Goal: Communication & Community: Answer question/provide support

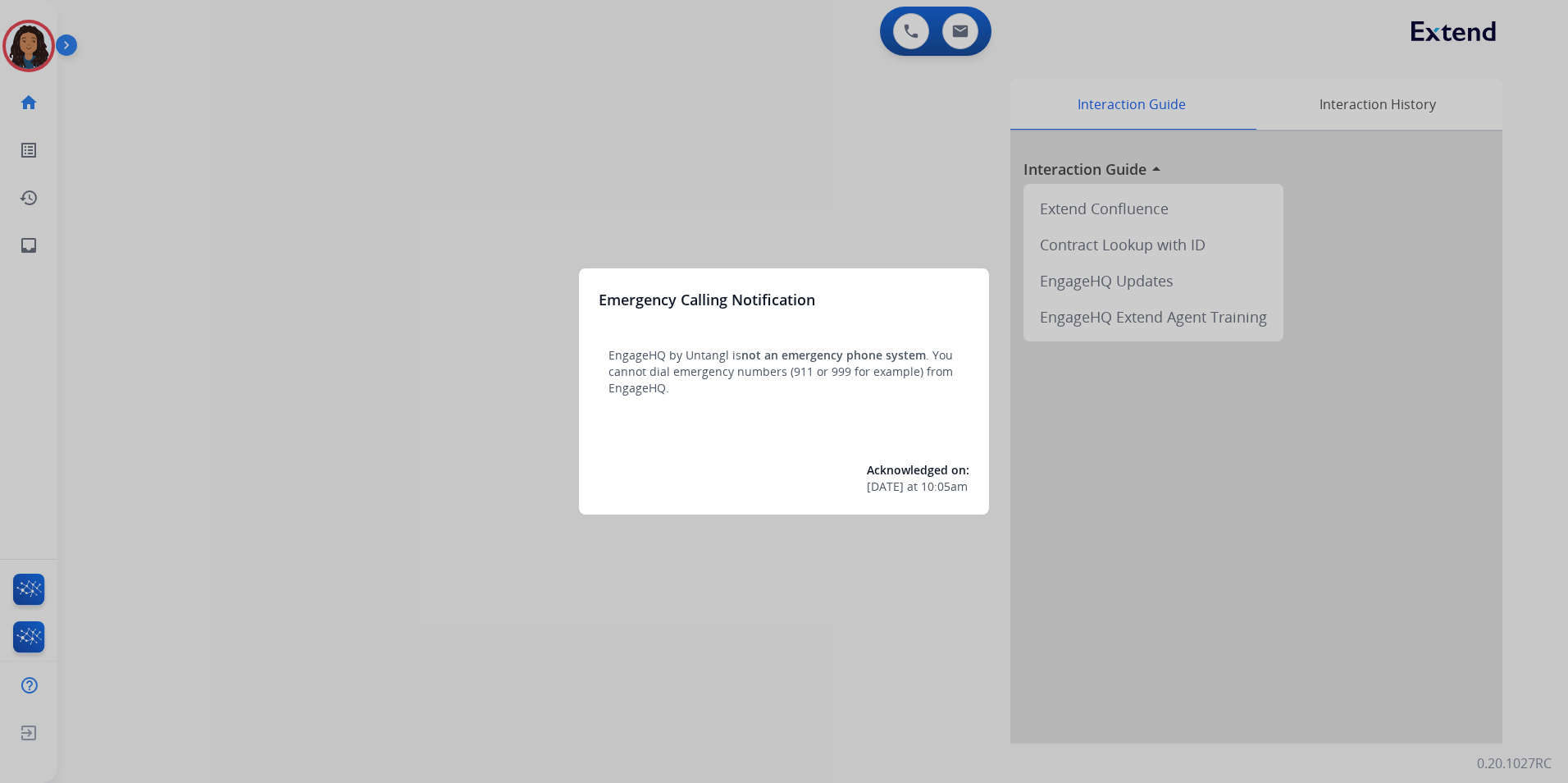
click at [560, 630] on div at bounding box center [784, 392] width 1568 height 783
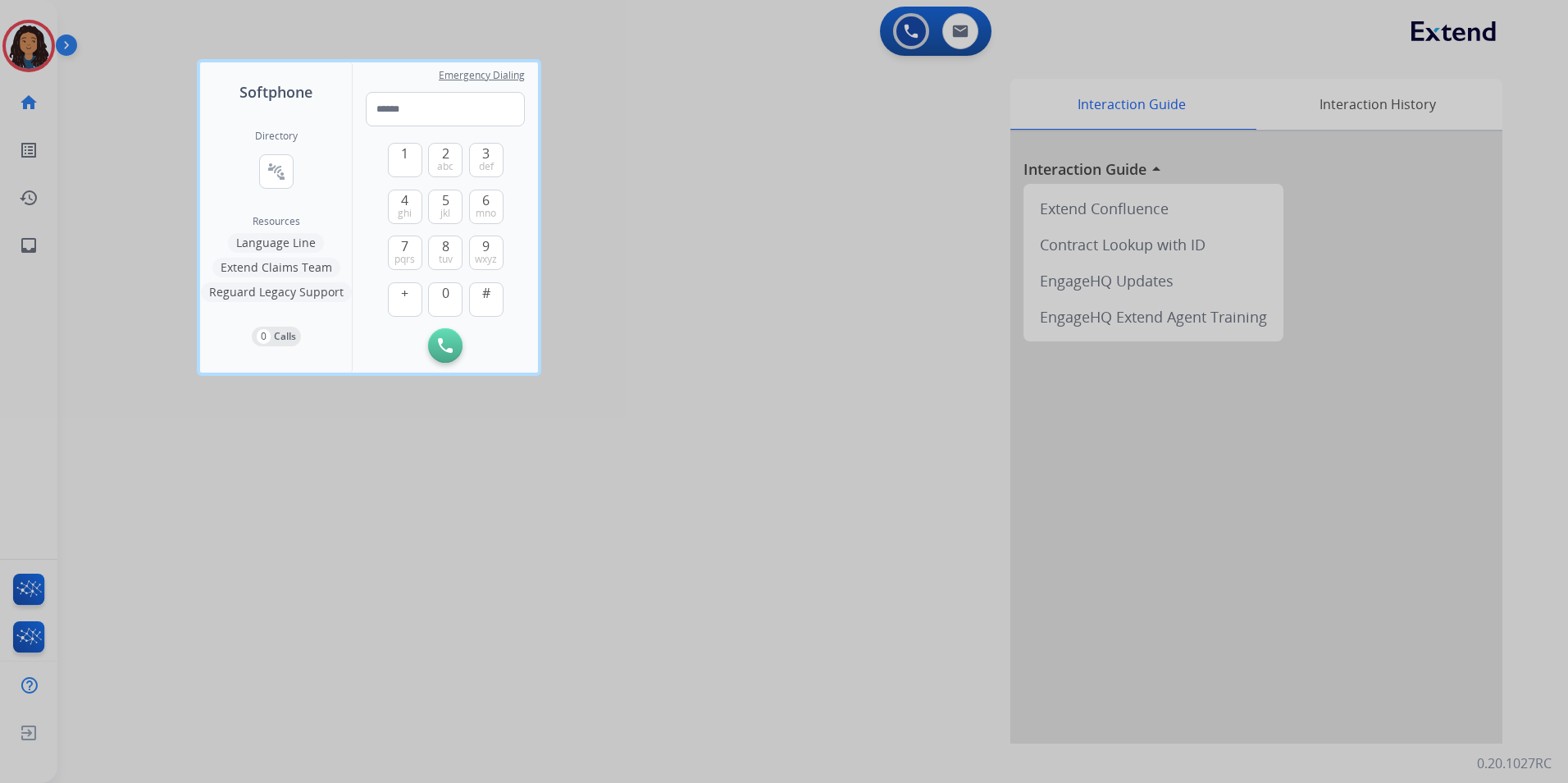
click at [222, 518] on div at bounding box center [784, 392] width 1568 height 783
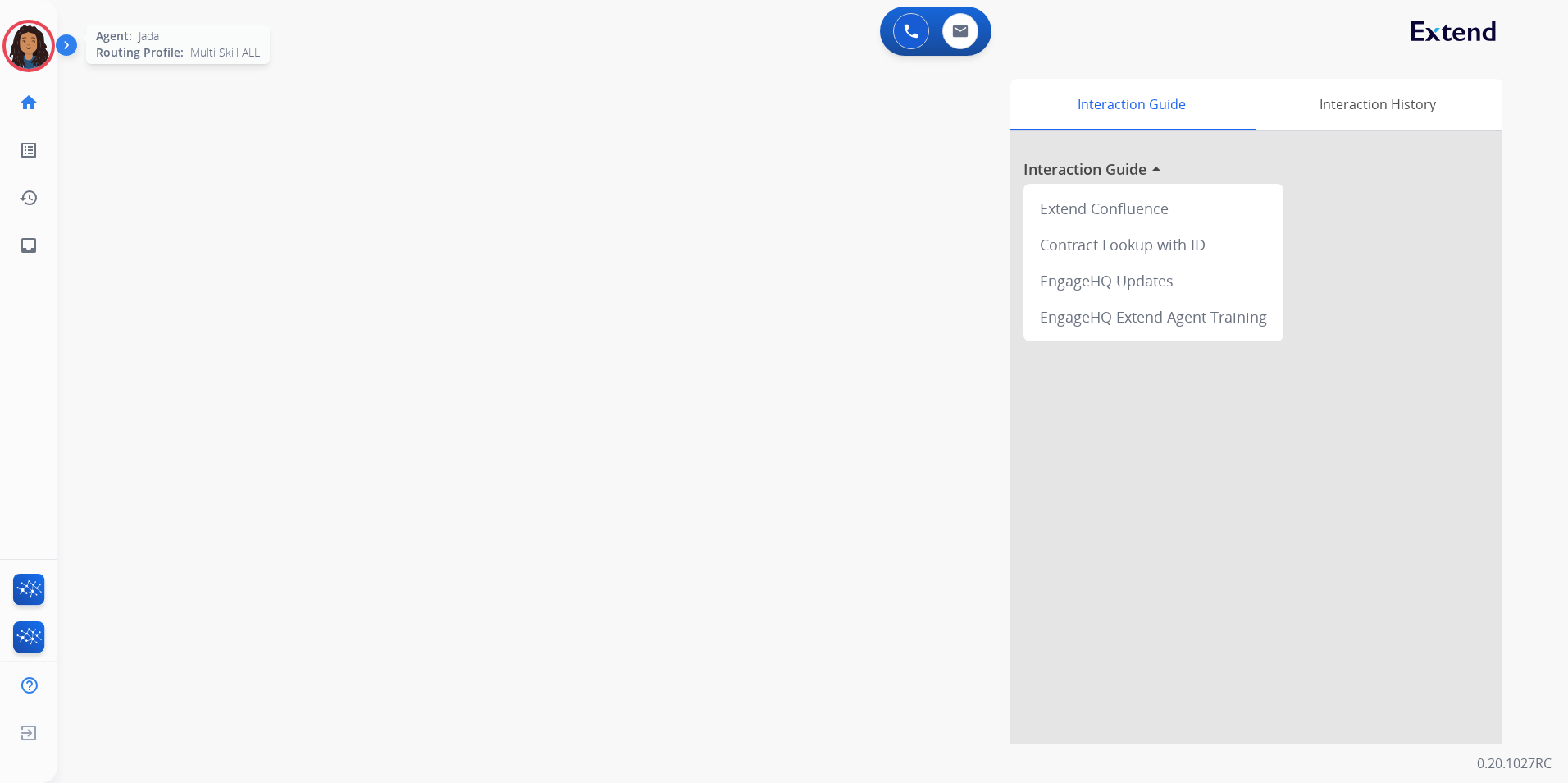
click at [52, 34] on div at bounding box center [29, 46] width 53 height 53
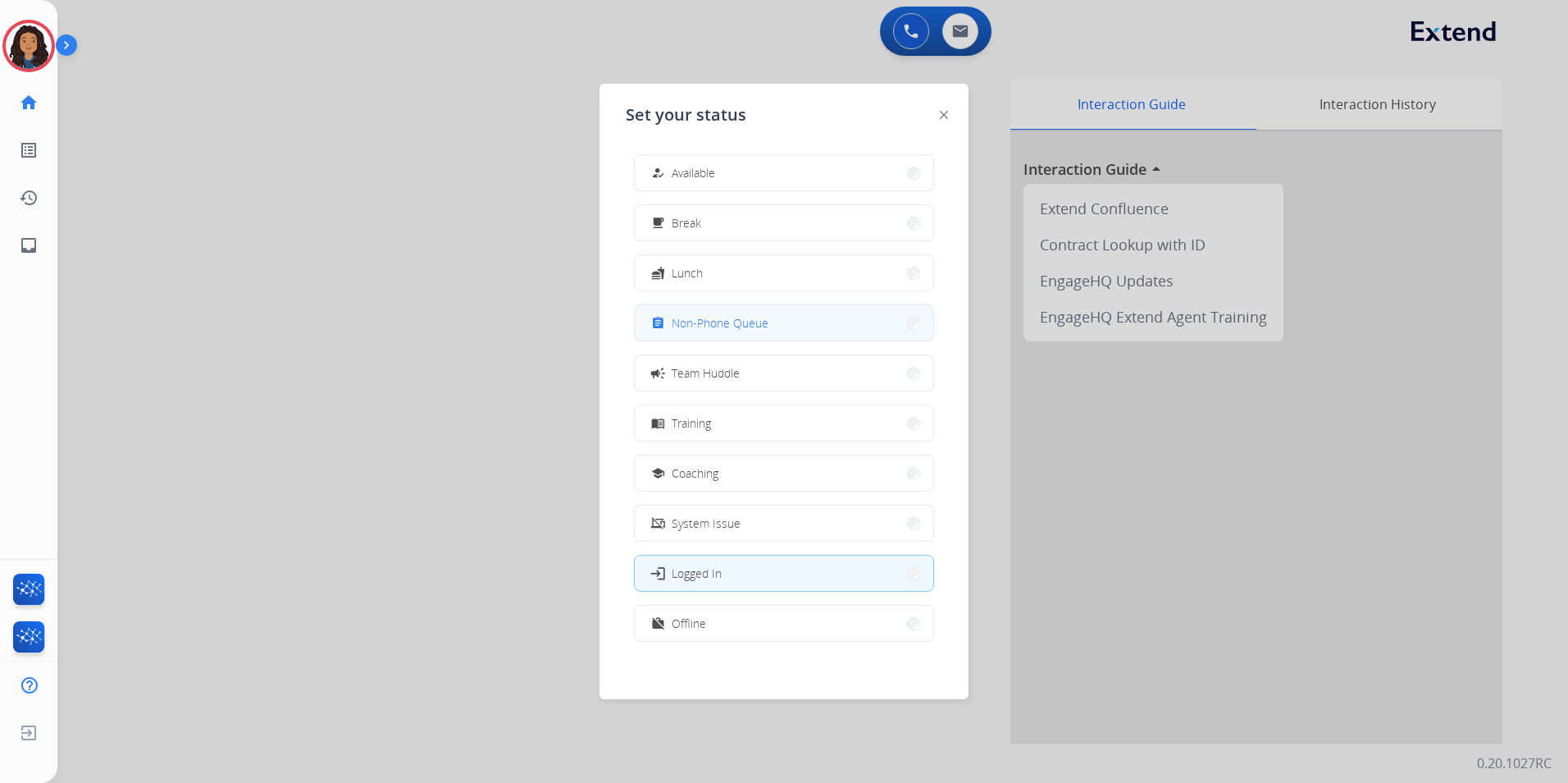
click at [727, 325] on span "Non-Phone Queue" at bounding box center [719, 323] width 97 height 17
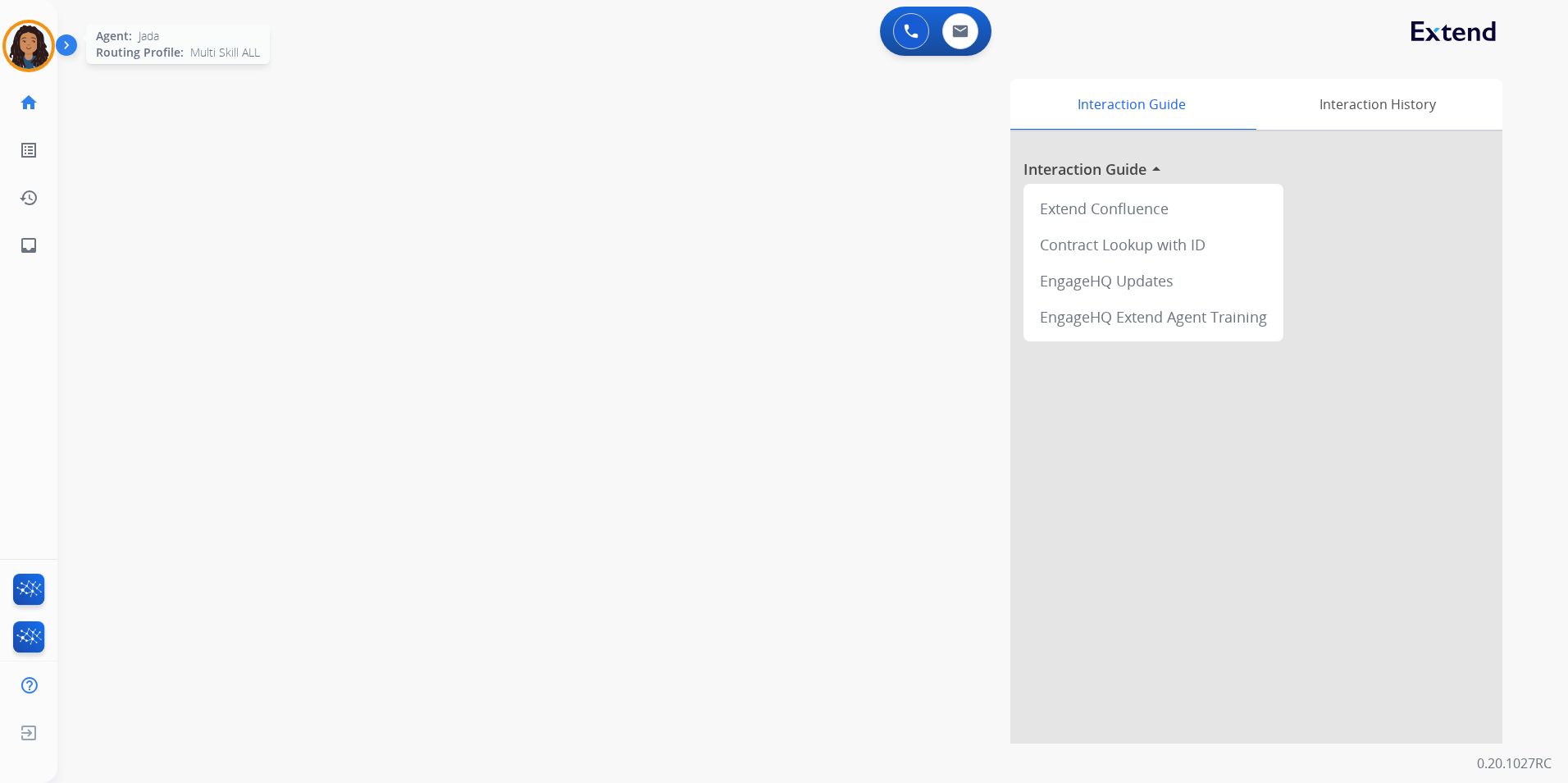
click at [26, 51] on img at bounding box center [29, 46] width 46 height 46
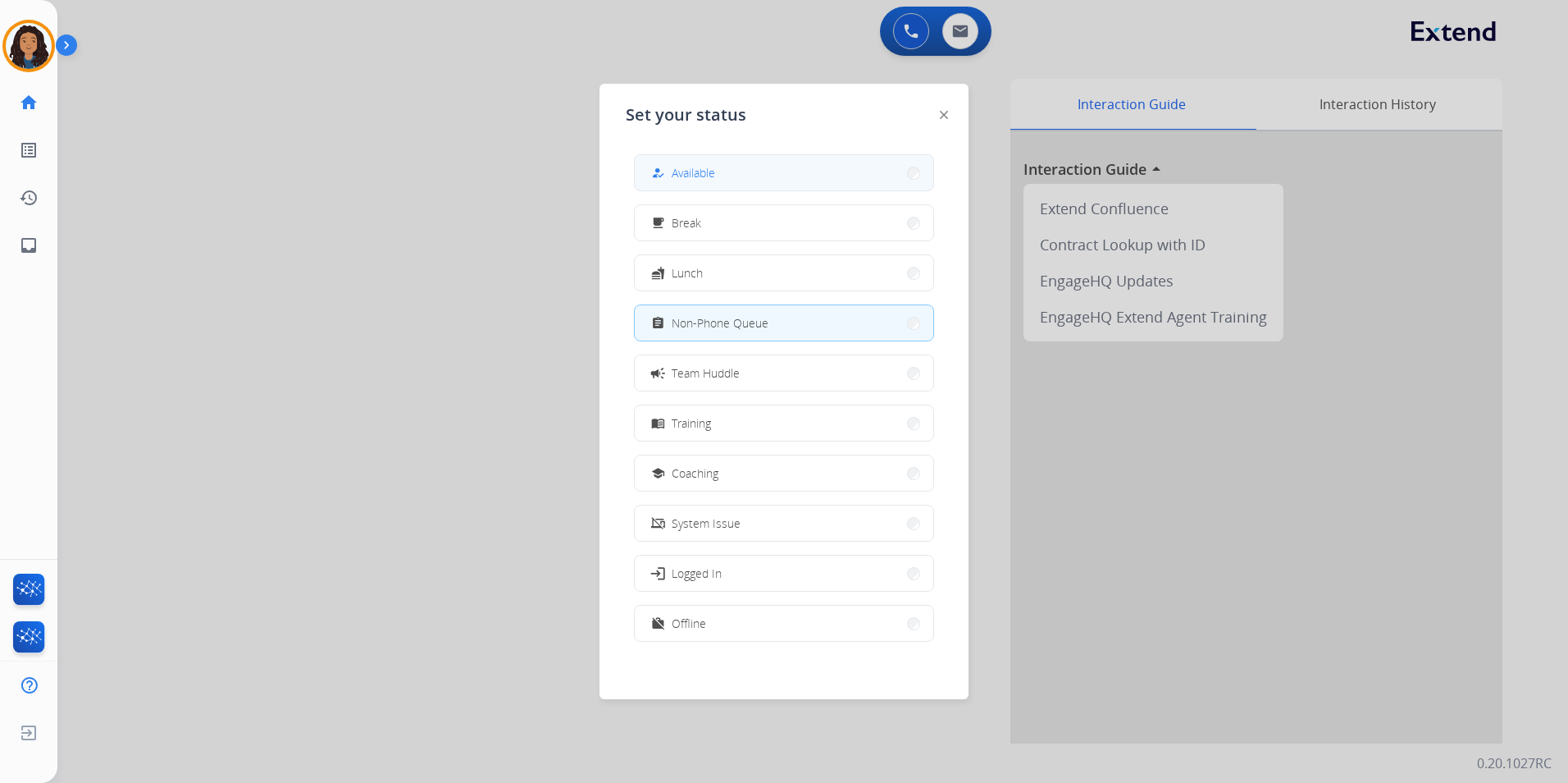
click at [847, 169] on button "how_to_reg Available" at bounding box center [784, 173] width 298 height 36
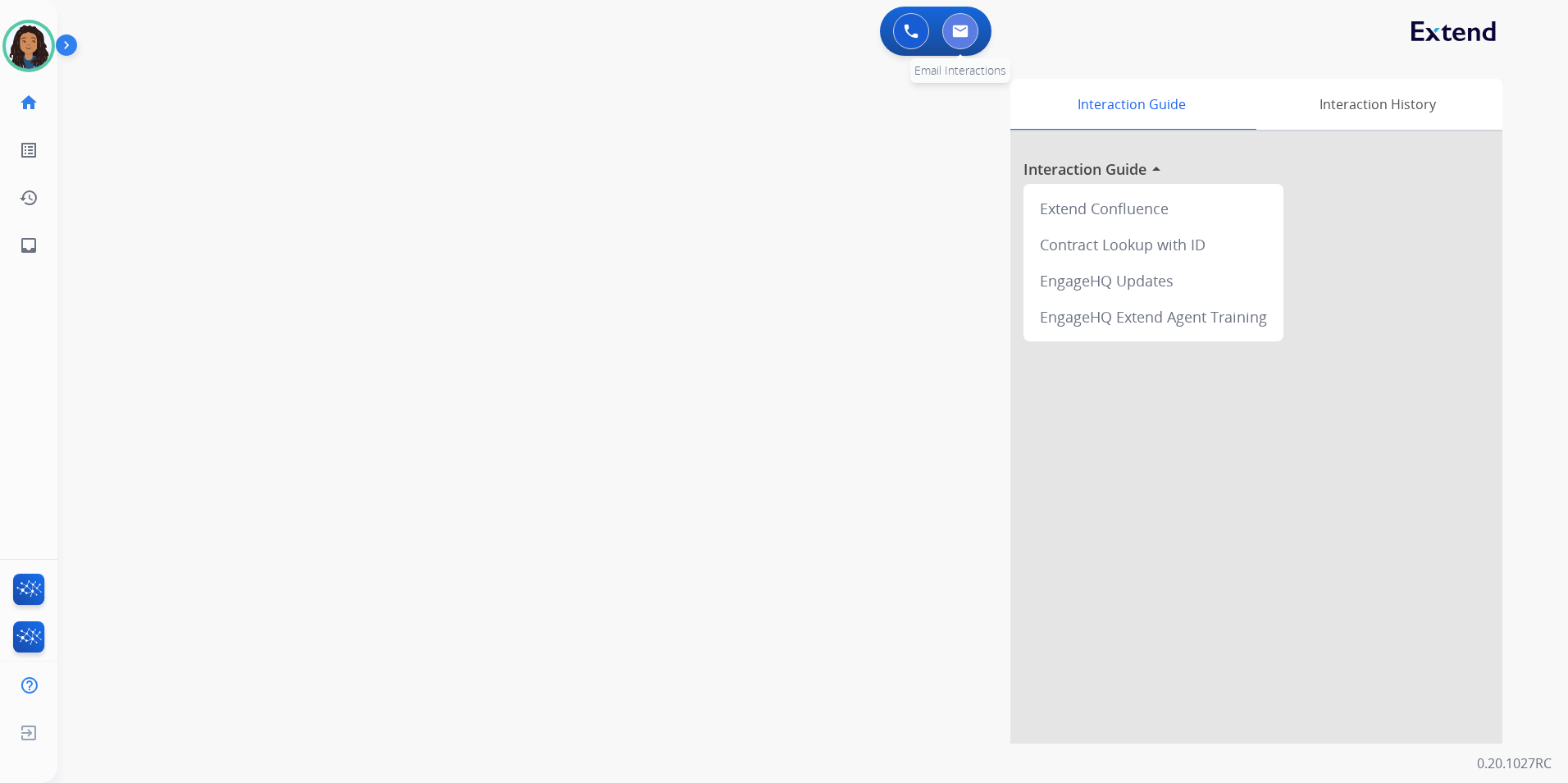
click at [970, 32] on button at bounding box center [961, 32] width 36 height 36
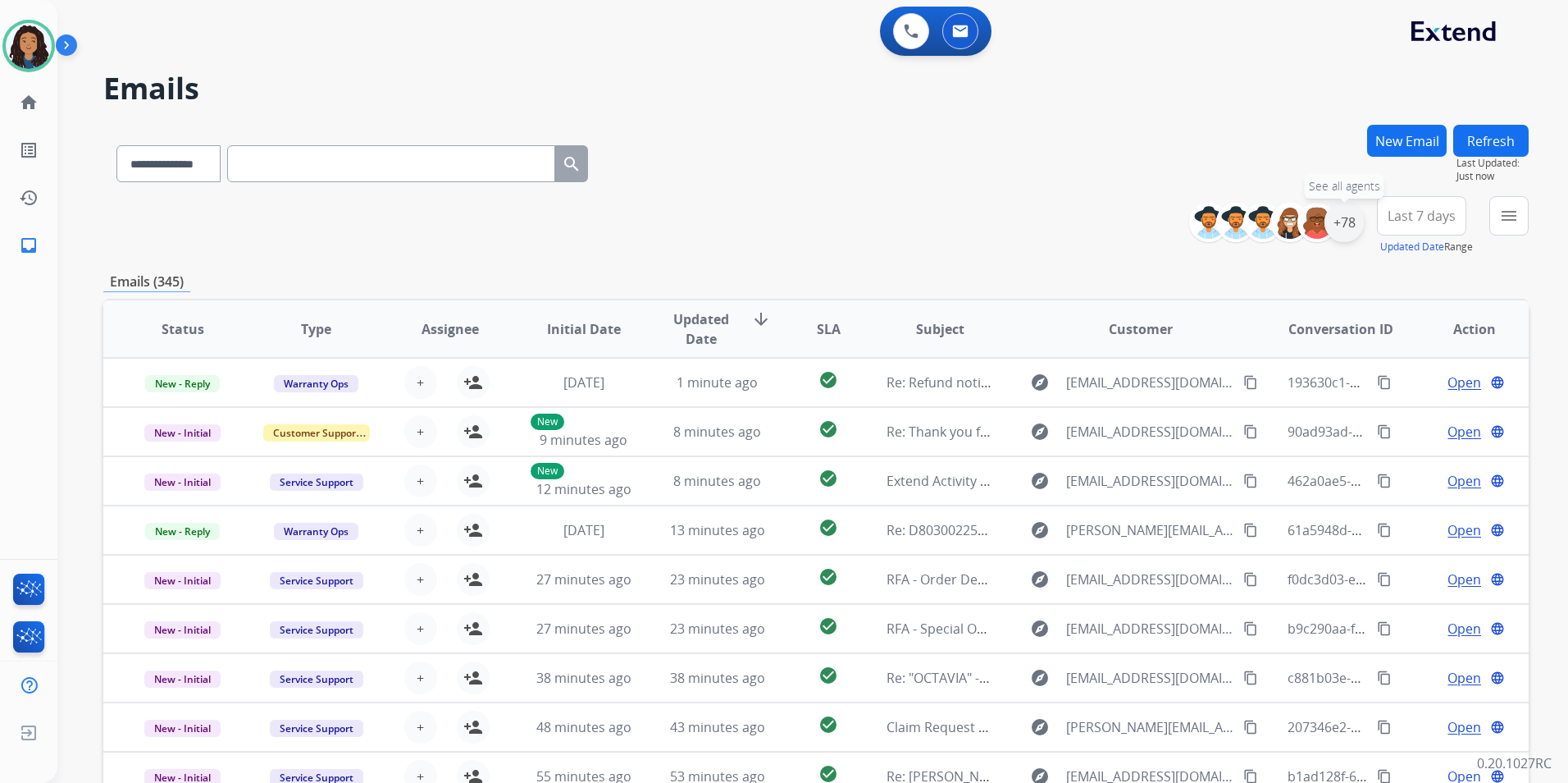
click at [1344, 229] on div "+78" at bounding box center [1344, 222] width 39 height 39
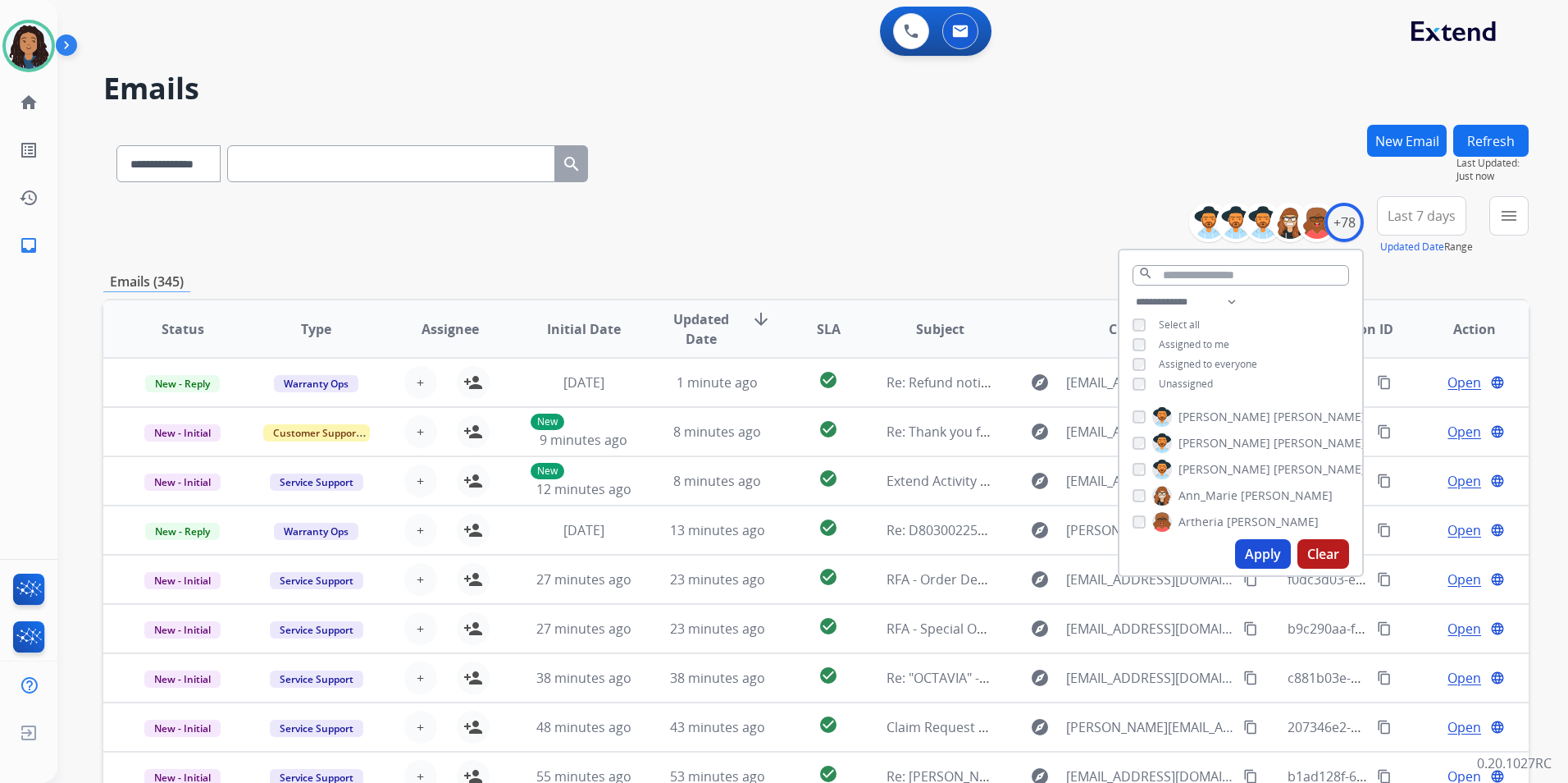
click at [1174, 385] on span "Unassigned" at bounding box center [1186, 384] width 54 height 14
click at [1277, 562] on button "Apply" at bounding box center [1263, 554] width 56 height 30
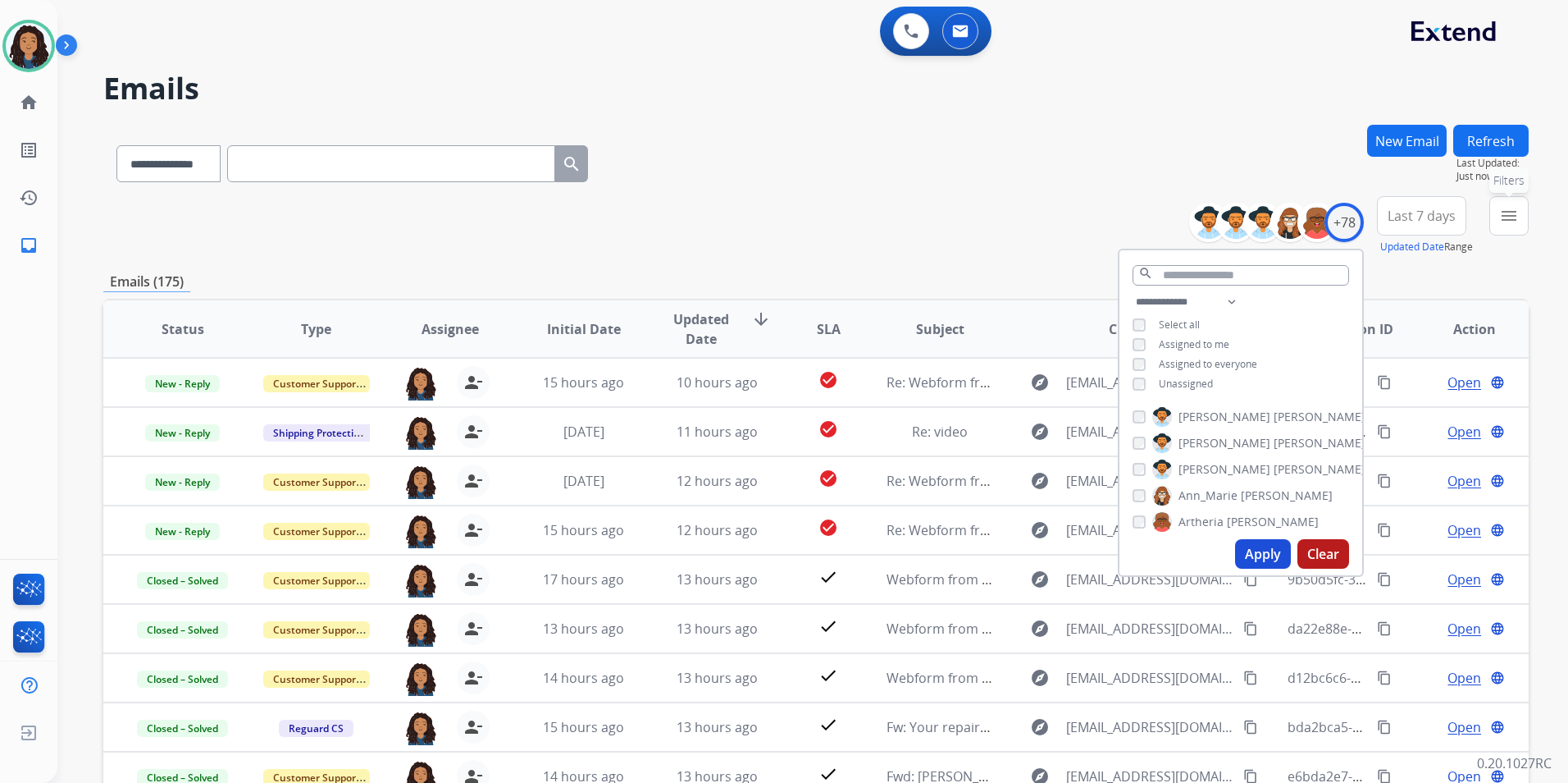
click at [1524, 229] on button "menu Filters" at bounding box center [1509, 215] width 39 height 39
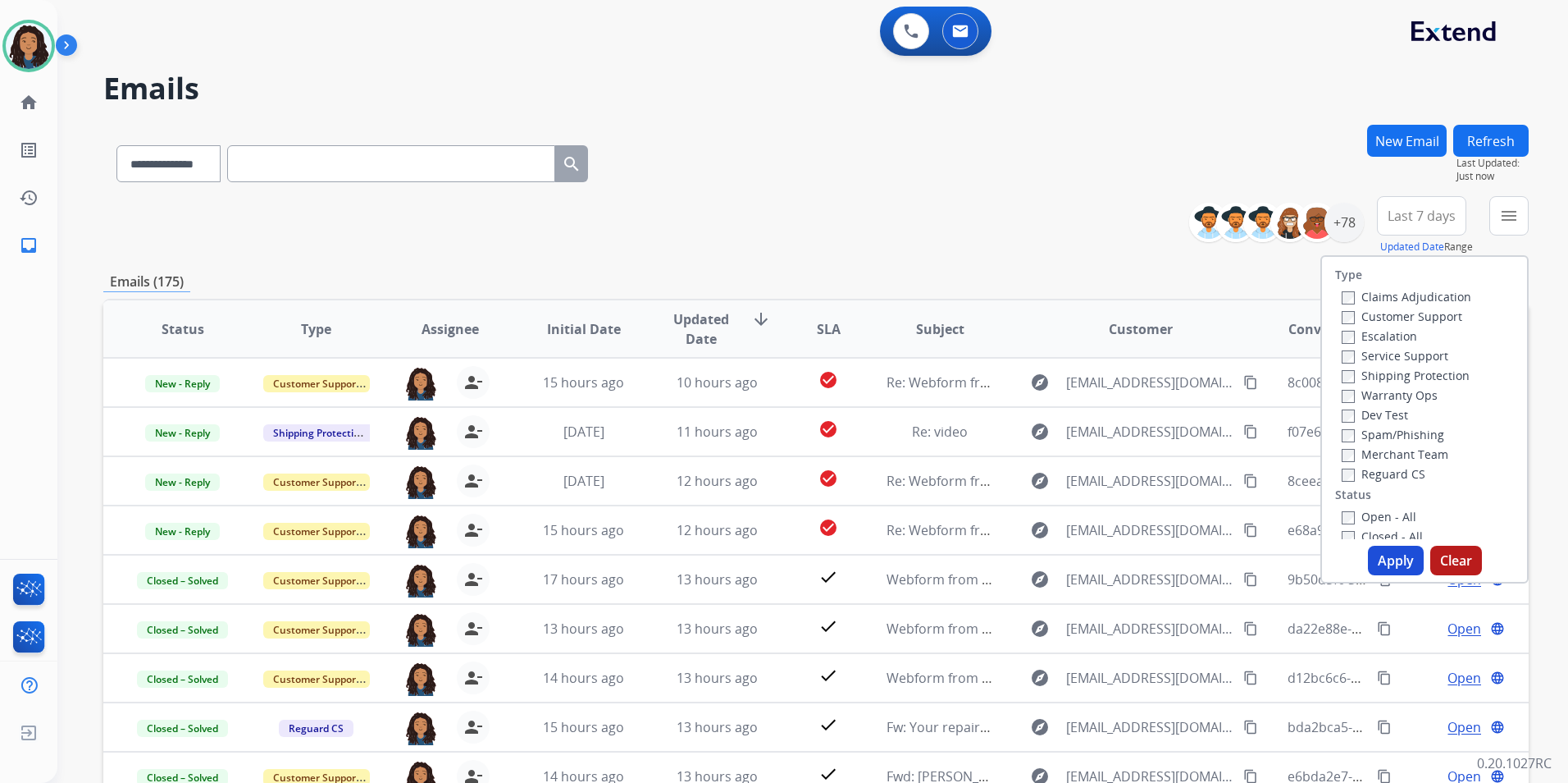
click at [1439, 320] on label "Customer Support" at bounding box center [1402, 317] width 121 height 15
click at [1426, 377] on label "Shipping Protection" at bounding box center [1405, 375] width 128 height 15
click at [1396, 476] on label "Reguard CS" at bounding box center [1383, 474] width 83 height 15
click at [1386, 527] on div "Closed - All" at bounding box center [1428, 535] width 173 height 20
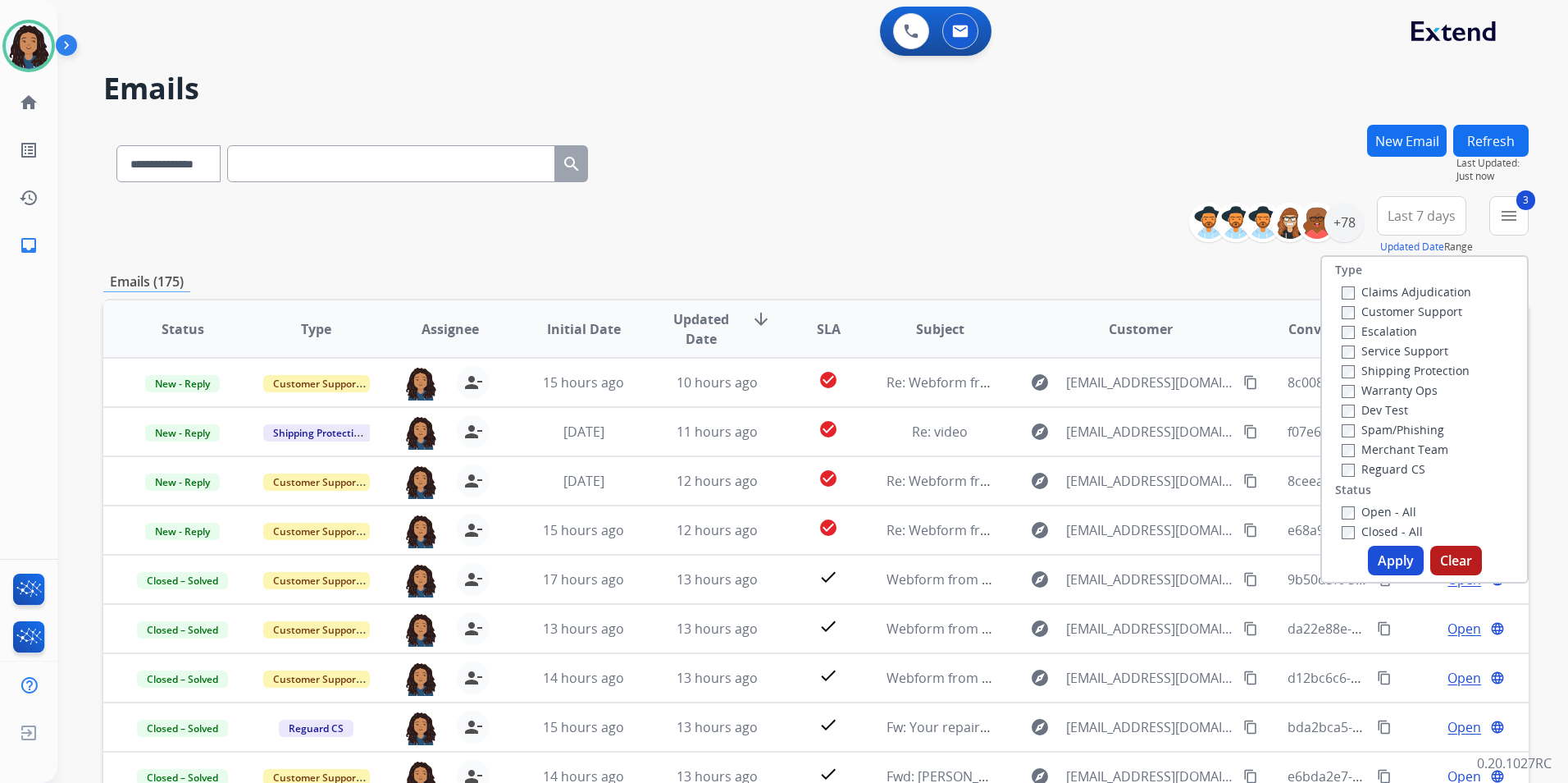
drag, startPoint x: 1386, startPoint y: 527, endPoint x: 1368, endPoint y: 513, distance: 22.8
click at [1369, 514] on label "Open - All" at bounding box center [1379, 511] width 75 height 15
click at [1384, 558] on button "Apply" at bounding box center [1396, 560] width 56 height 30
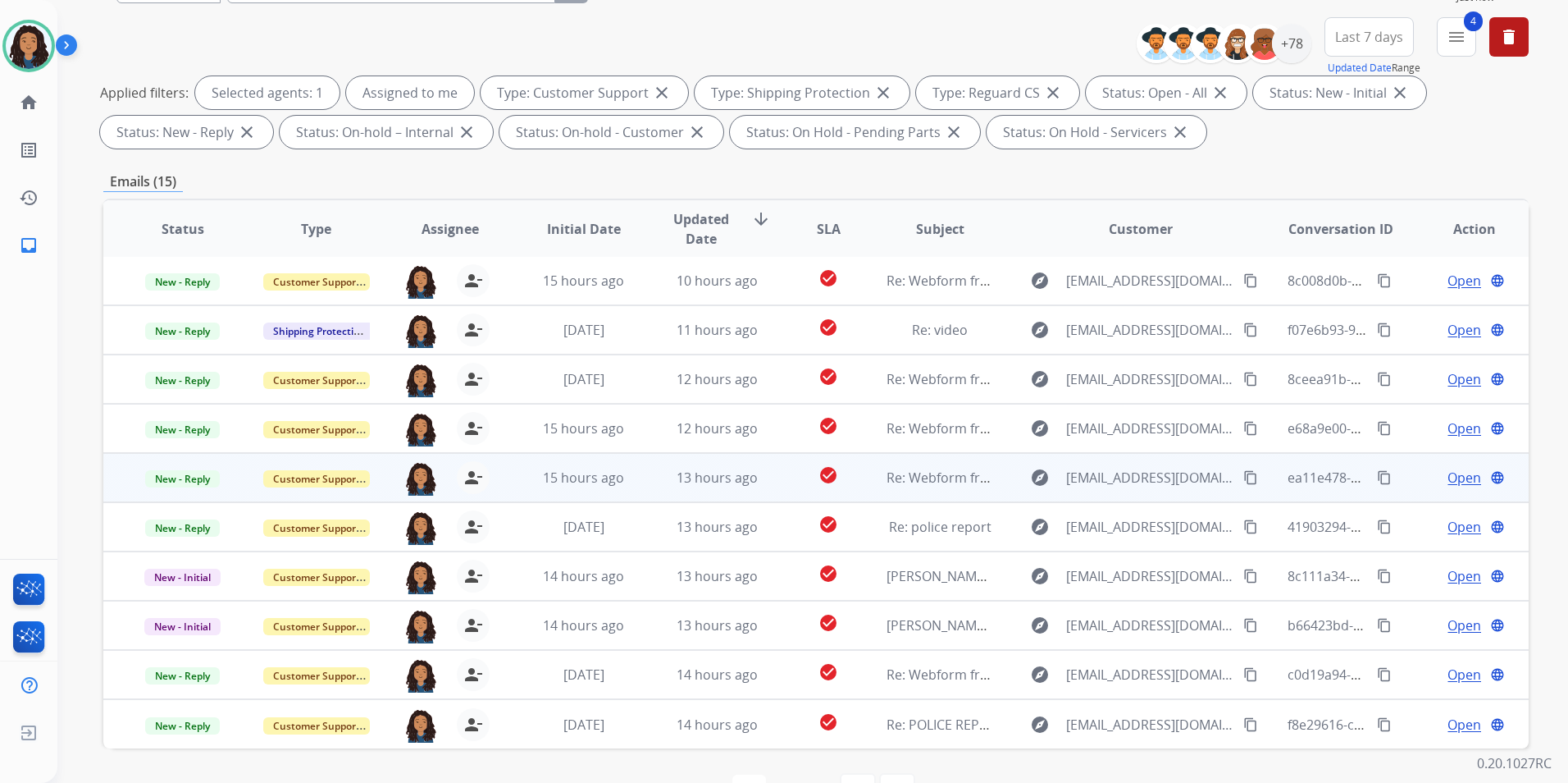
scroll to position [229, 0]
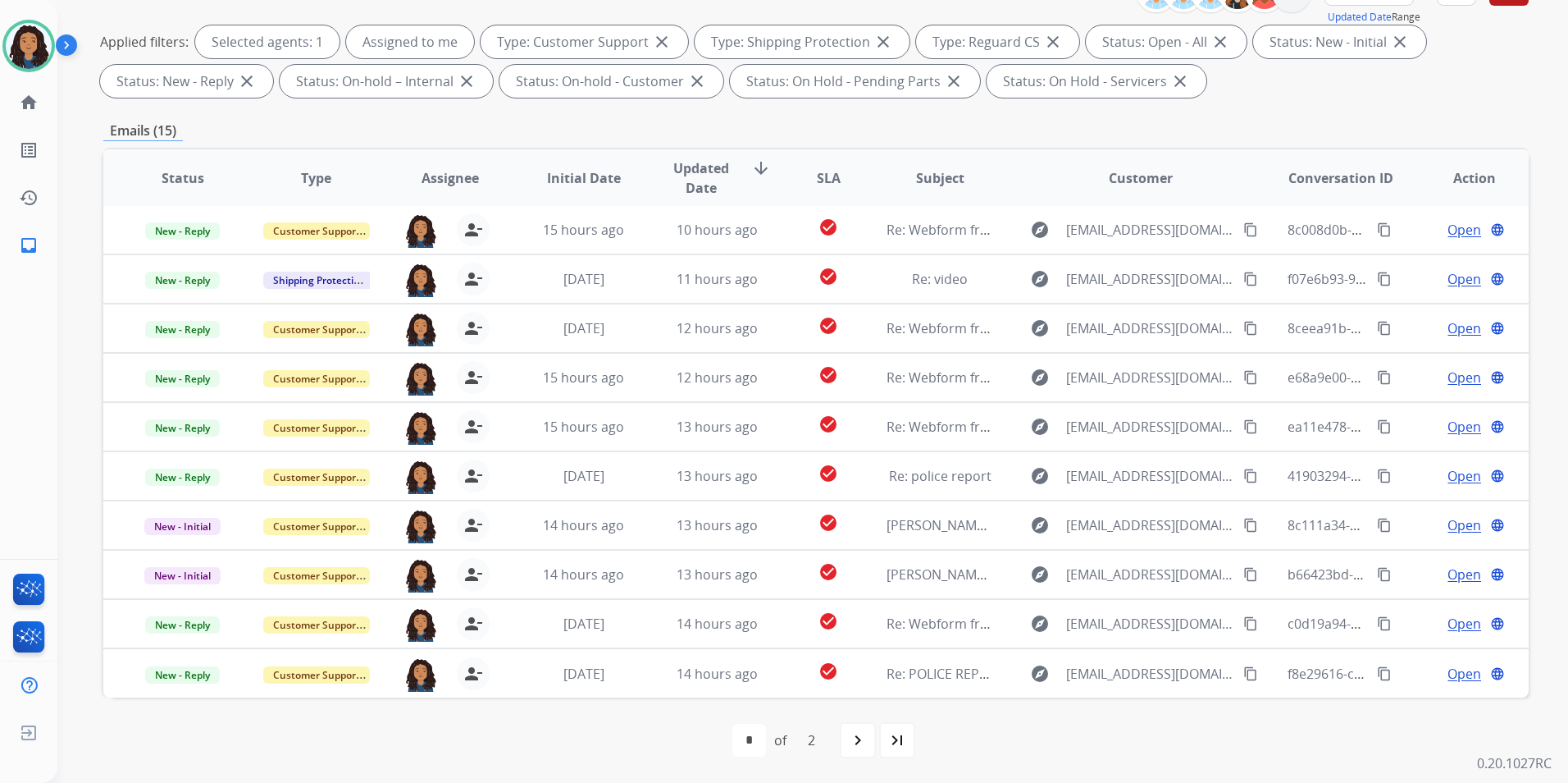
click at [897, 747] on mat-icon "last_page" at bounding box center [897, 740] width 20 height 20
select select "*"
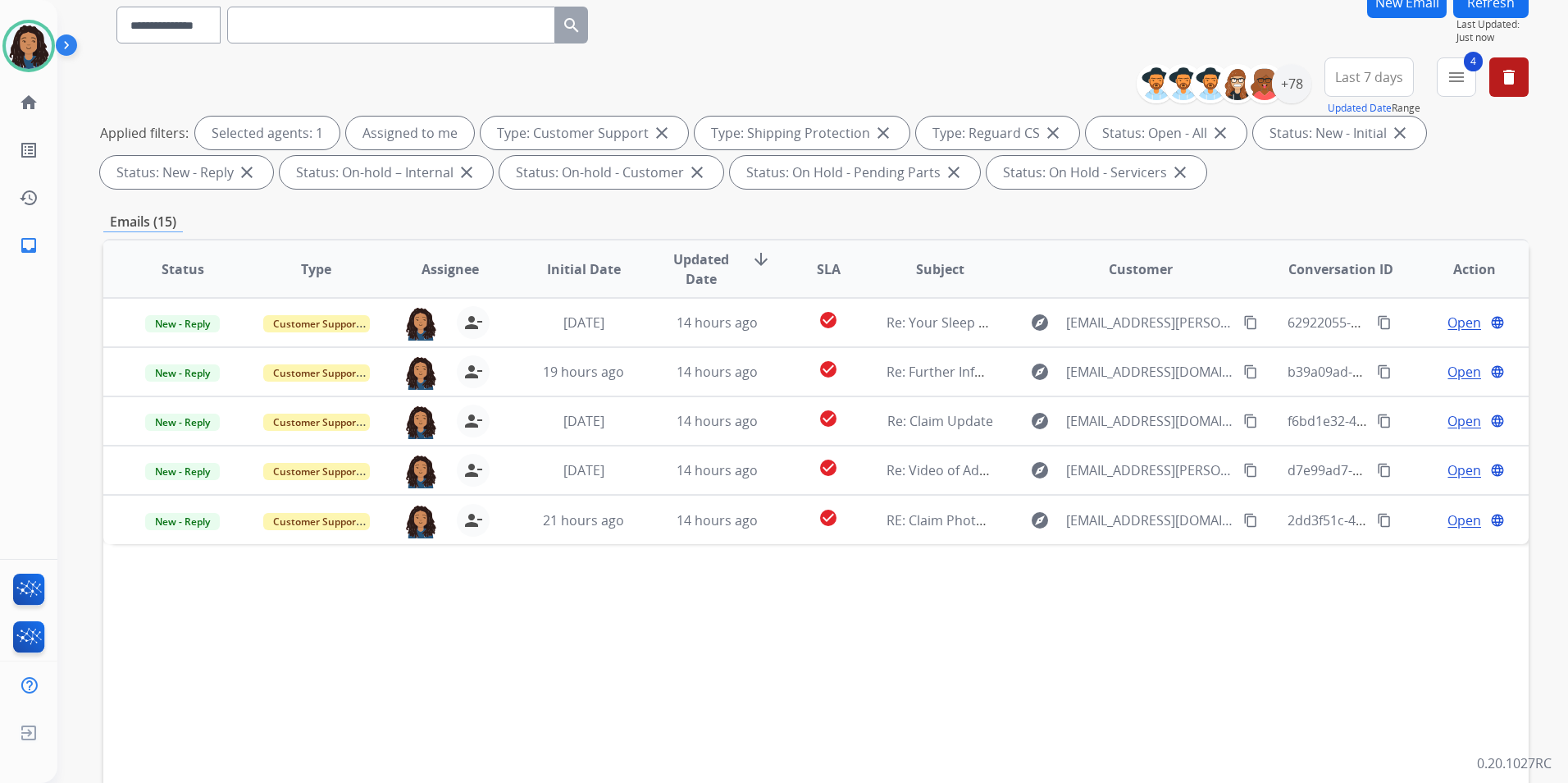
scroll to position [164, 0]
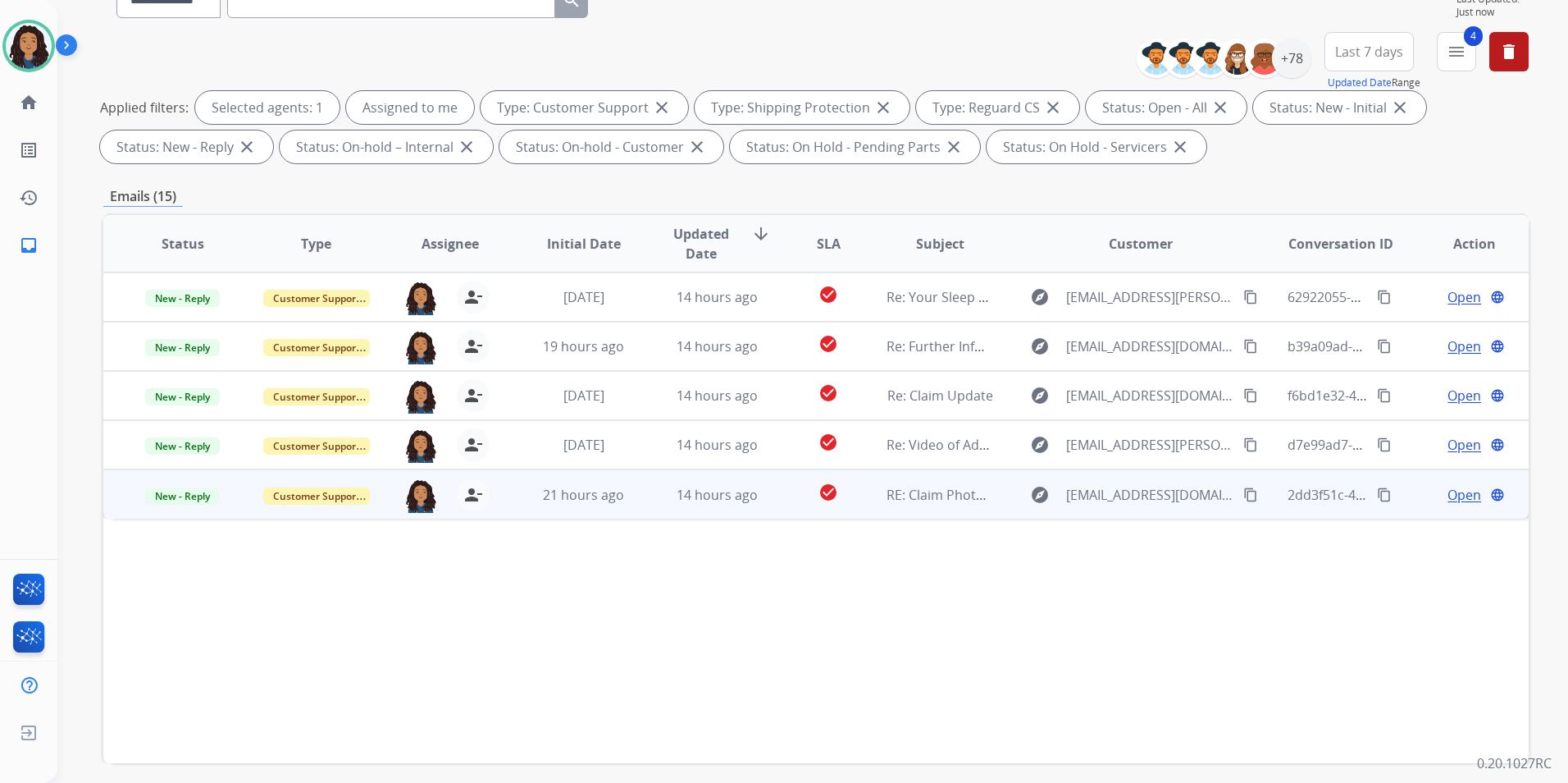
click at [1460, 494] on span "Open" at bounding box center [1464, 494] width 34 height 20
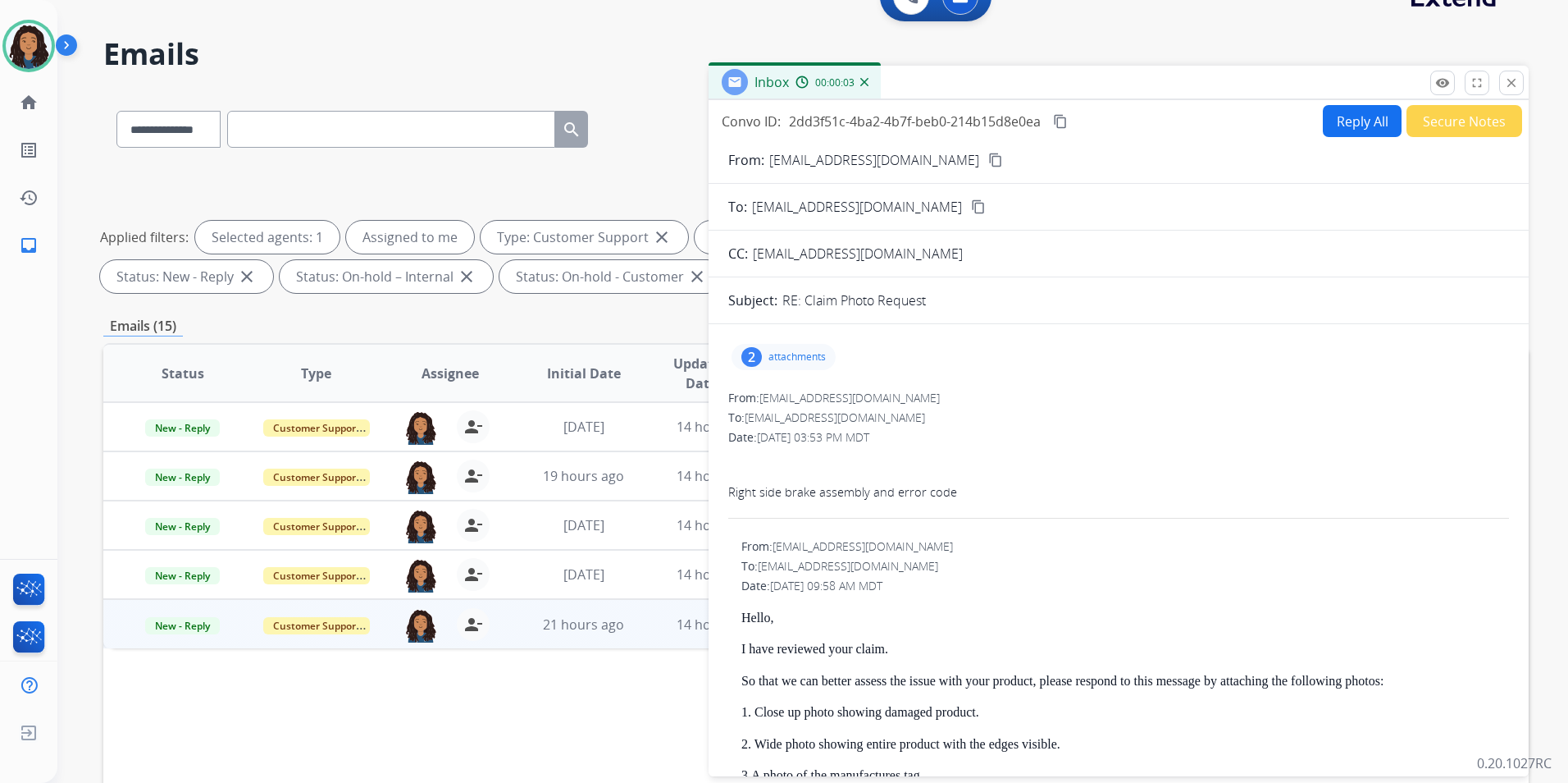
scroll to position [0, 0]
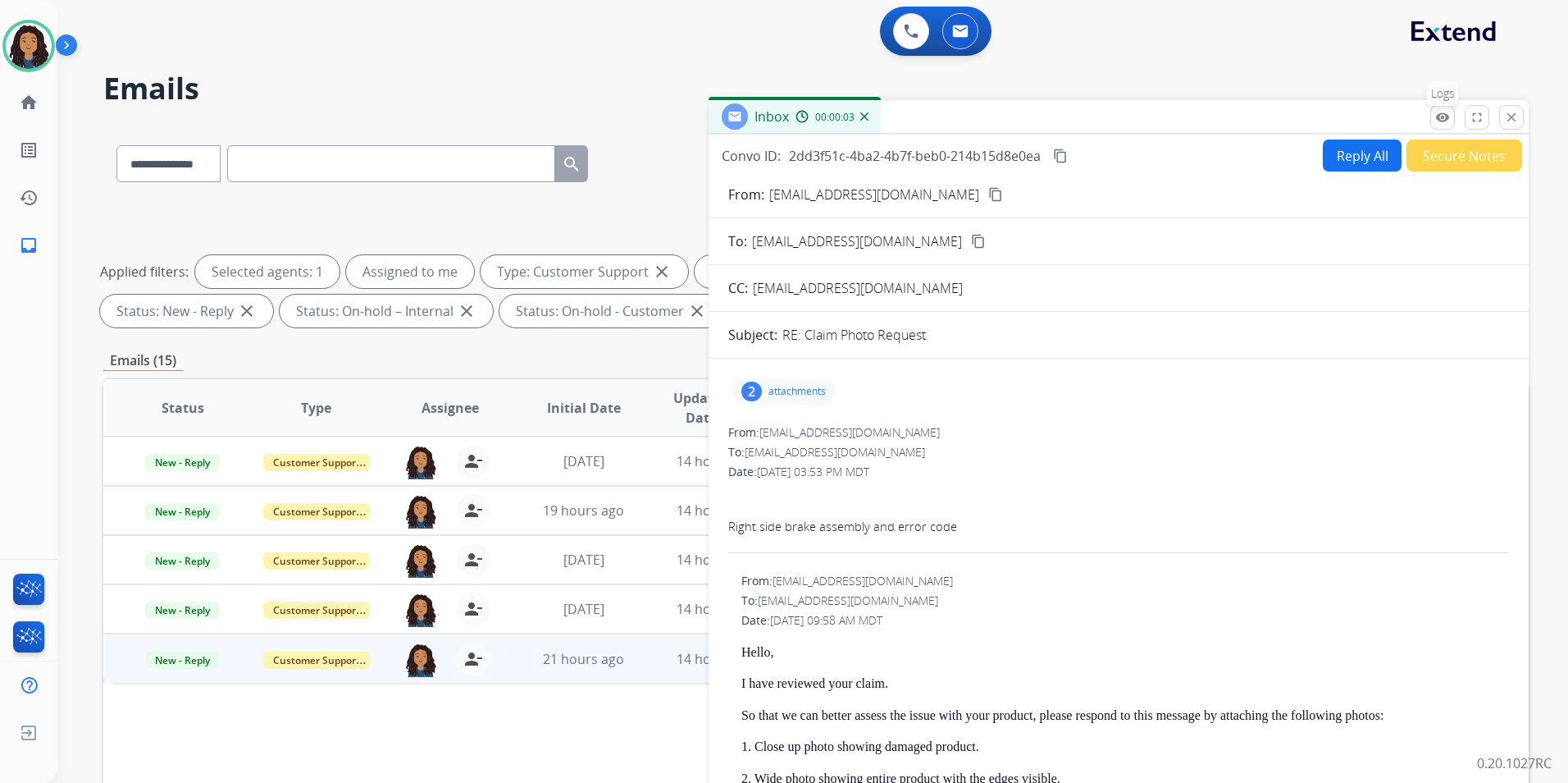
click at [1450, 113] on button "remove_red_eye Logs" at bounding box center [1443, 117] width 25 height 25
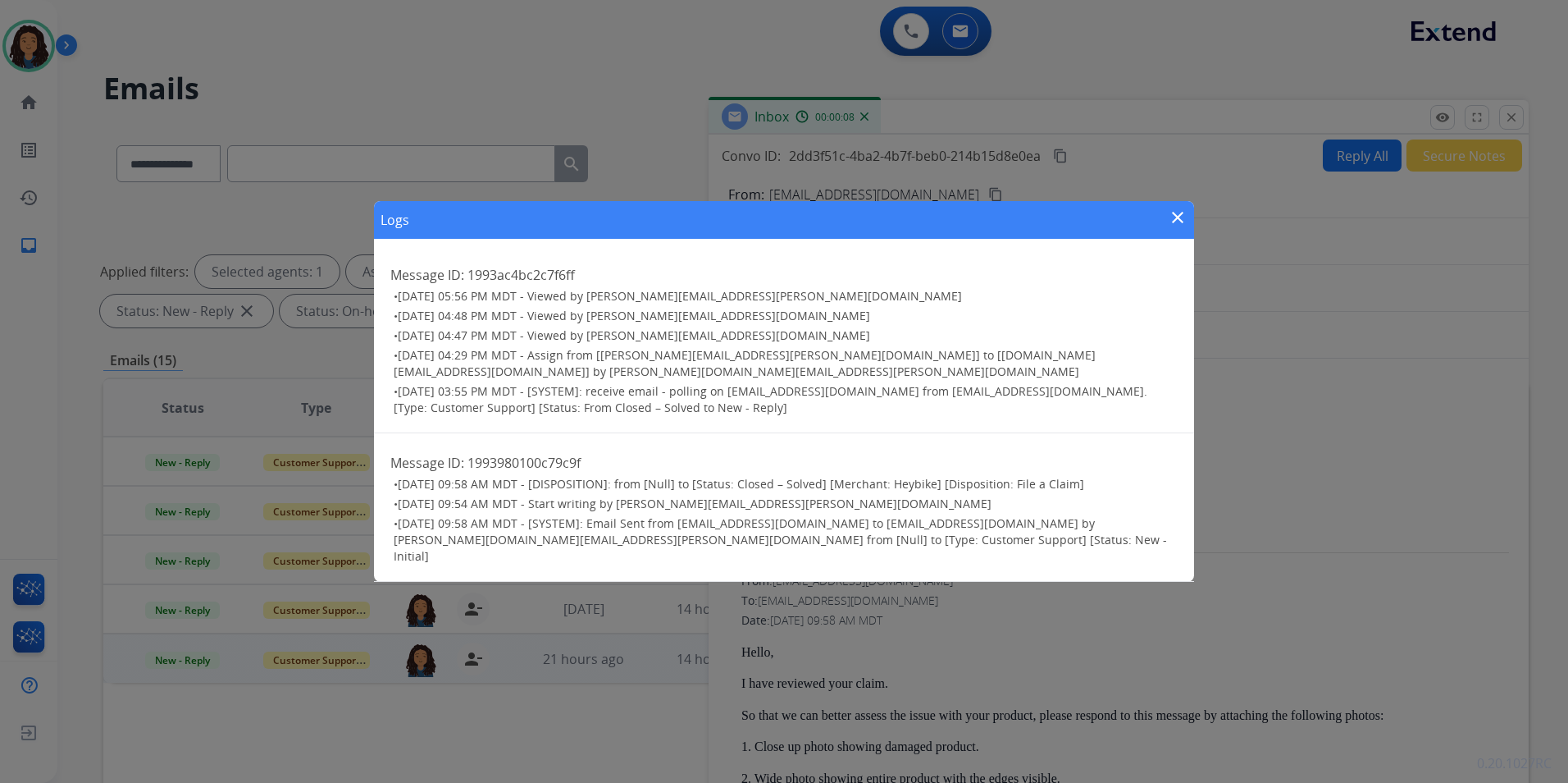
click at [1174, 227] on mat-icon "close" at bounding box center [1178, 217] width 20 height 20
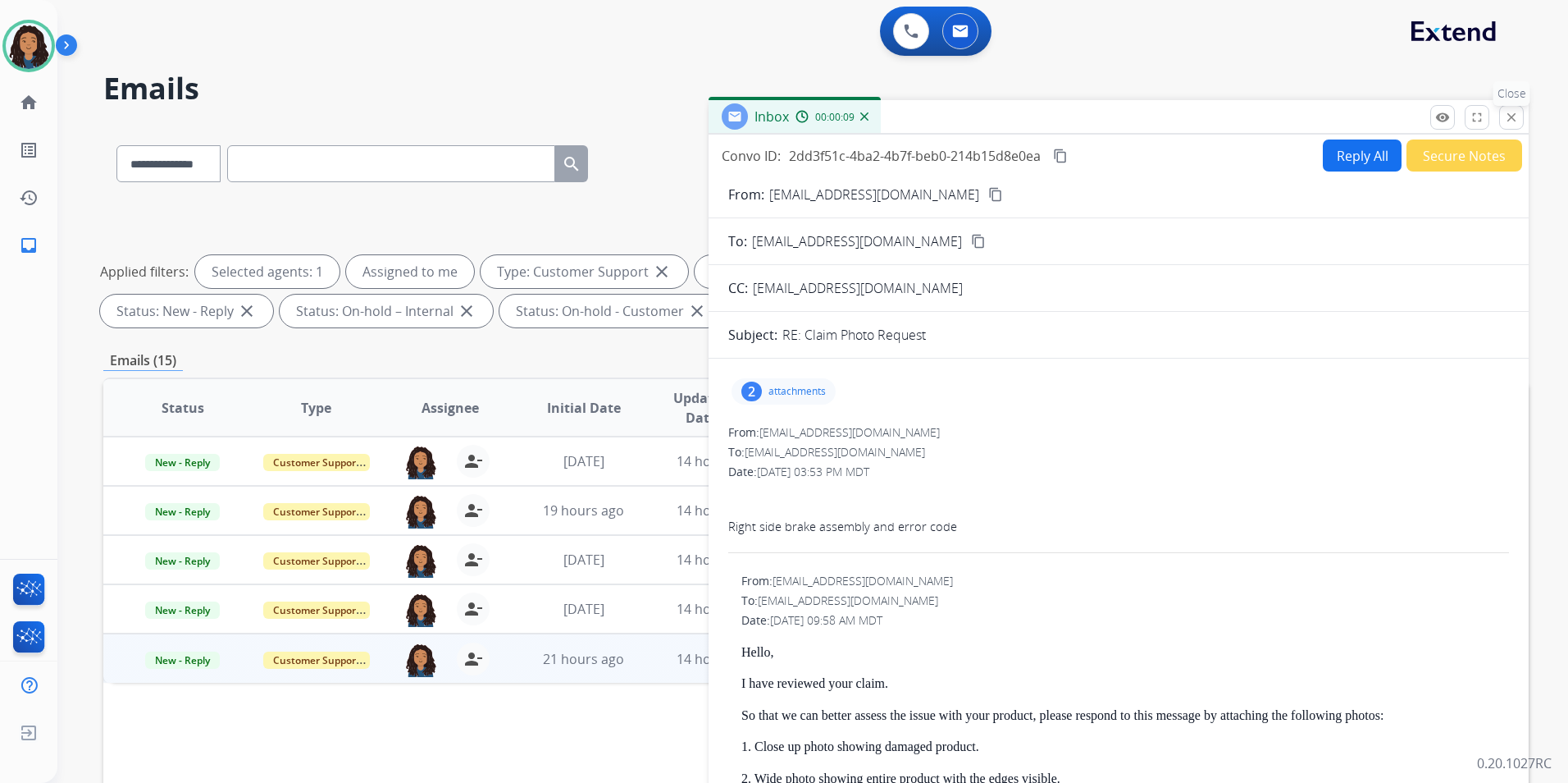
click at [1512, 123] on mat-icon "close" at bounding box center [1511, 117] width 14 height 14
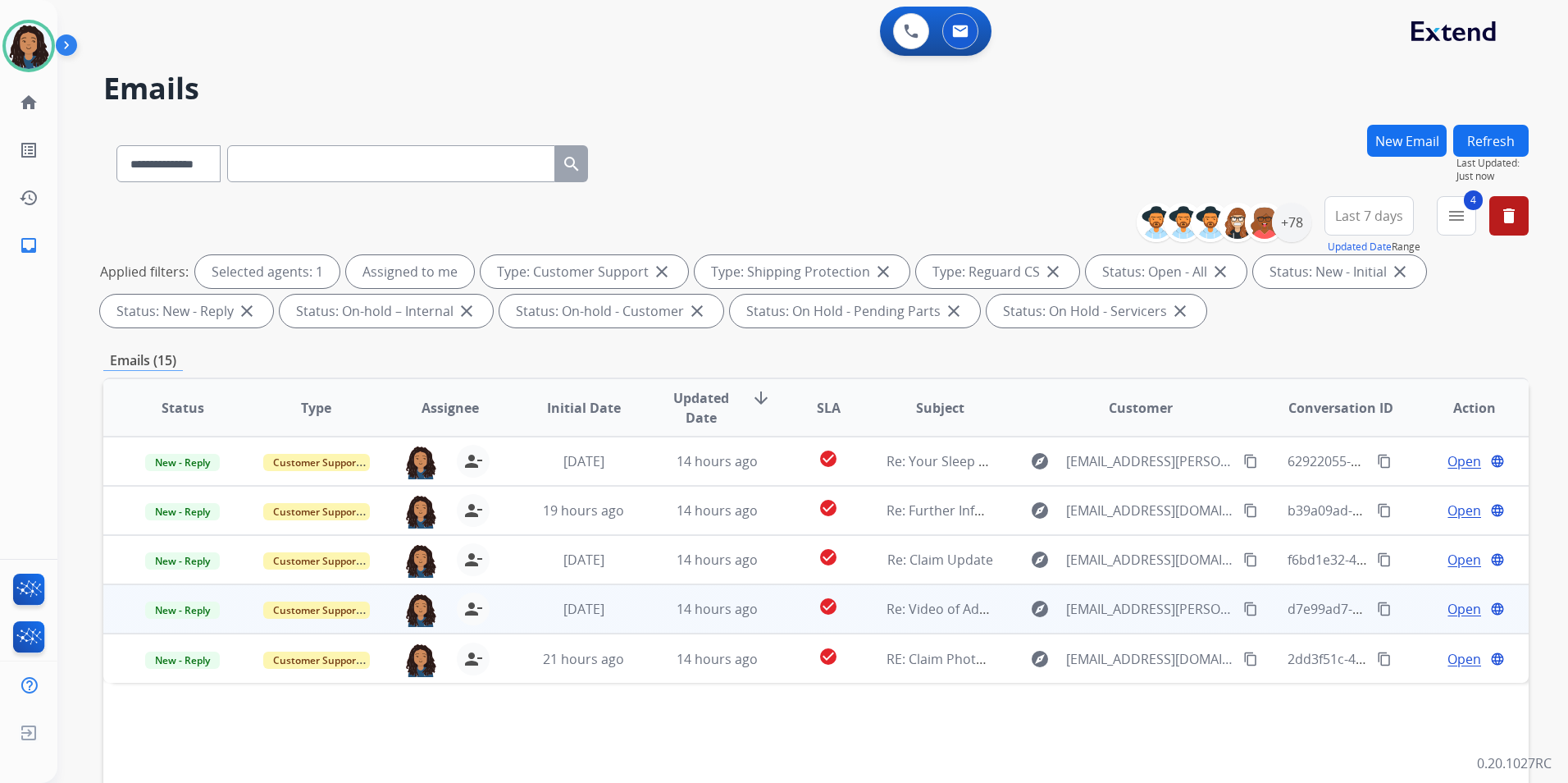
click at [1451, 608] on span "Open" at bounding box center [1464, 608] width 34 height 20
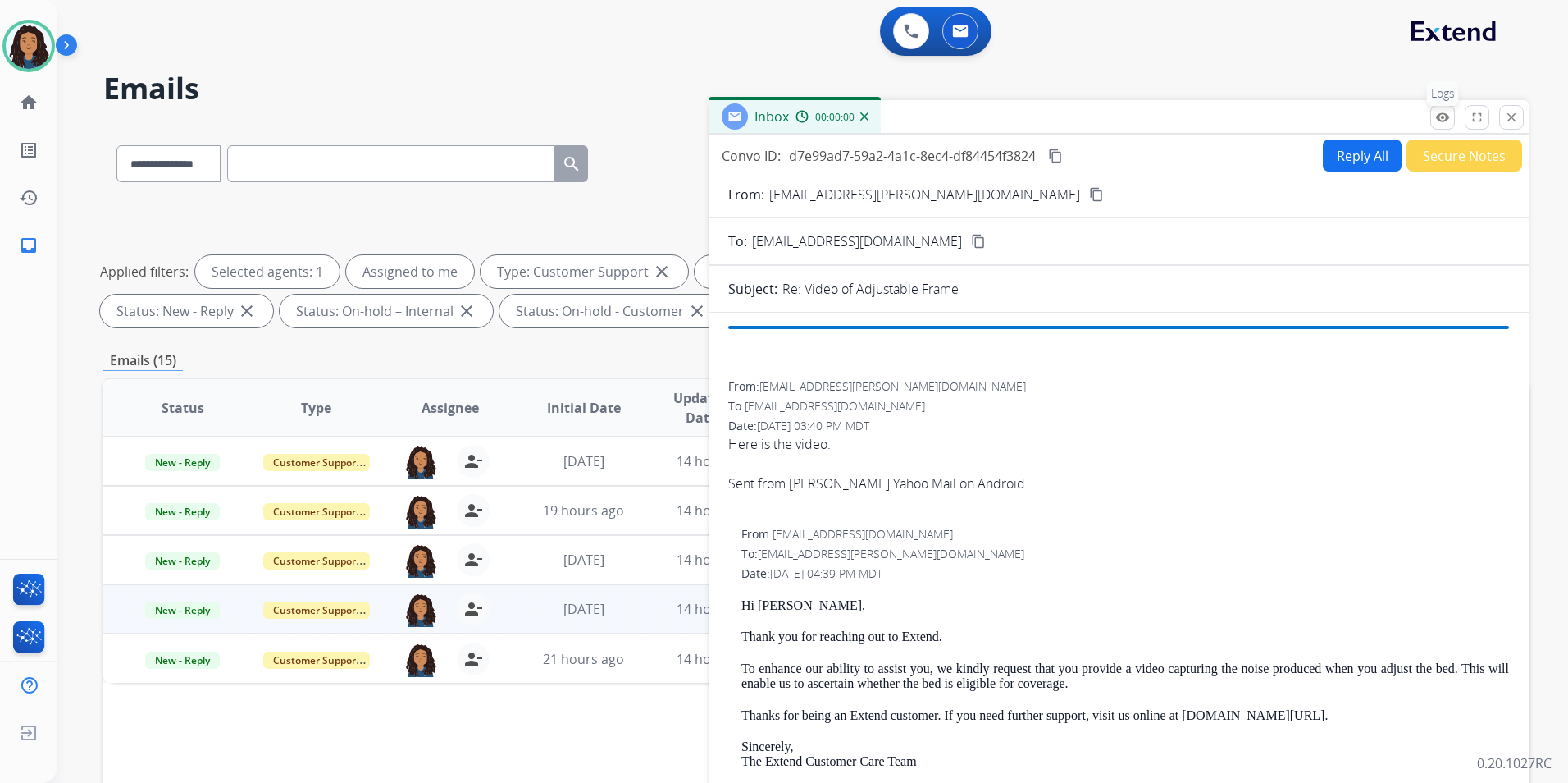
click at [1454, 118] on button "remove_red_eye Logs" at bounding box center [1443, 117] width 25 height 25
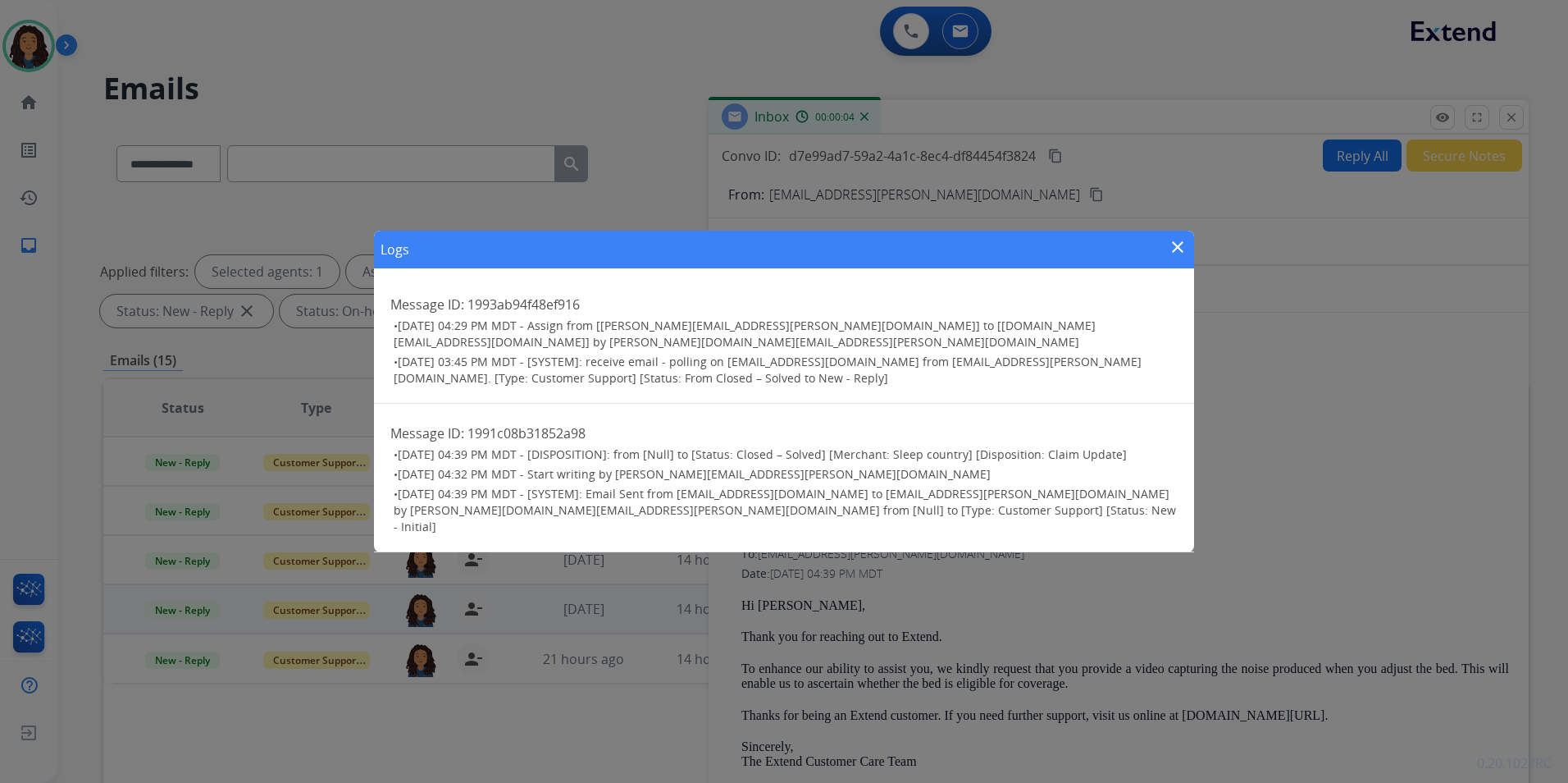
click at [1183, 257] on mat-icon "close" at bounding box center [1178, 247] width 20 height 20
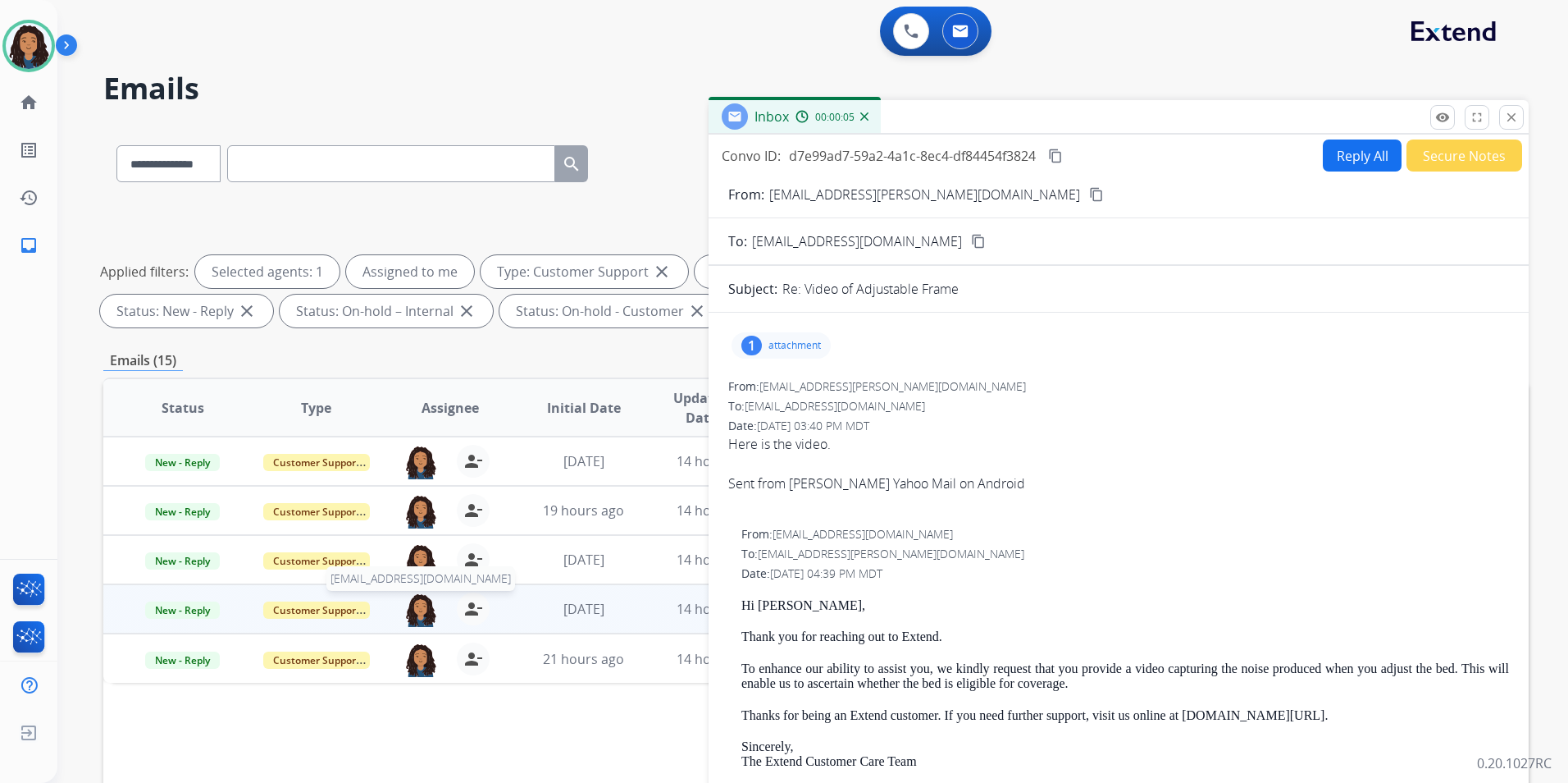
click at [426, 618] on img at bounding box center [421, 610] width 33 height 35
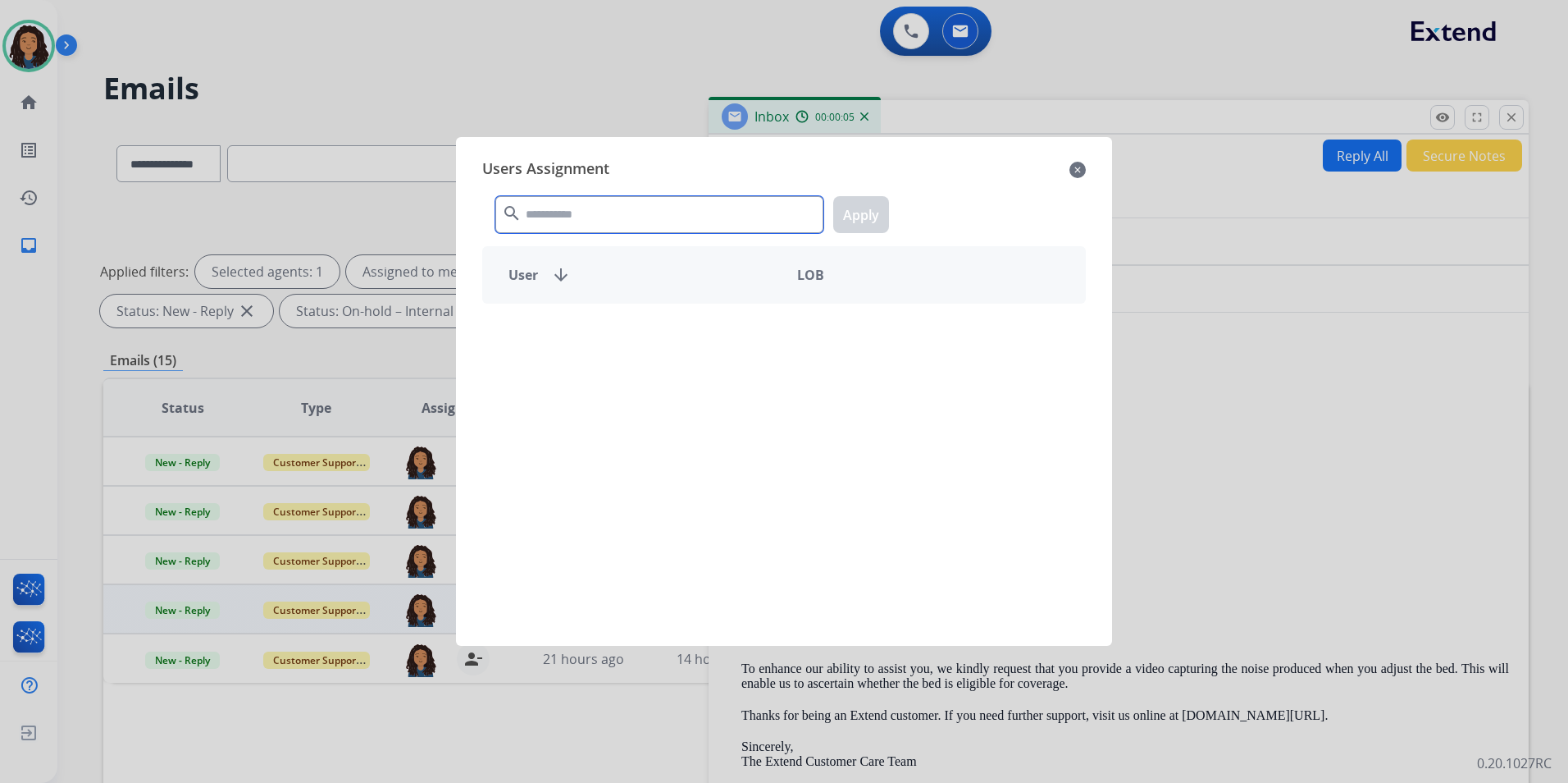
click at [590, 203] on input "text" at bounding box center [660, 214] width 328 height 36
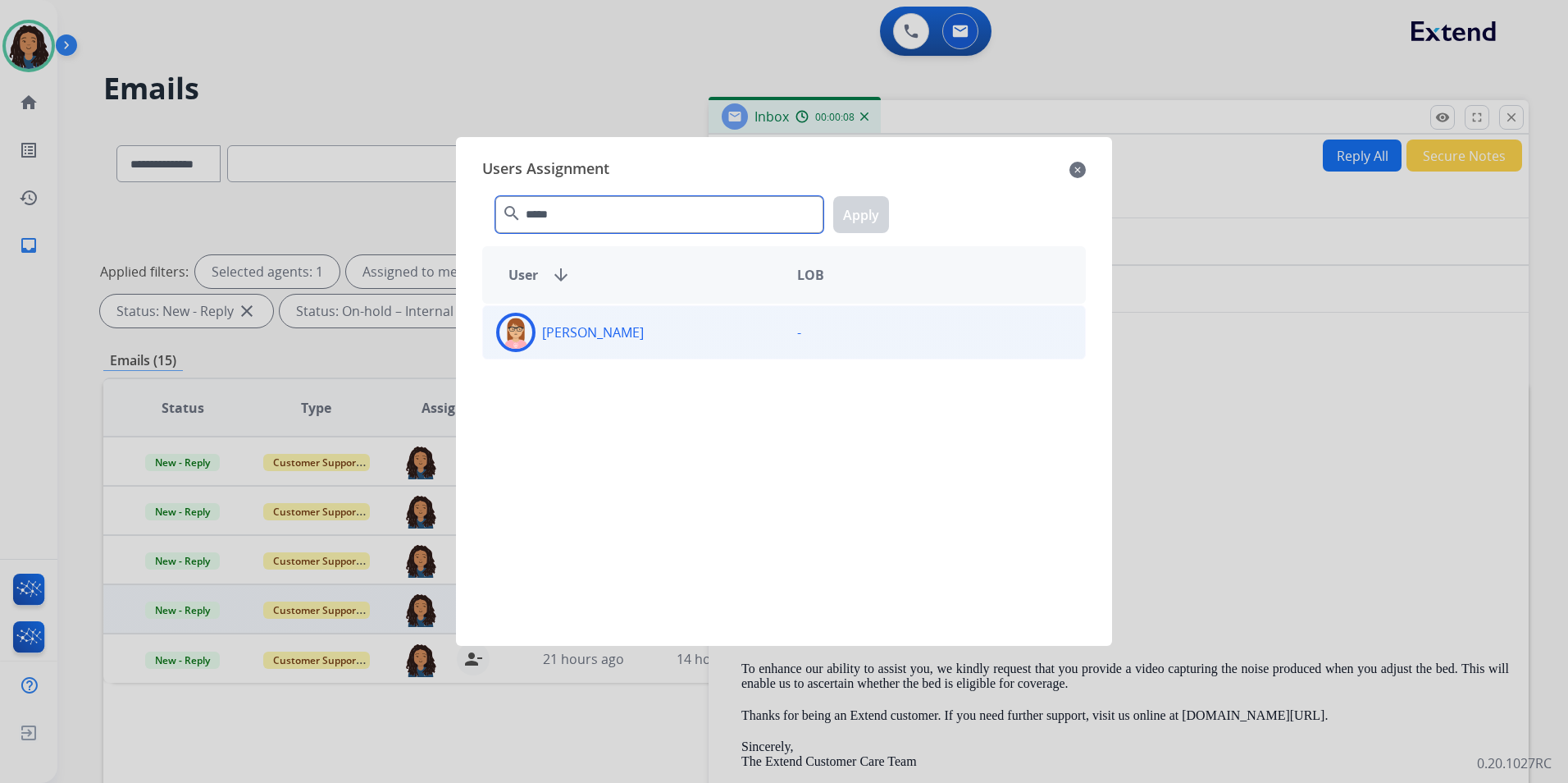
type input "*****"
click at [683, 341] on div "Edith Evans" at bounding box center [634, 332] width 301 height 39
click at [861, 202] on button "Apply" at bounding box center [861, 214] width 56 height 36
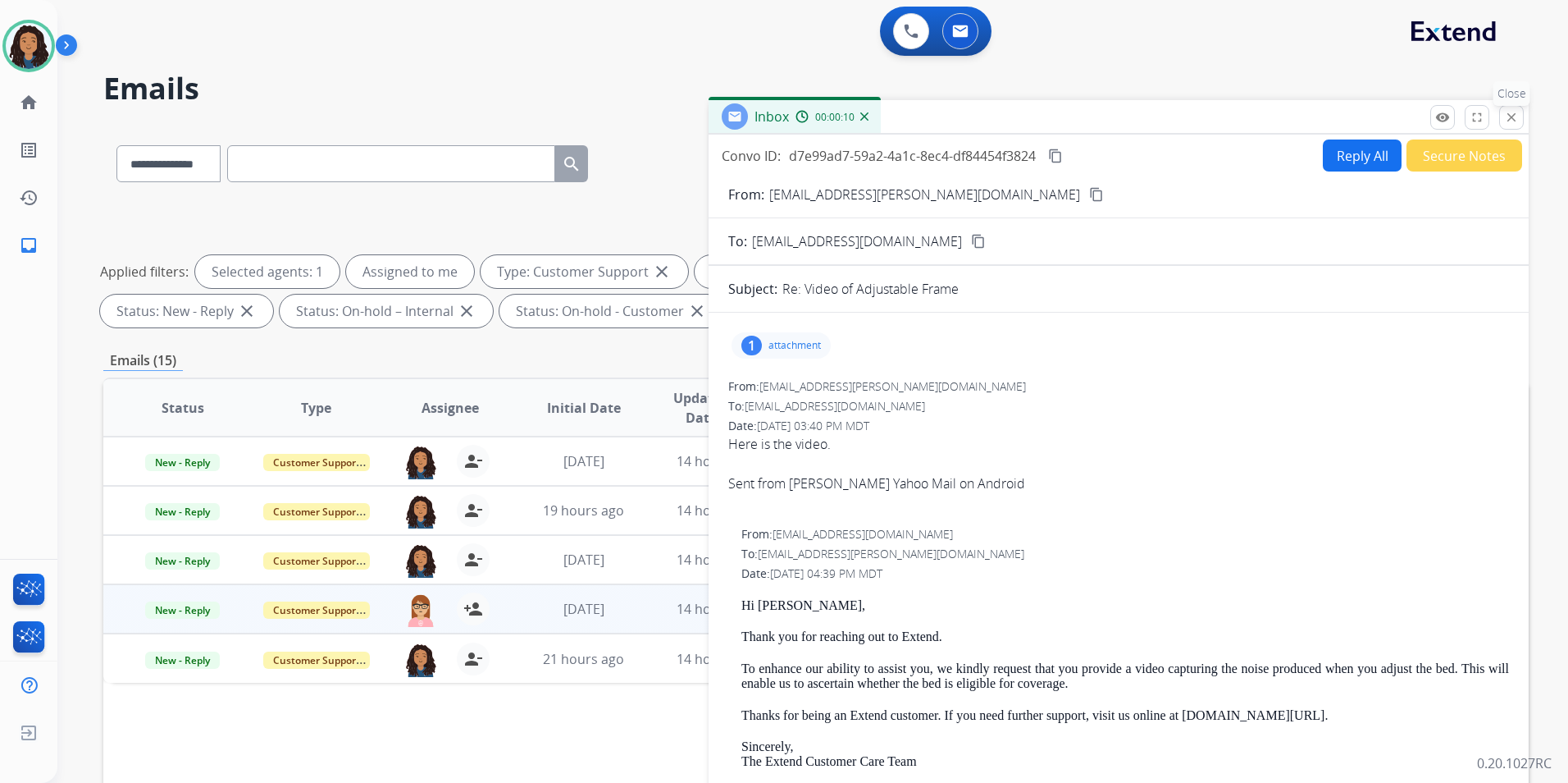
click at [1510, 113] on mat-icon "close" at bounding box center [1511, 117] width 14 height 14
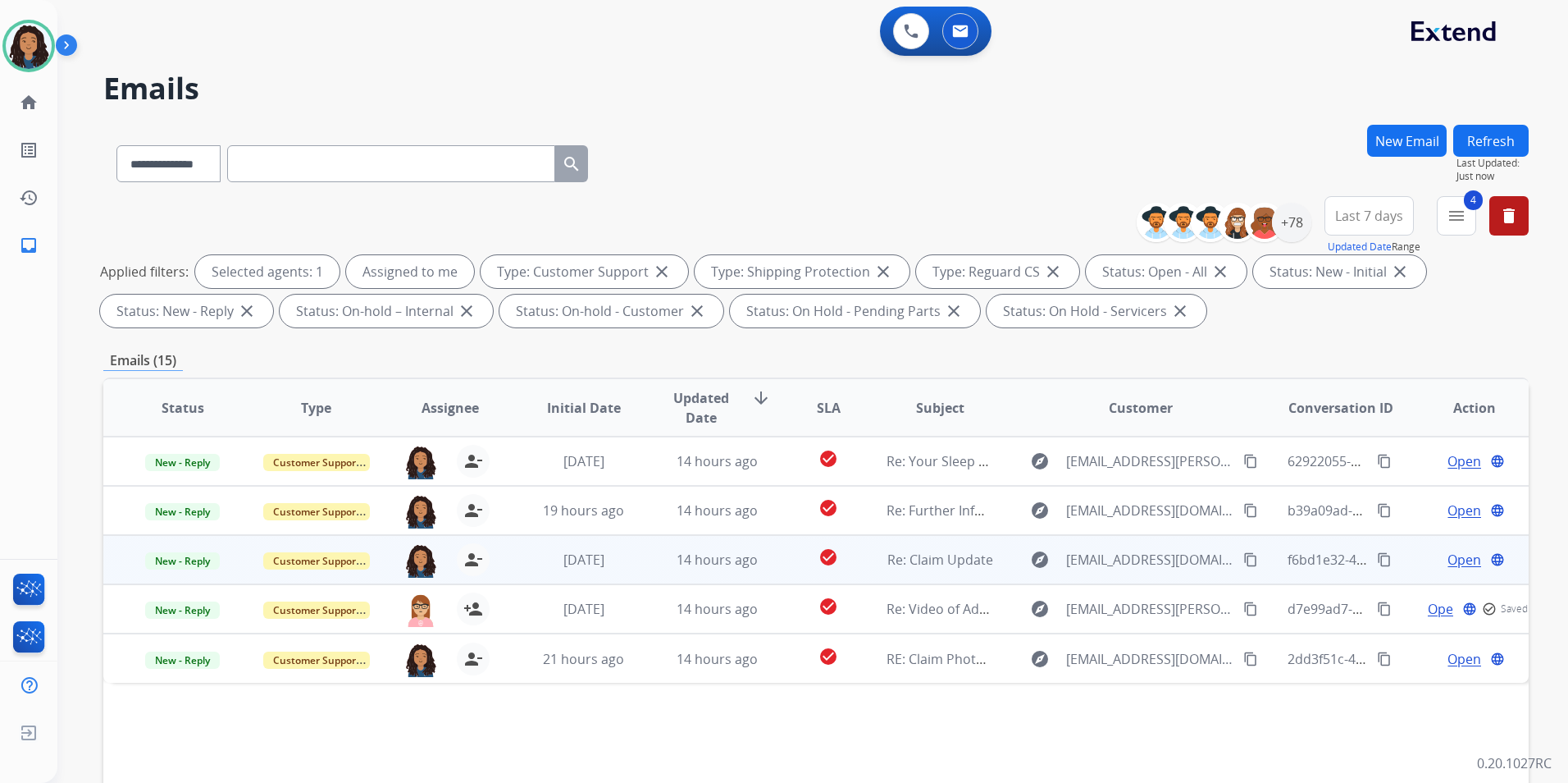
click at [1448, 550] on span "Open" at bounding box center [1464, 559] width 34 height 20
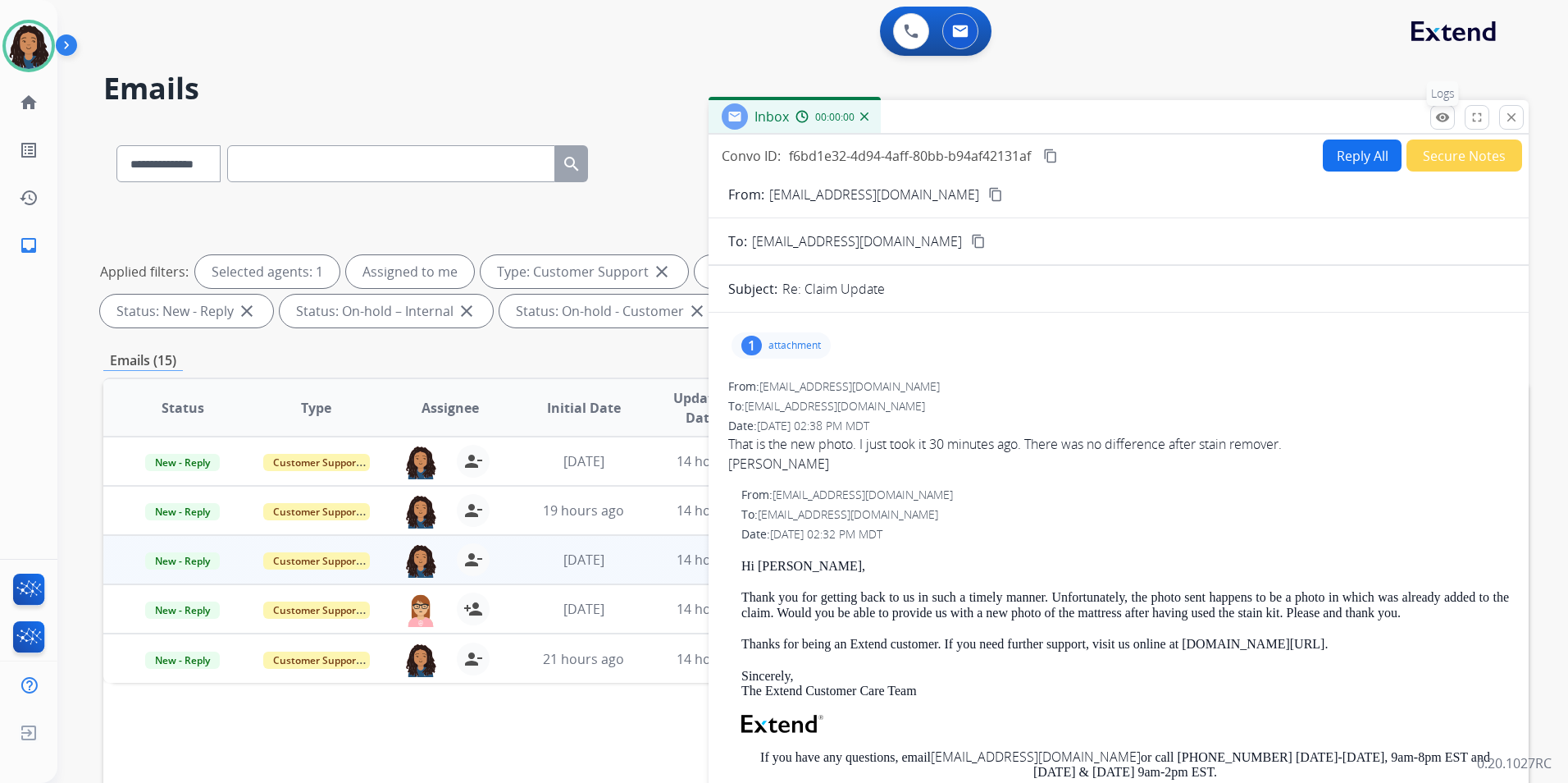
click at [1435, 114] on button "remove_red_eye Logs" at bounding box center [1443, 117] width 25 height 25
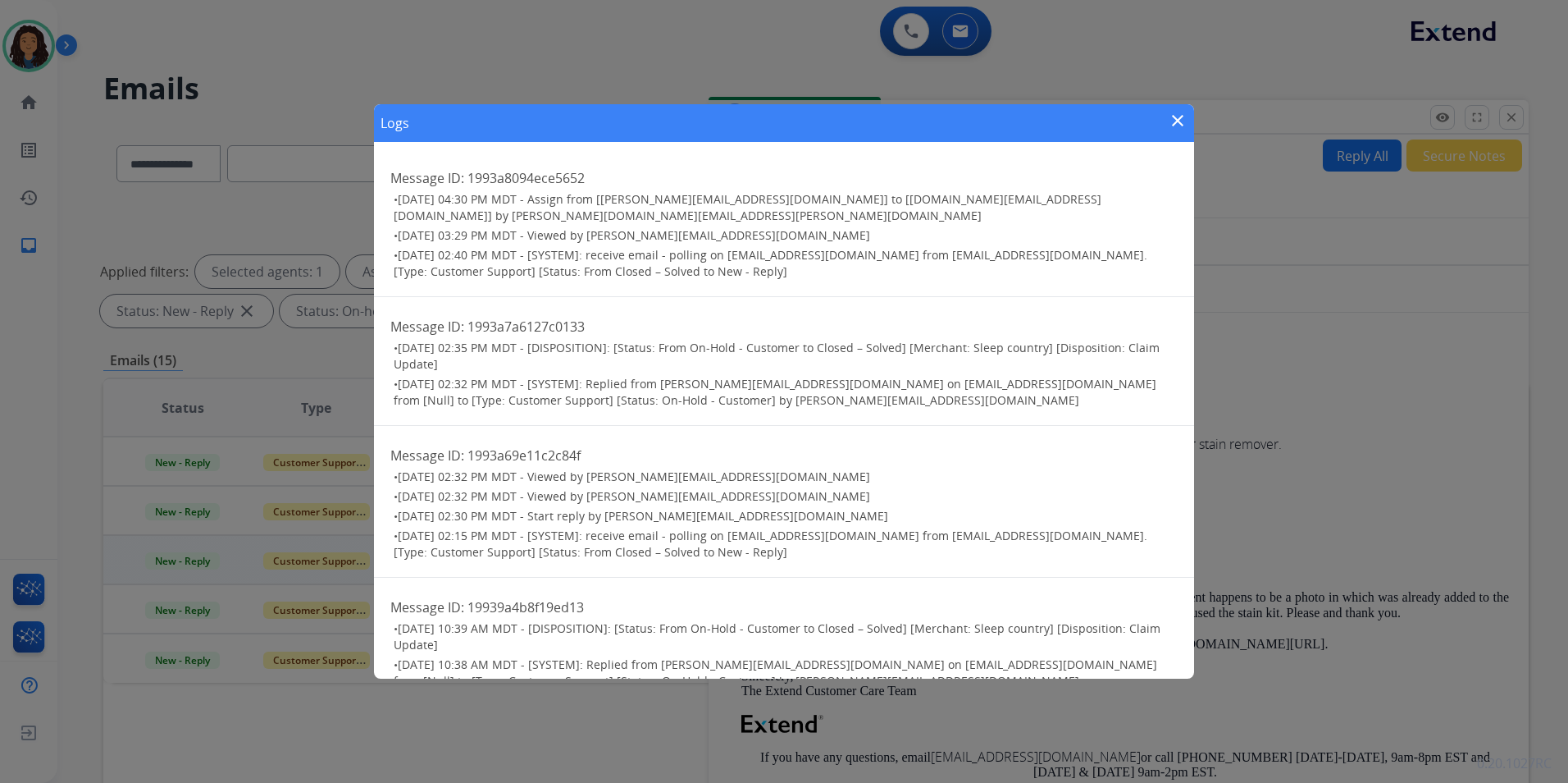
scroll to position [335, 0]
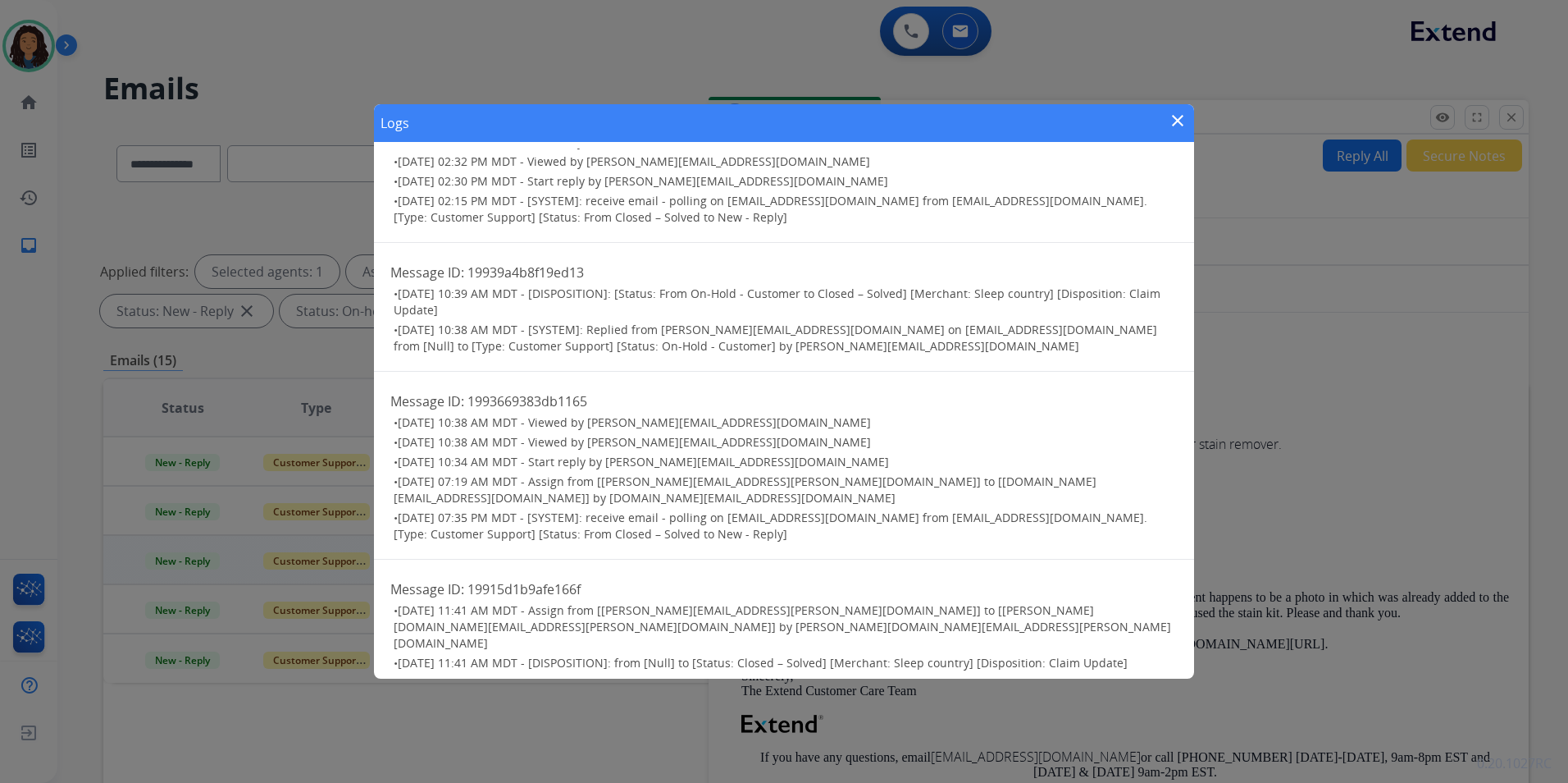
click at [1179, 111] on mat-icon "close" at bounding box center [1178, 120] width 20 height 20
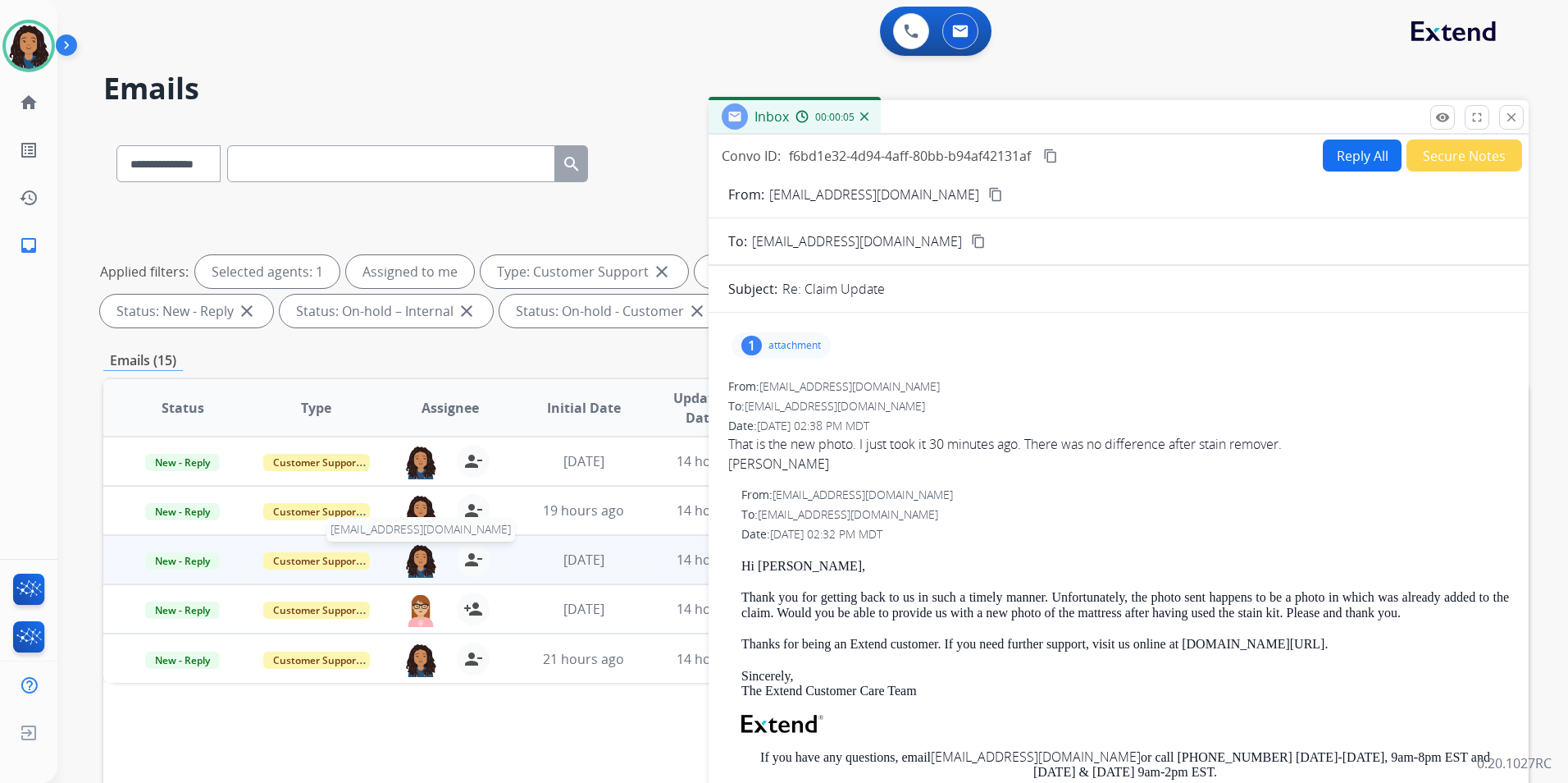
click at [421, 563] on img at bounding box center [421, 560] width 33 height 35
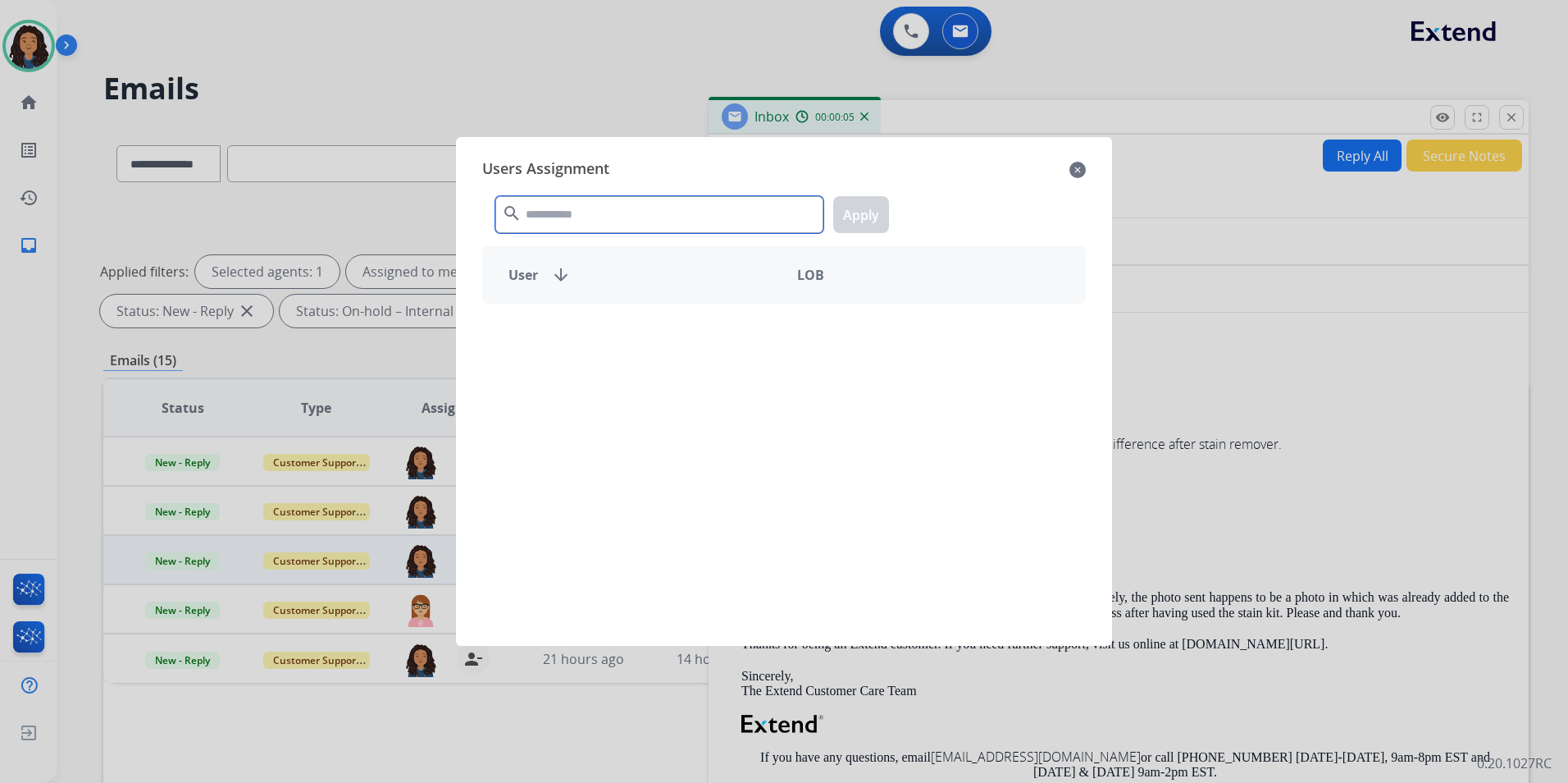
click at [625, 204] on input "text" at bounding box center [660, 214] width 328 height 36
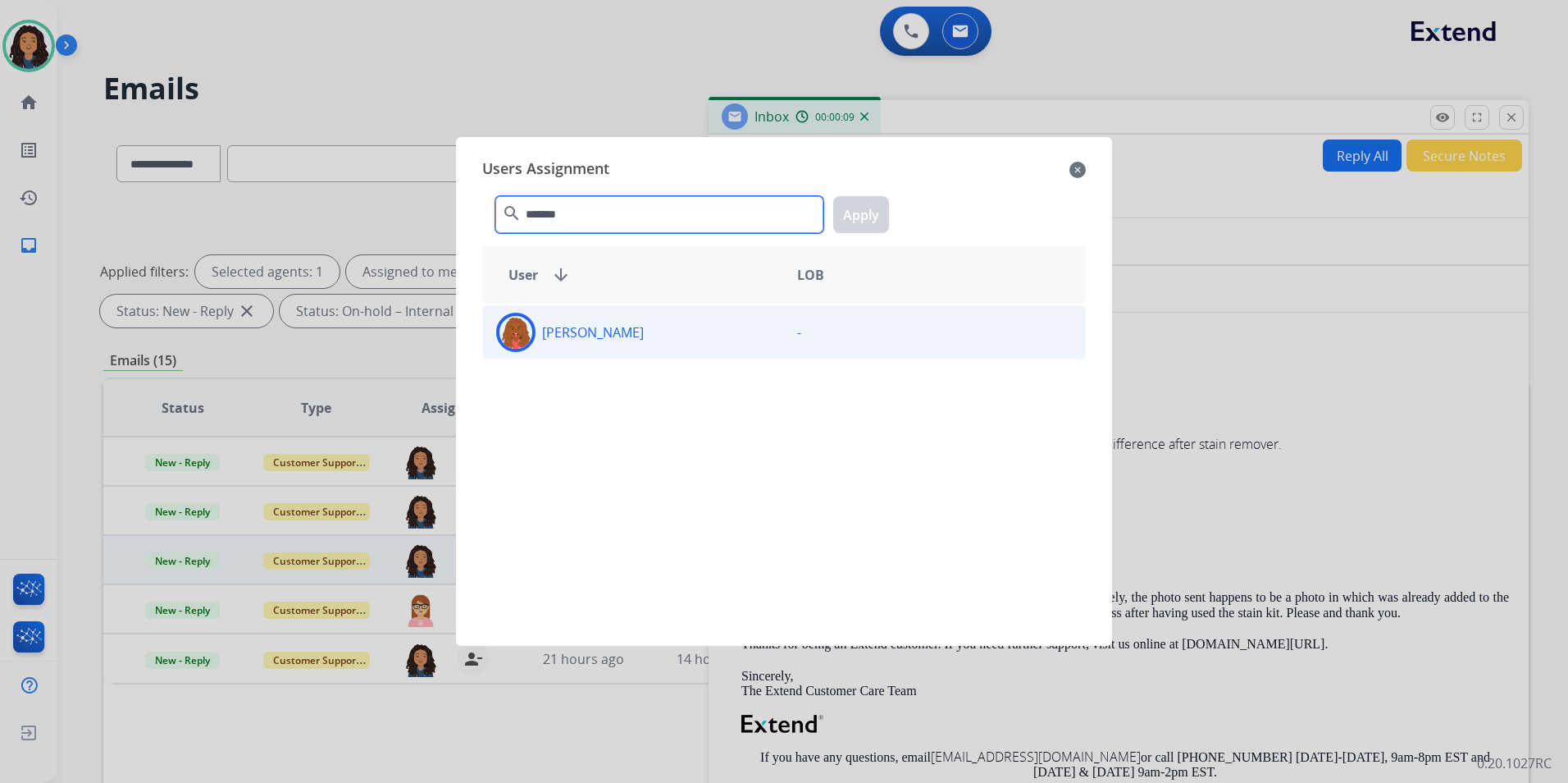
type input "*******"
click at [607, 345] on div "Britney White" at bounding box center [634, 332] width 301 height 39
click at [863, 206] on button "Apply" at bounding box center [861, 214] width 56 height 36
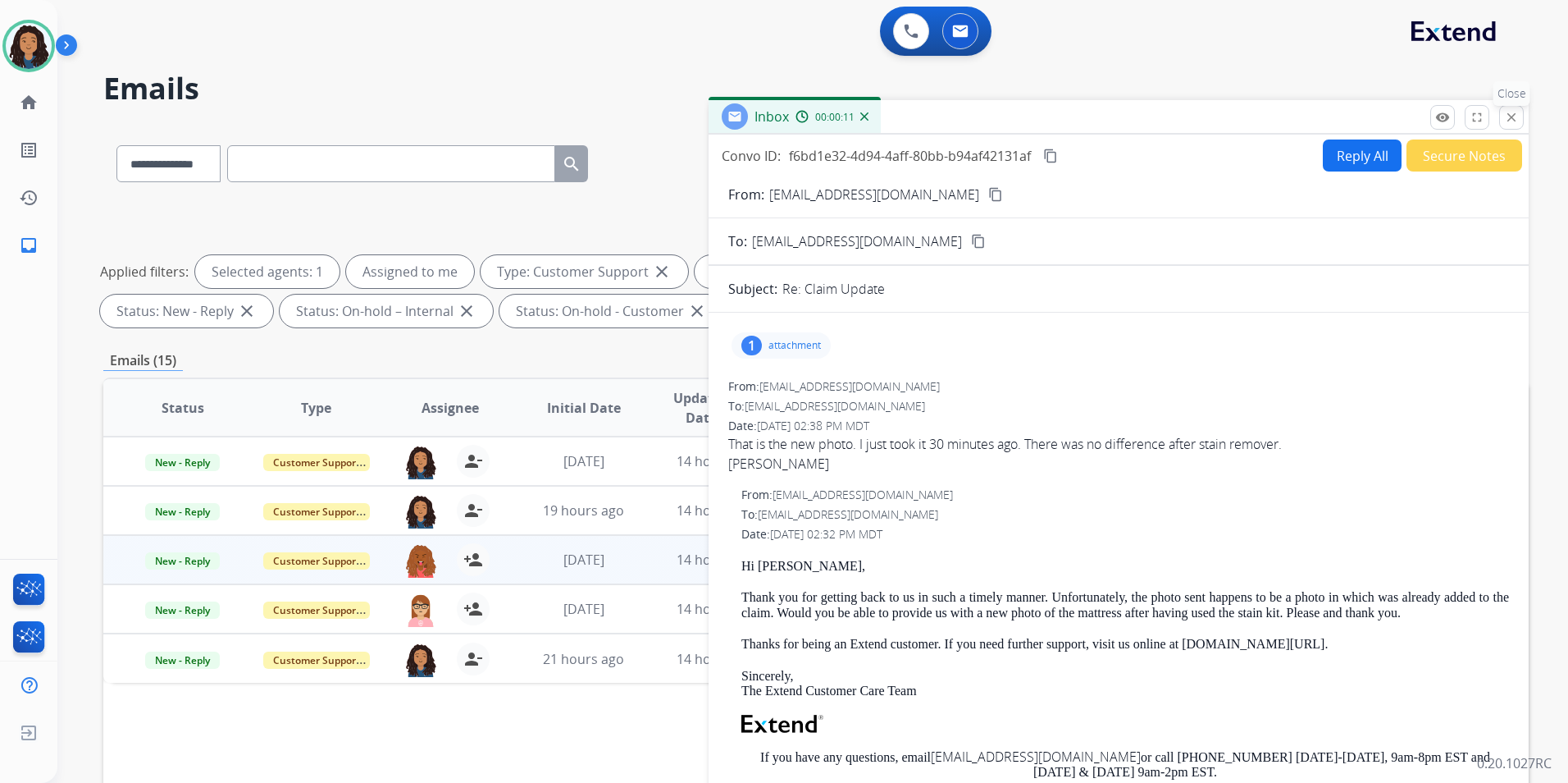
click at [1507, 124] on mat-icon "close" at bounding box center [1511, 117] width 14 height 14
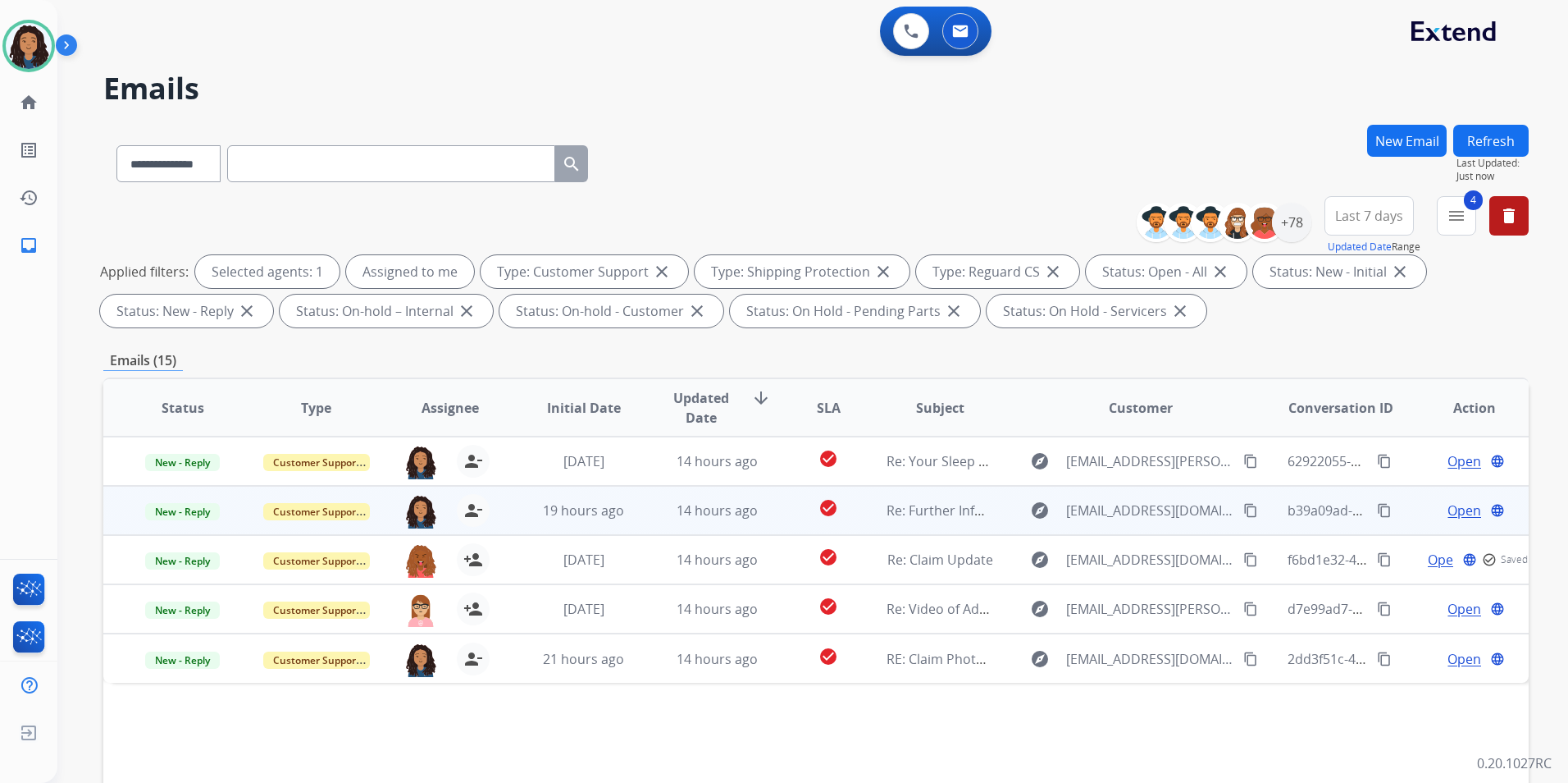
click at [1452, 510] on span "Open" at bounding box center [1464, 510] width 34 height 20
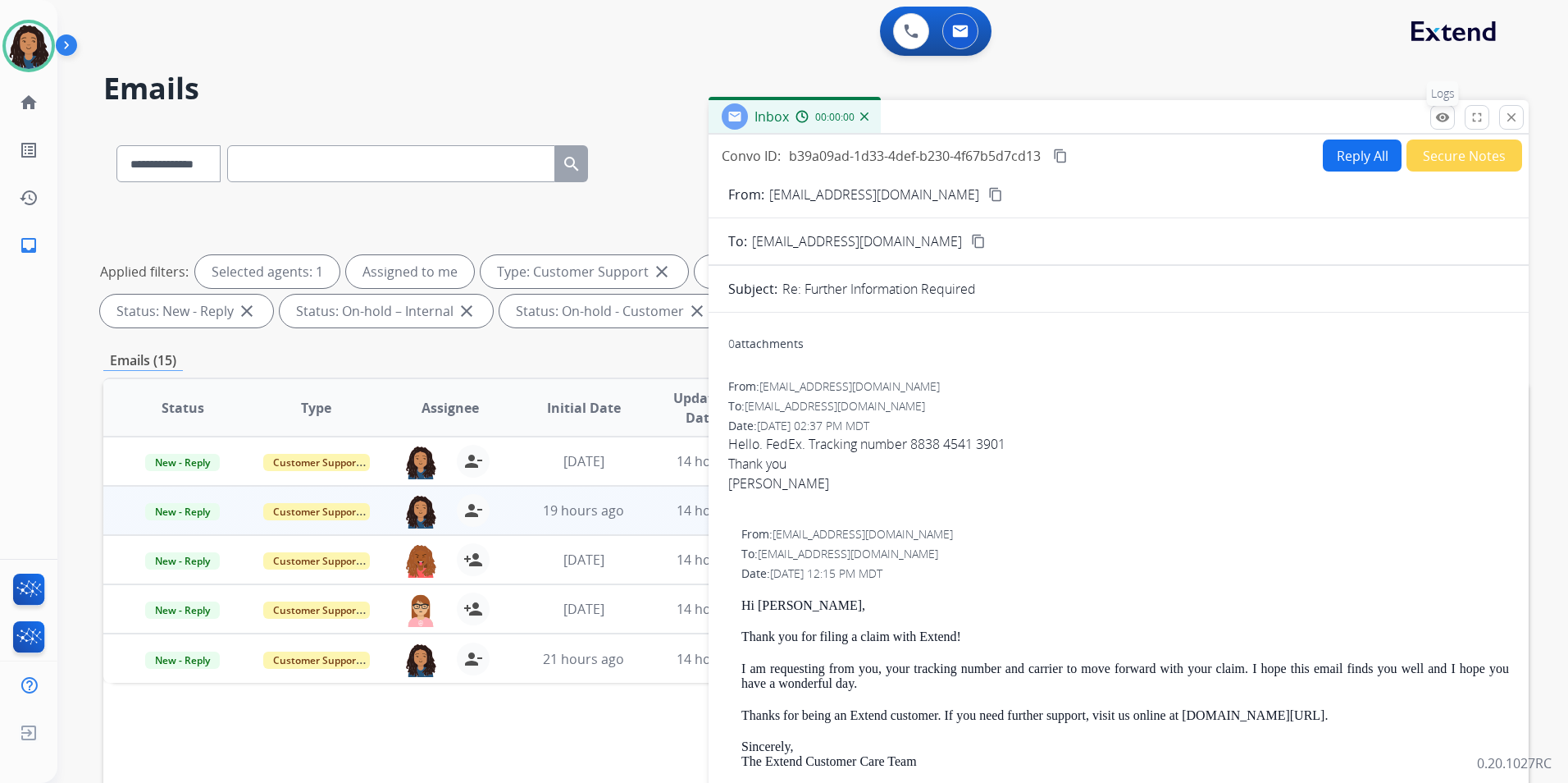
click at [1438, 120] on mat-icon "remove_red_eye" at bounding box center [1442, 117] width 14 height 14
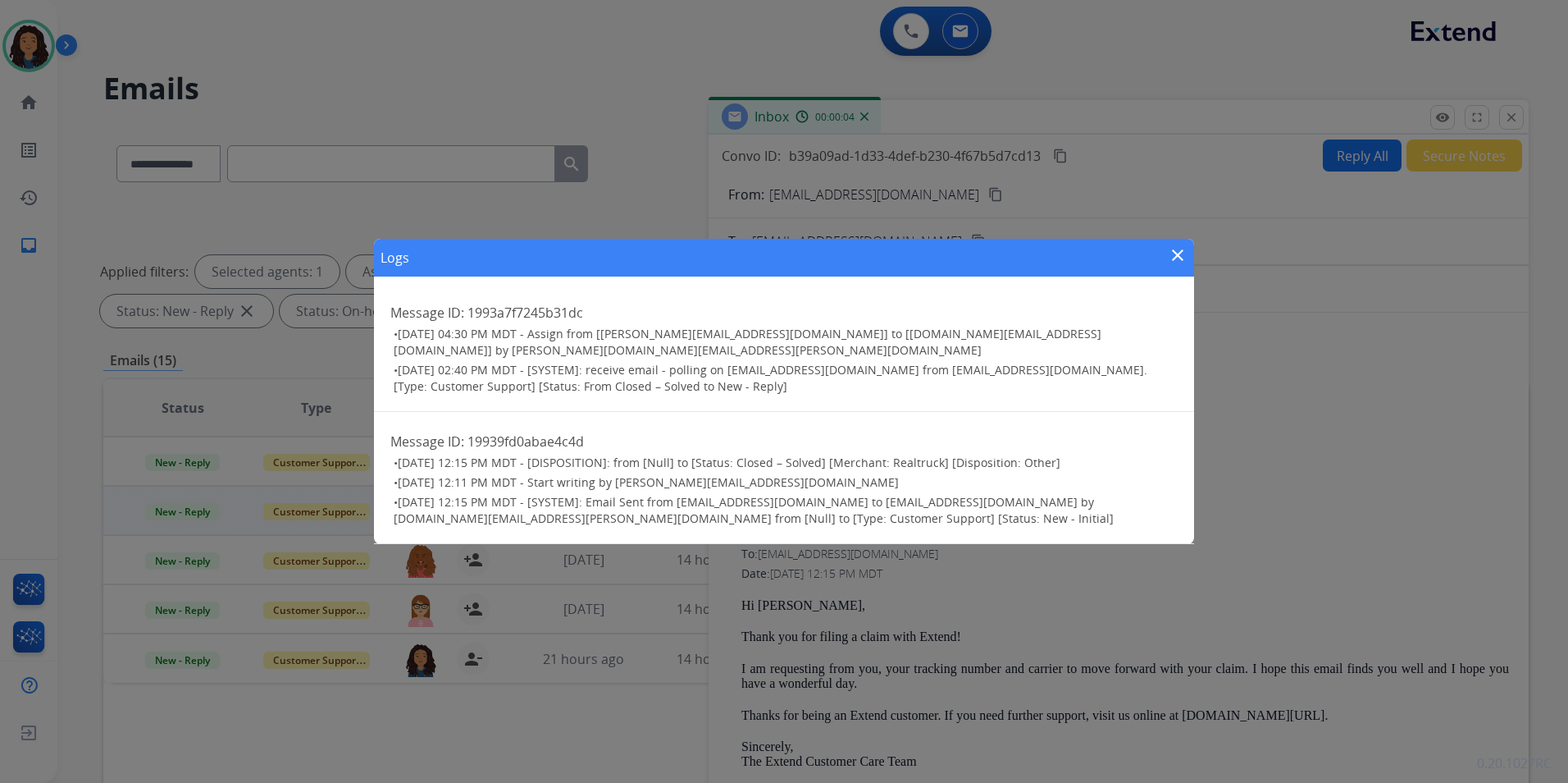
click at [1178, 262] on mat-icon "close" at bounding box center [1178, 255] width 20 height 20
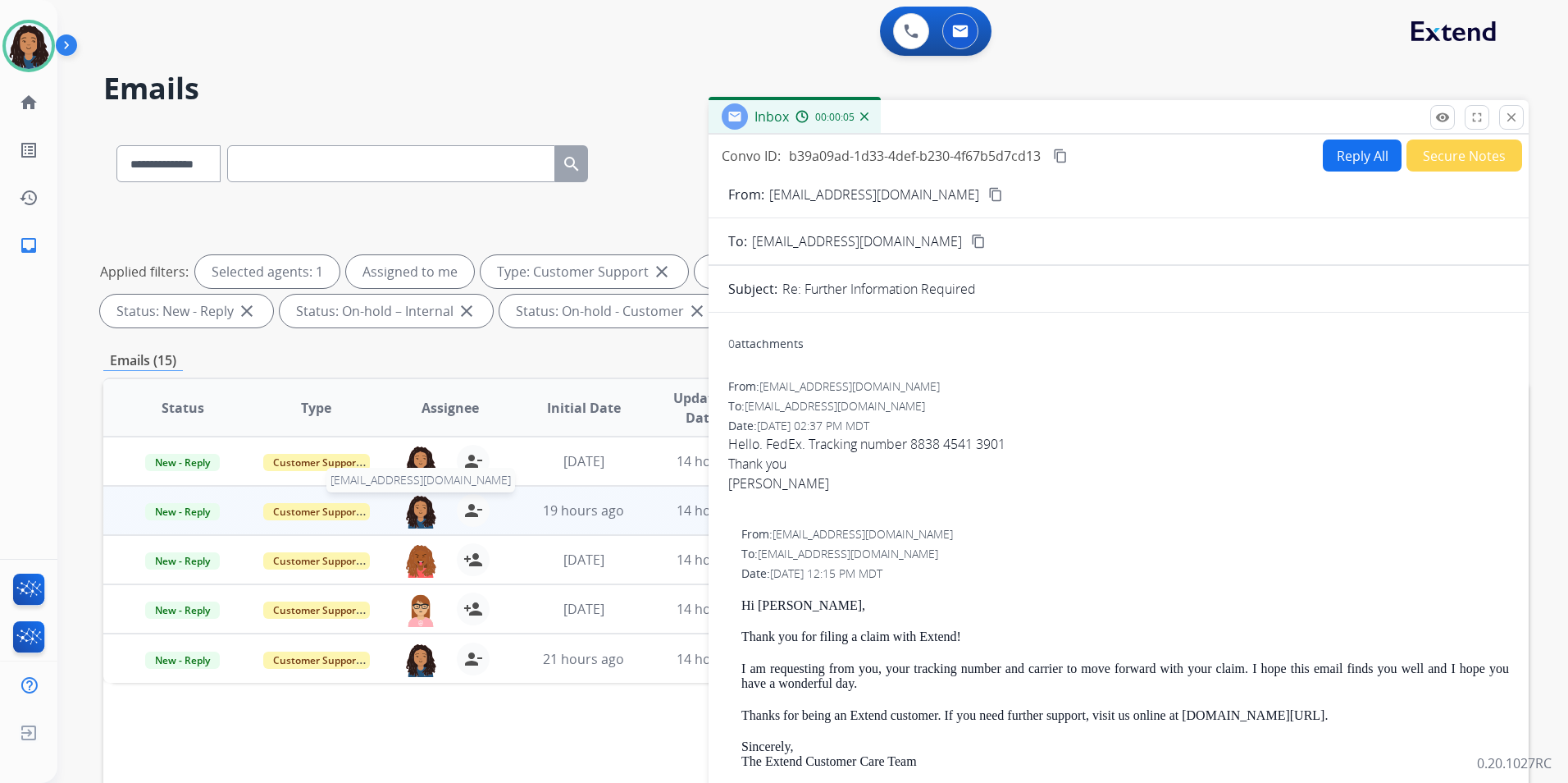
click at [410, 510] on img at bounding box center [421, 511] width 33 height 35
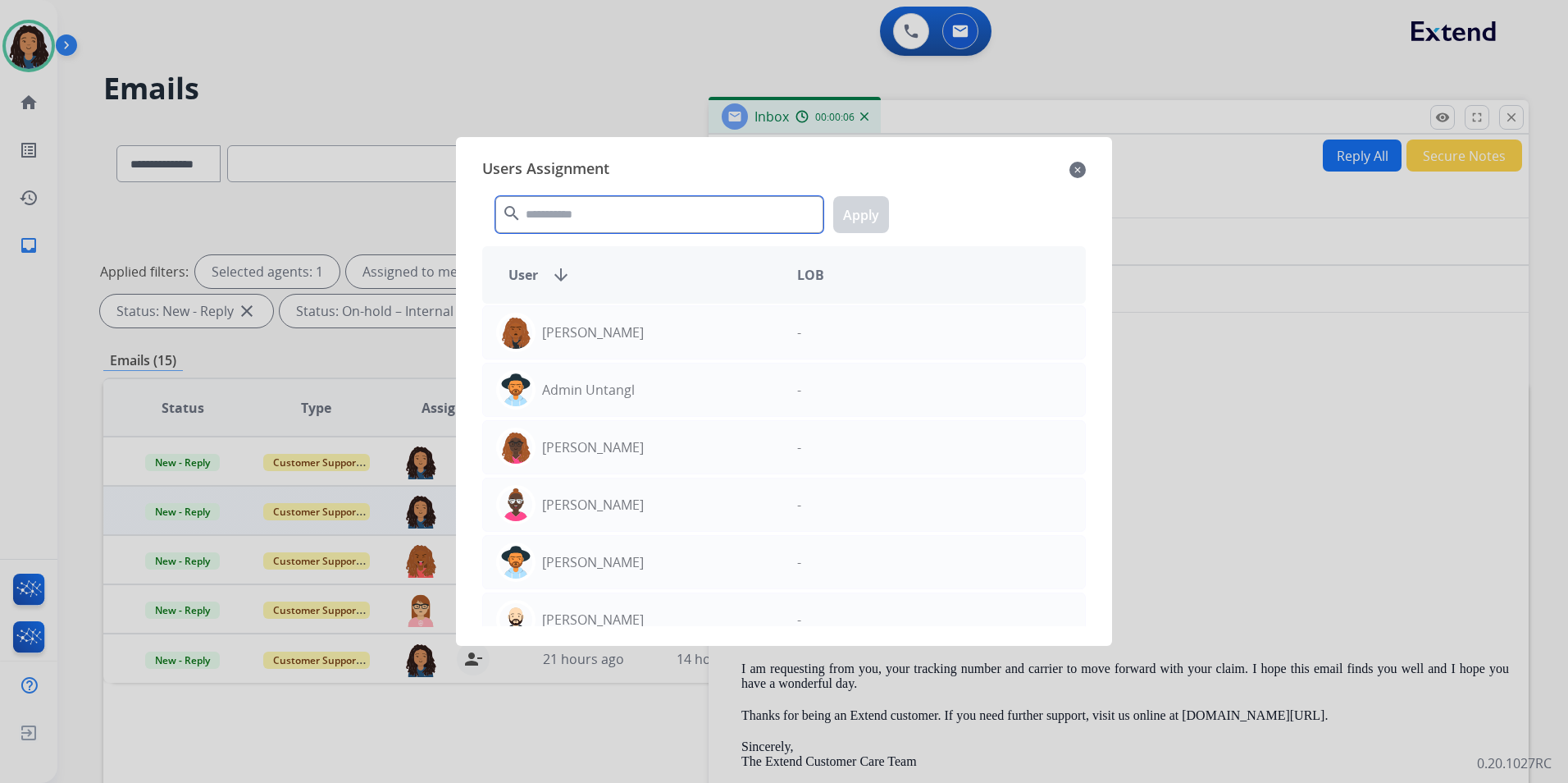
click at [588, 220] on input "text" at bounding box center [660, 214] width 328 height 36
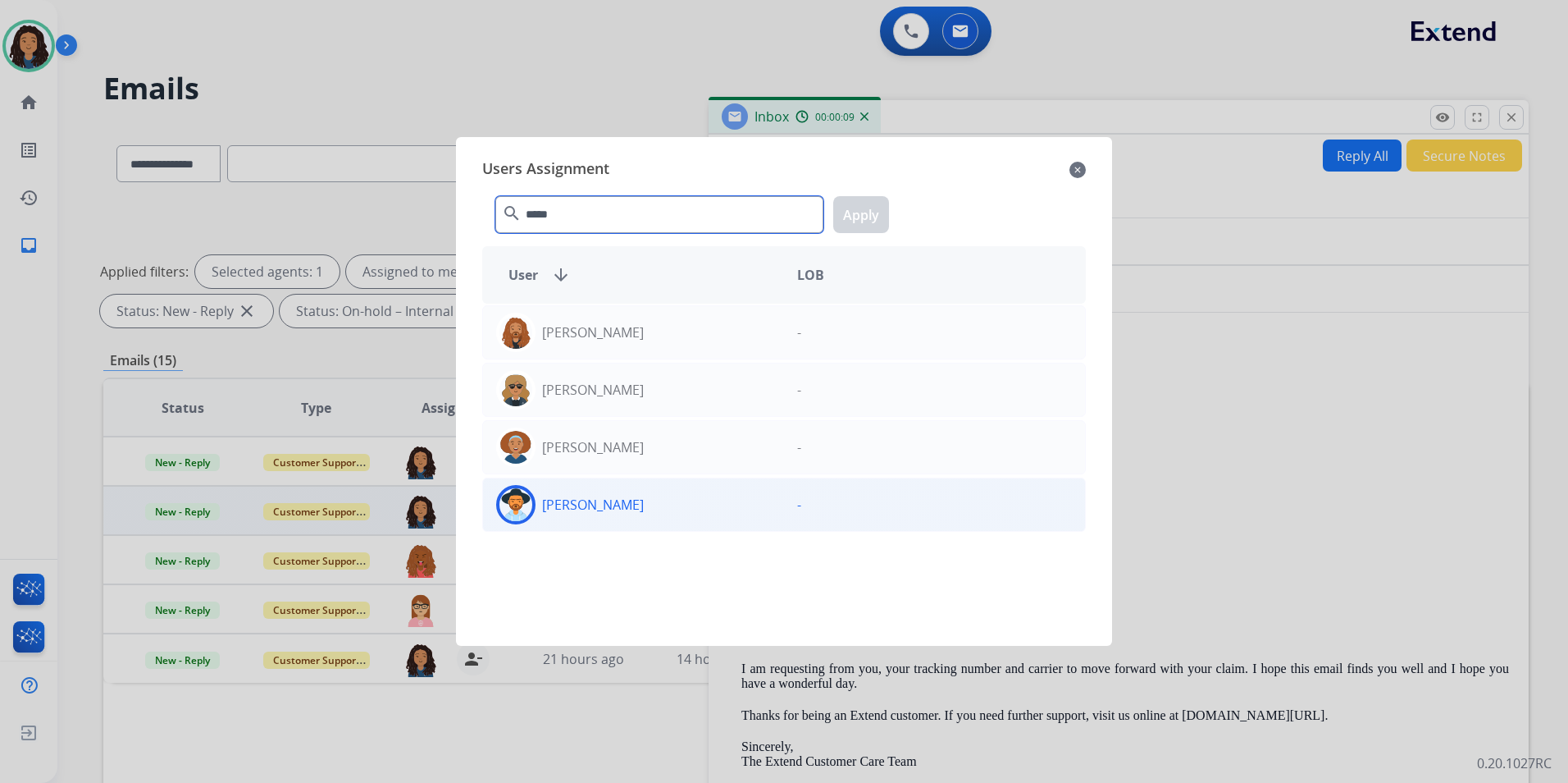
type input "*****"
click at [733, 505] on div "Jazmine Collins" at bounding box center [634, 504] width 301 height 39
click at [867, 200] on button "Apply" at bounding box center [861, 214] width 56 height 36
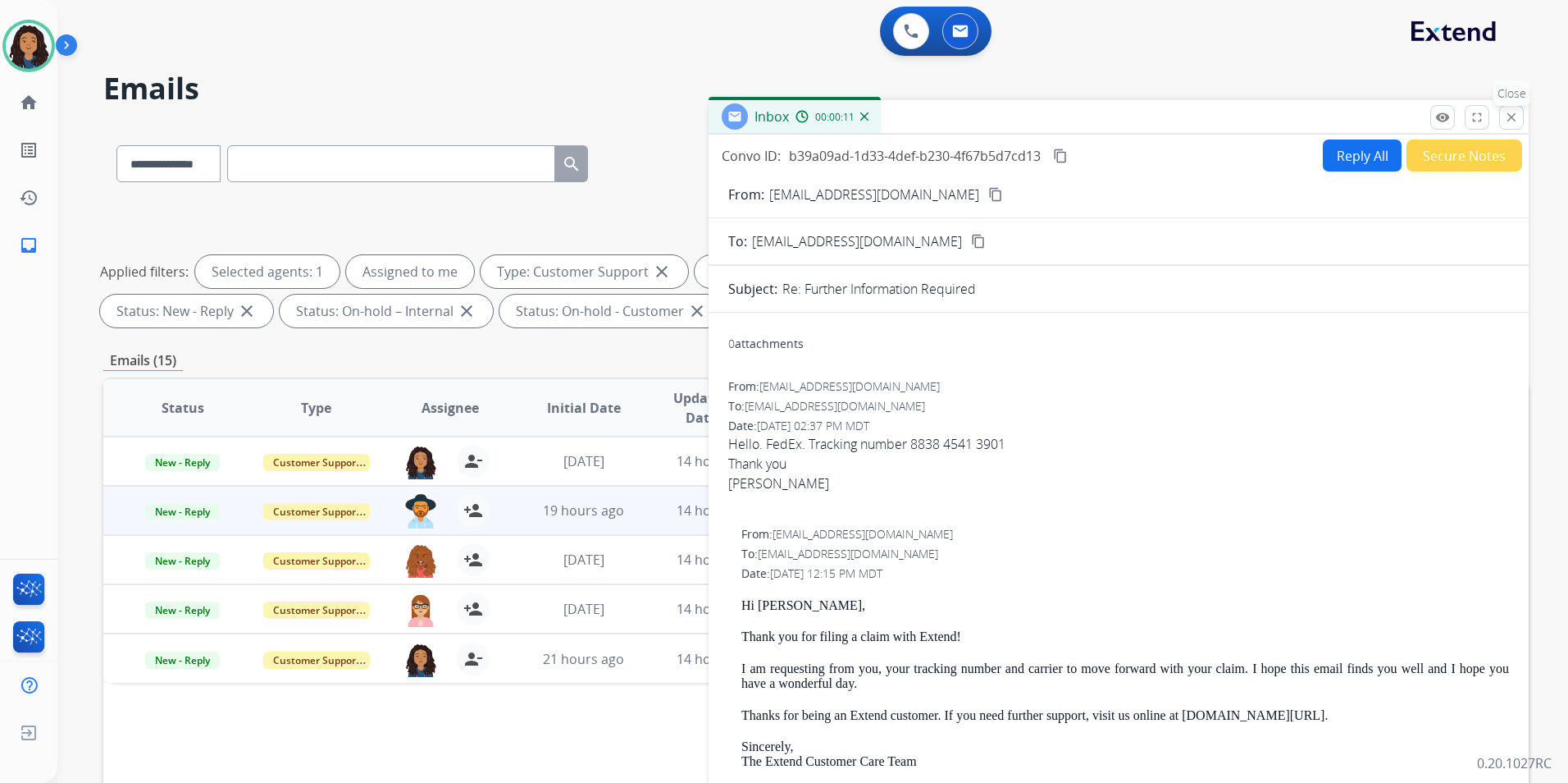
click at [1514, 118] on mat-icon "close" at bounding box center [1511, 117] width 14 height 14
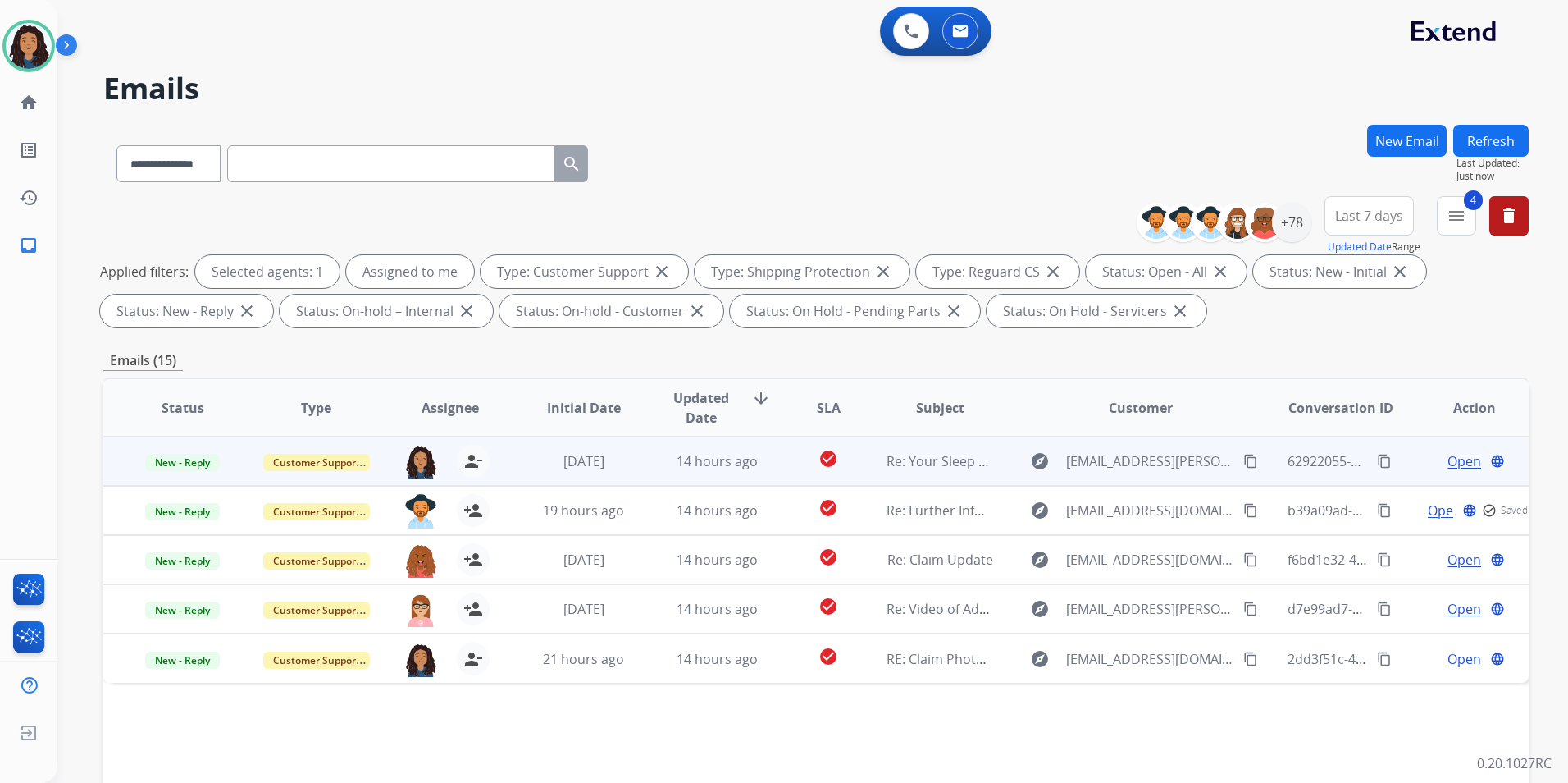
click at [1448, 459] on span "Open" at bounding box center [1464, 461] width 34 height 20
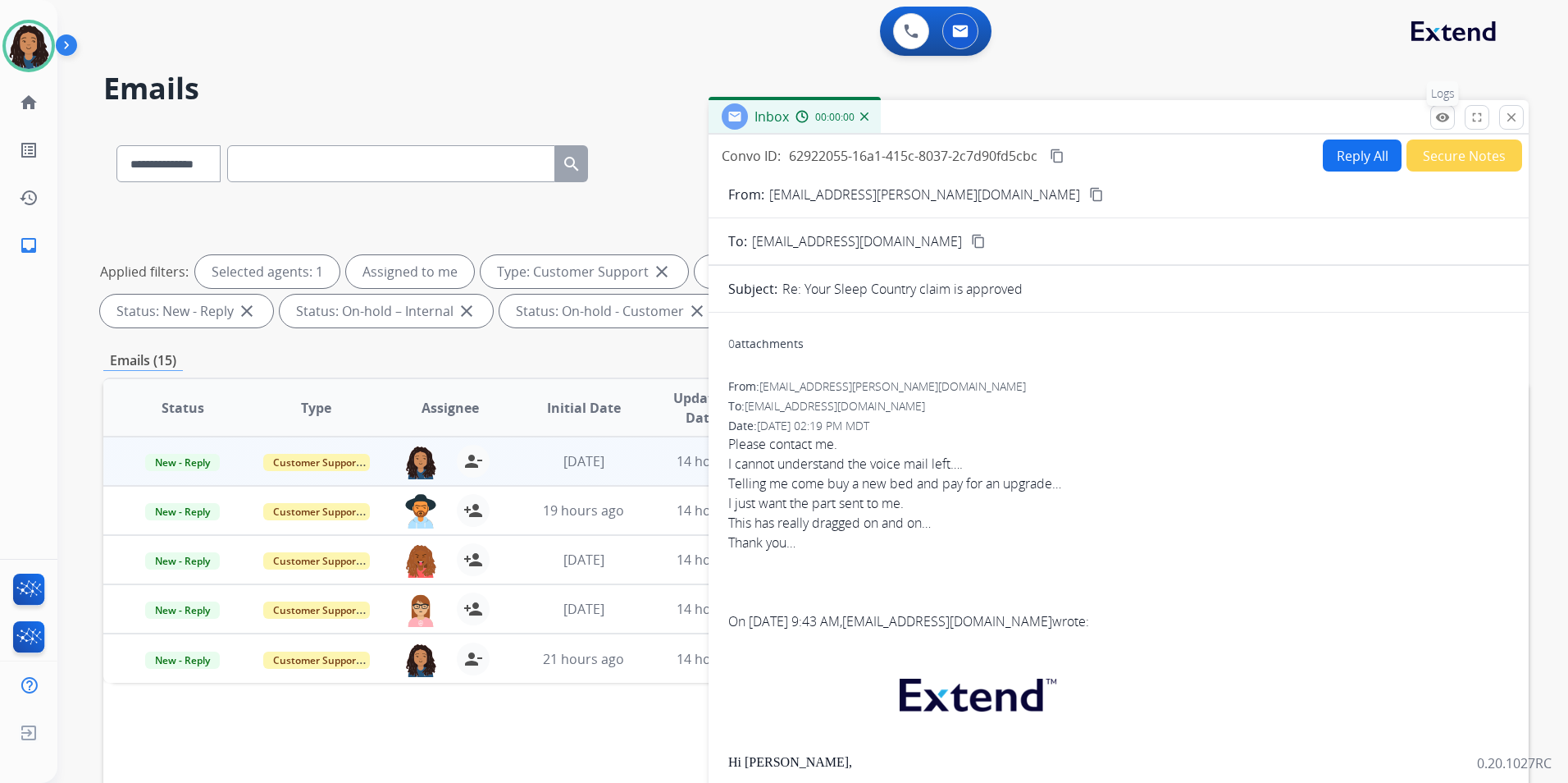
click at [1442, 122] on mat-icon "remove_red_eye" at bounding box center [1442, 117] width 14 height 14
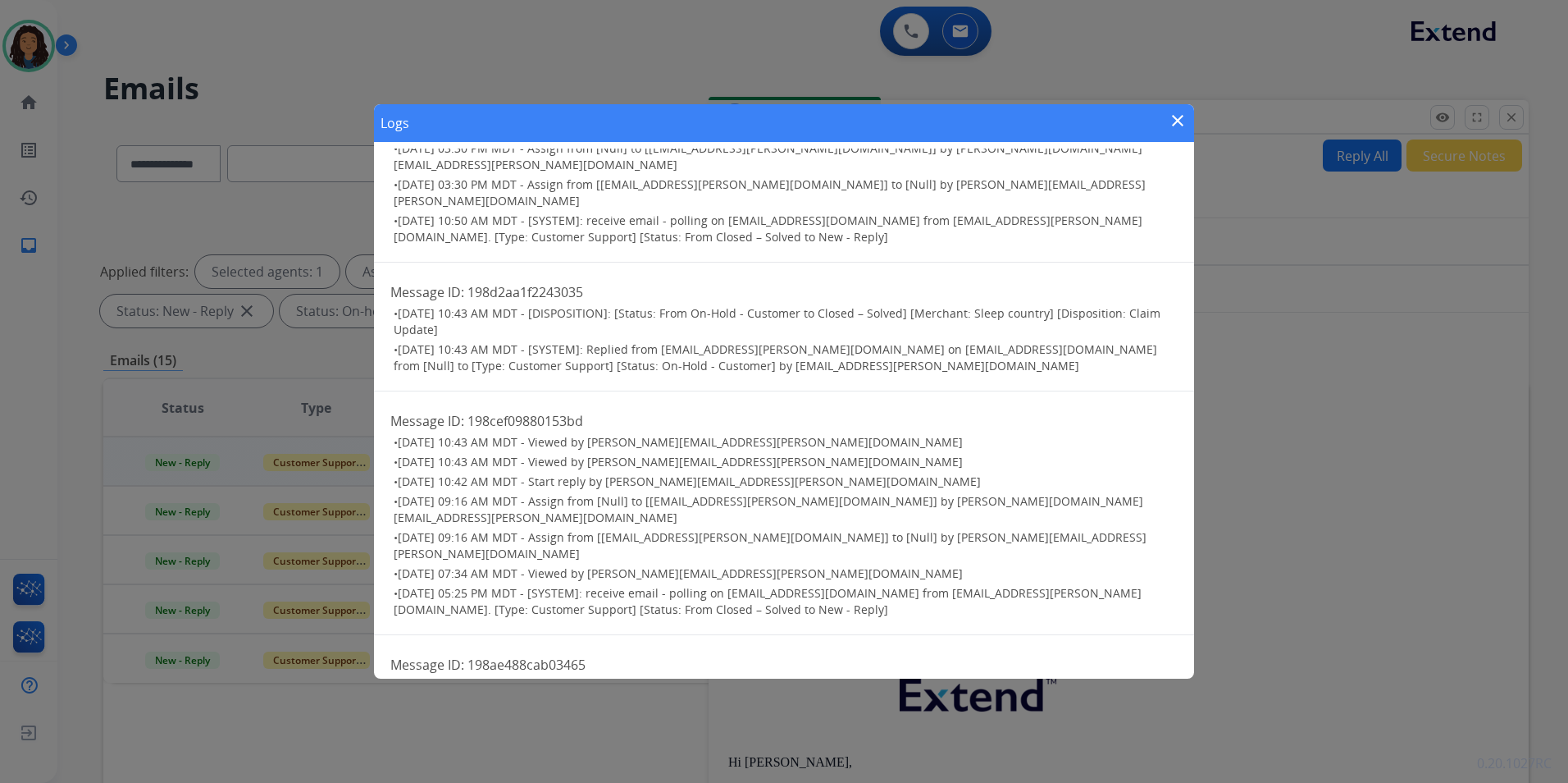
scroll to position [684, 0]
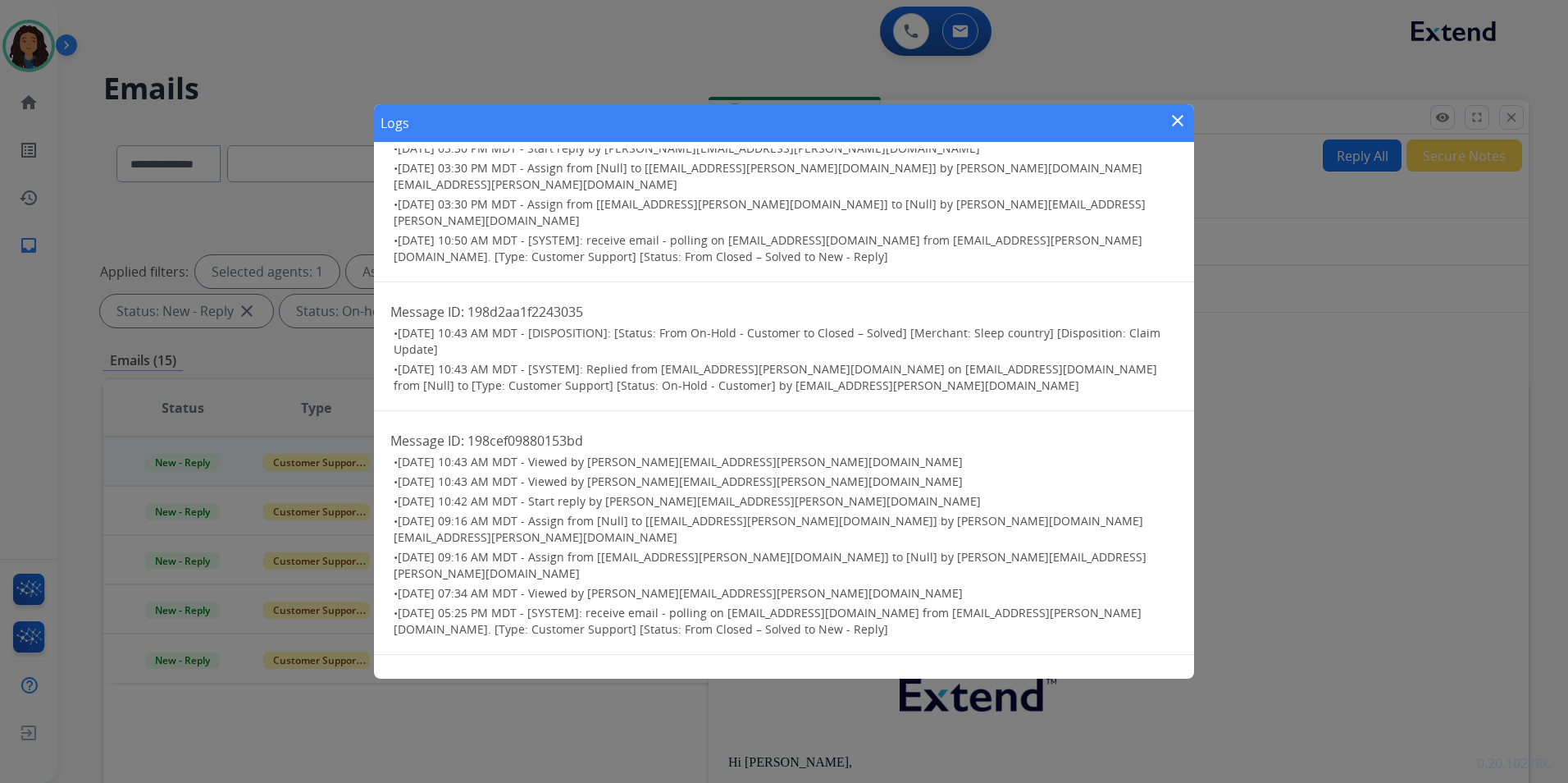
click at [1170, 118] on mat-icon "close" at bounding box center [1178, 120] width 20 height 20
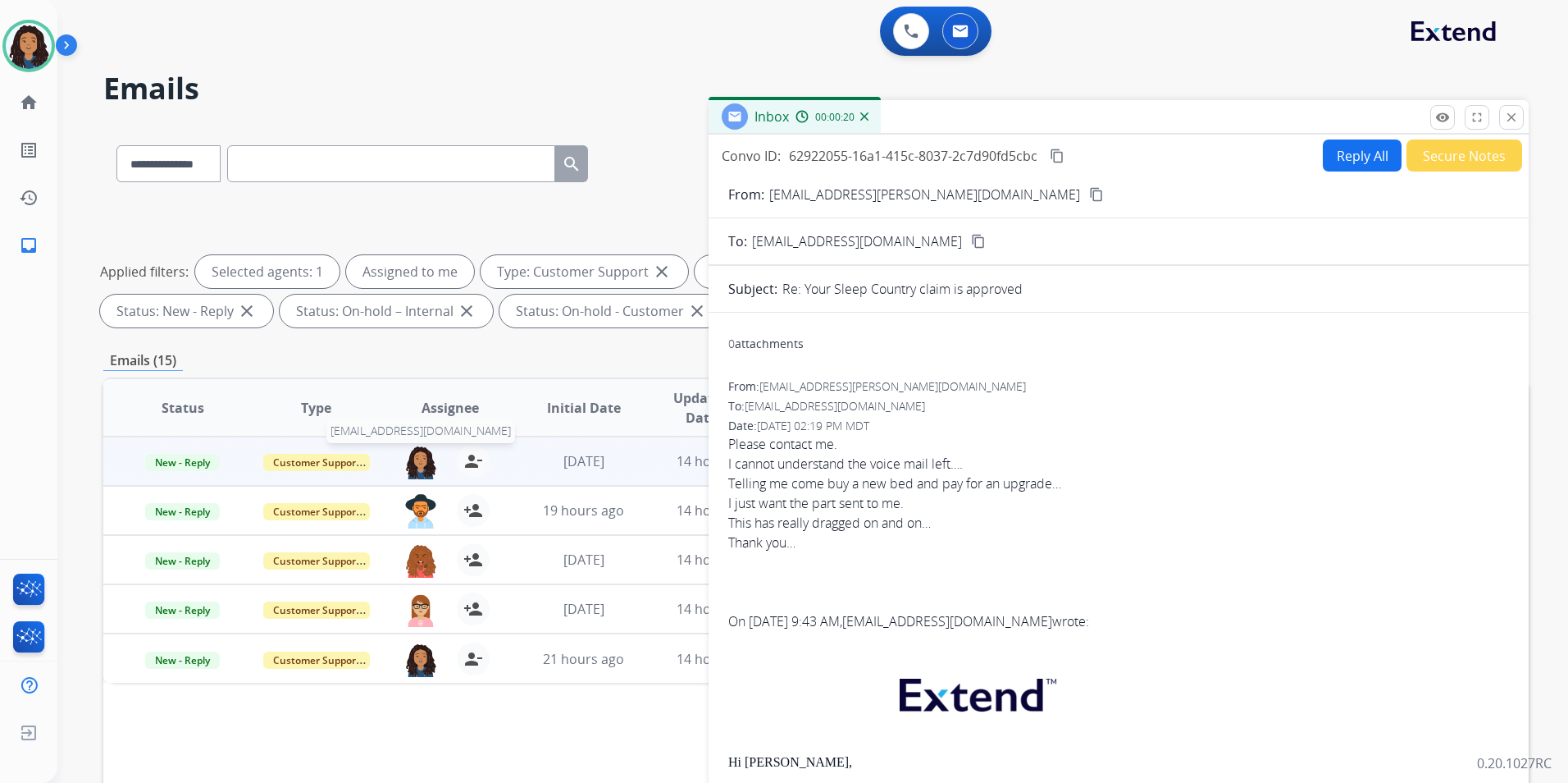
click at [410, 469] on img at bounding box center [421, 463] width 33 height 35
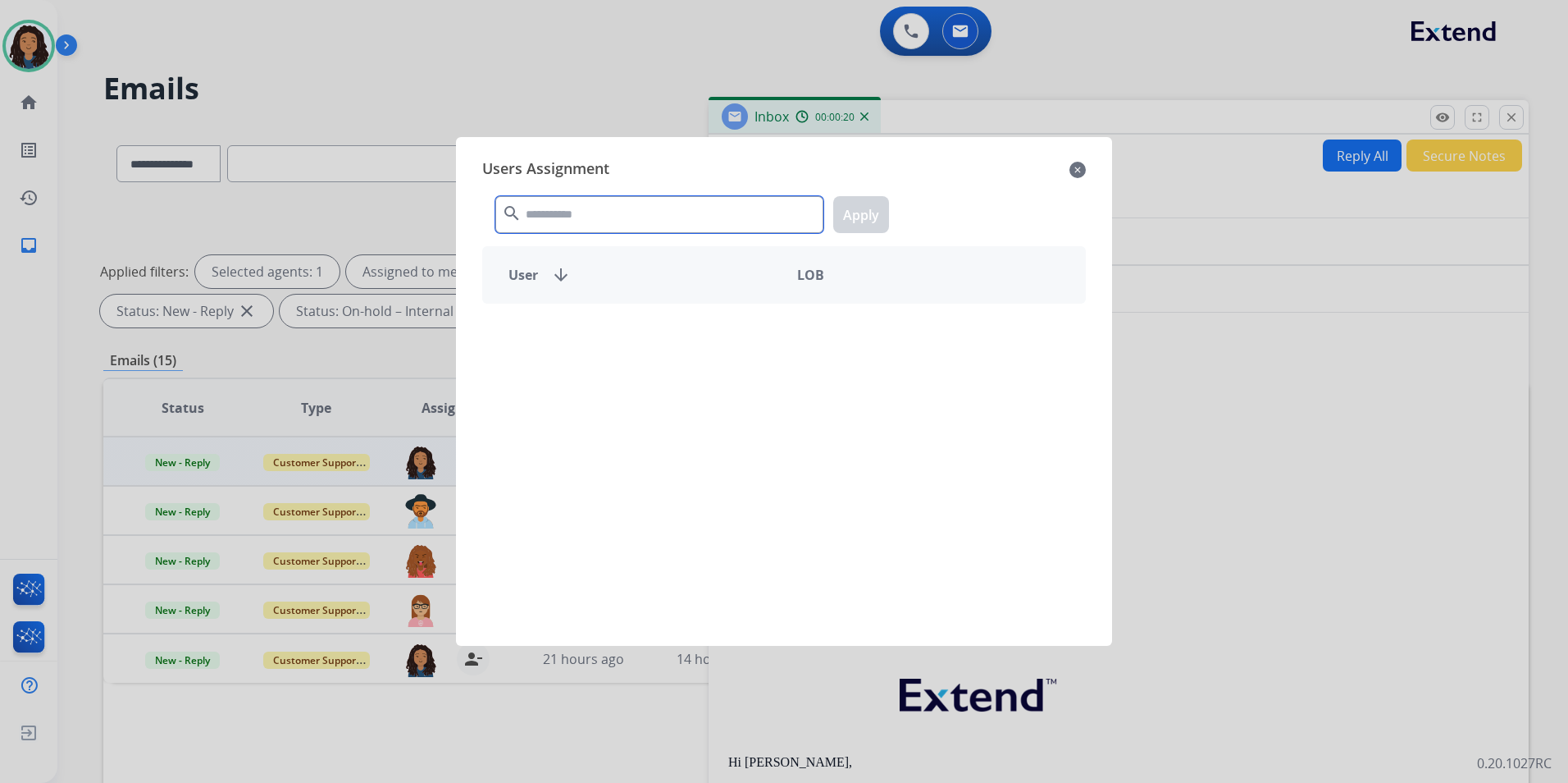
click at [786, 218] on input "text" at bounding box center [660, 214] width 328 height 36
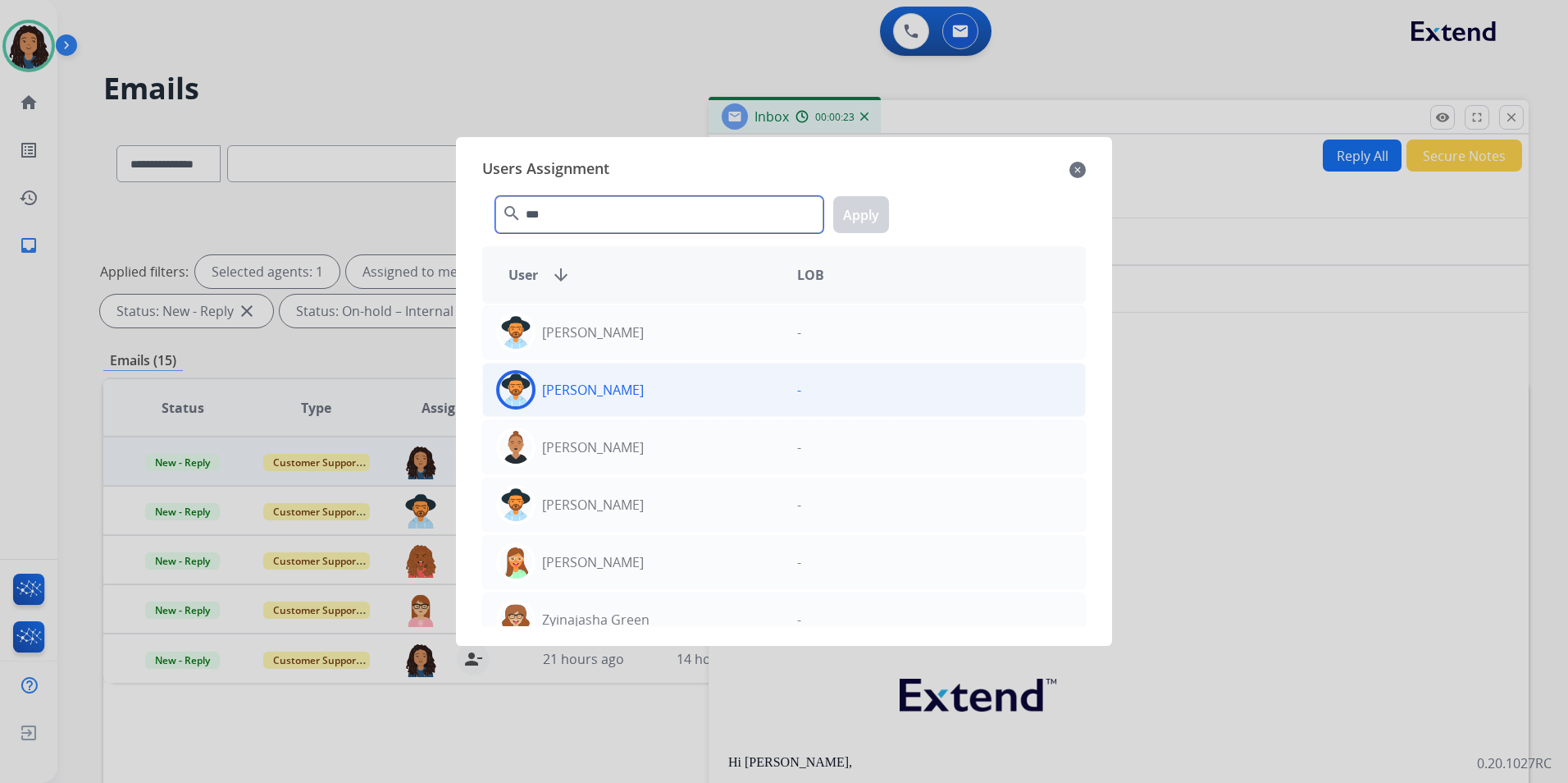
scroll to position [22, 0]
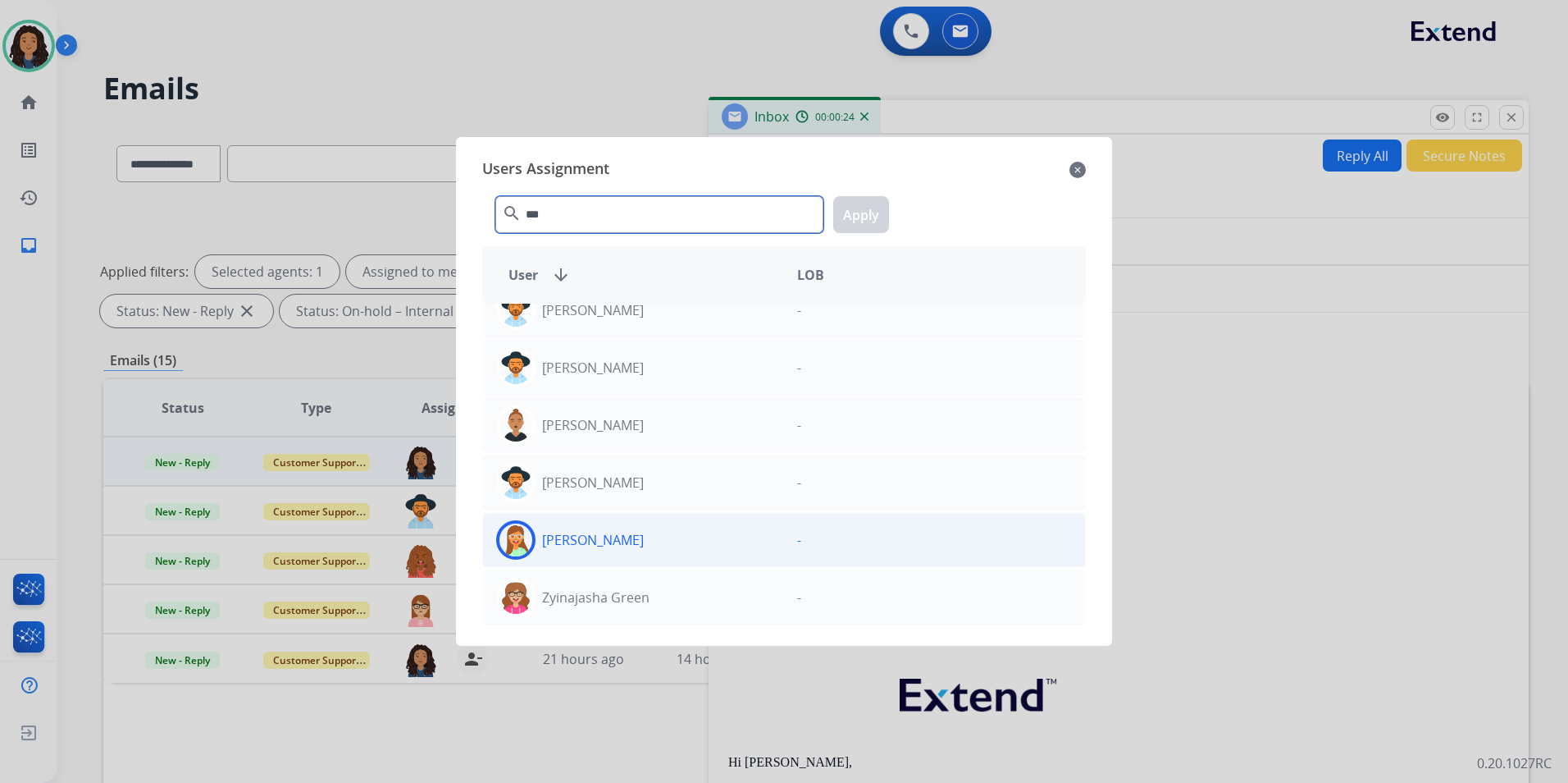
type input "***"
click at [632, 551] on div "Jasmyn Torres" at bounding box center [634, 539] width 301 height 39
click at [866, 220] on button "Apply" at bounding box center [861, 214] width 56 height 36
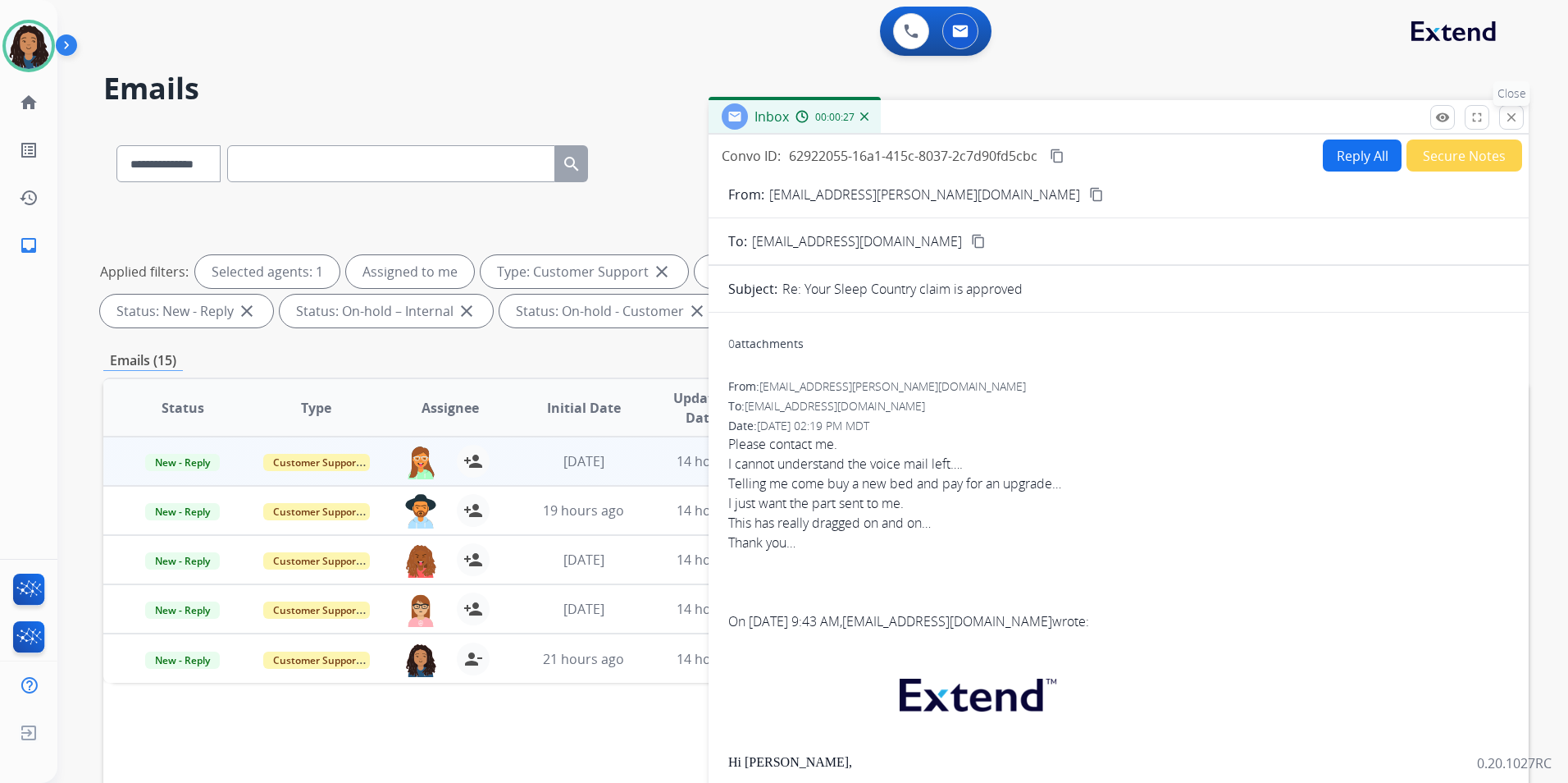
click at [1509, 119] on mat-icon "close" at bounding box center [1511, 117] width 14 height 14
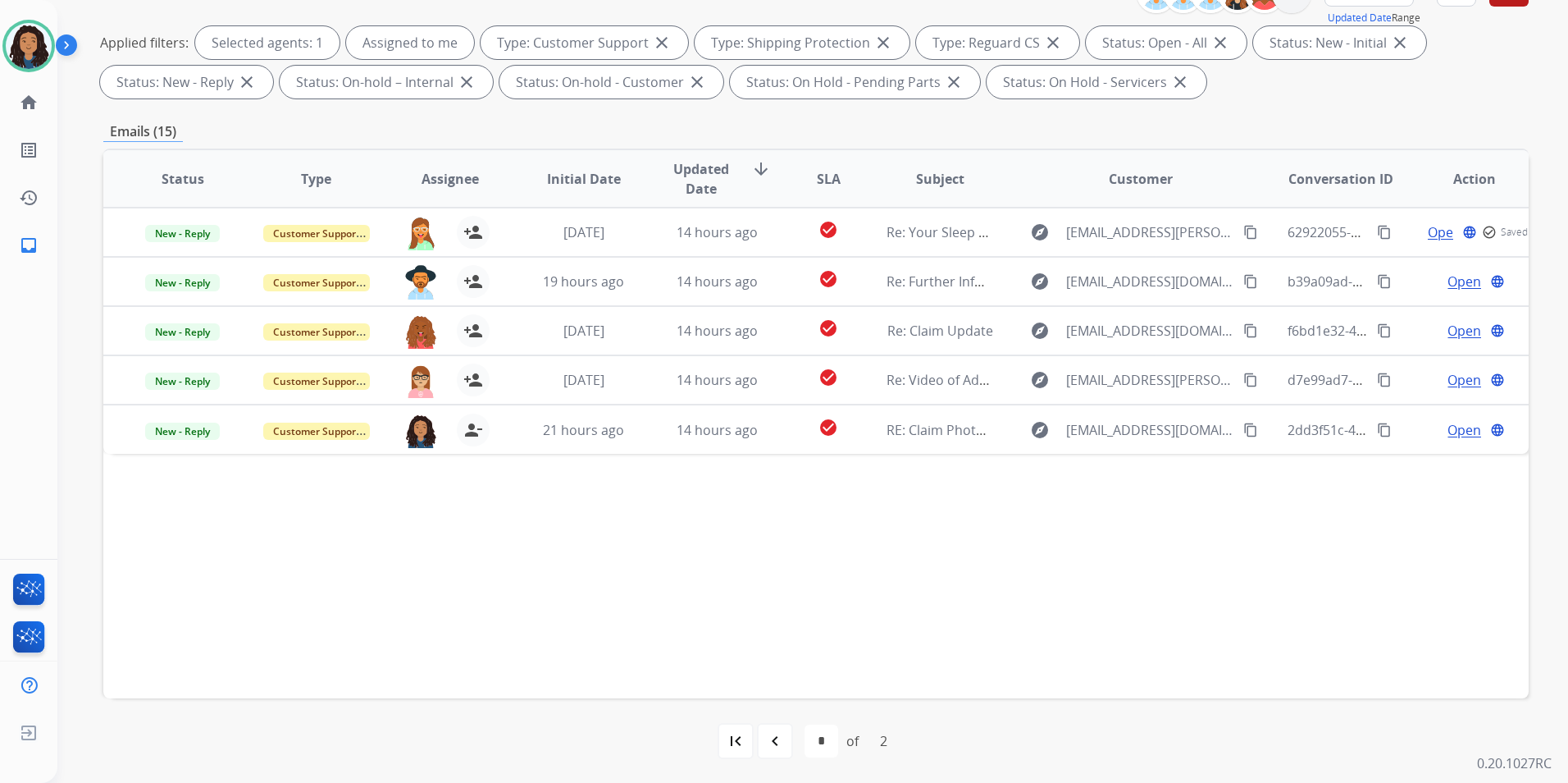
scroll to position [229, 0]
click at [741, 738] on mat-icon "first_page" at bounding box center [736, 740] width 20 height 20
select select "*"
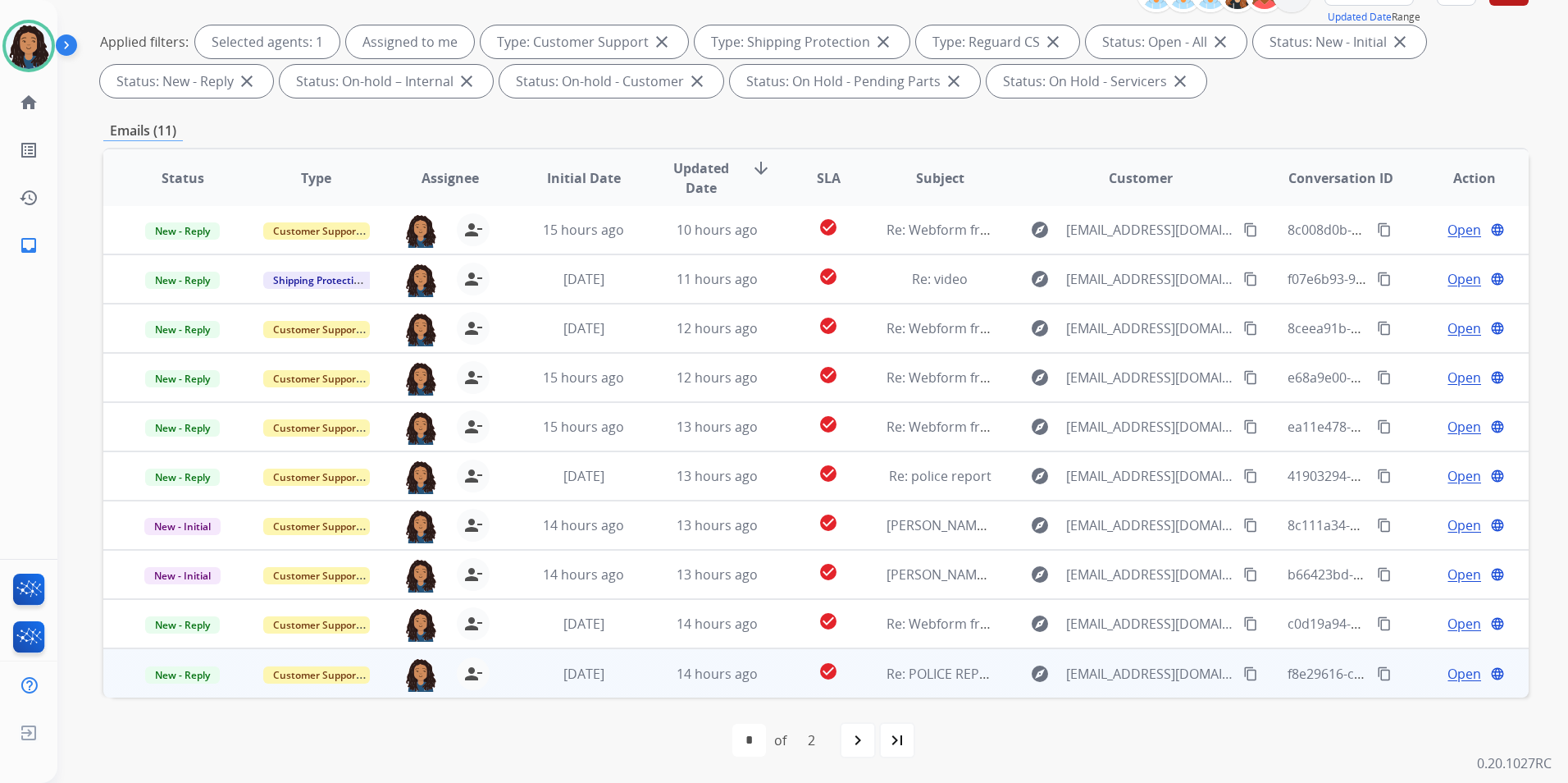
click at [1448, 676] on span "Open" at bounding box center [1464, 674] width 34 height 20
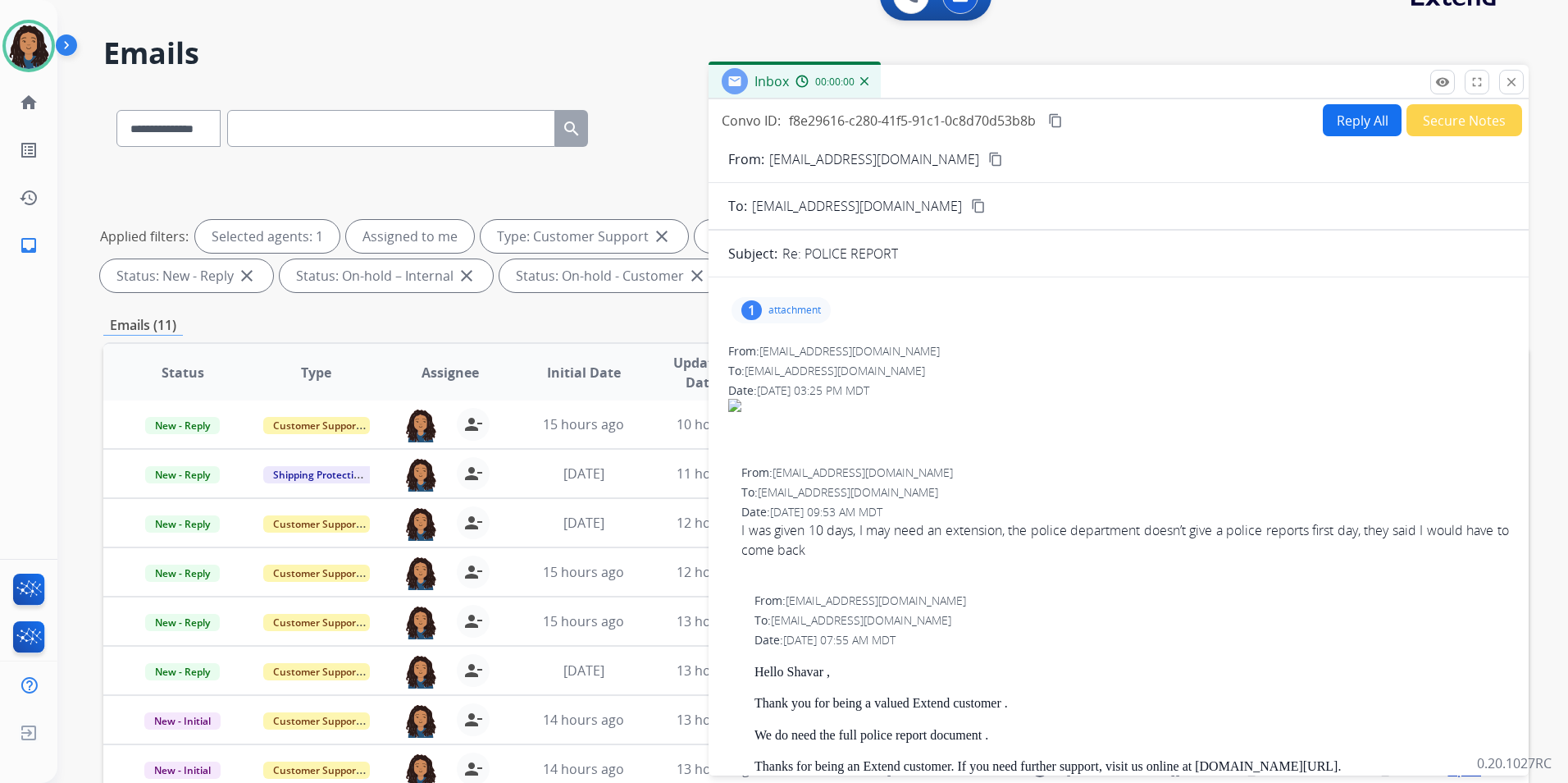
scroll to position [0, 0]
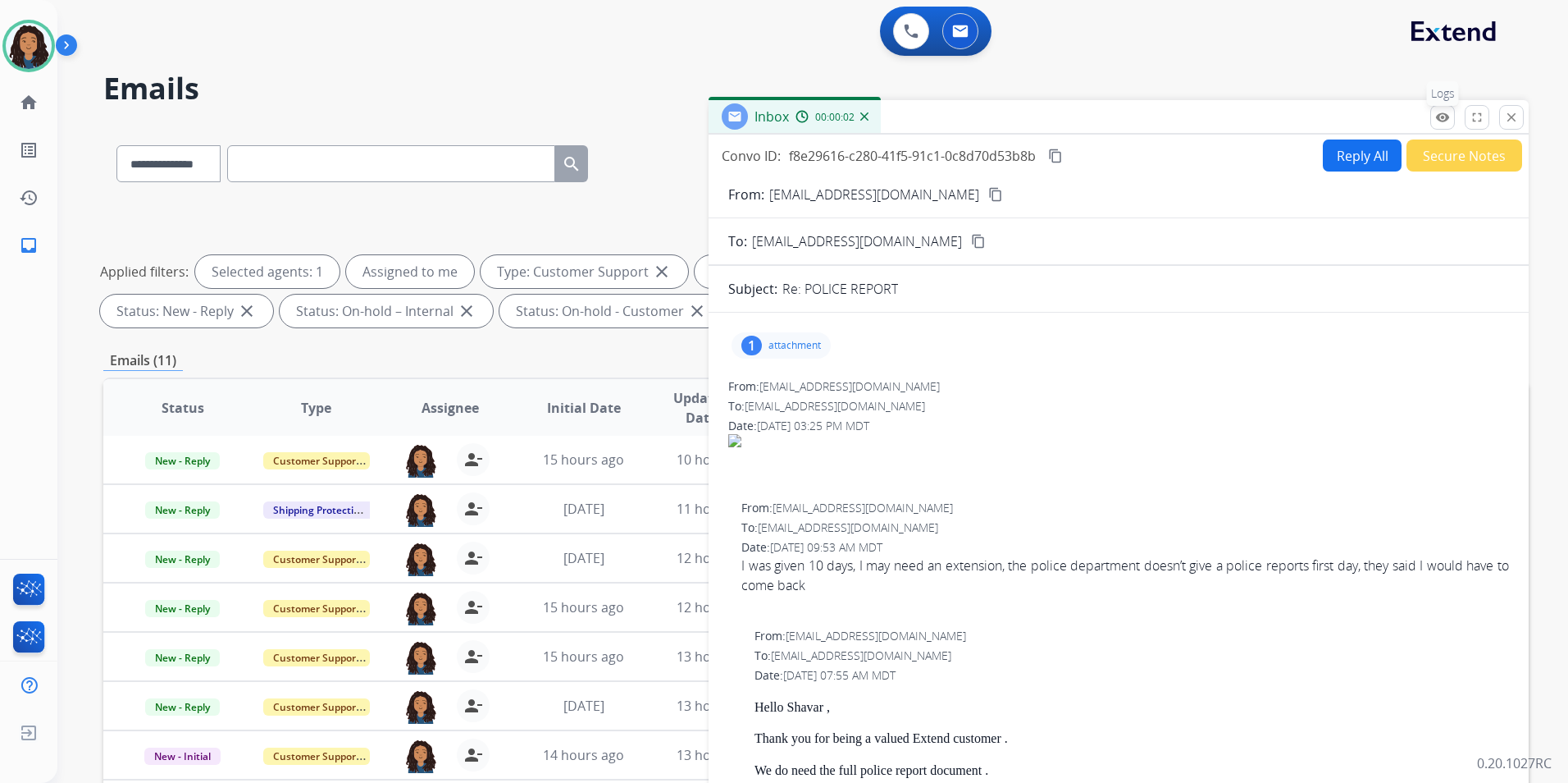
click at [1443, 120] on mat-icon "remove_red_eye" at bounding box center [1442, 117] width 14 height 14
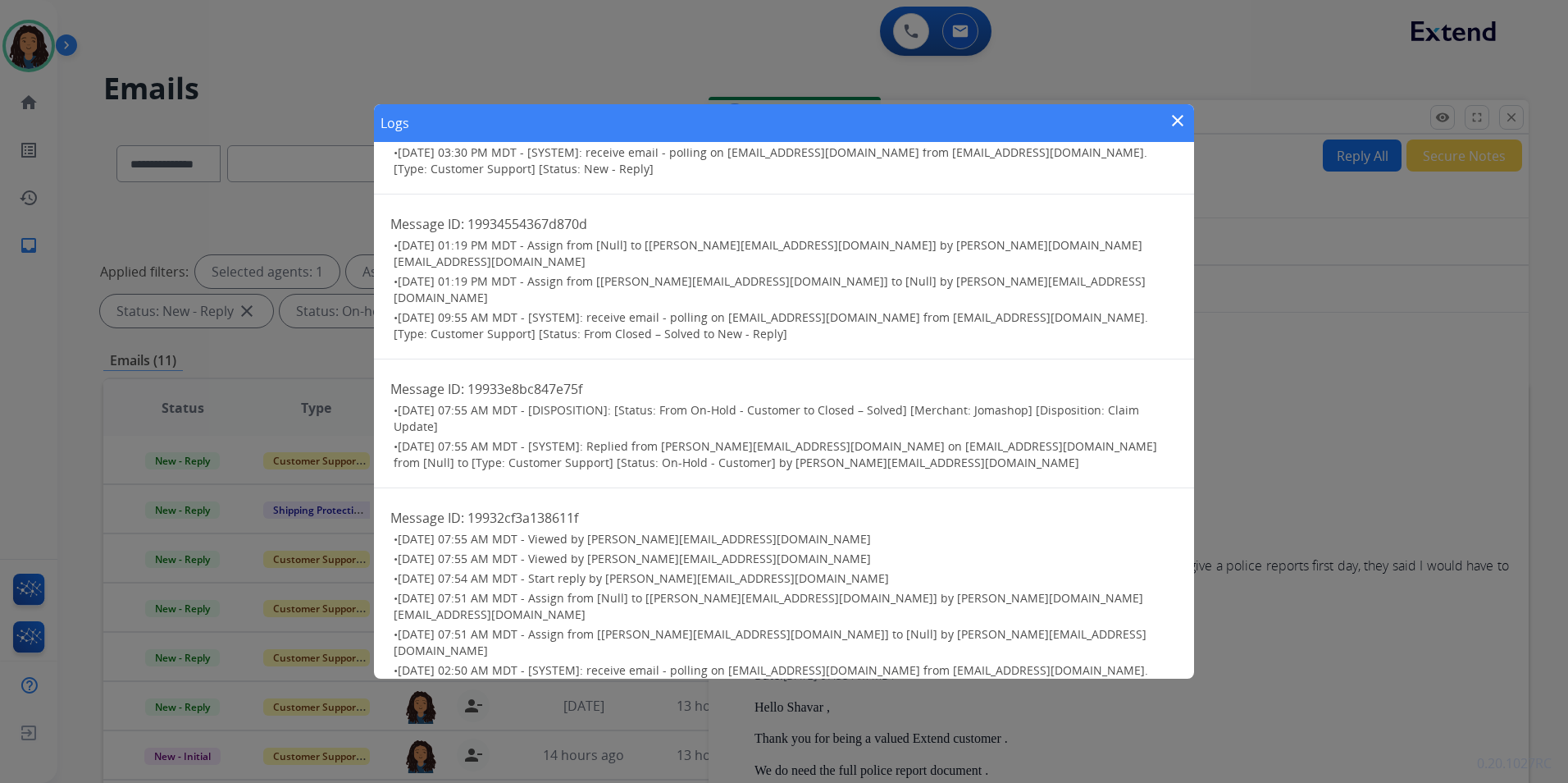
scroll to position [246, 0]
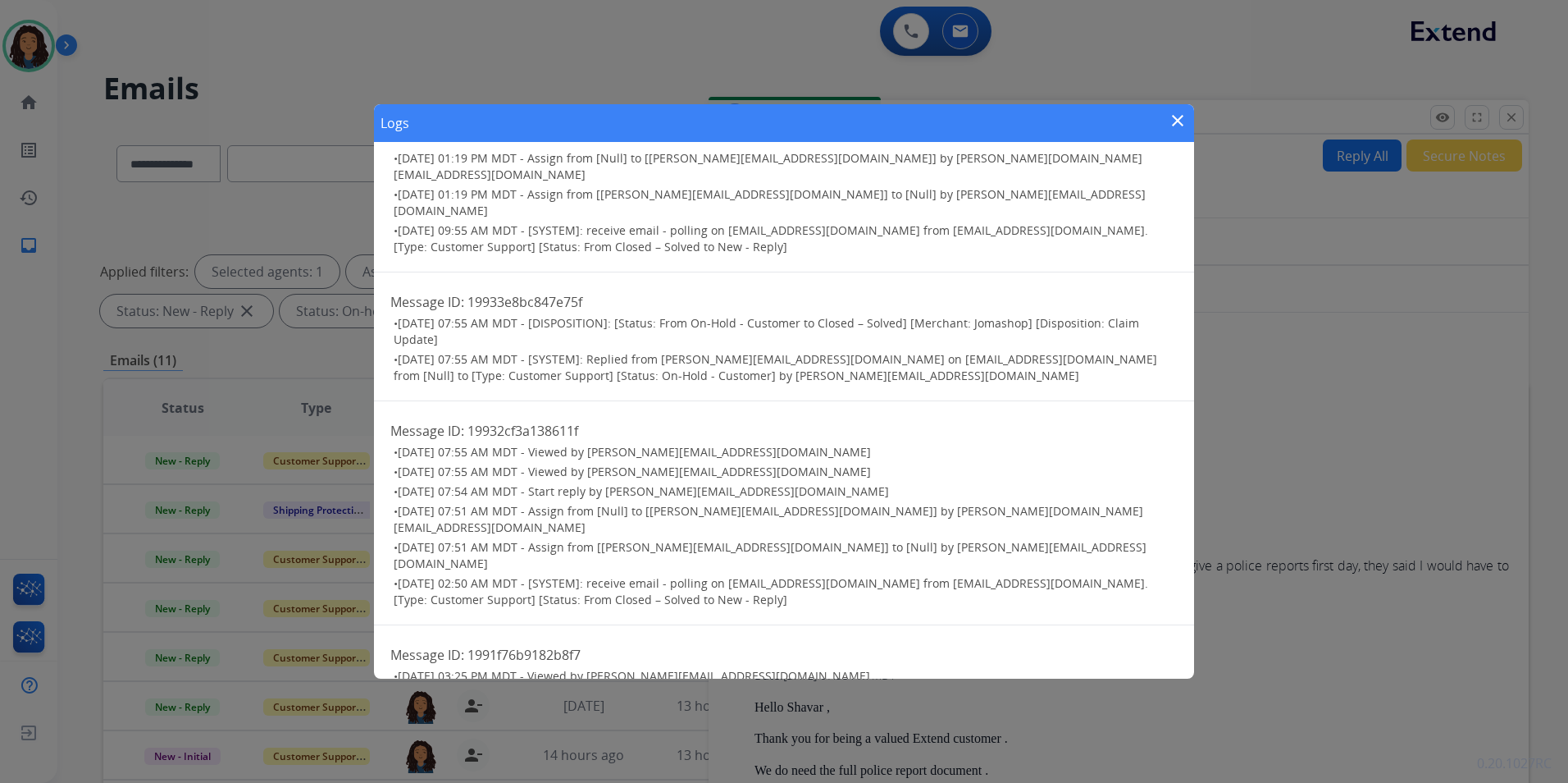
click at [1184, 118] on mat-icon "close" at bounding box center [1178, 120] width 20 height 20
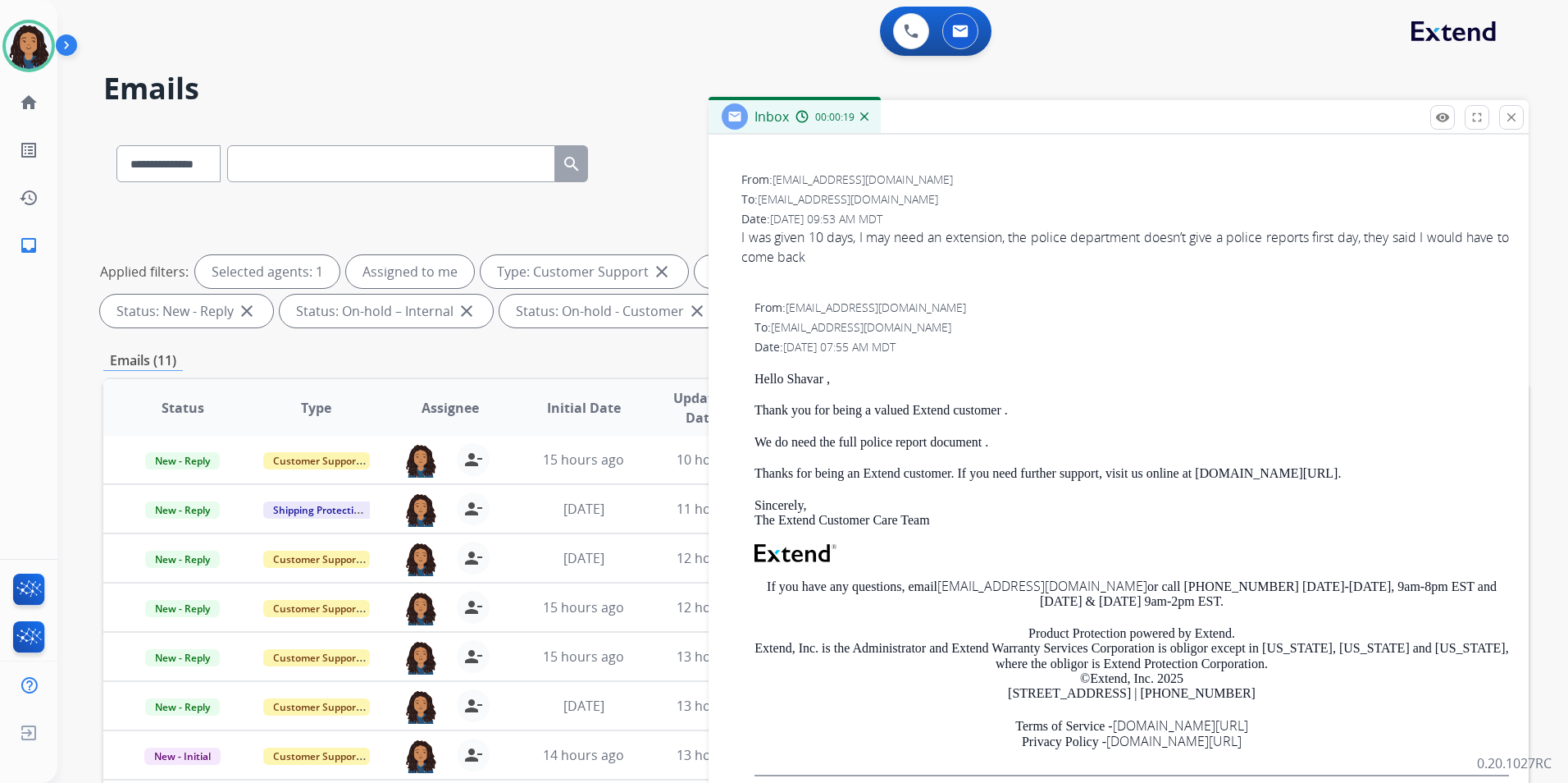
scroll to position [229, 0]
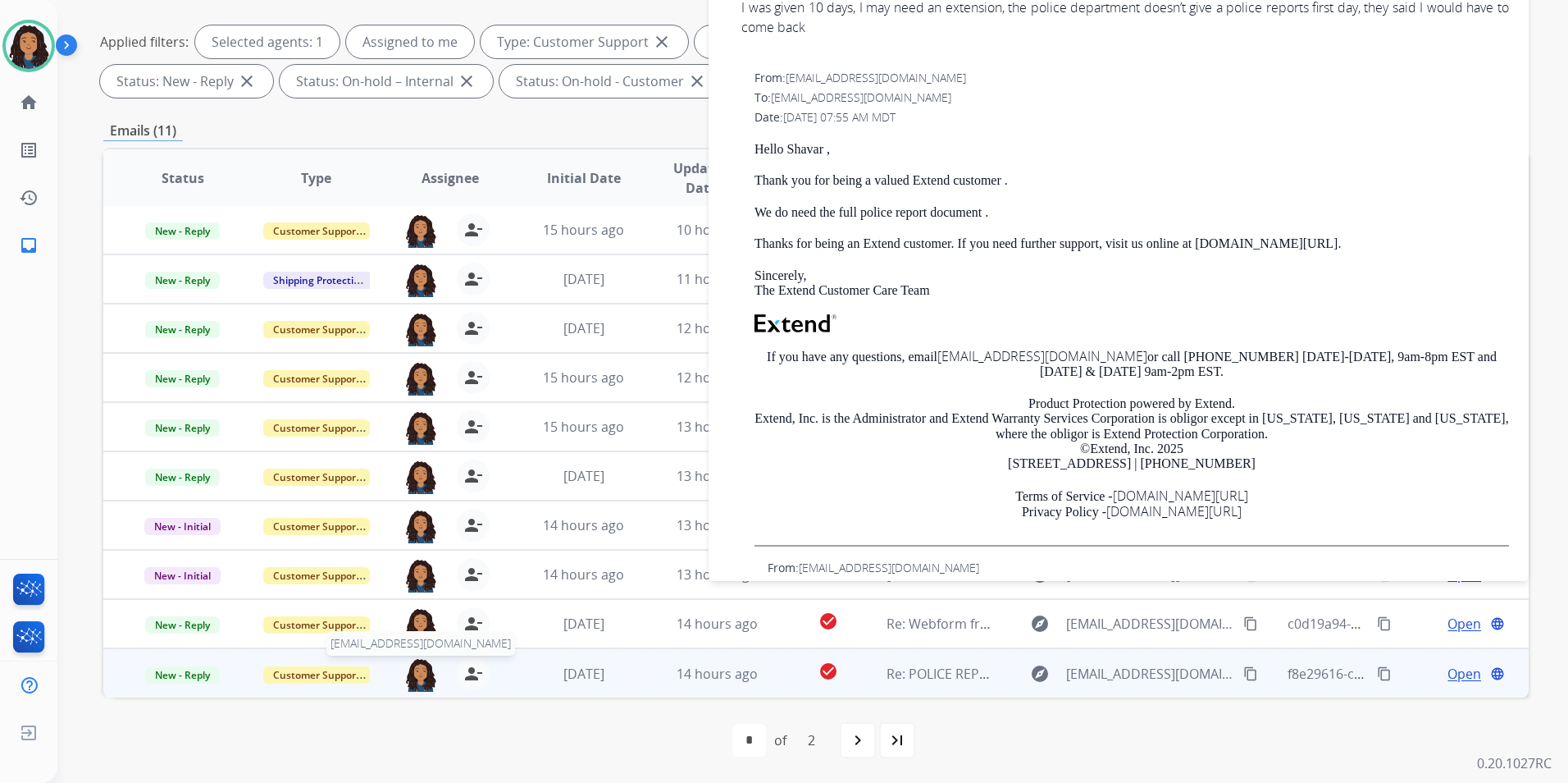
click at [424, 661] on img at bounding box center [421, 675] width 33 height 35
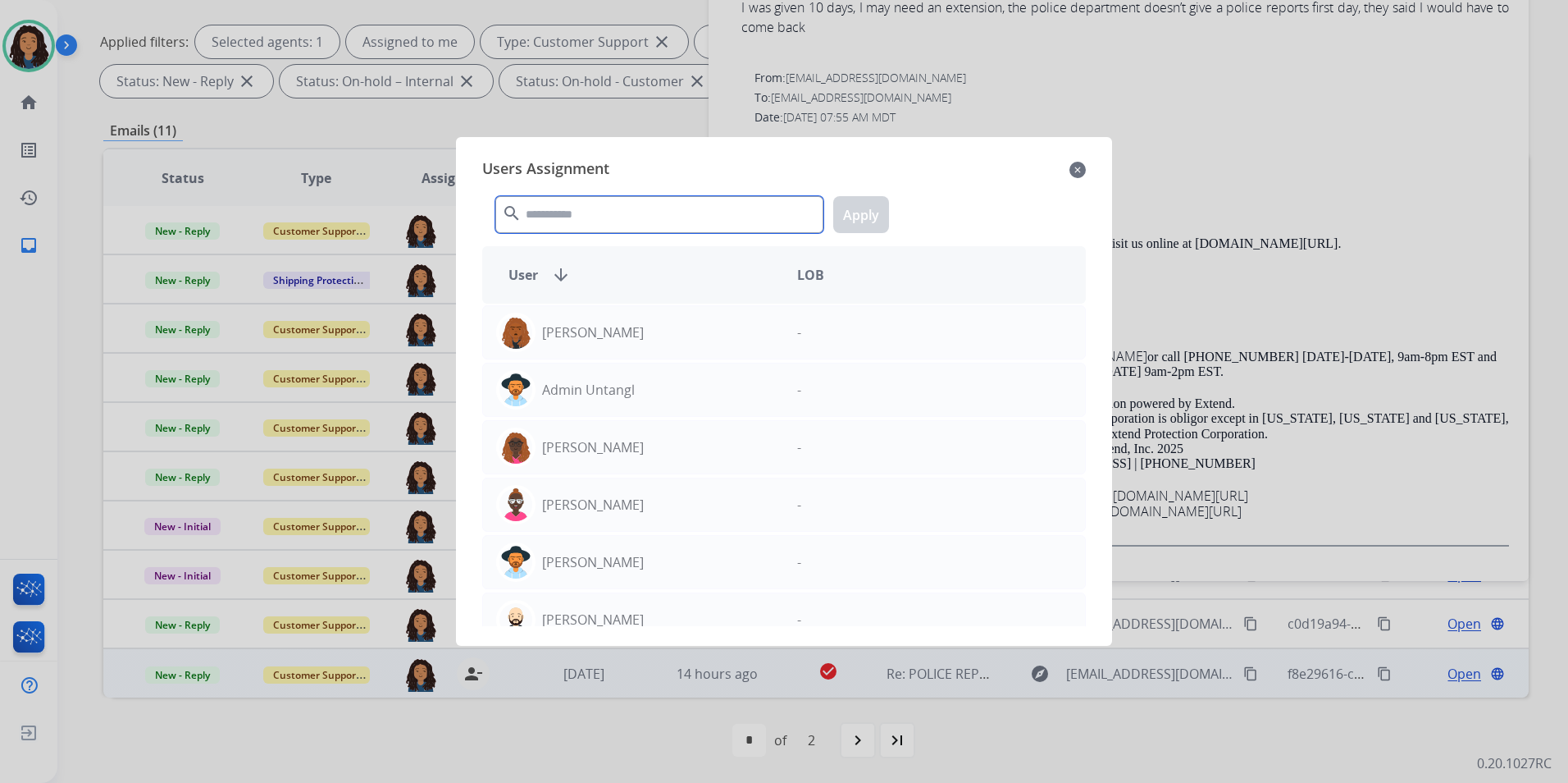
click at [545, 206] on input "text" at bounding box center [660, 214] width 328 height 36
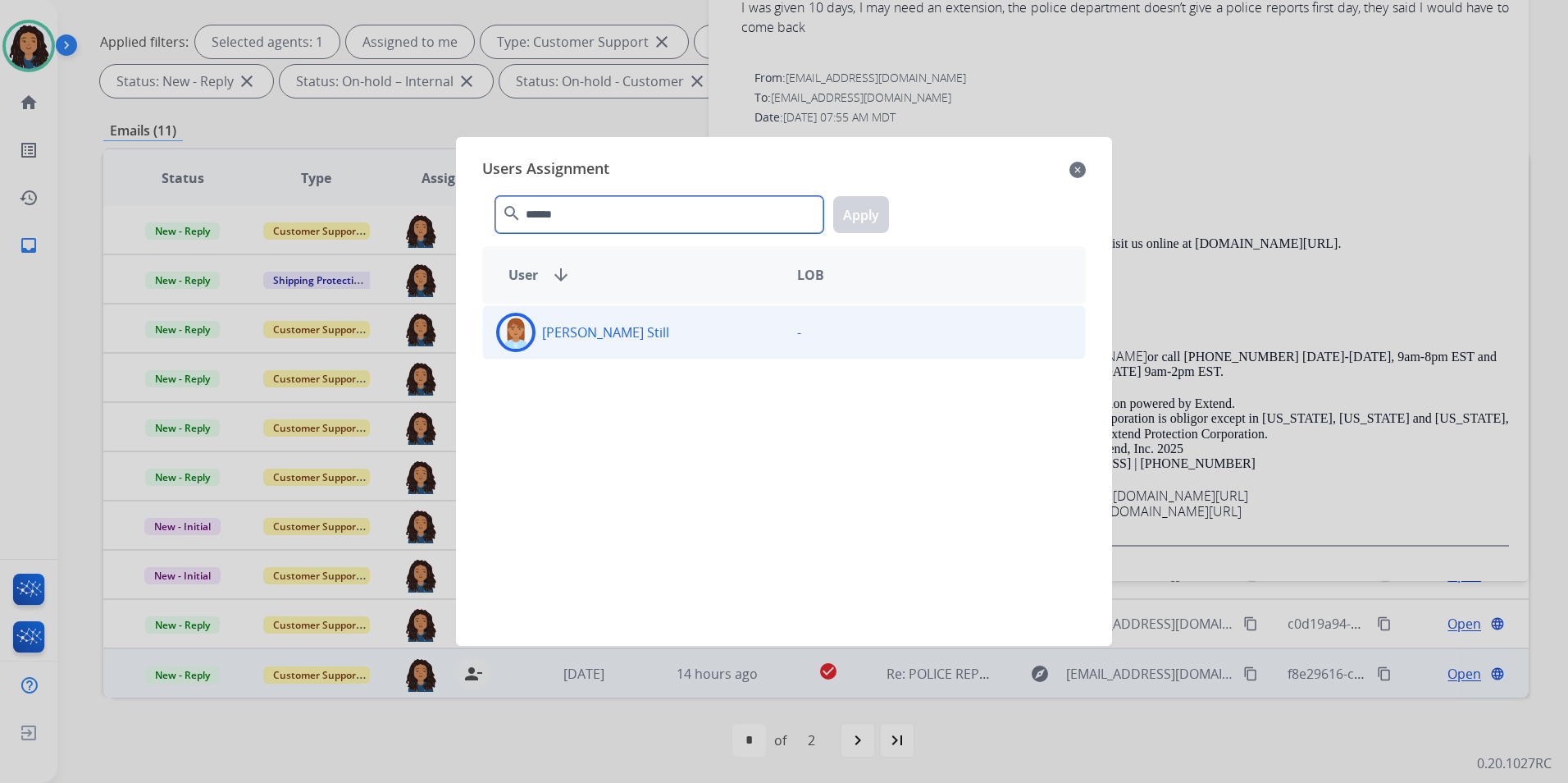
type input "******"
click at [599, 343] on div "Rasheena Still" at bounding box center [634, 332] width 301 height 39
click at [868, 216] on button "Apply" at bounding box center [861, 214] width 56 height 36
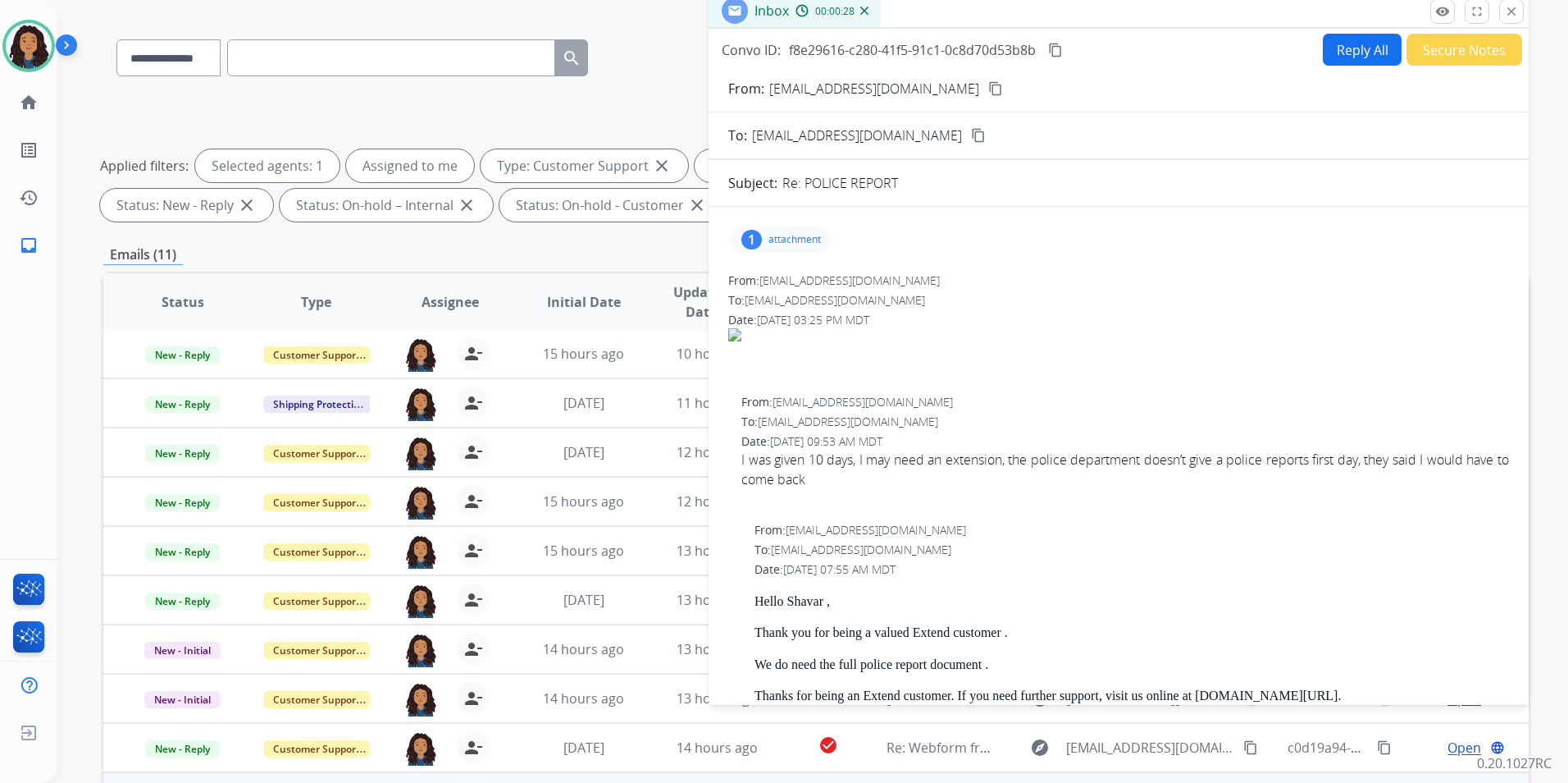
scroll to position [0, 0]
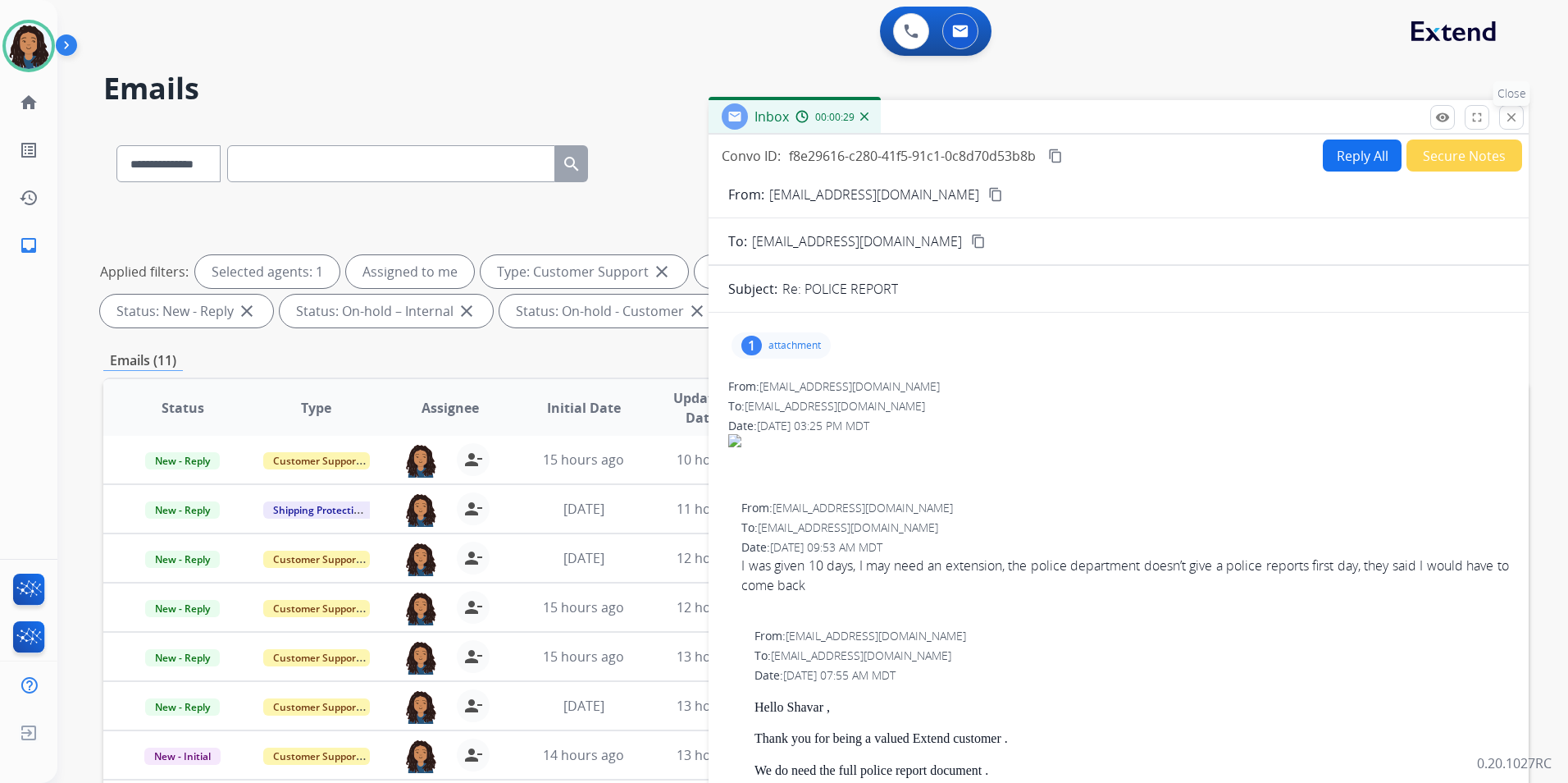
drag, startPoint x: 1507, startPoint y: 117, endPoint x: 1540, endPoint y: 225, distance: 112.9
click at [1507, 118] on mat-icon "close" at bounding box center [1511, 117] width 14 height 14
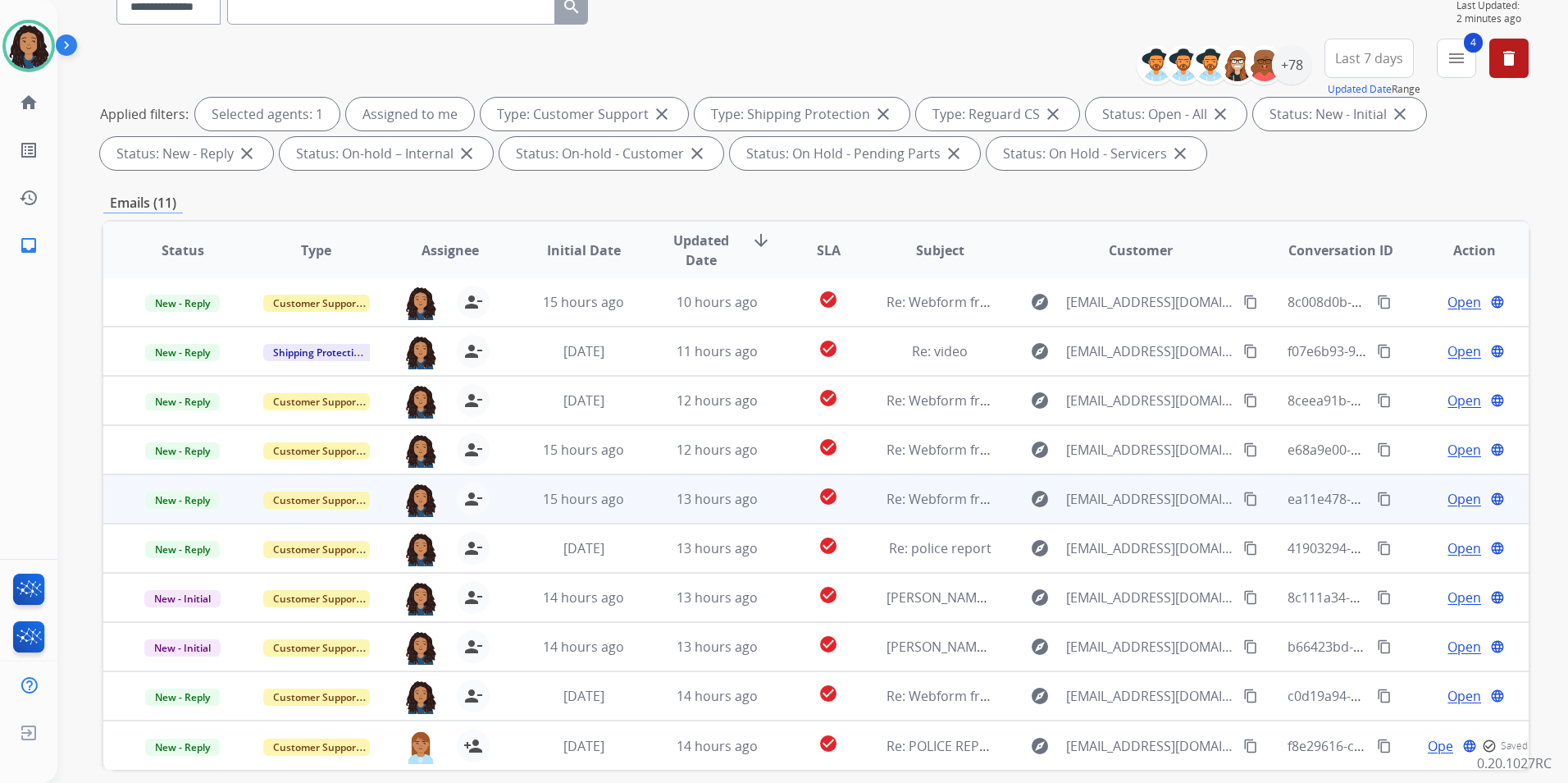
scroll to position [164, 0]
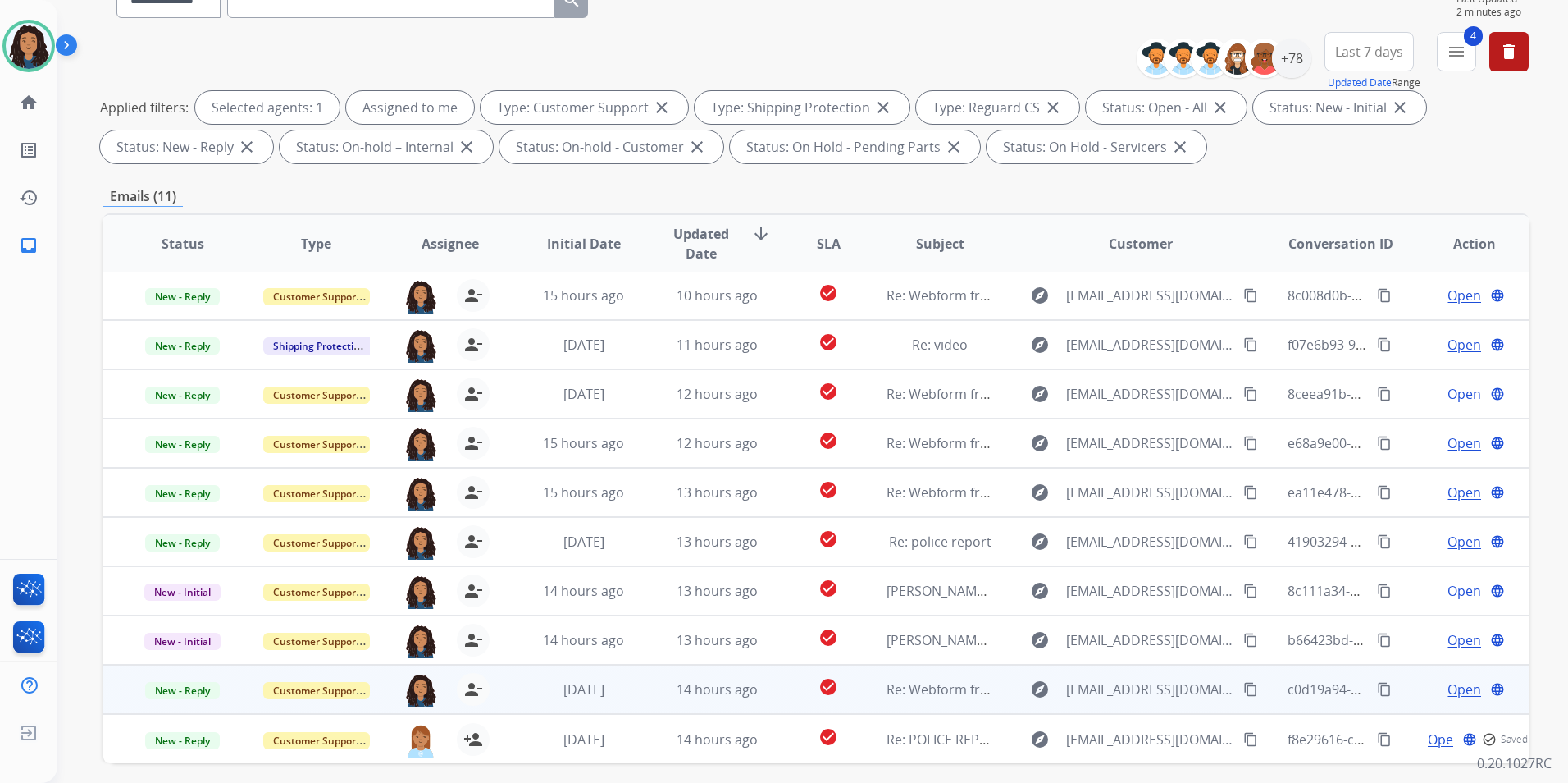
click at [1450, 689] on span "Open" at bounding box center [1464, 689] width 34 height 20
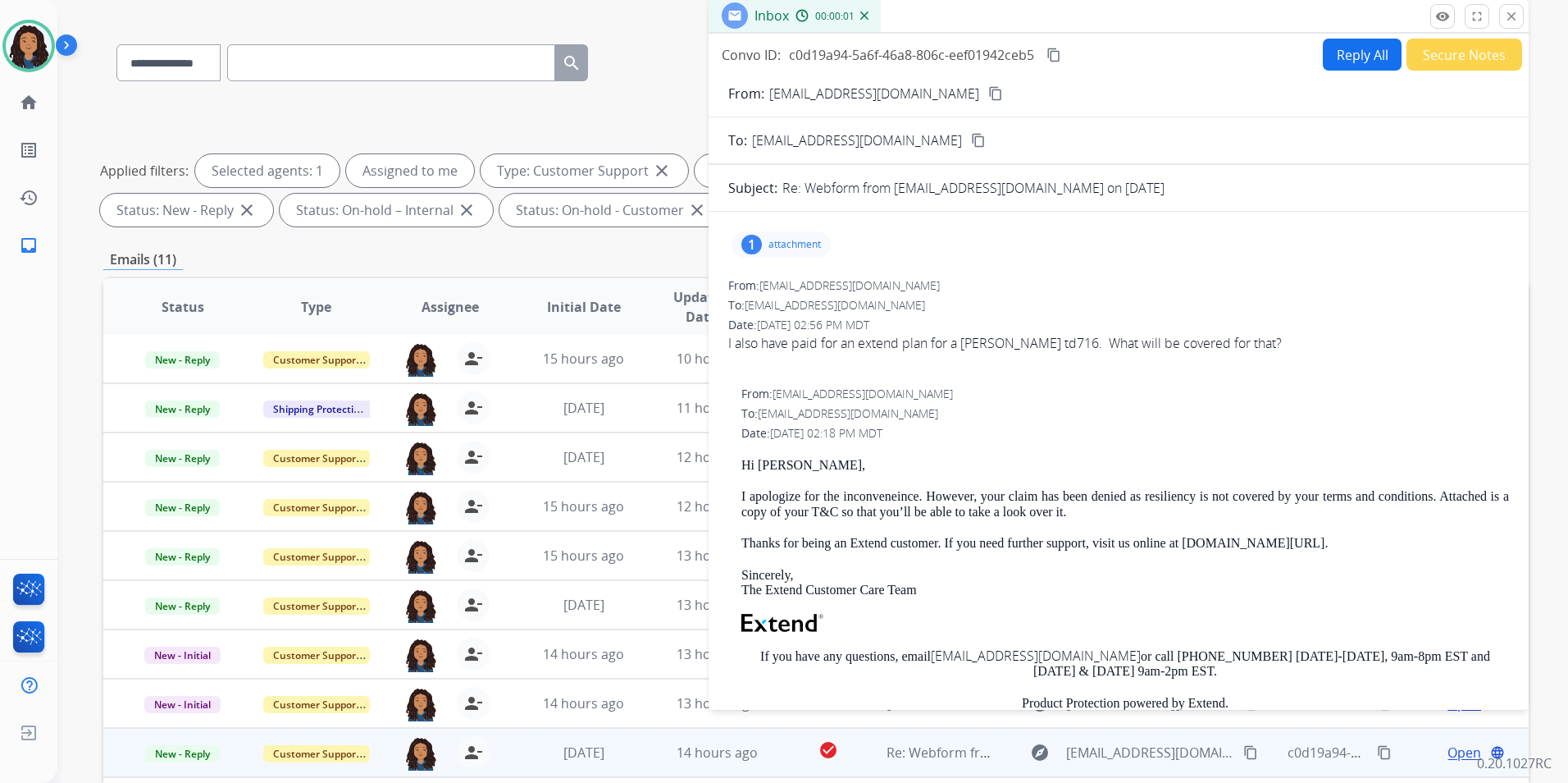
scroll to position [0, 0]
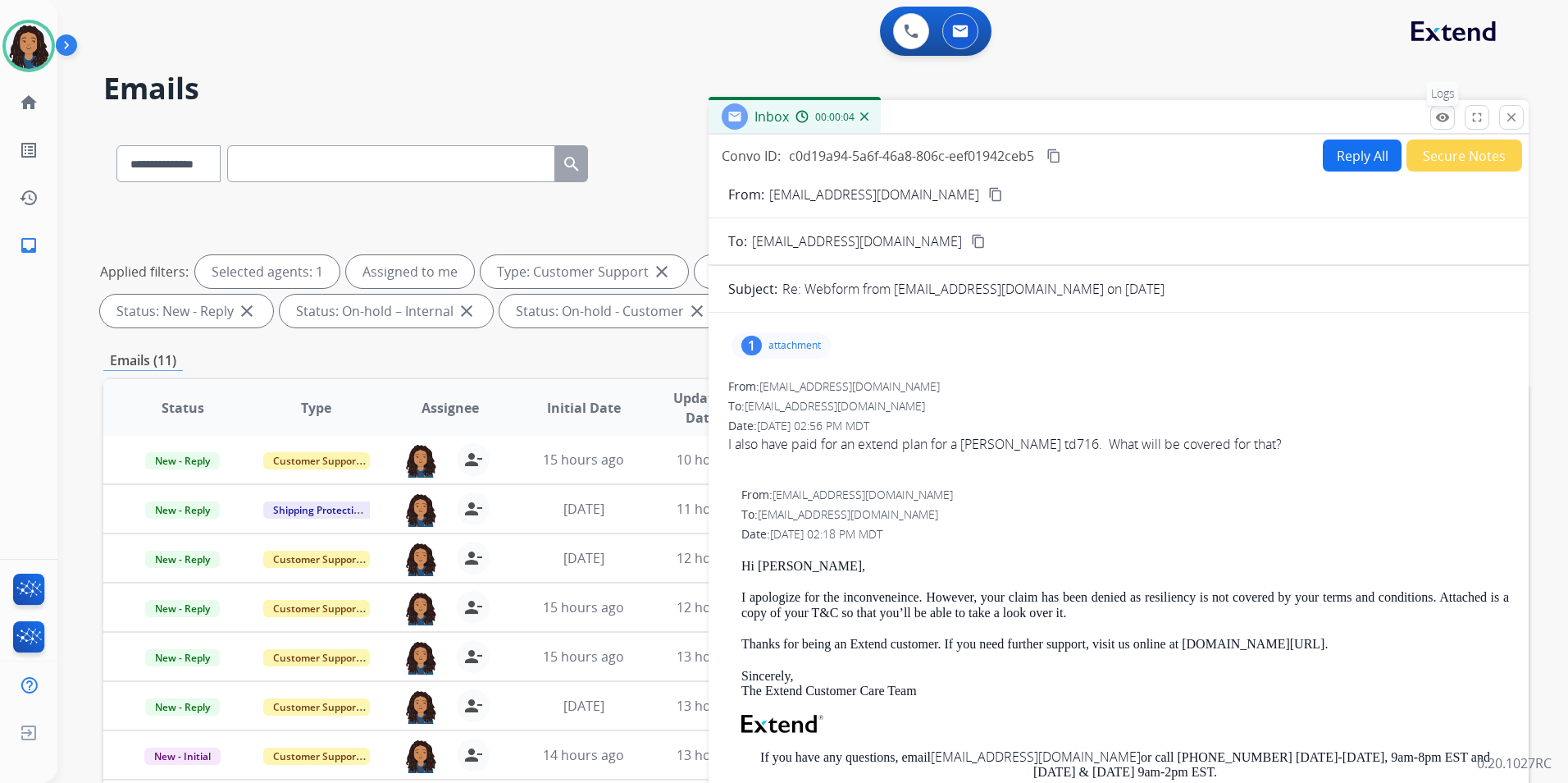
click at [1441, 116] on mat-icon "remove_red_eye" at bounding box center [1442, 117] width 14 height 14
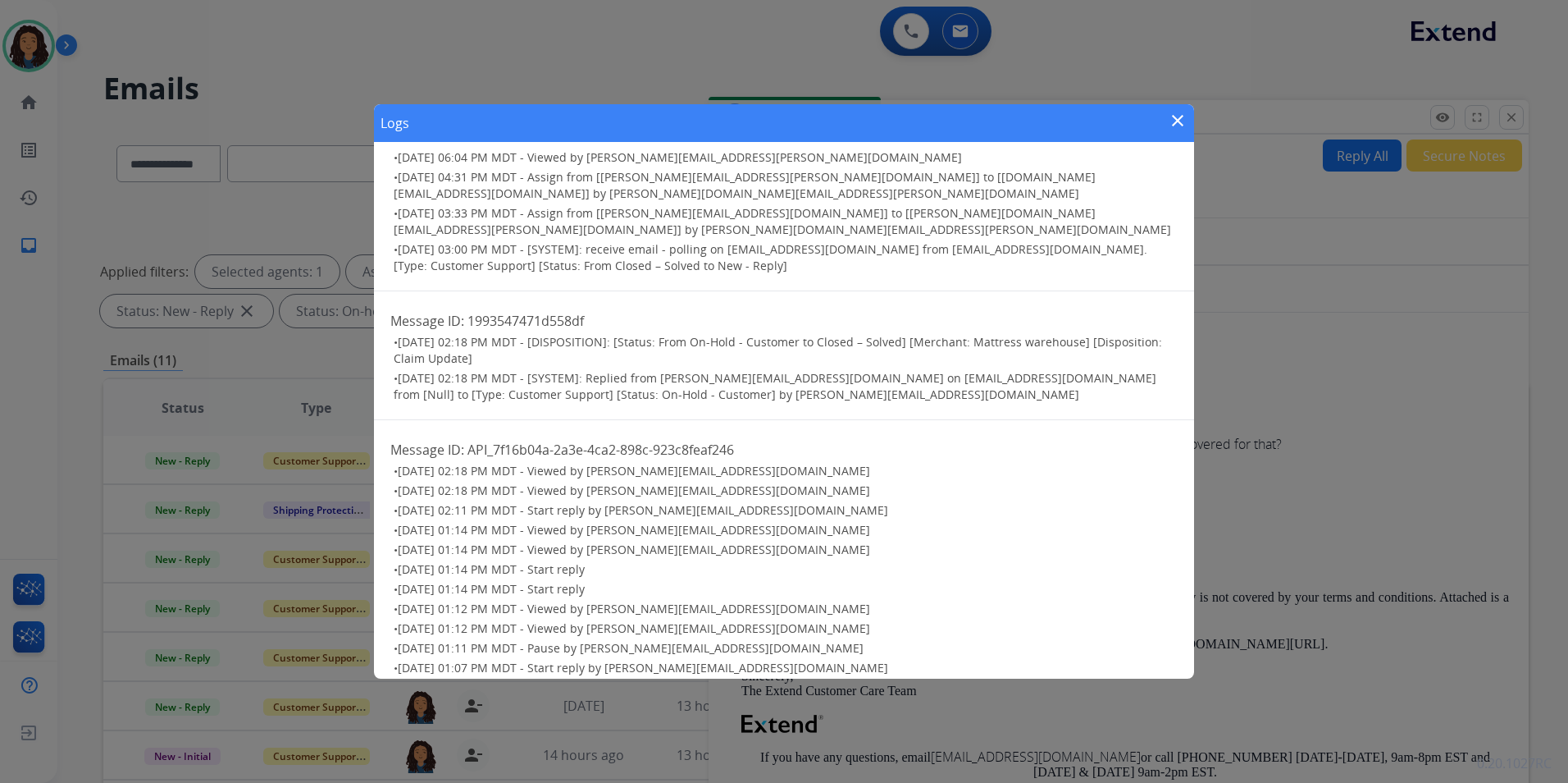
scroll to position [63, 0]
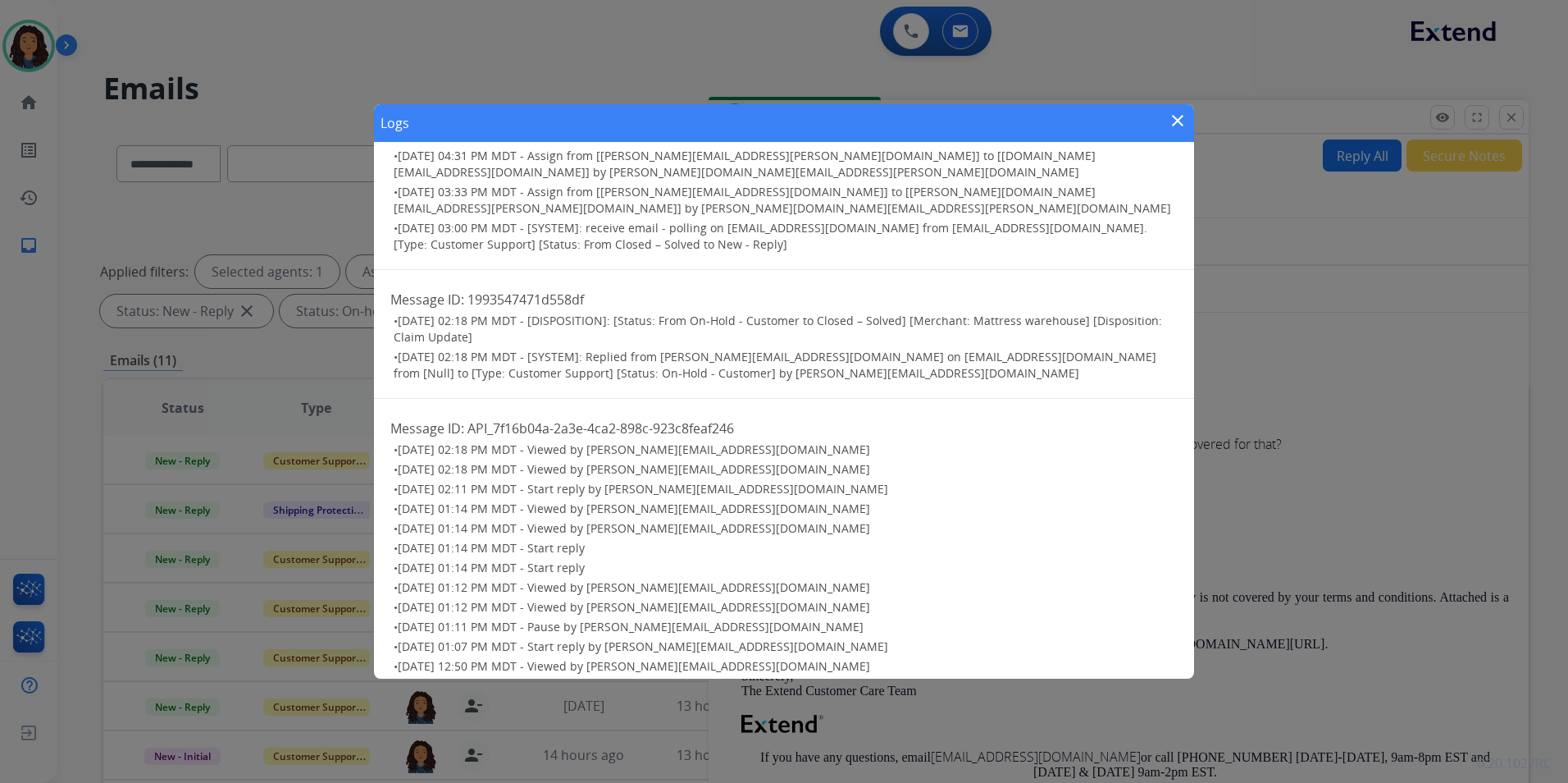
click at [1181, 124] on mat-icon "close" at bounding box center [1178, 120] width 20 height 20
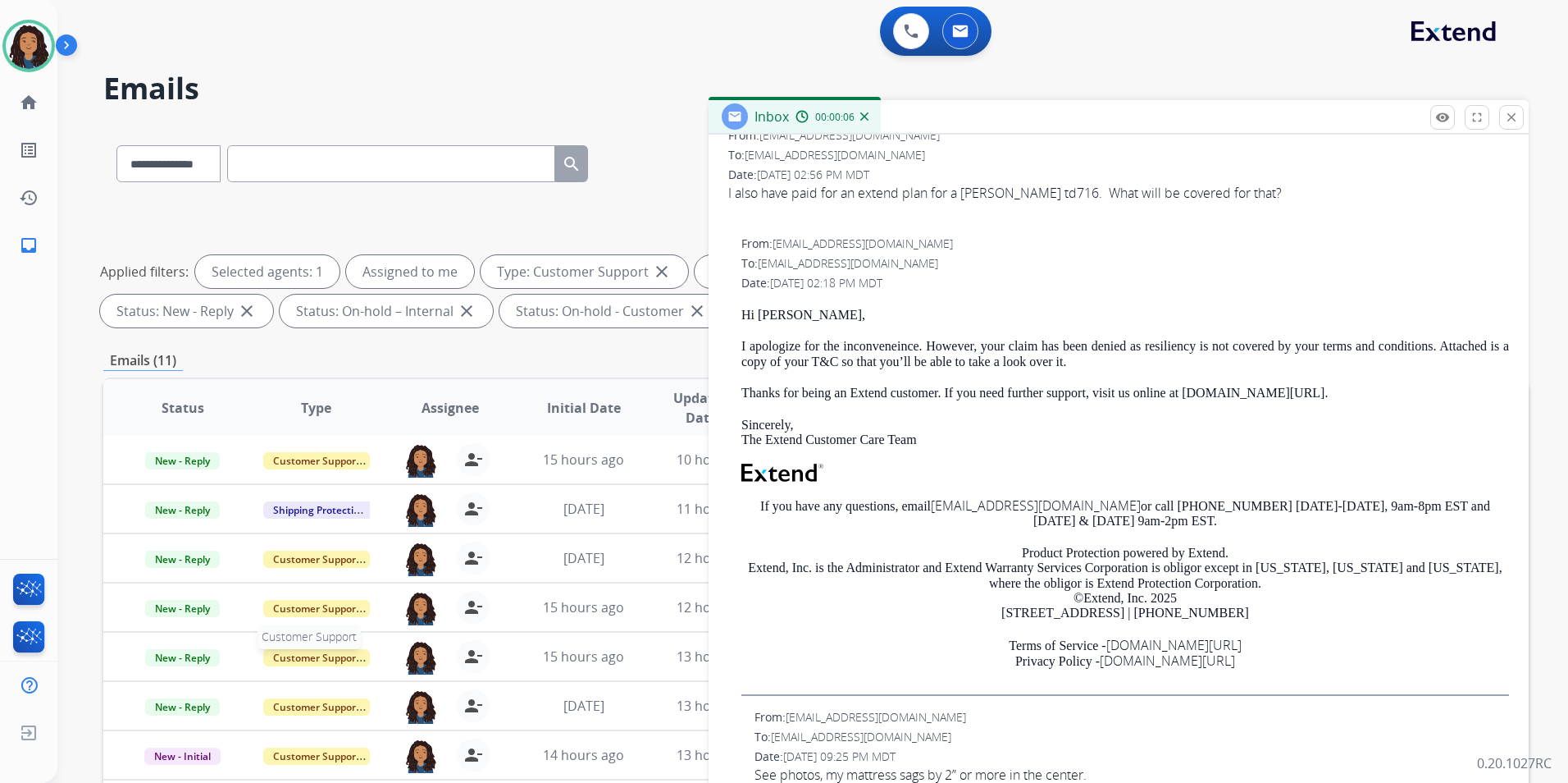
scroll to position [229, 0]
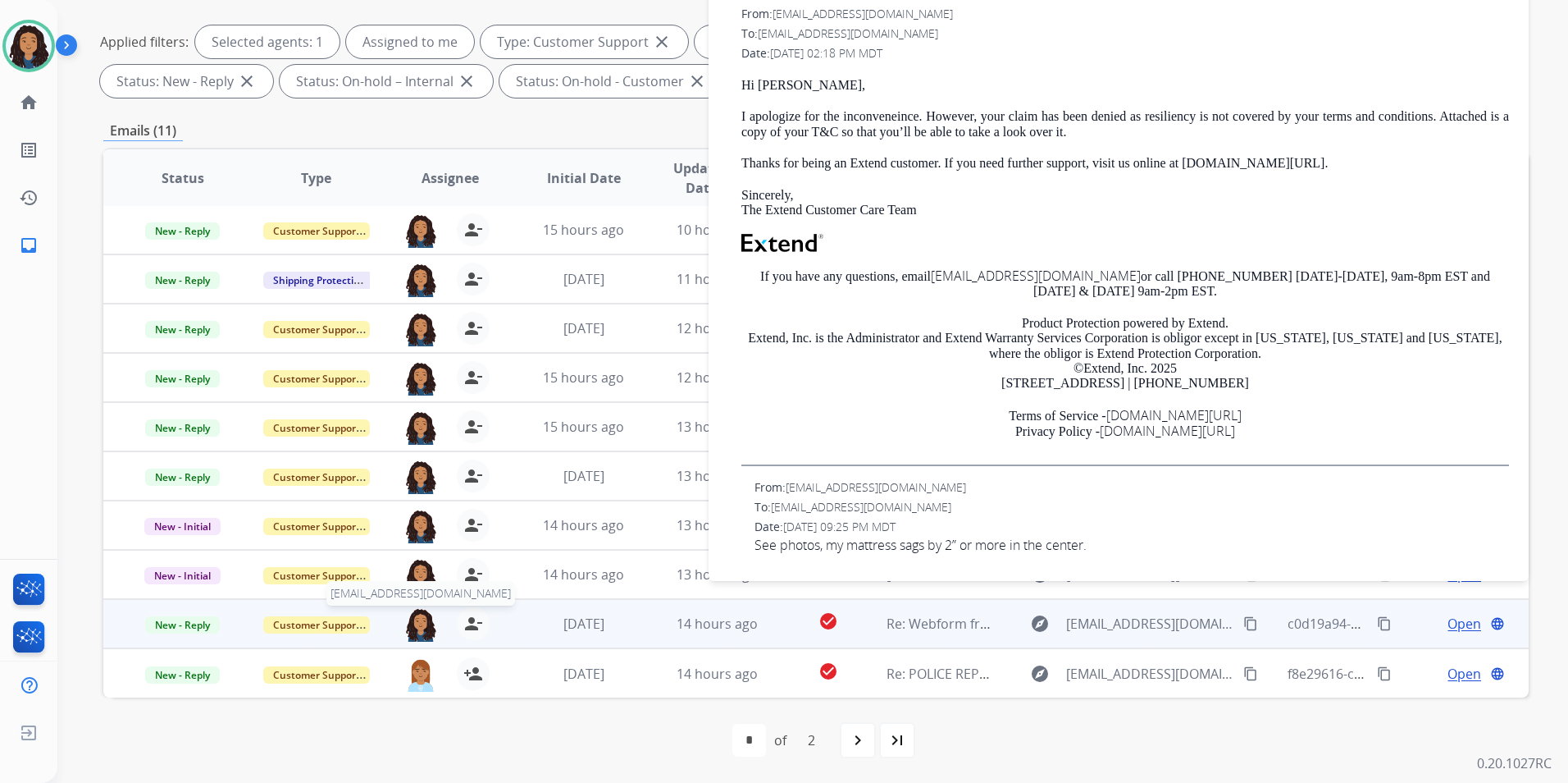
click at [422, 627] on img at bounding box center [421, 625] width 33 height 35
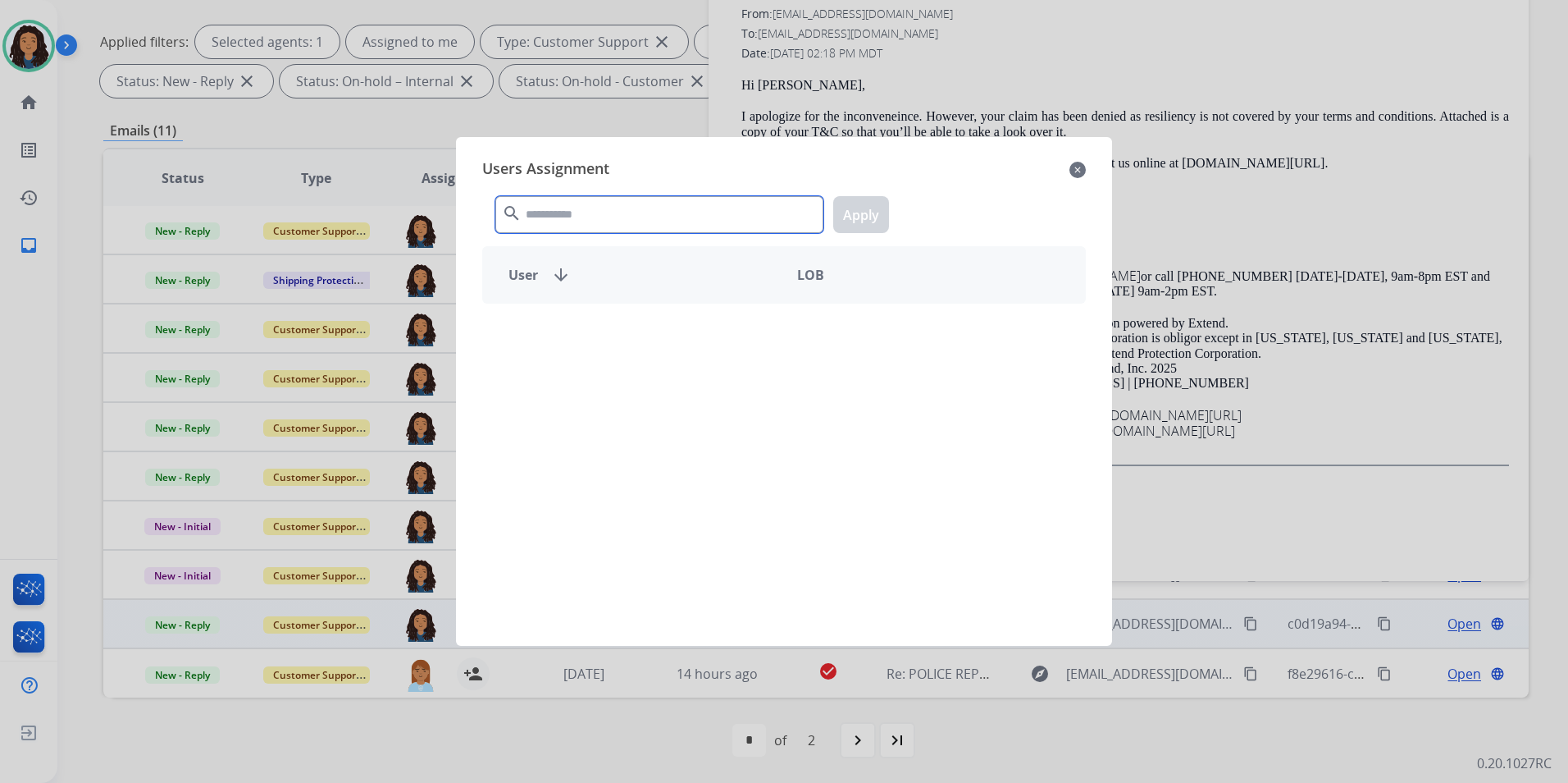
click at [564, 212] on input "text" at bounding box center [660, 214] width 328 height 36
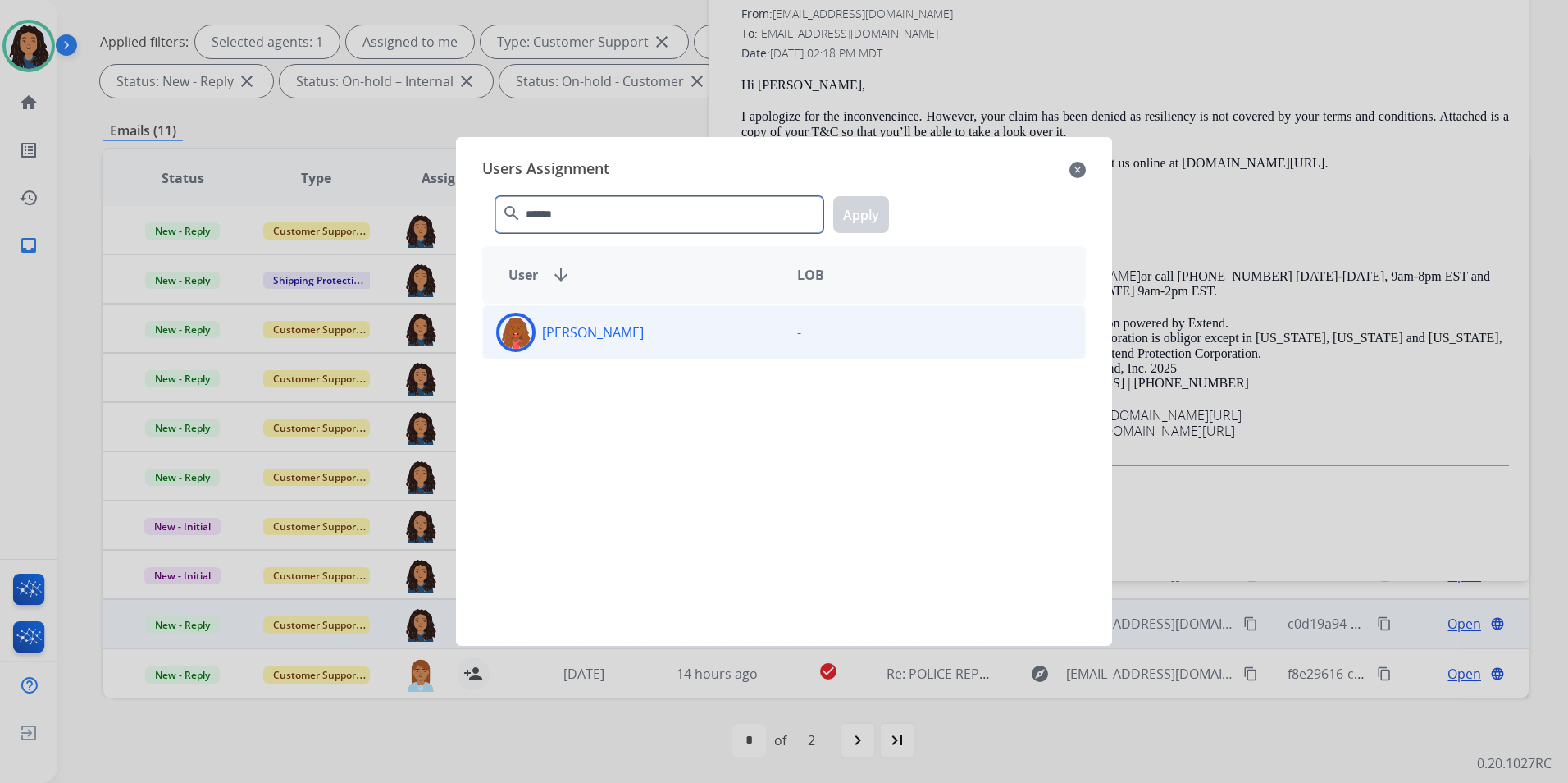
type input "******"
click at [638, 346] on div "Britney White" at bounding box center [634, 332] width 301 height 39
click at [885, 206] on button "Apply" at bounding box center [861, 214] width 56 height 36
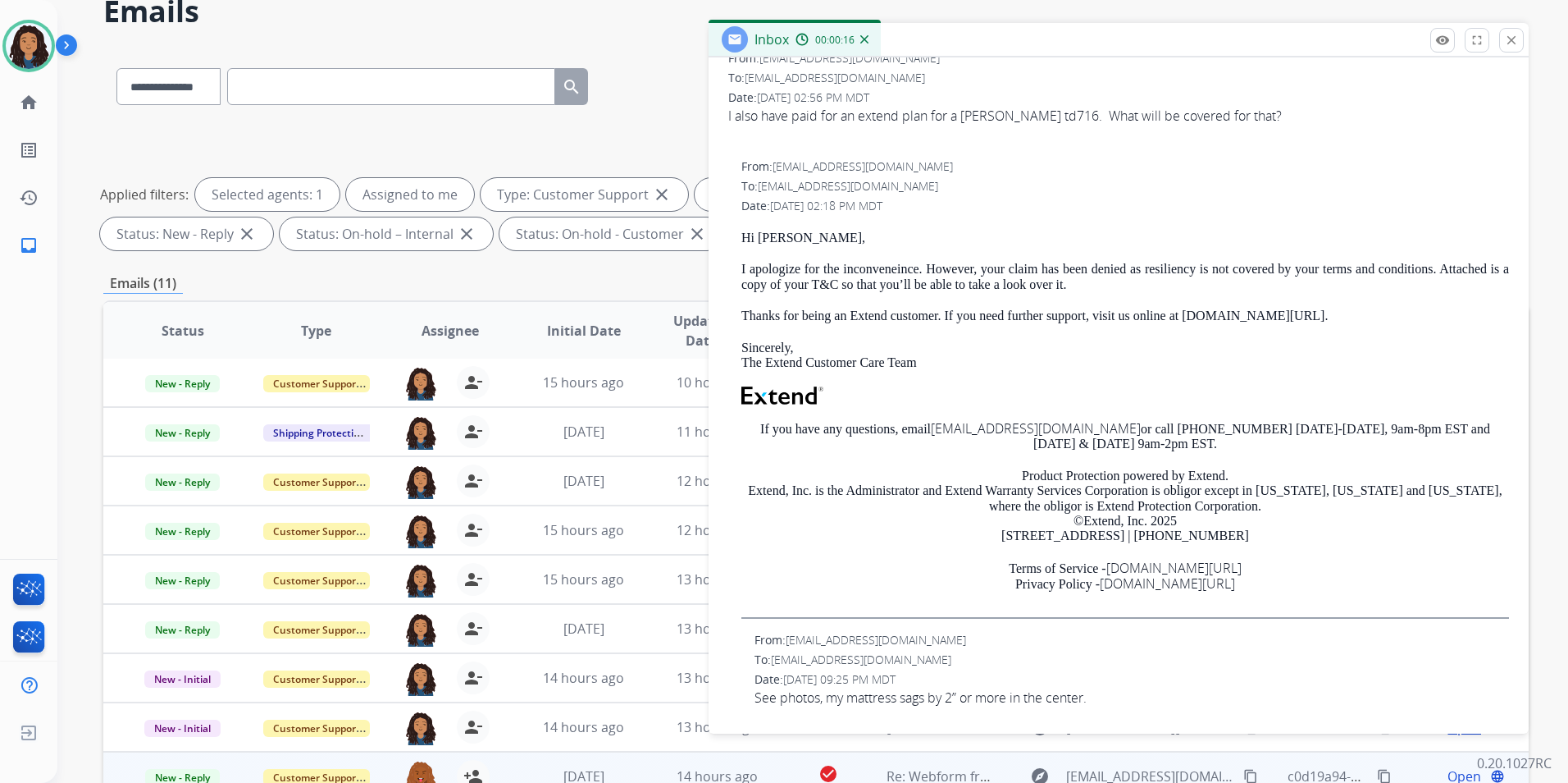
scroll to position [0, 0]
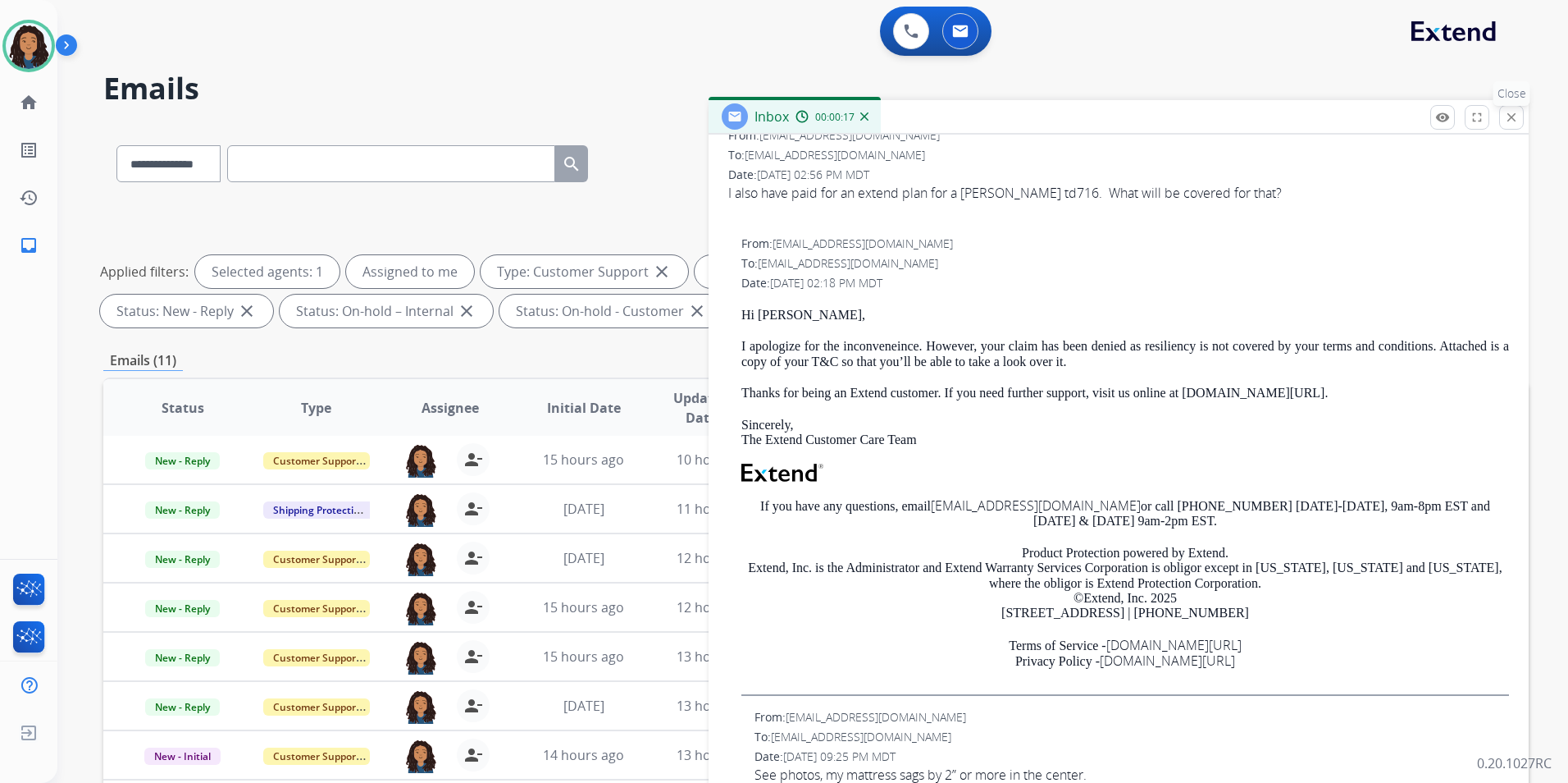
click at [1507, 113] on mat-icon "close" at bounding box center [1511, 117] width 14 height 14
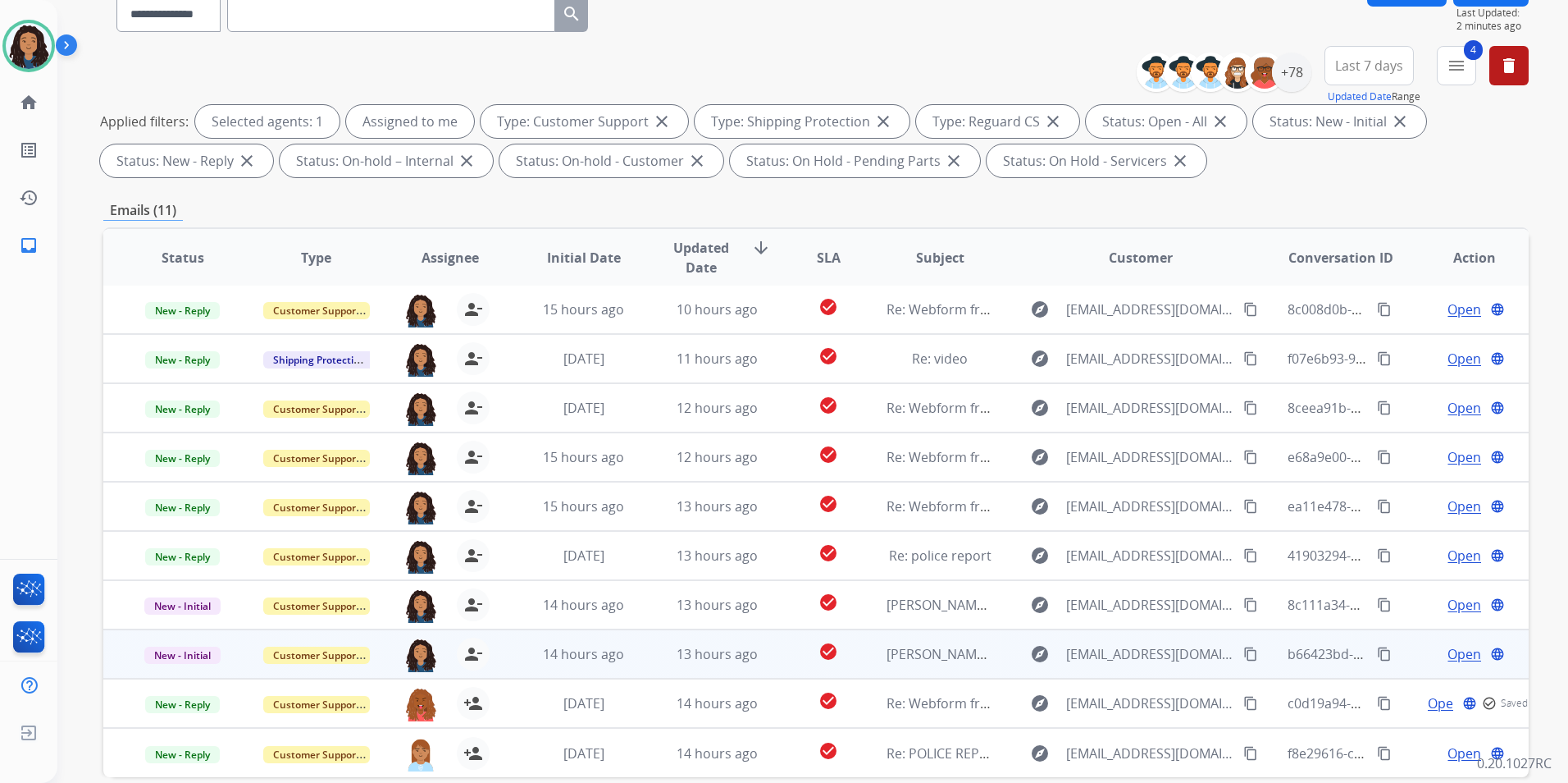
scroll to position [229, 0]
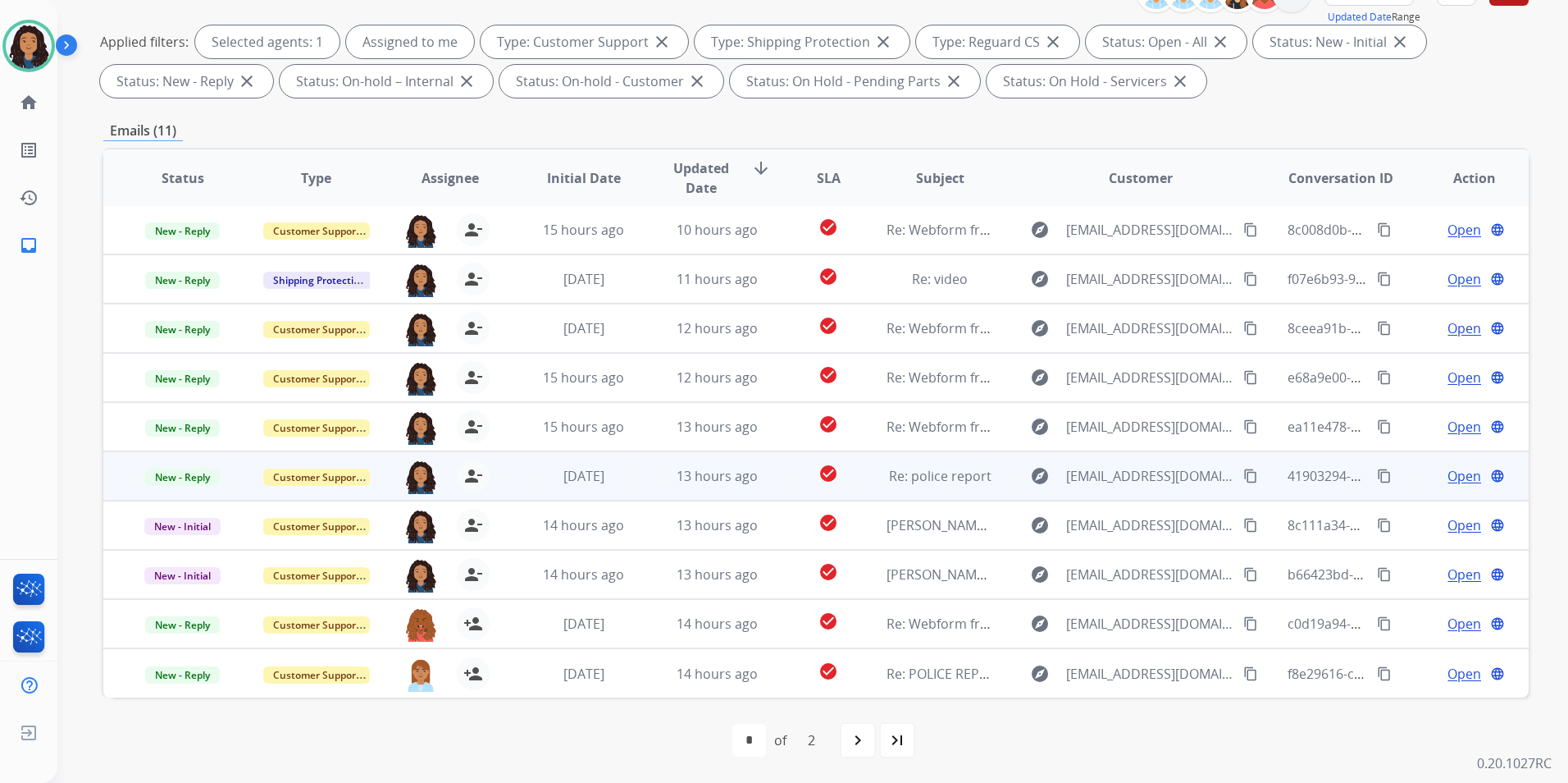
click at [1465, 470] on span "Open" at bounding box center [1464, 476] width 34 height 20
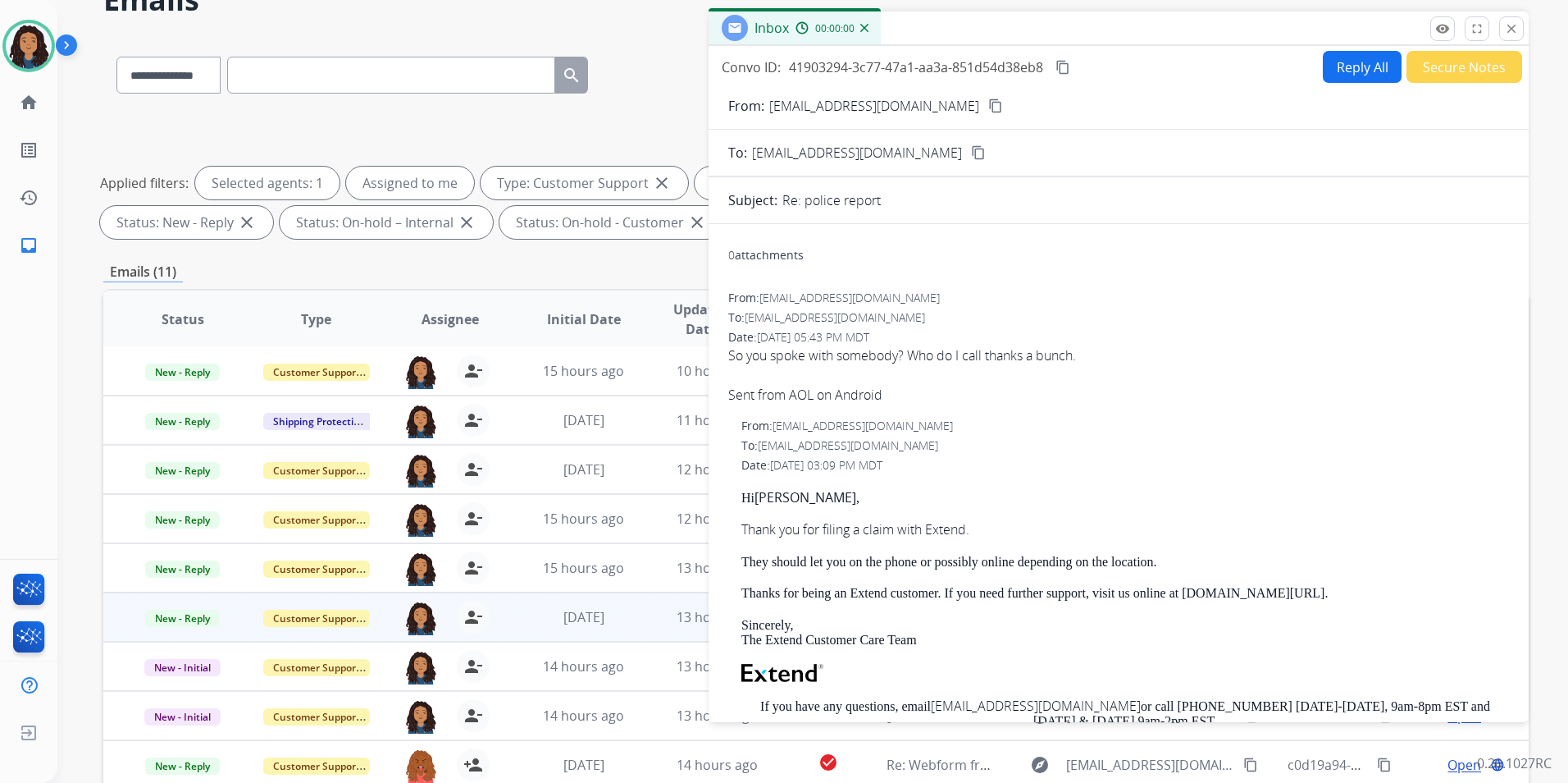
scroll to position [0, 0]
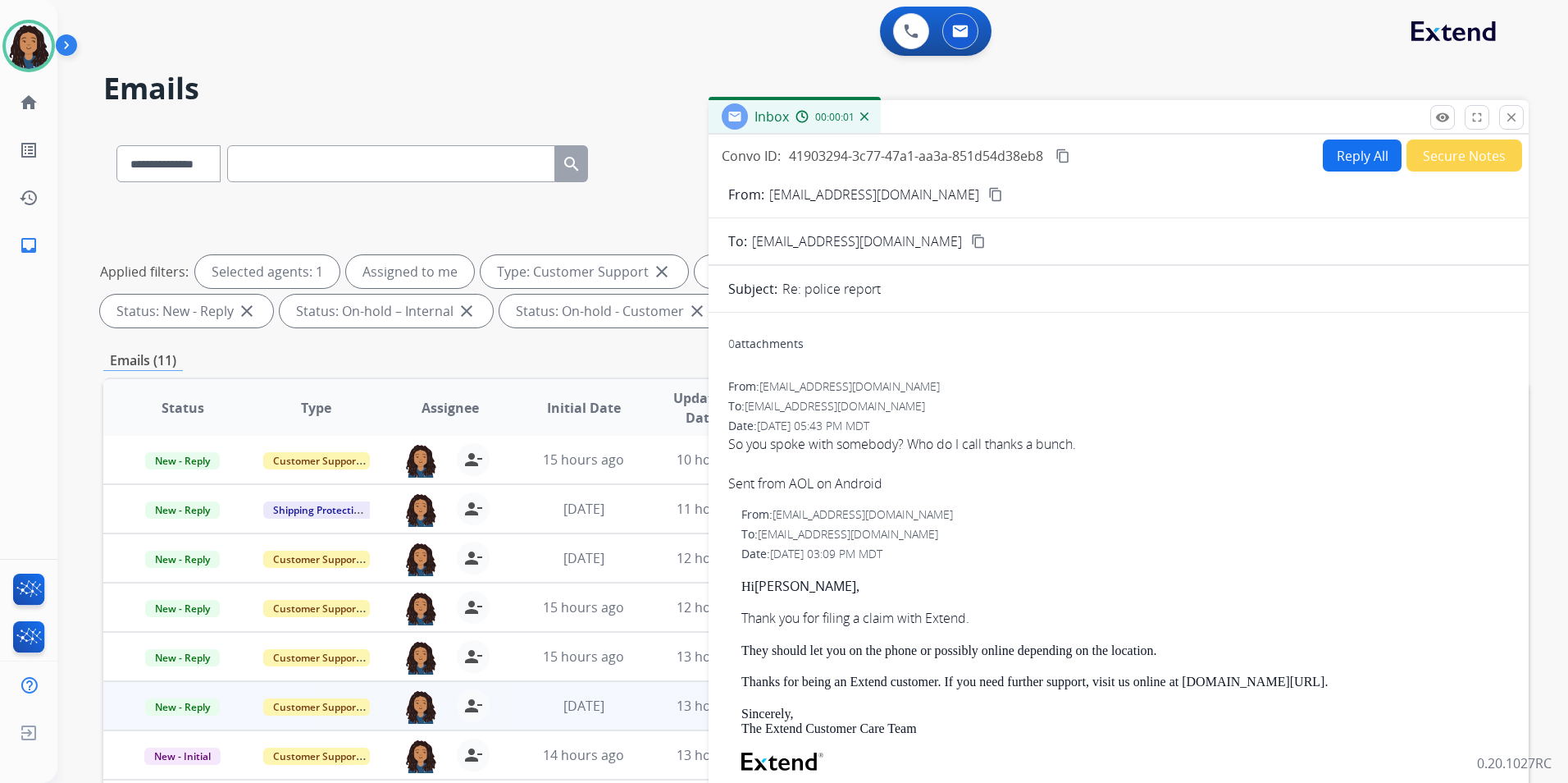
click at [1430, 121] on div "Inbox 00:00:01" at bounding box center [1118, 117] width 820 height 35
click at [1437, 119] on mat-icon "remove_red_eye" at bounding box center [1442, 117] width 14 height 14
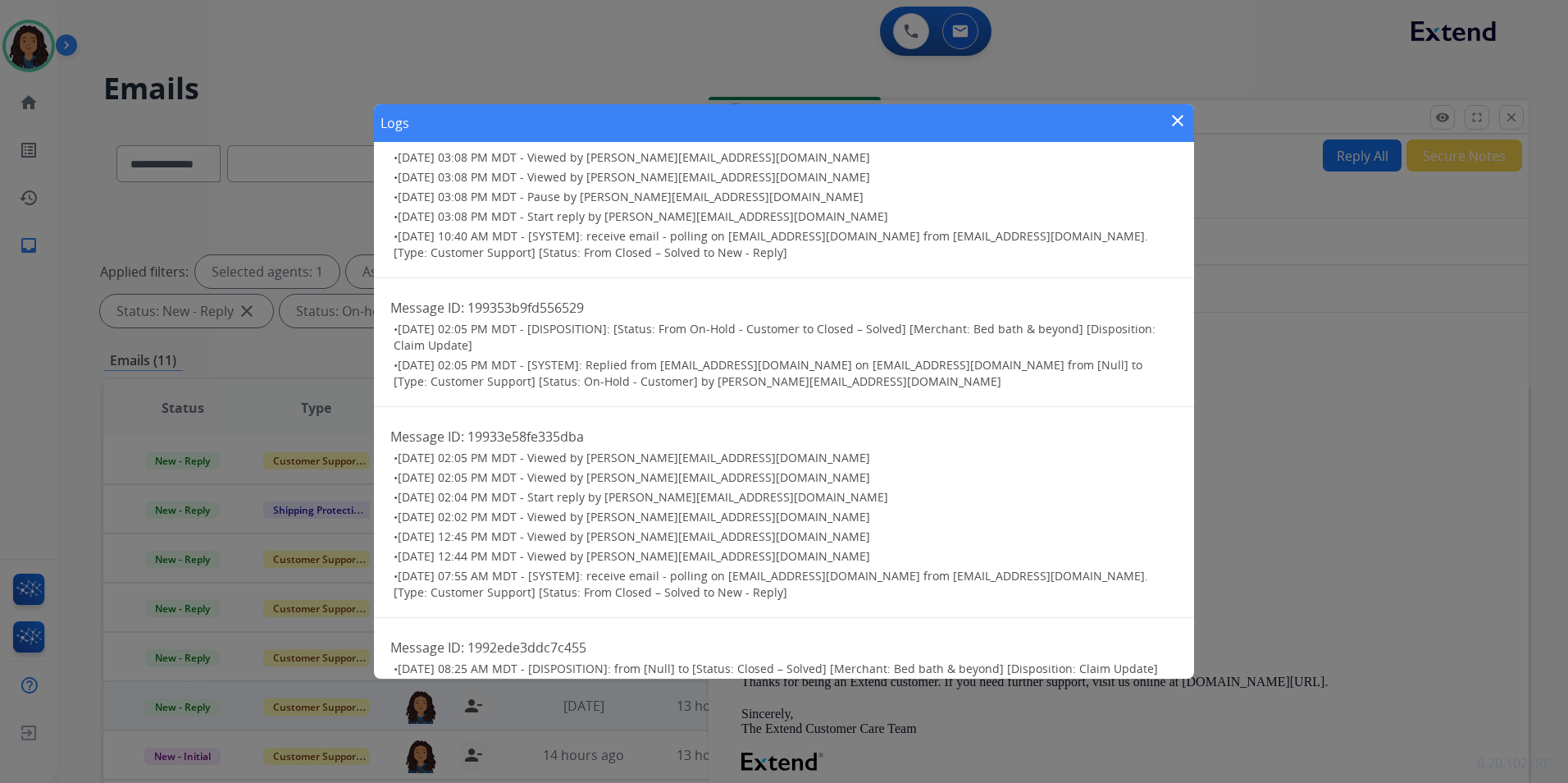
scroll to position [430, 0]
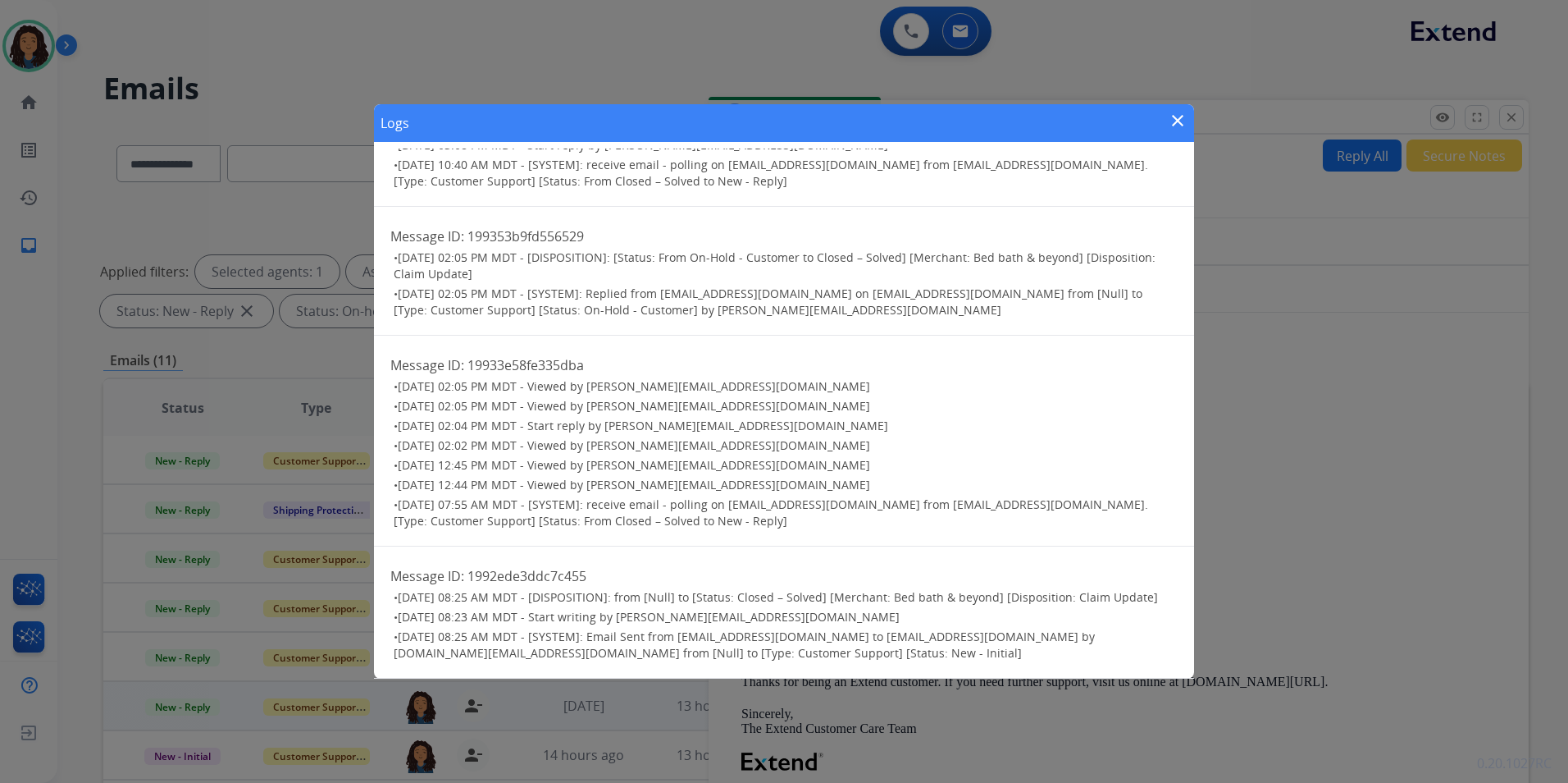
click at [1173, 114] on mat-icon "close" at bounding box center [1178, 120] width 20 height 20
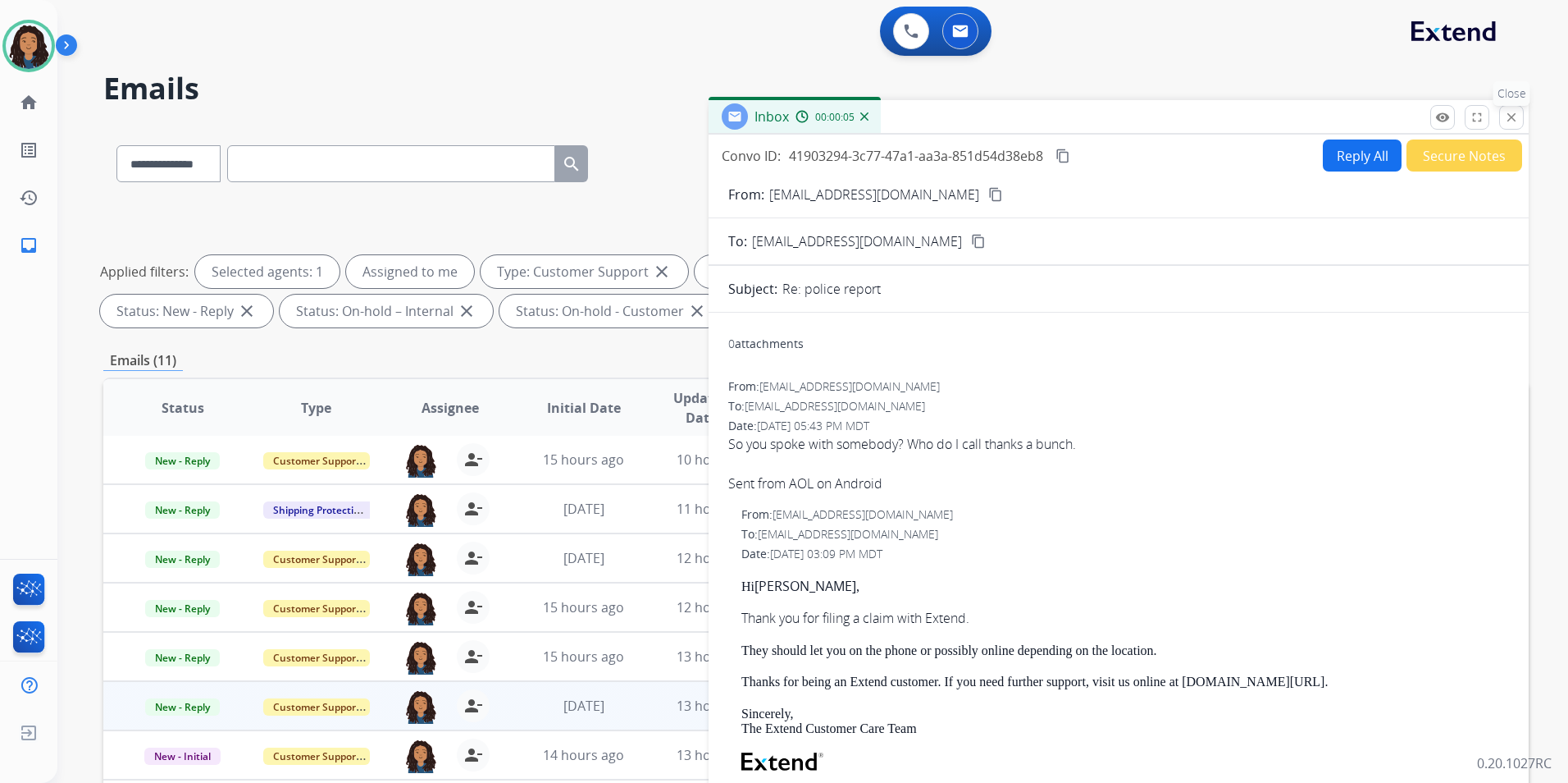
click at [1501, 123] on button "close Close" at bounding box center [1511, 117] width 25 height 25
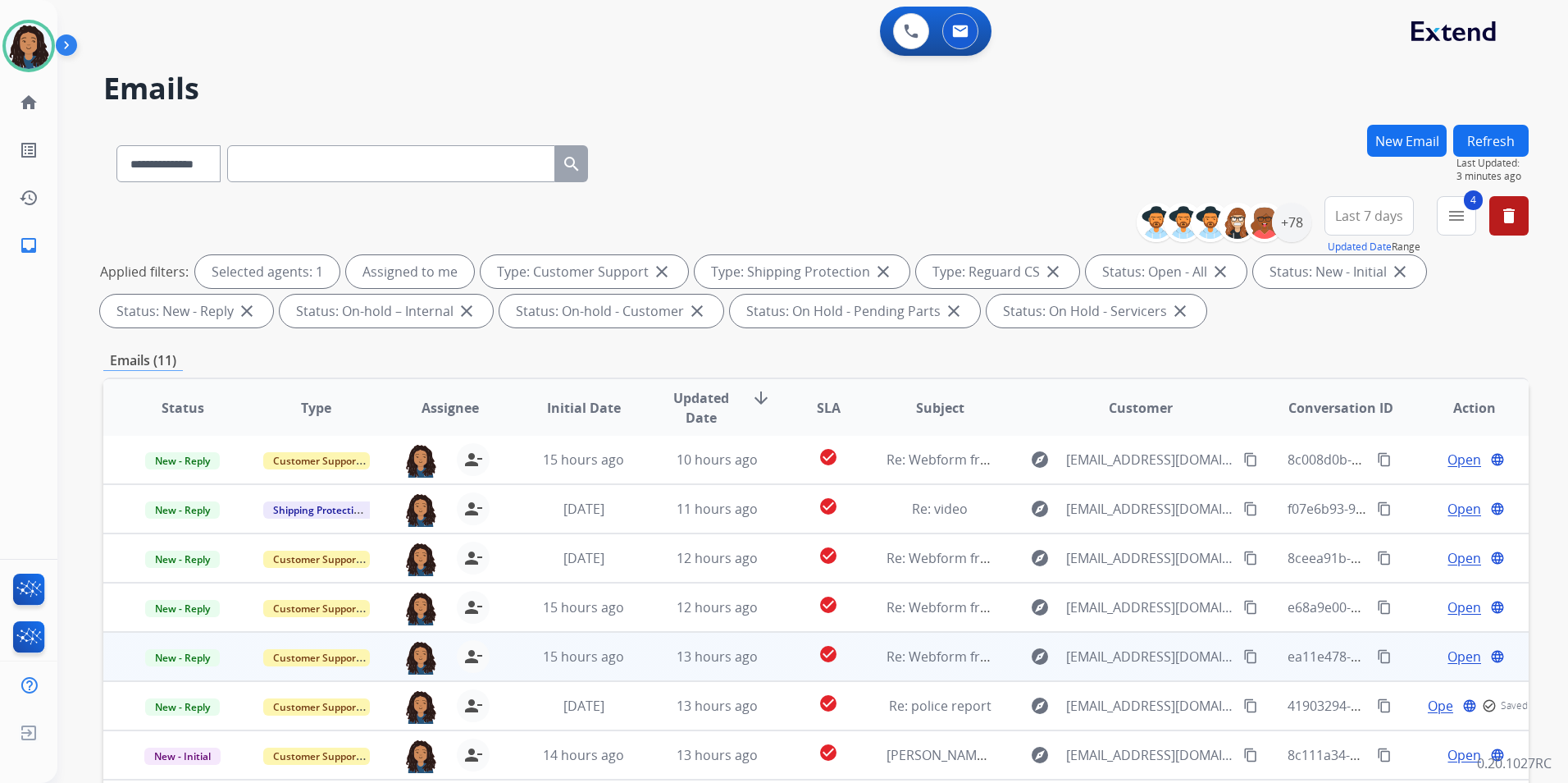
click at [1456, 652] on span "Open" at bounding box center [1464, 656] width 34 height 20
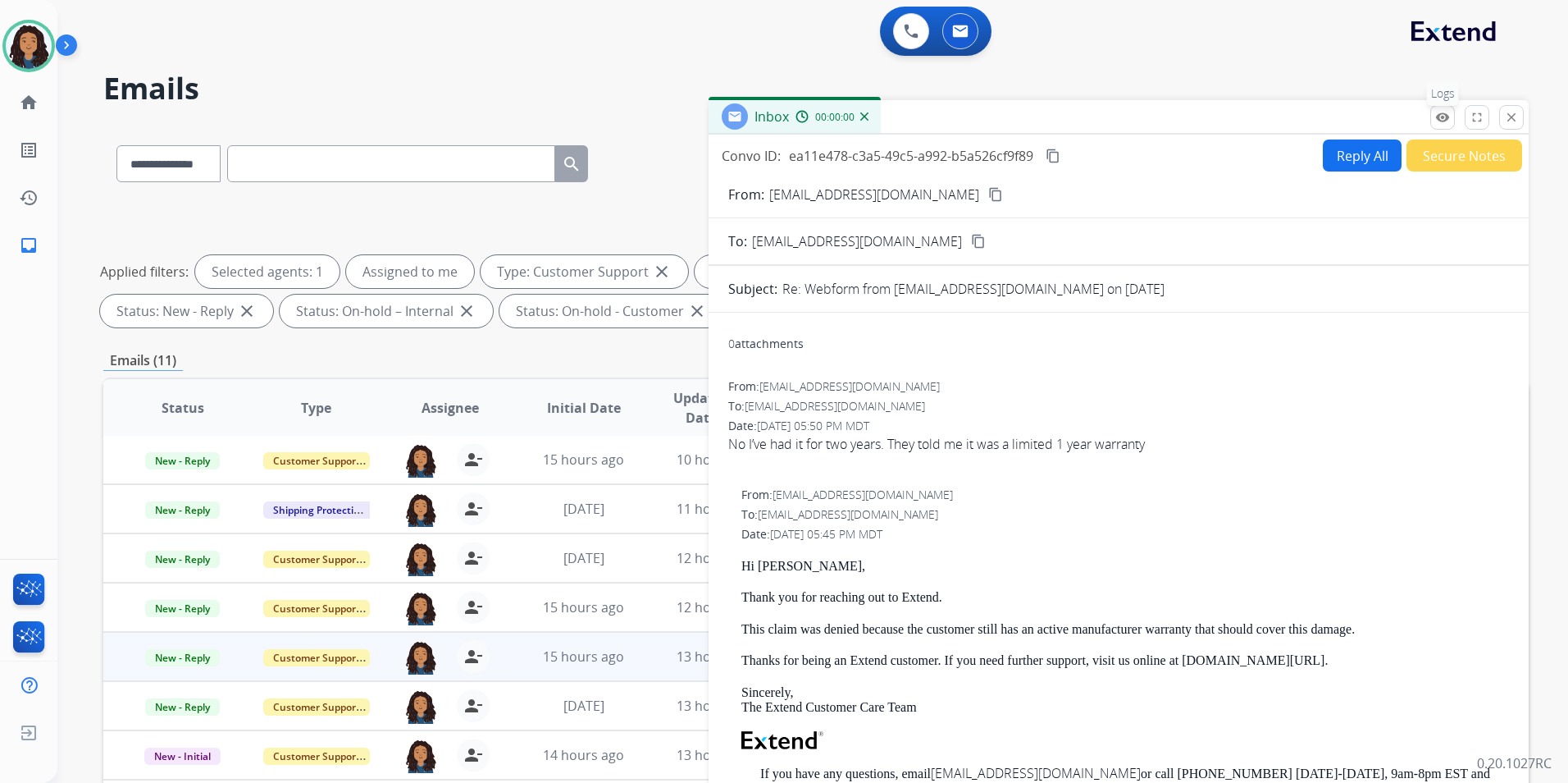
click at [1447, 122] on mat-icon "remove_red_eye" at bounding box center [1442, 117] width 14 height 14
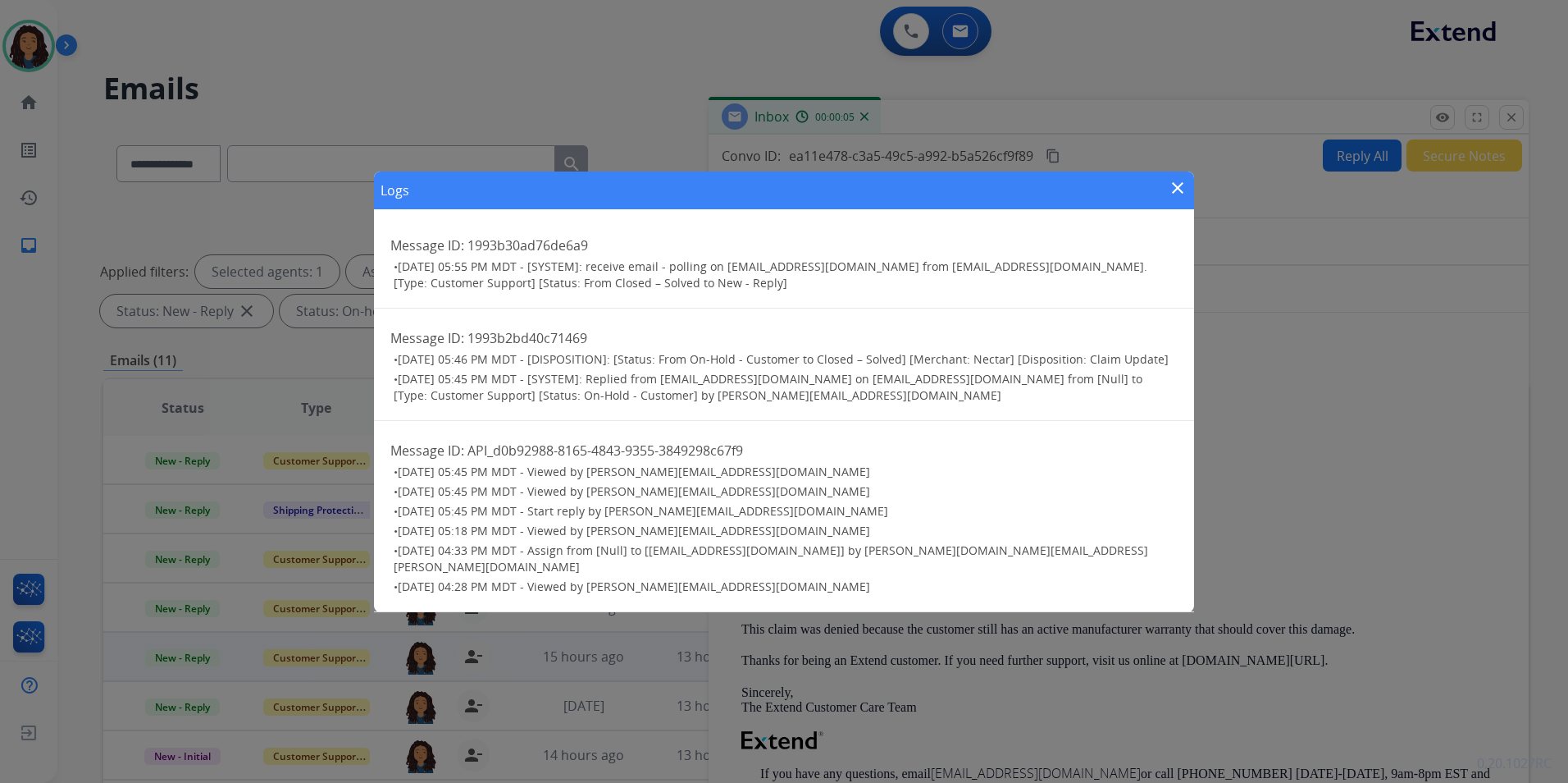
click at [1177, 186] on mat-icon "close" at bounding box center [1178, 188] width 20 height 20
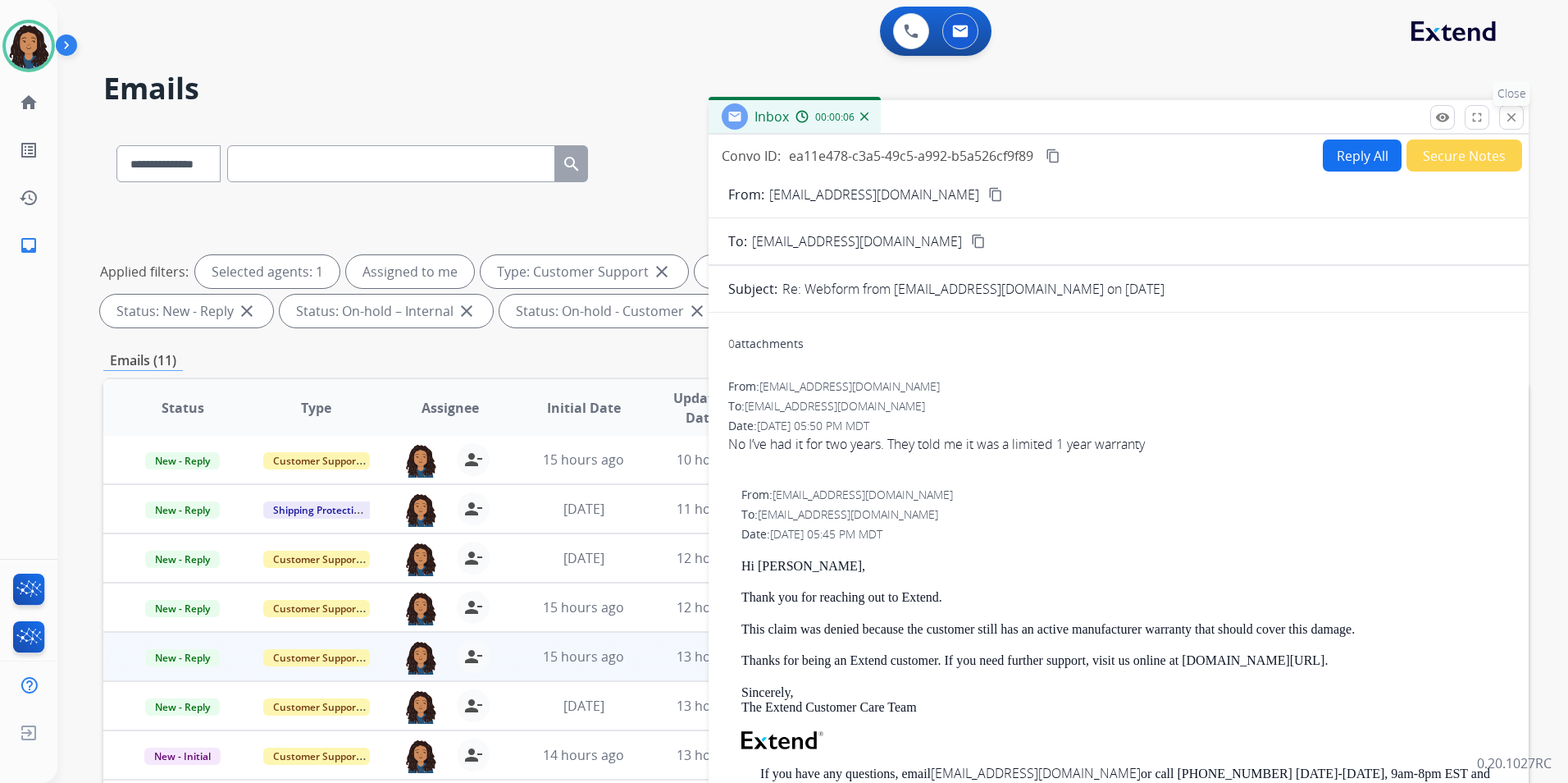
click at [1510, 121] on mat-icon "close" at bounding box center [1511, 117] width 14 height 14
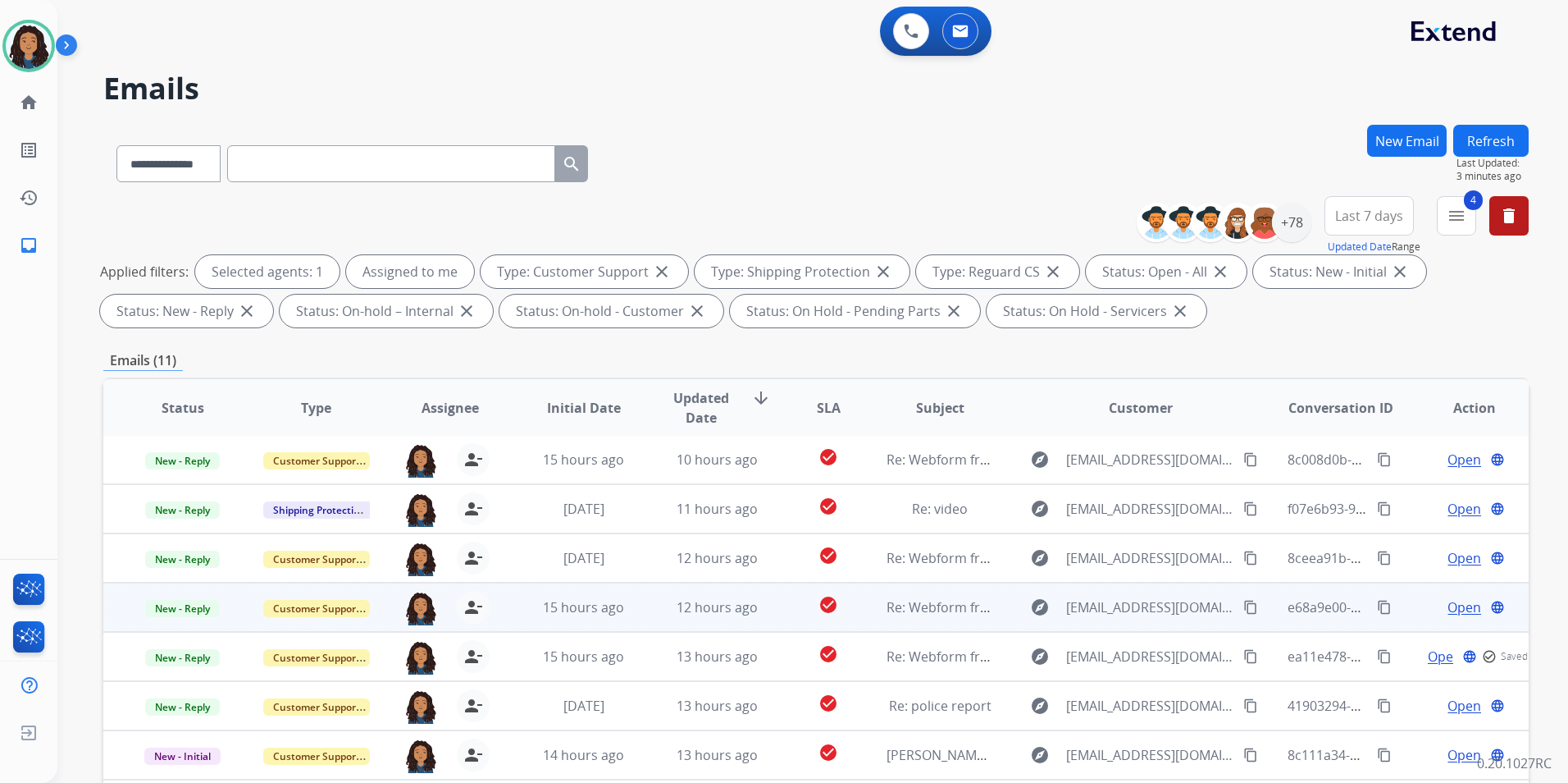
click at [1449, 606] on span "Open" at bounding box center [1464, 607] width 34 height 20
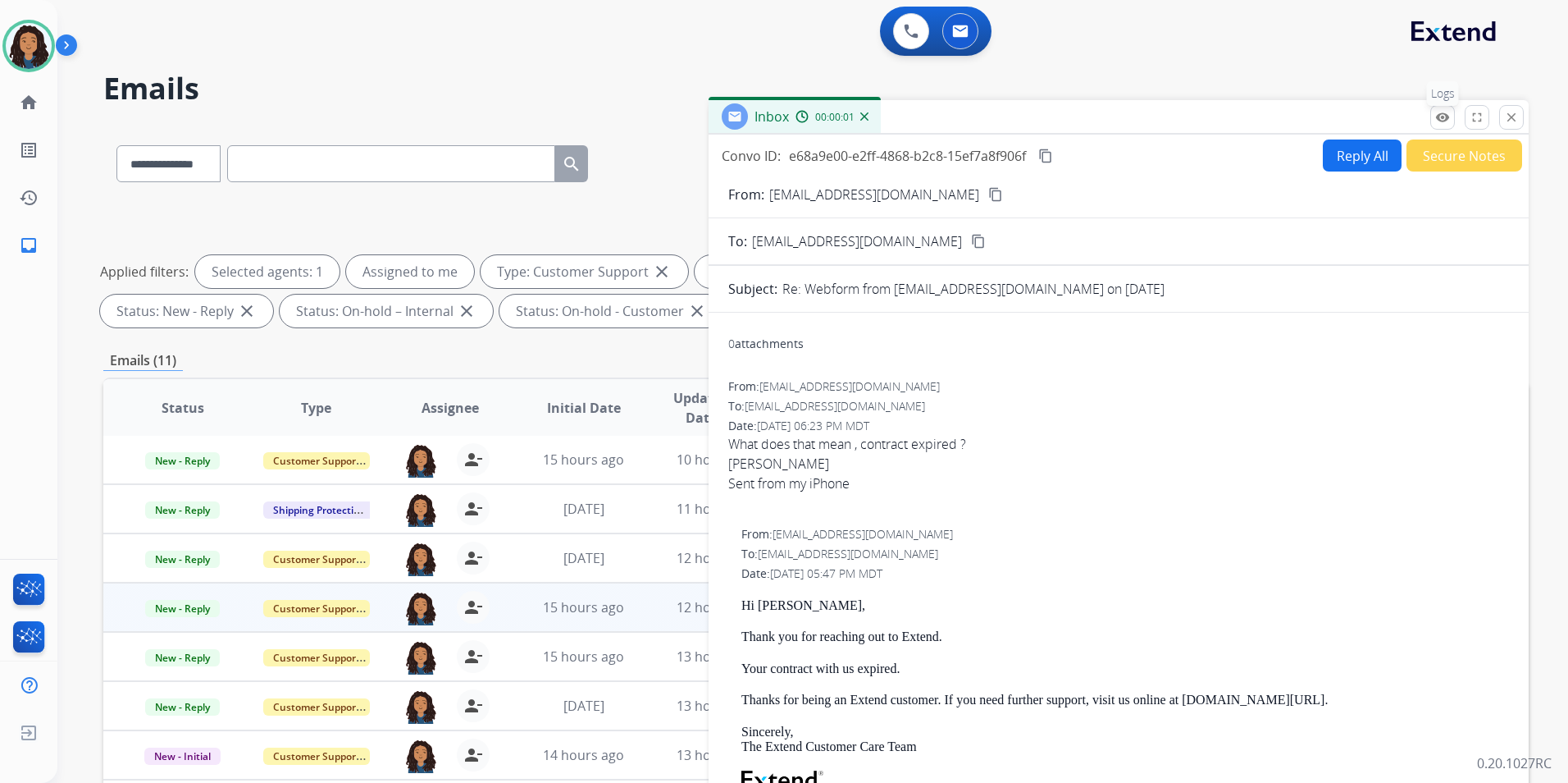
click at [1437, 119] on mat-icon "remove_red_eye" at bounding box center [1442, 117] width 14 height 14
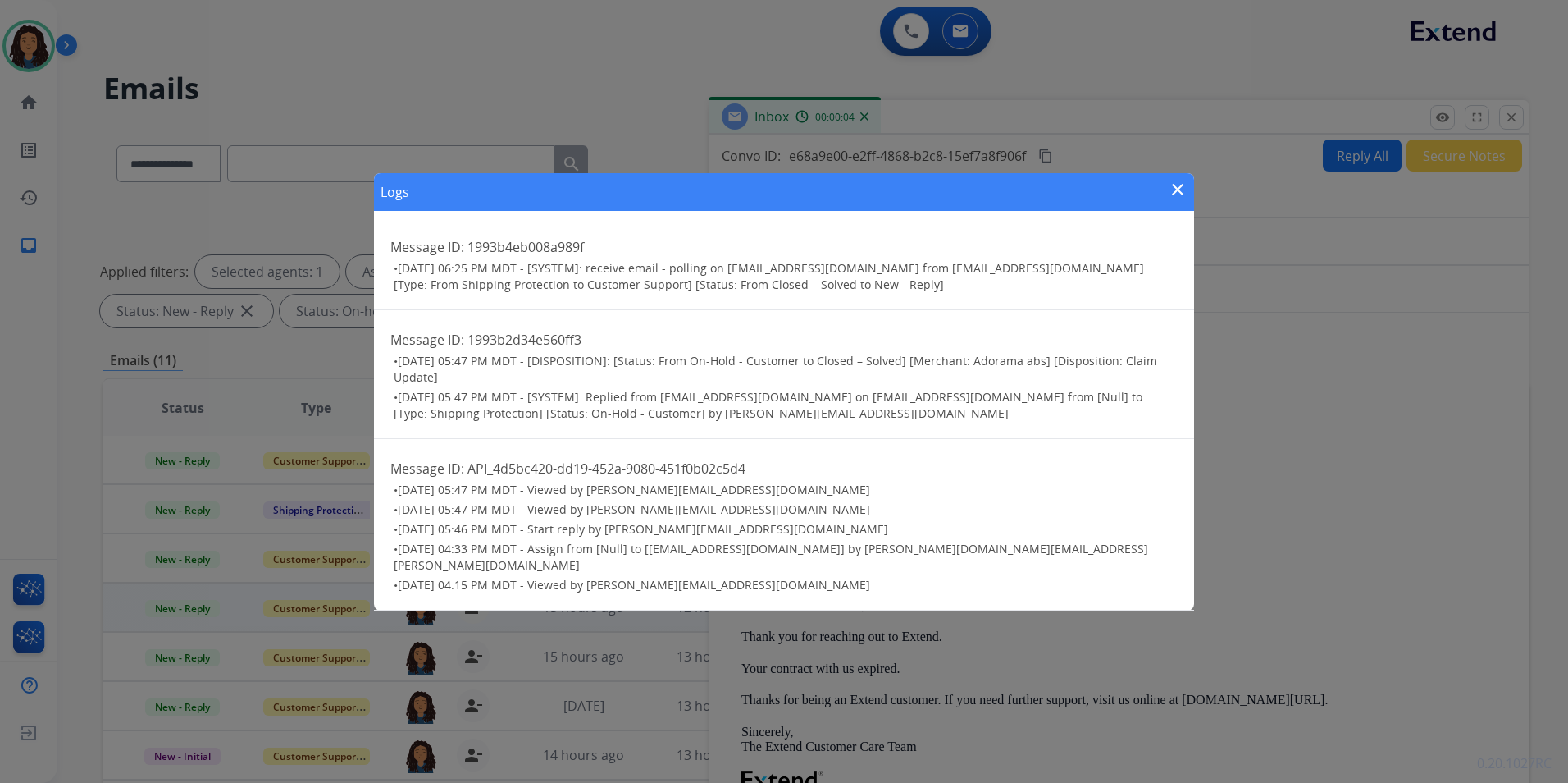
click at [1185, 200] on mat-icon "close" at bounding box center [1178, 189] width 20 height 20
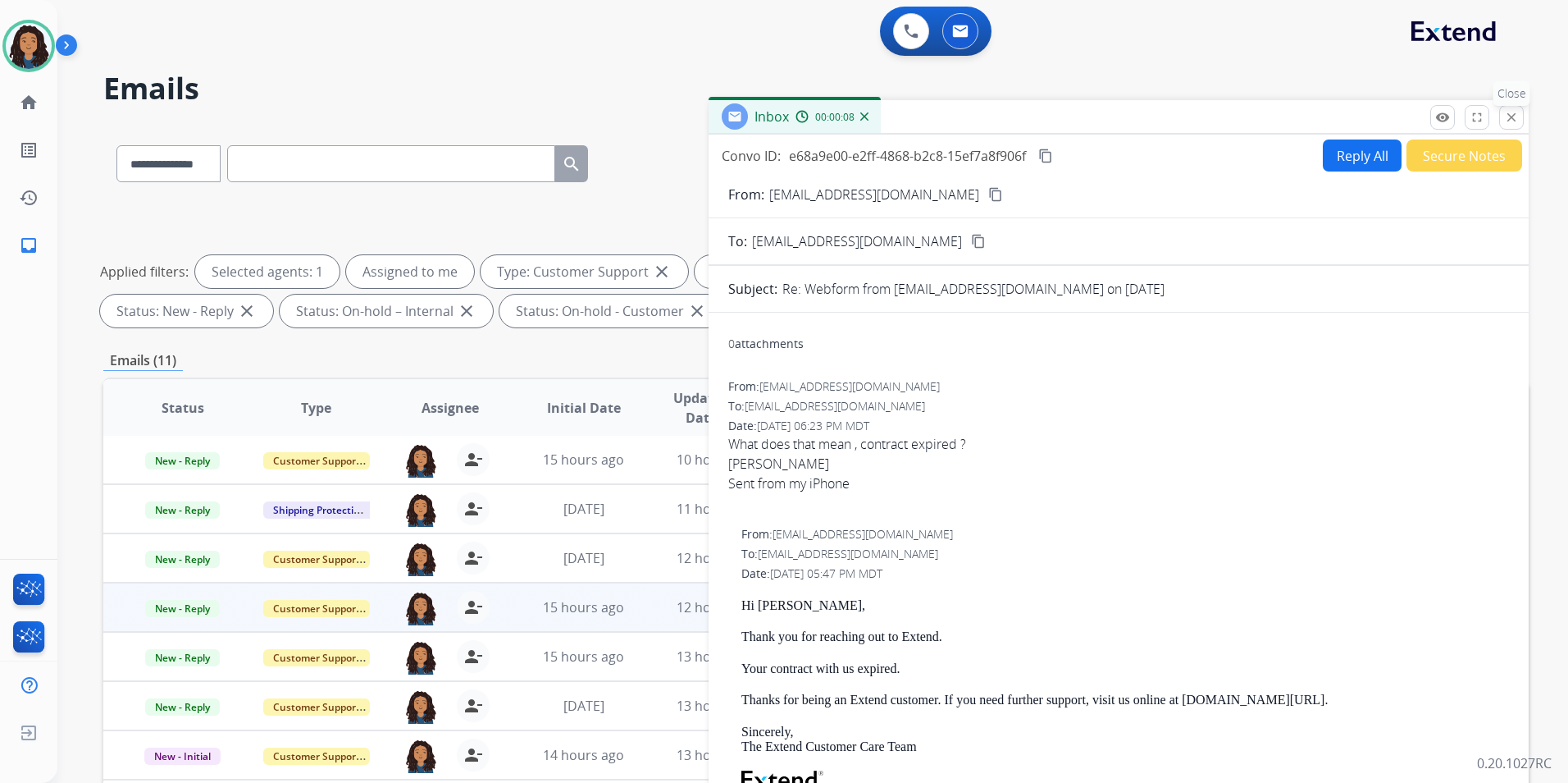
click at [1509, 123] on mat-icon "close" at bounding box center [1511, 117] width 14 height 14
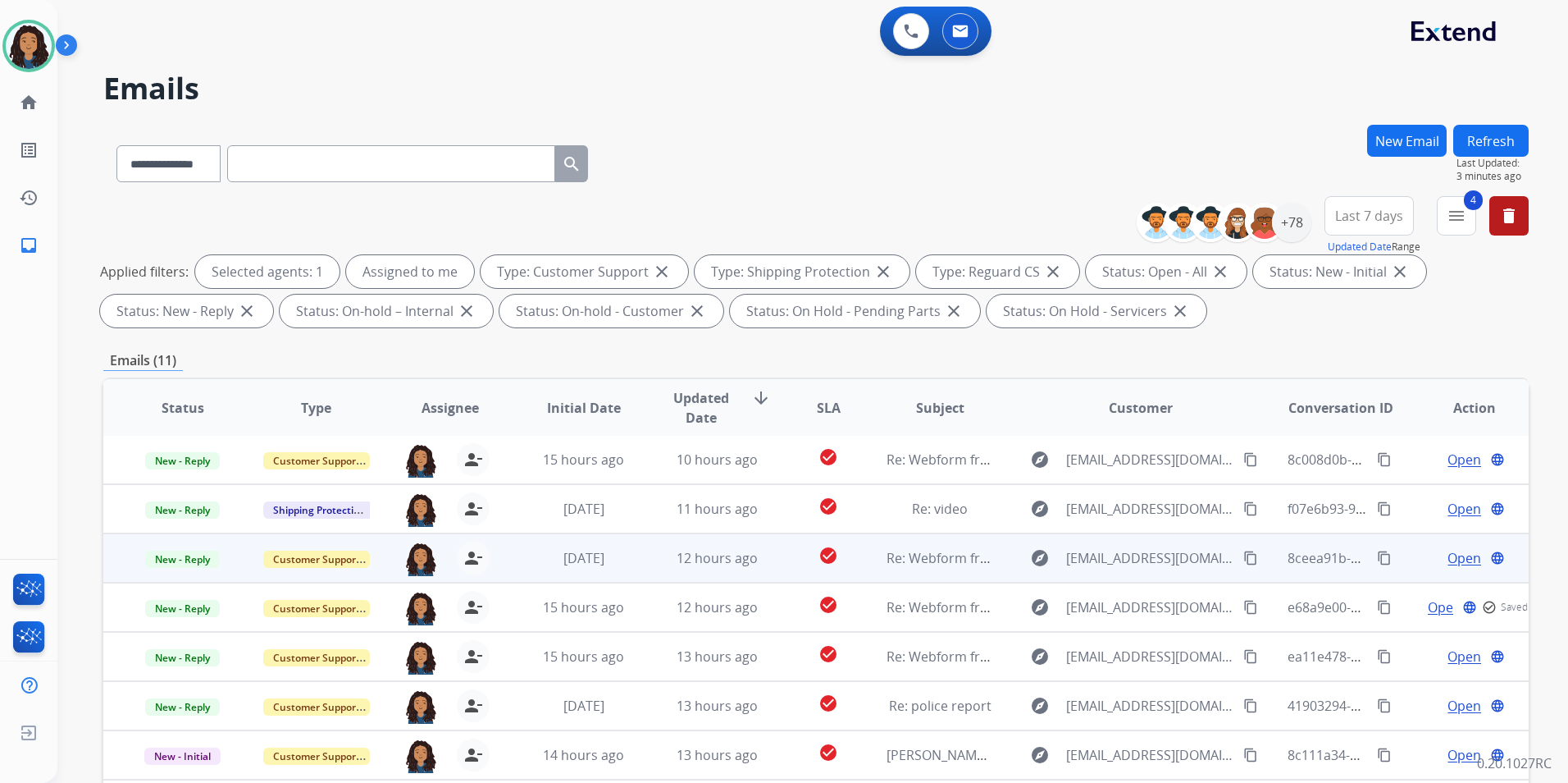
click at [1464, 558] on span "Open" at bounding box center [1464, 558] width 34 height 20
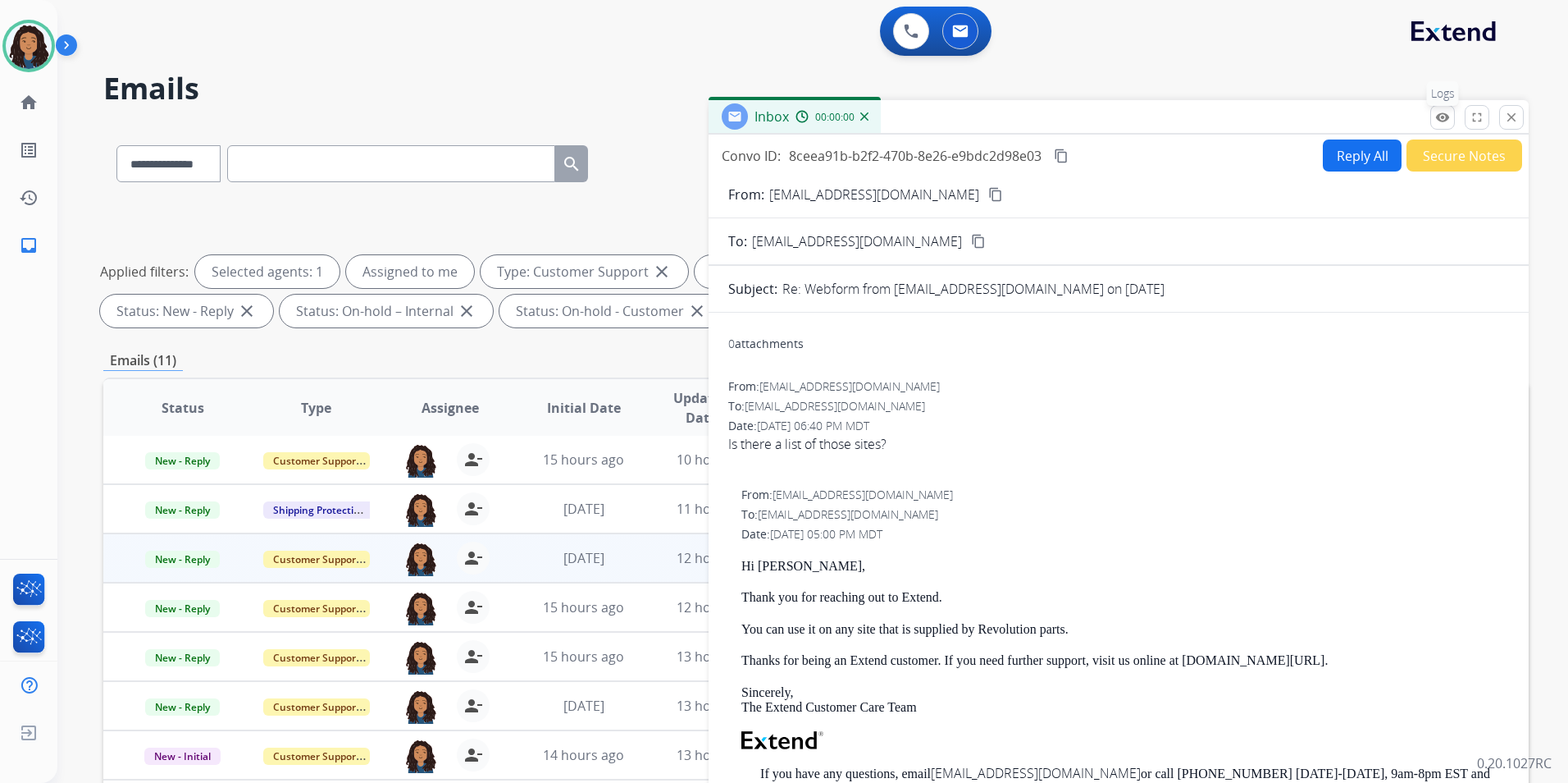
click at [1439, 117] on mat-icon "remove_red_eye" at bounding box center [1442, 117] width 14 height 14
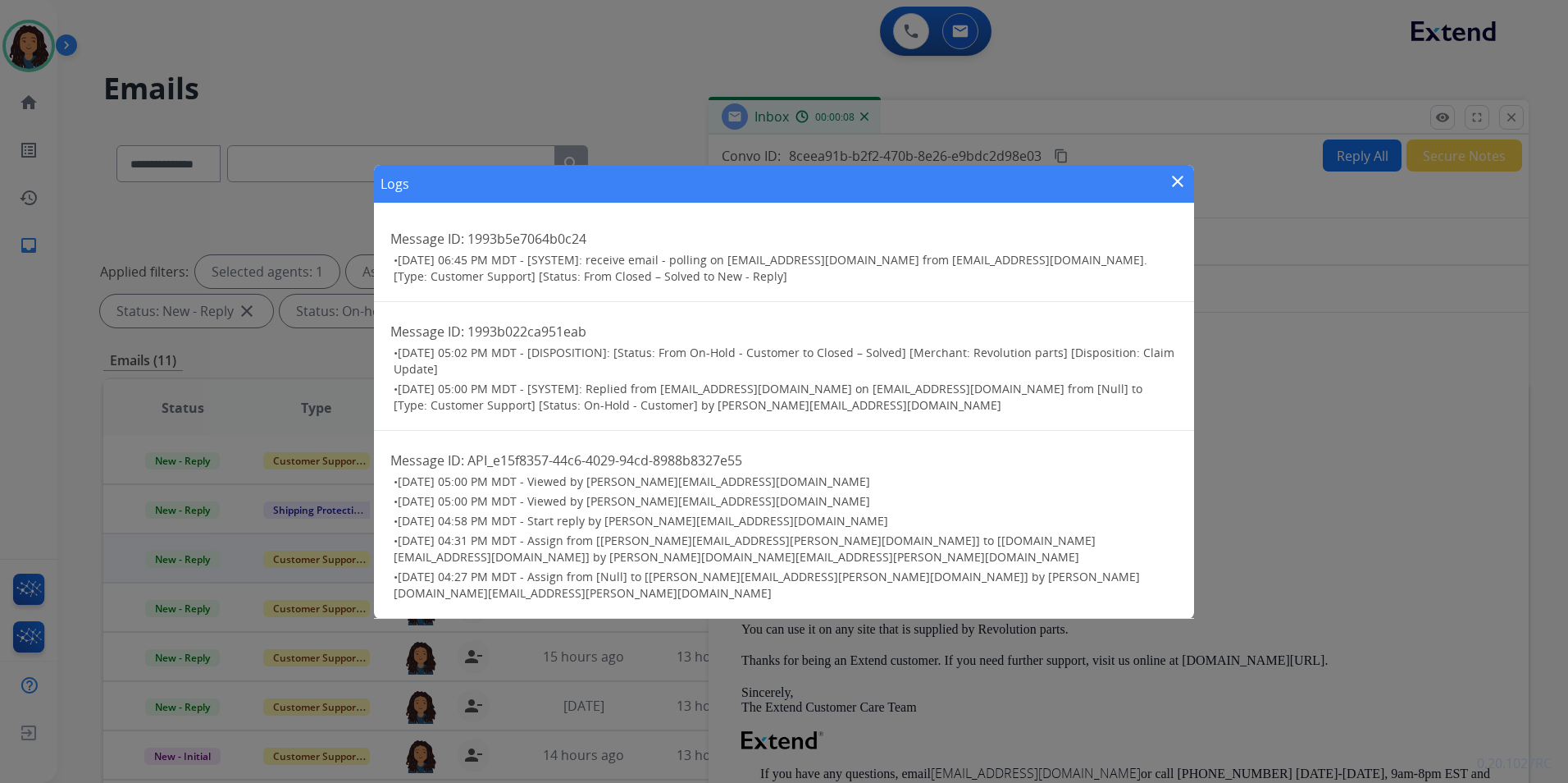
click at [1177, 191] on mat-icon "close" at bounding box center [1178, 181] width 20 height 20
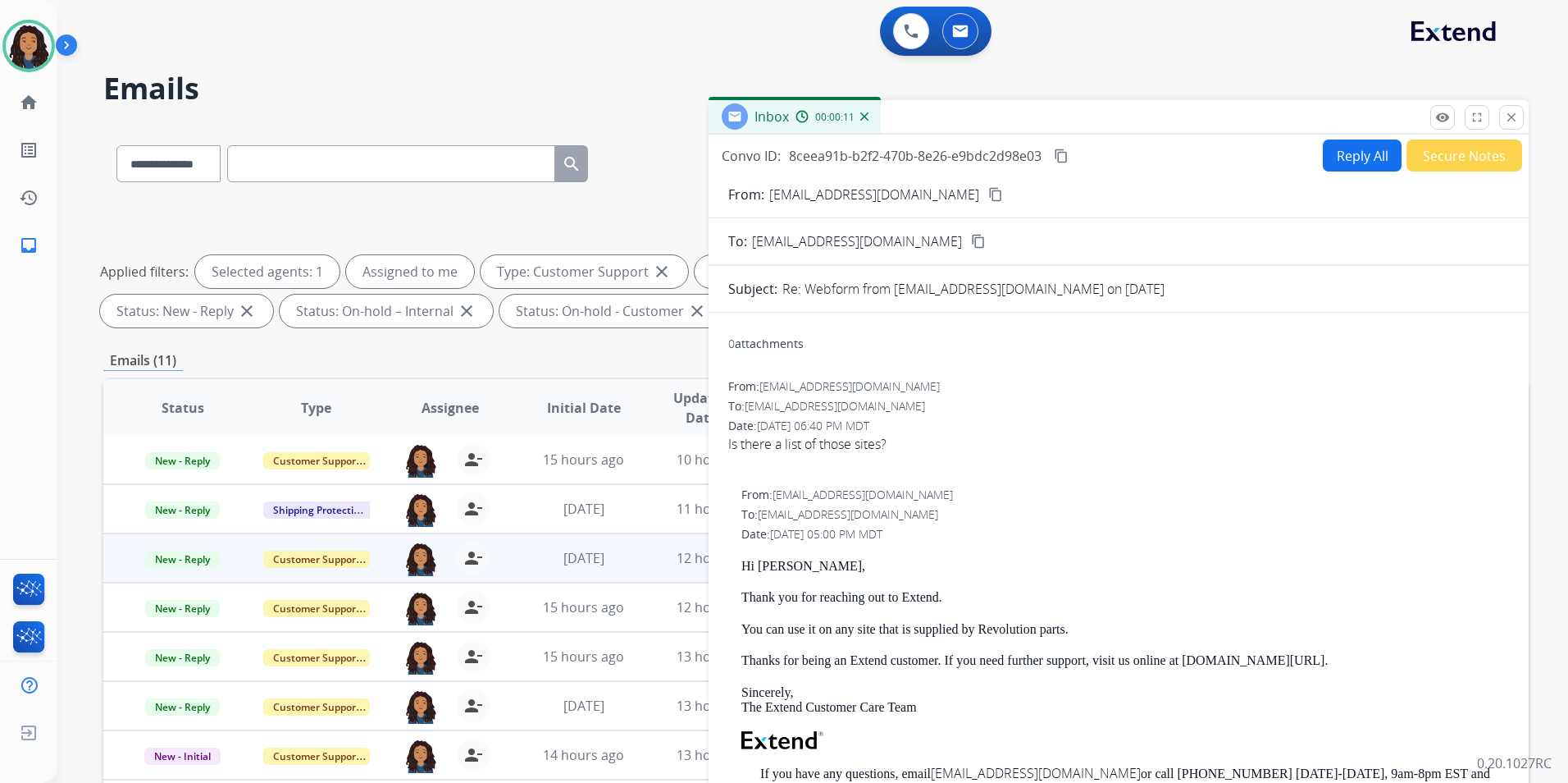
click at [967, 200] on div "From: chriswilkins1326@gmail.com content_copy" at bounding box center [1118, 194] width 820 height 20
click at [989, 193] on mat-icon "content_copy" at bounding box center [995, 194] width 14 height 14
click at [1442, 116] on mat-icon "remove_red_eye" at bounding box center [1442, 117] width 14 height 14
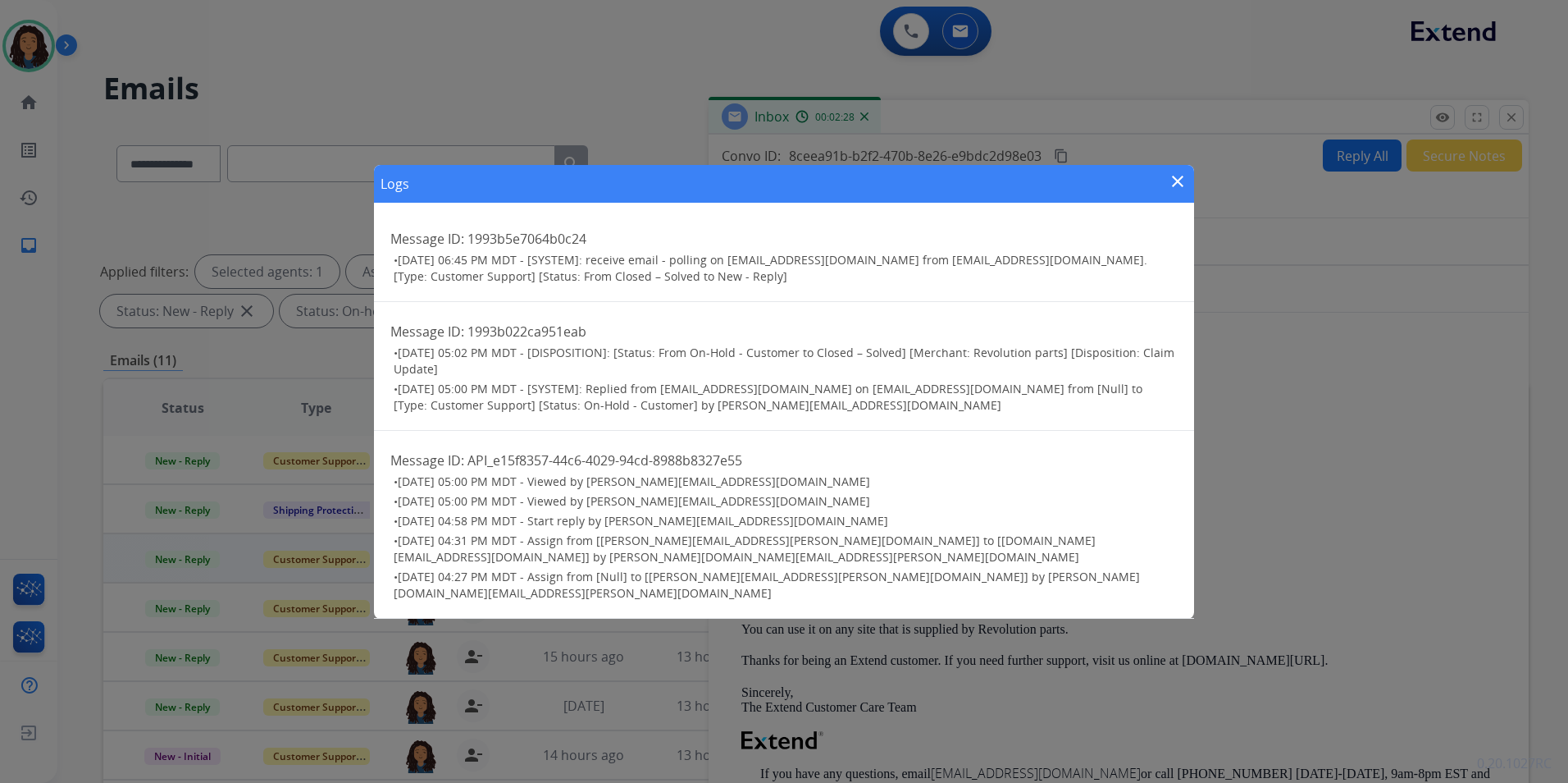
click at [1182, 191] on mat-icon "close" at bounding box center [1178, 181] width 20 height 20
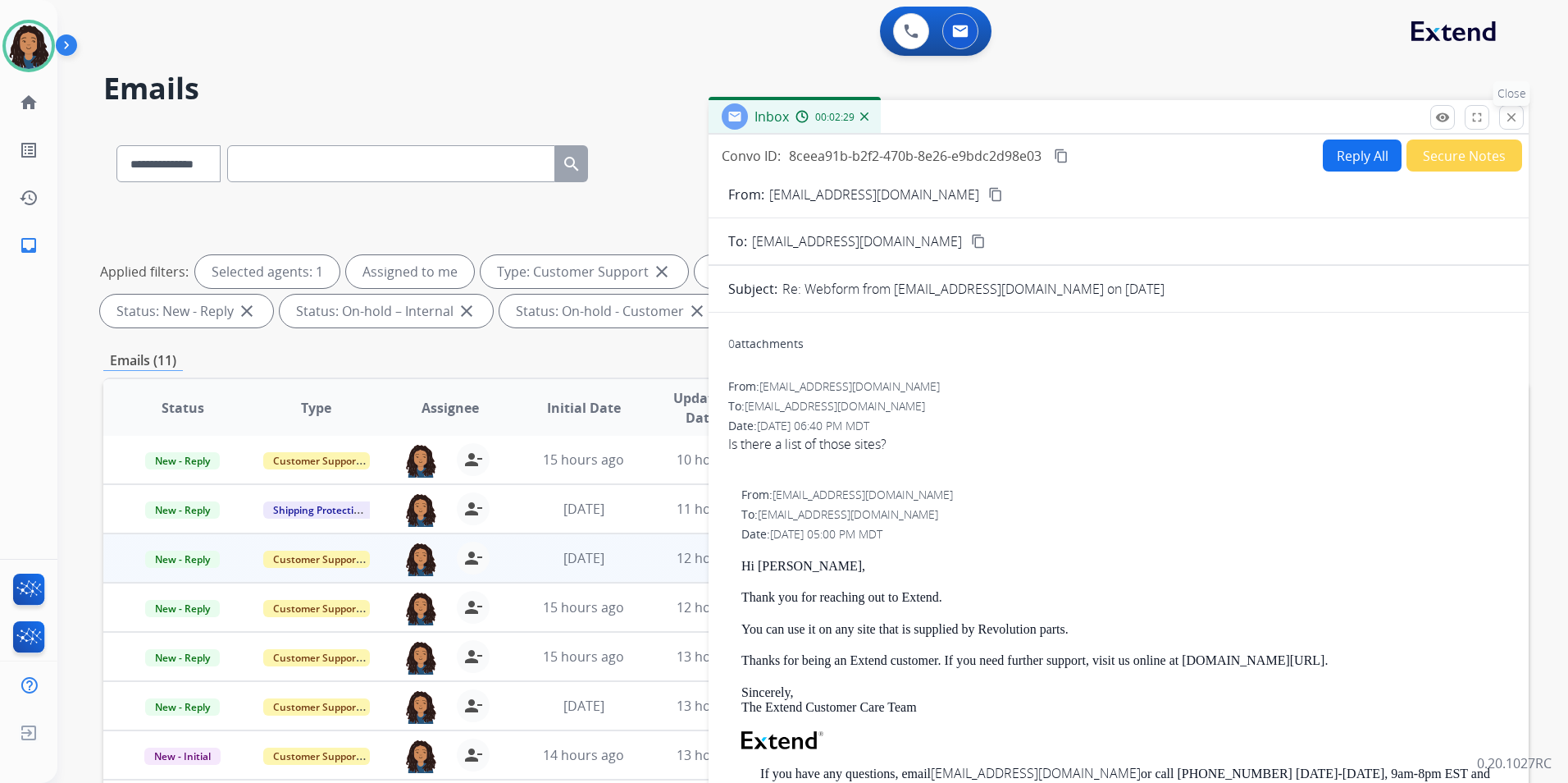
click at [1508, 117] on mat-icon "close" at bounding box center [1511, 117] width 14 height 14
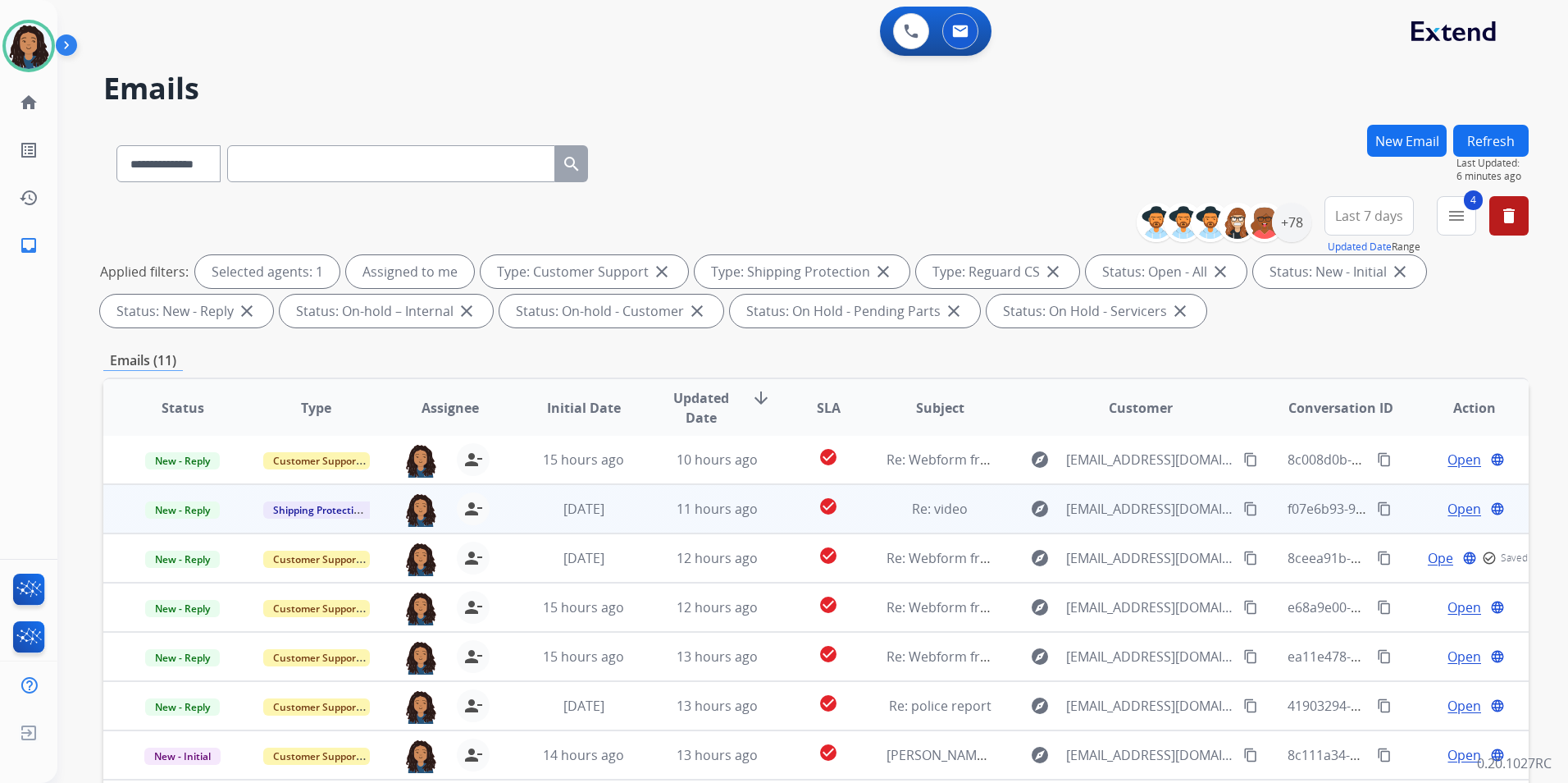
click at [1448, 511] on span "Open" at bounding box center [1464, 509] width 34 height 20
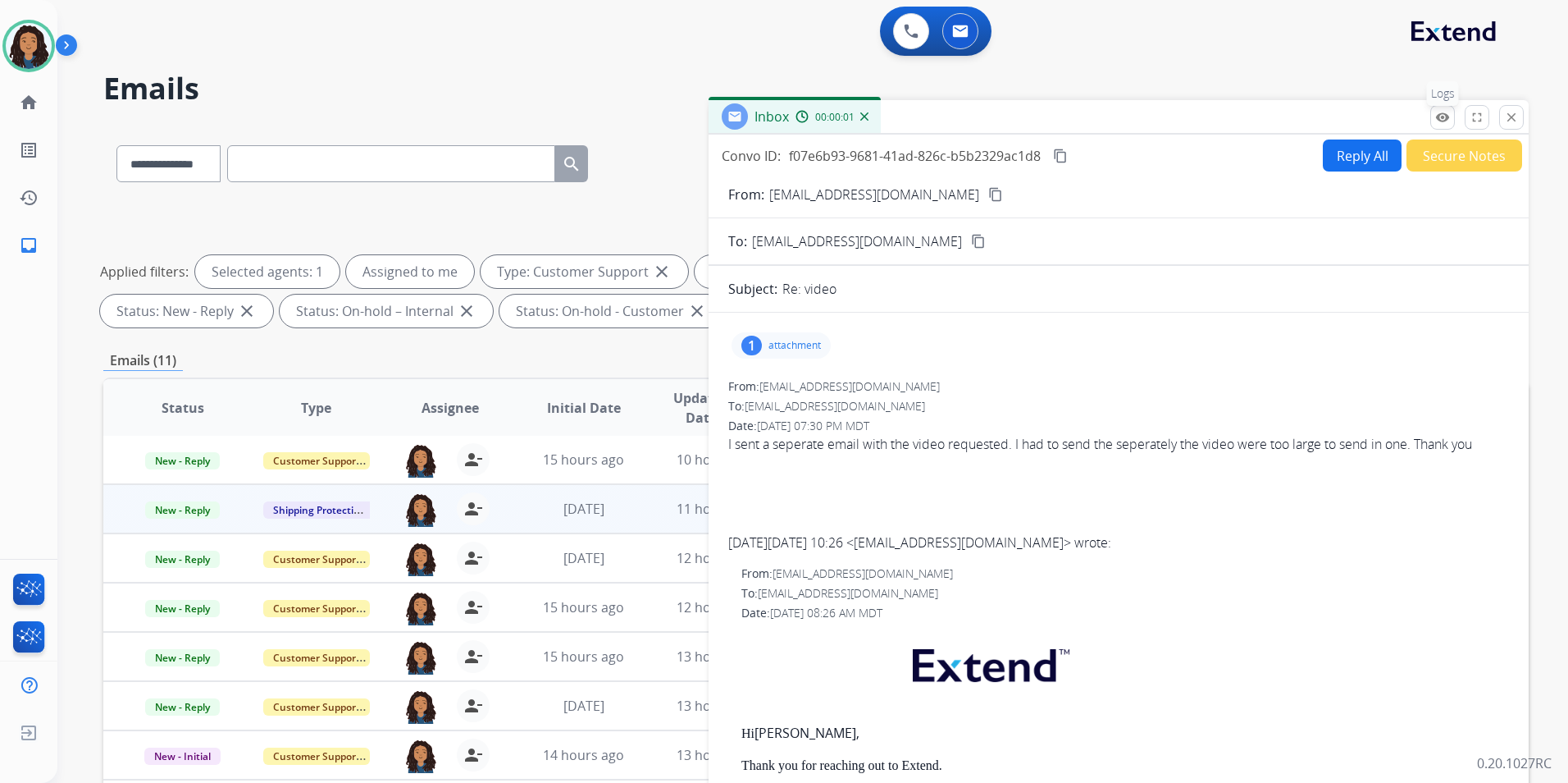
click at [1444, 126] on button "remove_red_eye Logs" at bounding box center [1443, 117] width 25 height 25
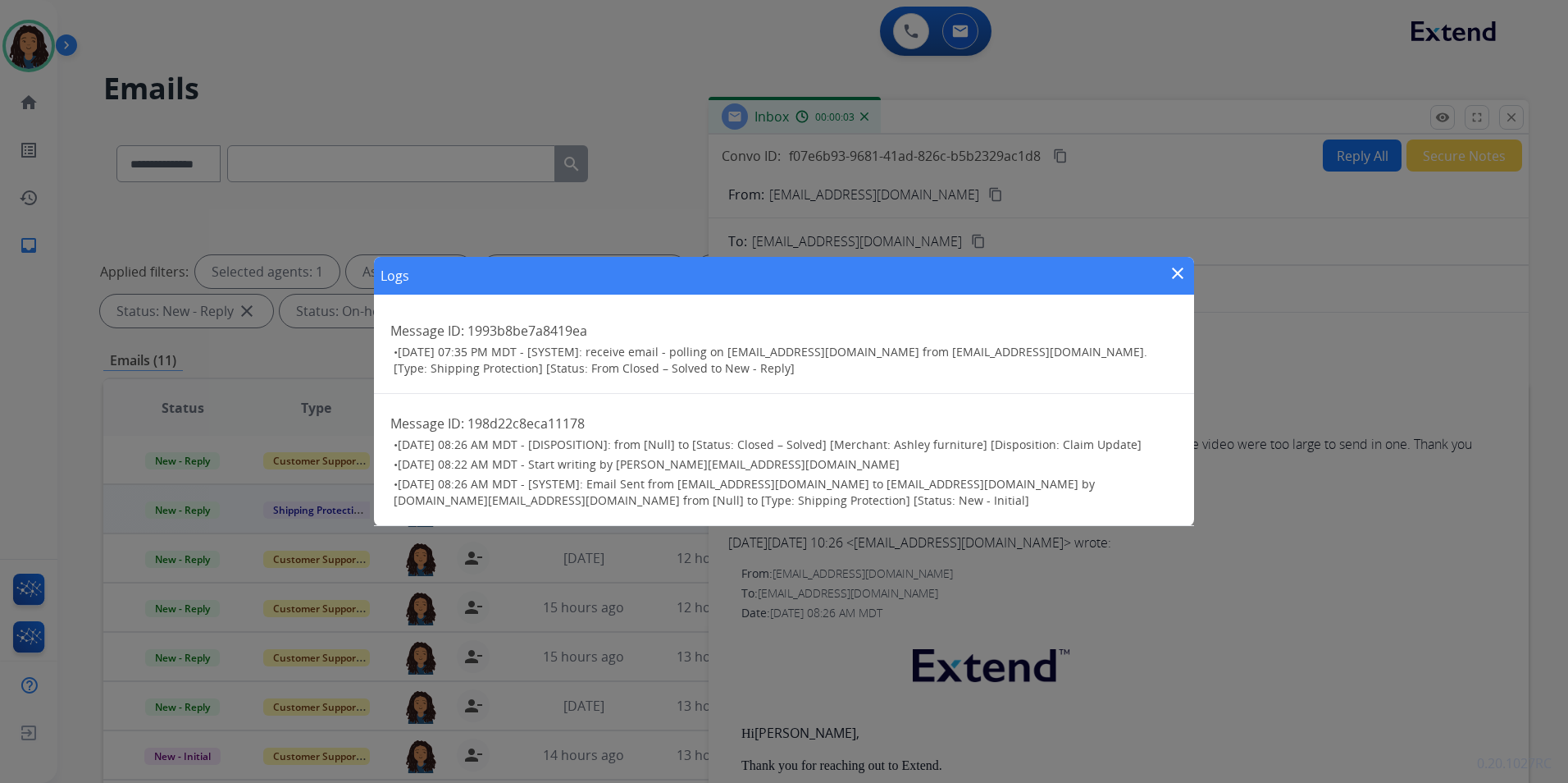
click at [1176, 275] on mat-icon "close" at bounding box center [1178, 273] width 20 height 20
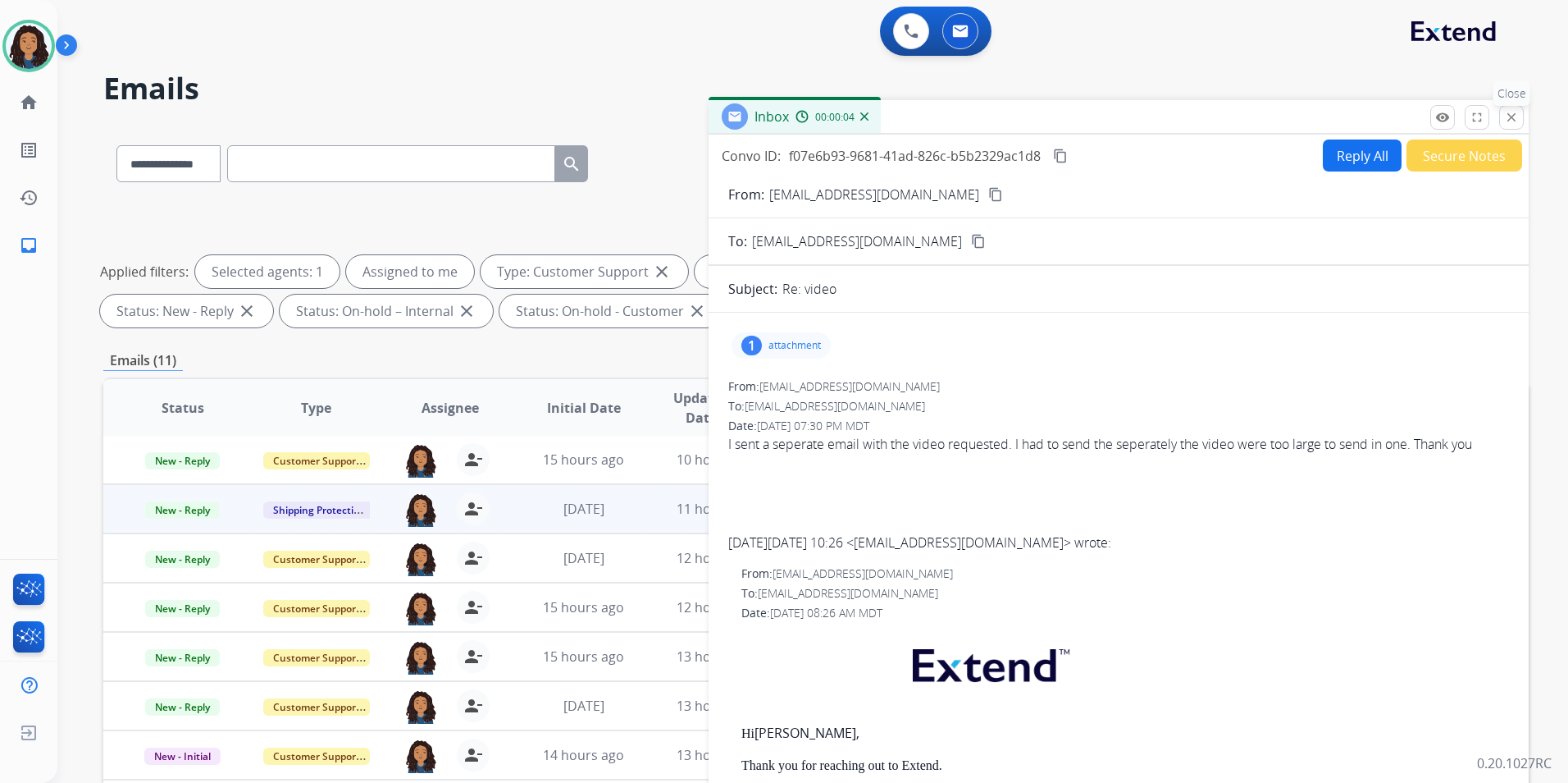
click at [1516, 116] on mat-icon "close" at bounding box center [1511, 117] width 14 height 14
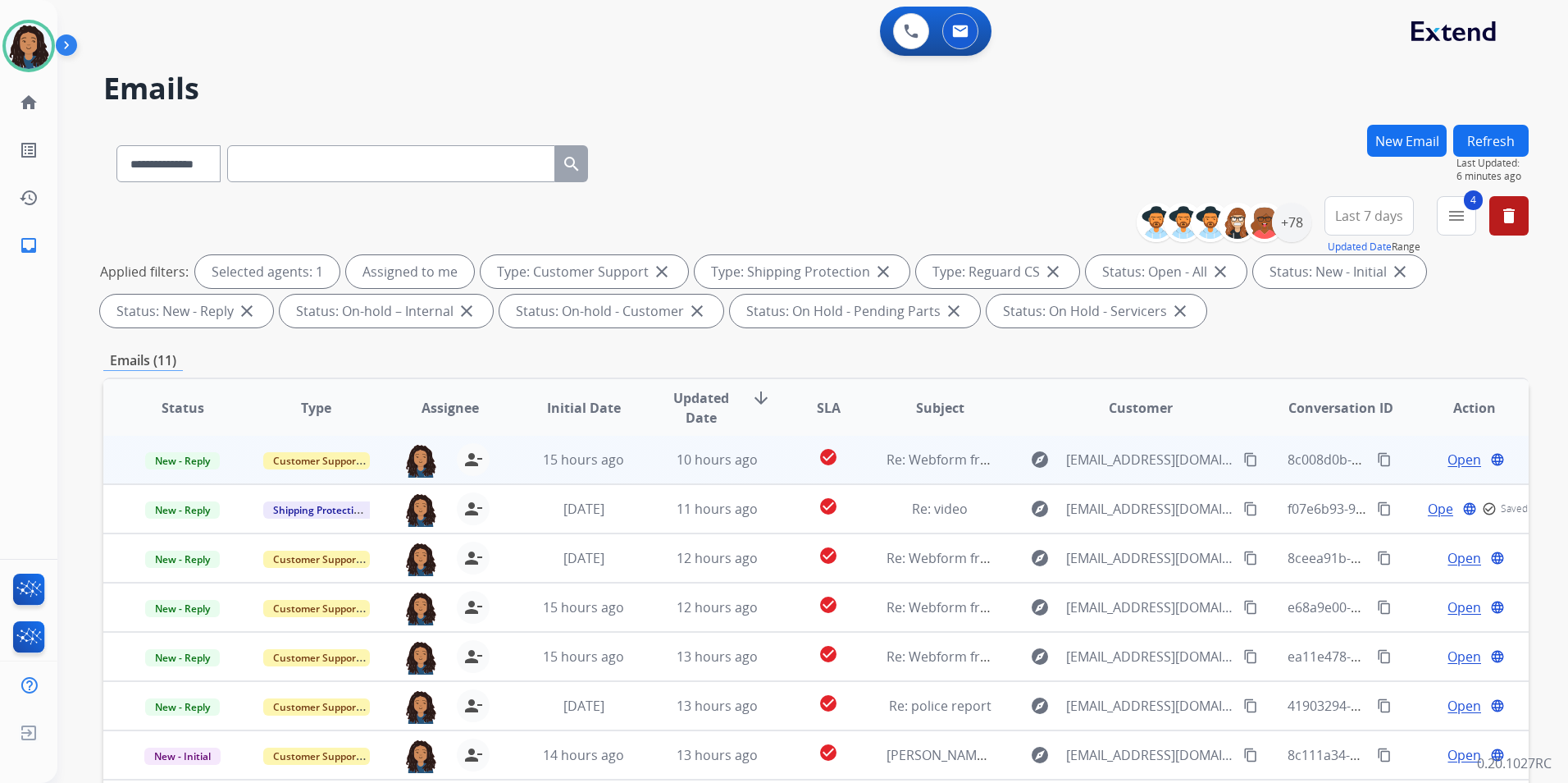
click at [1448, 459] on span "Open" at bounding box center [1464, 460] width 34 height 20
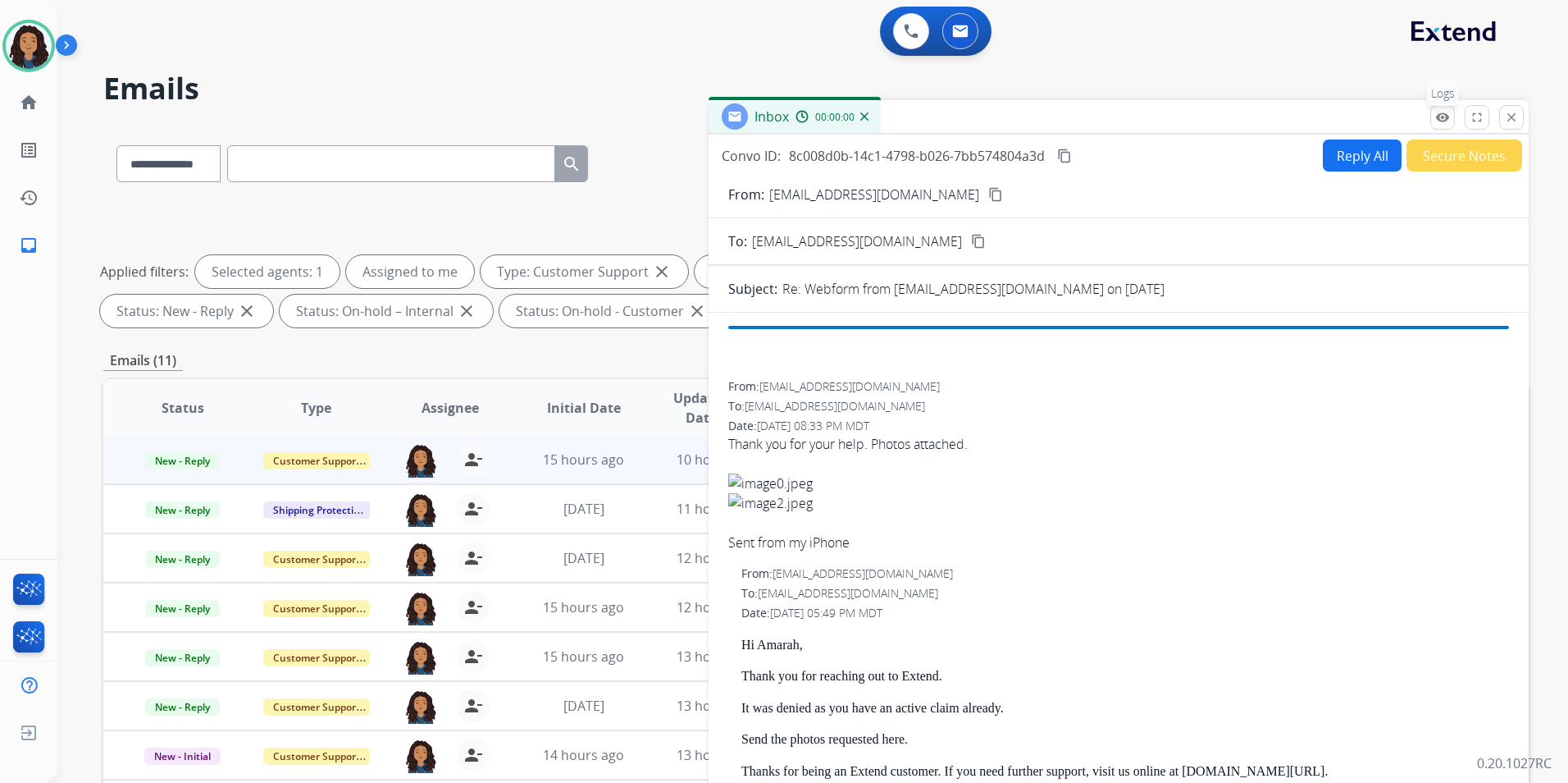
click at [1444, 122] on mat-icon "remove_red_eye" at bounding box center [1442, 117] width 14 height 14
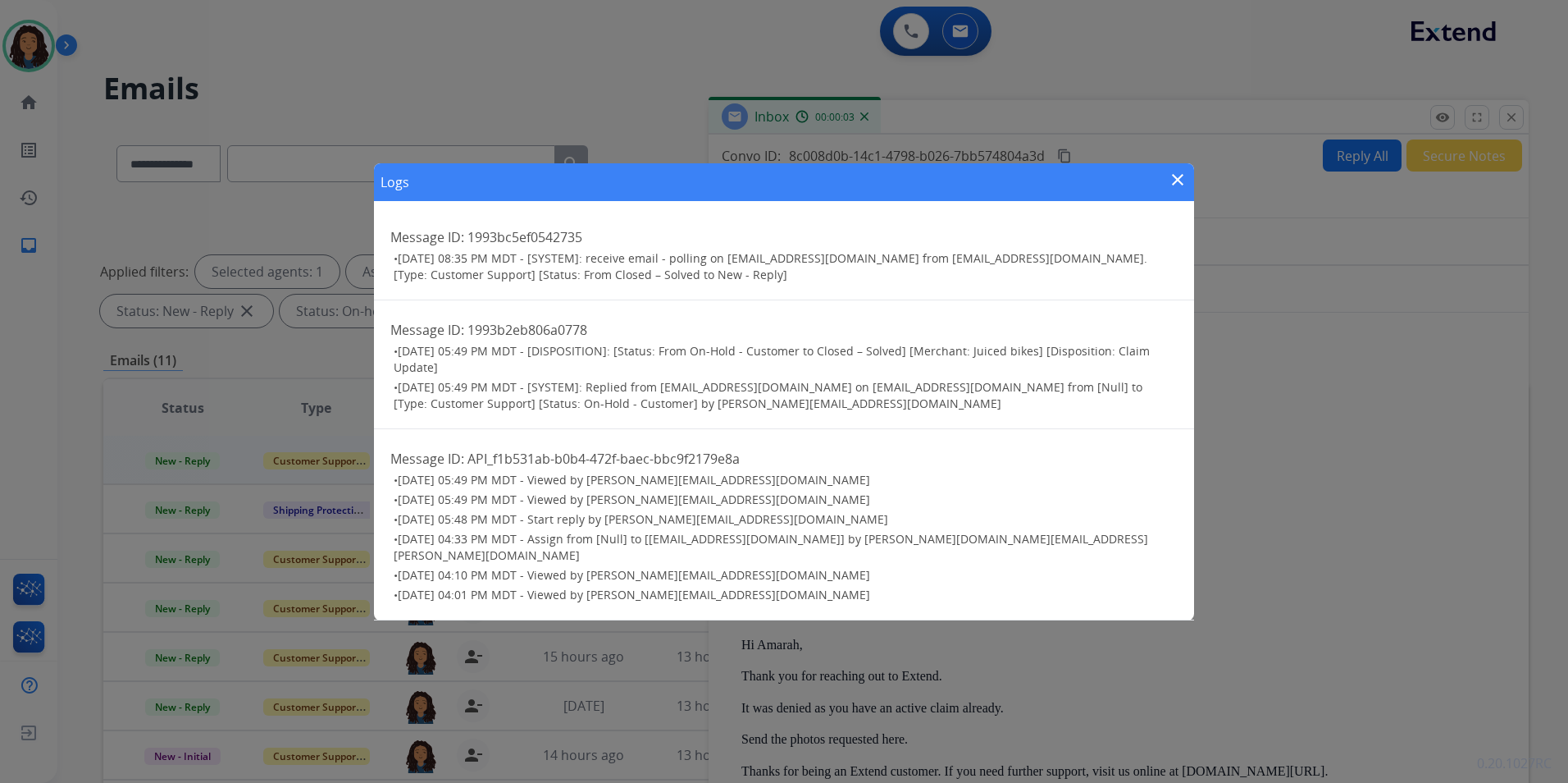
click at [1182, 190] on mat-icon "close" at bounding box center [1178, 179] width 20 height 20
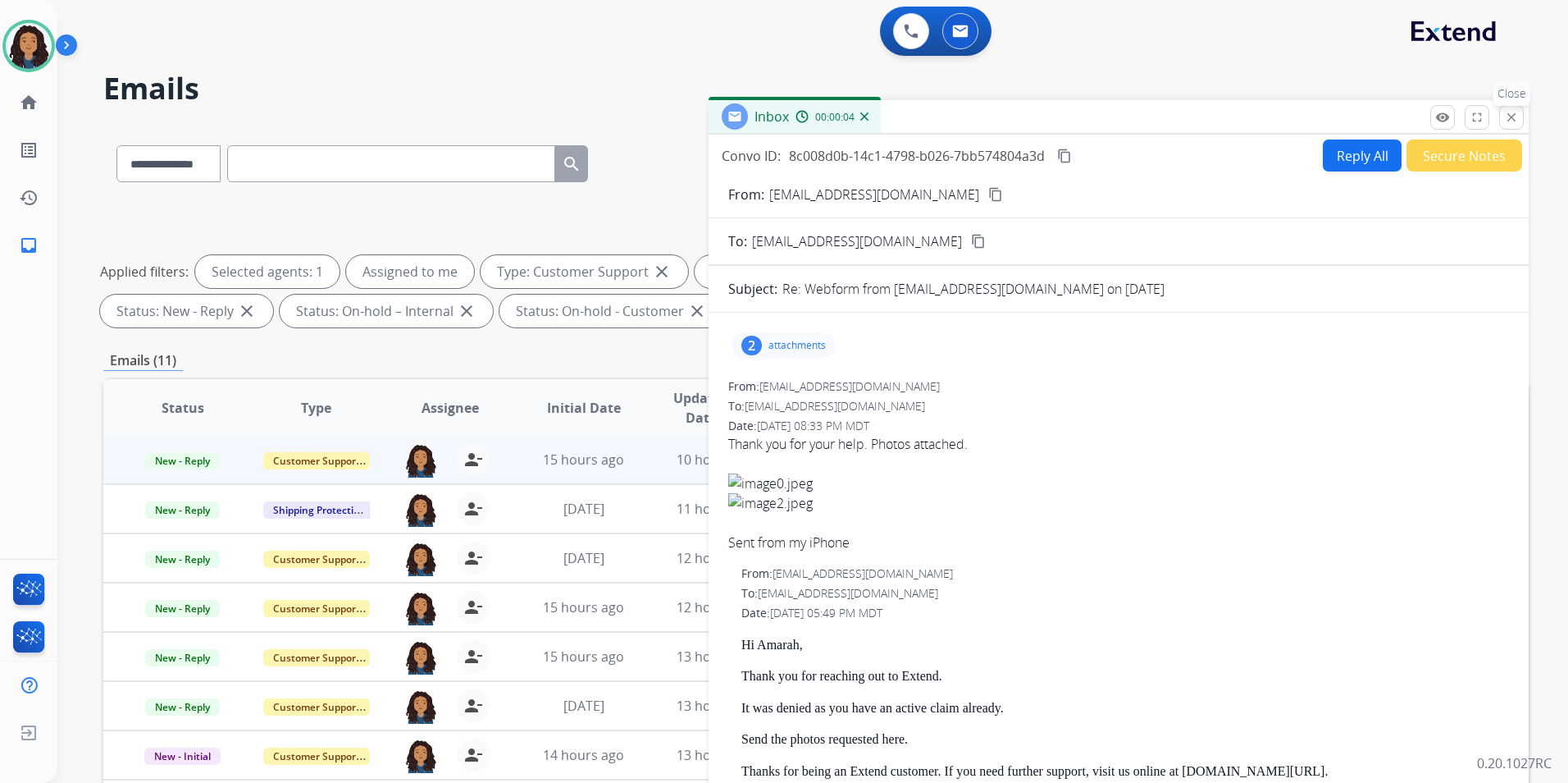
click at [1509, 120] on mat-icon "close" at bounding box center [1511, 117] width 14 height 14
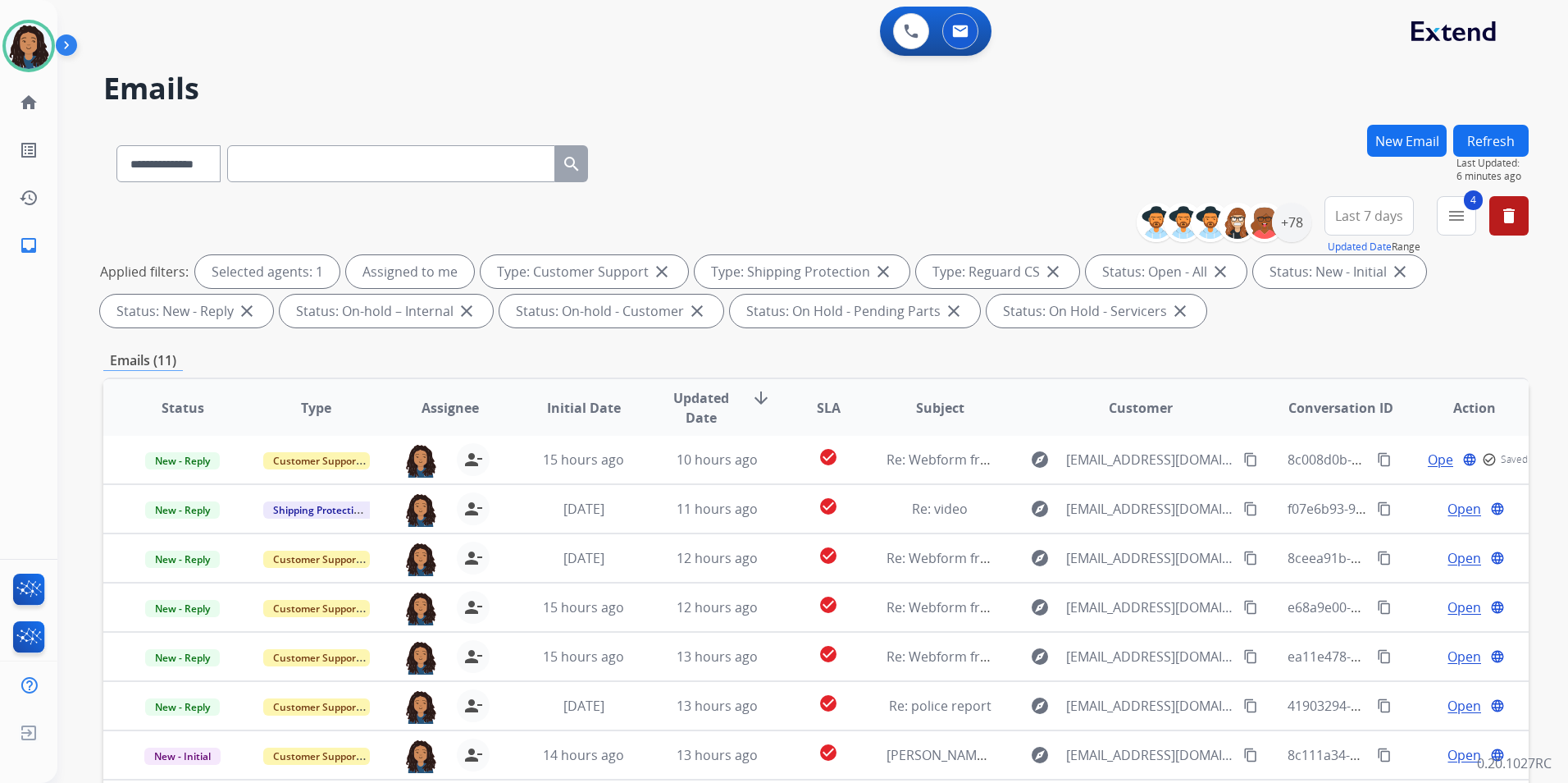
click at [1506, 144] on button "Refresh" at bounding box center [1491, 140] width 76 height 32
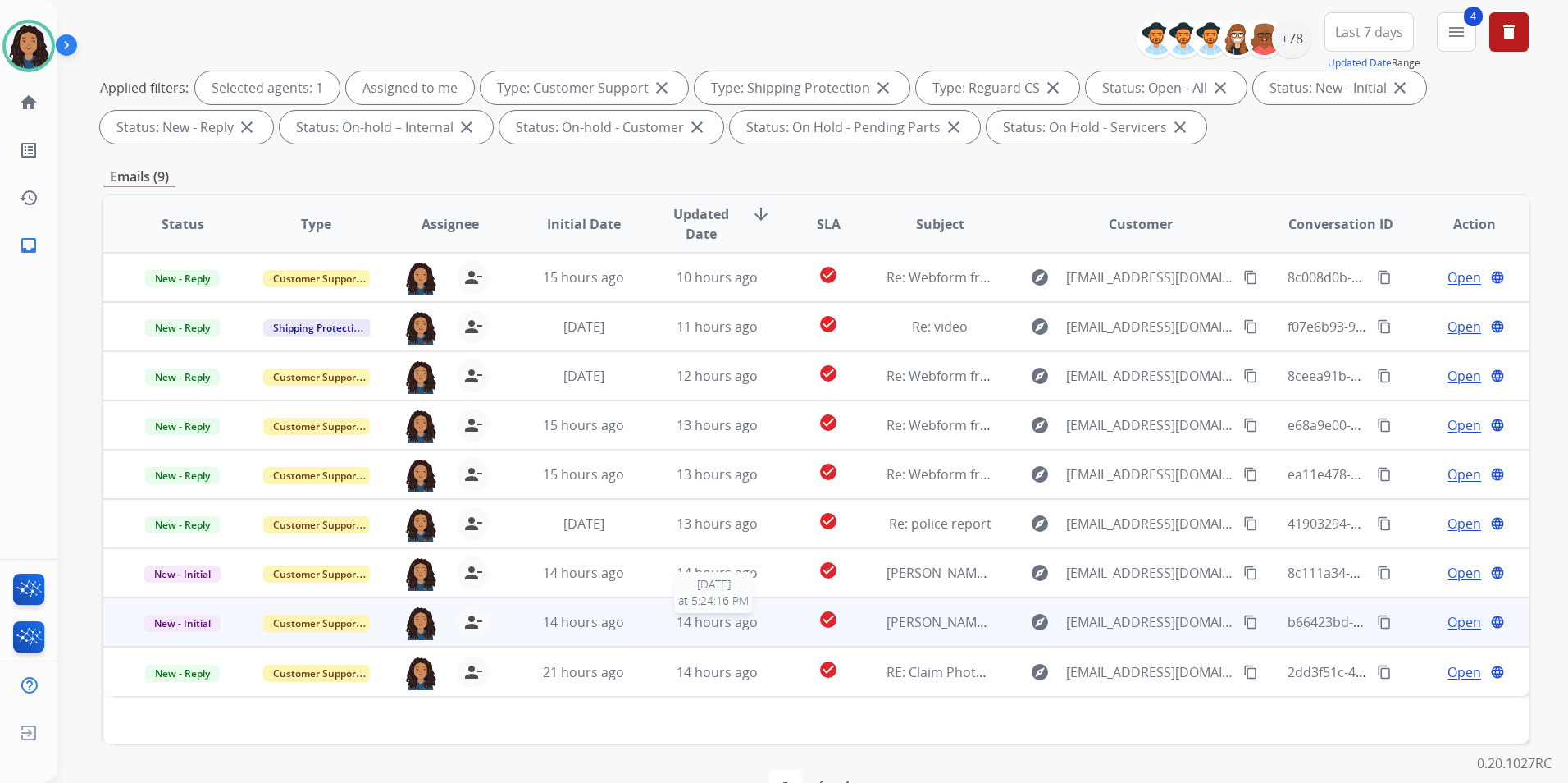
scroll to position [229, 0]
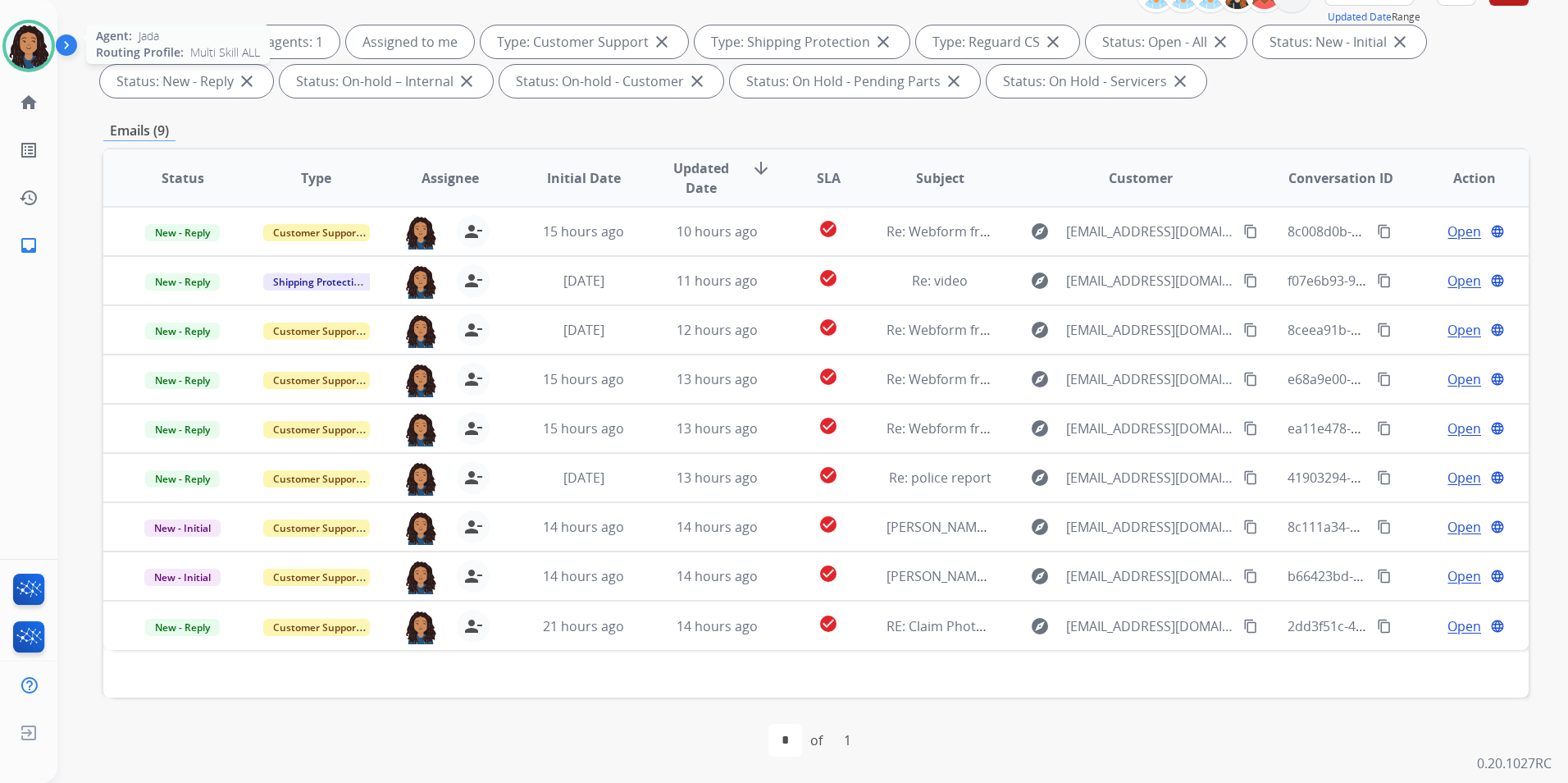
click at [32, 39] on img at bounding box center [29, 46] width 46 height 46
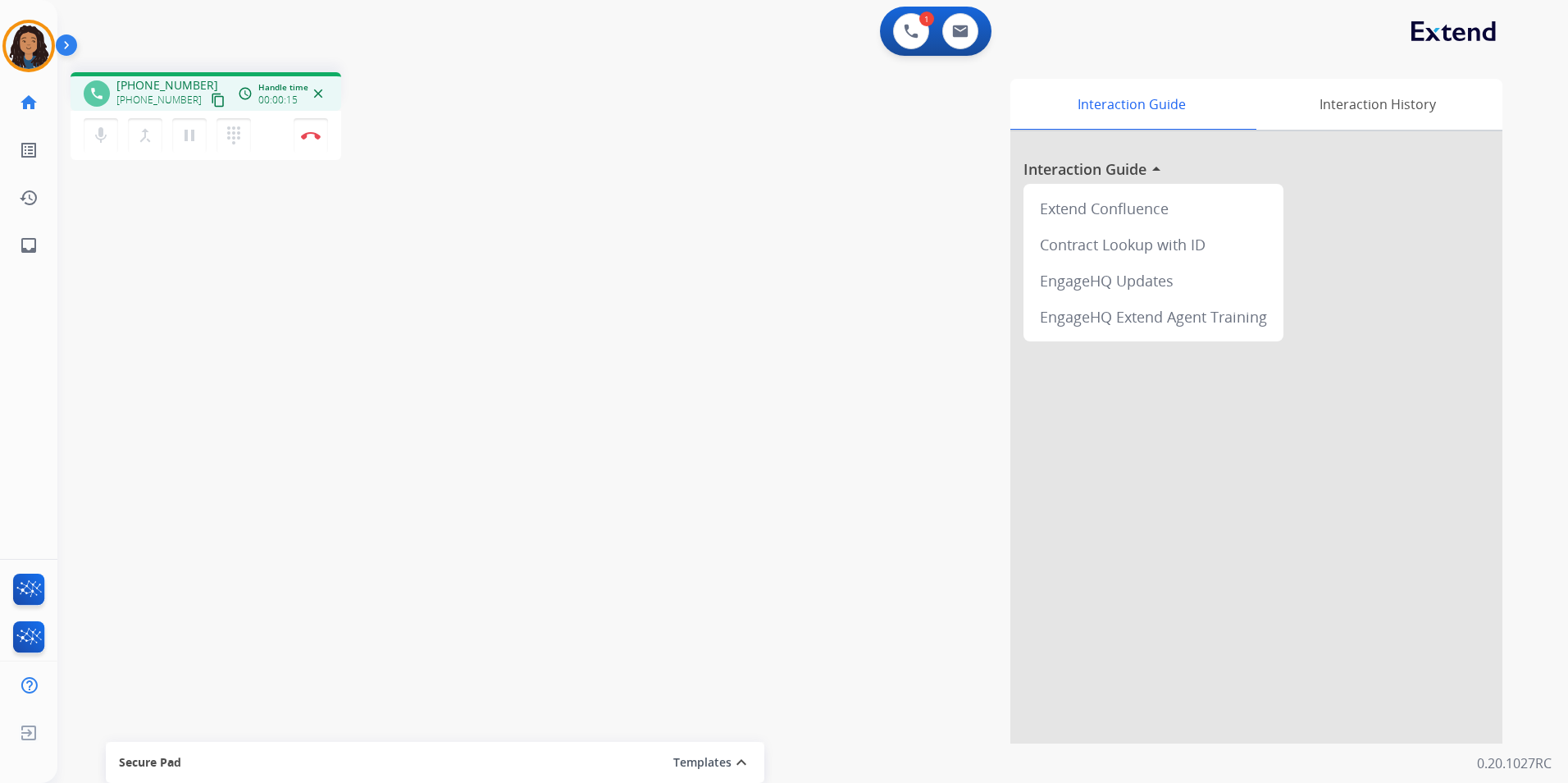
click at [211, 101] on mat-icon "content_copy" at bounding box center [218, 100] width 14 height 14
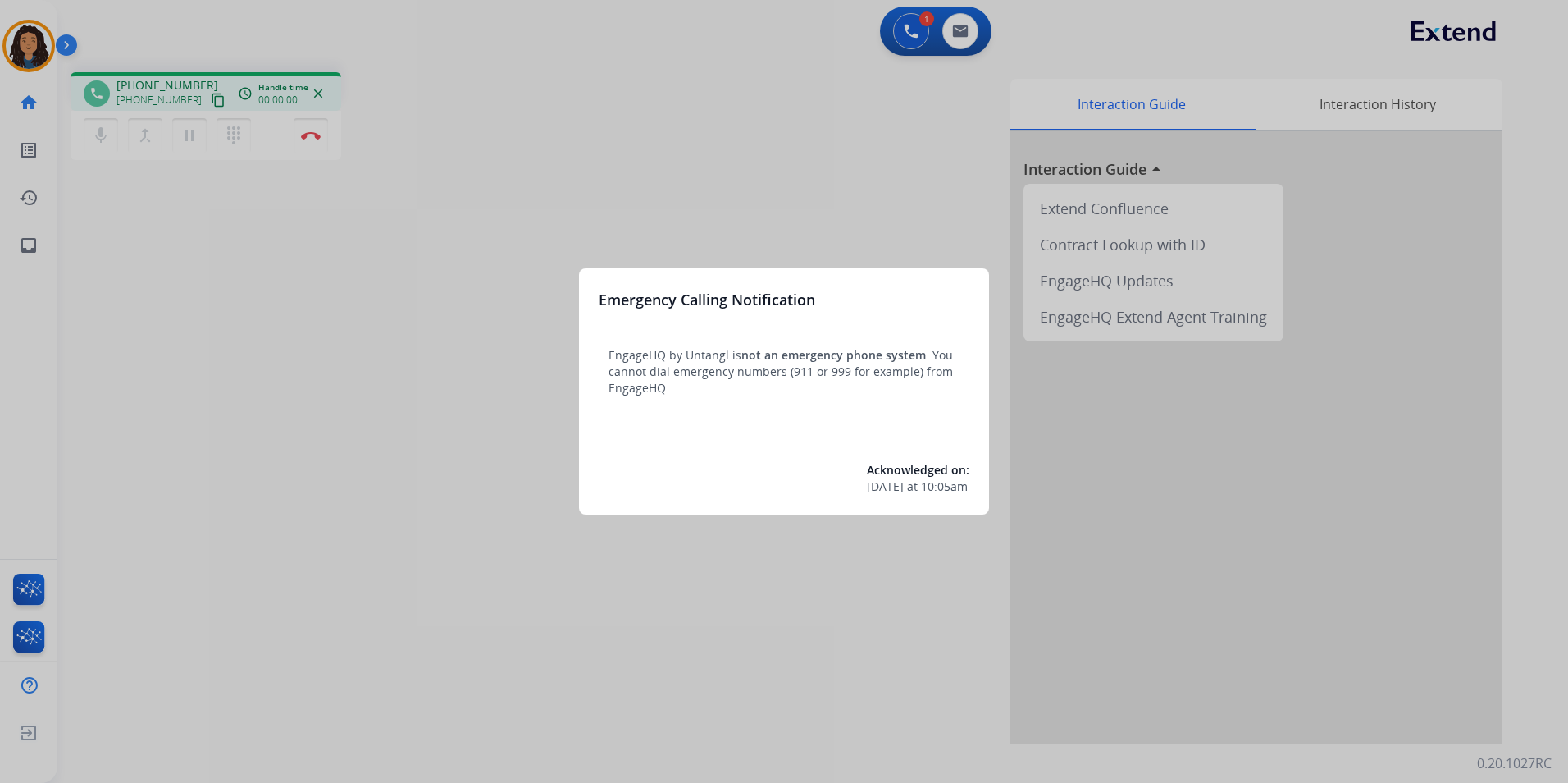
click at [324, 445] on div at bounding box center [784, 392] width 1568 height 783
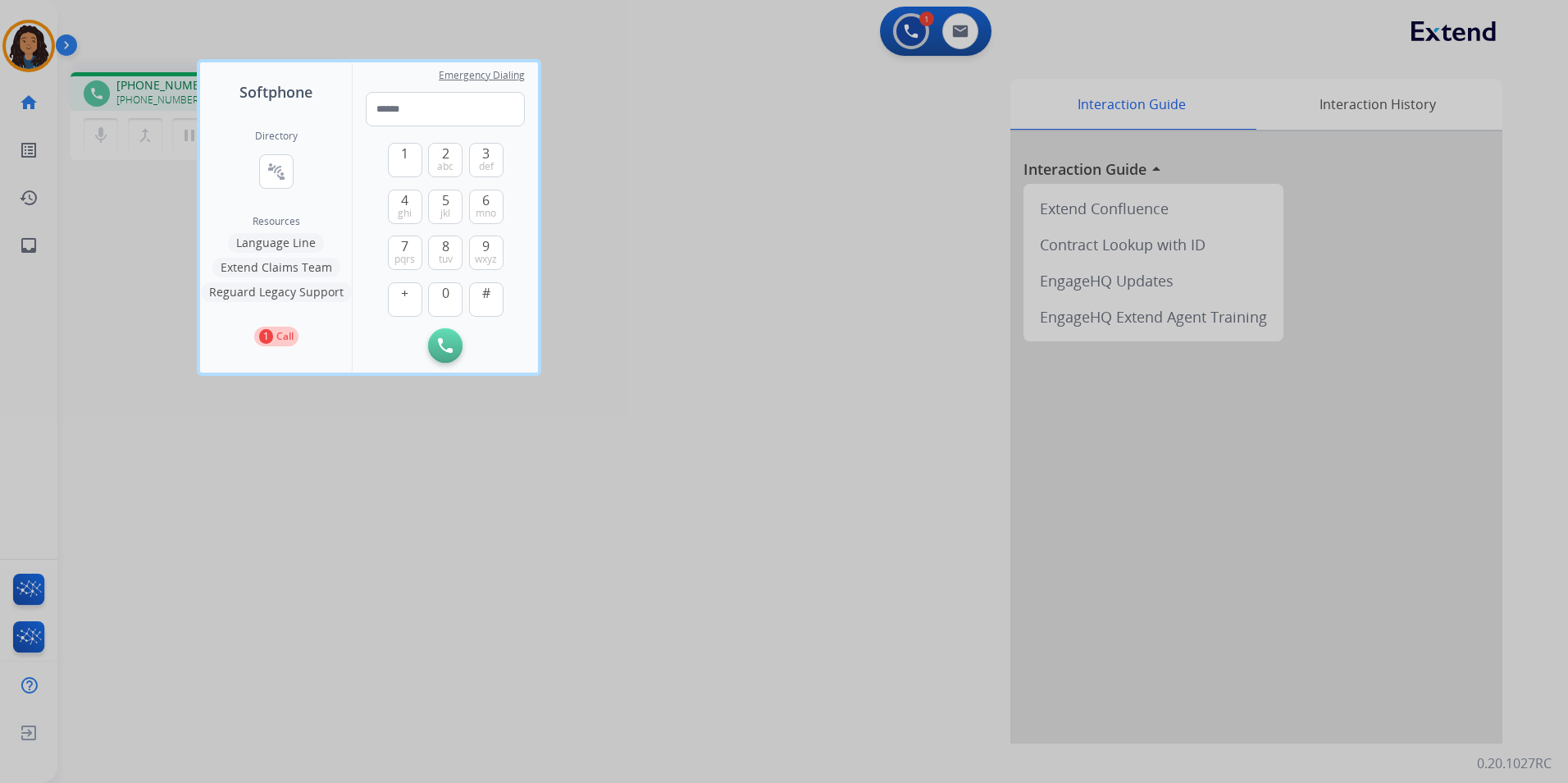
click at [324, 445] on div at bounding box center [784, 392] width 1568 height 783
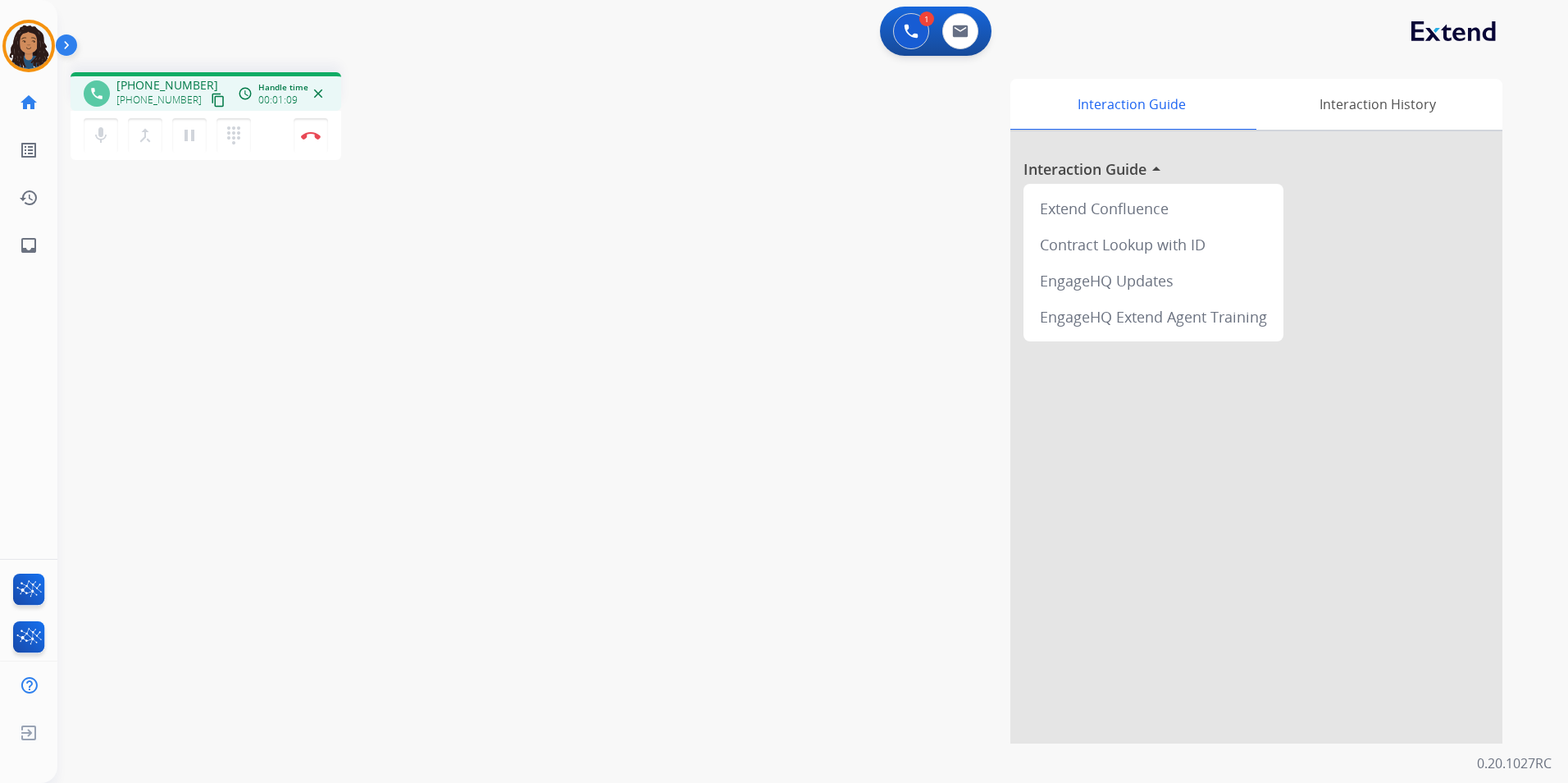
click at [308, 117] on div "mic Mute merge_type Bridge pause Hold dialpad Dialpad Disconnect" at bounding box center [206, 134] width 270 height 49
click at [311, 143] on button "Disconnect" at bounding box center [311, 135] width 35 height 35
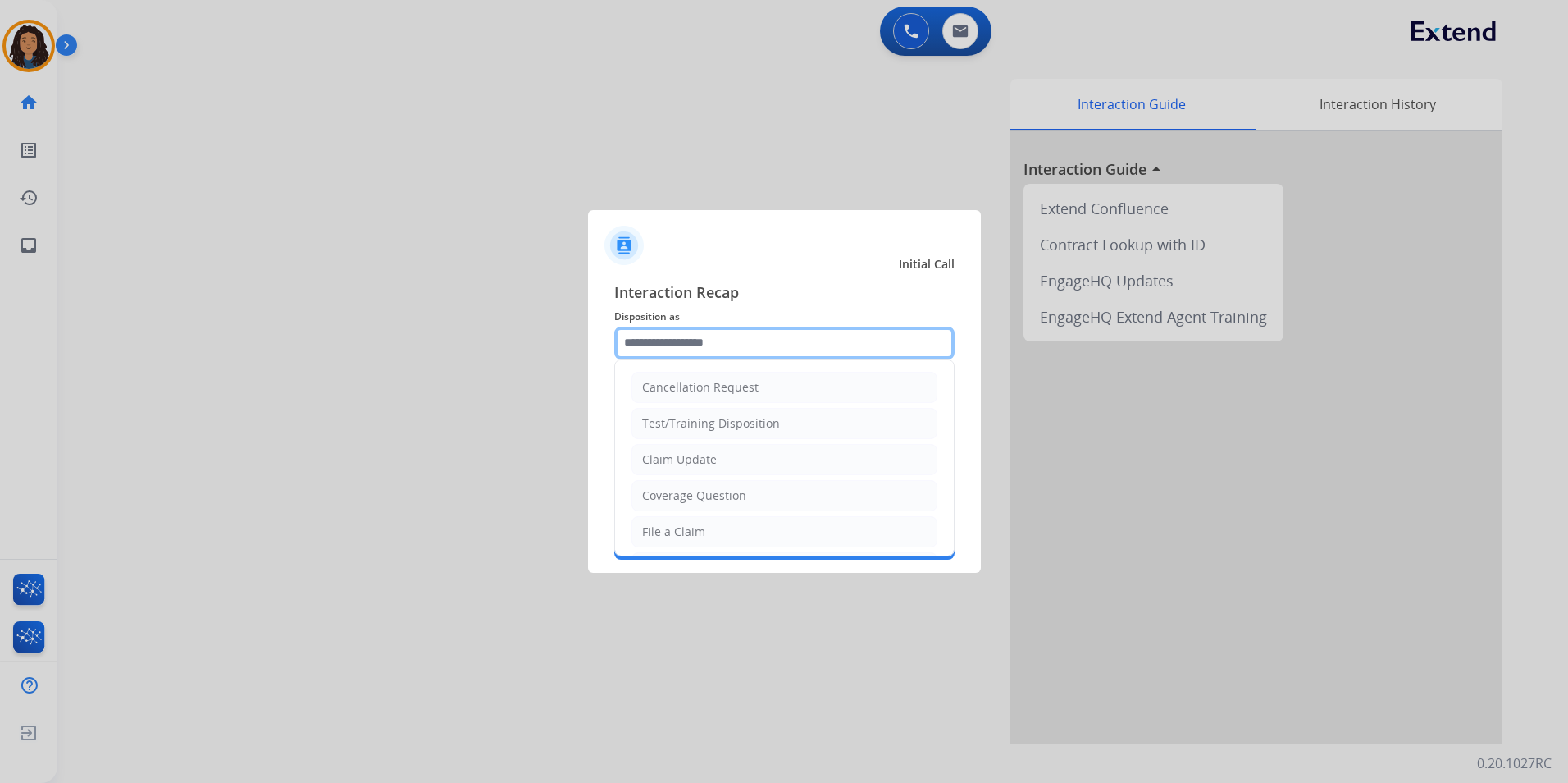
click at [724, 338] on input "text" at bounding box center [784, 343] width 340 height 33
click at [711, 461] on div "Claim Update" at bounding box center [680, 459] width 75 height 16
type input "**********"
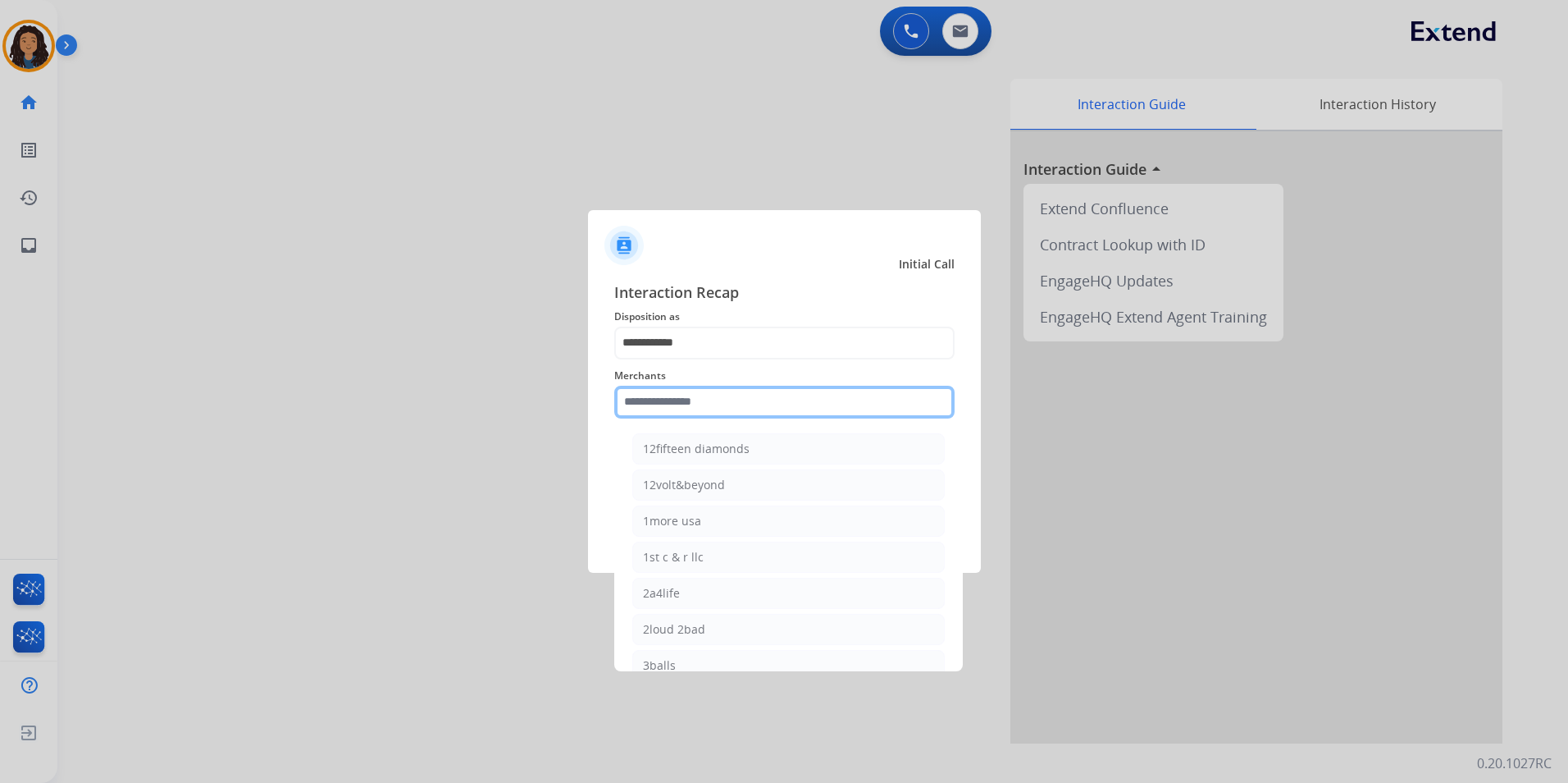
click at [704, 416] on input "text" at bounding box center [784, 402] width 340 height 33
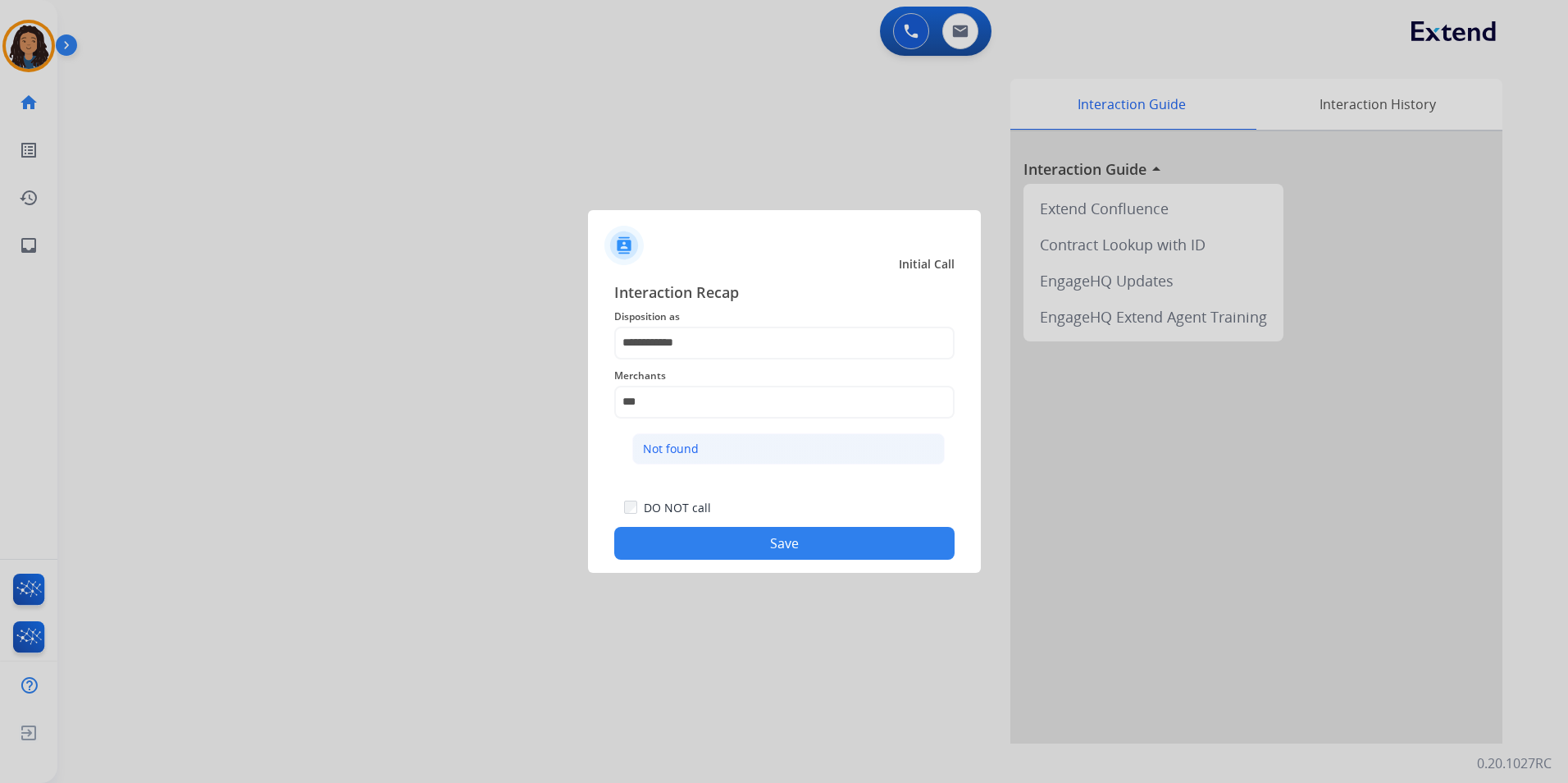
click at [715, 448] on li "Not found" at bounding box center [788, 449] width 313 height 32
type input "*********"
drag, startPoint x: 666, startPoint y: 553, endPoint x: 602, endPoint y: 508, distance: 78.2
click at [663, 552] on button "Save" at bounding box center [784, 543] width 340 height 33
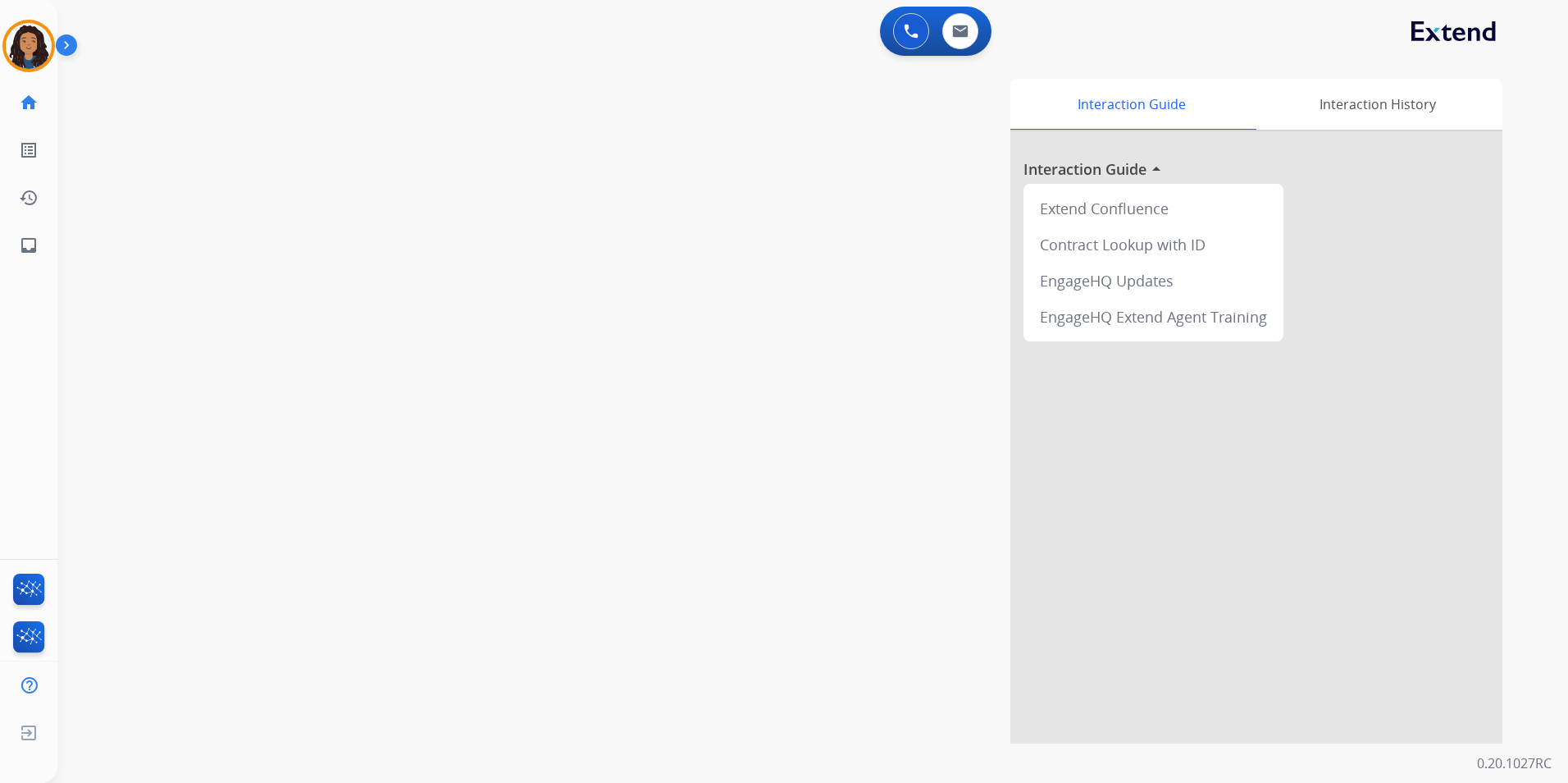
click at [447, 457] on div "swap_horiz Break voice bridge close_fullscreen Connect 3-Way Call merge_type Se…" at bounding box center [793, 401] width 1471 height 684
click at [446, 454] on div "swap_horiz Break voice bridge close_fullscreen Connect 3-Way Call merge_type Se…" at bounding box center [793, 401] width 1471 height 684
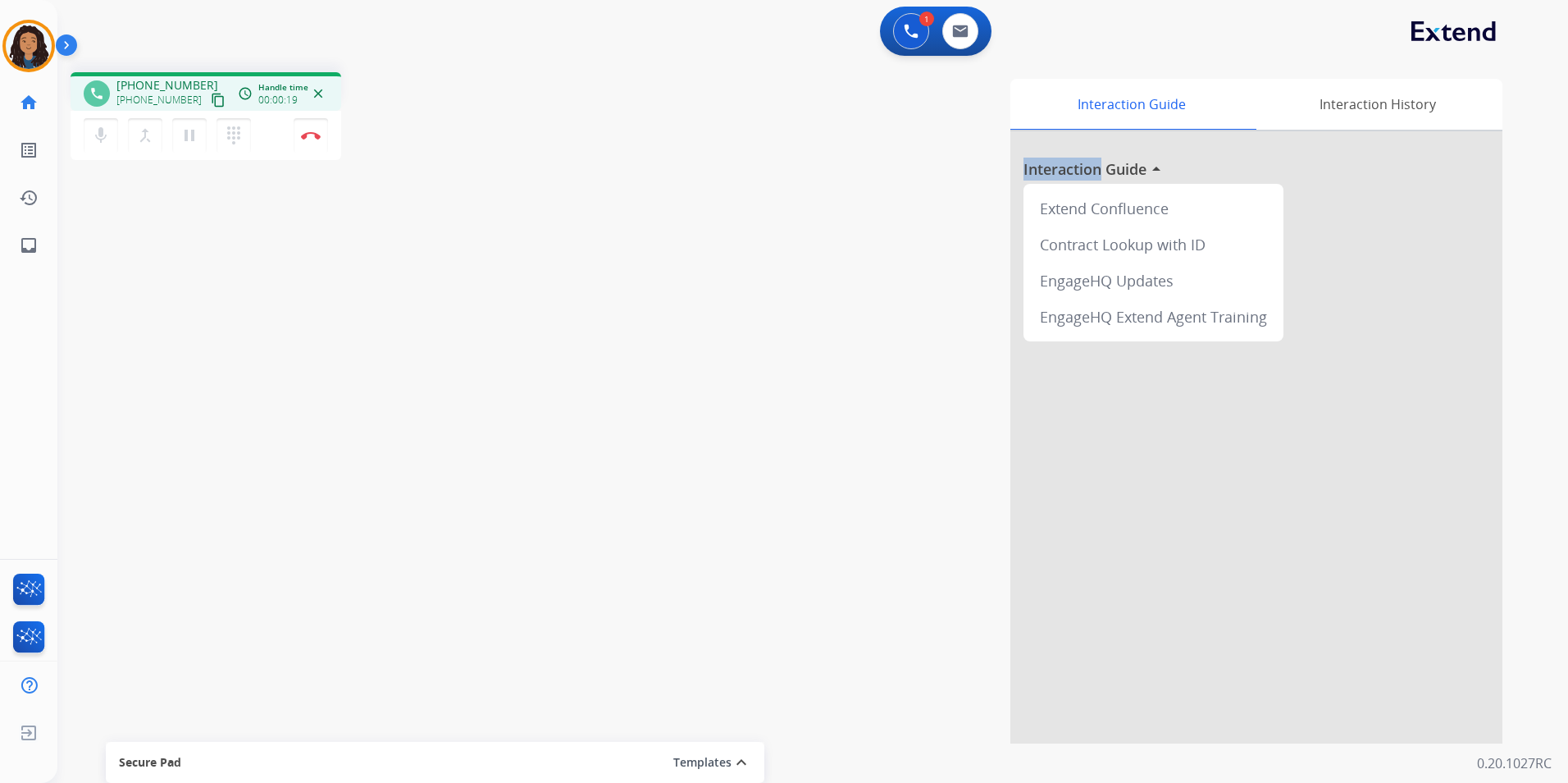
drag, startPoint x: 196, startPoint y: 105, endPoint x: 201, endPoint y: 70, distance: 35.4
click at [211, 105] on mat-icon "content_copy" at bounding box center [218, 100] width 14 height 14
click at [177, 136] on button "pause Hold" at bounding box center [190, 135] width 35 height 35
click at [103, 138] on mat-icon "mic" at bounding box center [101, 135] width 20 height 20
drag, startPoint x: 94, startPoint y: 131, endPoint x: 174, endPoint y: 163, distance: 86.2
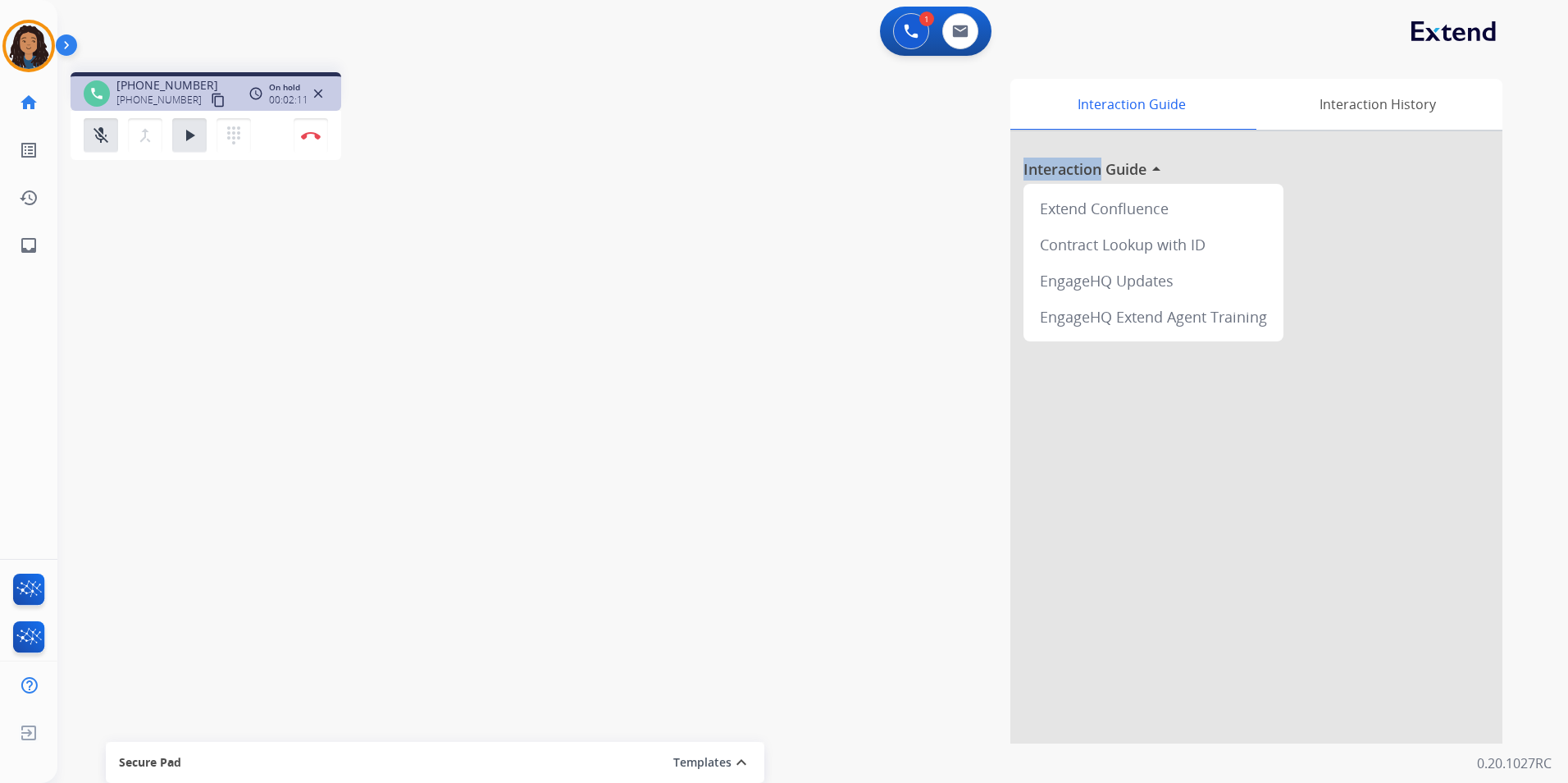
click at [94, 132] on mat-icon "mic_off" at bounding box center [101, 135] width 20 height 20
click at [183, 134] on mat-icon "play_arrow" at bounding box center [189, 135] width 20 height 20
click at [318, 132] on img at bounding box center [311, 135] width 20 height 9
click at [881, 228] on div "Interaction Guide Interaction History Interaction Guide arrow_drop_up Extend Co…" at bounding box center [1022, 411] width 961 height 665
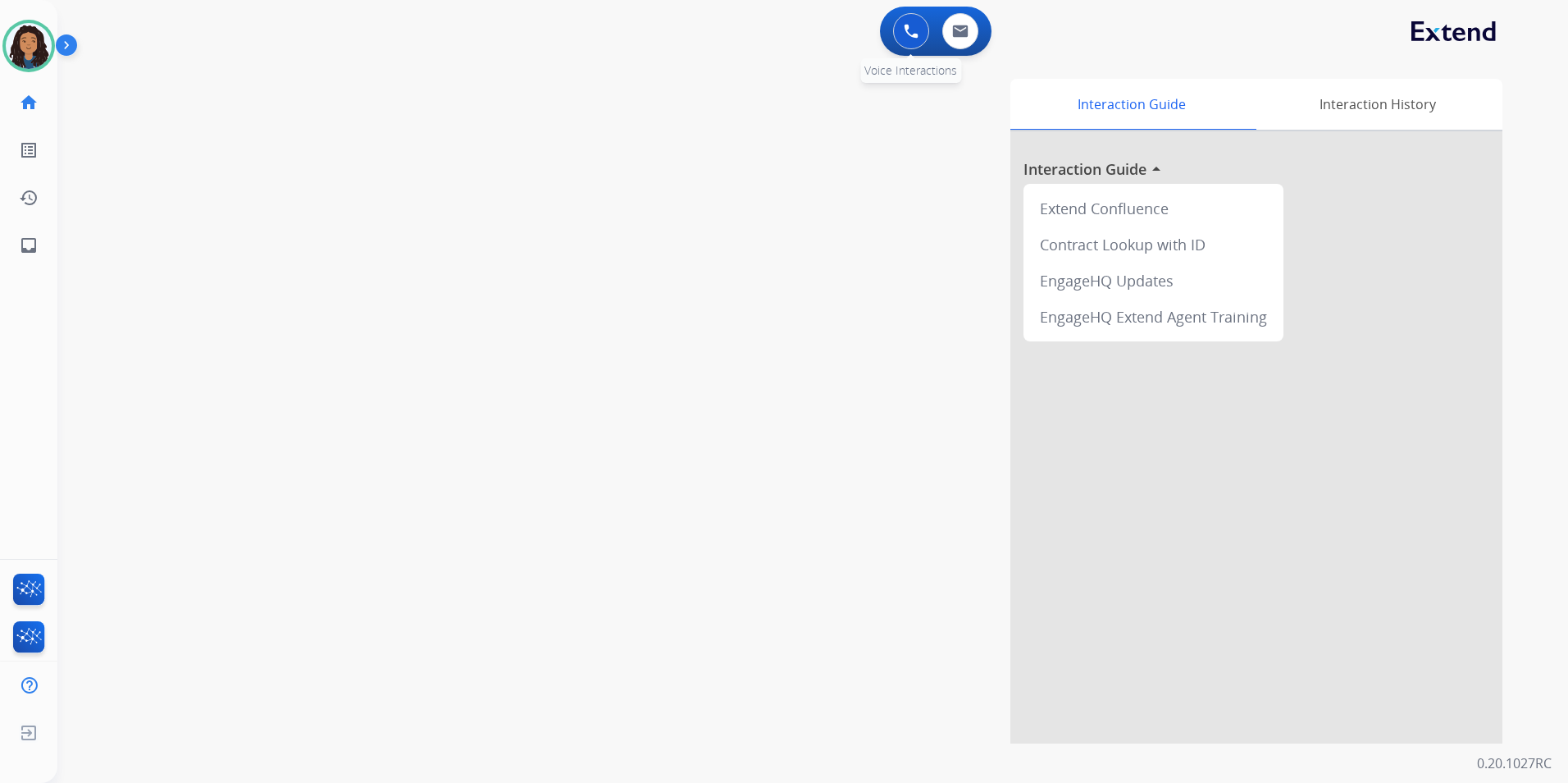
click at [921, 36] on button at bounding box center [911, 32] width 36 height 36
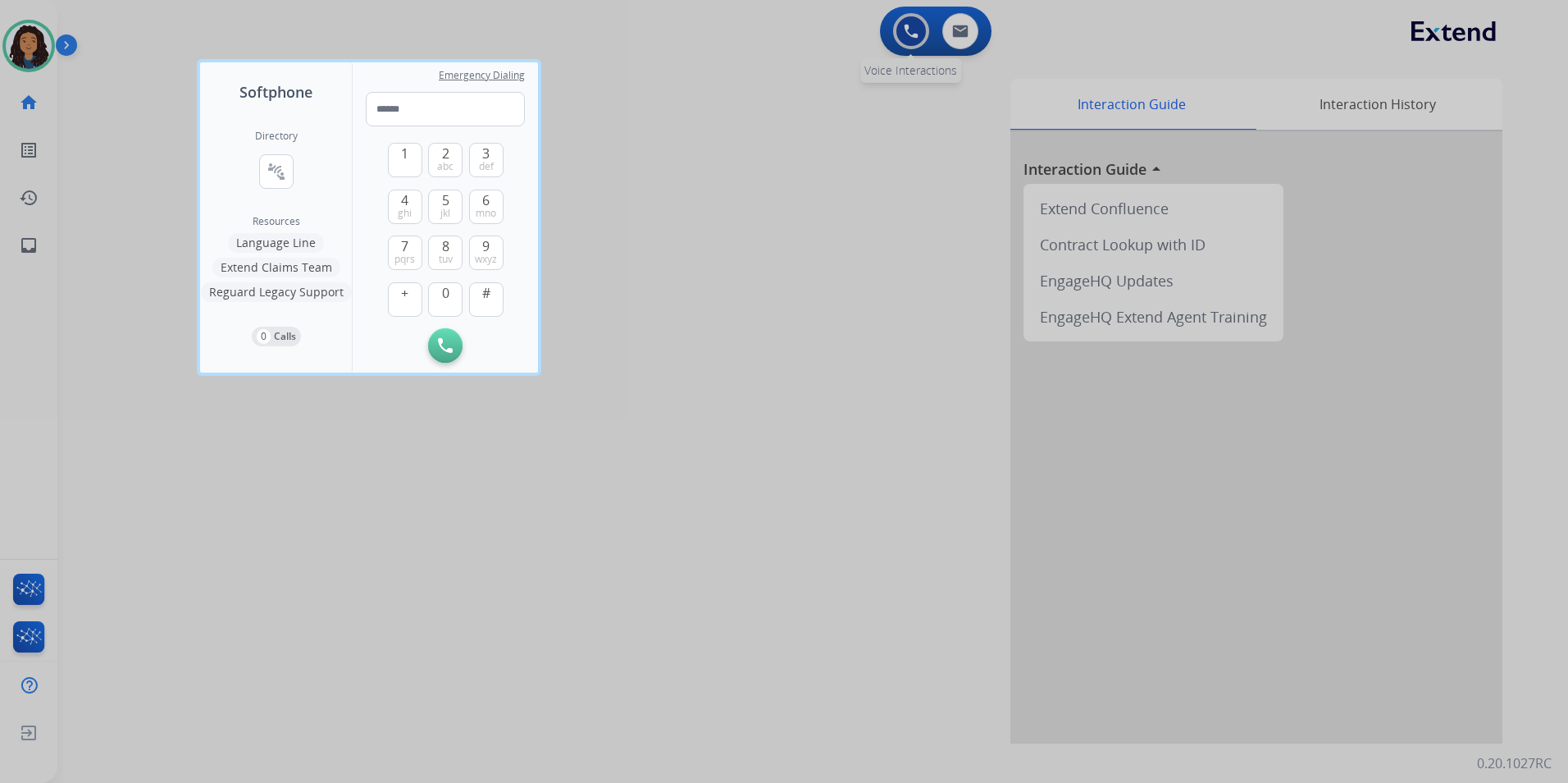
click at [921, 36] on div "Softphone Directory connect_without_contact Resource Directory Resources Langua…" at bounding box center [784, 392] width 1568 height 783
type input "**********"
click at [439, 344] on img at bounding box center [445, 344] width 14 height 14
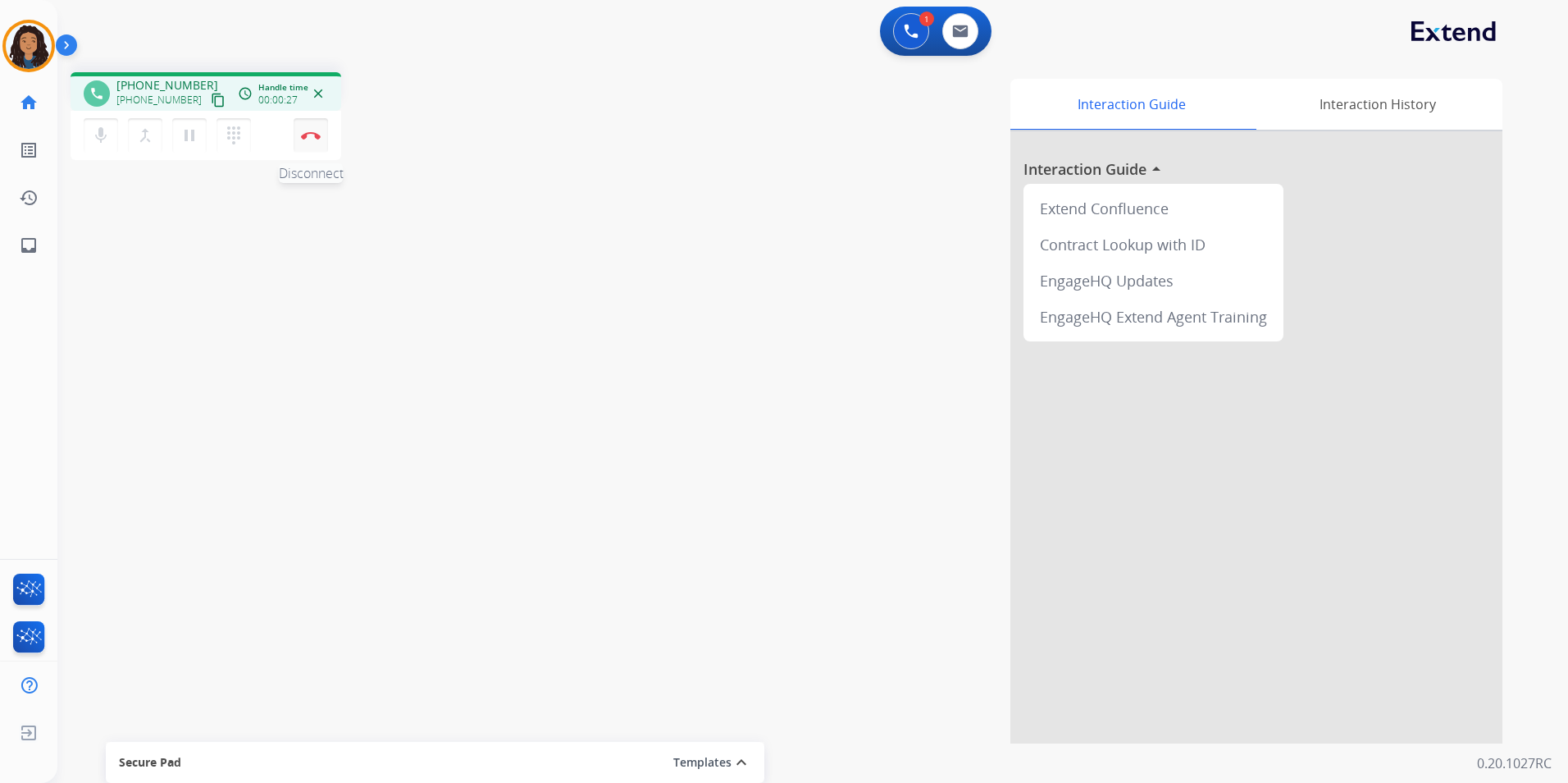
click at [313, 146] on button "Disconnect" at bounding box center [311, 135] width 35 height 35
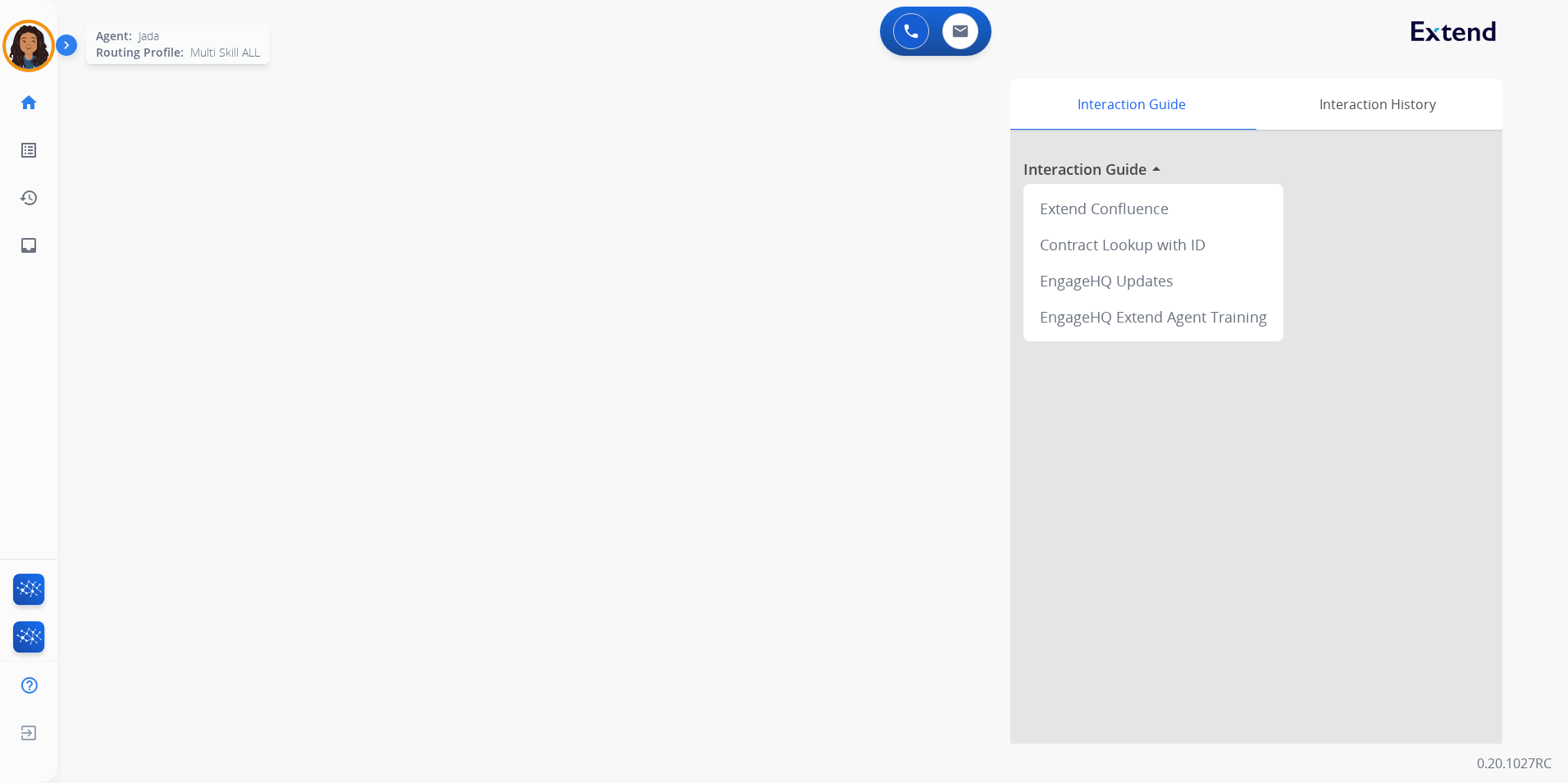
click at [26, 41] on img at bounding box center [29, 46] width 46 height 46
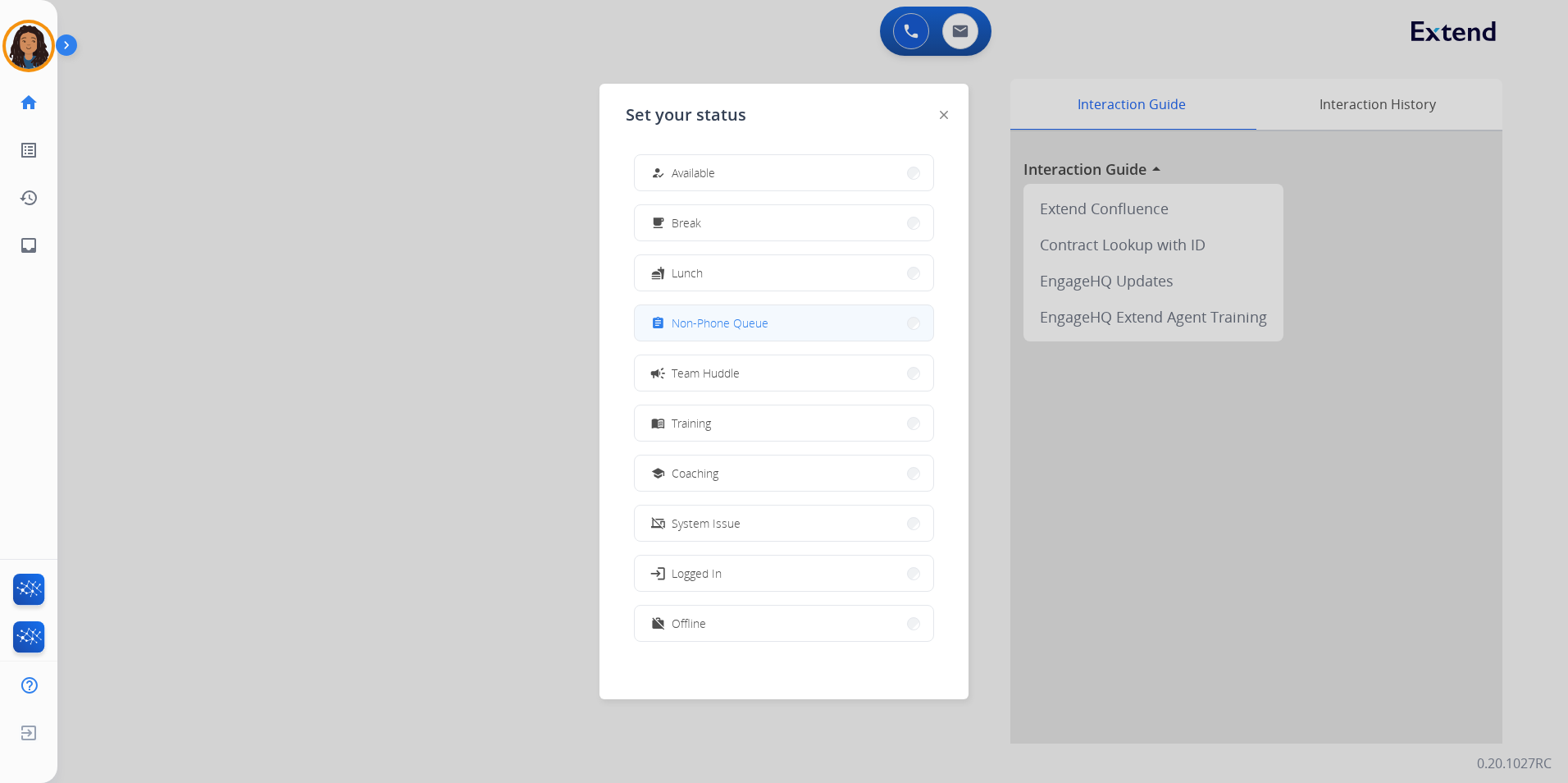
click at [780, 328] on button "assignment Non-Phone Queue" at bounding box center [784, 322] width 298 height 36
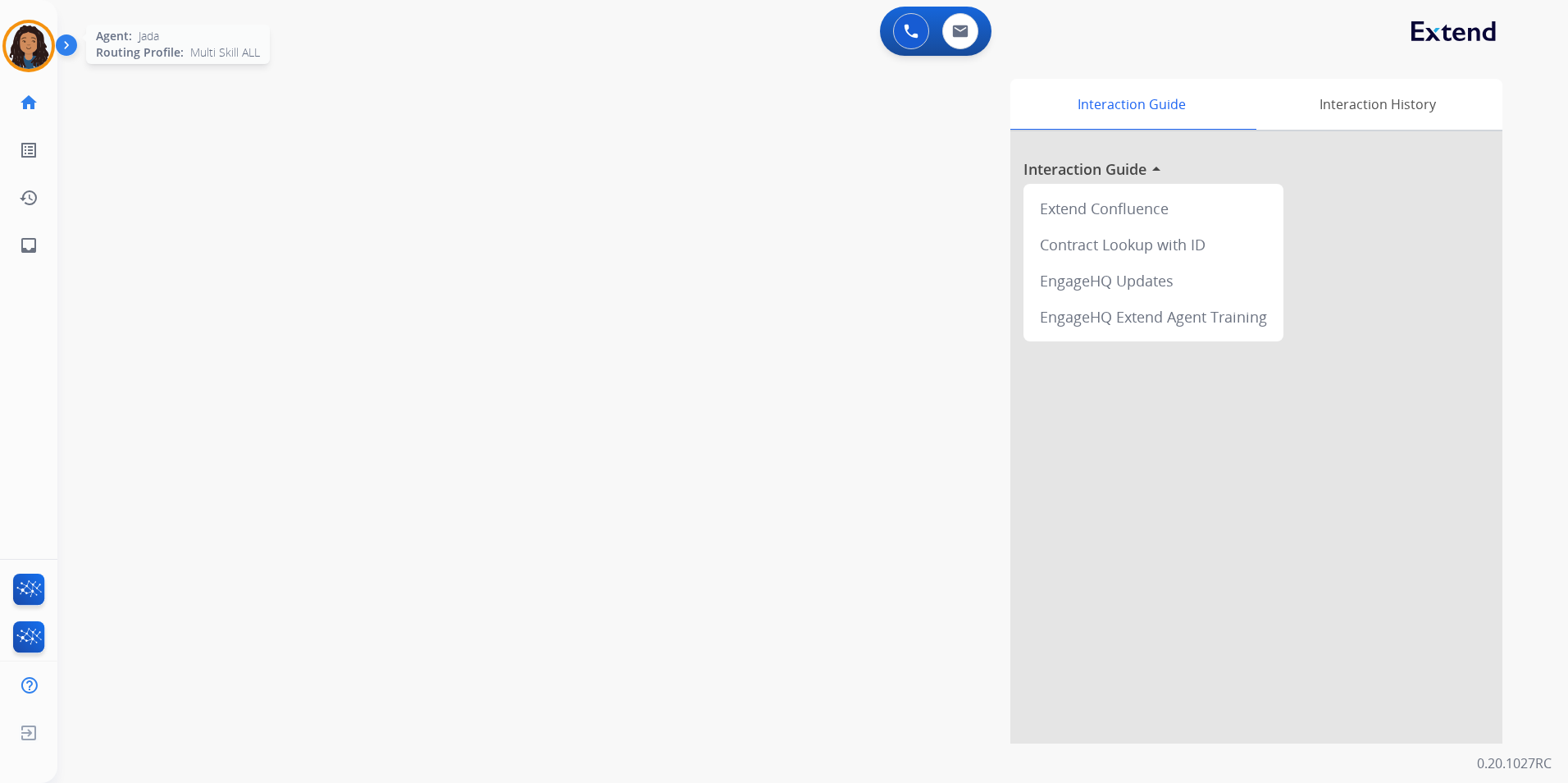
click at [14, 50] on img at bounding box center [29, 46] width 46 height 46
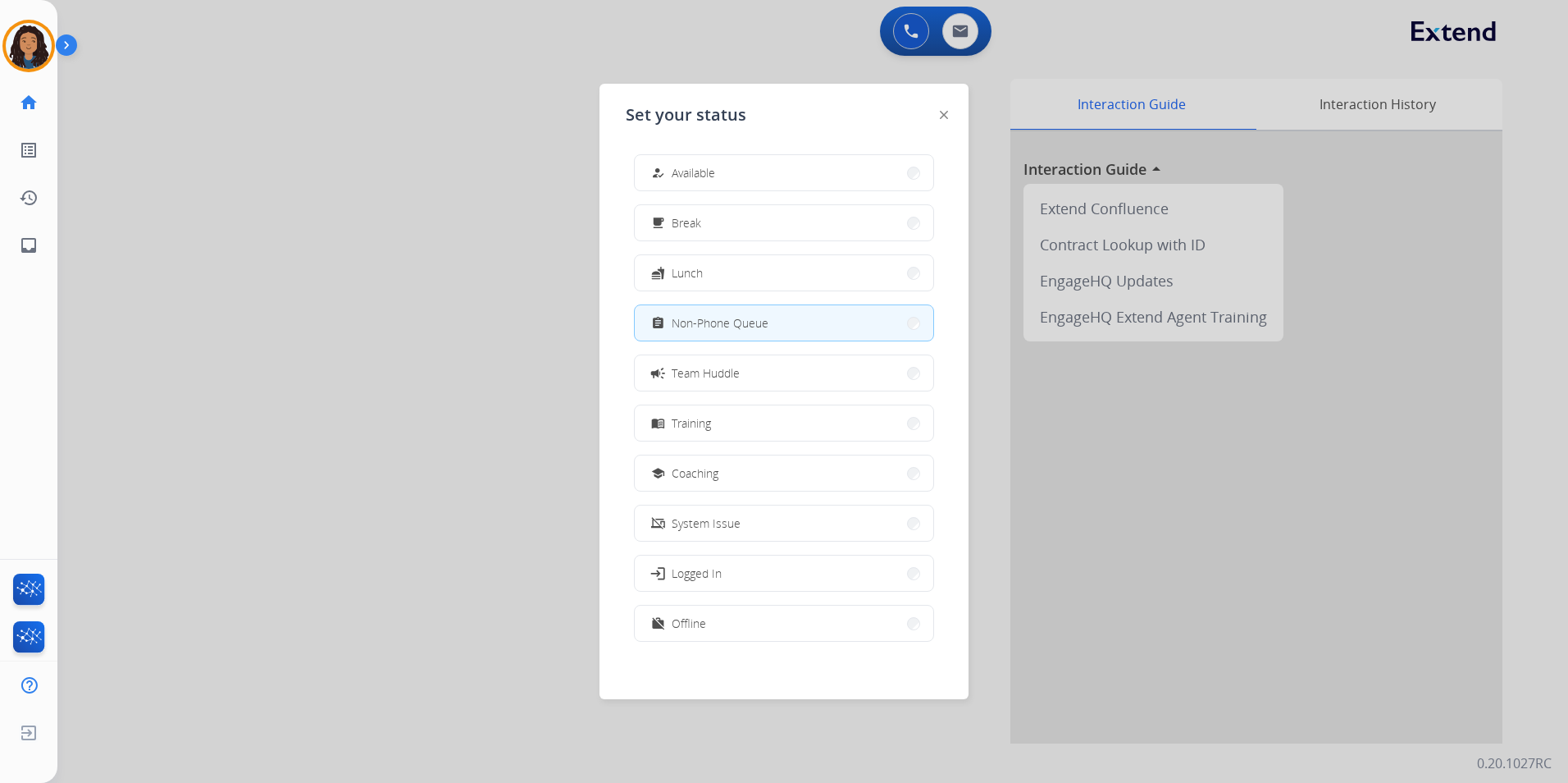
drag, startPoint x: 509, startPoint y: 121, endPoint x: 980, endPoint y: 89, distance: 472.1
click at [513, 121] on div at bounding box center [784, 392] width 1568 height 783
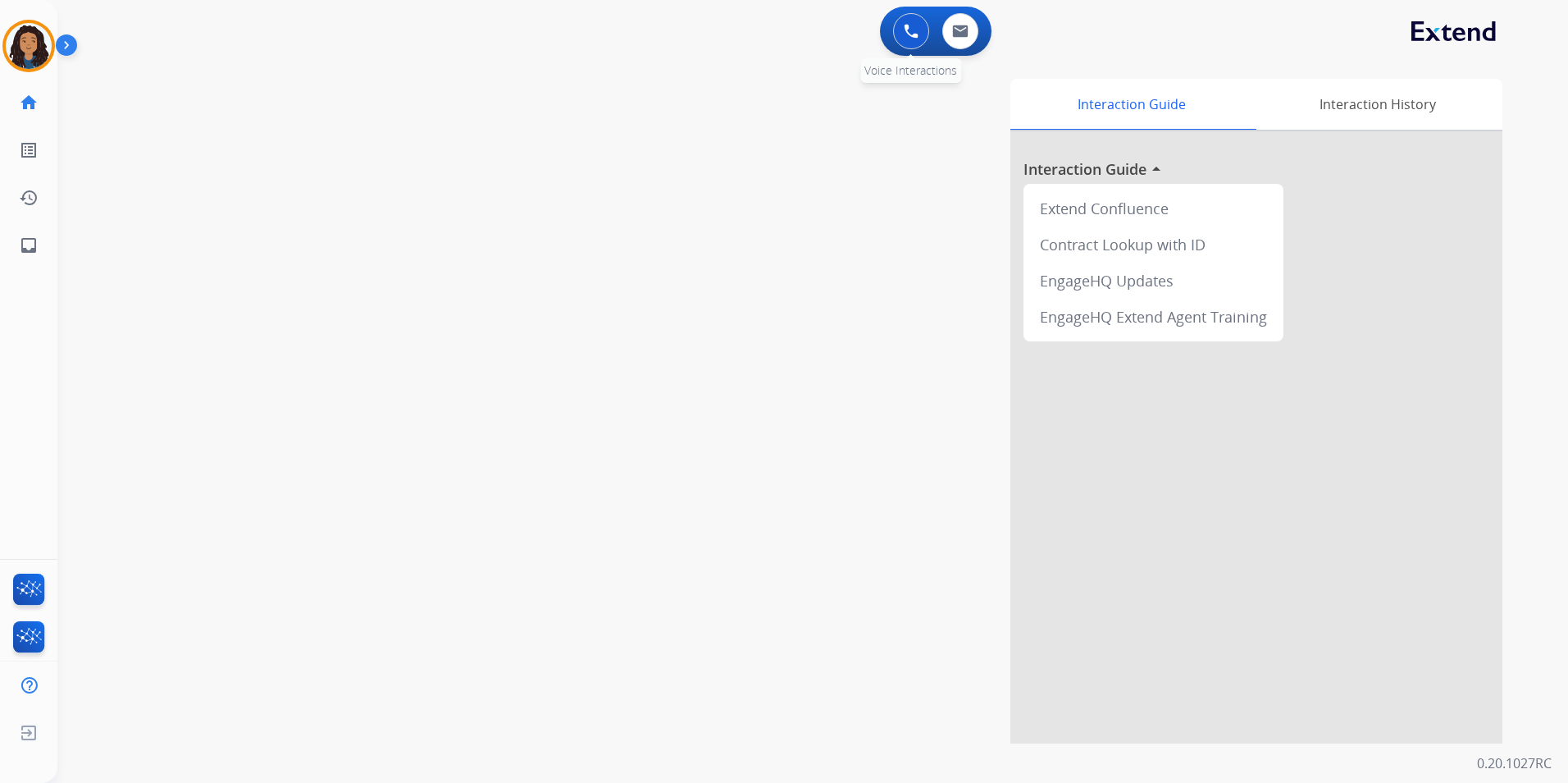
click at [906, 32] on img at bounding box center [911, 31] width 14 height 14
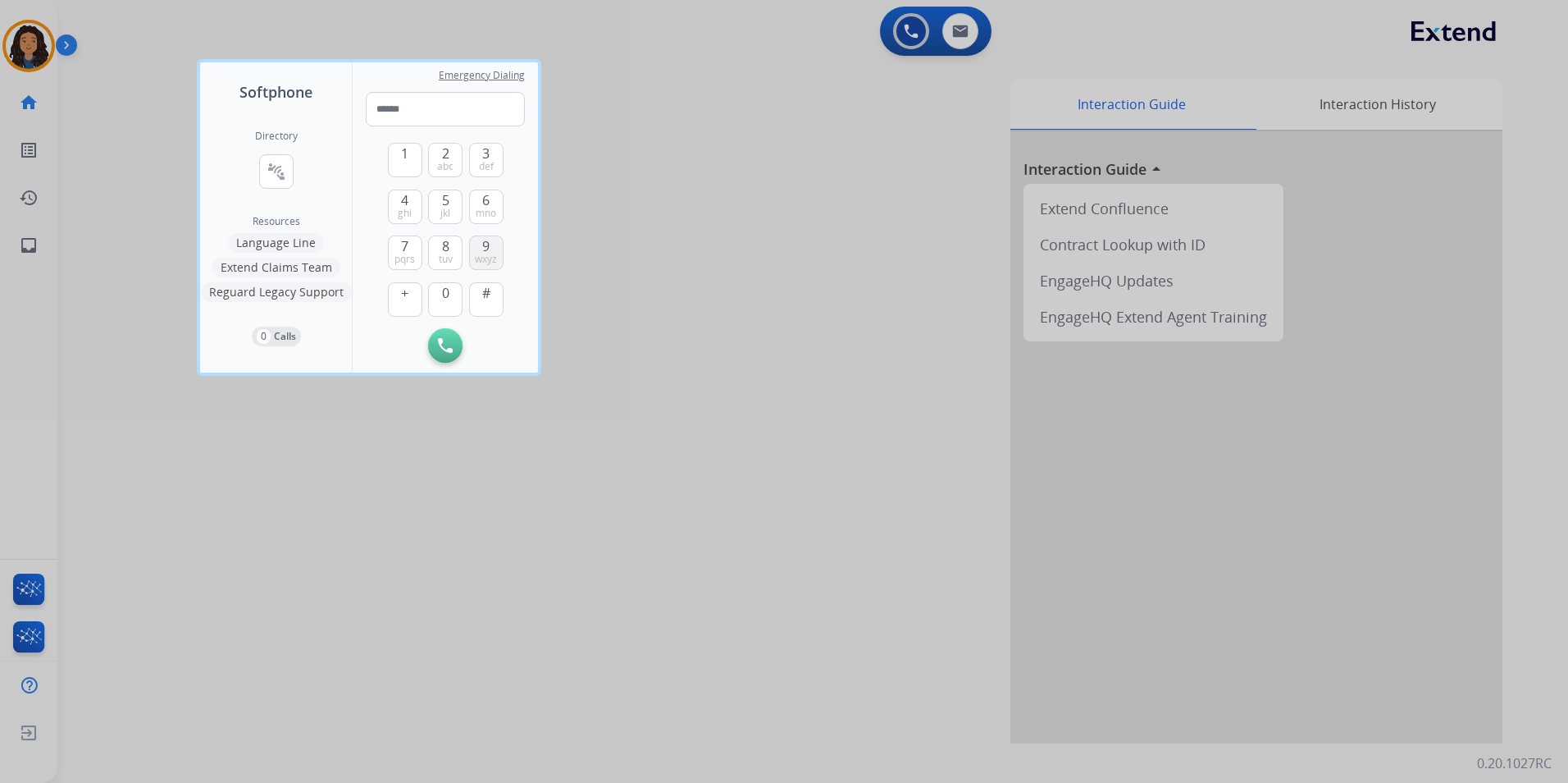
drag, startPoint x: 484, startPoint y: 254, endPoint x: 455, endPoint y: 202, distance: 59.5
click at [481, 249] on button "9 wxyz" at bounding box center [486, 252] width 35 height 35
click at [392, 154] on button "1" at bounding box center [406, 160] width 35 height 35
click at [433, 164] on button "2 abc" at bounding box center [445, 160] width 35 height 35
click at [396, 199] on button "4 ghi" at bounding box center [406, 207] width 35 height 35
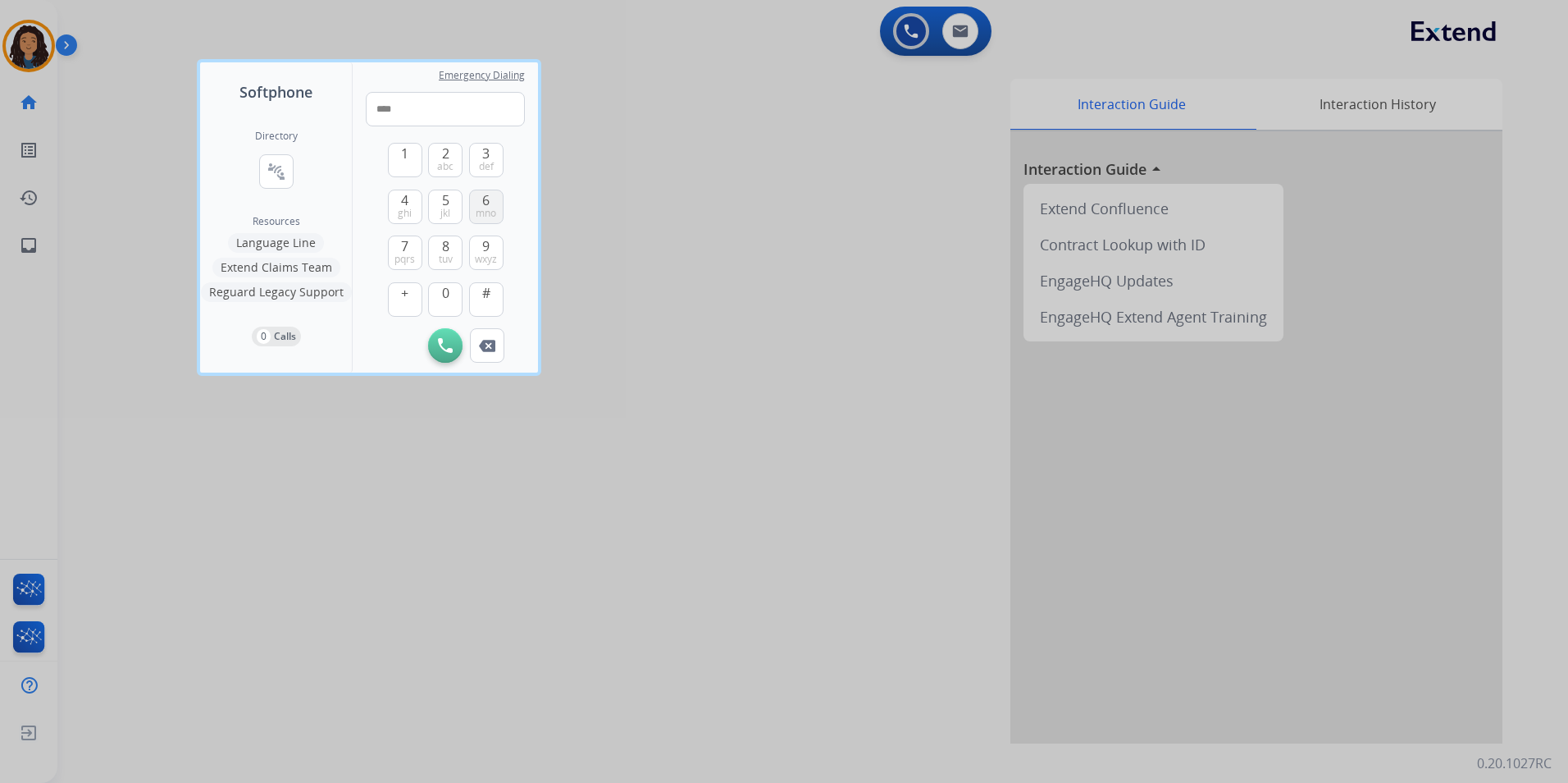
drag, startPoint x: 473, startPoint y: 209, endPoint x: 495, endPoint y: 150, distance: 63.0
click at [473, 208] on button "6 mno" at bounding box center [486, 207] width 35 height 35
click at [499, 134] on div "1 2 abc 3 def 4 ghi 5 jkl 6 mno 7 pqrs 8 tuv 9 wxyz + 0 #" at bounding box center [446, 227] width 116 height 202
click at [488, 164] on span "def" at bounding box center [485, 167] width 14 height 13
click at [439, 223] on button "5 jkl" at bounding box center [445, 207] width 35 height 35
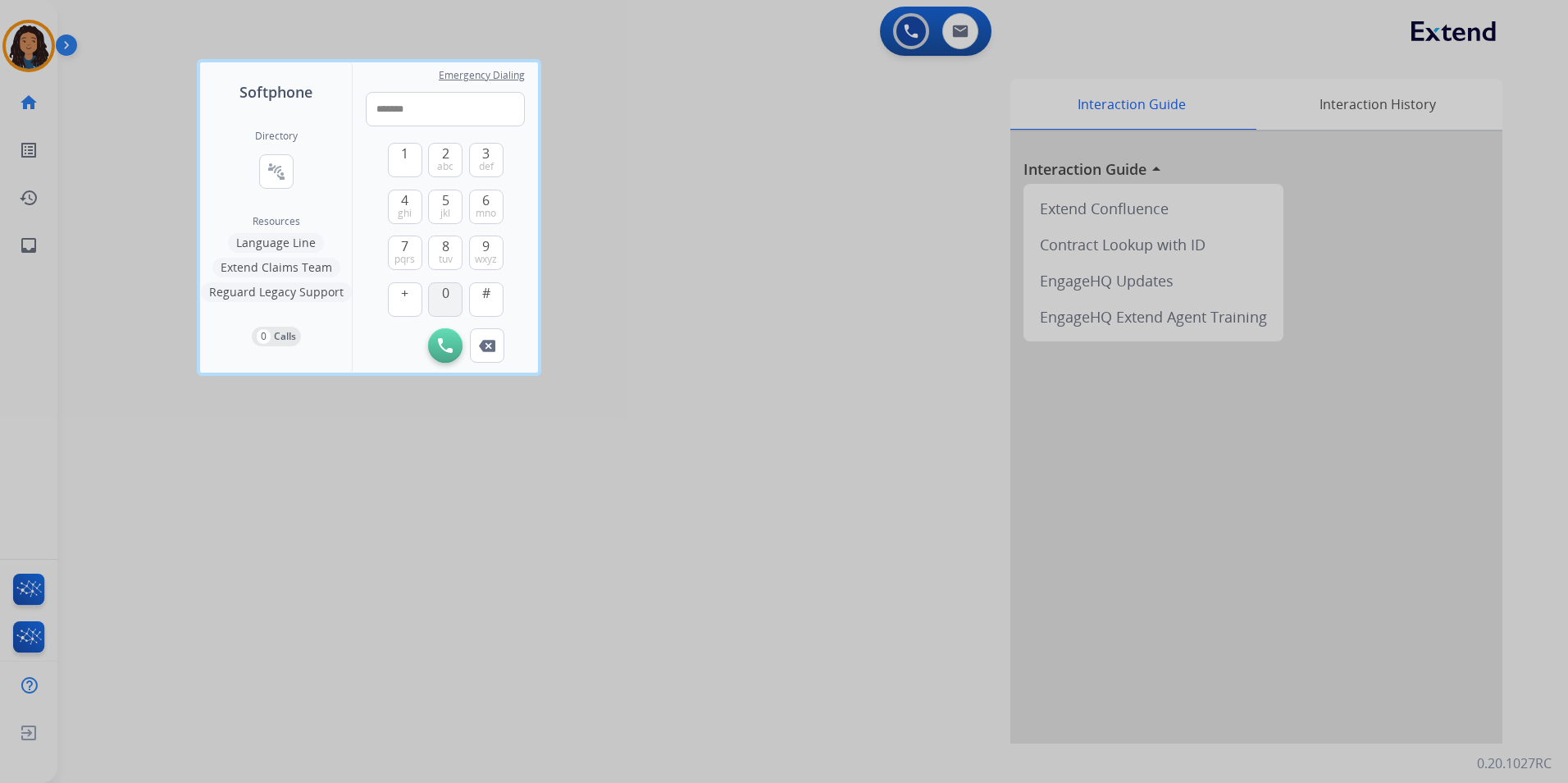
click at [444, 284] on span "0" at bounding box center [446, 293] width 8 height 20
click at [457, 167] on button "2 abc" at bounding box center [445, 160] width 35 height 35
click at [436, 295] on button "0" at bounding box center [445, 299] width 35 height 35
type input "**********"
click at [445, 349] on img at bounding box center [445, 344] width 14 height 14
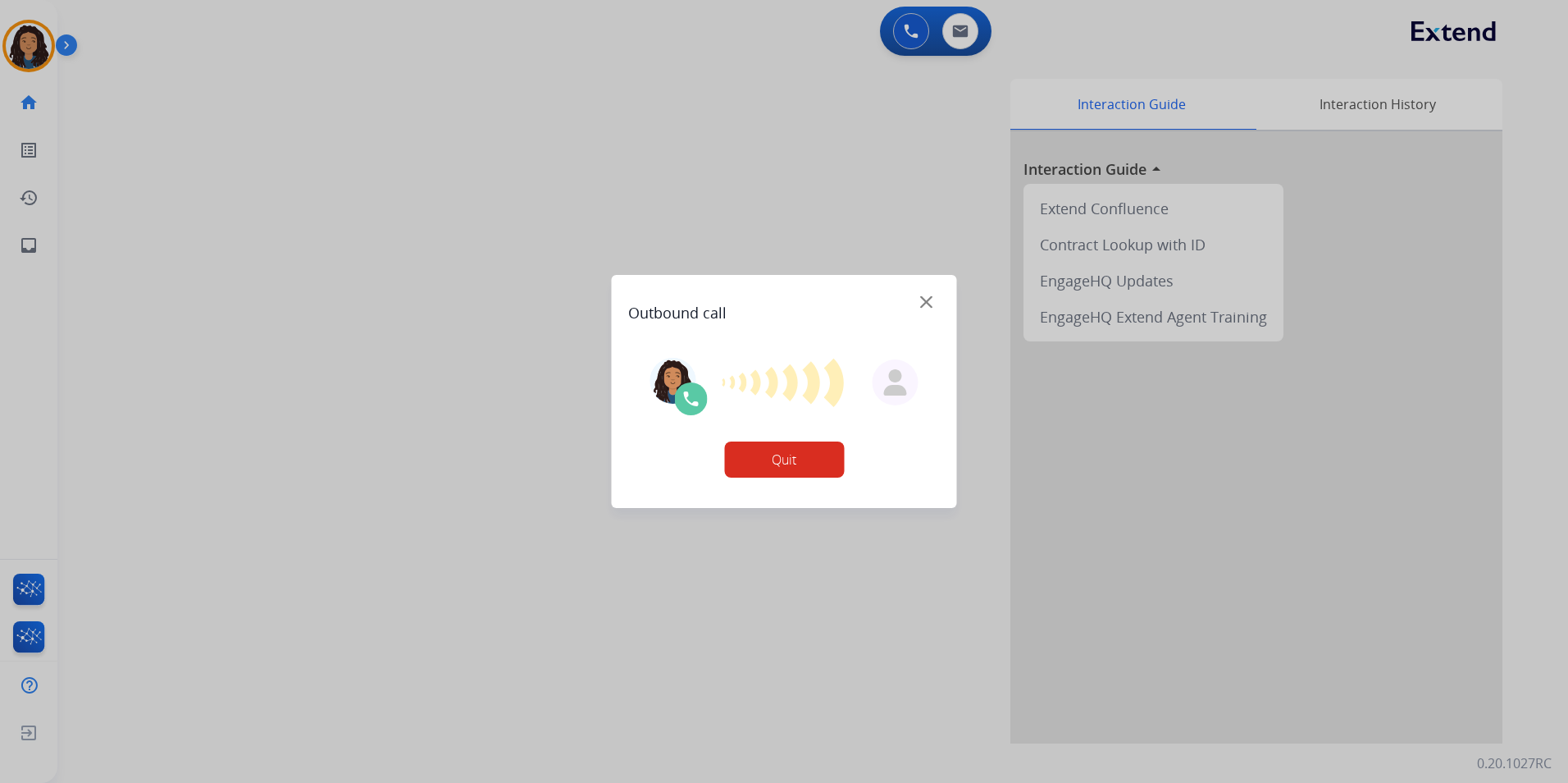
click at [797, 462] on button "Quit" at bounding box center [784, 460] width 120 height 36
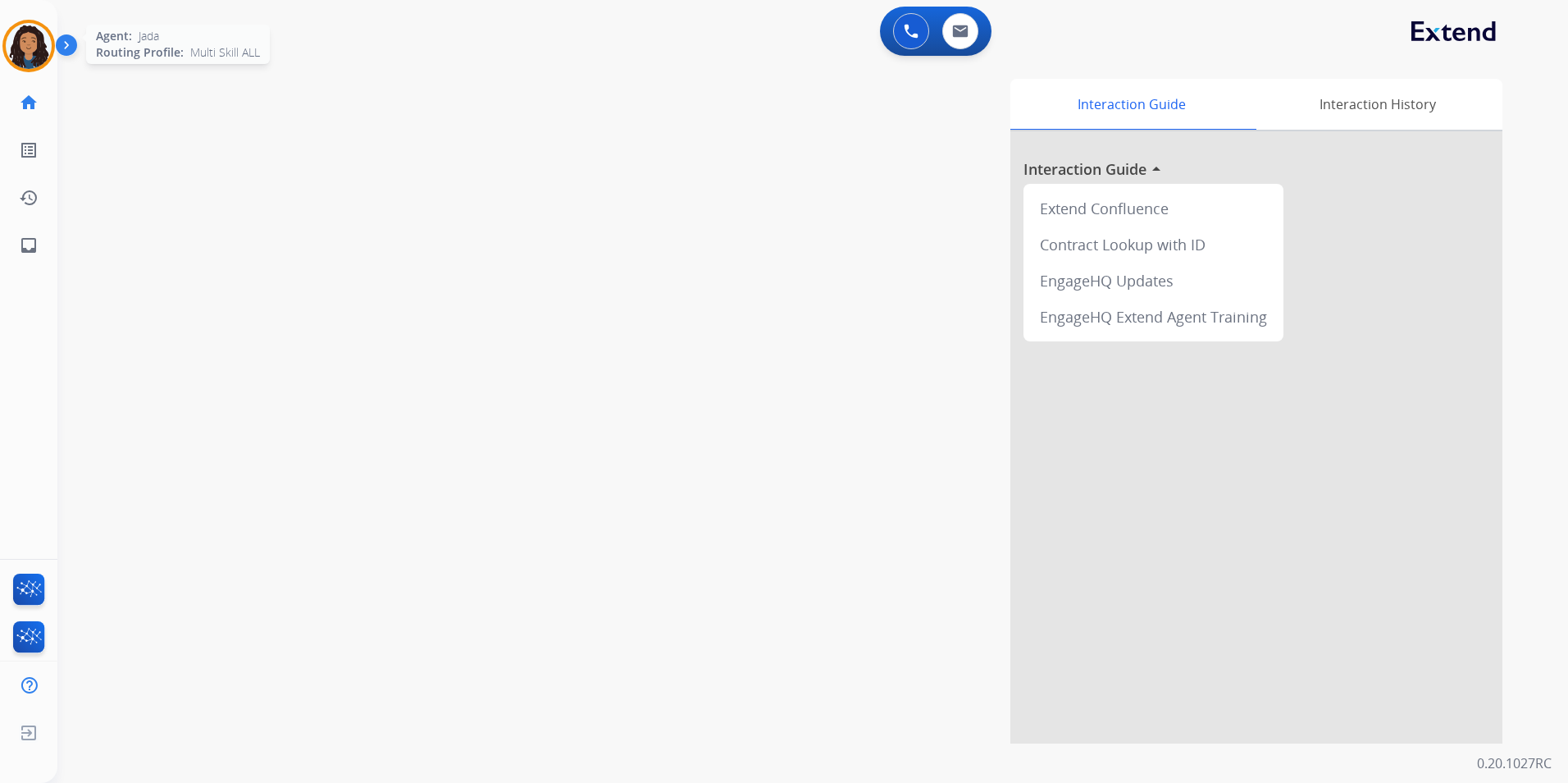
click at [36, 46] on img at bounding box center [29, 46] width 46 height 46
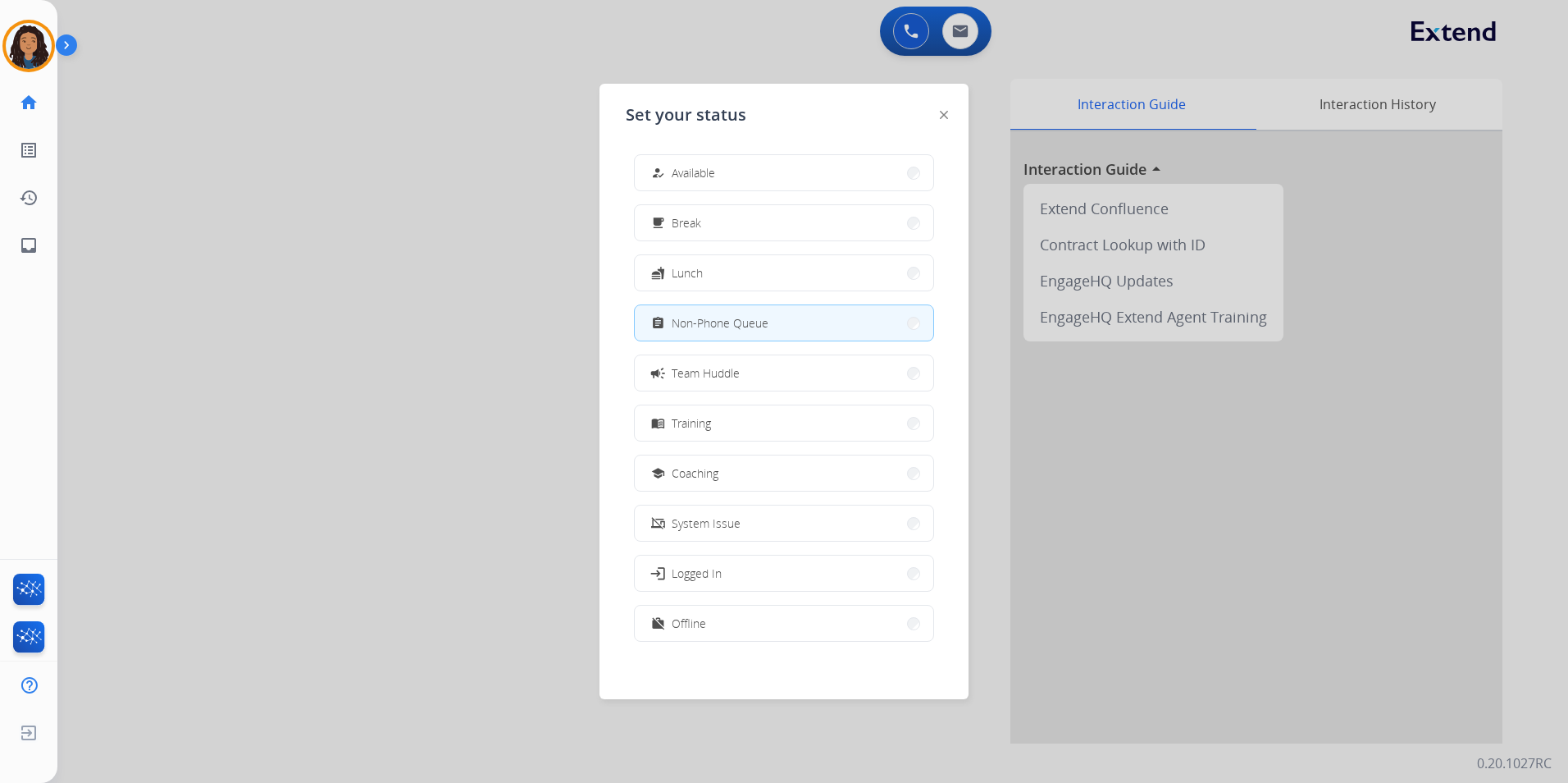
click at [893, 38] on div at bounding box center [784, 392] width 1568 height 783
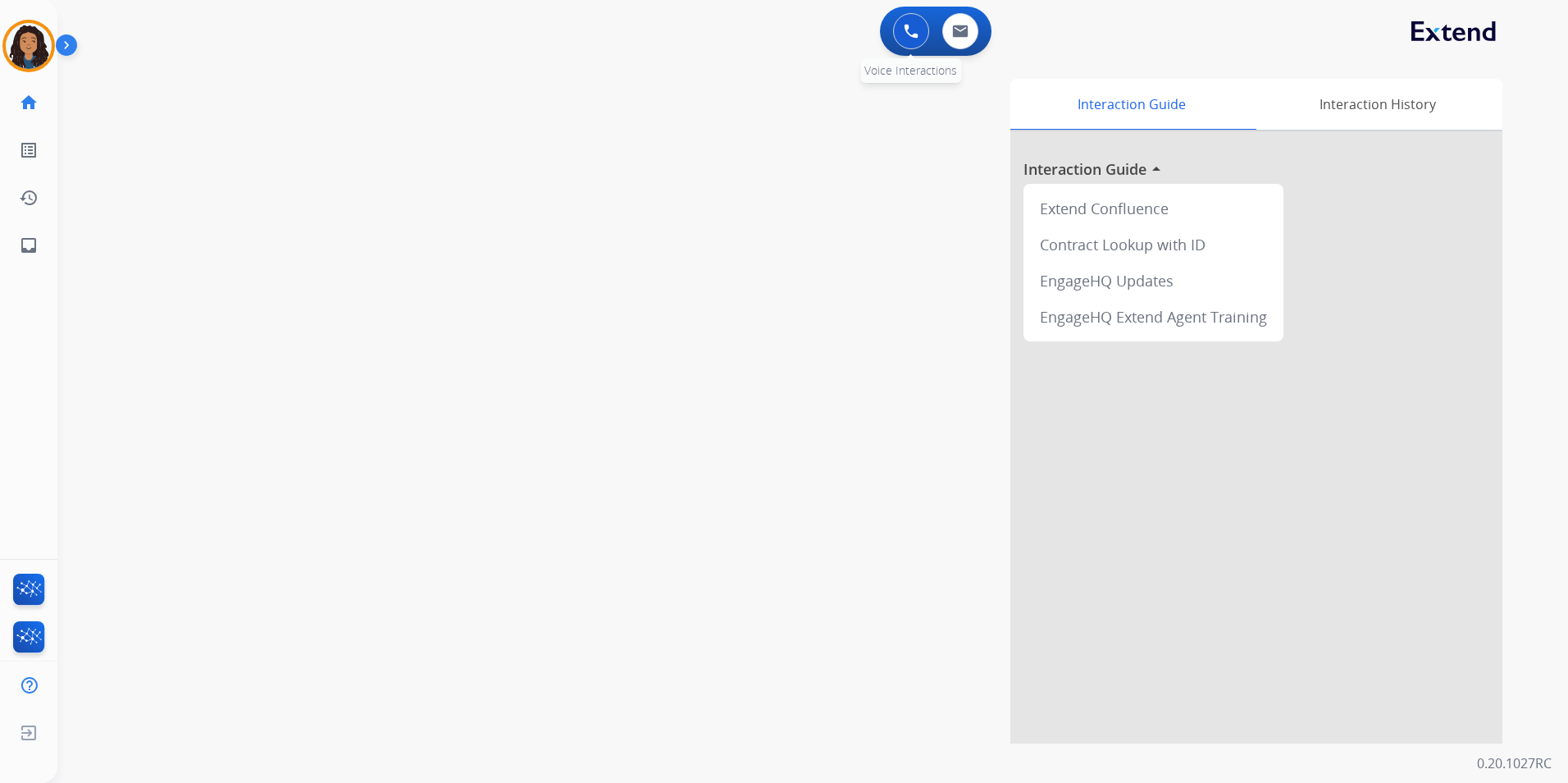
click at [911, 32] on img at bounding box center [911, 31] width 14 height 14
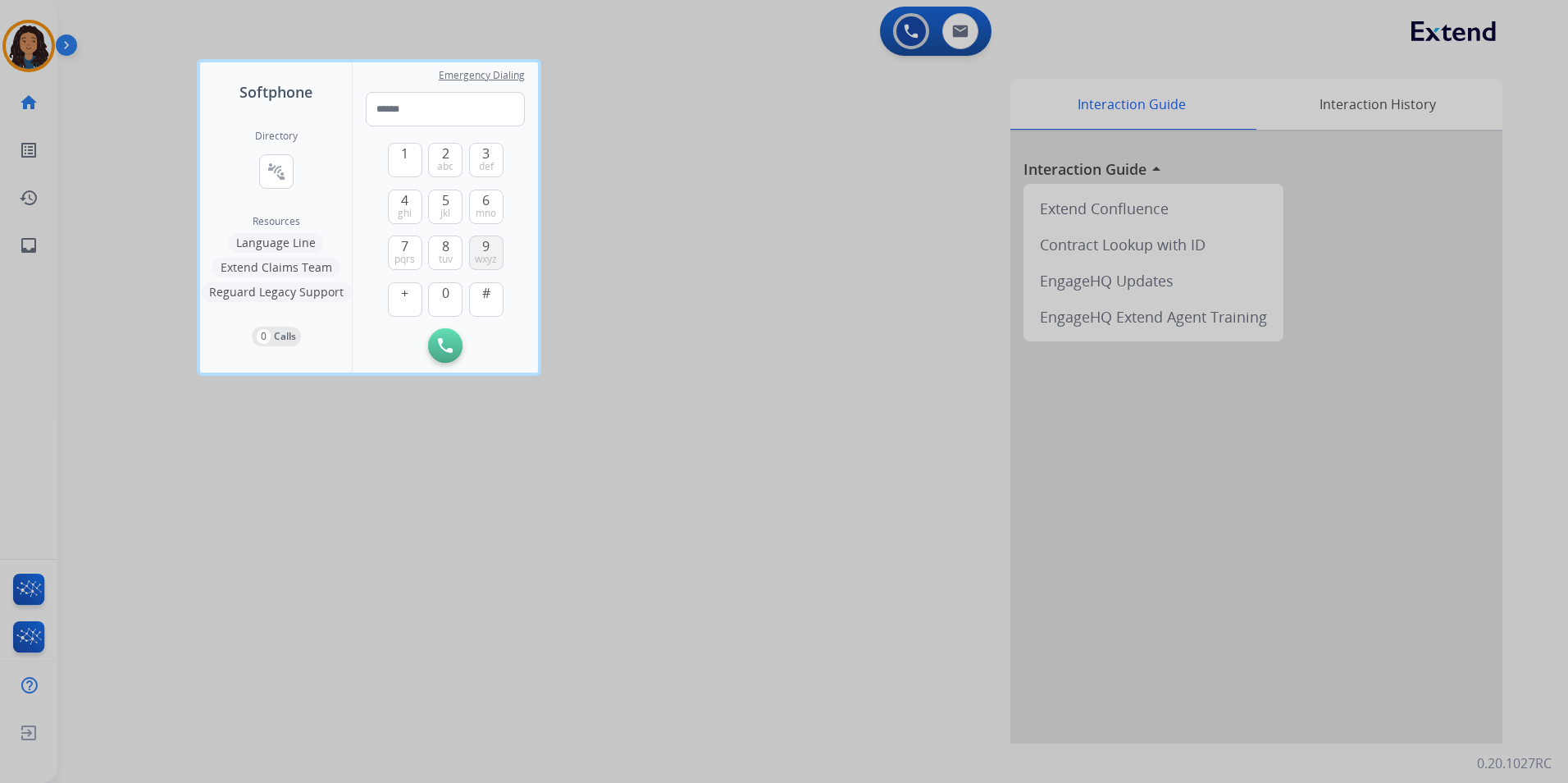
click at [475, 261] on span "wxyz" at bounding box center [485, 259] width 22 height 13
drag, startPoint x: 403, startPoint y: 144, endPoint x: 428, endPoint y: 151, distance: 26.0
click at [403, 145] on span "1" at bounding box center [405, 154] width 8 height 20
click at [440, 152] on button "2 abc" at bounding box center [445, 160] width 35 height 35
drag, startPoint x: 394, startPoint y: 198, endPoint x: 470, endPoint y: 212, distance: 77.3
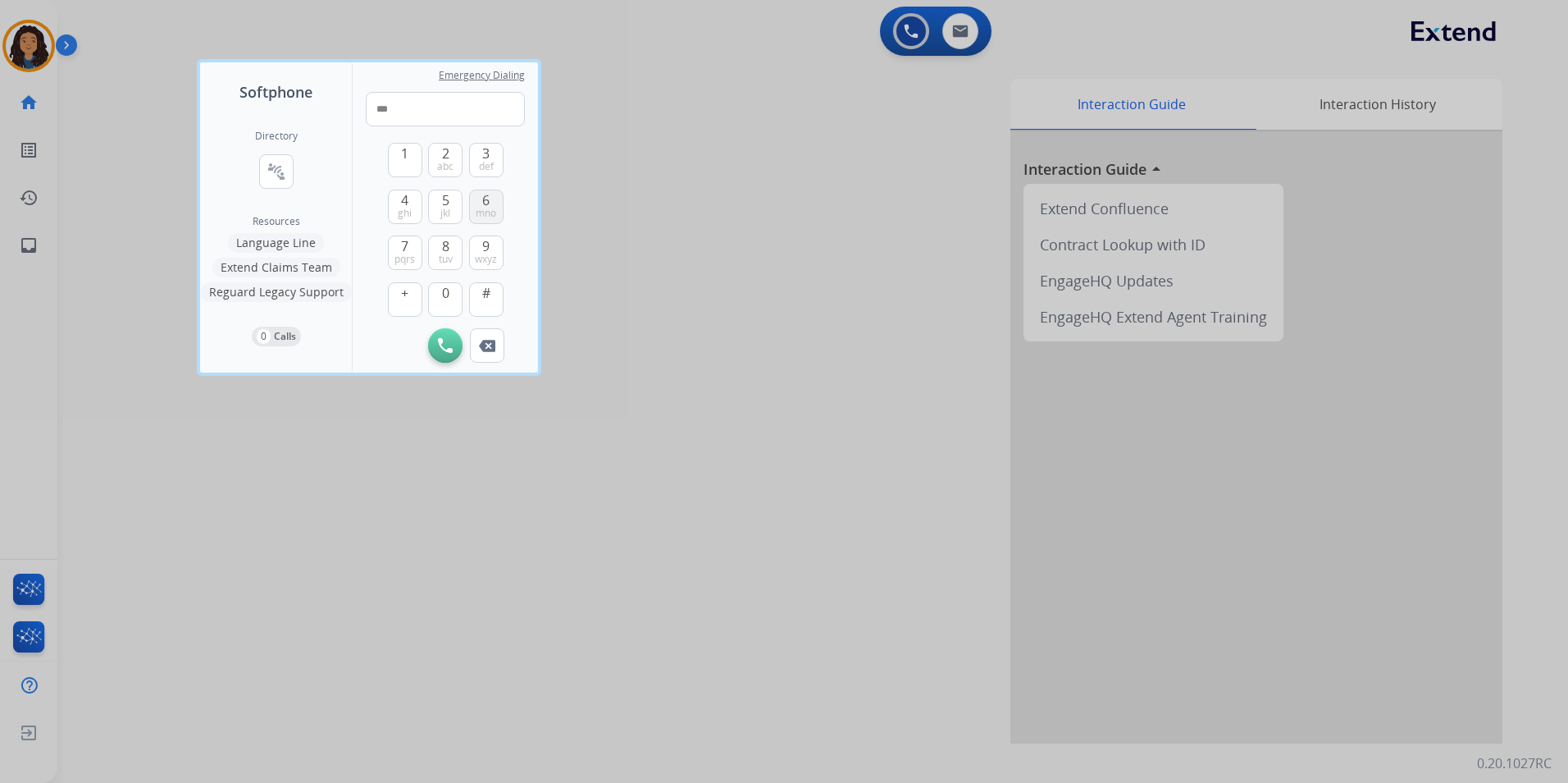
click at [395, 198] on button "4 ghi" at bounding box center [406, 207] width 35 height 35
click at [486, 208] on span "mno" at bounding box center [485, 214] width 20 height 13
click at [484, 154] on span "3" at bounding box center [486, 154] width 8 height 20
click at [457, 208] on button "5 jkl" at bounding box center [445, 207] width 35 height 35
drag, startPoint x: 439, startPoint y: 287, endPoint x: 439, endPoint y: 161, distance: 126.0
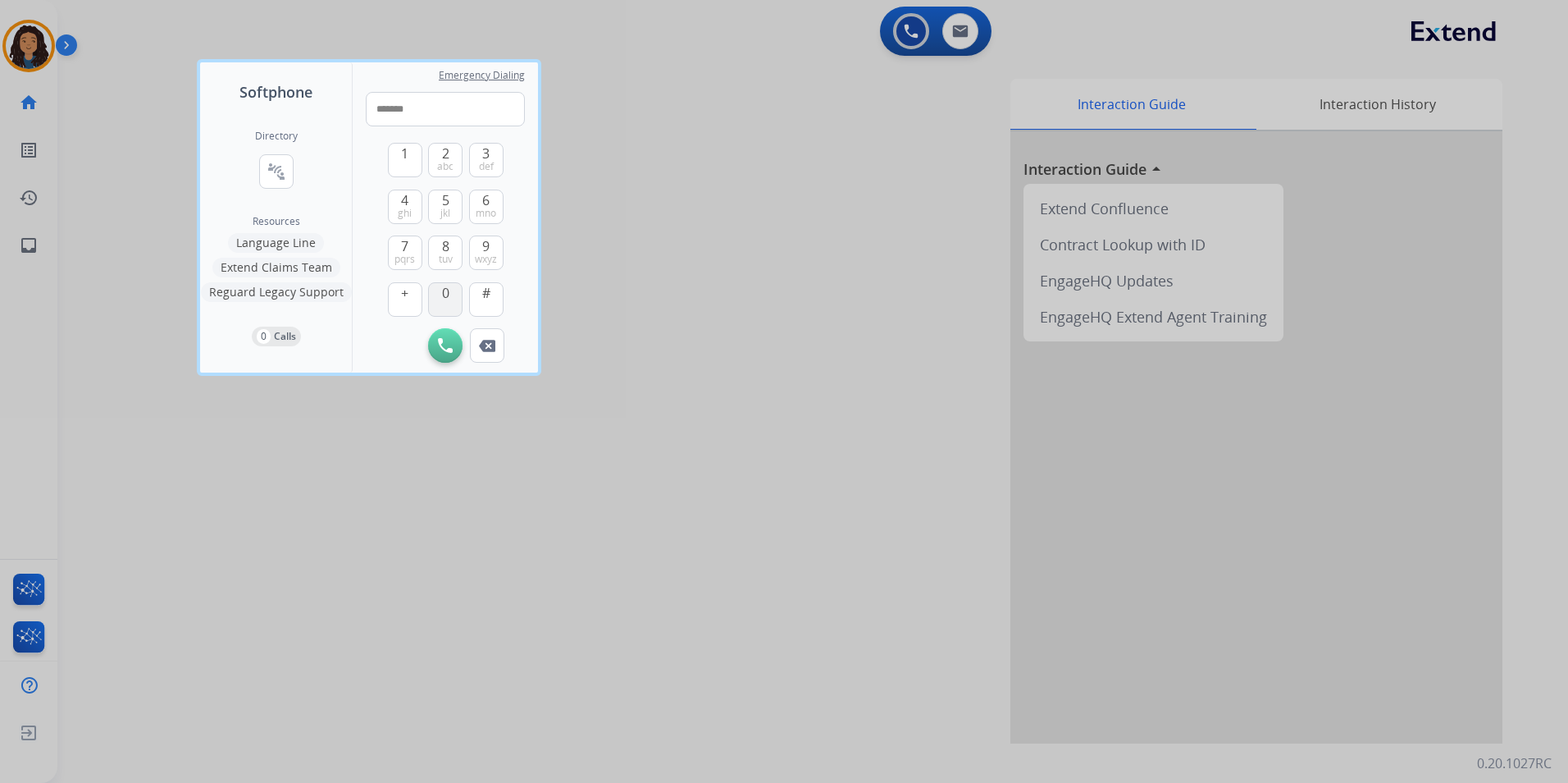
click at [439, 276] on div "1 2 abc 3 def 4 ghi 5 jkl 6 mno 7 pqrs 8 tuv 9 wxyz + 0 #" at bounding box center [446, 227] width 116 height 202
click at [439, 160] on span "abc" at bounding box center [445, 167] width 16 height 13
click at [438, 297] on button "0" at bounding box center [445, 299] width 35 height 35
type input "*********"
click at [443, 342] on img at bounding box center [445, 344] width 14 height 14
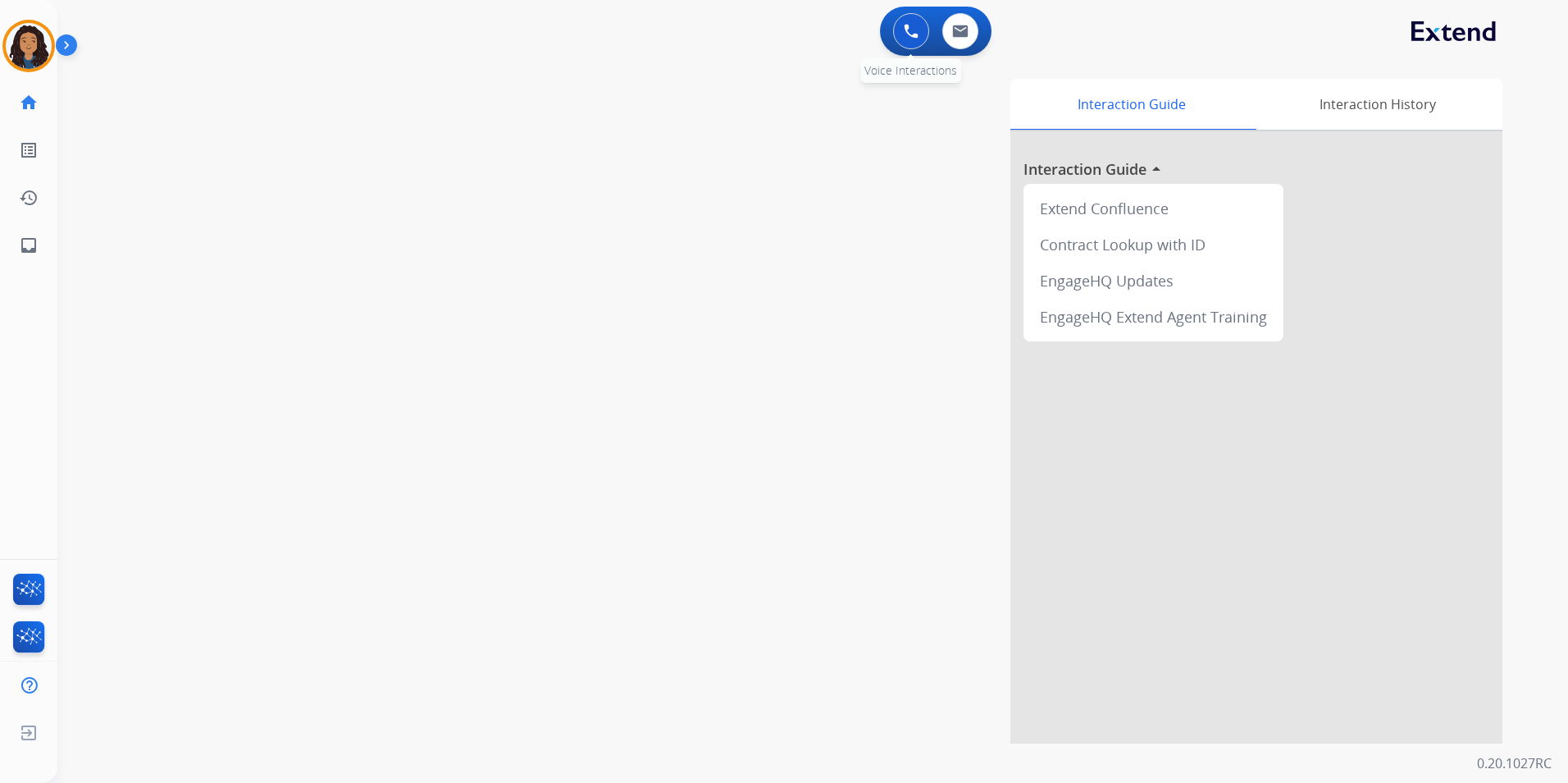
click at [910, 36] on img at bounding box center [911, 31] width 14 height 14
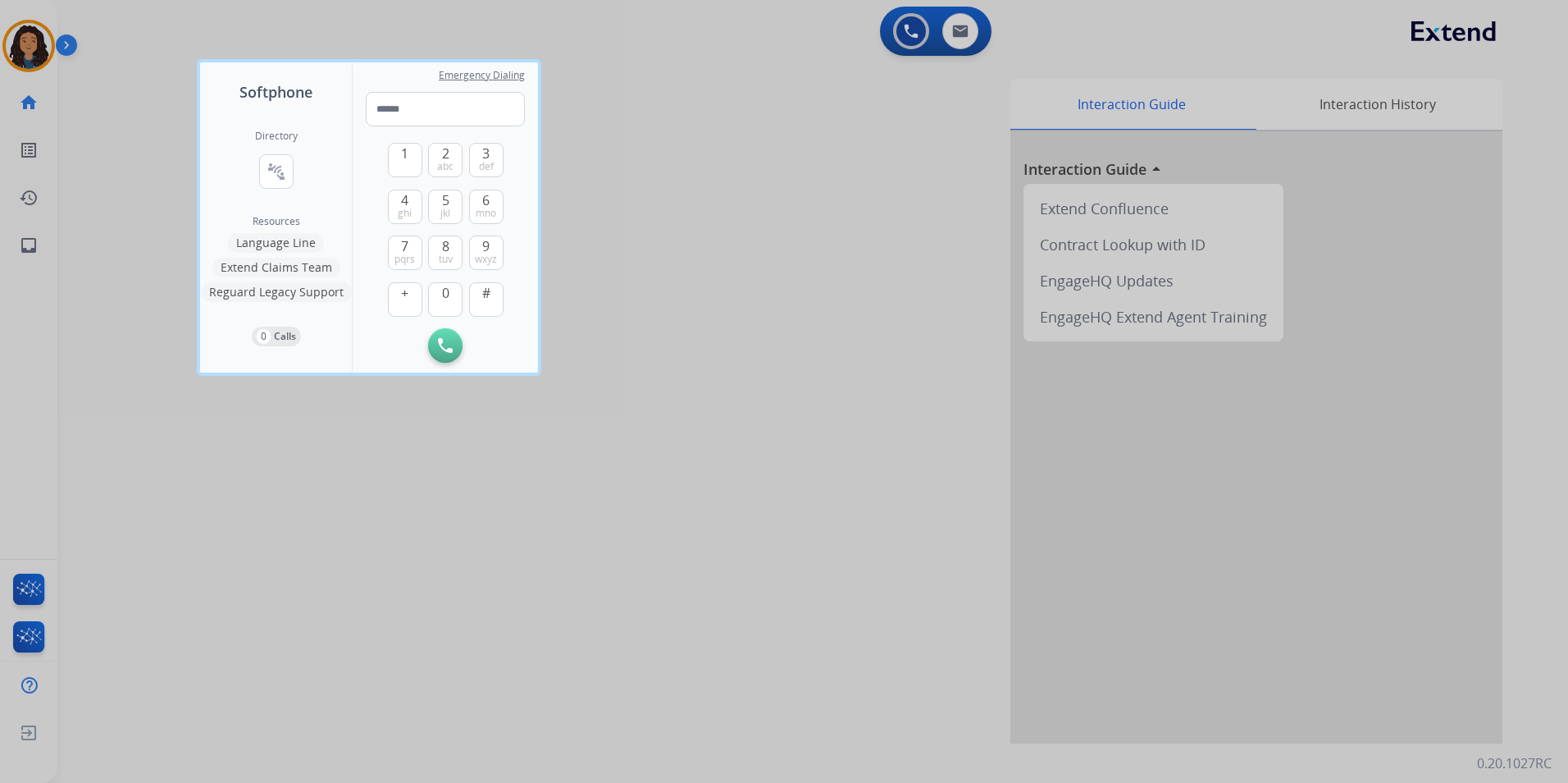
click at [284, 240] on button "Language Line" at bounding box center [276, 243] width 96 height 20
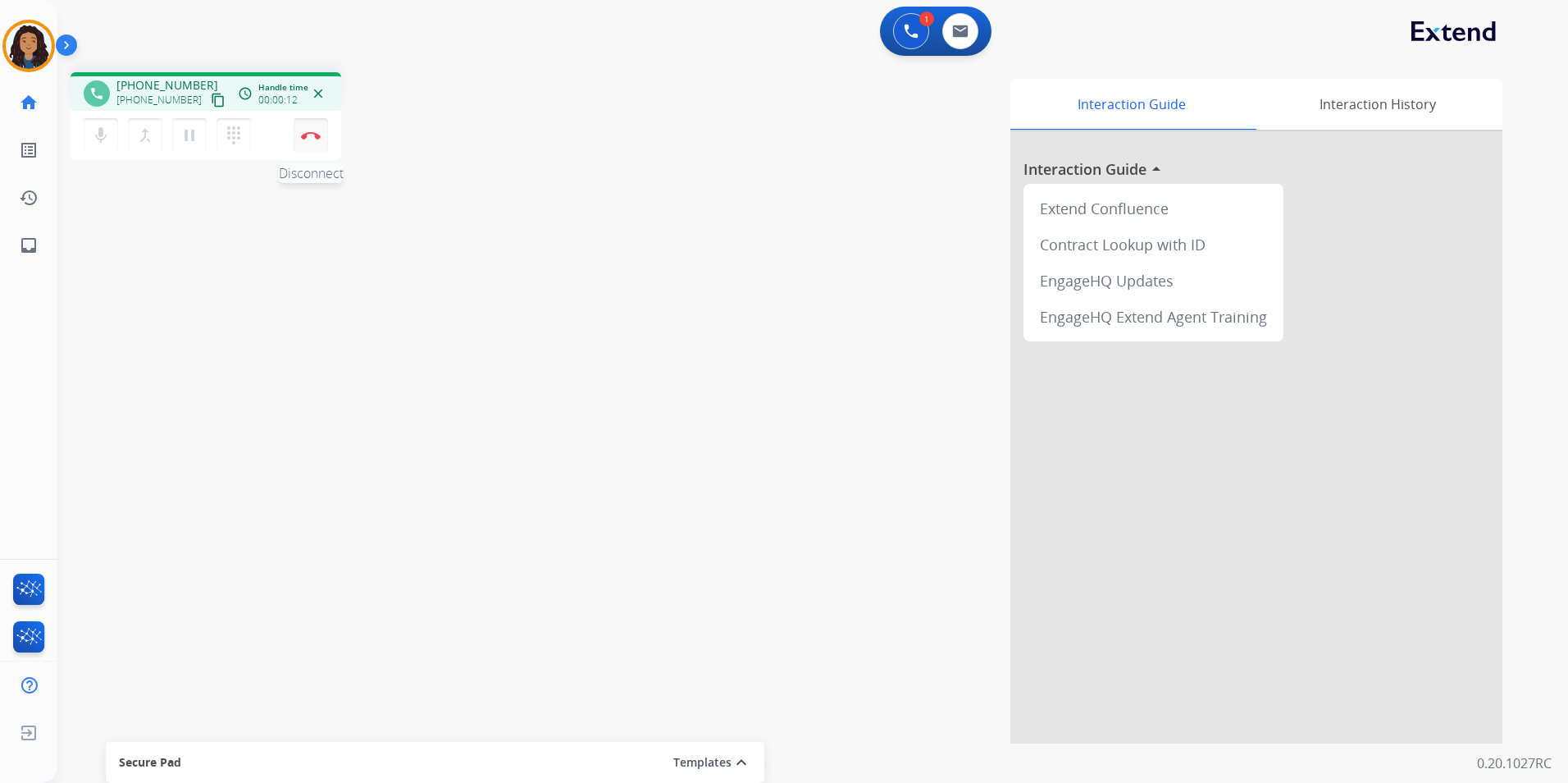
click at [305, 139] on button "Disconnect" at bounding box center [311, 135] width 35 height 35
click at [699, 327] on div "Interaction Guide Interaction History Interaction Guide arrow_drop_up Extend Co…" at bounding box center [1022, 411] width 961 height 665
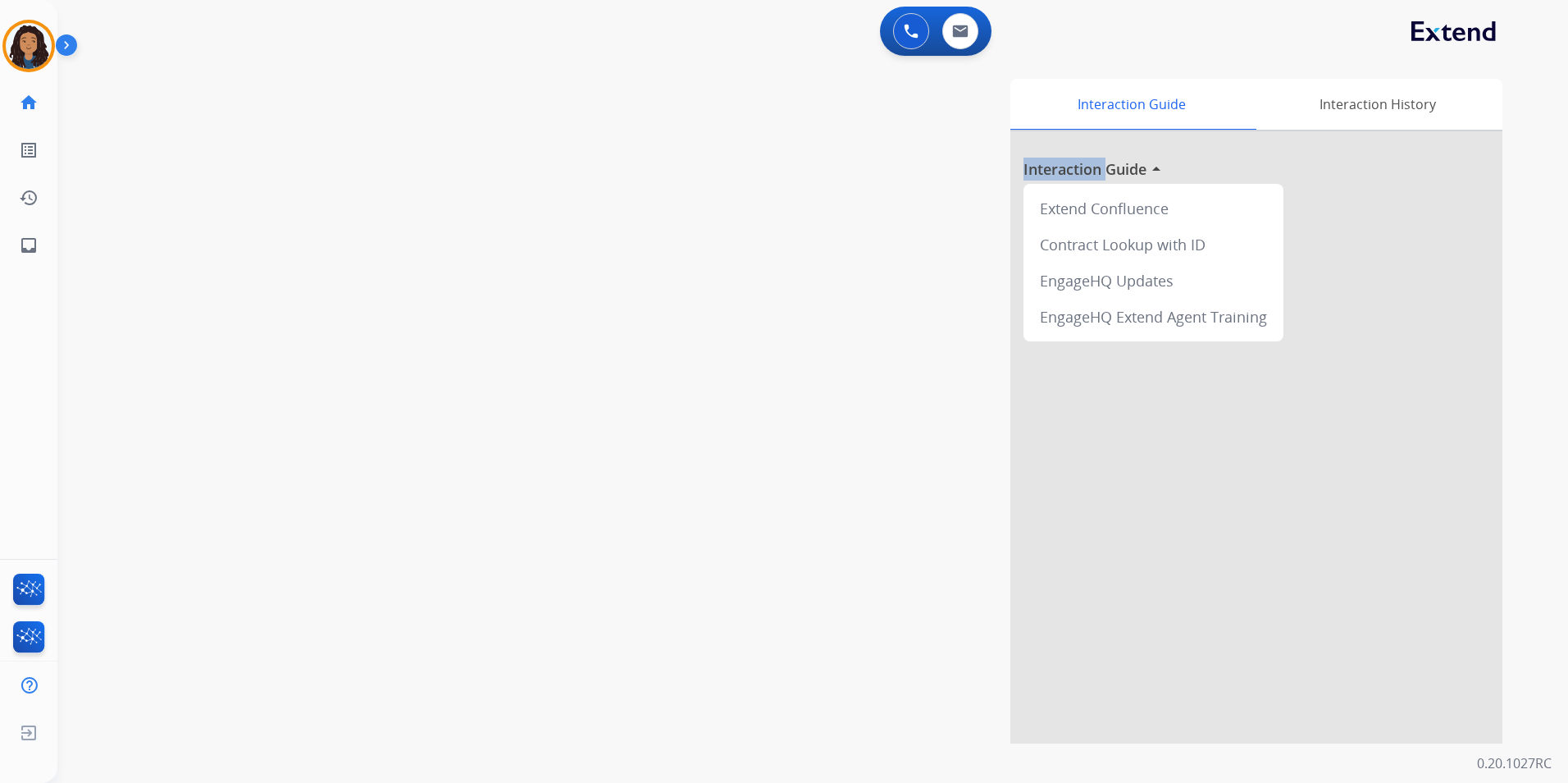
click at [699, 329] on div "Interaction Guide Interaction History Interaction Guide arrow_drop_up Extend Co…" at bounding box center [1022, 411] width 961 height 665
drag, startPoint x: 699, startPoint y: 329, endPoint x: 699, endPoint y: 443, distance: 114.0
click at [699, 443] on div "Interaction Guide Interaction History Interaction Guide arrow_drop_up Extend Co…" at bounding box center [1022, 411] width 961 height 665
click at [701, 451] on div "Interaction Guide Interaction History Interaction Guide arrow_drop_up Extend Co…" at bounding box center [1022, 411] width 961 height 665
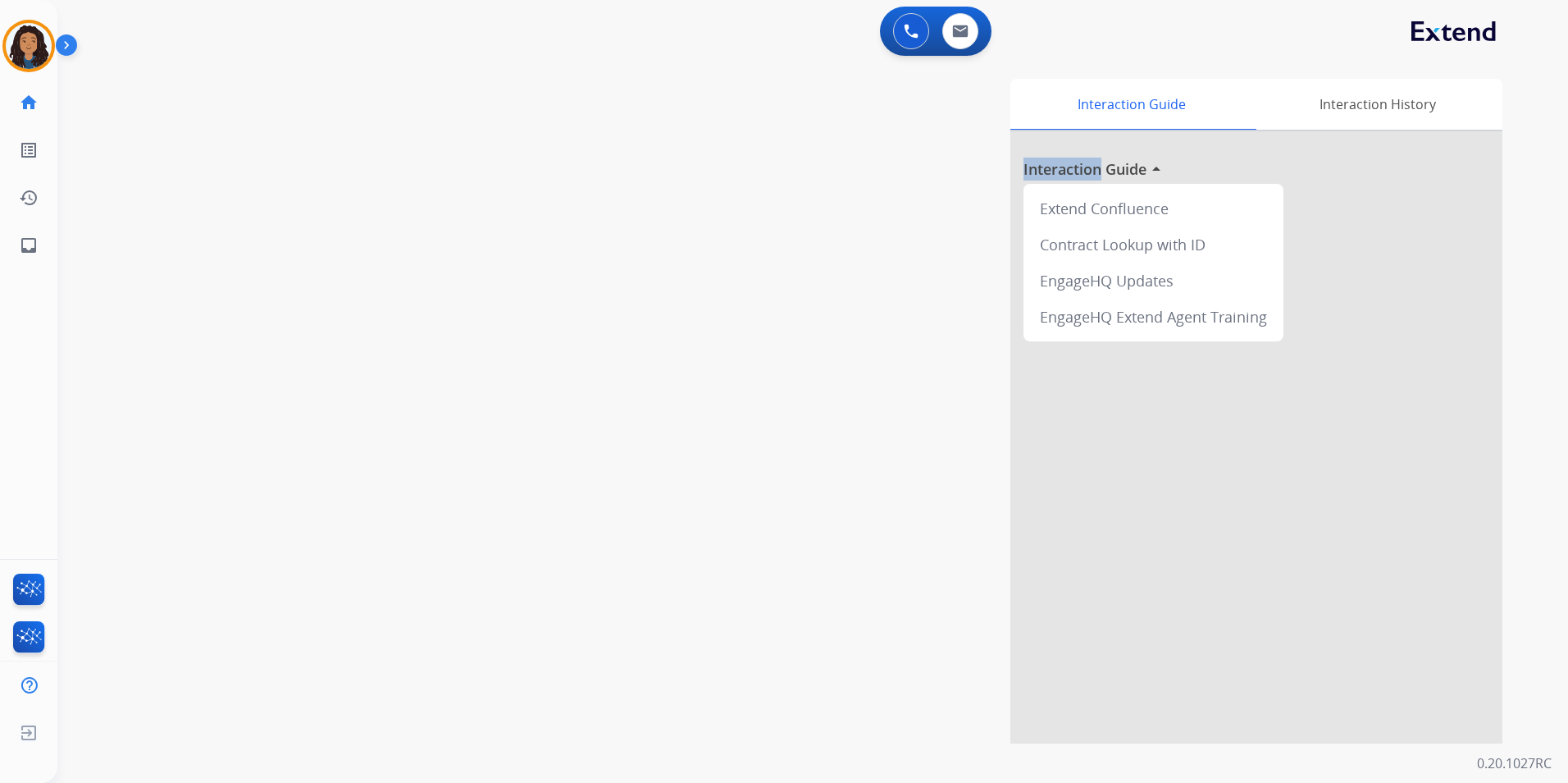
drag, startPoint x: 701, startPoint y: 451, endPoint x: 806, endPoint y: 507, distance: 119.0
click at [805, 506] on div "Interaction Guide Interaction History Interaction Guide arrow_drop_up Extend Co…" at bounding box center [1022, 411] width 961 height 665
click at [806, 507] on div "Interaction Guide Interaction History Interaction Guide arrow_drop_up Extend Co…" at bounding box center [1022, 411] width 961 height 665
click at [22, 247] on mat-icon "inbox" at bounding box center [29, 245] width 20 height 20
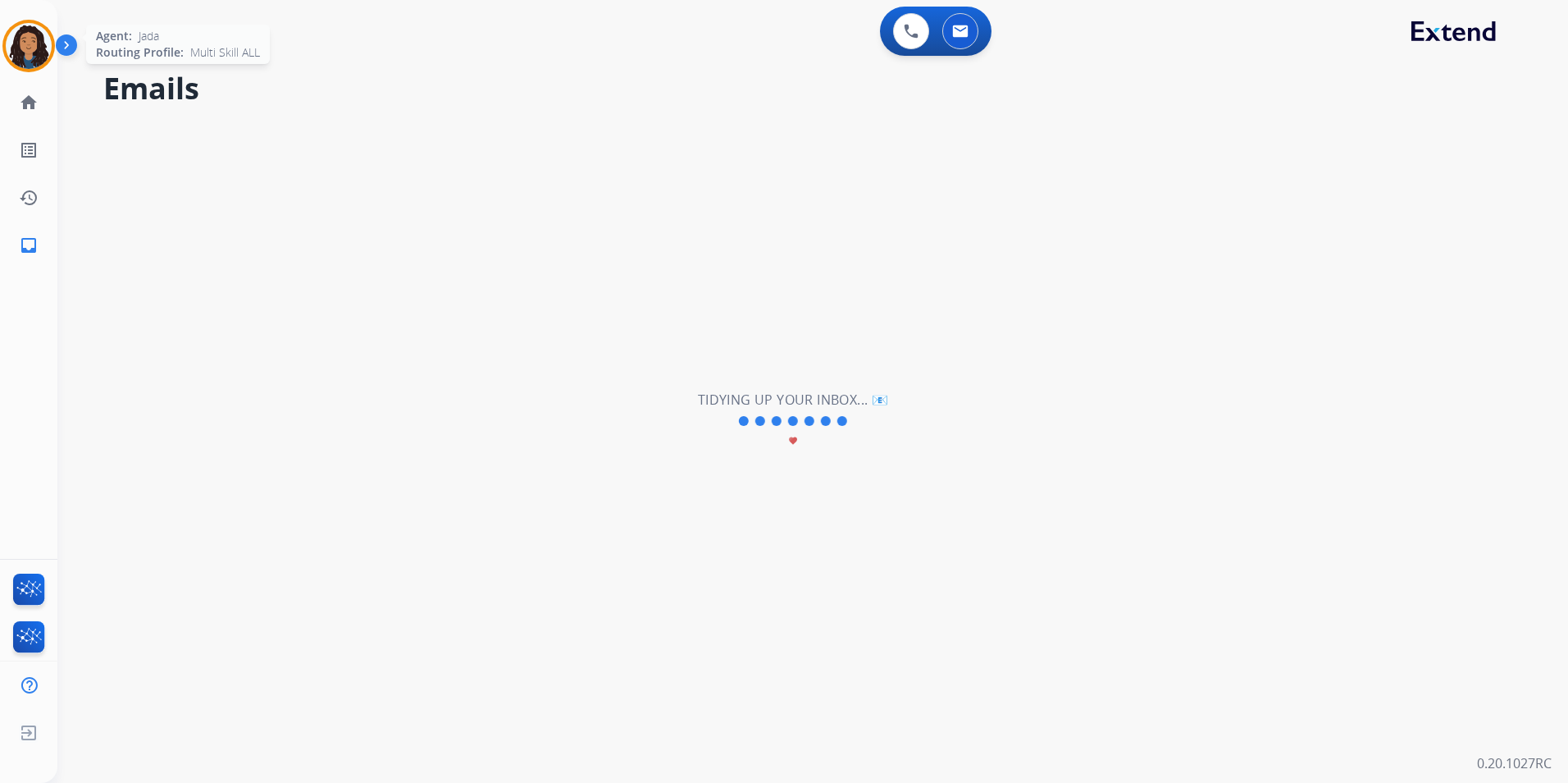
click at [41, 35] on img at bounding box center [29, 46] width 46 height 46
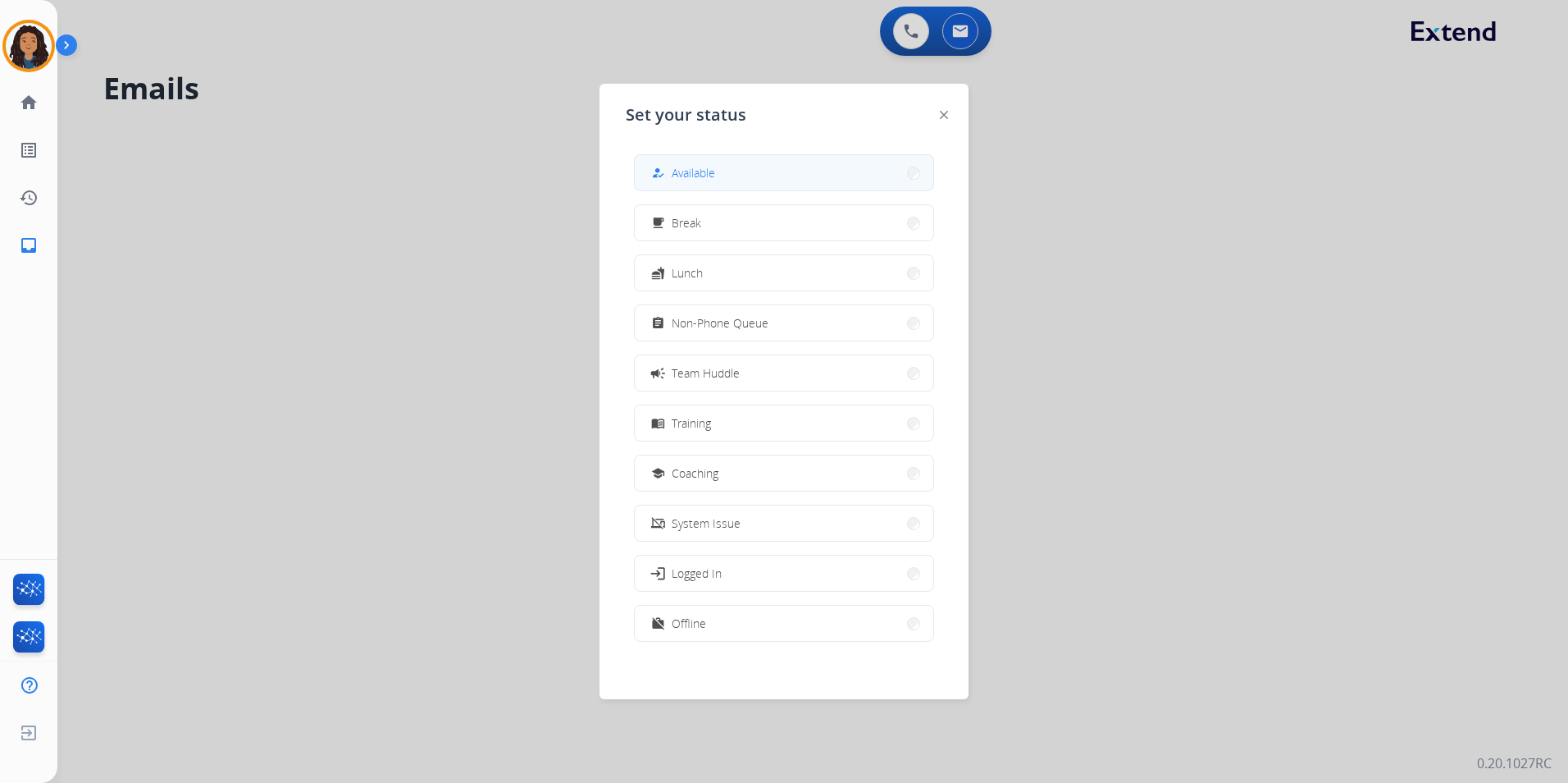
click at [690, 184] on button "how_to_reg Available" at bounding box center [784, 173] width 298 height 36
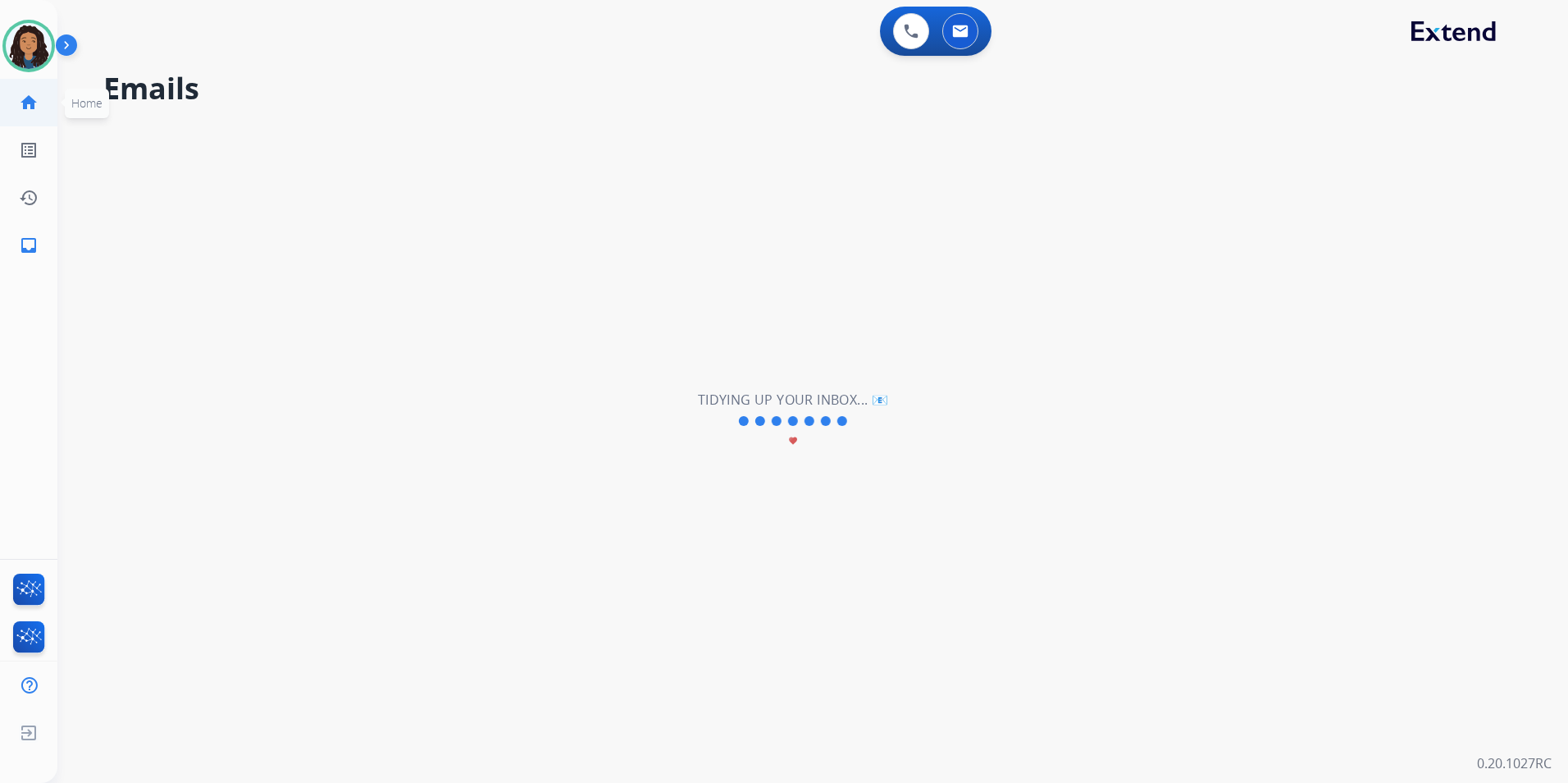
click at [33, 97] on mat-icon "home" at bounding box center [29, 103] width 20 height 20
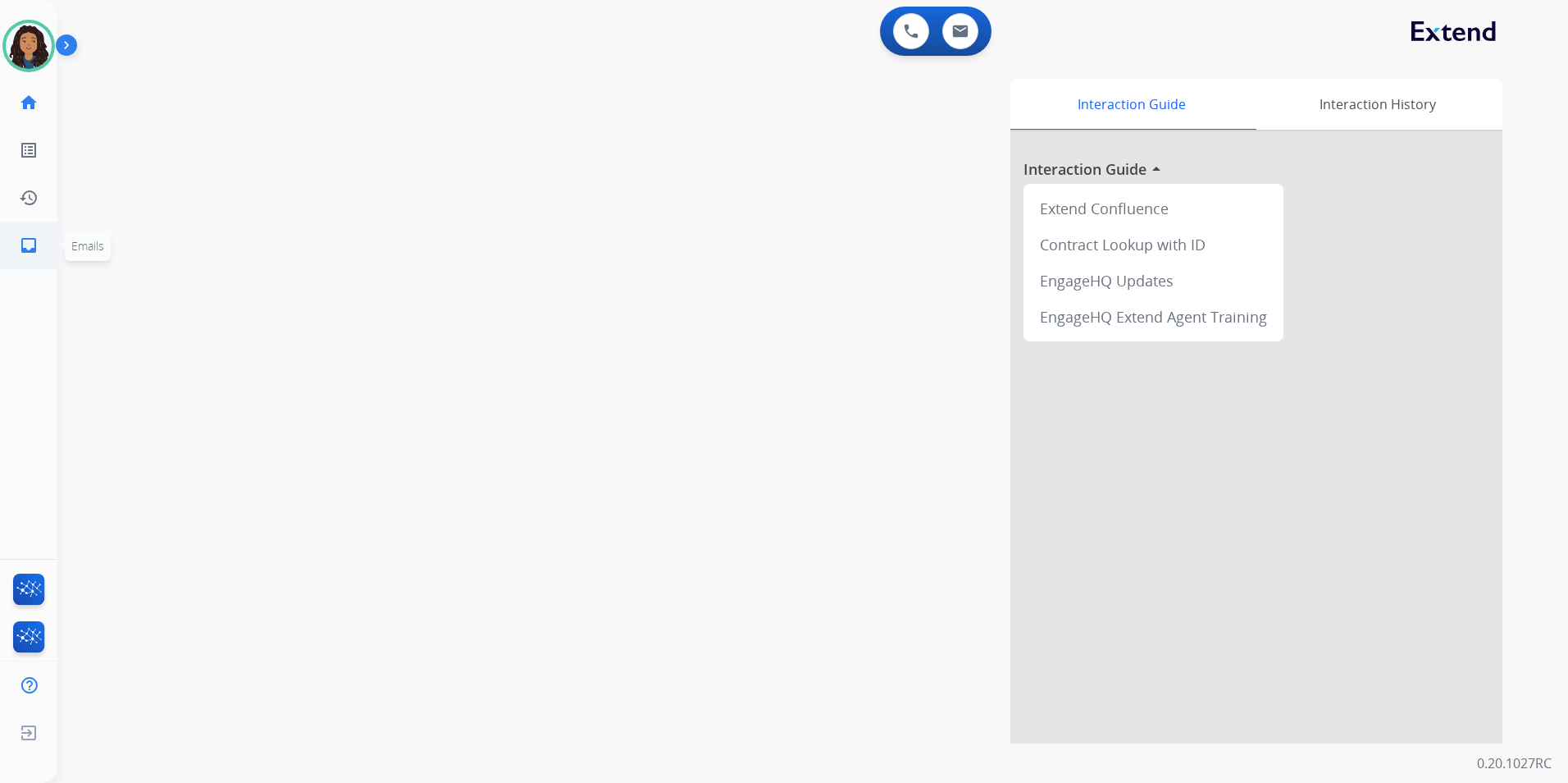
click at [20, 246] on mat-icon "inbox" at bounding box center [29, 245] width 20 height 20
select select "**********"
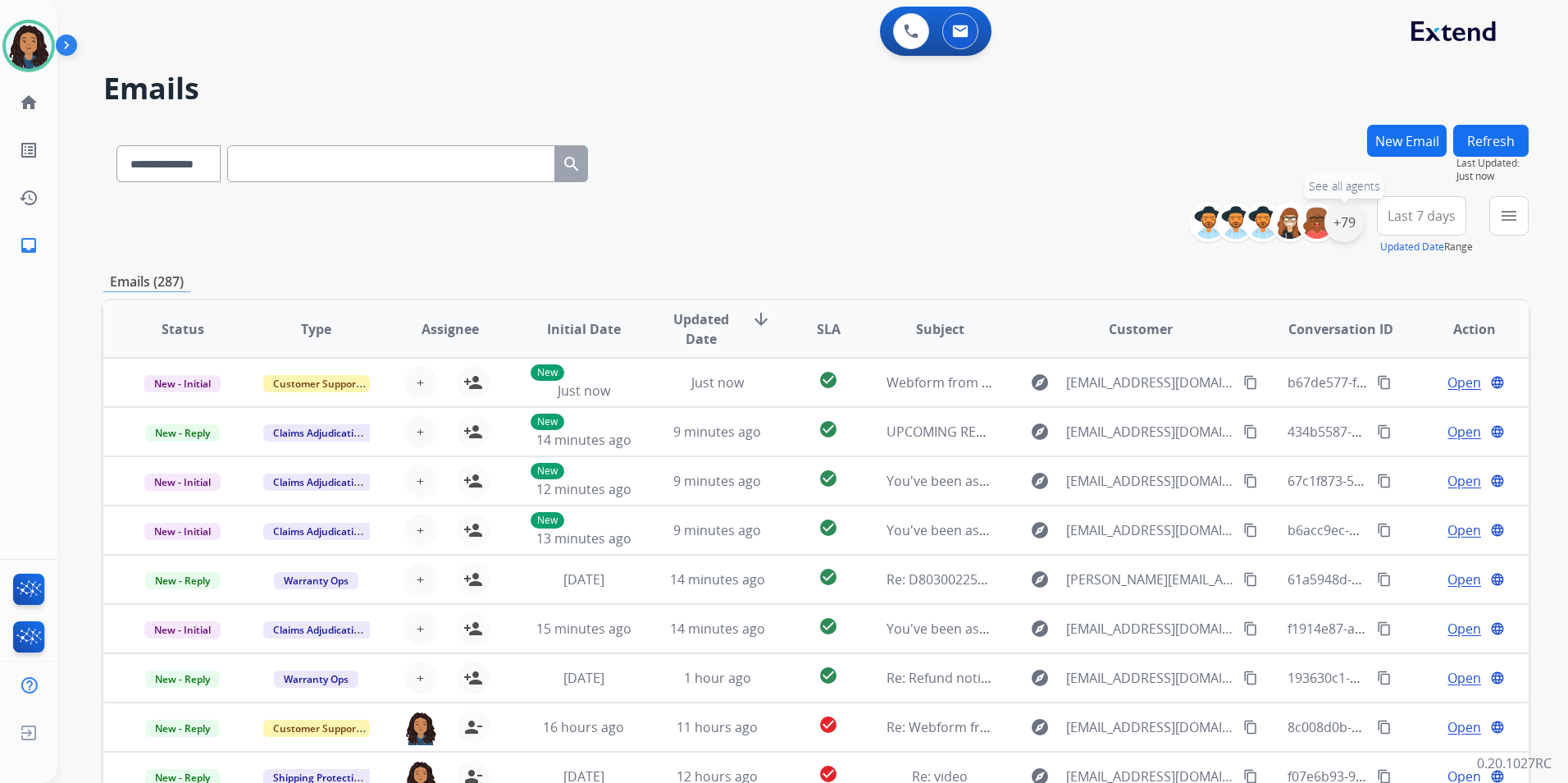
click at [1355, 228] on div "+79" at bounding box center [1344, 222] width 39 height 39
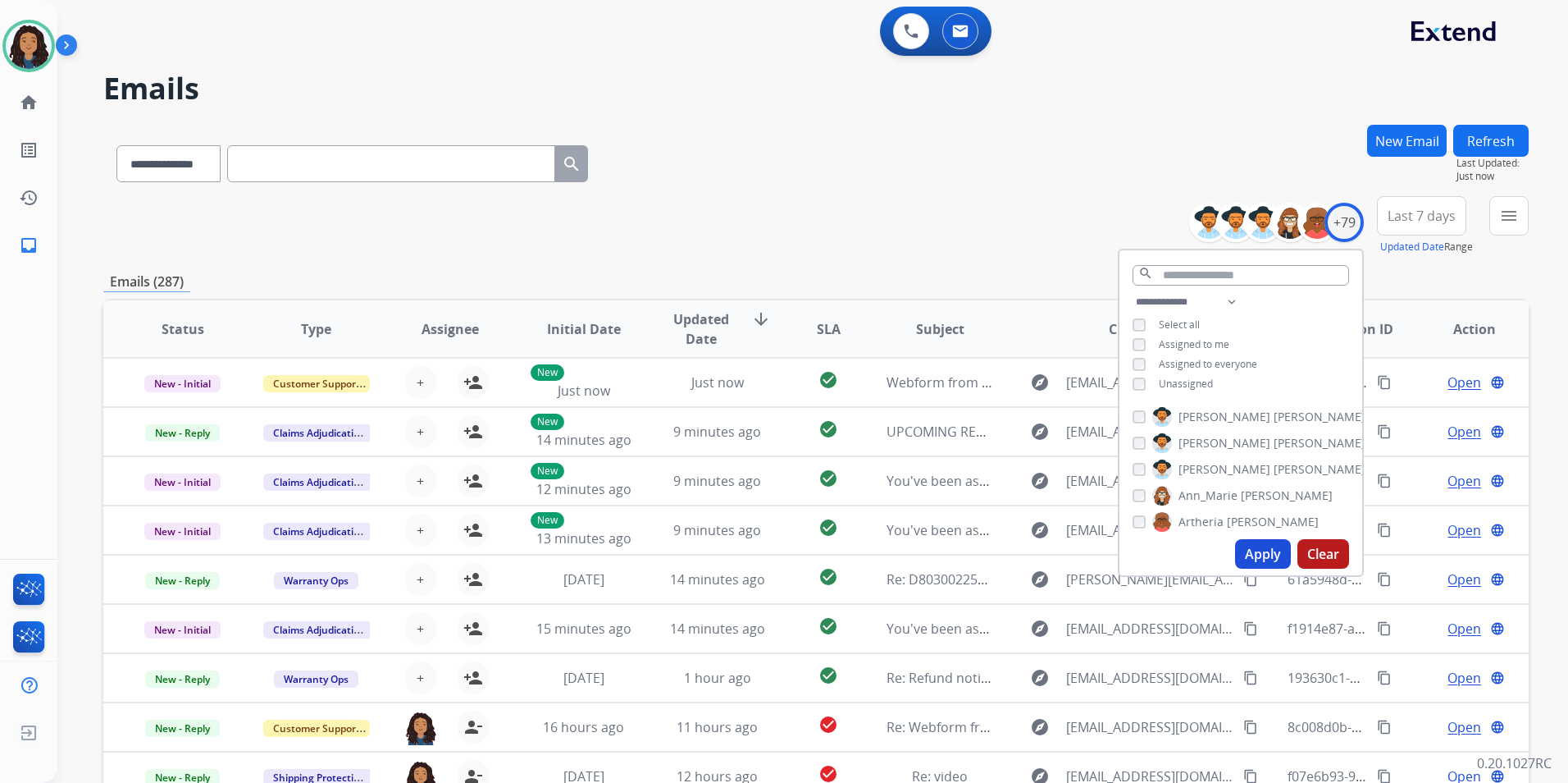
click at [1189, 382] on span "Unassigned" at bounding box center [1186, 384] width 54 height 14
click at [1247, 555] on button "Apply" at bounding box center [1263, 554] width 56 height 30
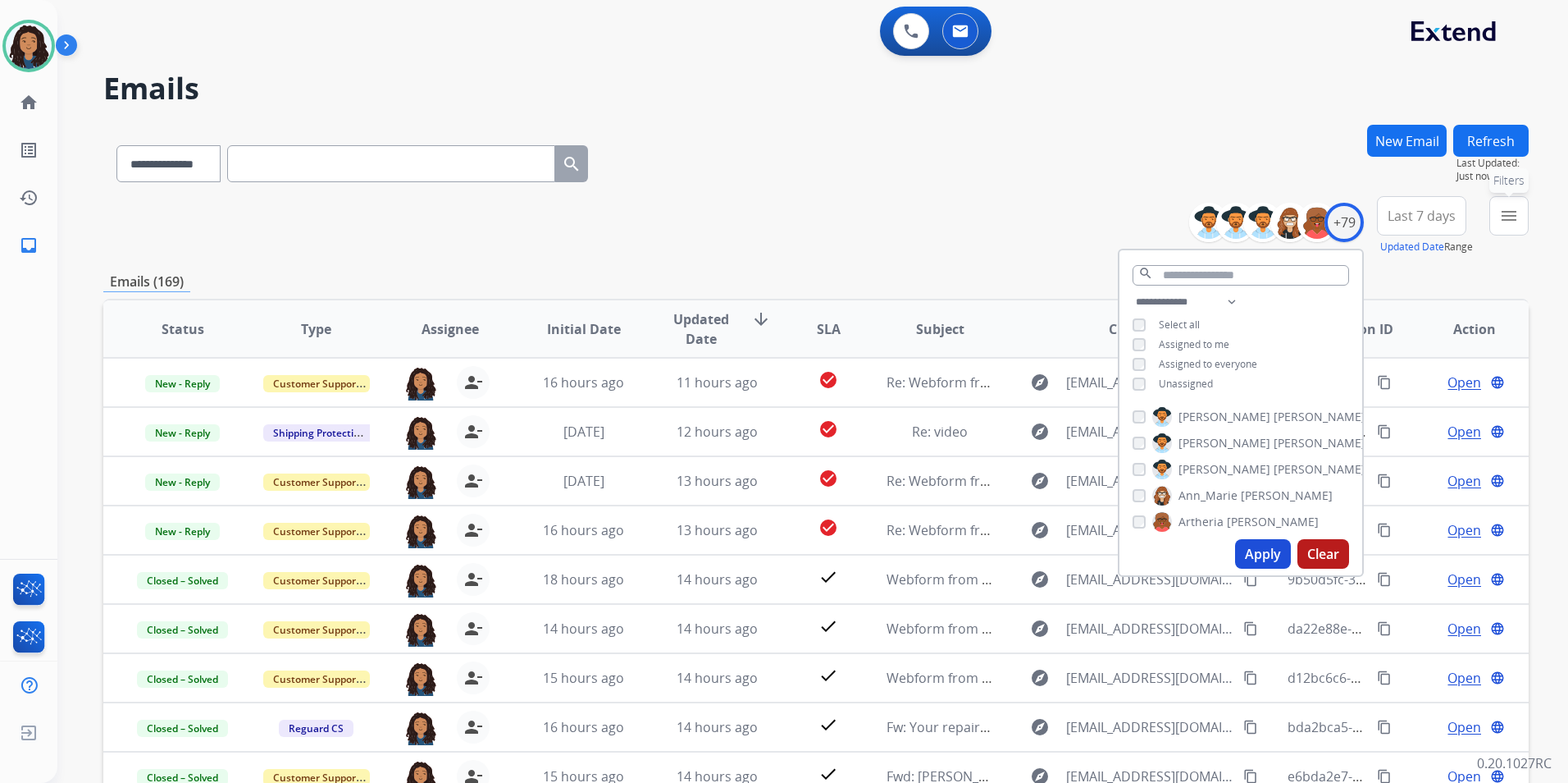
drag, startPoint x: 1501, startPoint y: 205, endPoint x: 1457, endPoint y: 213, distance: 44.7
click at [1498, 204] on button "menu Filters" at bounding box center [1509, 215] width 39 height 39
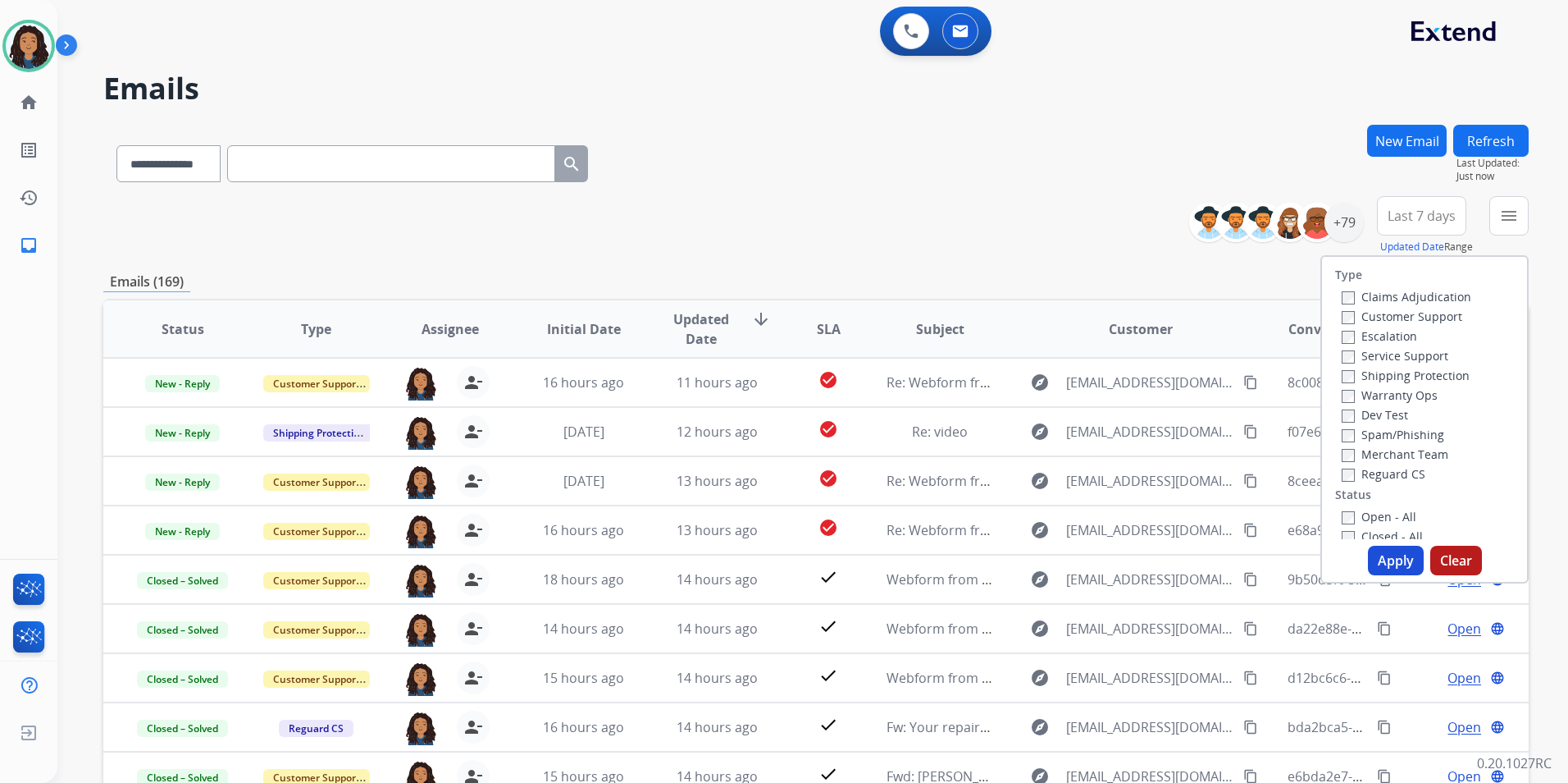
click at [1426, 305] on div "Claims Adjudication" at bounding box center [1406, 296] width 129 height 20
click at [1426, 314] on label "Customer Support" at bounding box center [1402, 317] width 121 height 15
drag, startPoint x: 1437, startPoint y: 374, endPoint x: 1435, endPoint y: 428, distance: 54.0
click at [1438, 374] on label "Shipping Protection" at bounding box center [1405, 375] width 128 height 15
click at [1386, 471] on label "Reguard CS" at bounding box center [1383, 474] width 83 height 15
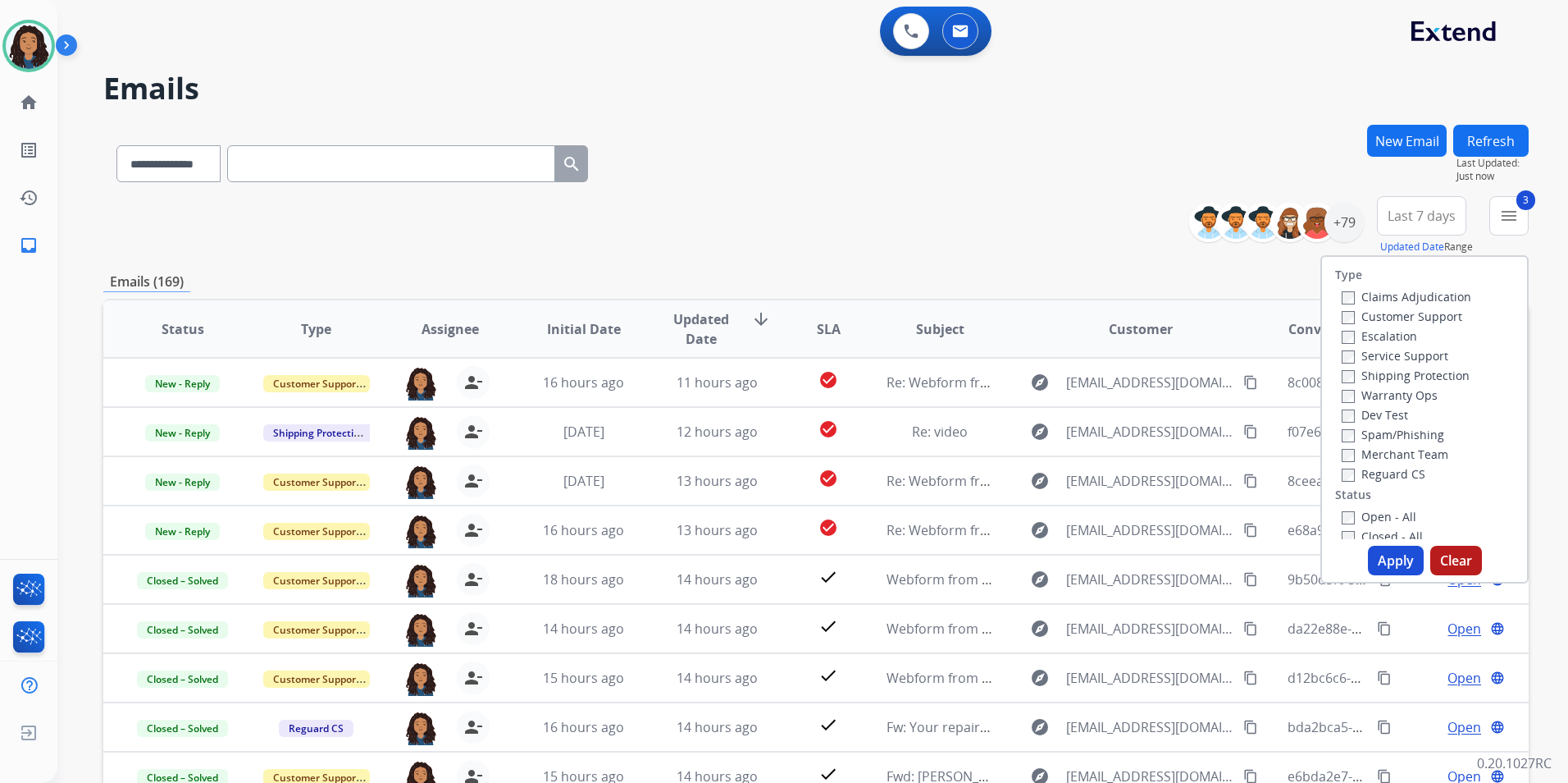
click at [1384, 517] on label "Open - All" at bounding box center [1379, 516] width 75 height 15
click at [1378, 562] on button "Apply" at bounding box center [1396, 560] width 56 height 30
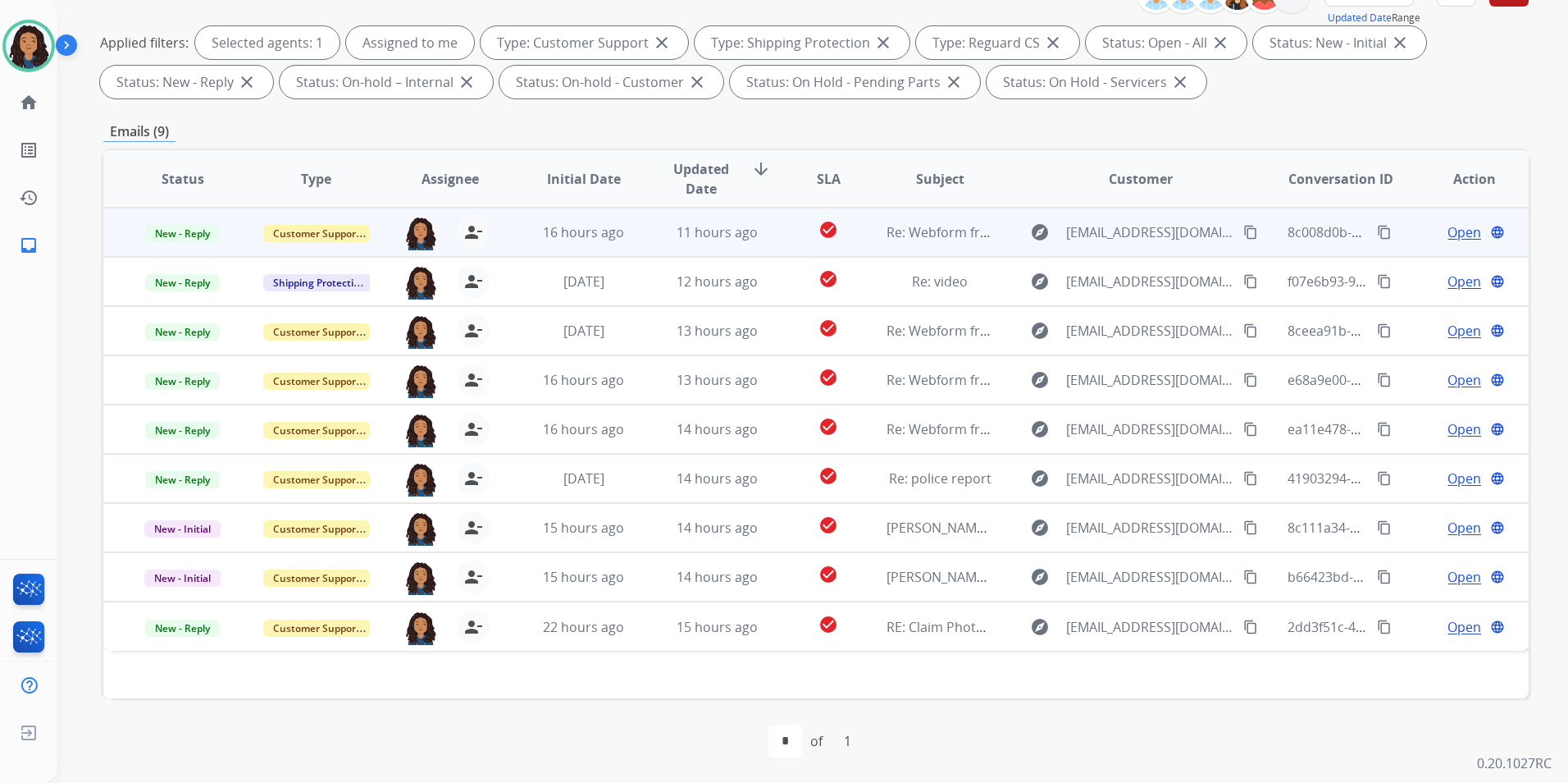
scroll to position [229, 0]
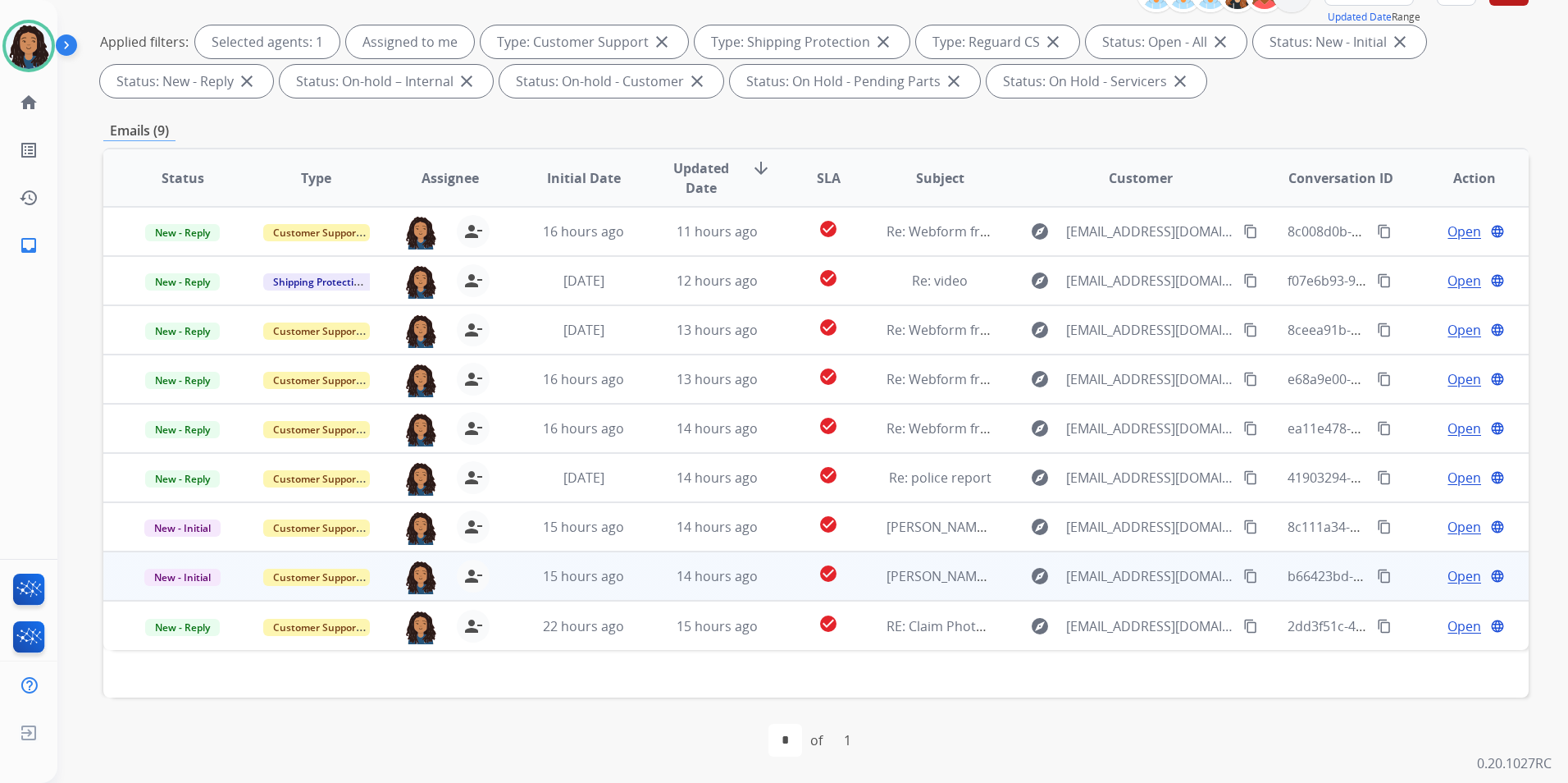
drag, startPoint x: 1457, startPoint y: 628, endPoint x: 1436, endPoint y: 600, distance: 35.0
click at [1457, 627] on span "Open" at bounding box center [1464, 626] width 34 height 20
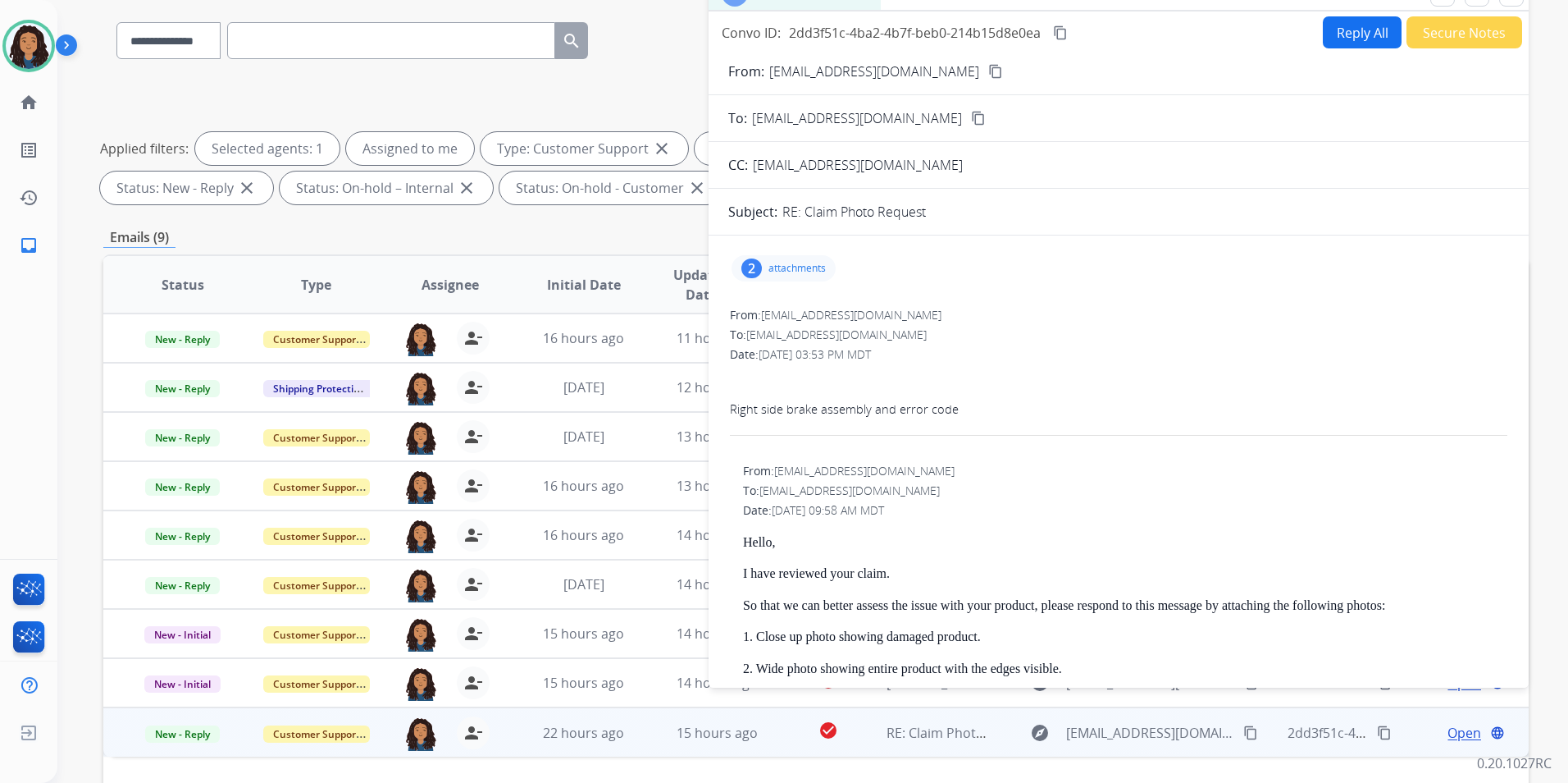
scroll to position [0, 0]
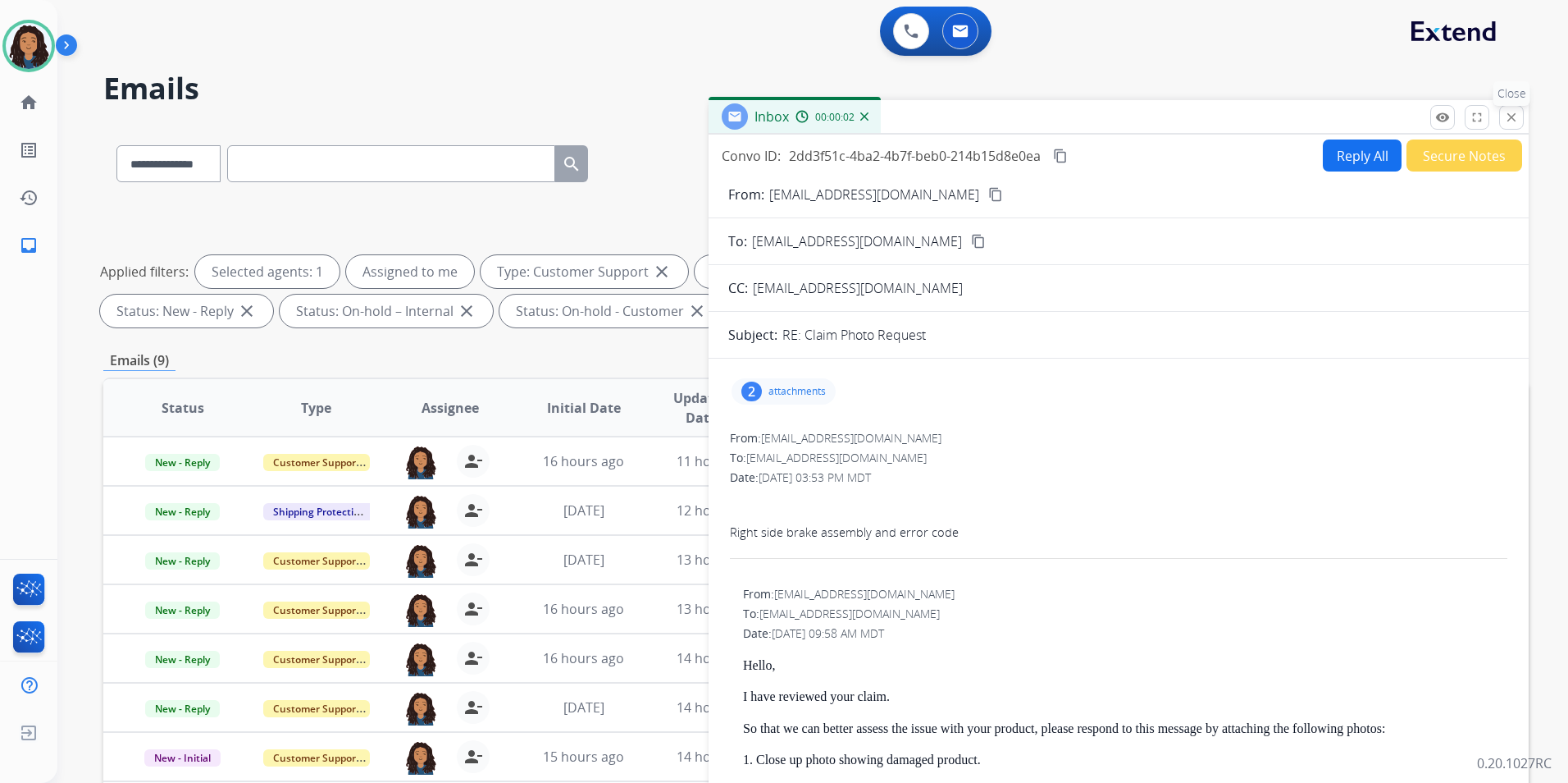
click at [1507, 112] on mat-icon "close" at bounding box center [1511, 117] width 14 height 14
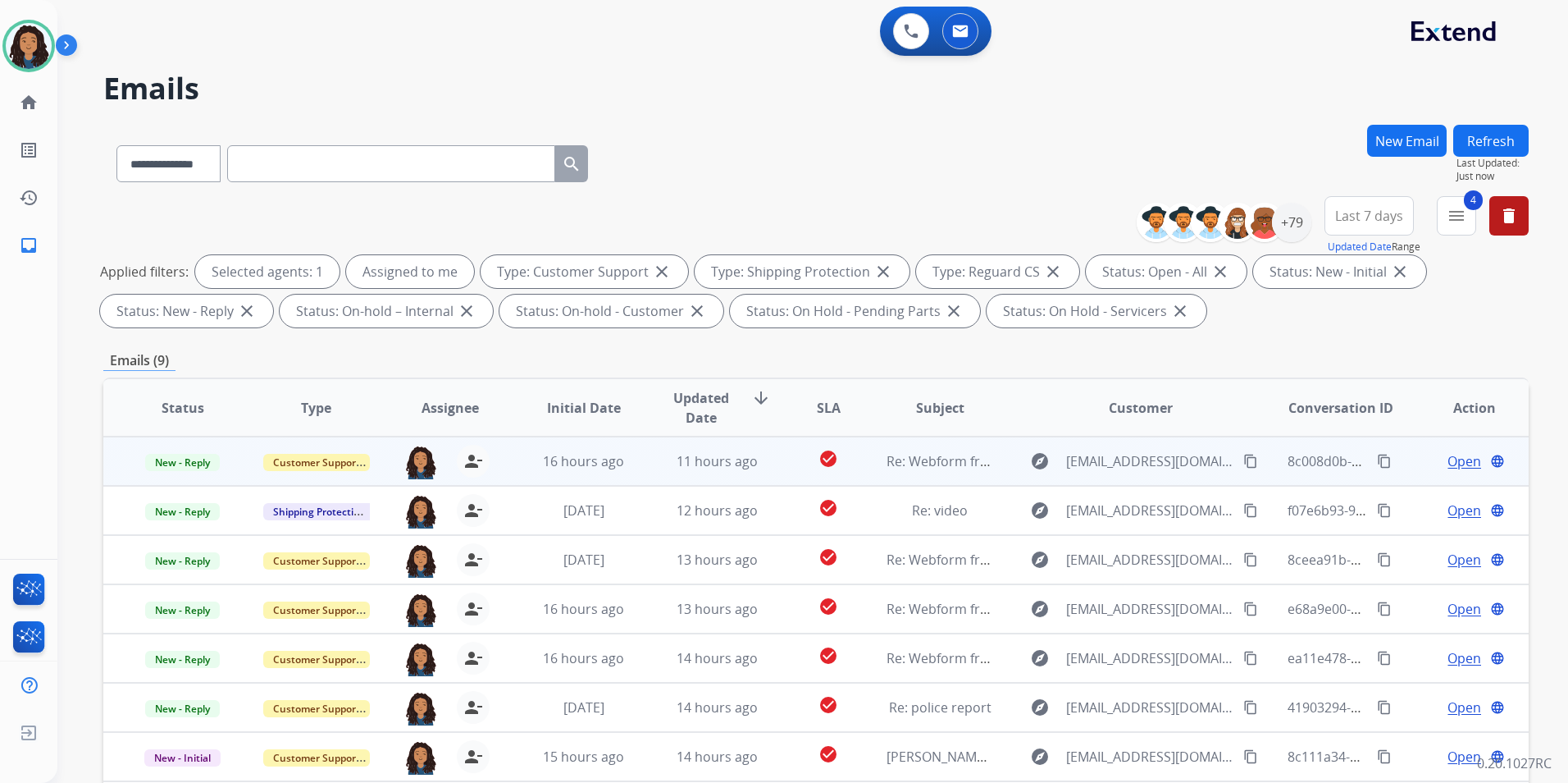
click at [1460, 457] on span "Open" at bounding box center [1464, 461] width 34 height 20
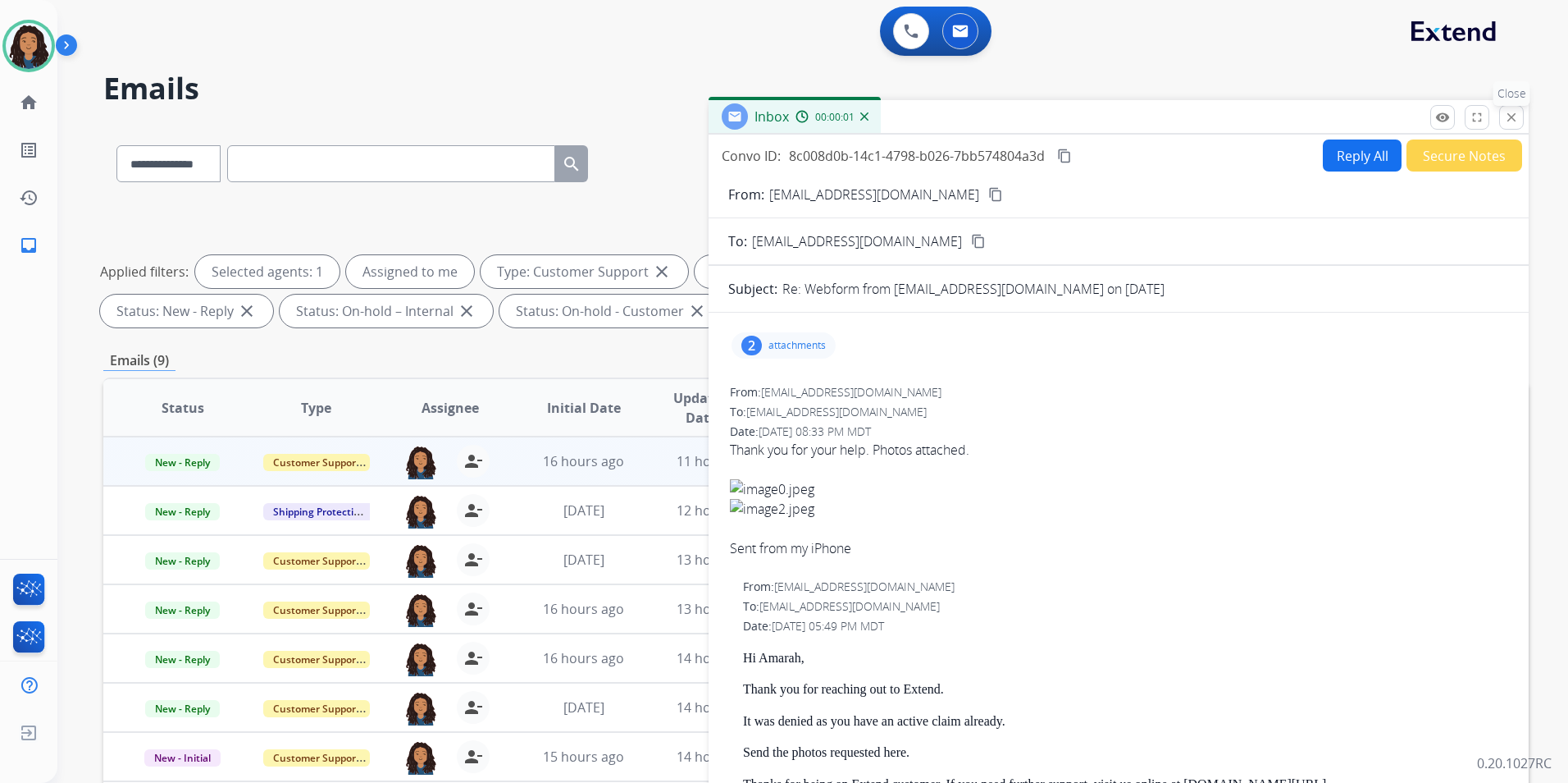
click at [1510, 117] on mat-icon "close" at bounding box center [1511, 117] width 14 height 14
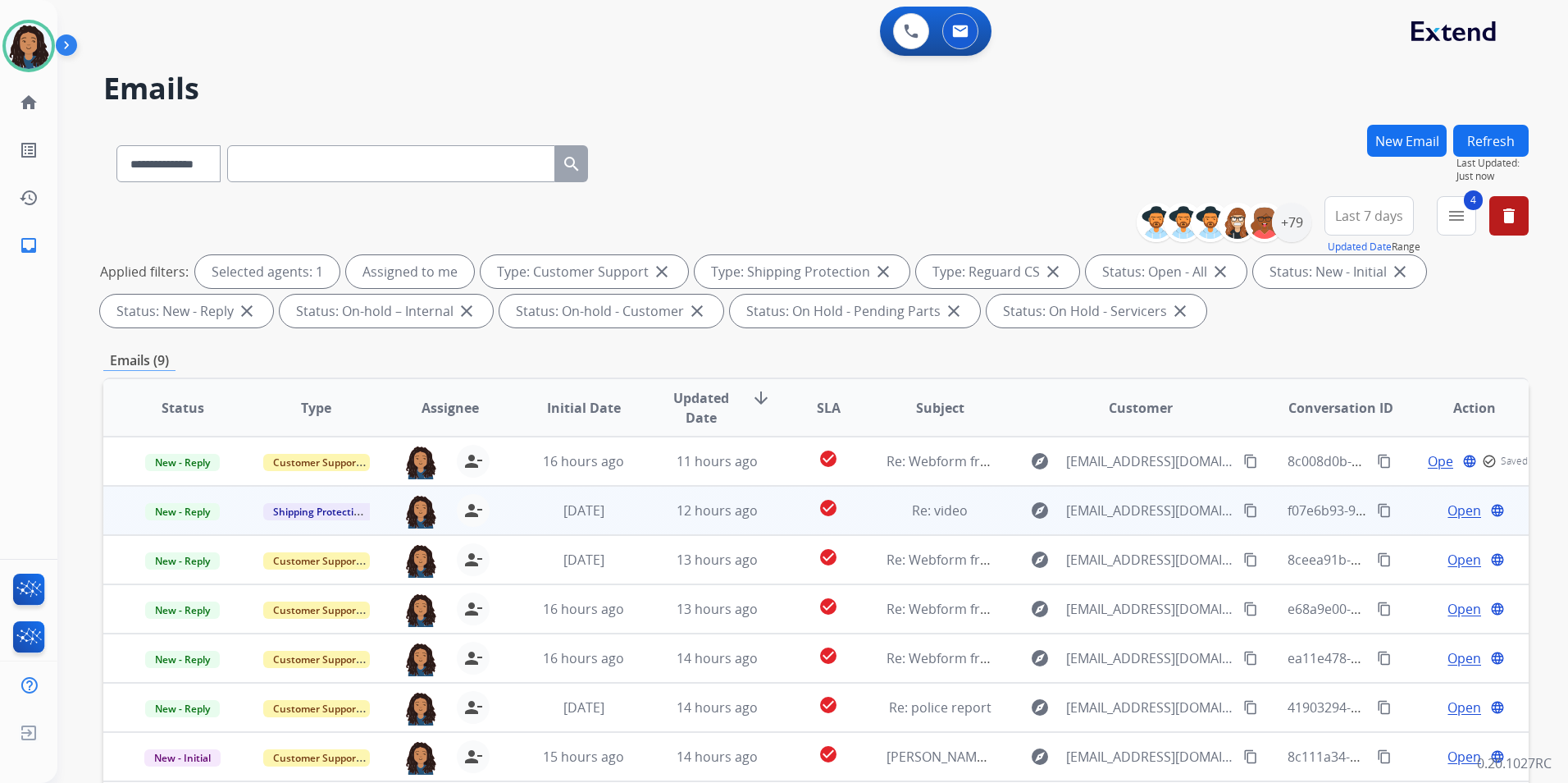
click at [1451, 502] on span "Open" at bounding box center [1464, 510] width 34 height 20
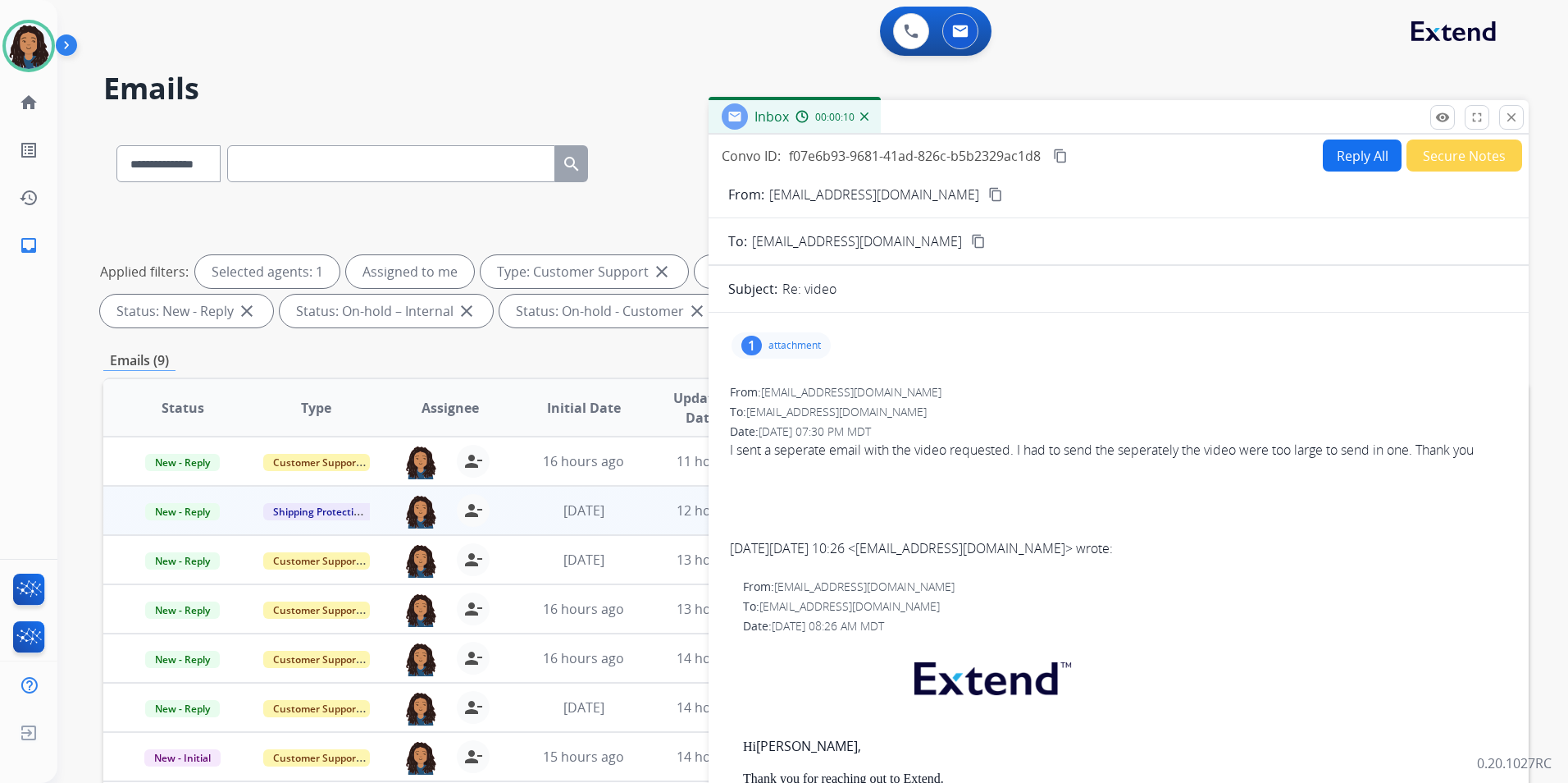
click at [815, 349] on p "attachment" at bounding box center [794, 345] width 53 height 13
click at [834, 391] on p "IMG_3044.mp4" at bounding box center [879, 384] width 91 height 20
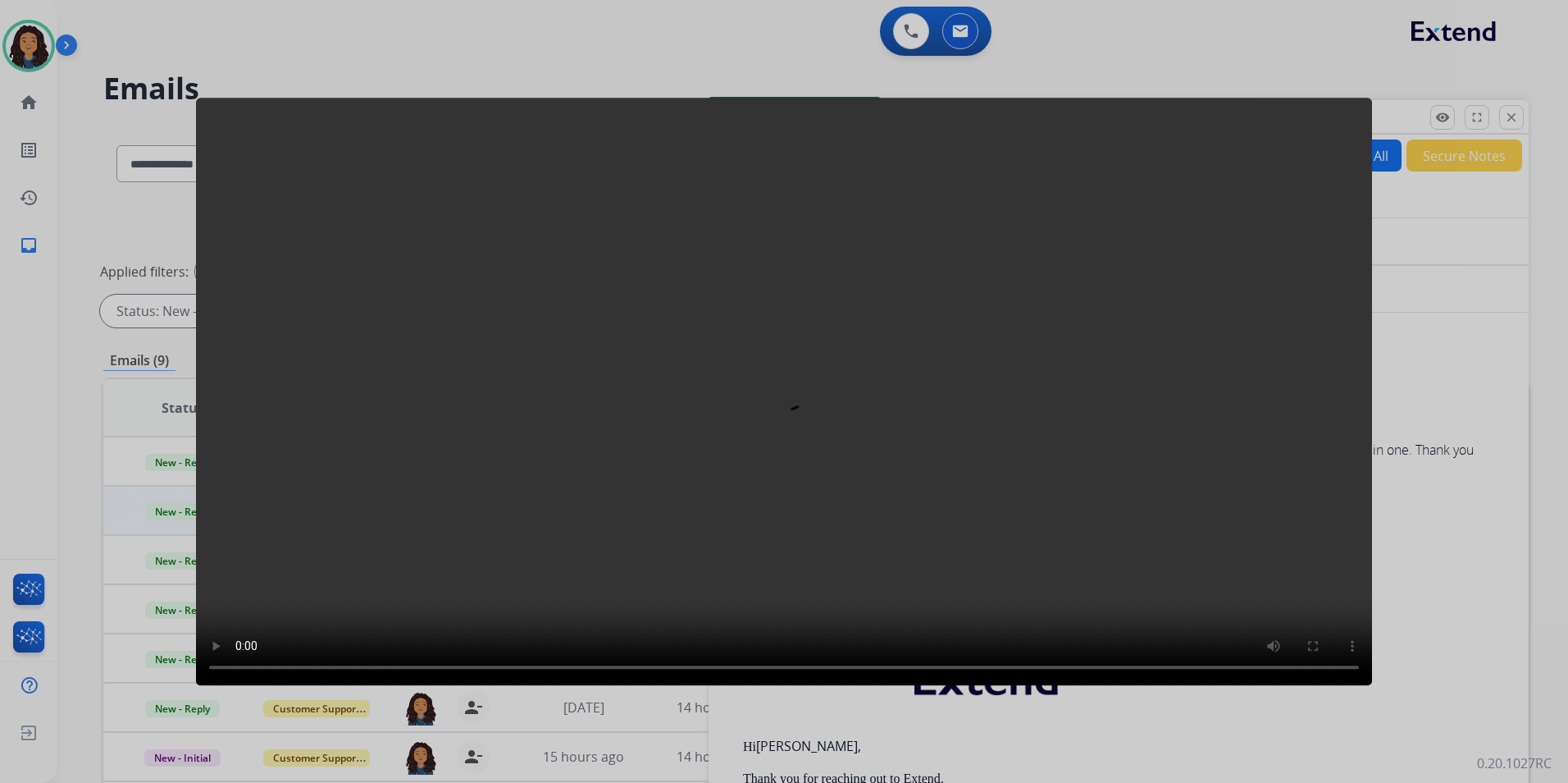
click at [1455, 260] on div at bounding box center [784, 392] width 1568 height 783
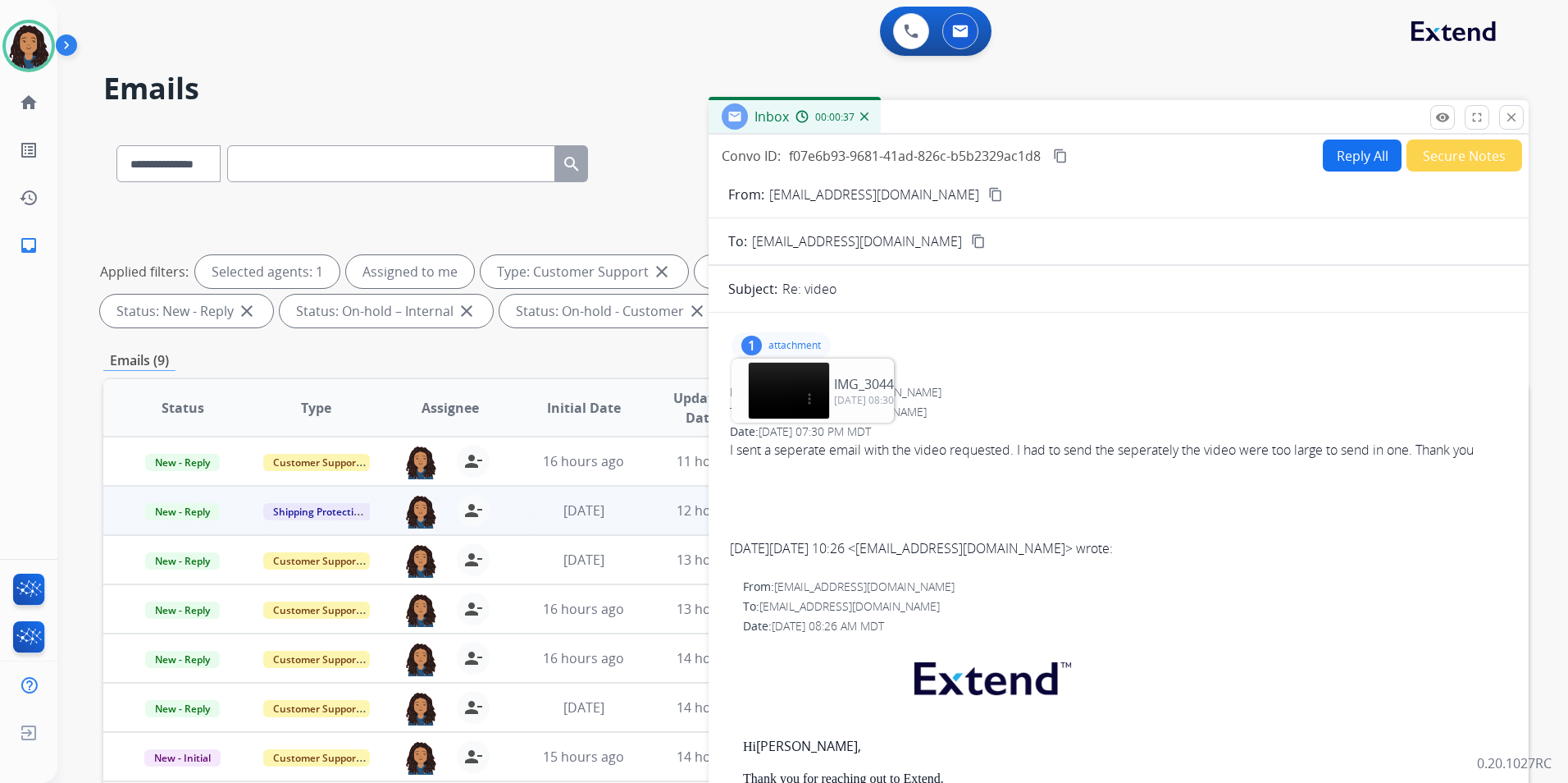
click at [989, 190] on mat-icon "content_copy" at bounding box center [995, 194] width 14 height 14
click at [924, 20] on button at bounding box center [911, 32] width 36 height 36
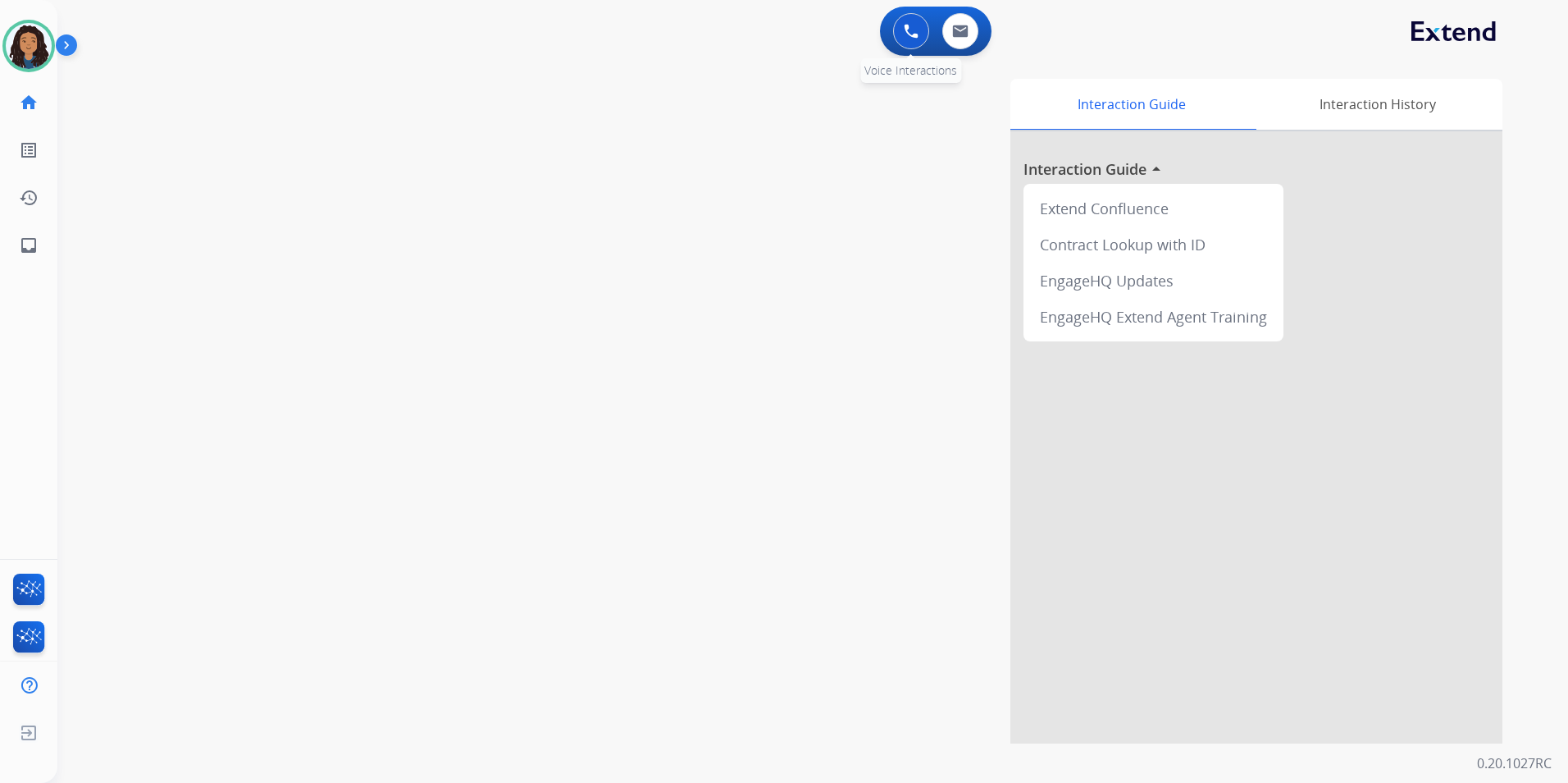
click at [905, 28] on img at bounding box center [911, 31] width 14 height 14
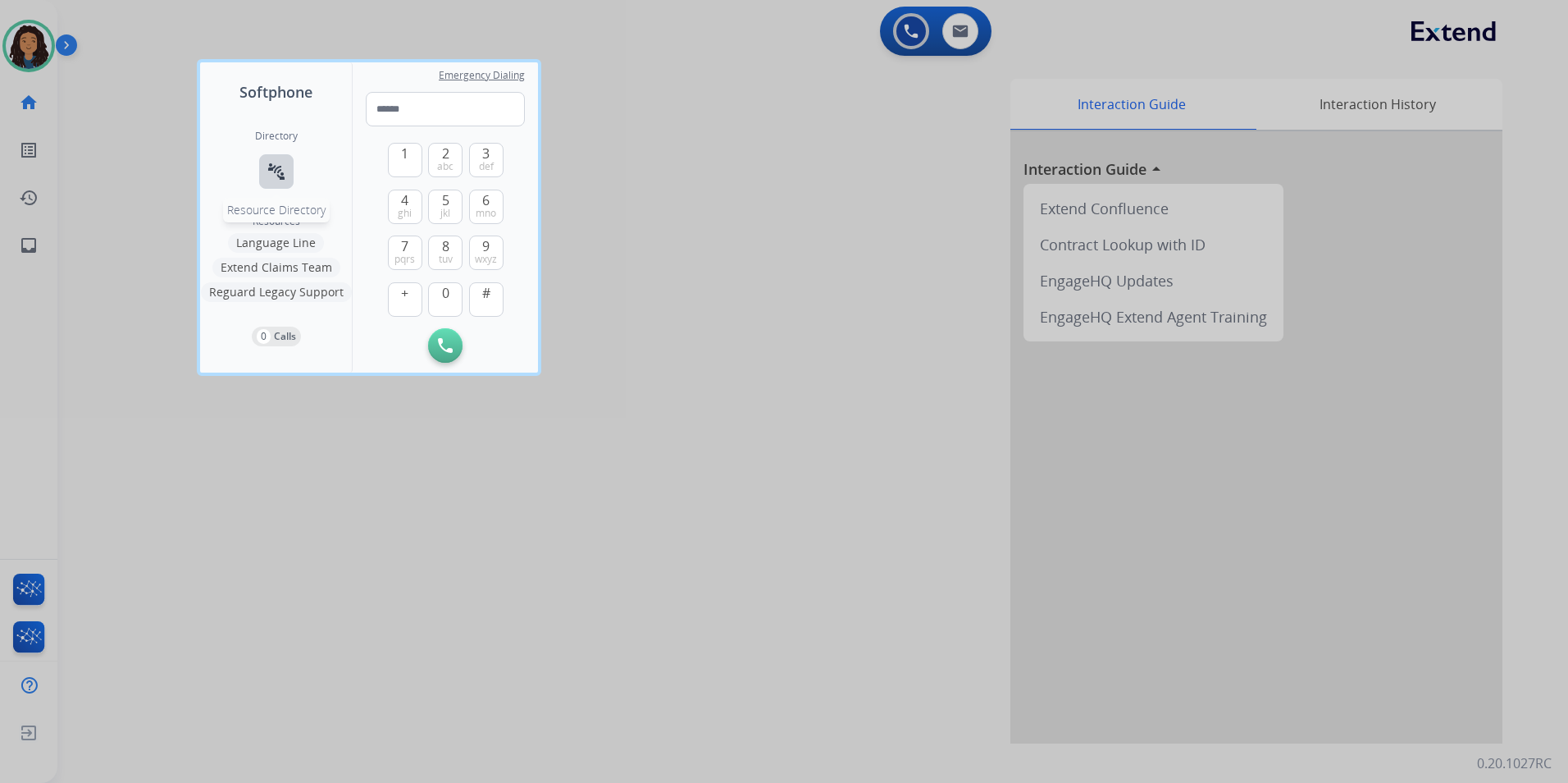
click at [264, 167] on button "connect_without_contact Resource Directory" at bounding box center [276, 172] width 35 height 35
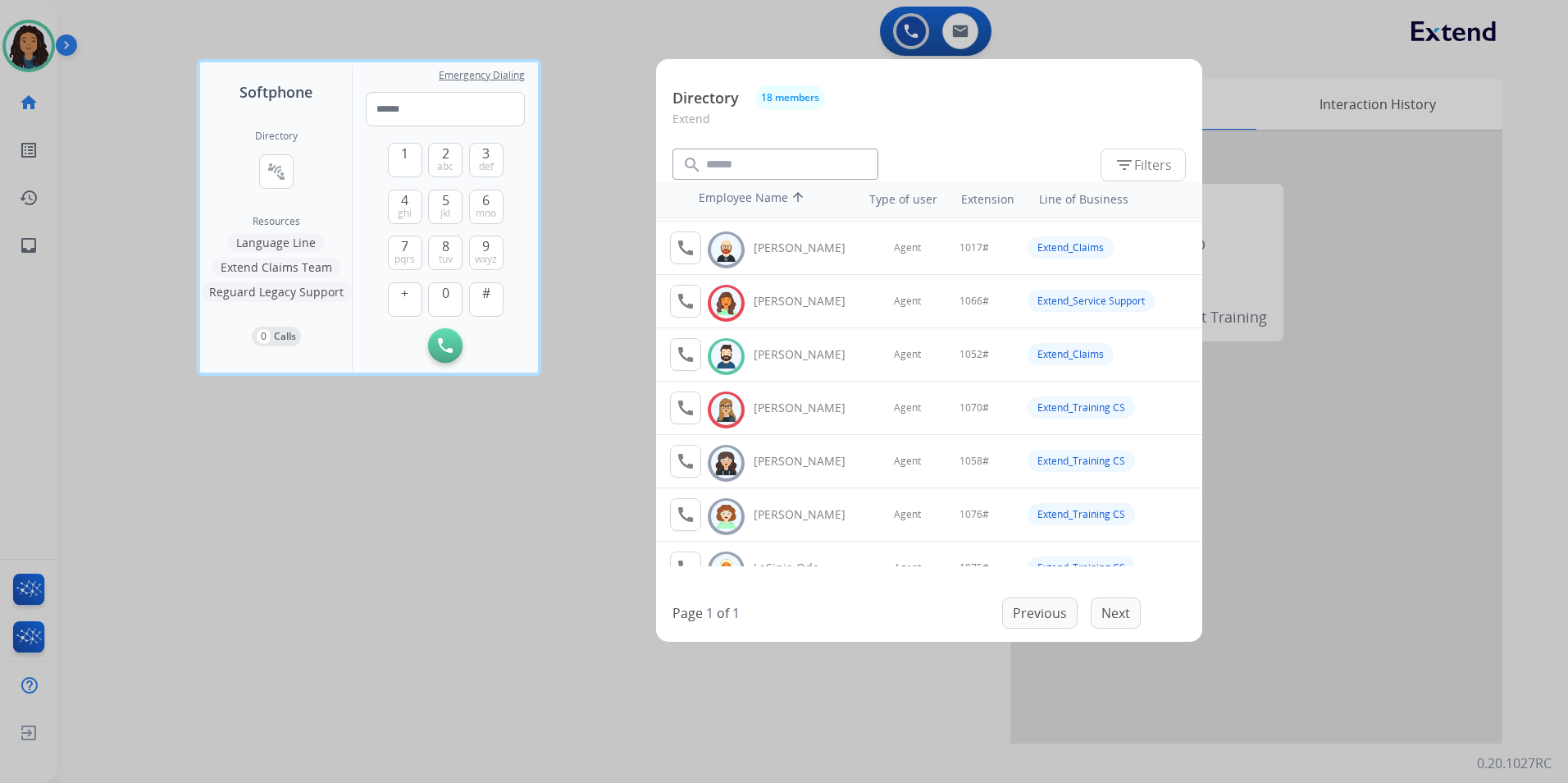
scroll to position [247, 0]
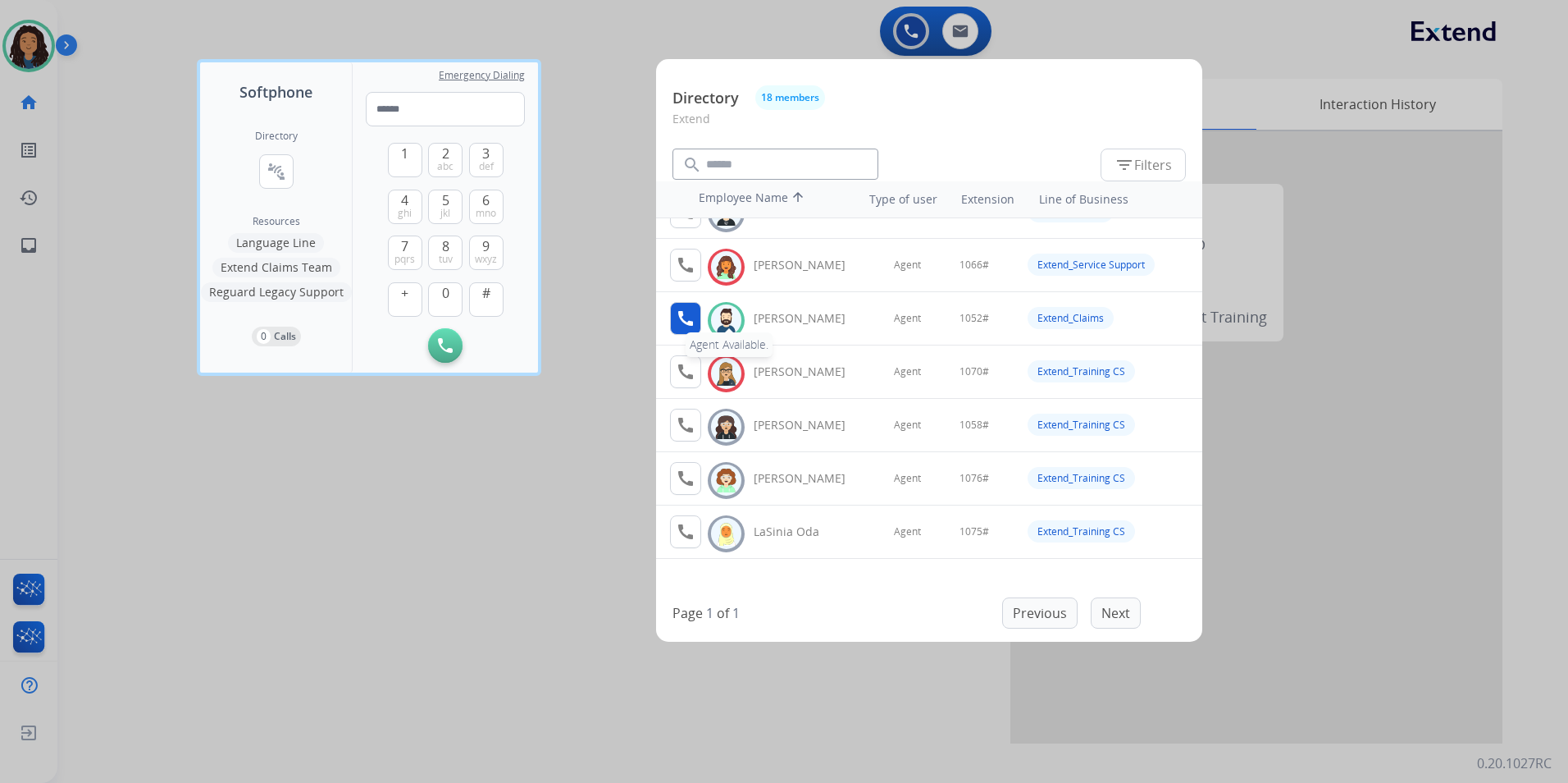
click at [677, 313] on mat-icon "call" at bounding box center [686, 319] width 20 height 20
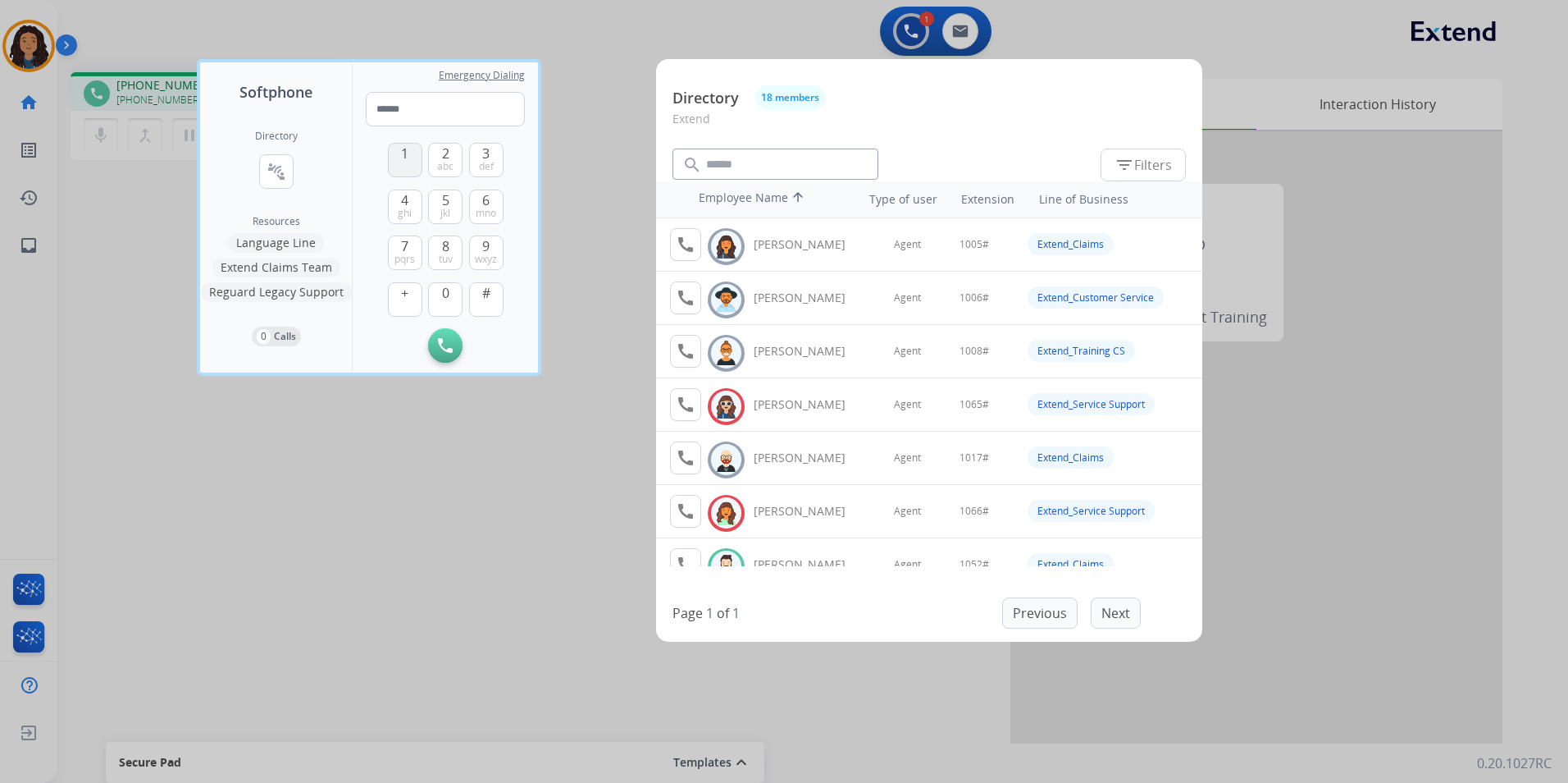
click at [398, 157] on button "1" at bounding box center [406, 160] width 35 height 35
click at [447, 297] on span "0" at bounding box center [446, 293] width 8 height 20
click at [453, 212] on button "5 jkl" at bounding box center [445, 207] width 35 height 35
click at [456, 163] on button "2 abc" at bounding box center [445, 160] width 35 height 35
click at [491, 301] on button "#" at bounding box center [486, 299] width 35 height 35
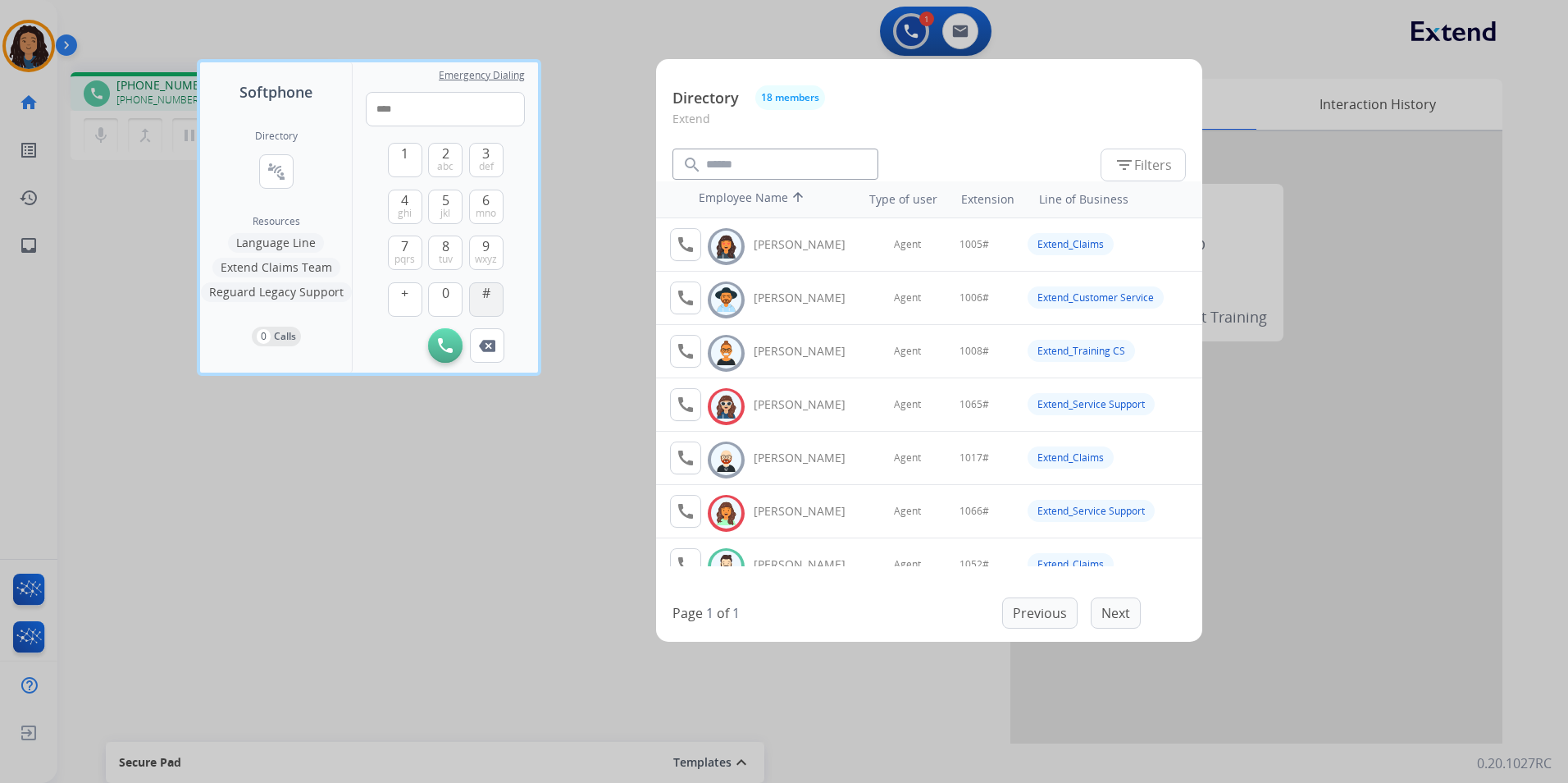
type input "*****"
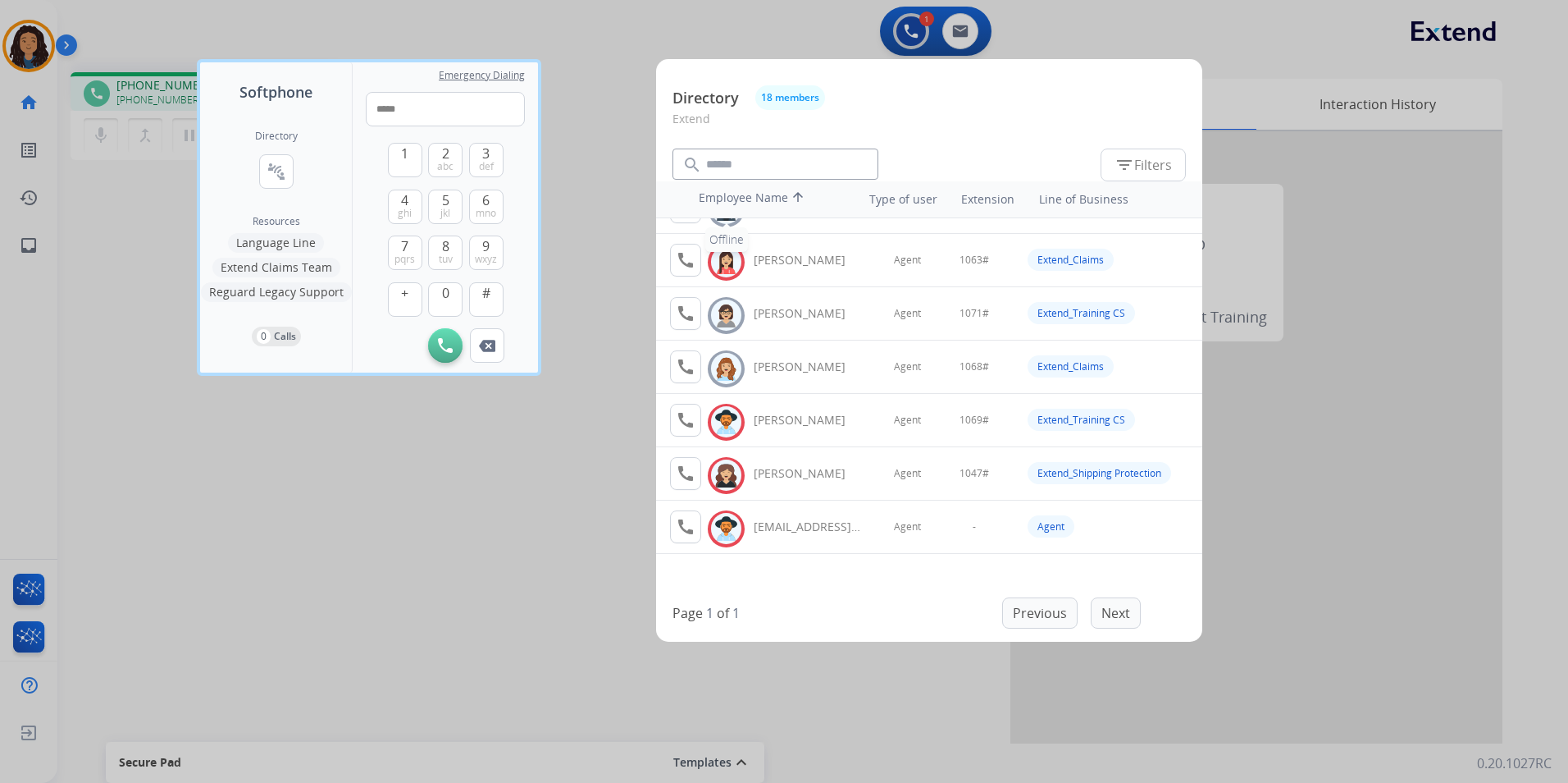
scroll to position [626, 0]
click at [461, 555] on div at bounding box center [784, 392] width 1568 height 783
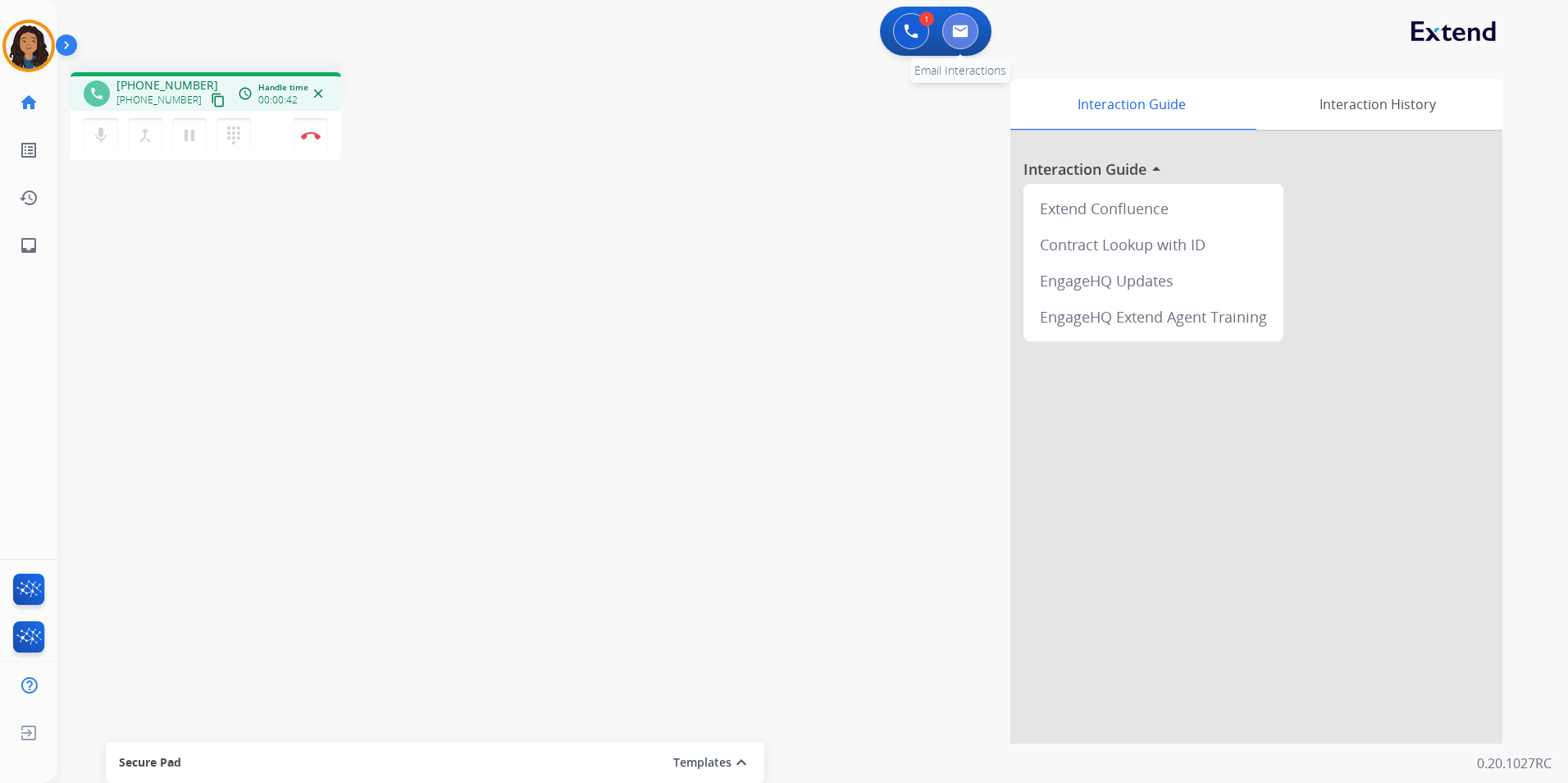
click at [970, 39] on button at bounding box center [961, 32] width 36 height 36
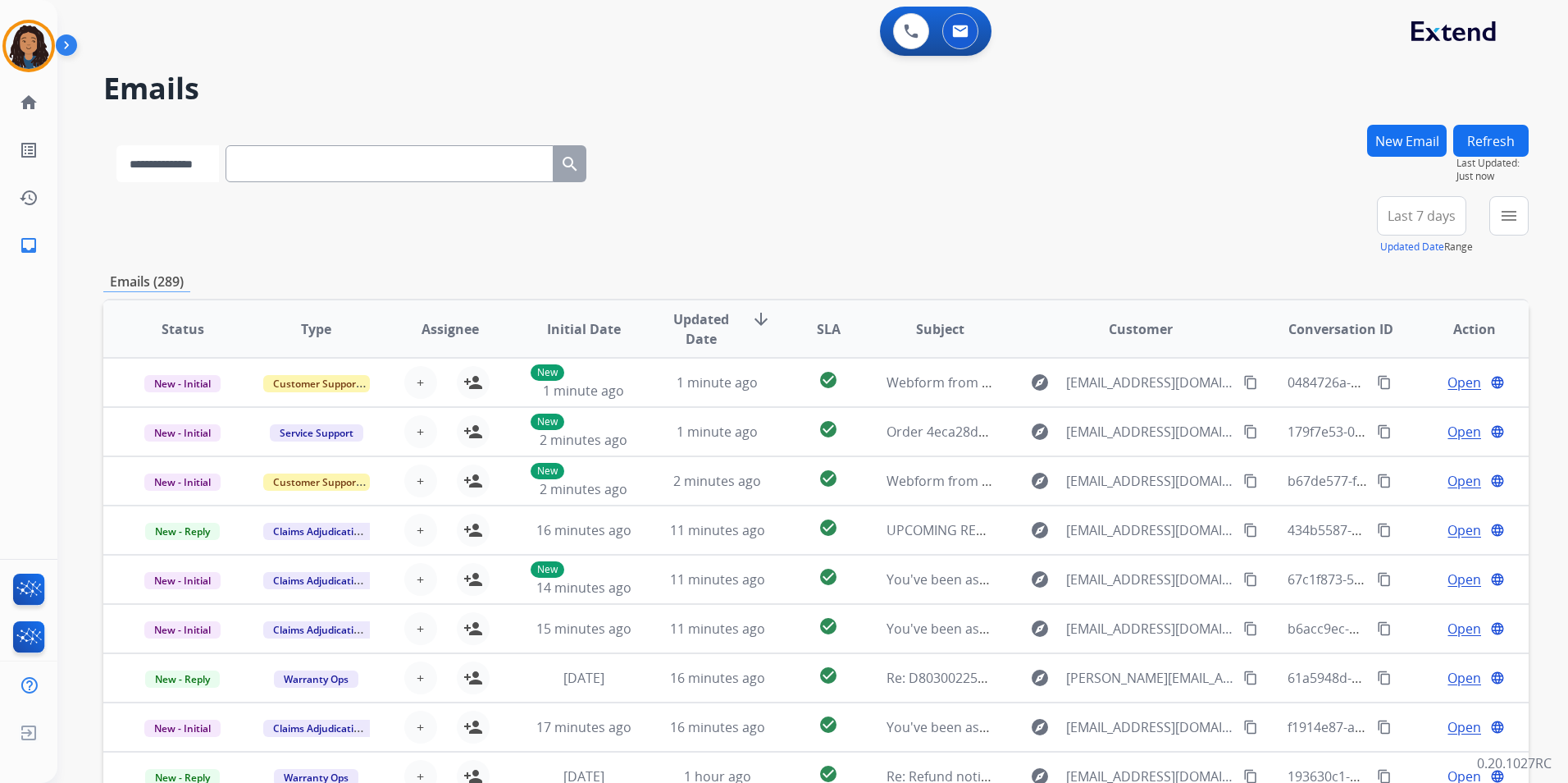
click at [208, 158] on select "**********" at bounding box center [167, 163] width 103 height 36
select select "**********"
click at [116, 145] on select "**********" at bounding box center [167, 163] width 103 height 36
paste input "**********"
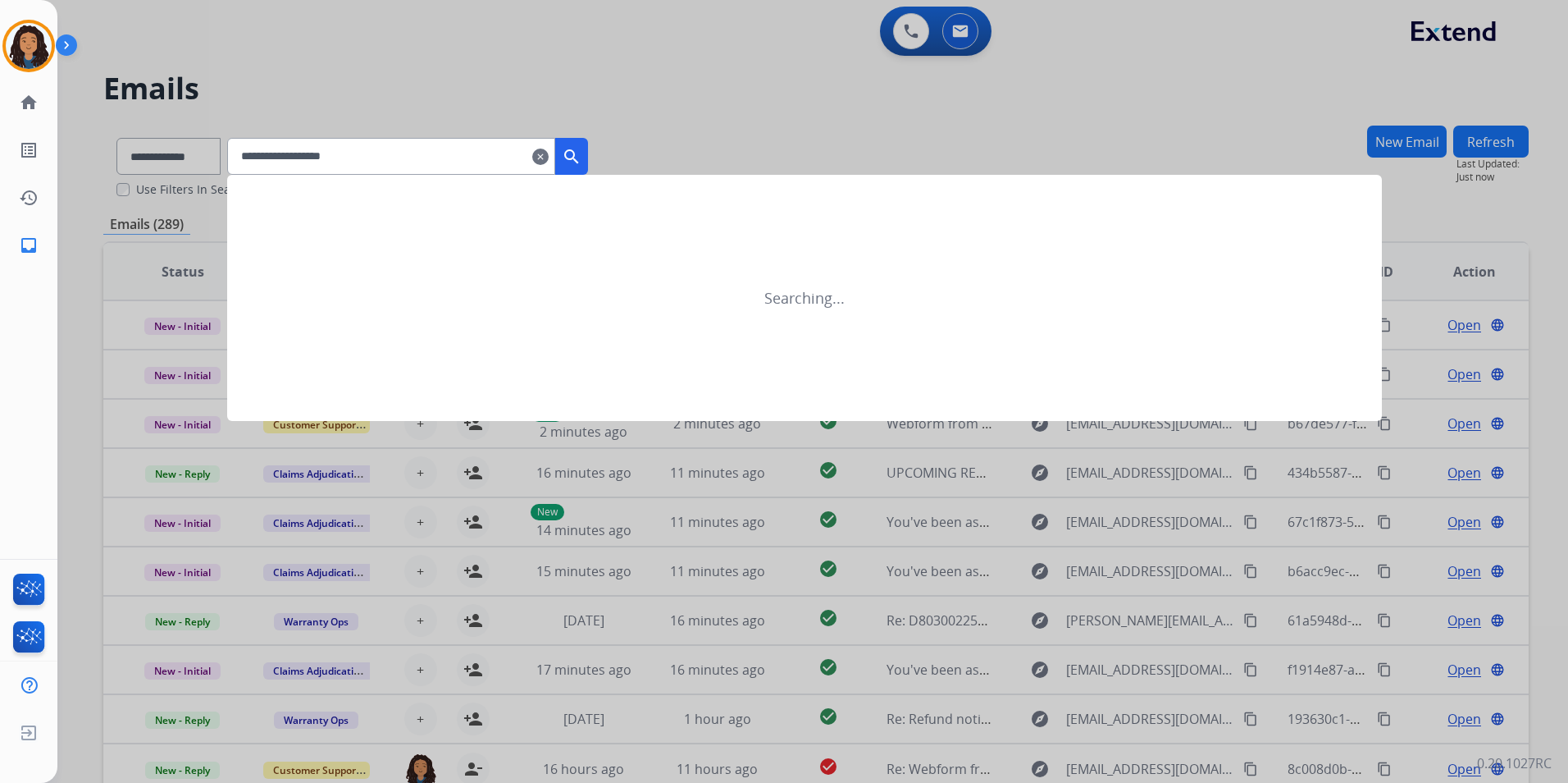
type input "**********"
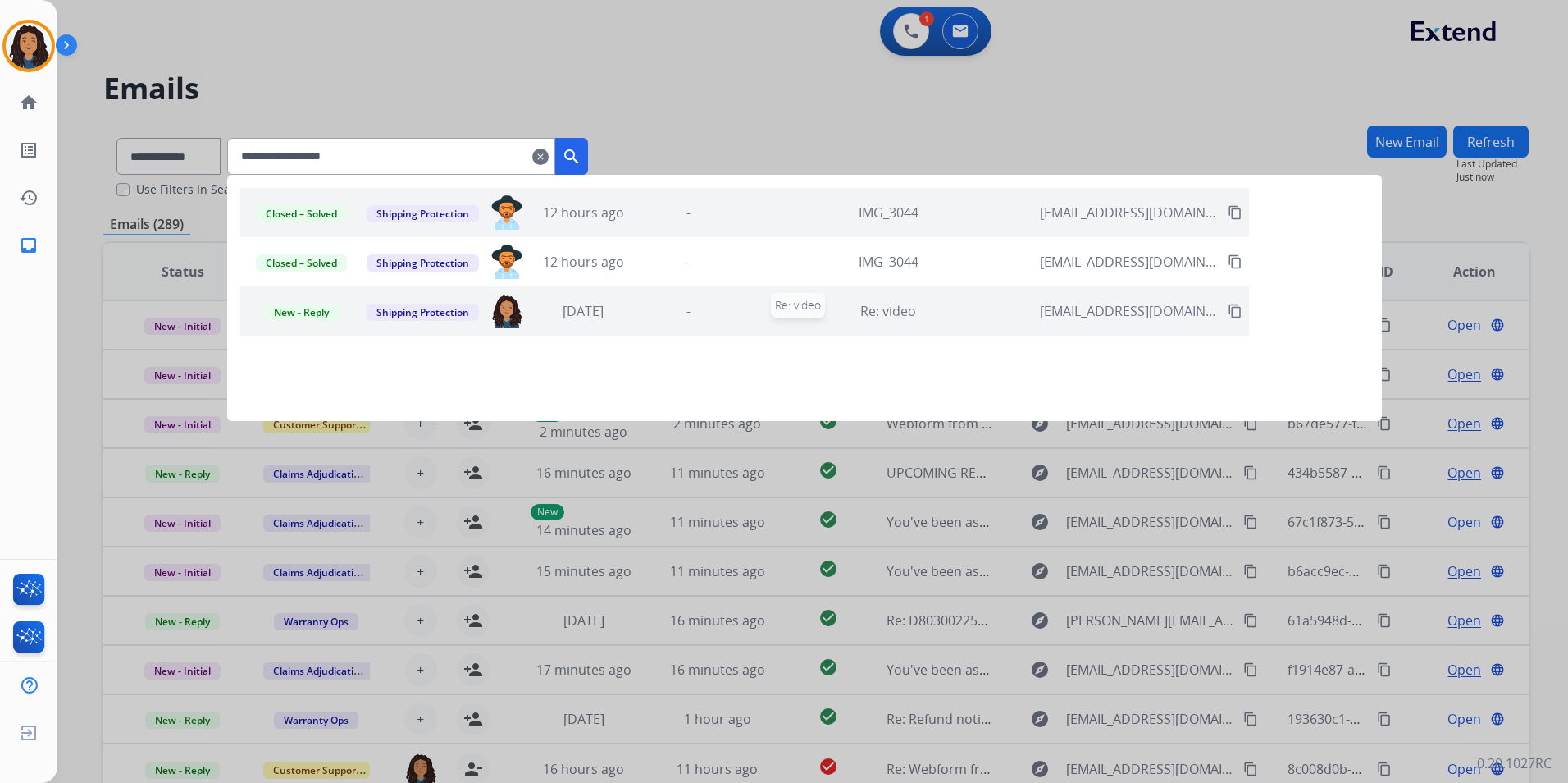
click at [966, 315] on div "Re: video" at bounding box center [888, 311] width 287 height 20
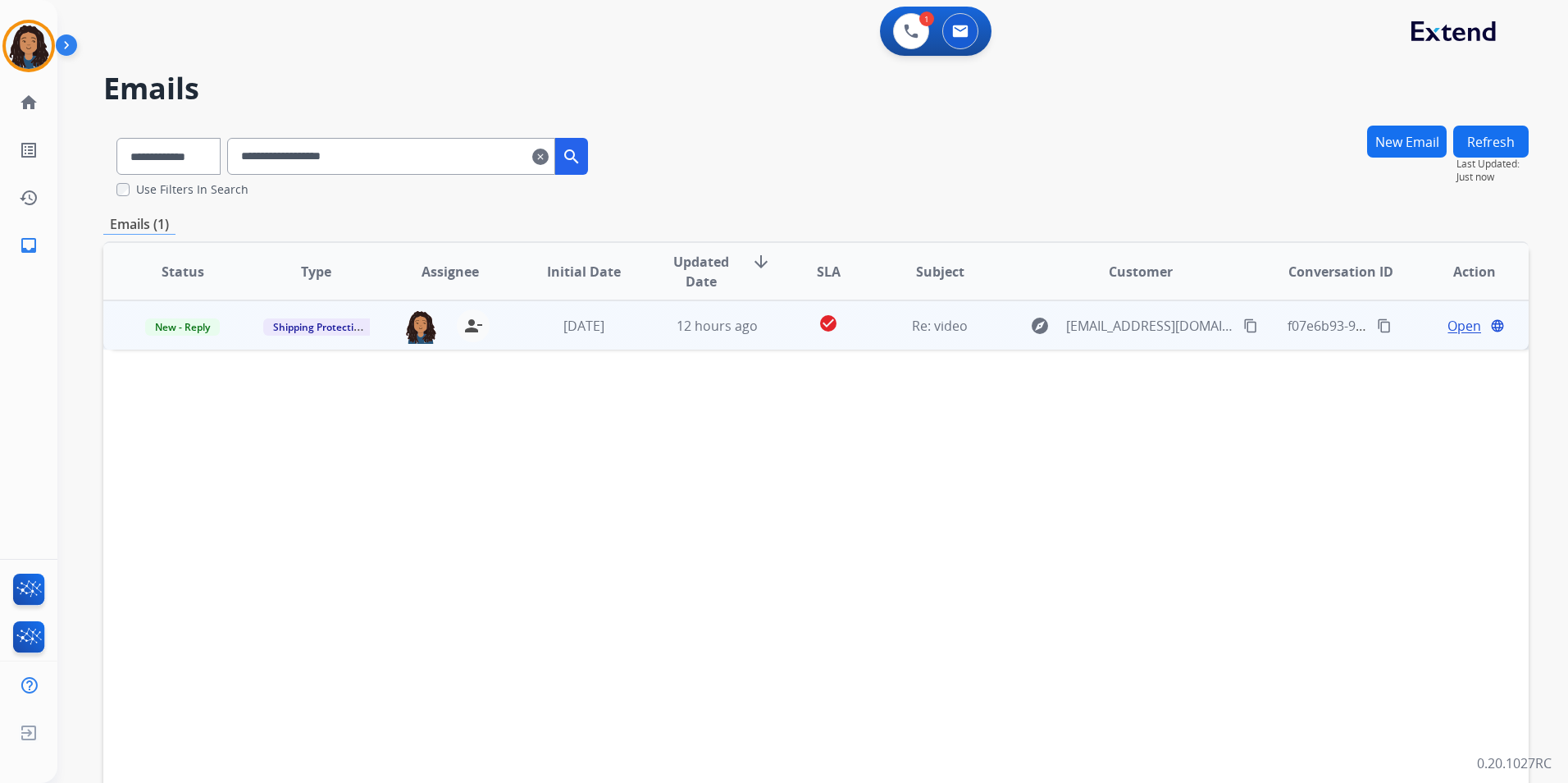
click at [1448, 327] on span "Open" at bounding box center [1464, 325] width 34 height 20
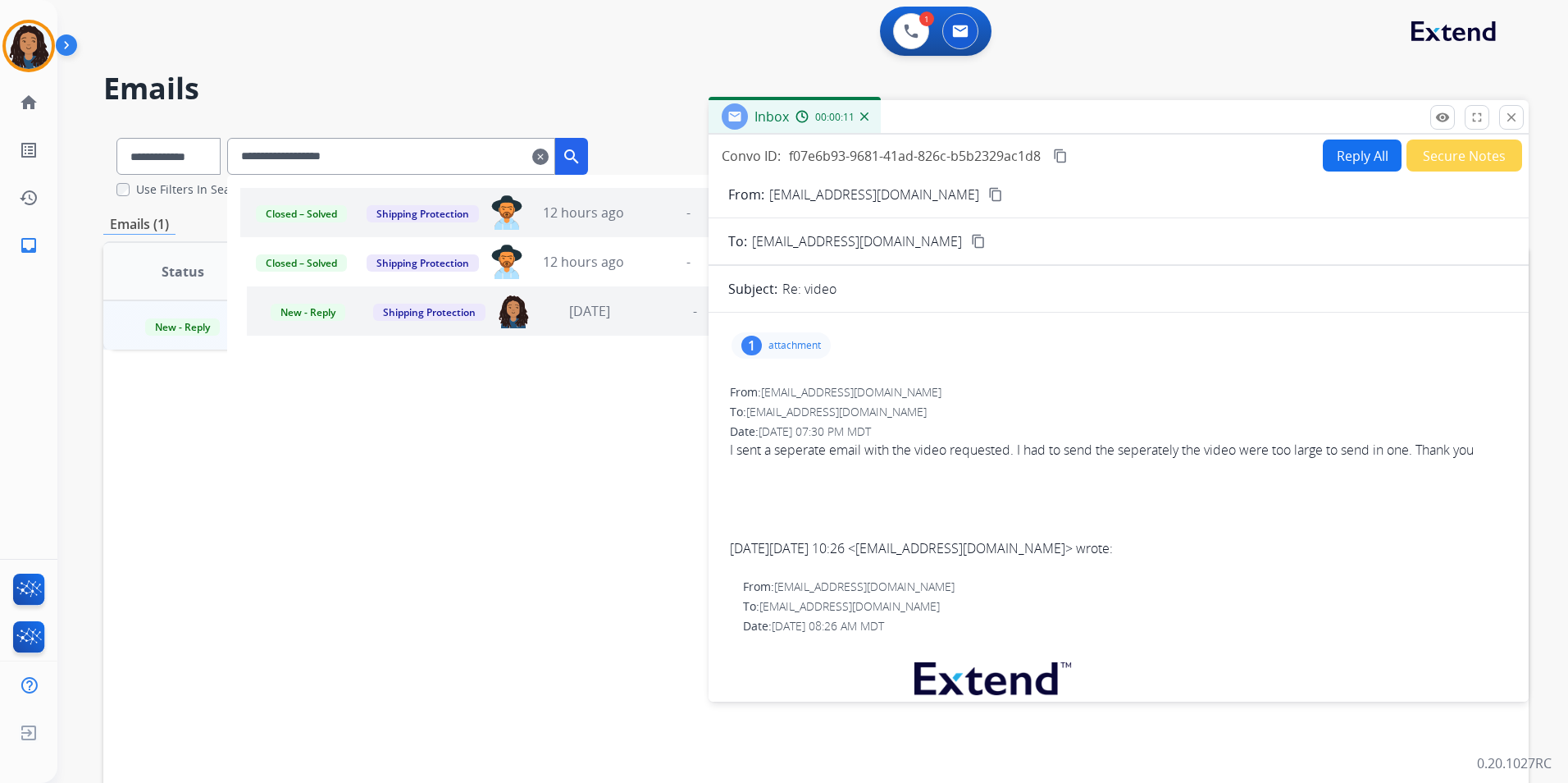
click at [416, 165] on input "**********" at bounding box center [391, 156] width 328 height 36
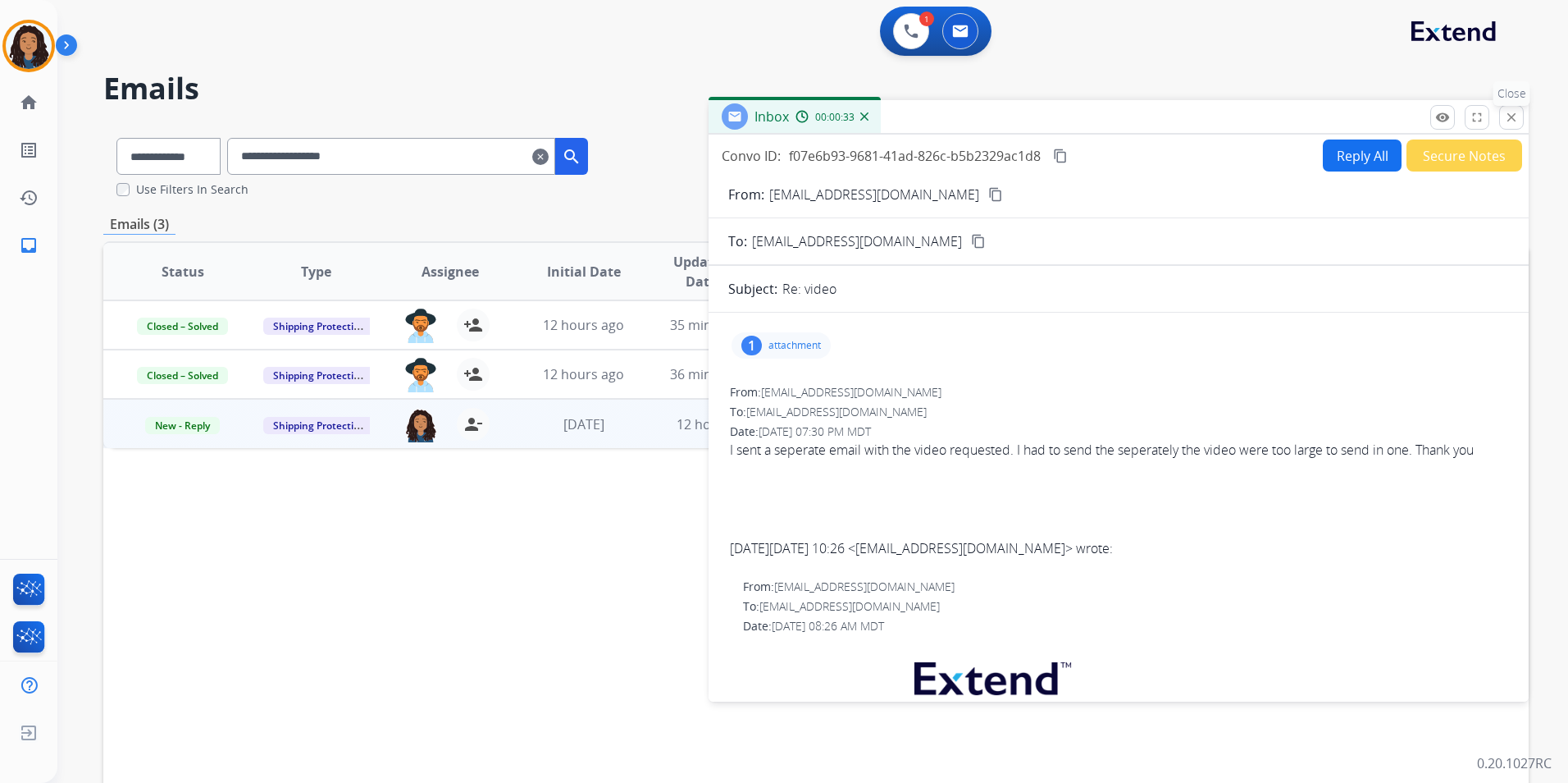
click at [1507, 116] on mat-icon "close" at bounding box center [1511, 117] width 14 height 14
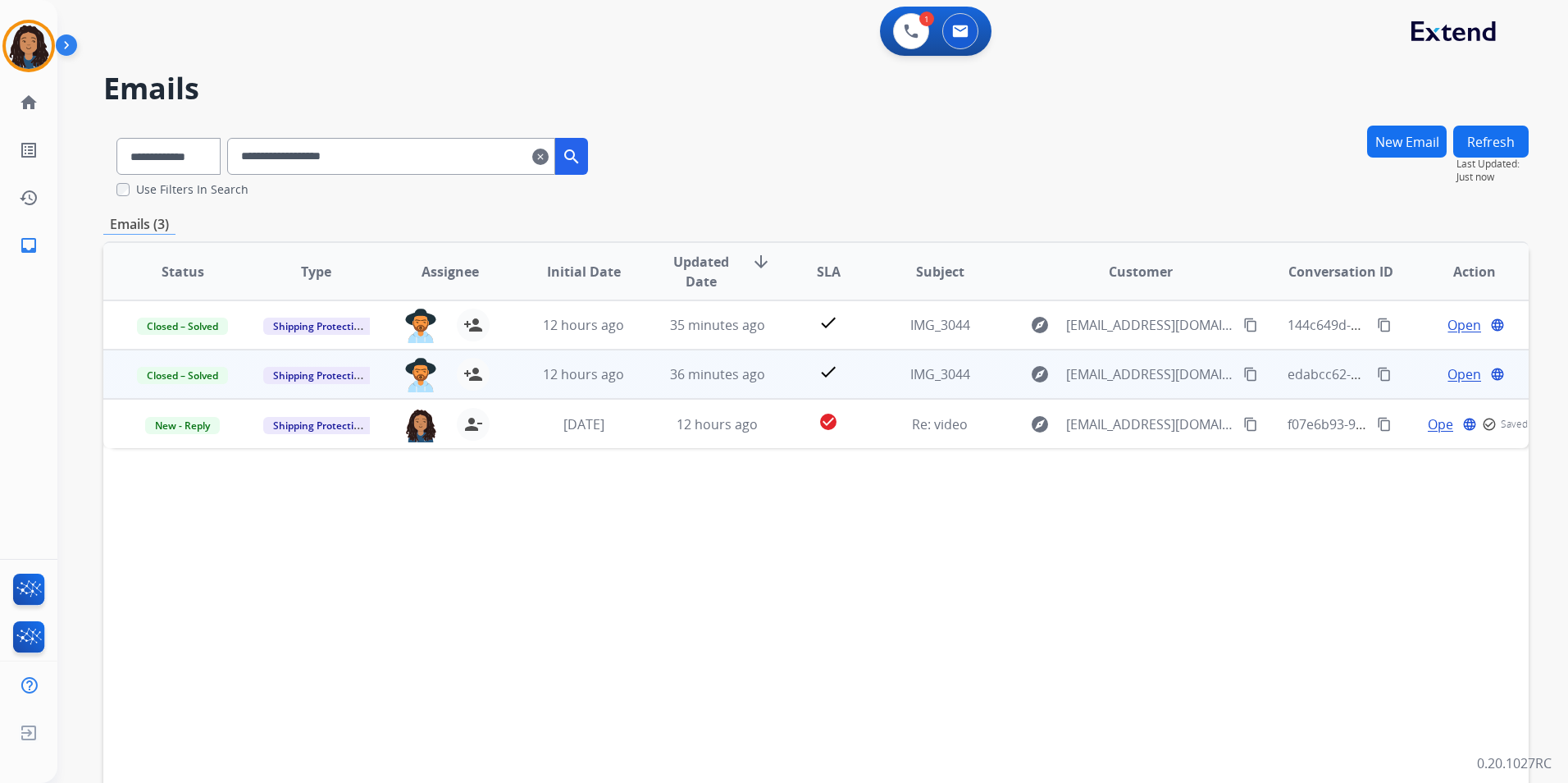
click at [1460, 376] on span "Open" at bounding box center [1464, 374] width 34 height 20
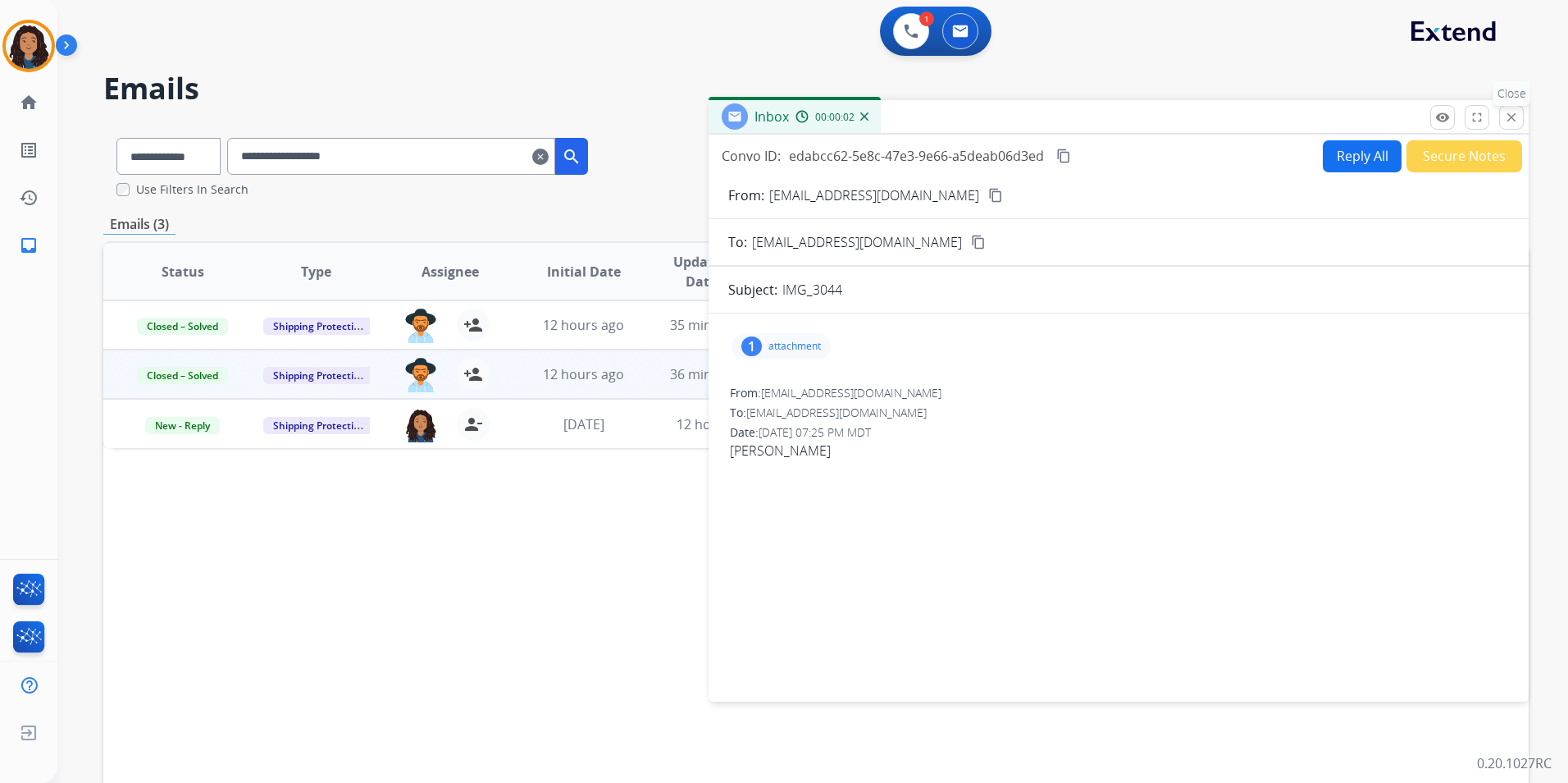
click at [1506, 112] on mat-icon "close" at bounding box center [1511, 117] width 14 height 14
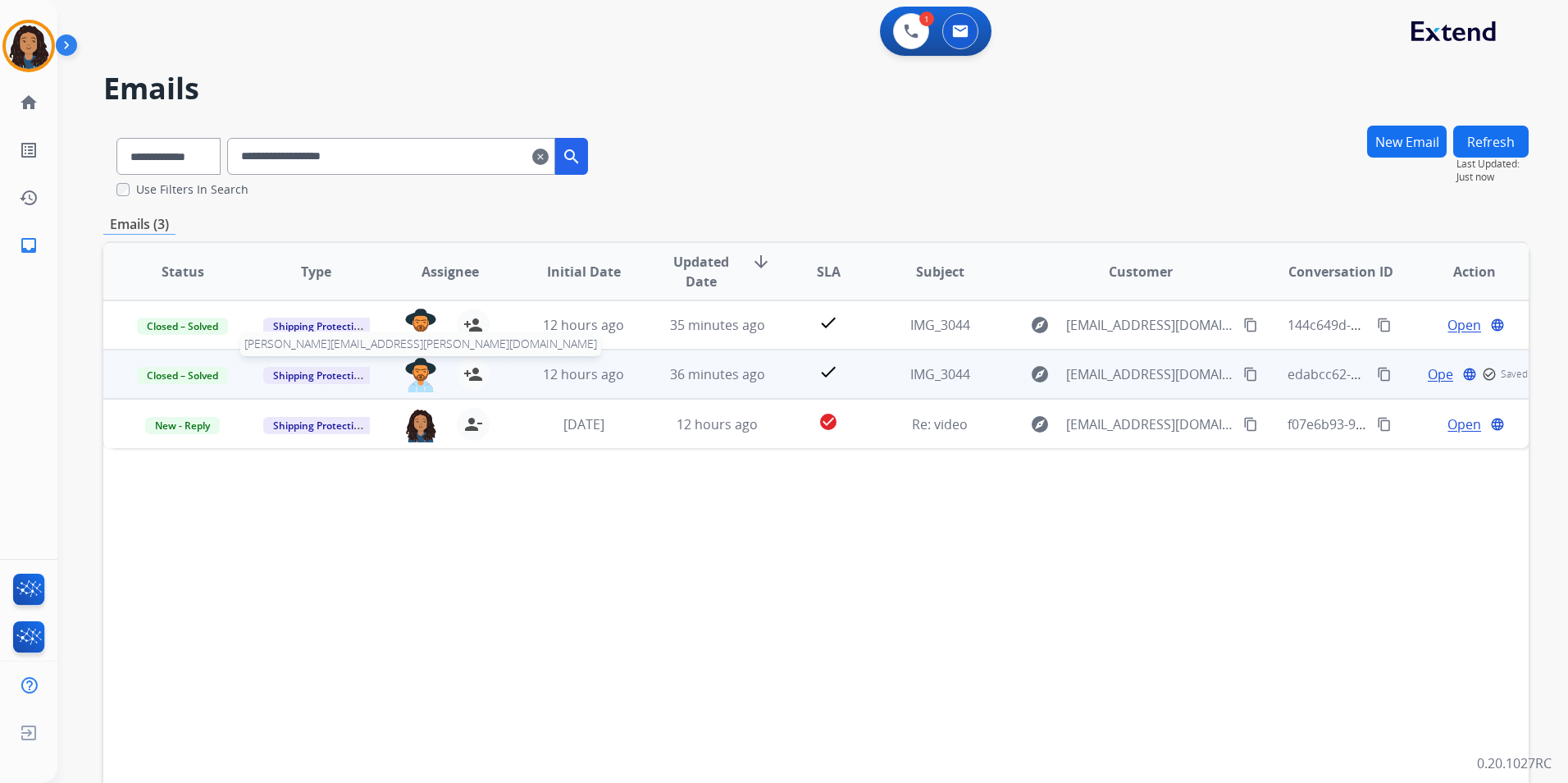
click at [424, 378] on img at bounding box center [421, 375] width 33 height 35
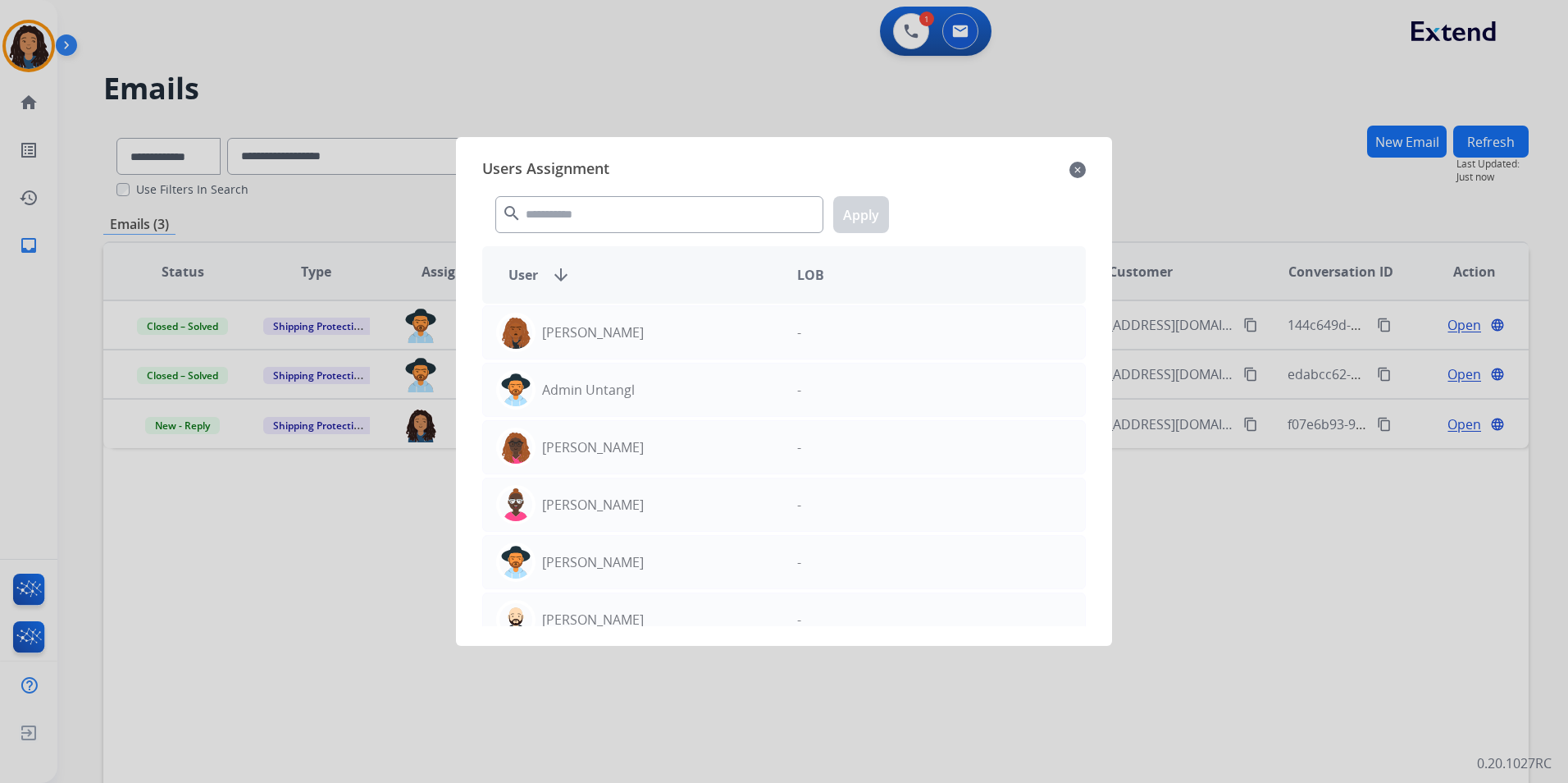
click at [1077, 171] on mat-icon "close" at bounding box center [1077, 170] width 16 height 20
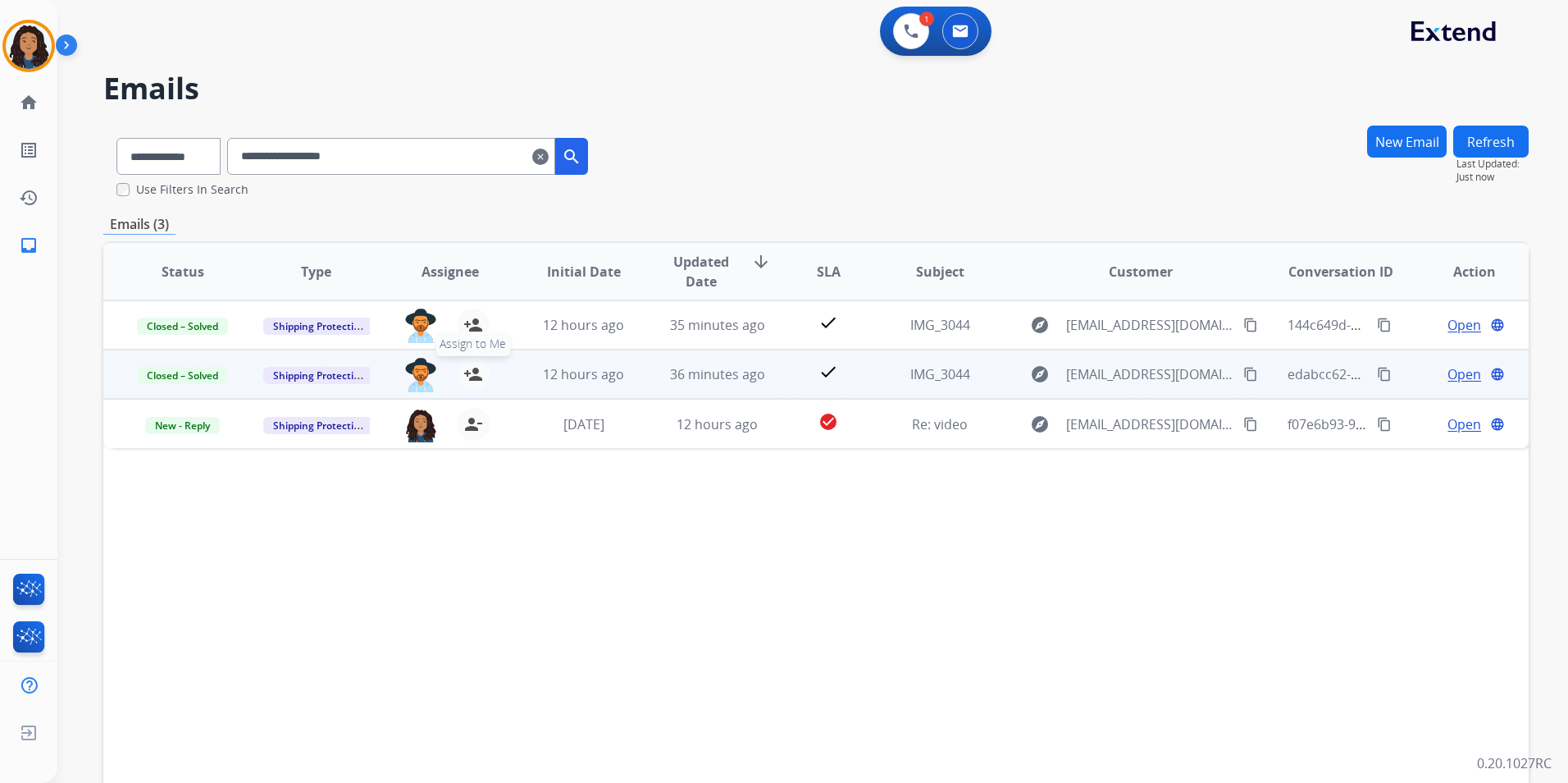
click at [468, 379] on mat-icon "person_add" at bounding box center [473, 374] width 20 height 20
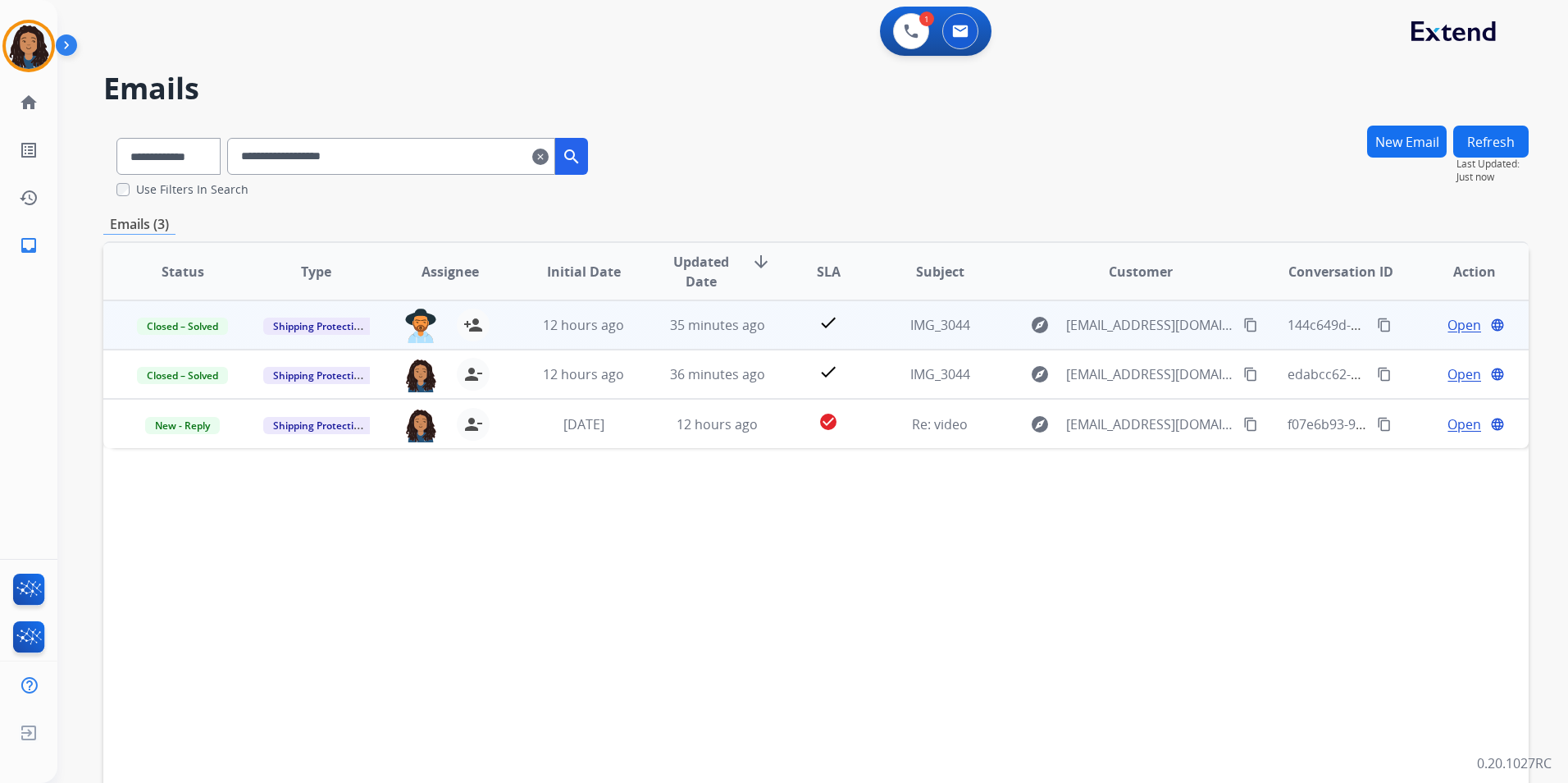
click at [1452, 326] on span "Open" at bounding box center [1464, 324] width 34 height 20
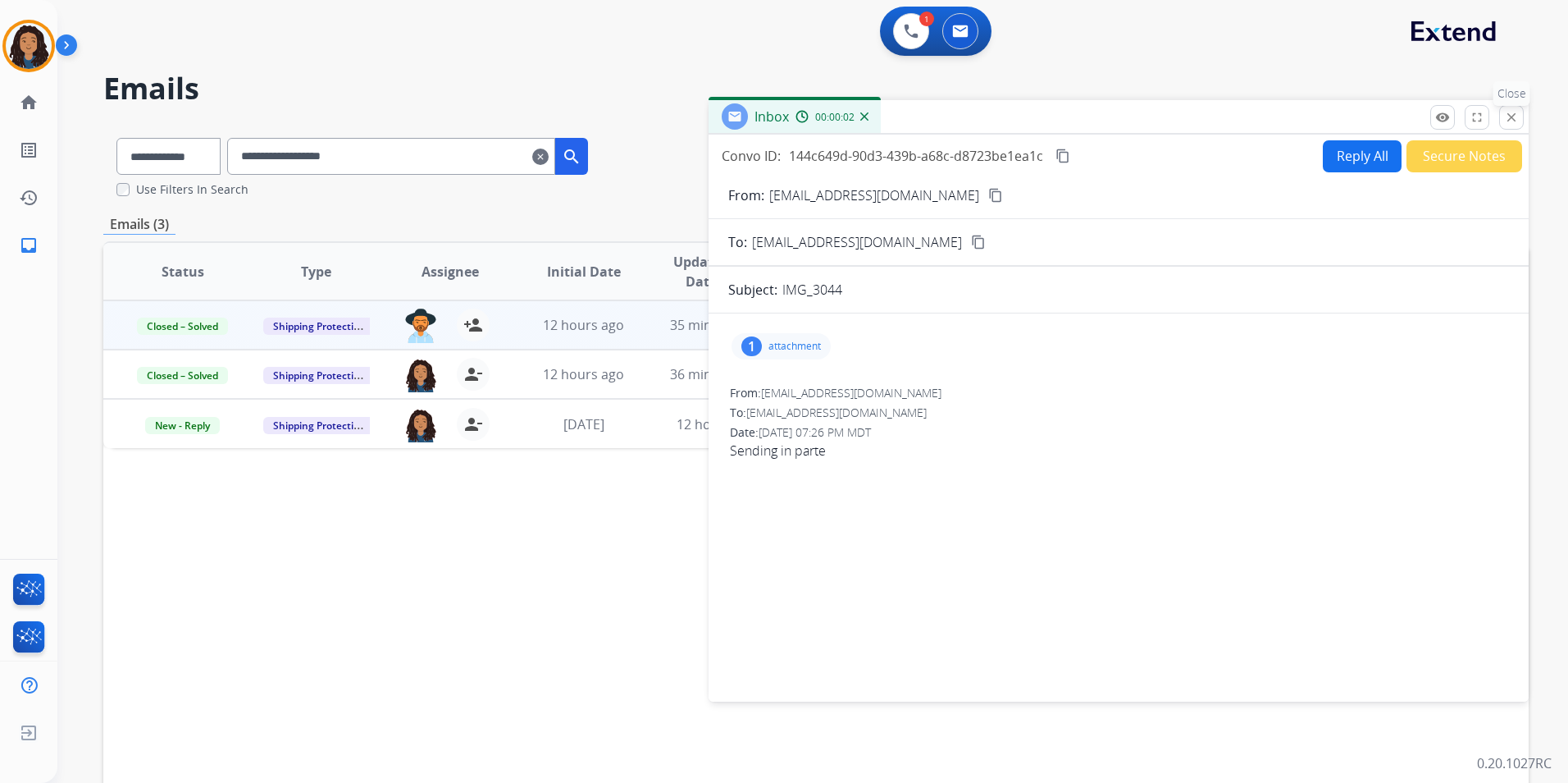
click at [1516, 122] on mat-icon "close" at bounding box center [1511, 117] width 14 height 14
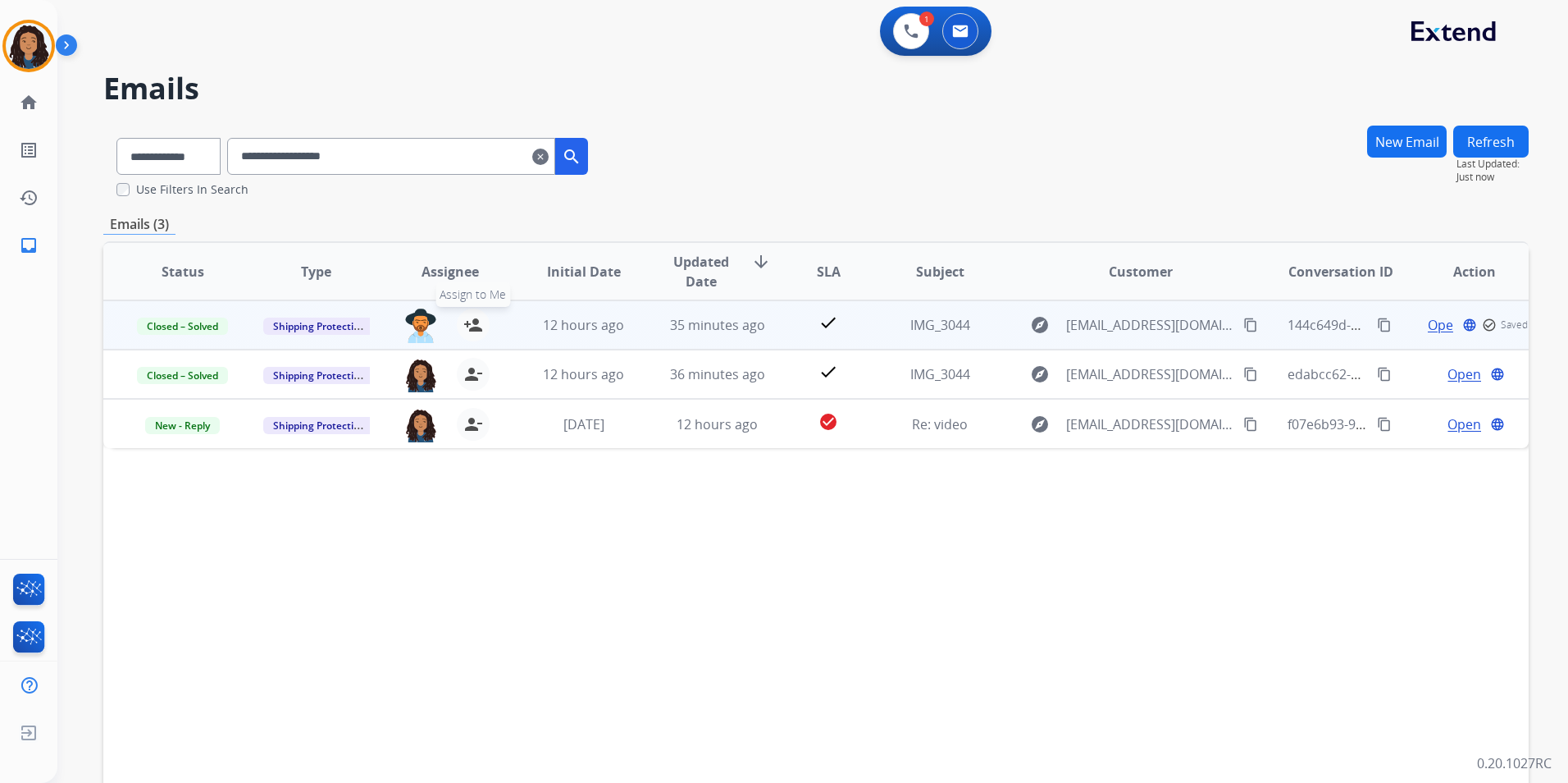
click at [464, 320] on mat-icon "person_add" at bounding box center [473, 324] width 20 height 20
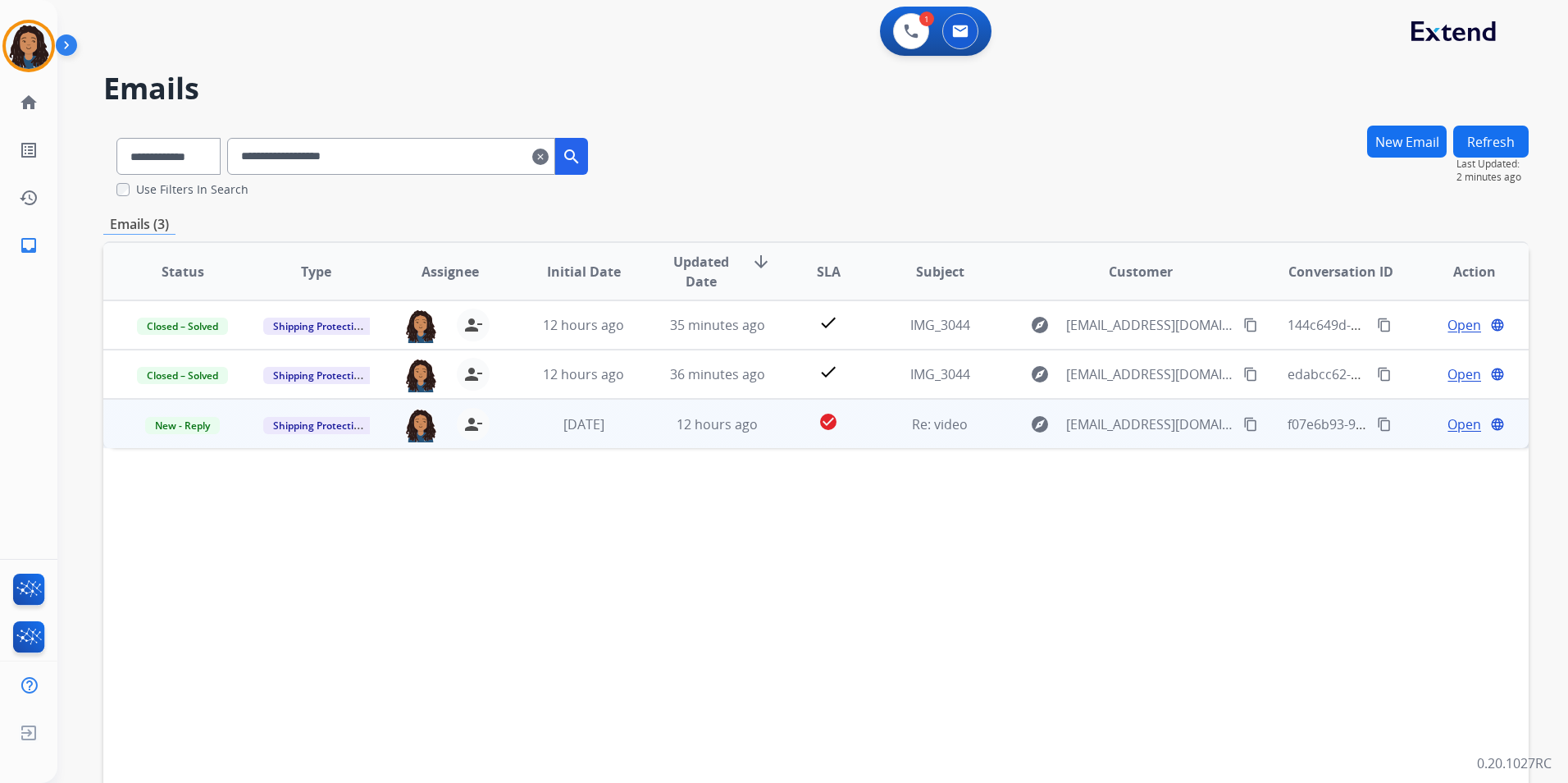
click at [1449, 426] on span "Open" at bounding box center [1464, 424] width 34 height 20
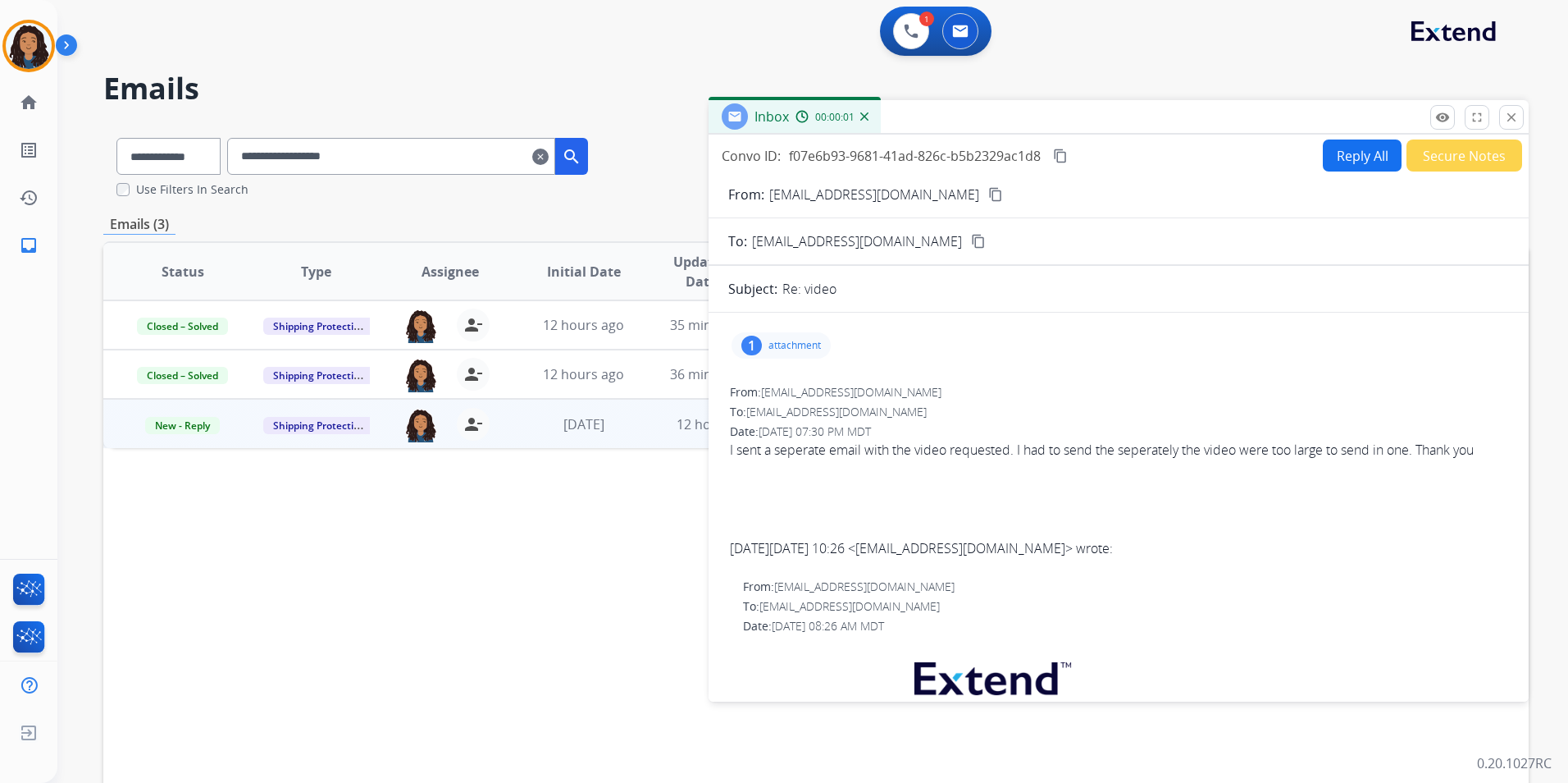
click at [989, 195] on mat-icon "content_copy" at bounding box center [995, 194] width 14 height 14
click at [904, 40] on button at bounding box center [911, 32] width 36 height 36
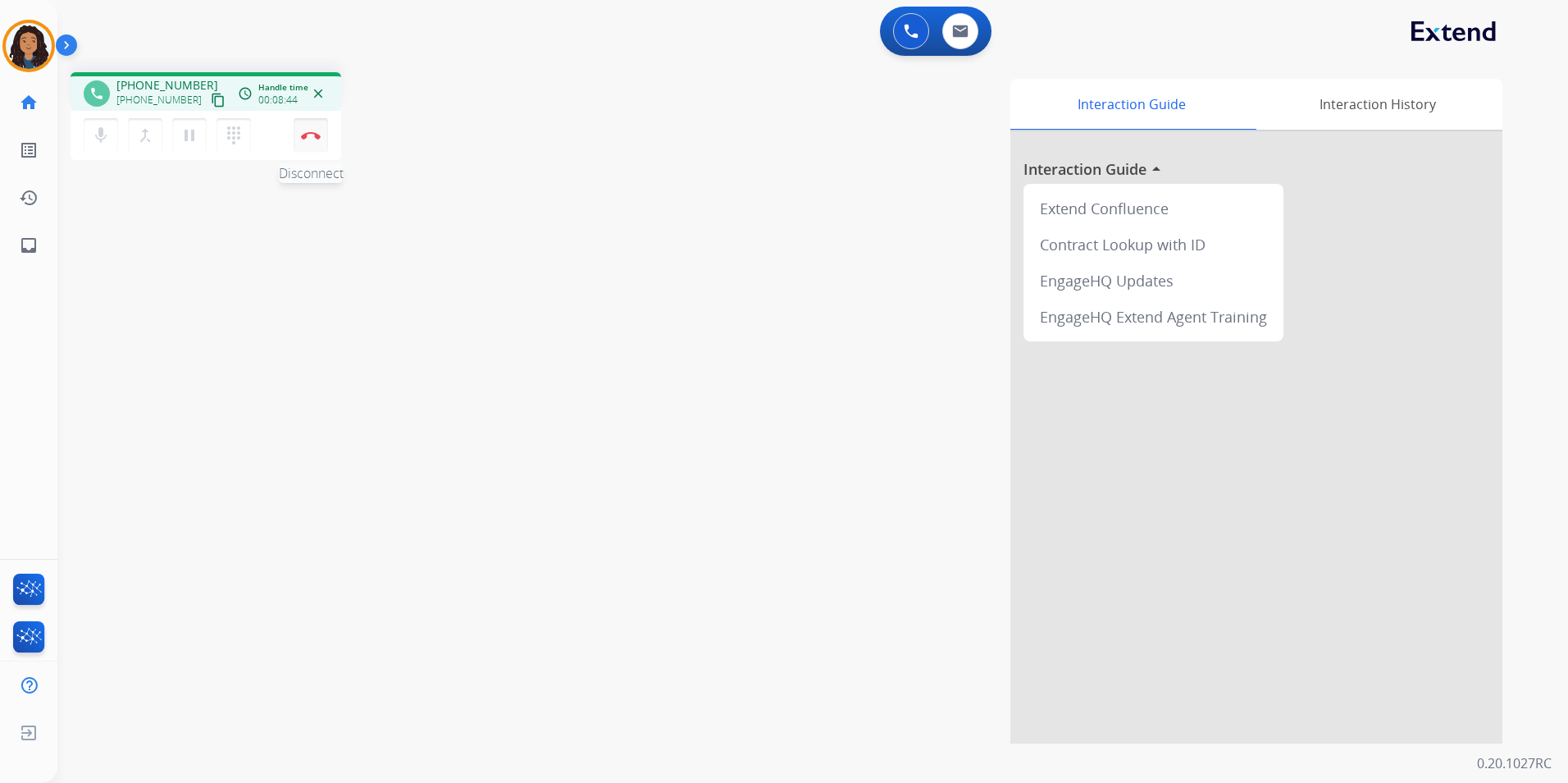
click at [304, 139] on button "Disconnect" at bounding box center [311, 135] width 35 height 35
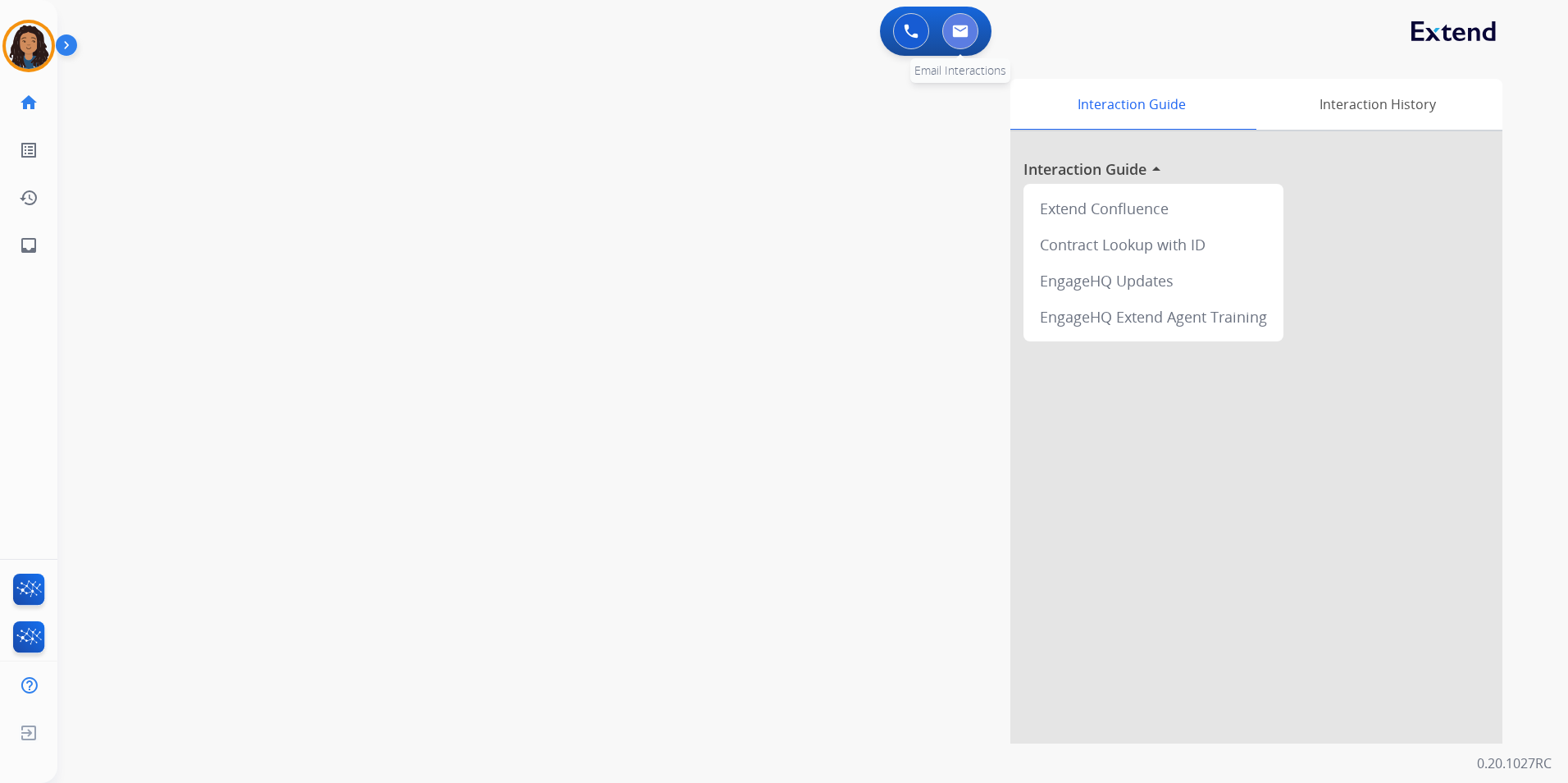
click at [954, 46] on button at bounding box center [961, 32] width 36 height 36
select select "**********"
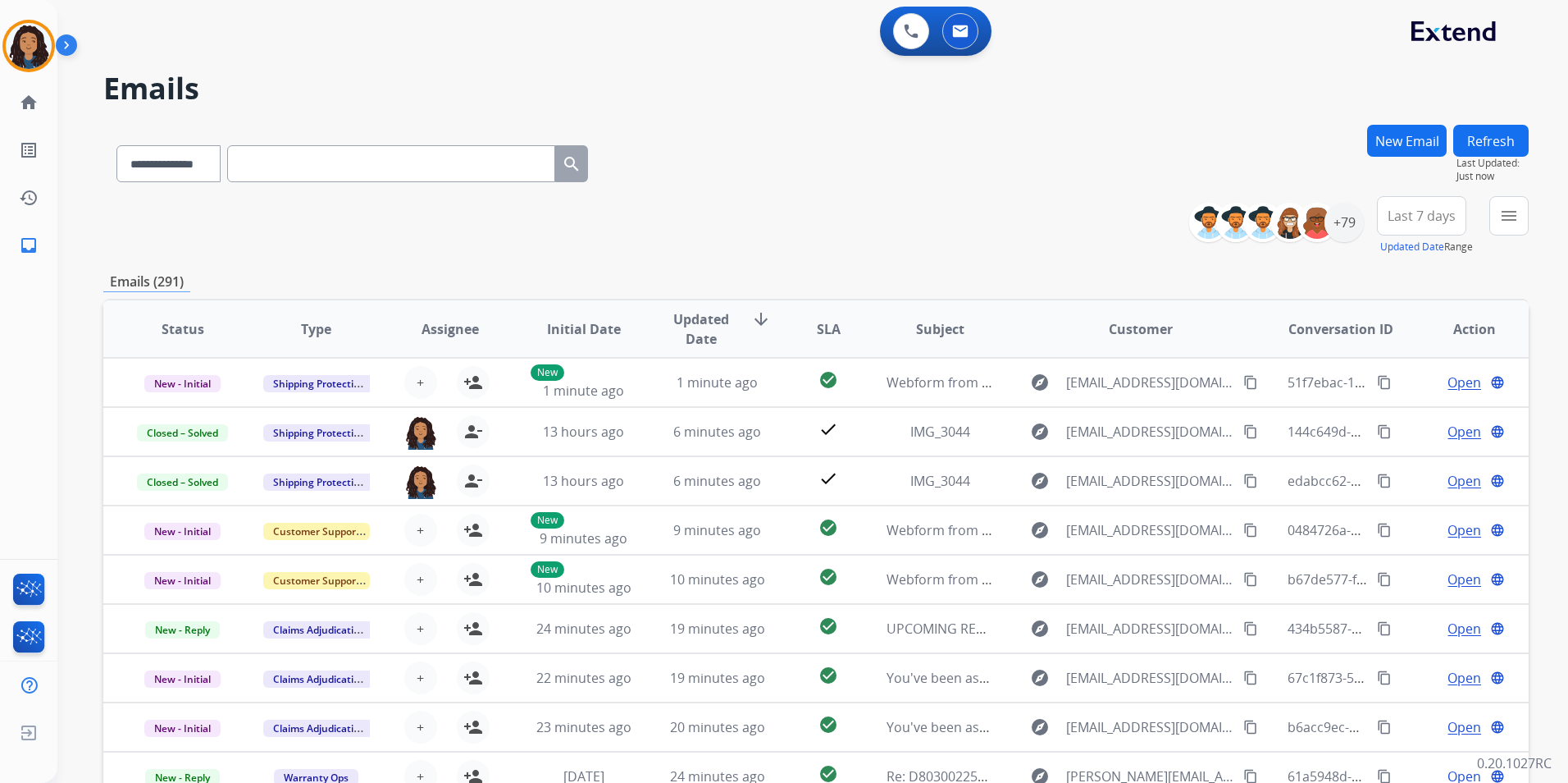
drag, startPoint x: 1335, startPoint y: 245, endPoint x: 1348, endPoint y: 228, distance: 21.4
click at [1335, 244] on div "**********" at bounding box center [1282, 222] width 162 height 53
click at [1348, 228] on div "+79" at bounding box center [1344, 222] width 39 height 39
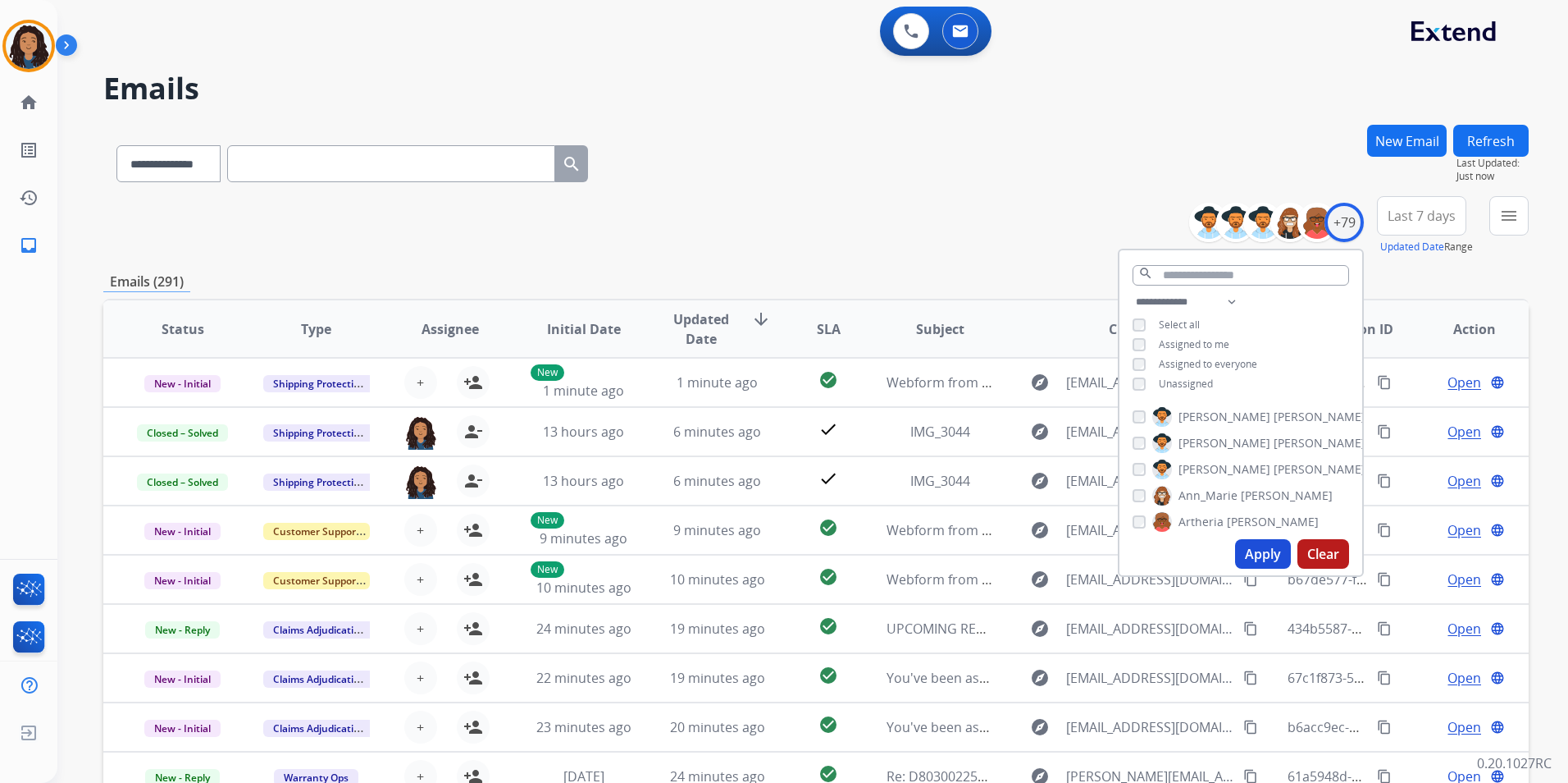
click at [1183, 377] on span "Unassigned" at bounding box center [1186, 384] width 54 height 14
click at [1267, 553] on button "Apply" at bounding box center [1263, 554] width 56 height 30
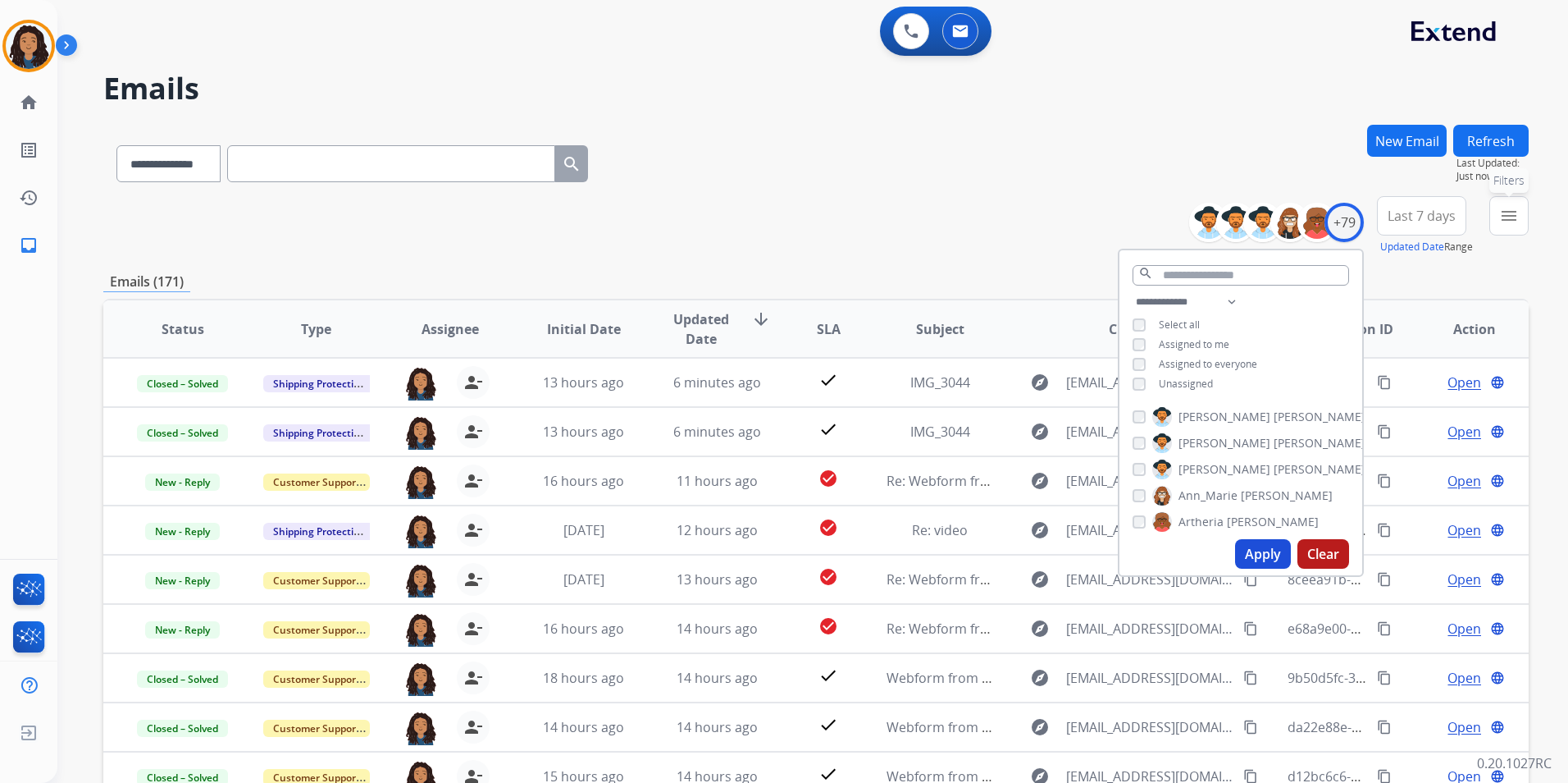
click at [1499, 220] on button "menu Filters" at bounding box center [1509, 215] width 39 height 39
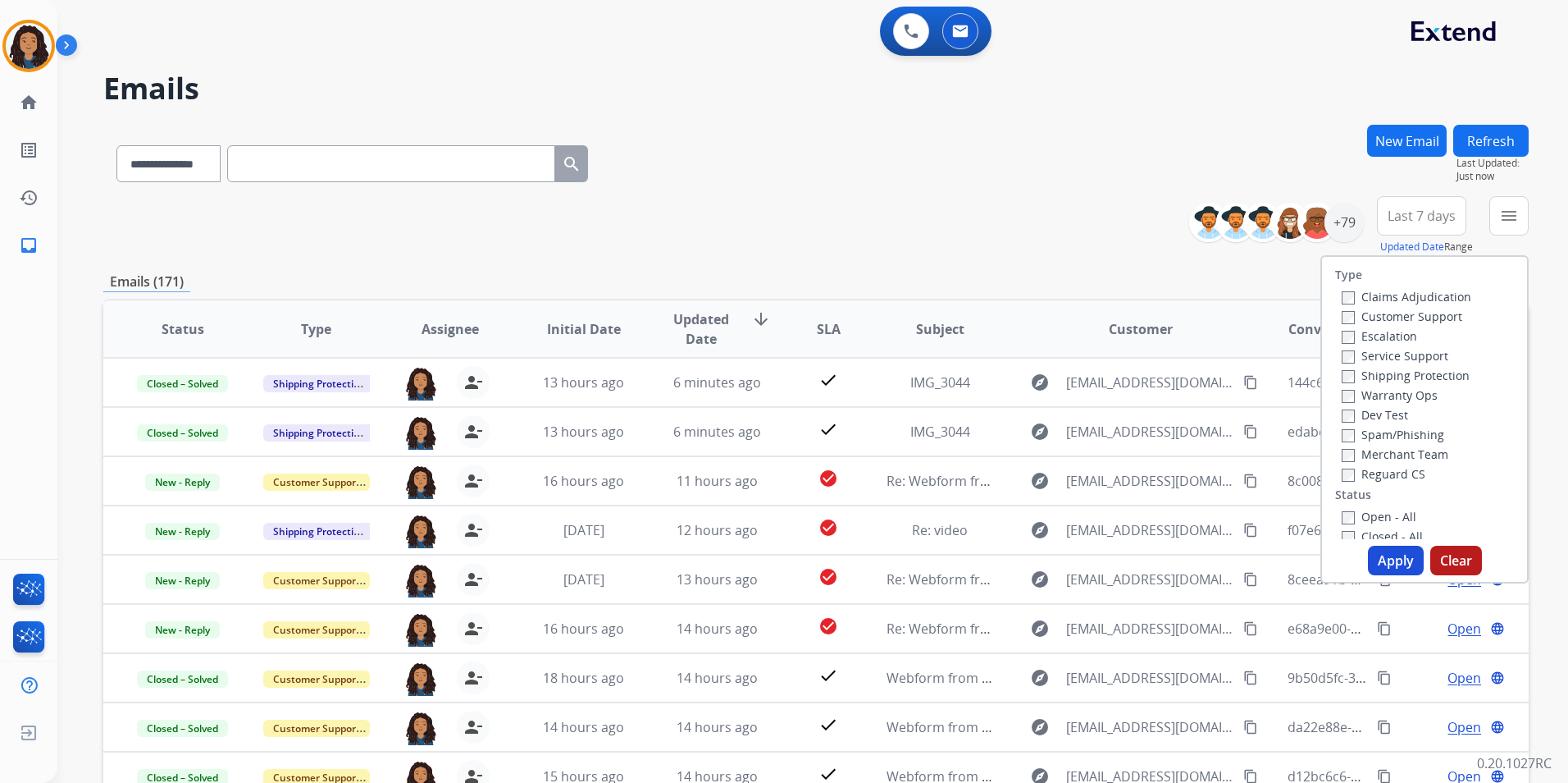
click at [1420, 320] on label "Customer Support" at bounding box center [1402, 317] width 121 height 15
click at [1446, 373] on label "Shipping Protection" at bounding box center [1405, 375] width 128 height 15
click at [1400, 477] on label "Reguard CS" at bounding box center [1383, 474] width 83 height 15
drag, startPoint x: 1386, startPoint y: 514, endPoint x: 1374, endPoint y: 553, distance: 40.8
click at [1384, 514] on label "Open - All" at bounding box center [1379, 516] width 75 height 15
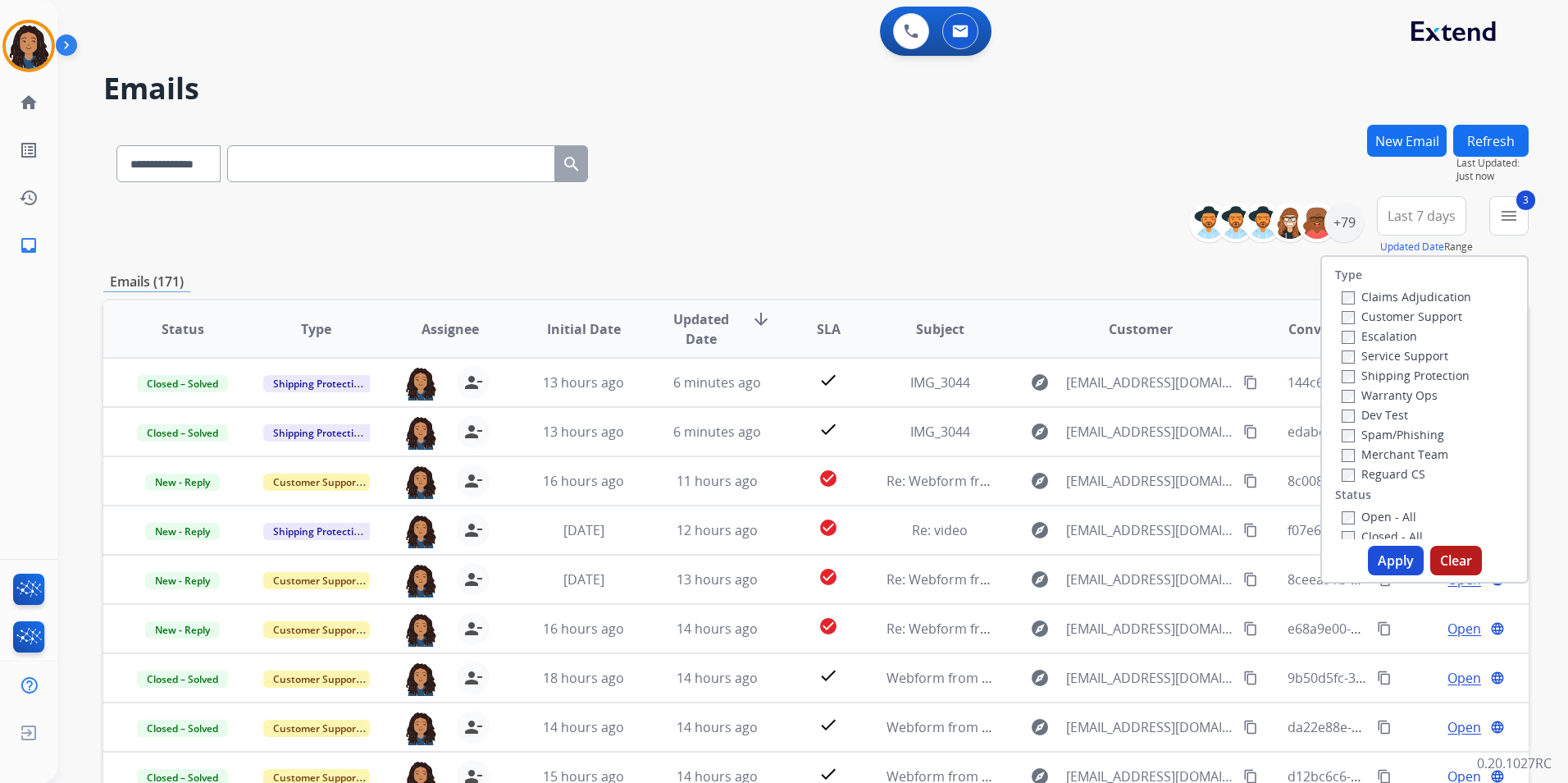
click at [1369, 519] on label "Open - All" at bounding box center [1379, 516] width 75 height 15
click at [1379, 557] on button "Apply" at bounding box center [1396, 560] width 56 height 30
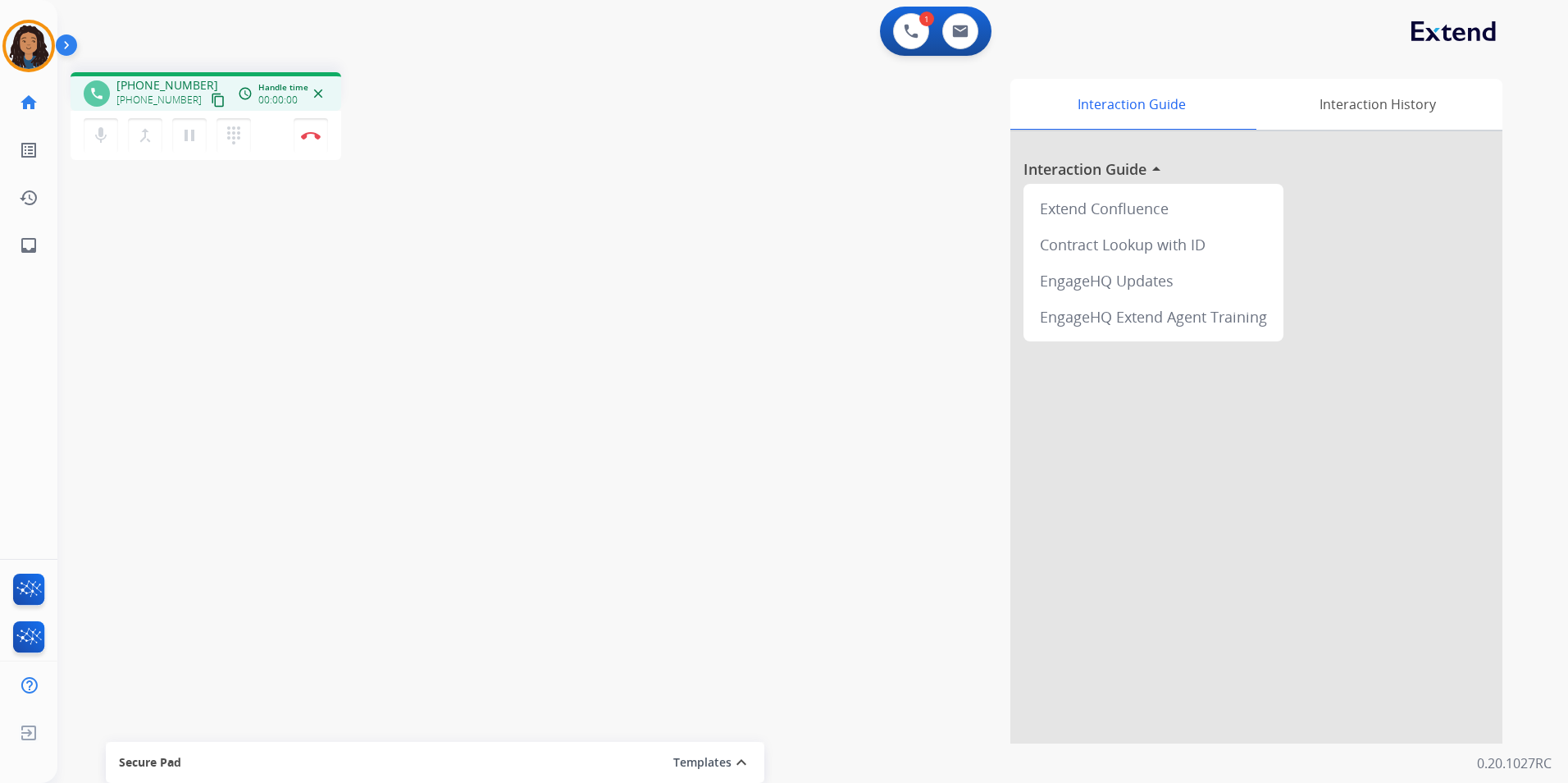
click at [211, 99] on mat-icon "content_copy" at bounding box center [218, 100] width 14 height 14
click at [314, 137] on img at bounding box center [311, 135] width 20 height 9
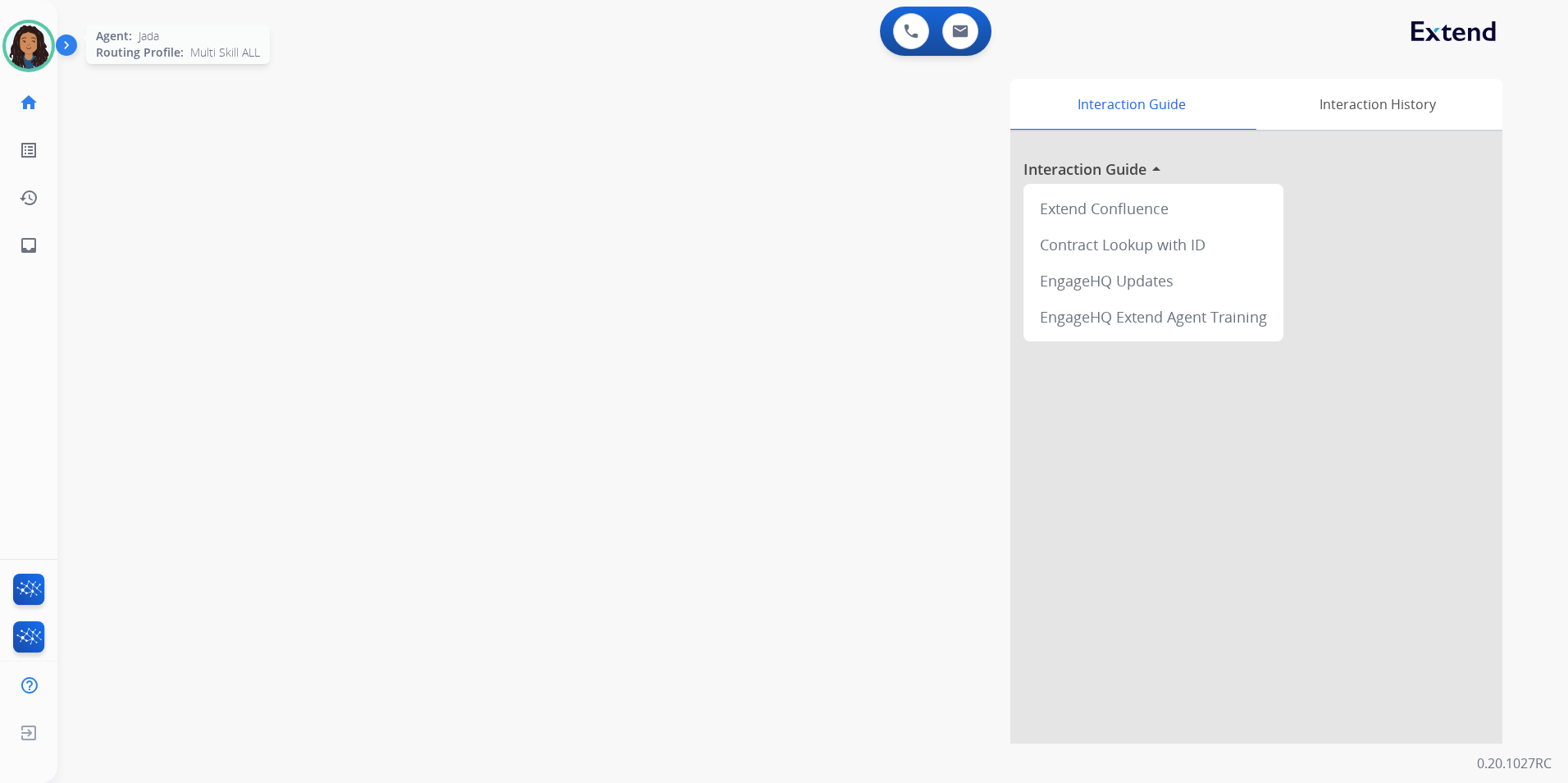
click at [32, 41] on img at bounding box center [29, 46] width 46 height 46
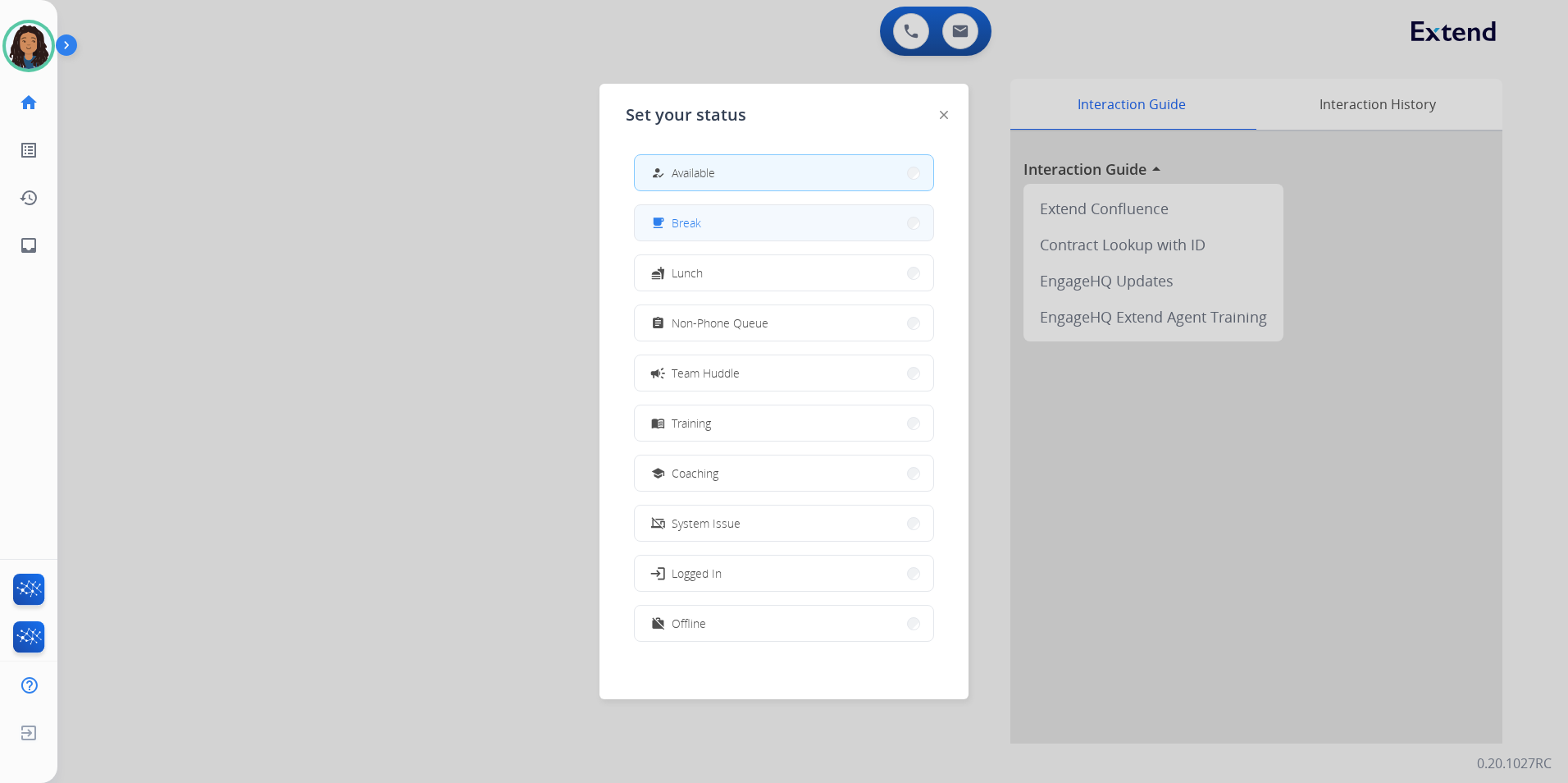
click at [740, 221] on button "free_breakfast Break" at bounding box center [784, 223] width 298 height 36
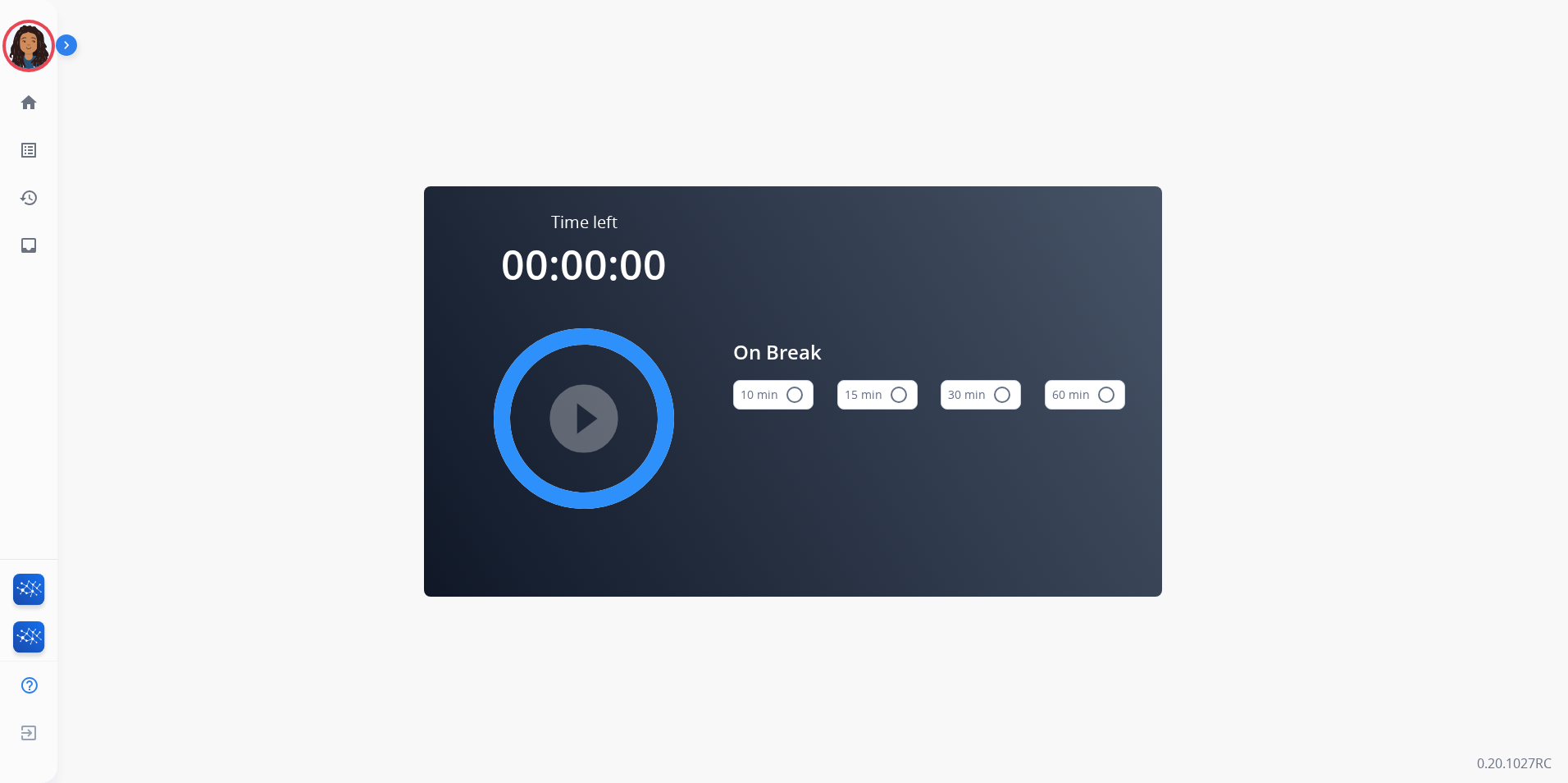
click at [858, 392] on button "15 min radio_button_unchecked" at bounding box center [878, 394] width 81 height 30
drag, startPoint x: 526, startPoint y: 407, endPoint x: 602, endPoint y: 419, distance: 76.9
click at [535, 407] on div "play_circle_filled" at bounding box center [584, 418] width 246 height 247
click at [594, 420] on mat-icon "play_circle_filled" at bounding box center [584, 418] width 20 height 20
click at [9, 32] on div at bounding box center [29, 46] width 53 height 53
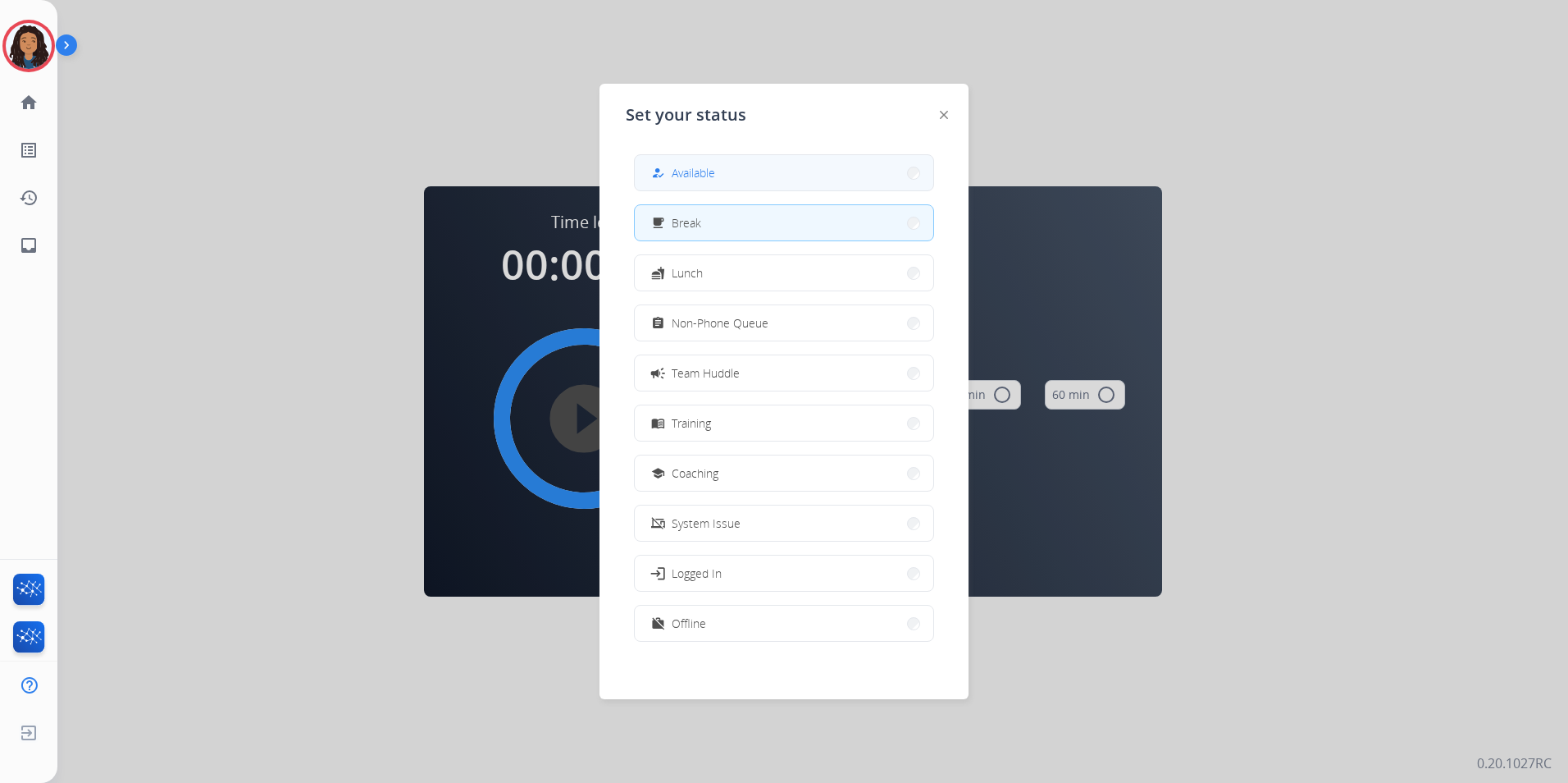
click at [792, 177] on button "how_to_reg Available" at bounding box center [784, 173] width 298 height 36
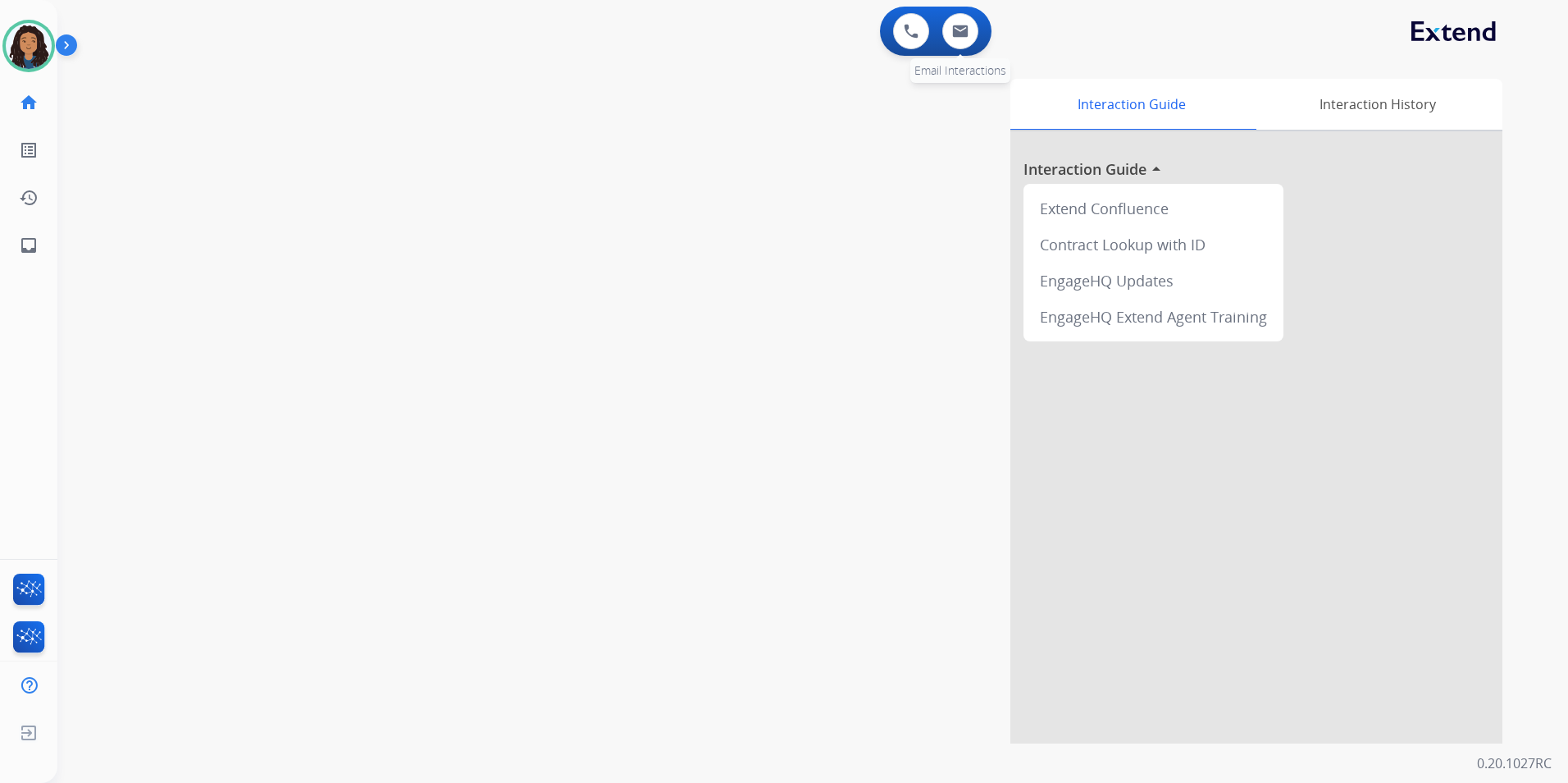
click at [974, 48] on div "0 Email Interactions" at bounding box center [960, 32] width 49 height 36
click at [969, 36] on button at bounding box center [961, 32] width 36 height 36
select select "**********"
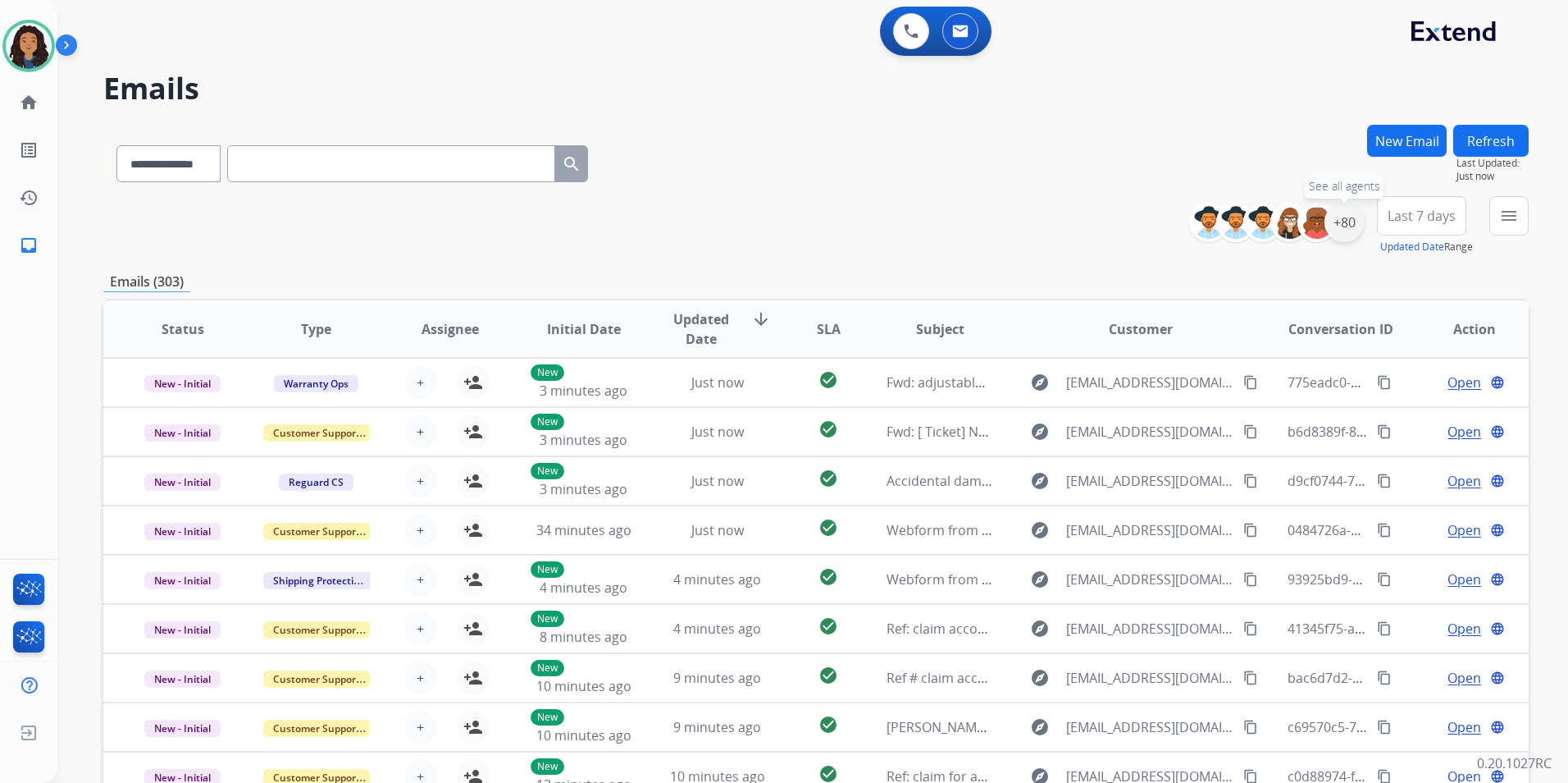
click at [1351, 219] on div "+80" at bounding box center [1344, 222] width 39 height 39
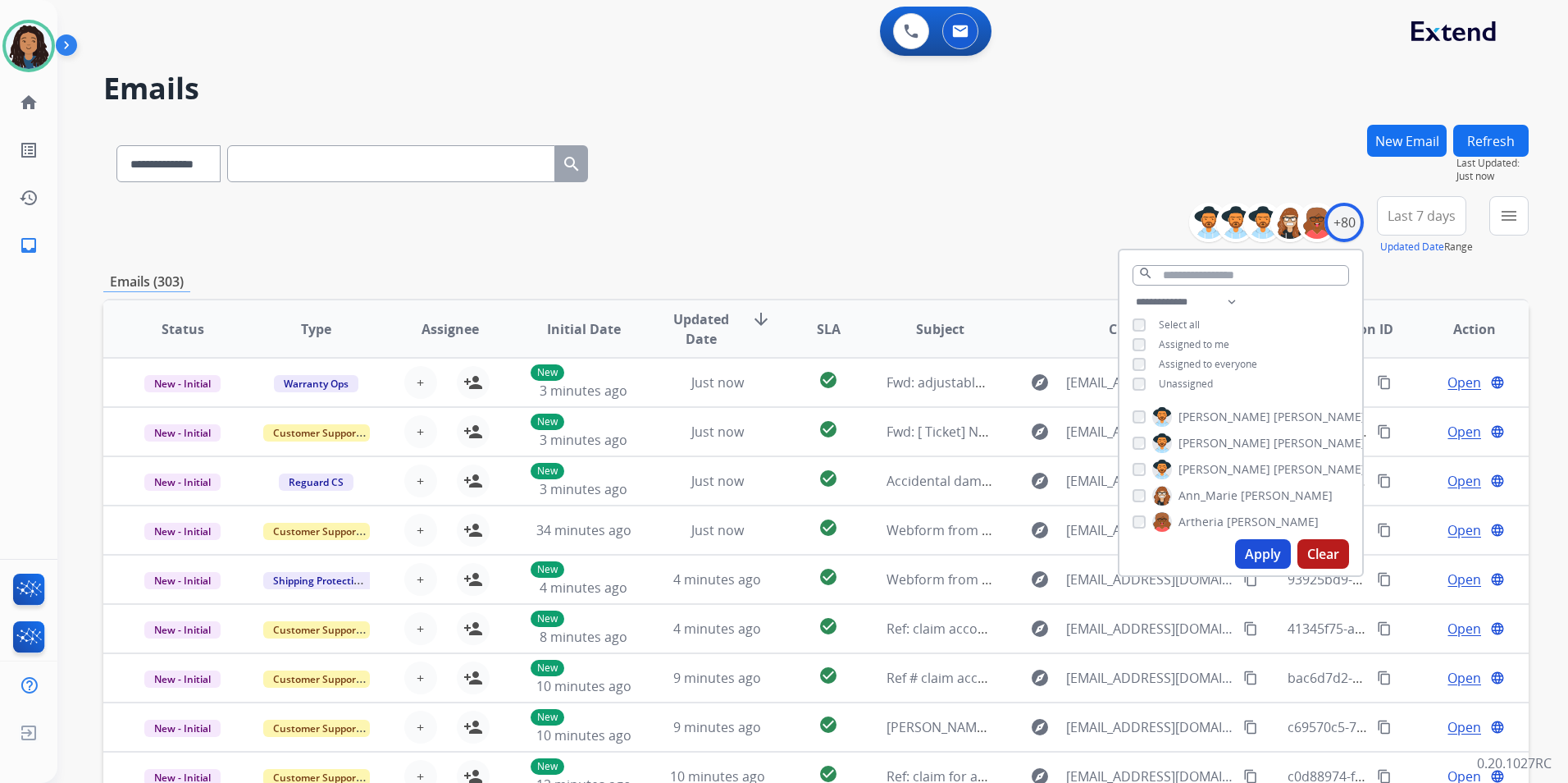
click at [1171, 386] on span "Unassigned" at bounding box center [1186, 384] width 54 height 14
click at [1255, 554] on button "Apply" at bounding box center [1263, 554] width 56 height 30
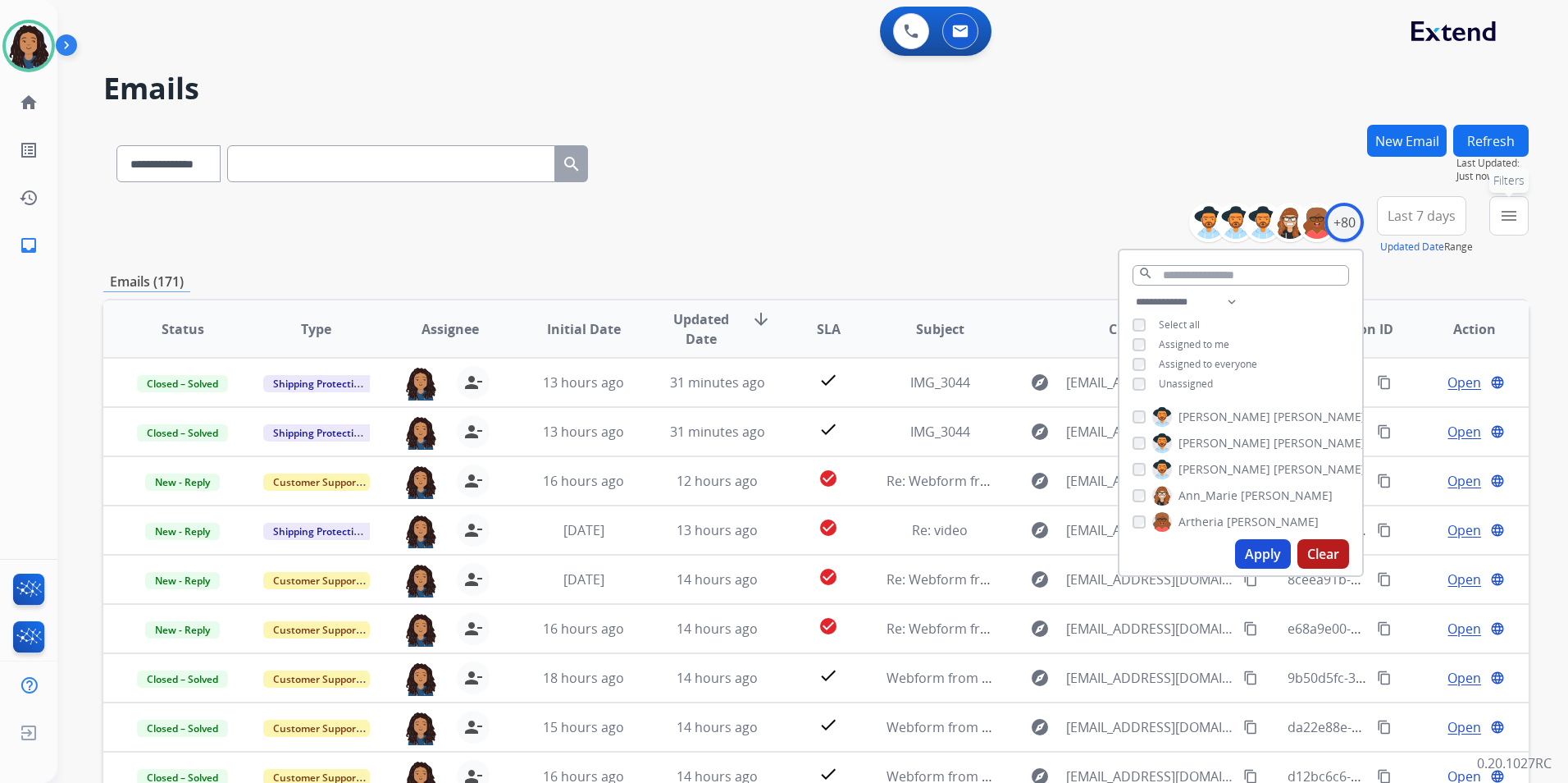
click at [1515, 220] on mat-icon "menu" at bounding box center [1509, 216] width 20 height 20
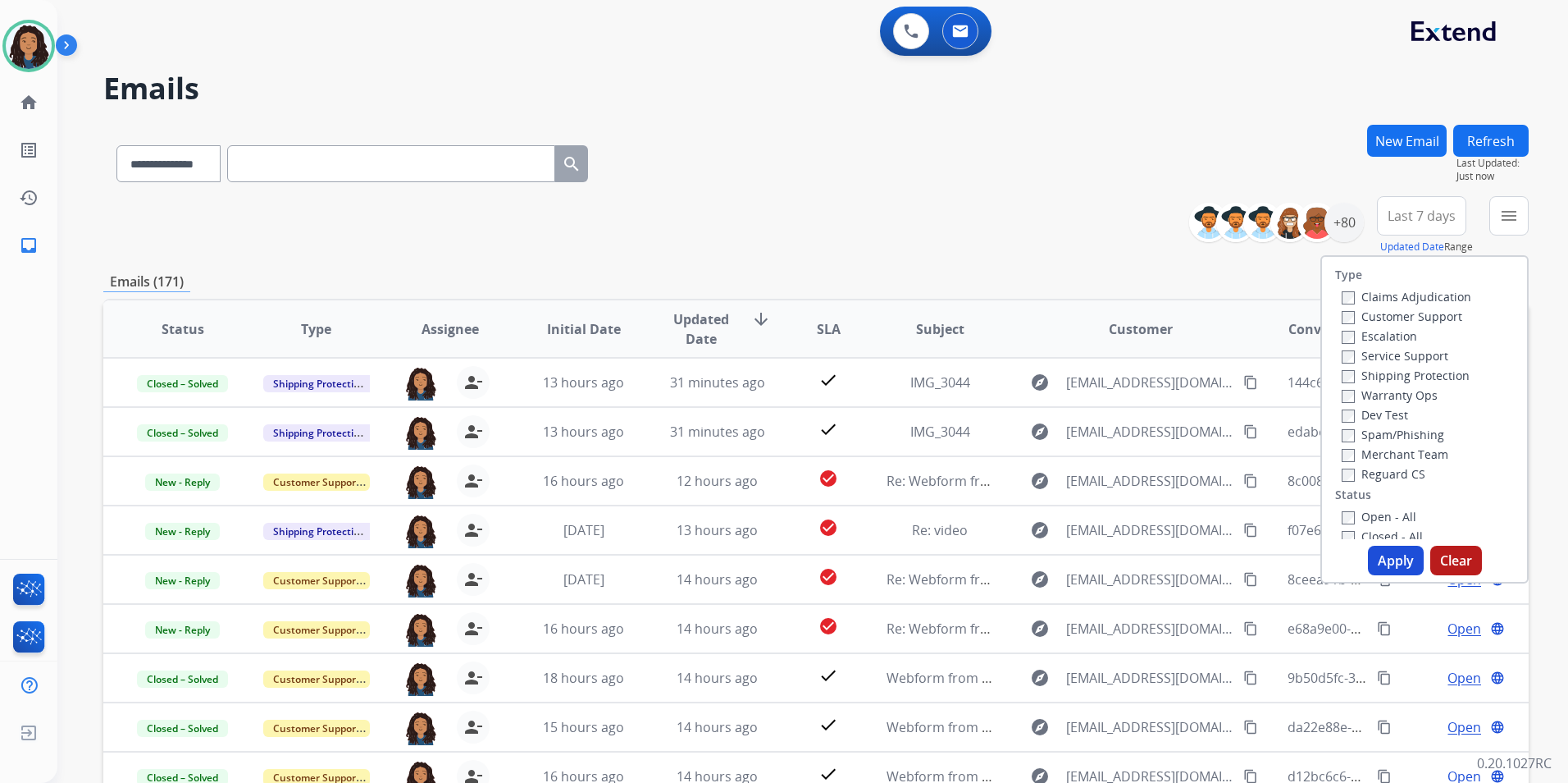
click at [1440, 320] on label "Customer Support" at bounding box center [1402, 317] width 121 height 15
click at [1439, 378] on label "Shipping Protection" at bounding box center [1405, 375] width 128 height 15
click at [1382, 479] on label "Reguard CS" at bounding box center [1383, 474] width 83 height 15
click at [1376, 514] on label "Open - All" at bounding box center [1379, 516] width 75 height 15
click at [1392, 559] on button "Apply" at bounding box center [1396, 560] width 56 height 30
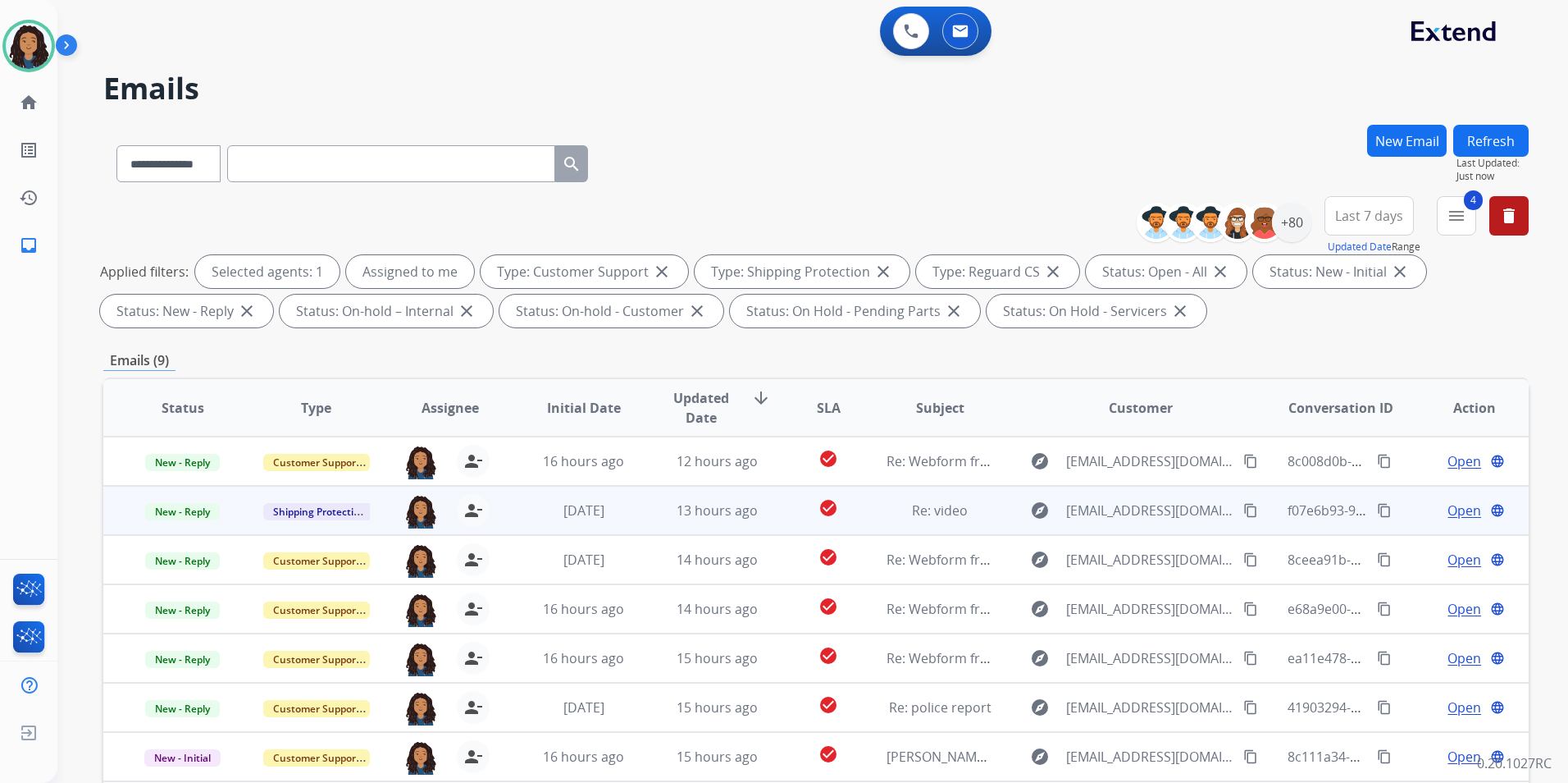
click at [1459, 511] on span "Open" at bounding box center [1464, 510] width 34 height 20
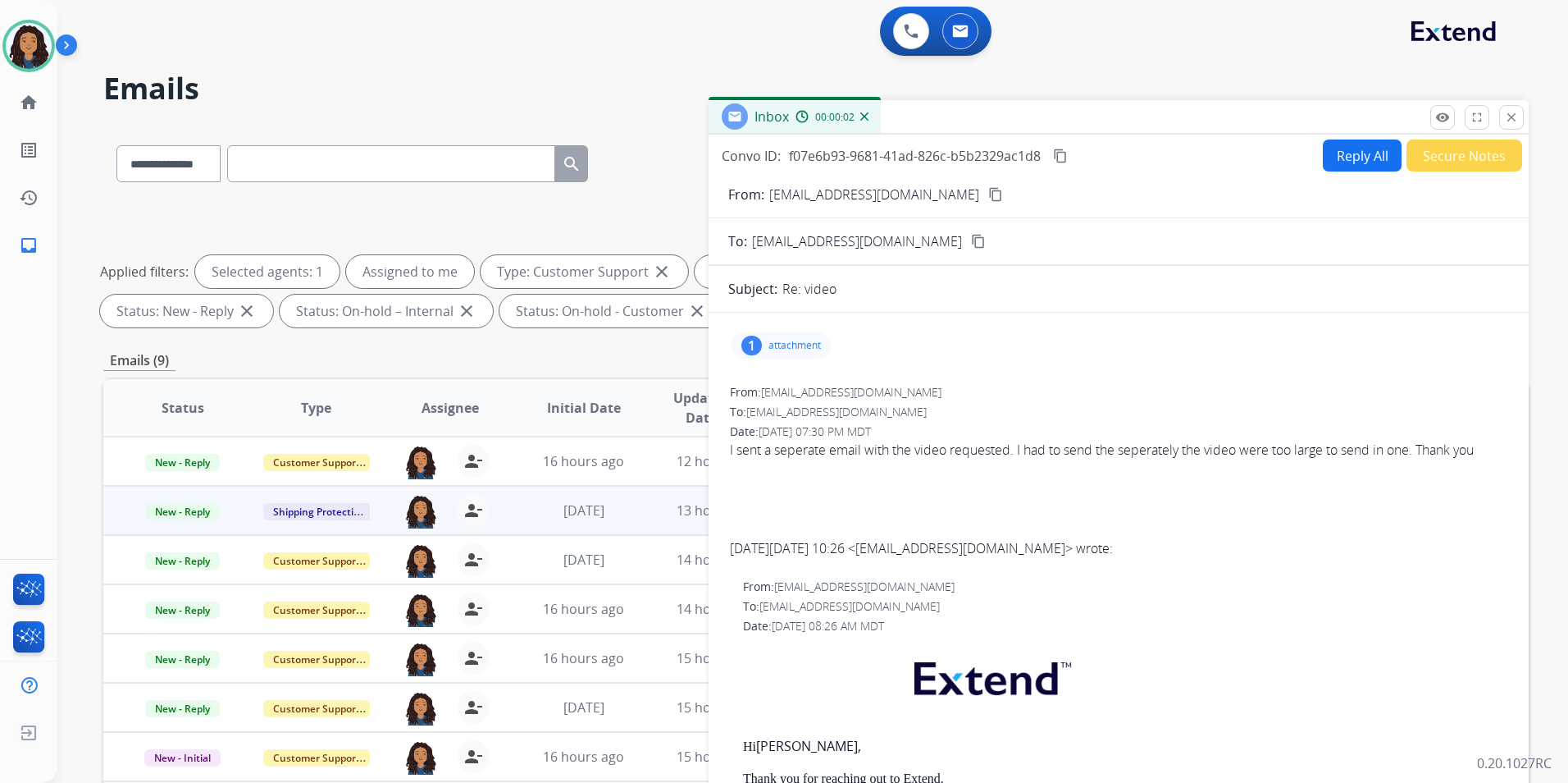
click at [807, 358] on div "1 attachment" at bounding box center [781, 344] width 99 height 26
drag, startPoint x: 802, startPoint y: 347, endPoint x: 816, endPoint y: 335, distance: 18.4
click at [816, 335] on div "1 attachment IMG_3044.mp4 download 09/11/2025, 08:30 PM" at bounding box center [781, 344] width 99 height 26
click at [1505, 119] on mat-icon "close" at bounding box center [1511, 117] width 14 height 14
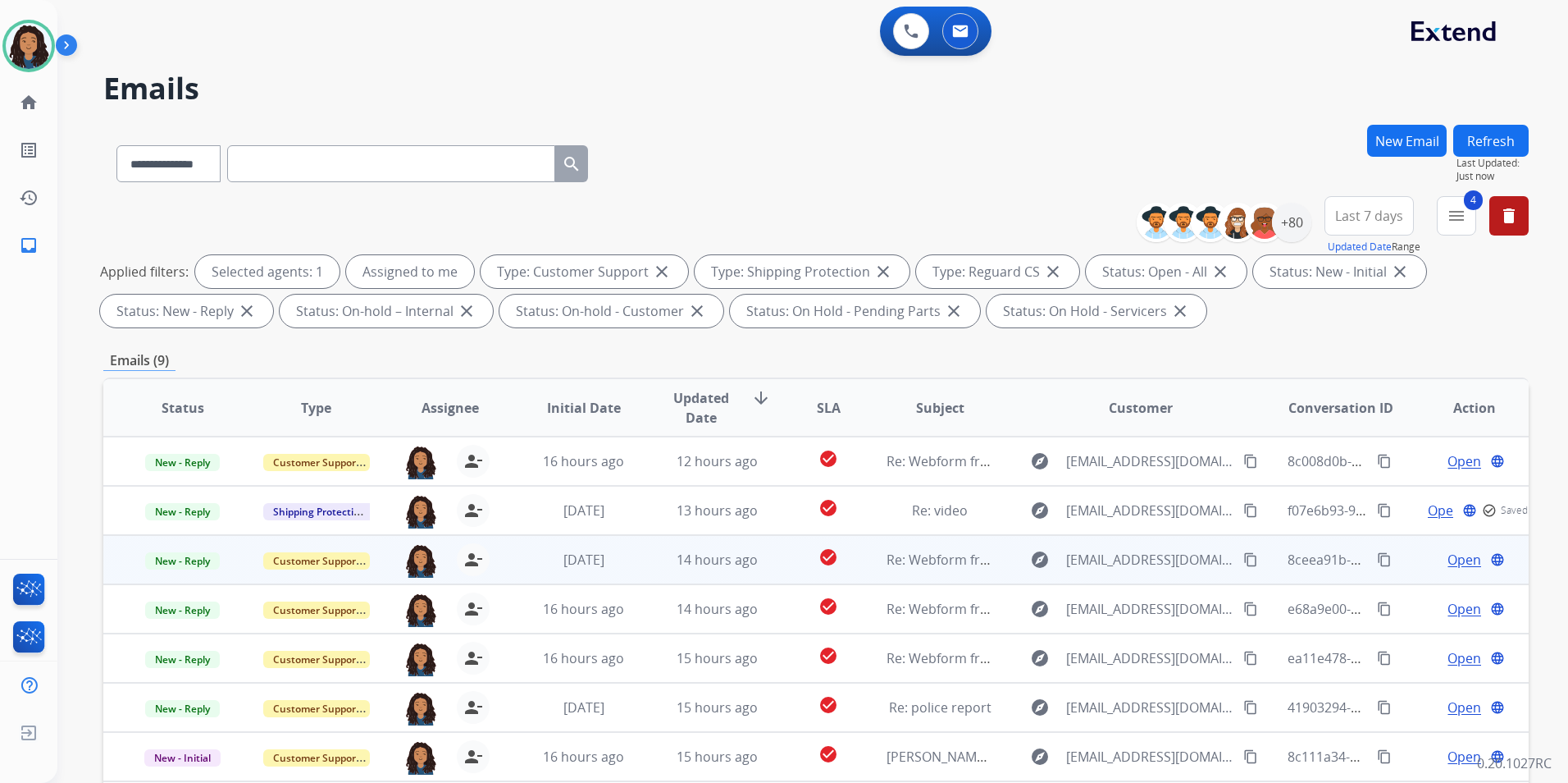
click at [1451, 551] on span "Open" at bounding box center [1464, 559] width 34 height 20
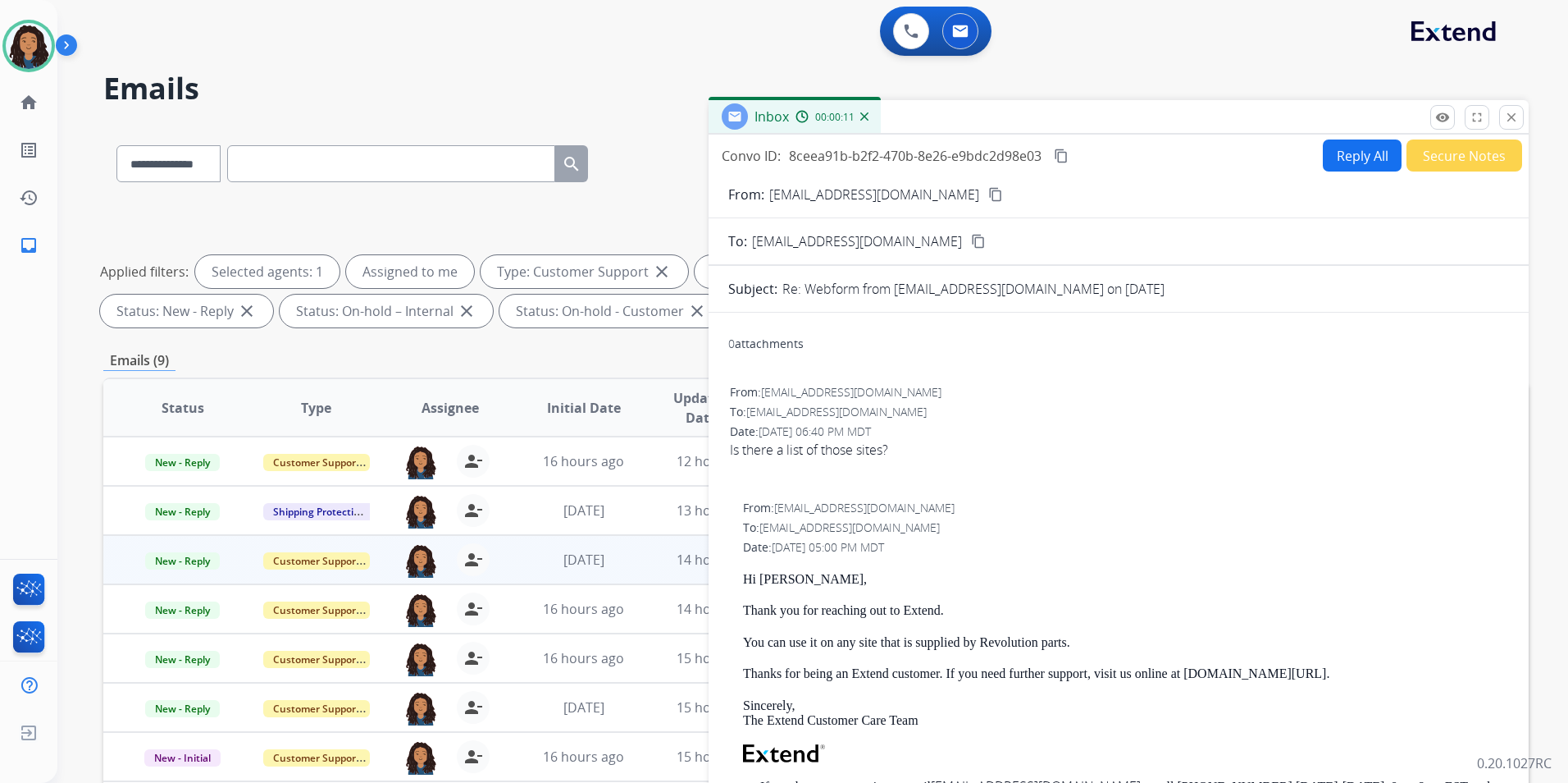
click at [1328, 163] on button "Reply All" at bounding box center [1363, 154] width 79 height 32
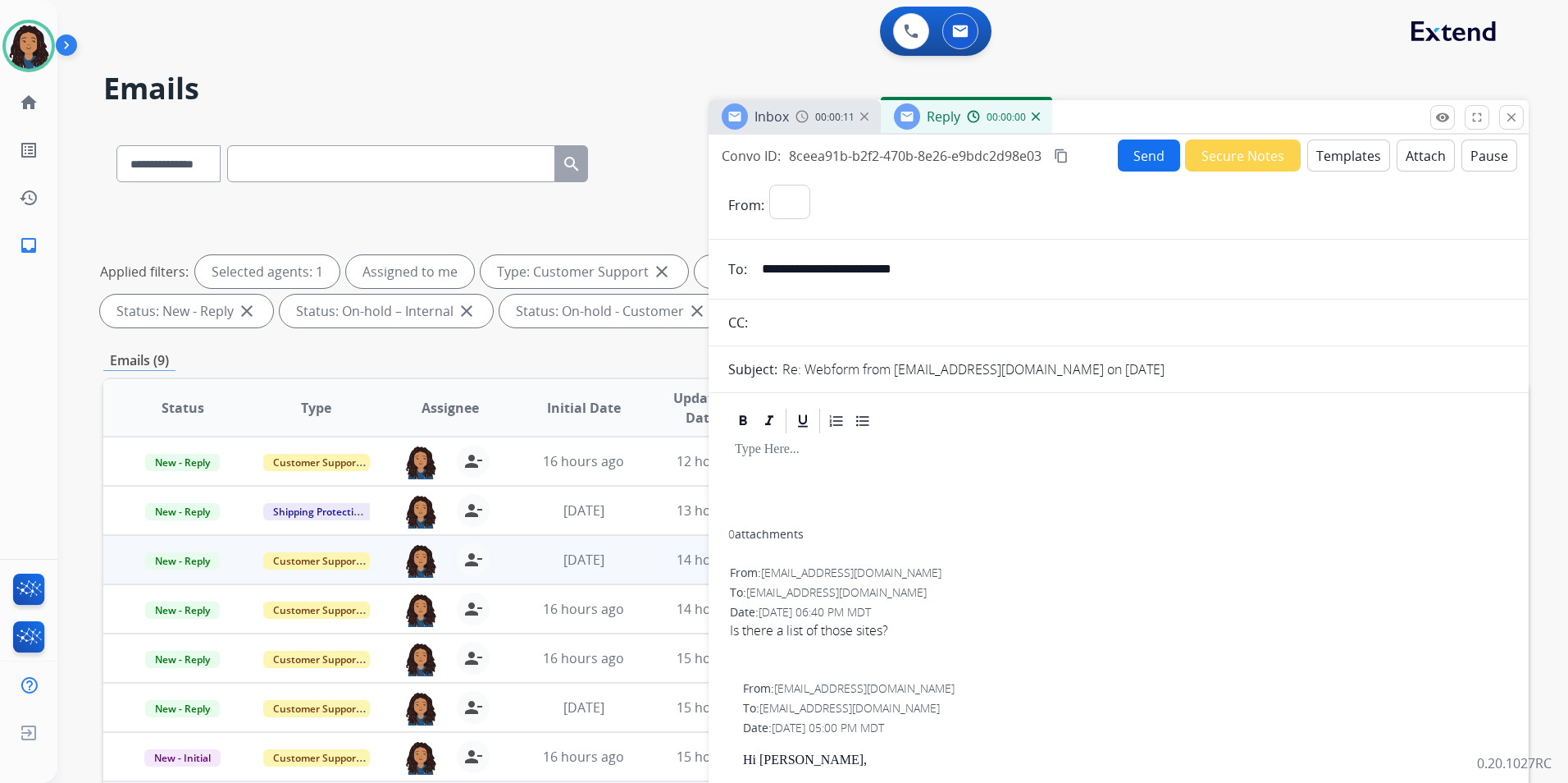
click at [1328, 163] on button "Templates" at bounding box center [1348, 154] width 82 height 32
select select "**********"
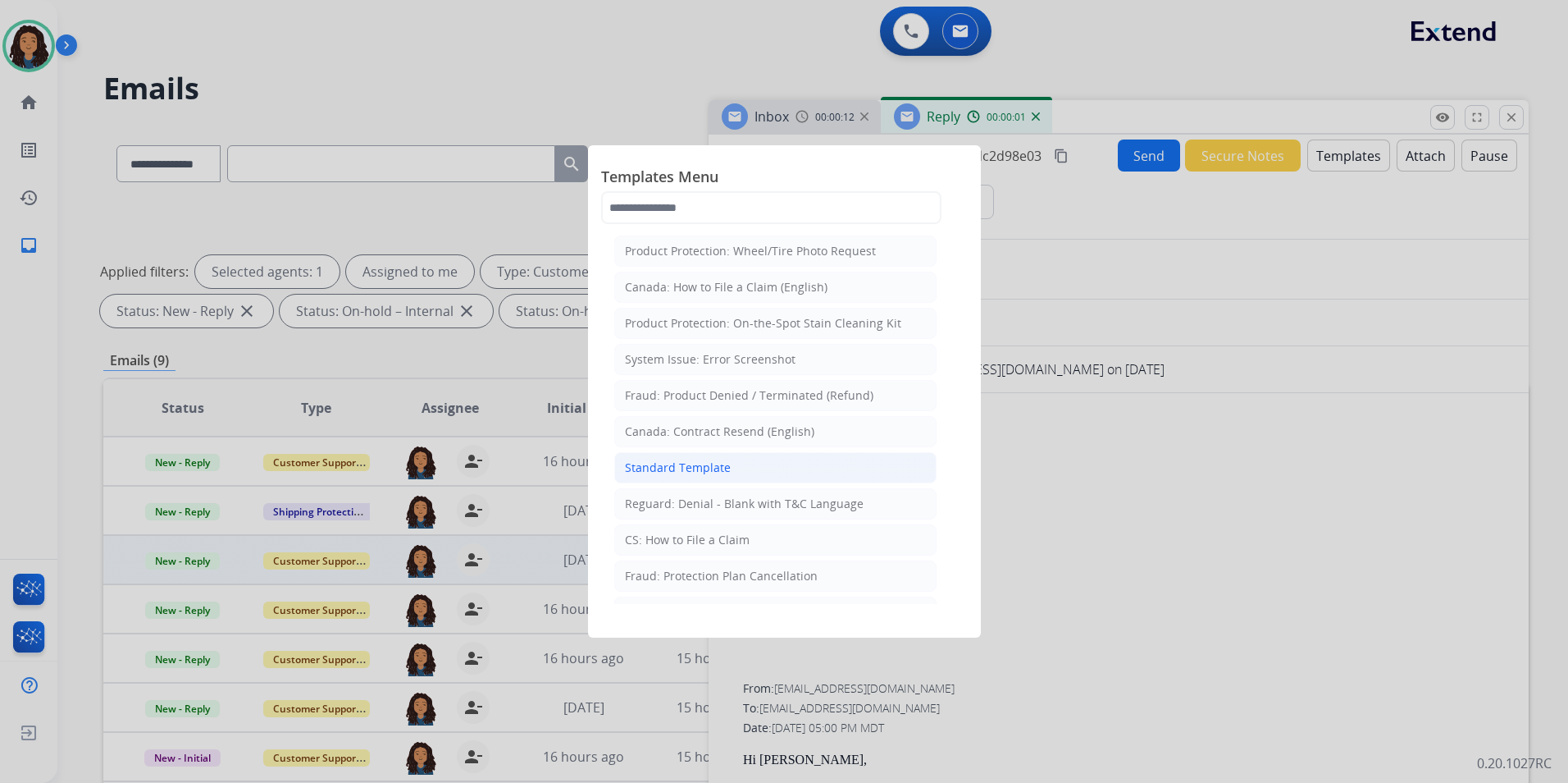
click at [735, 453] on li "Standard Template" at bounding box center [776, 467] width 322 height 32
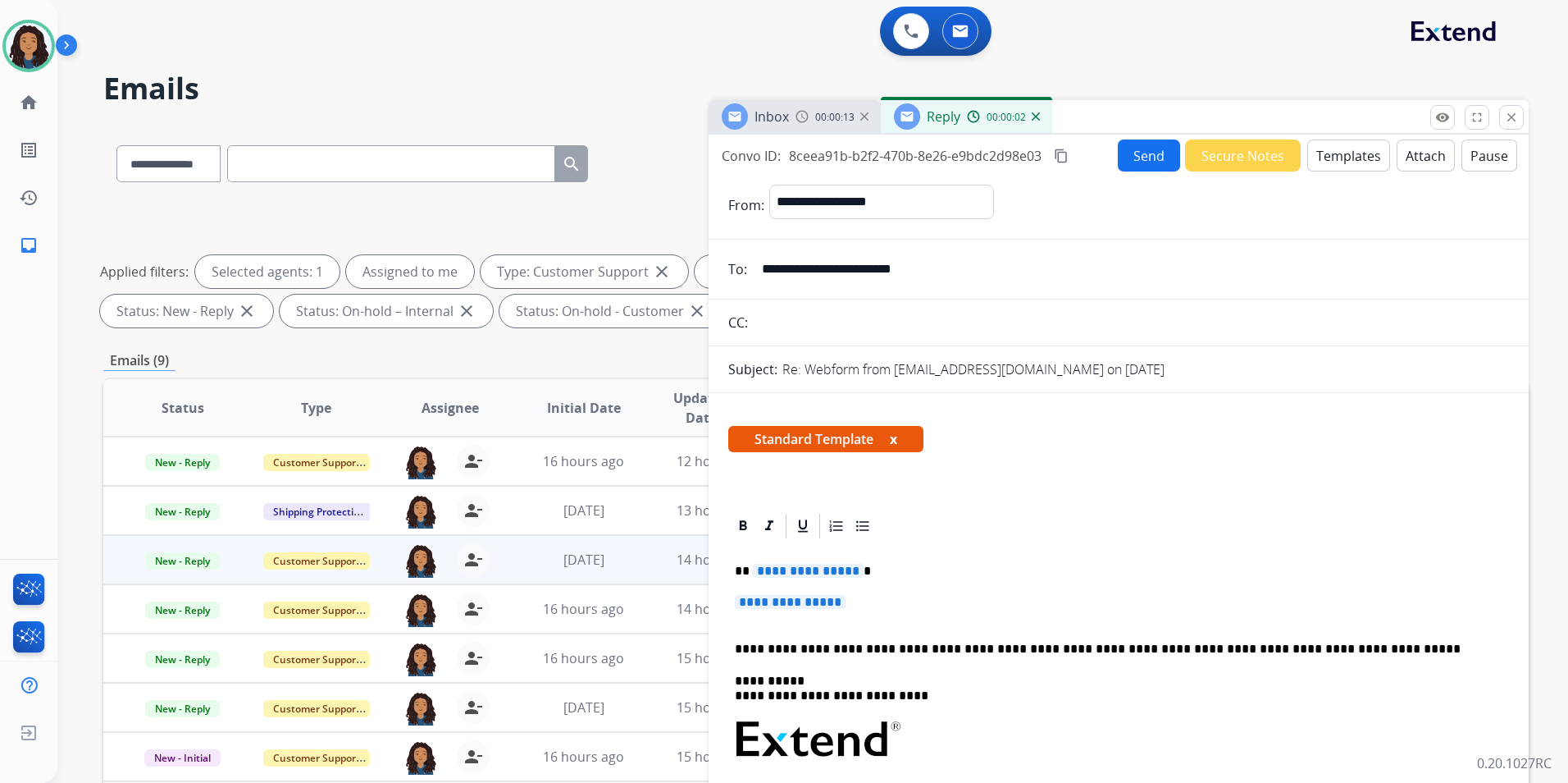
click at [778, 116] on span "Inbox" at bounding box center [772, 116] width 35 height 18
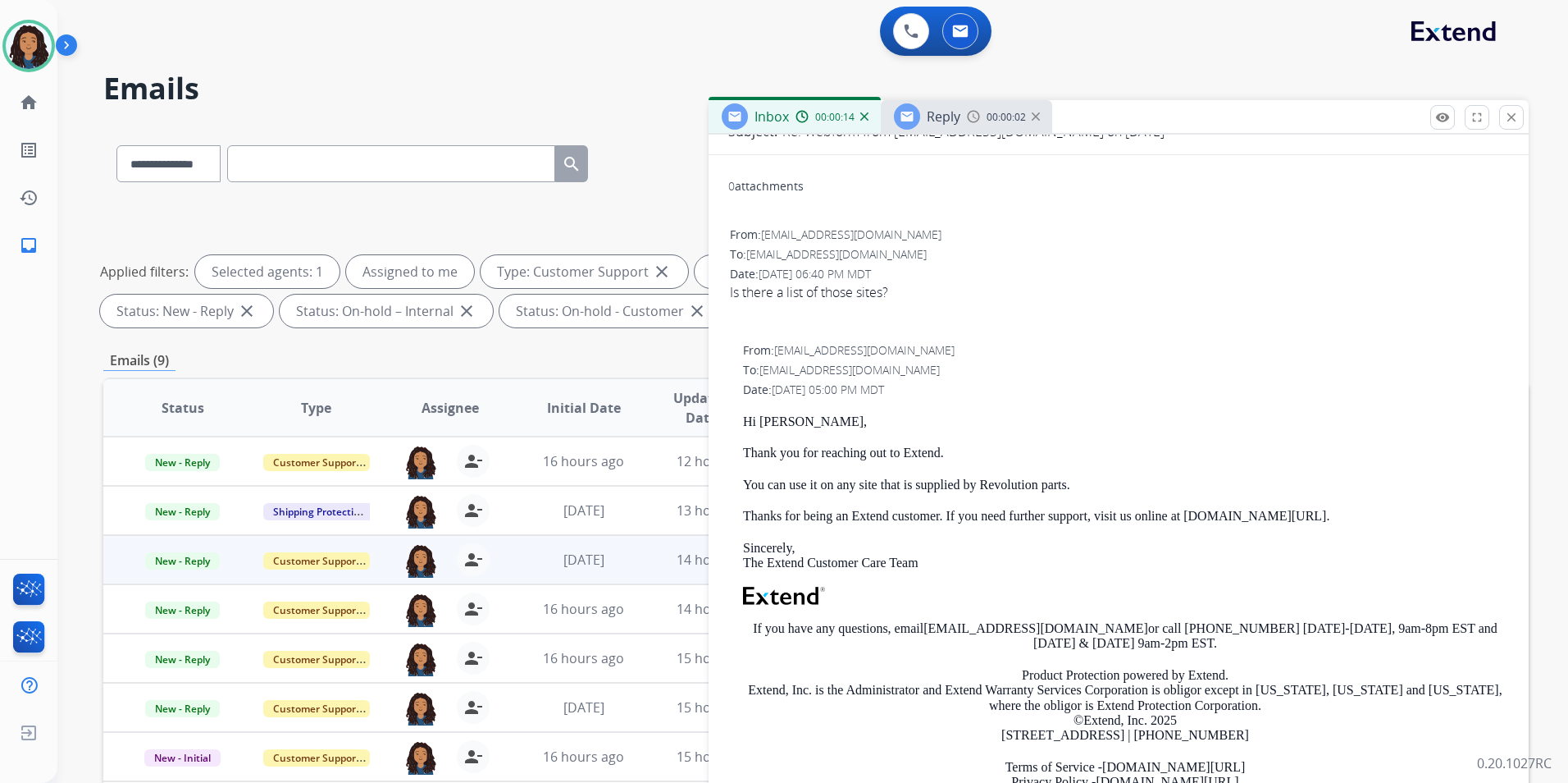
scroll to position [164, 0]
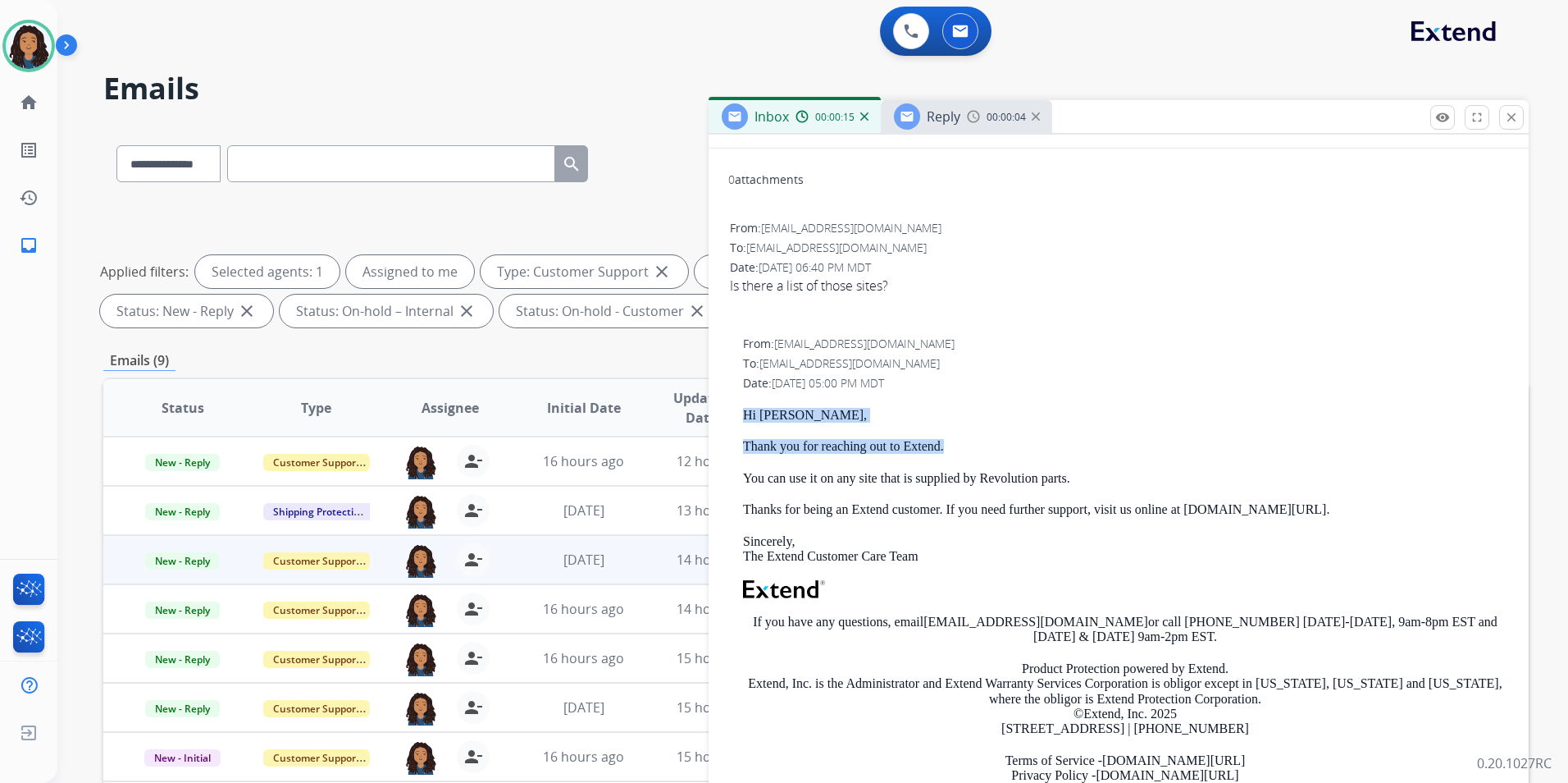
drag, startPoint x: 729, startPoint y: 412, endPoint x: 974, endPoint y: 432, distance: 245.8
click at [974, 432] on div "From: support@extend.com To: chriswilkins1326@gmail.com Date: 09/11/2025 - 05:0…" at bounding box center [1118, 579] width 781 height 490
drag, startPoint x: 974, startPoint y: 432, endPoint x: 902, endPoint y: 445, distance: 73.2
copy div "Hi Christopher, Thank you for reaching out to Extend."
click at [916, 113] on div at bounding box center [906, 116] width 26 height 26
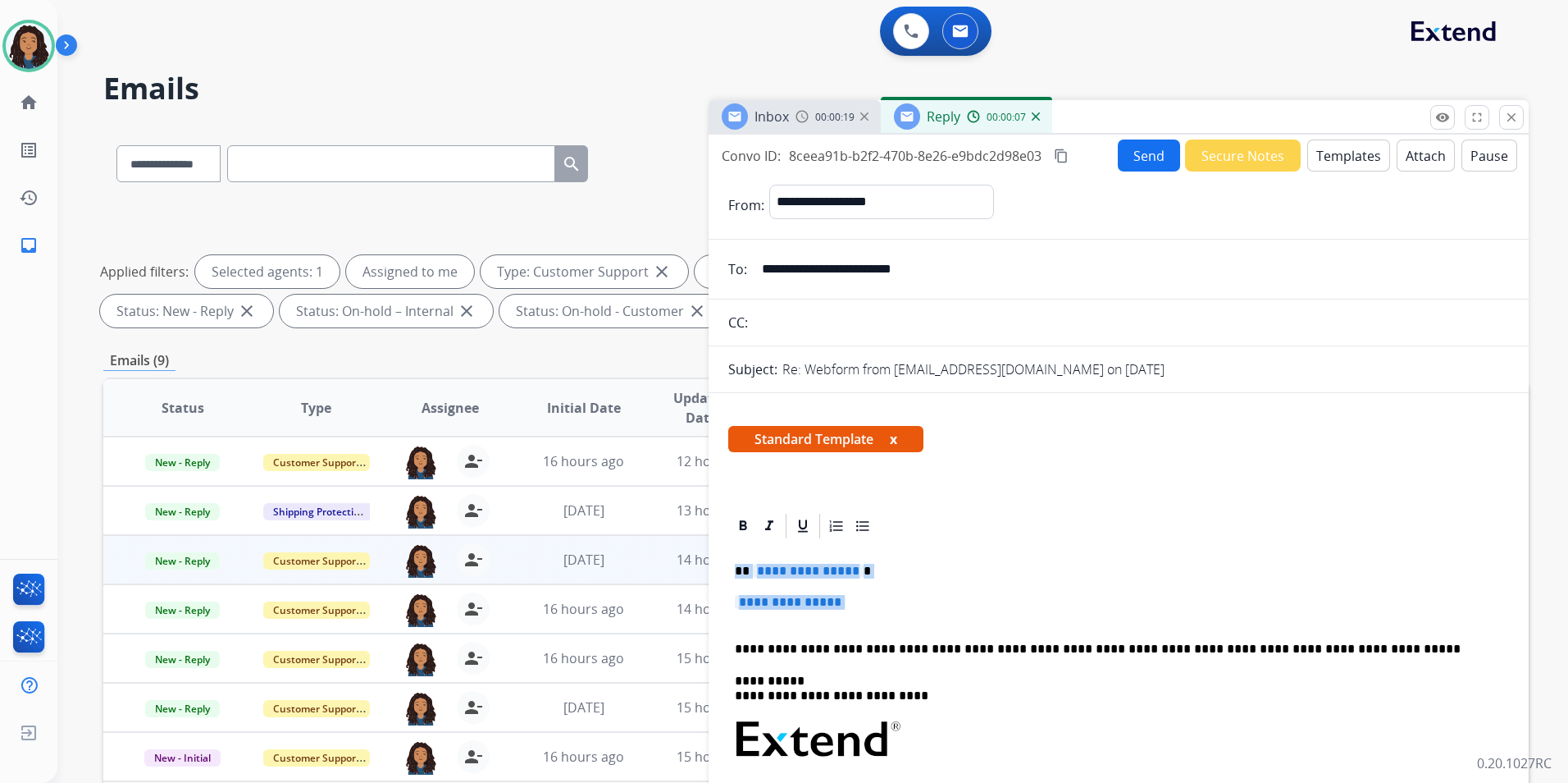
drag, startPoint x: 730, startPoint y: 564, endPoint x: 865, endPoint y: 610, distance: 142.6
click at [865, 610] on div "**********" at bounding box center [1118, 789] width 781 height 495
paste div
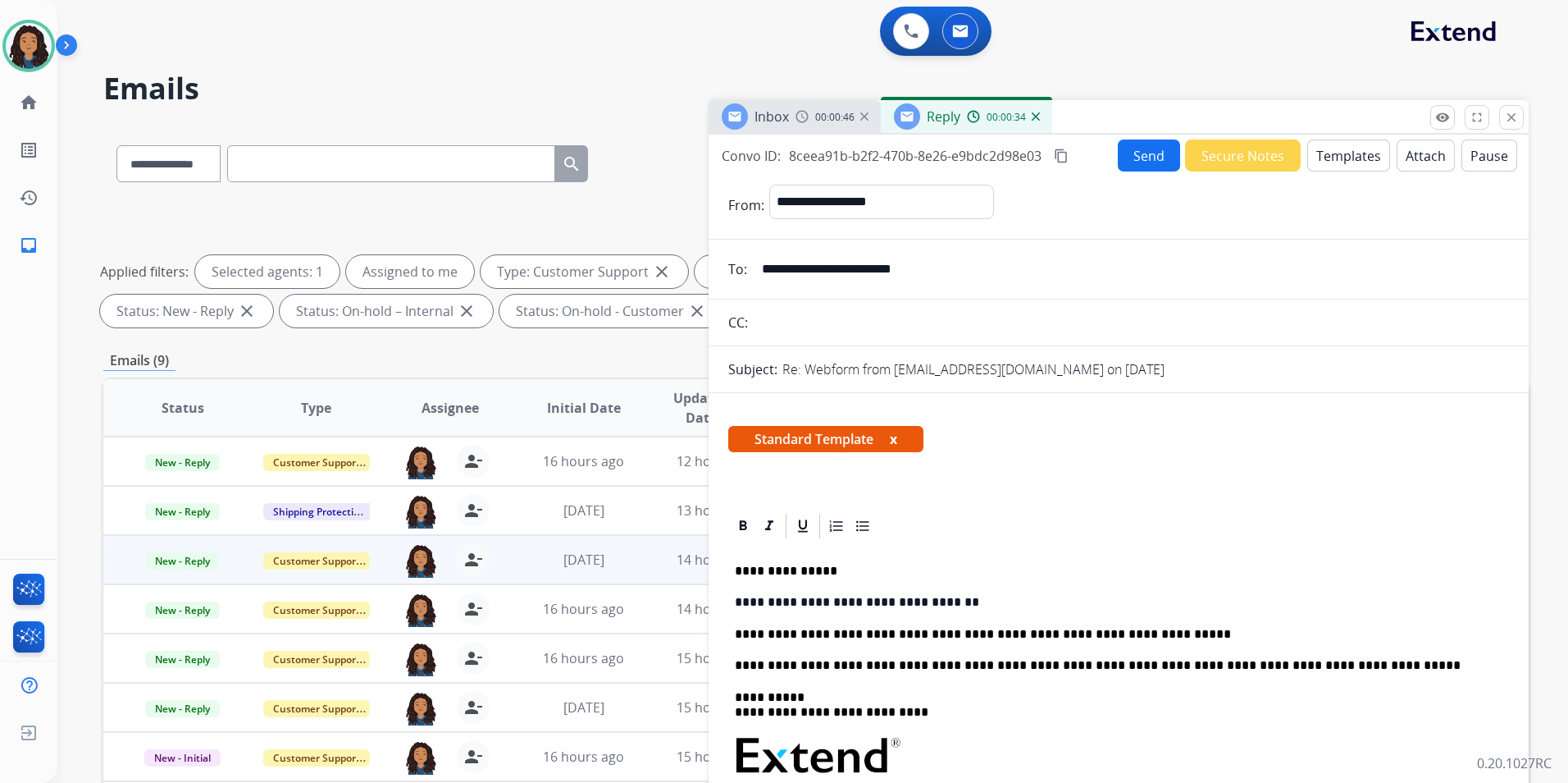
click at [1137, 151] on button "Send" at bounding box center [1149, 154] width 62 height 32
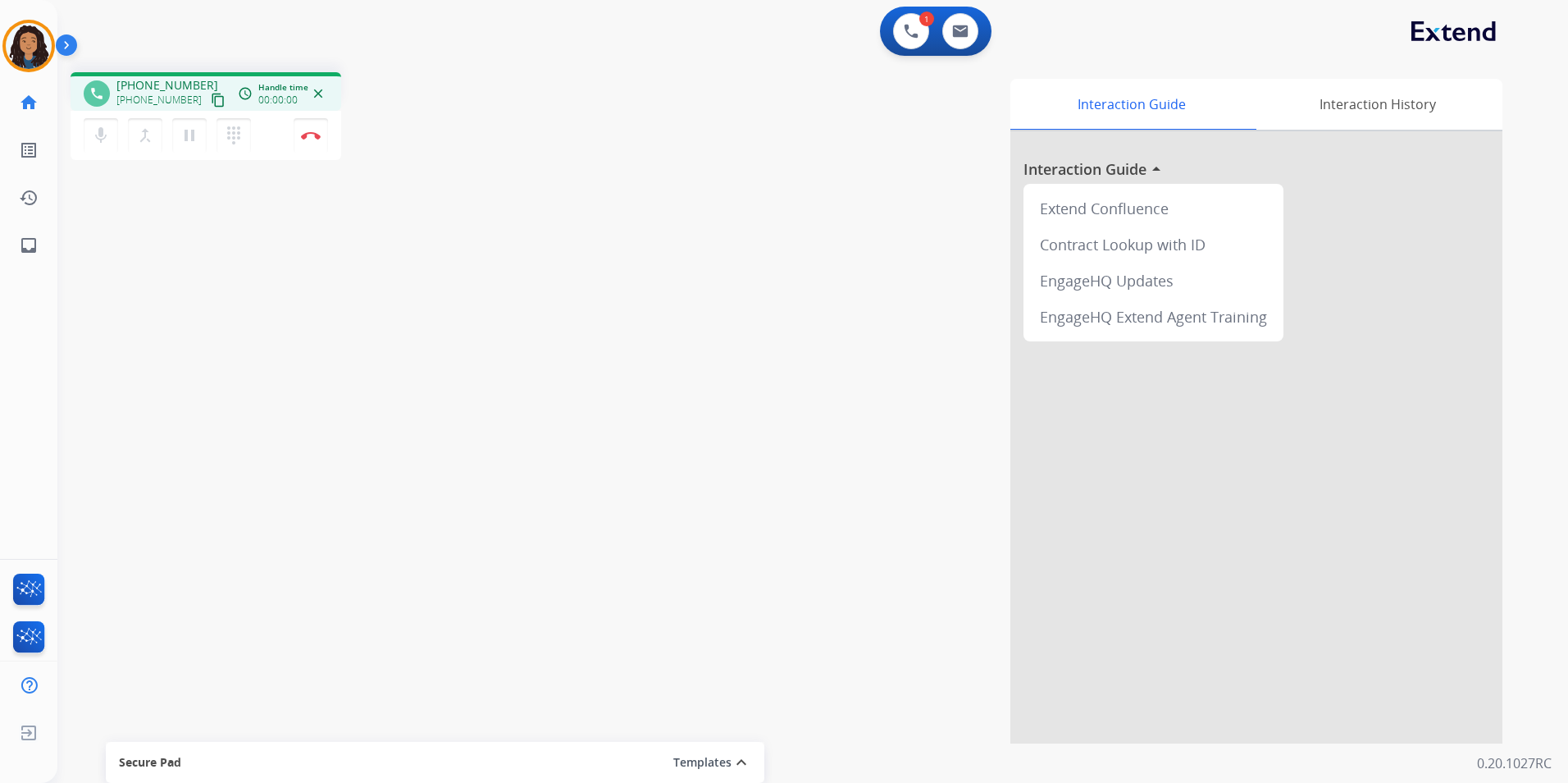
click at [211, 102] on mat-icon "content_copy" at bounding box center [218, 100] width 14 height 14
click at [308, 130] on button "Disconnect" at bounding box center [311, 135] width 35 height 35
click at [211, 99] on mat-icon "content_copy" at bounding box center [218, 100] width 14 height 14
click at [307, 137] on img at bounding box center [311, 135] width 20 height 9
click at [211, 100] on mat-icon "content_copy" at bounding box center [218, 100] width 14 height 14
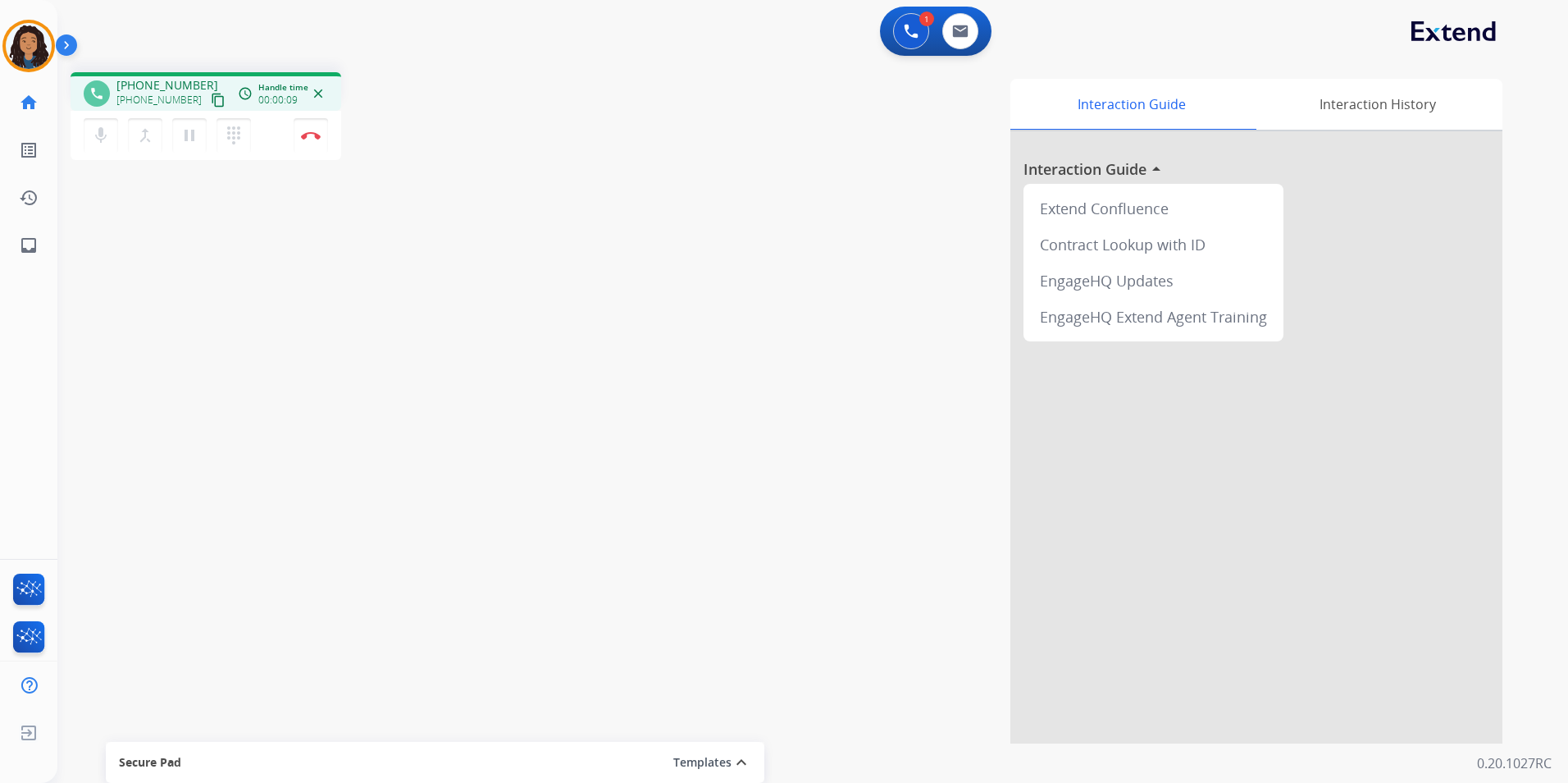
click at [211, 95] on mat-icon "content_copy" at bounding box center [218, 100] width 14 height 14
click at [313, 133] on img at bounding box center [311, 135] width 20 height 9
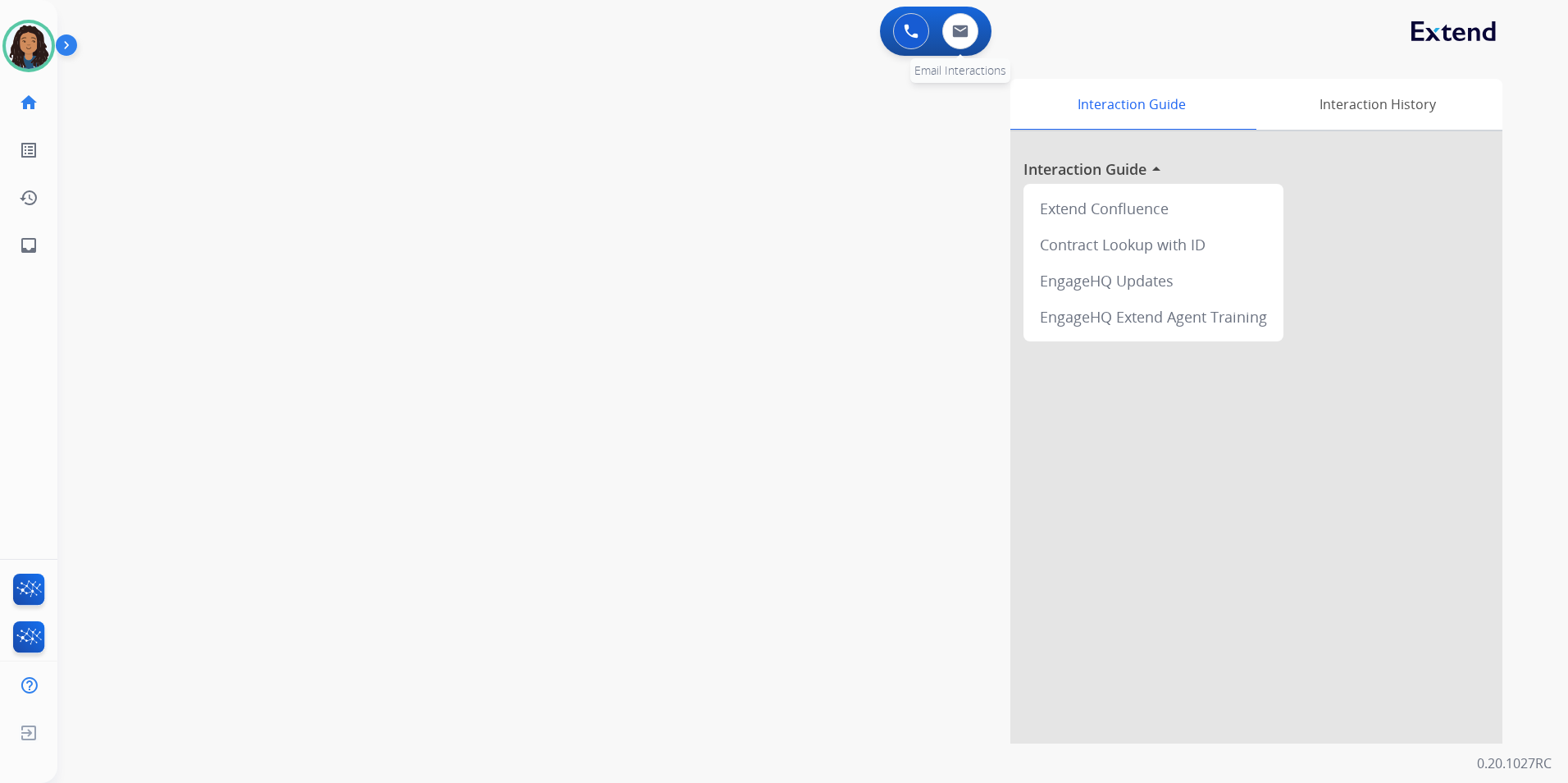
click at [949, 50] on div "0 Voice Interactions 0 Email Interactions" at bounding box center [936, 31] width 111 height 49
click at [949, 40] on button at bounding box center [961, 32] width 36 height 36
select select "**********"
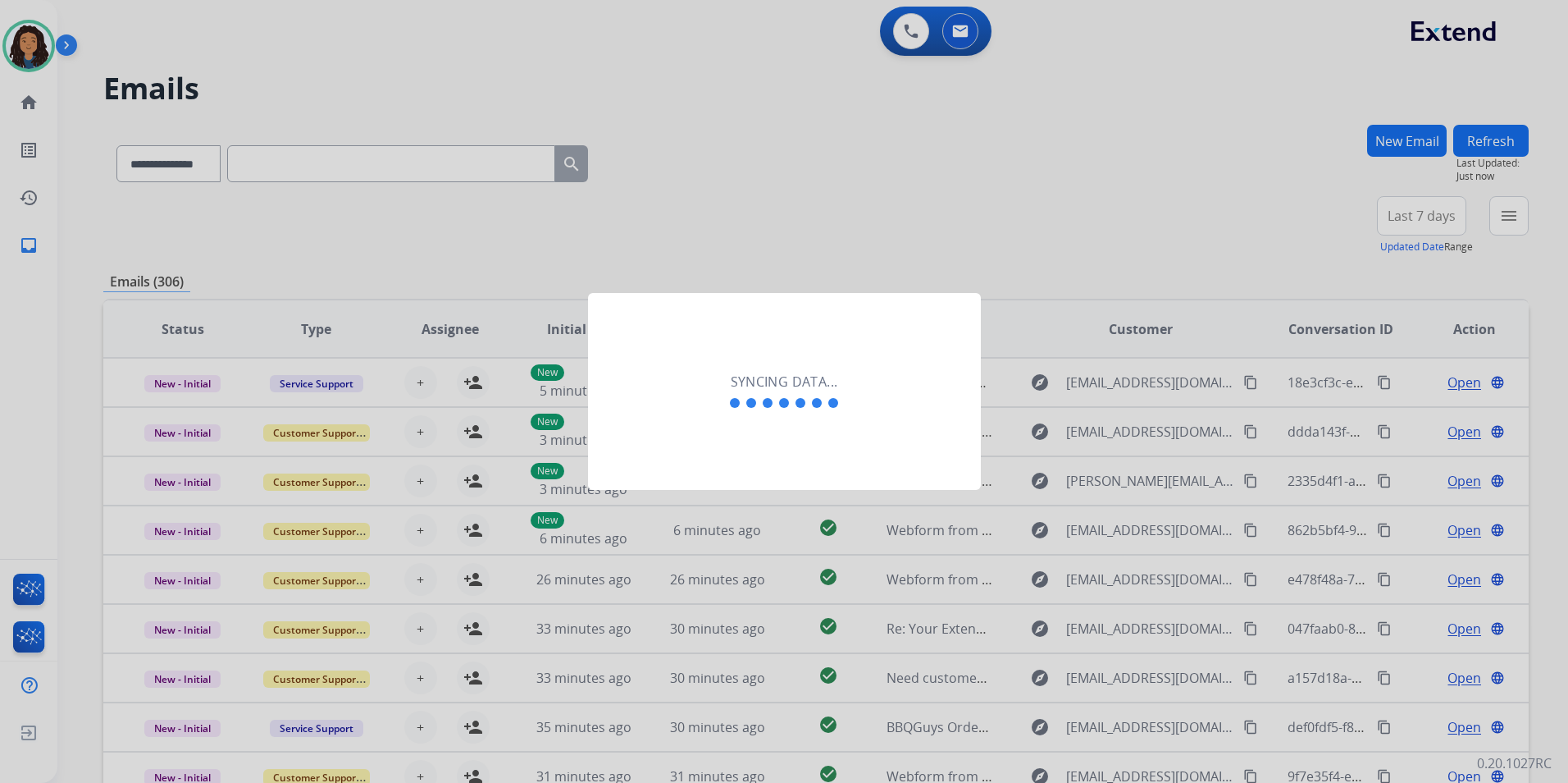
click at [918, 35] on div at bounding box center [784, 392] width 1568 height 783
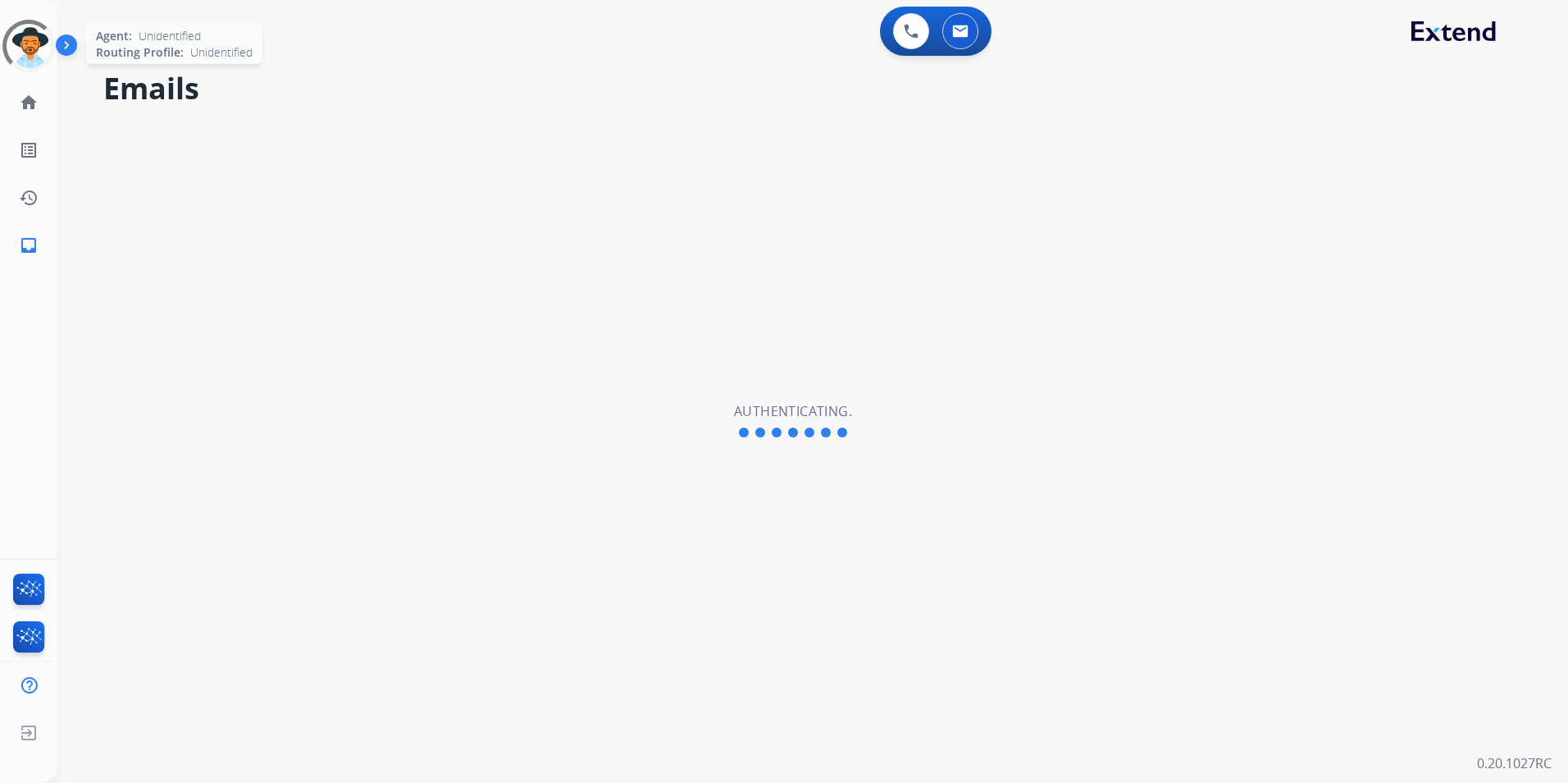
select select "**********"
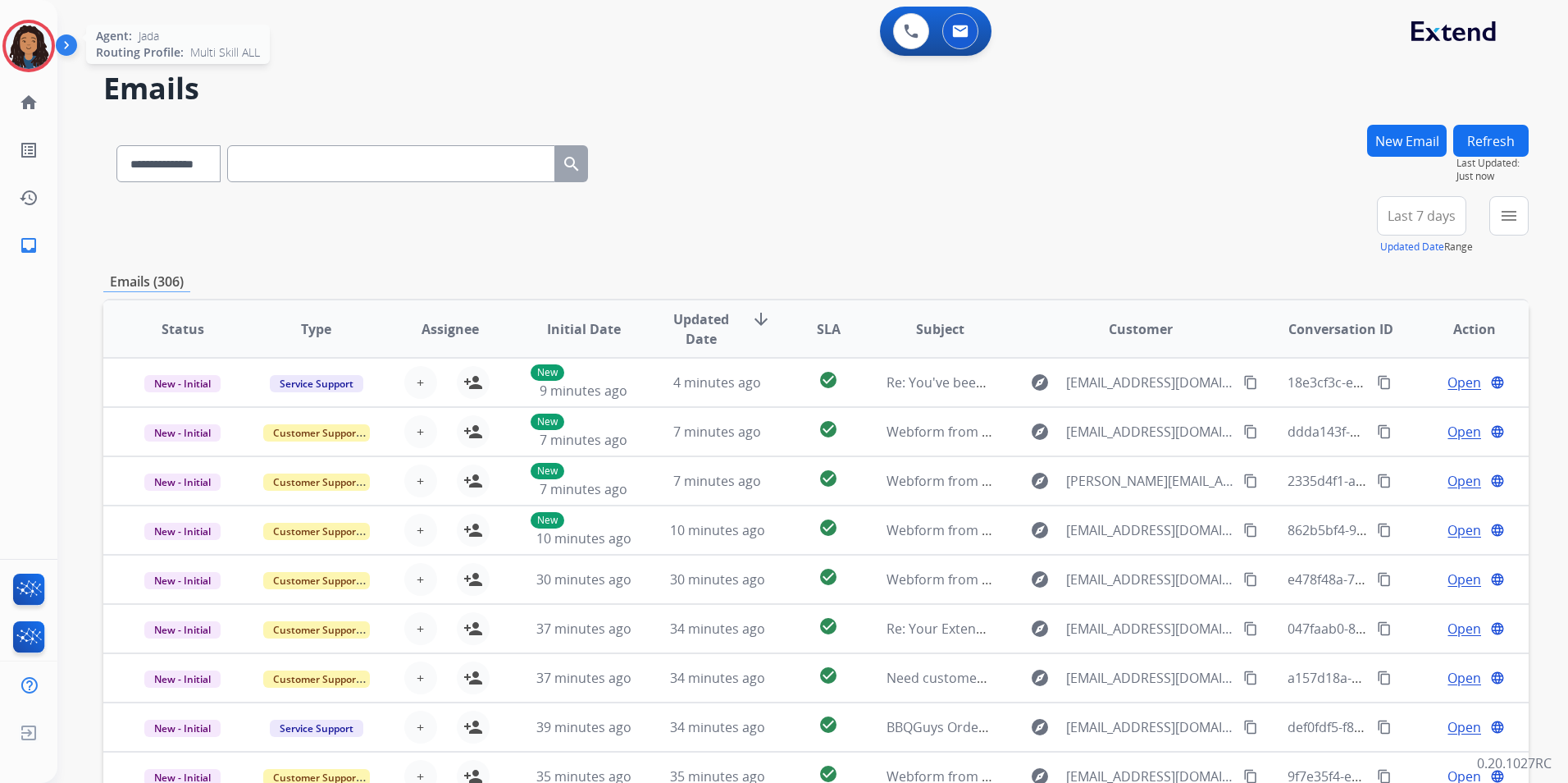
click at [26, 40] on img at bounding box center [29, 46] width 46 height 46
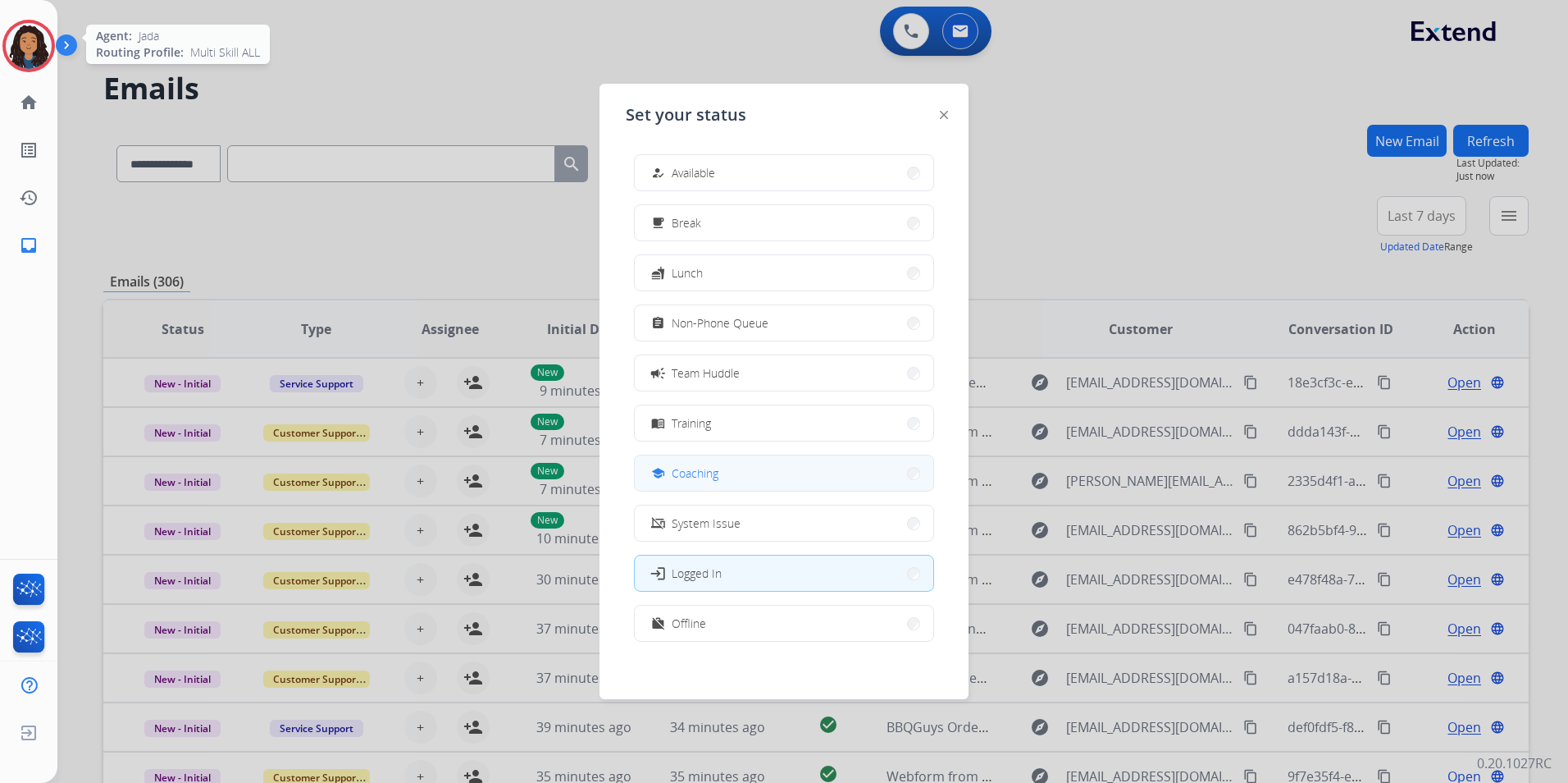
scroll to position [5, 0]
click at [774, 314] on button "assignment Non-Phone Queue" at bounding box center [784, 318] width 298 height 36
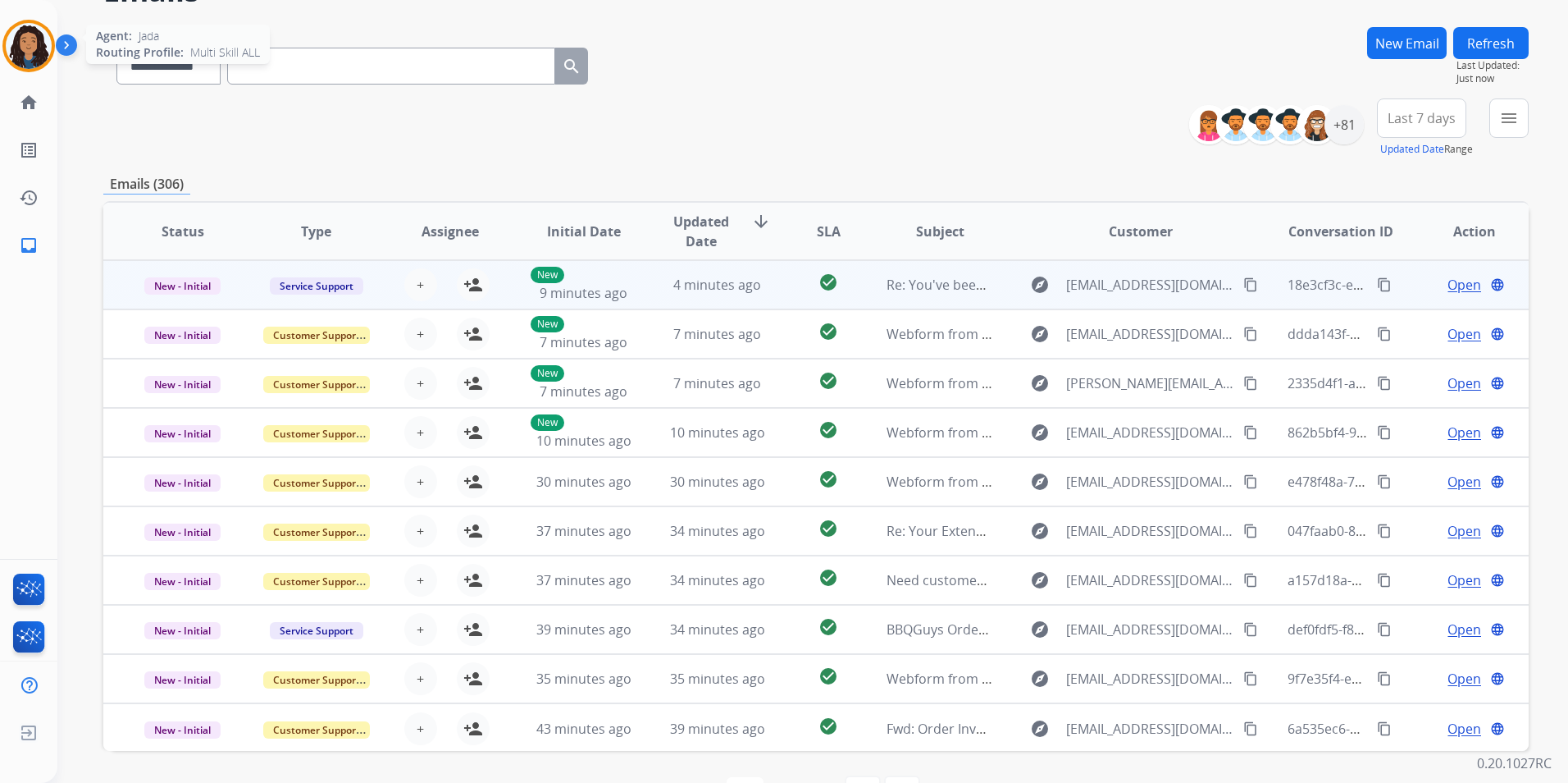
scroll to position [69, 0]
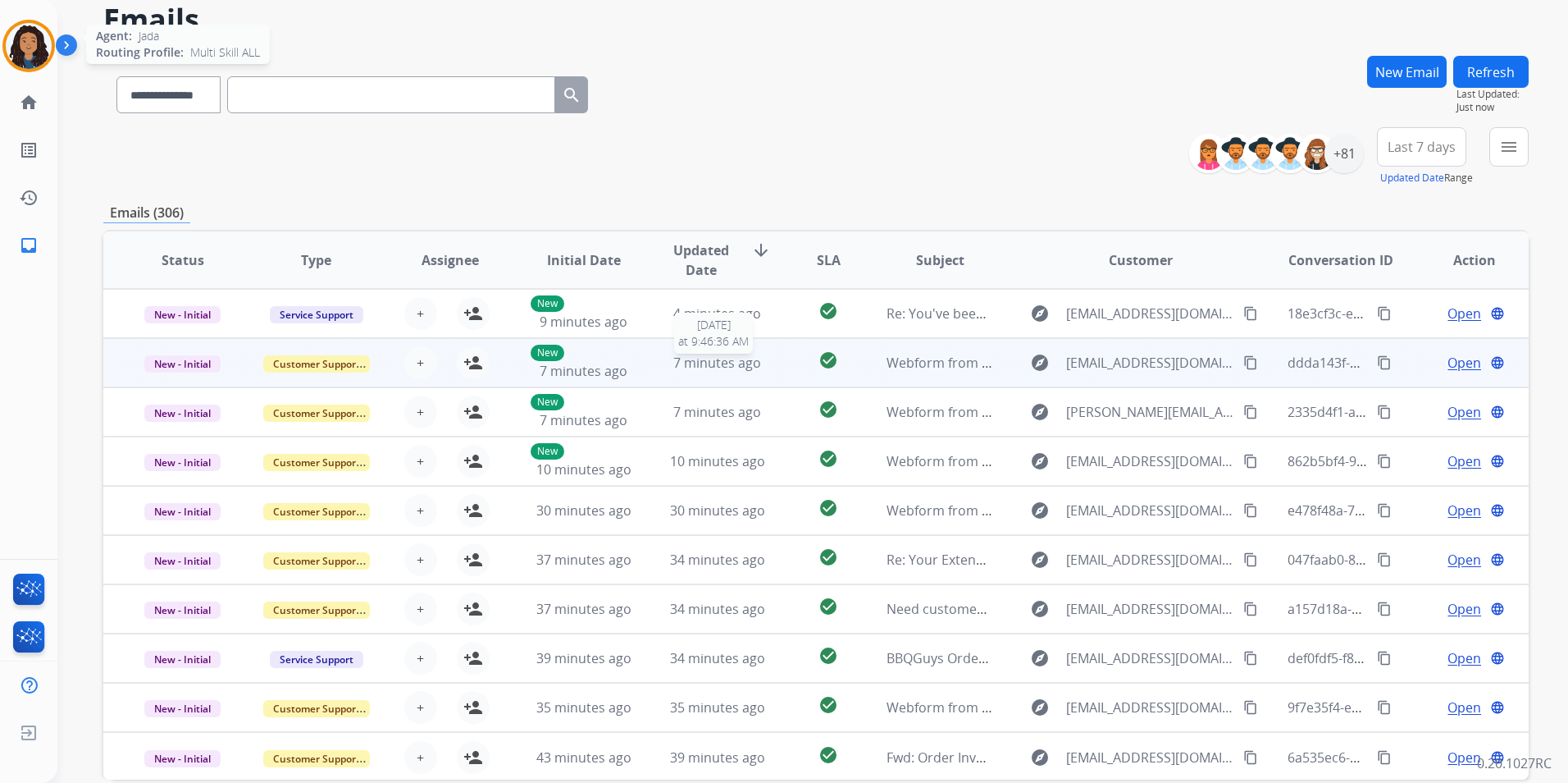
click at [723, 360] on span "7 minutes ago" at bounding box center [717, 363] width 88 height 18
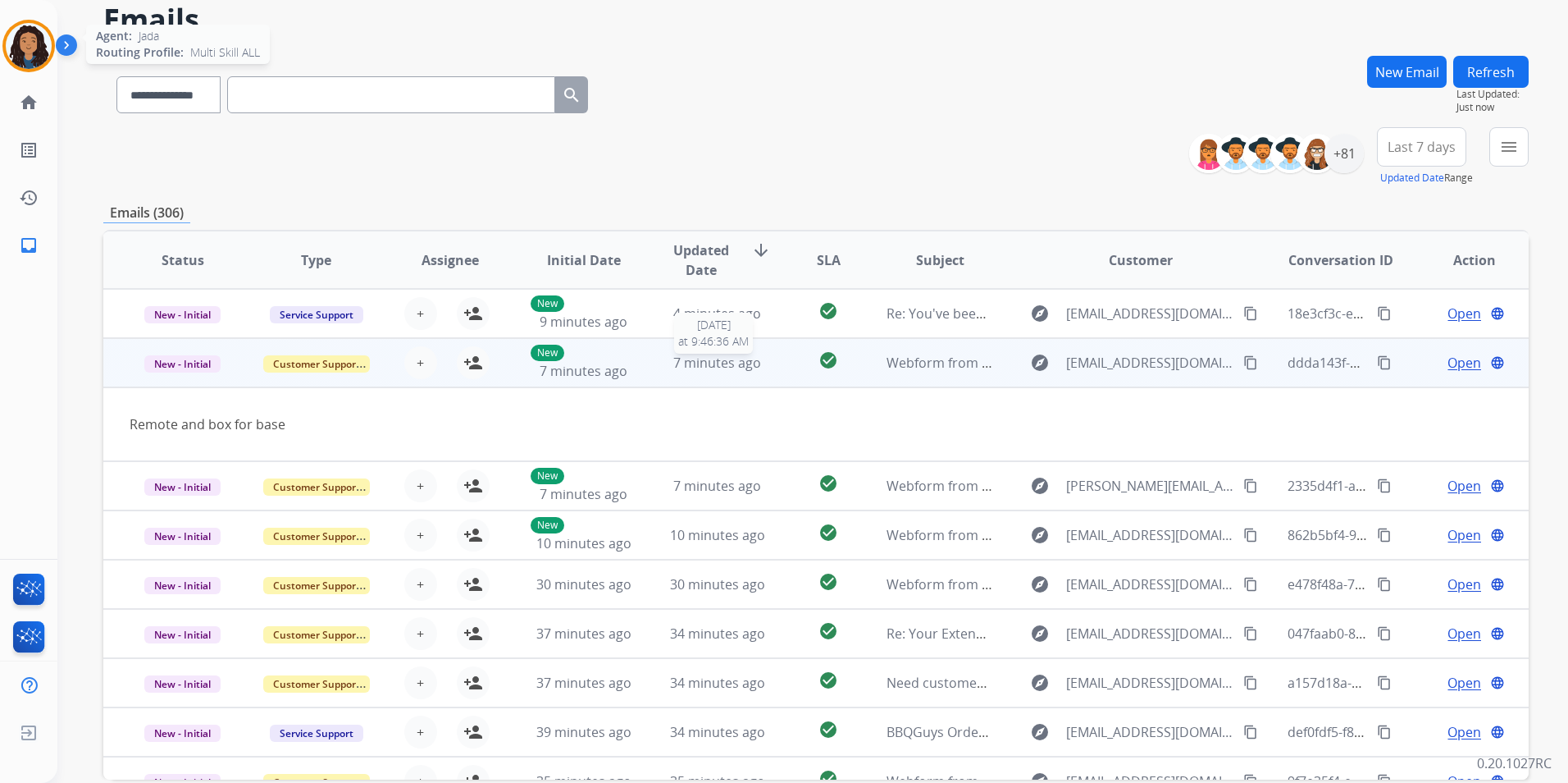
scroll to position [49, 0]
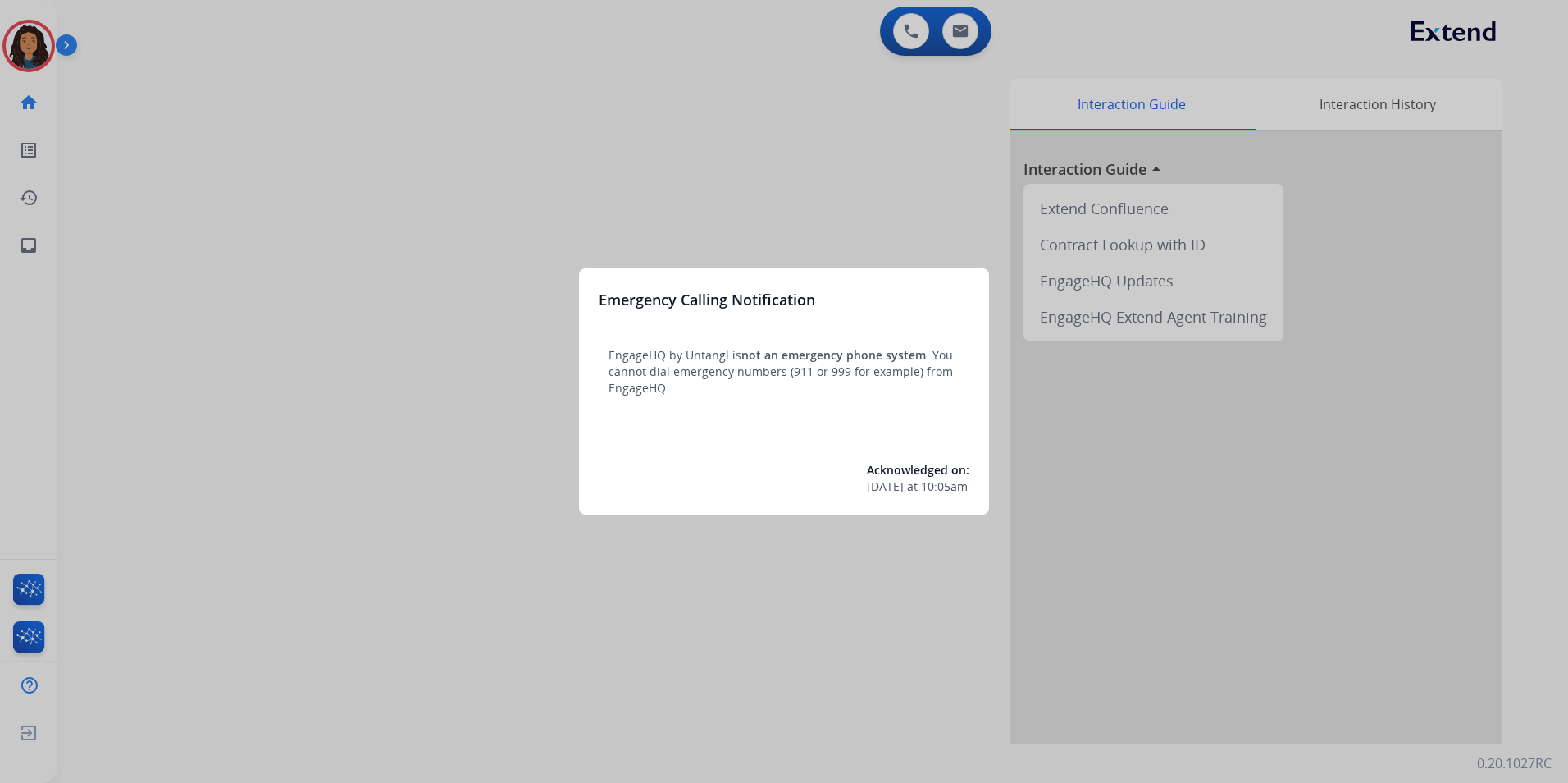
click at [123, 95] on div at bounding box center [784, 392] width 1568 height 783
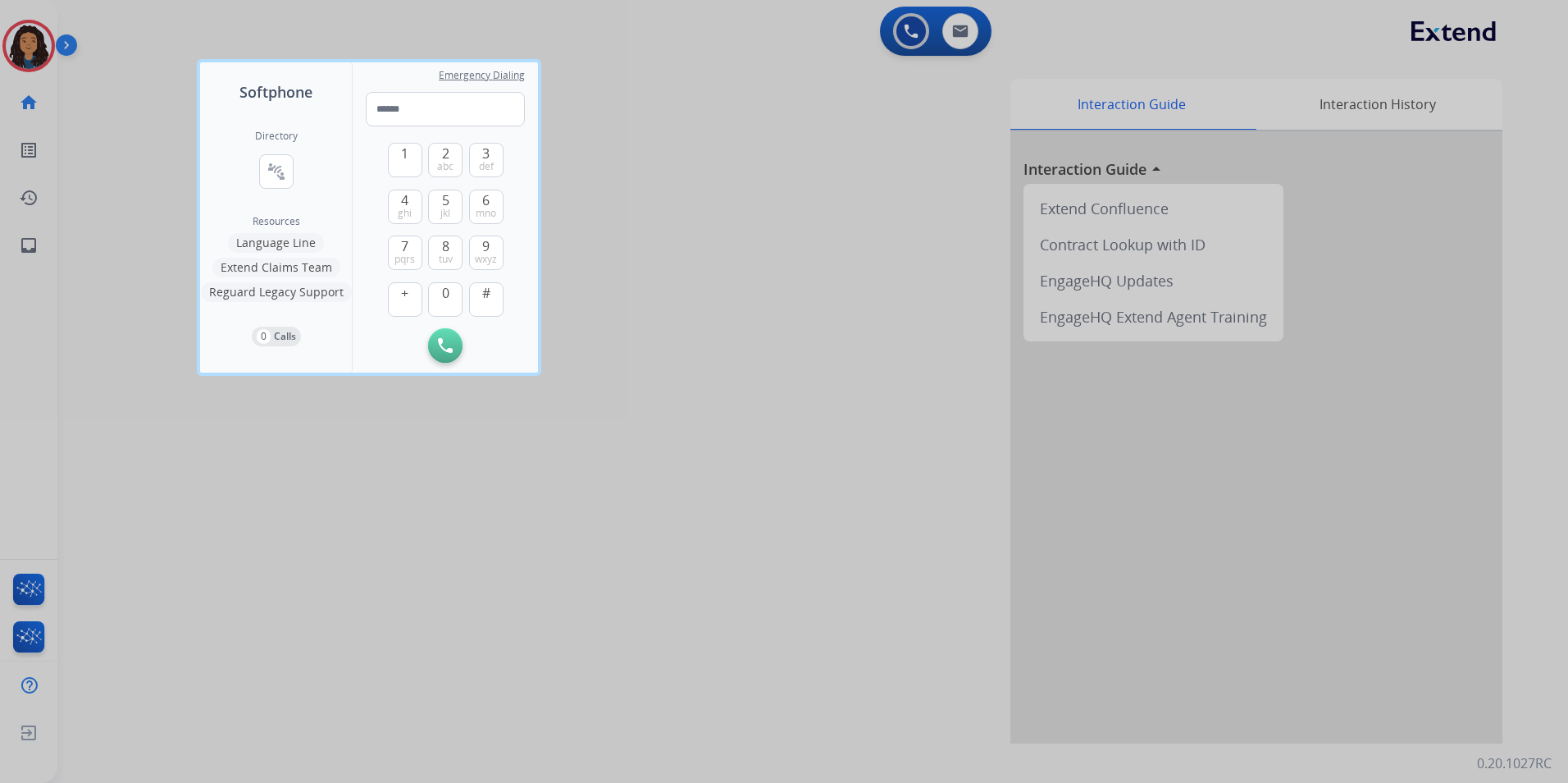
click at [123, 95] on div at bounding box center [784, 392] width 1568 height 783
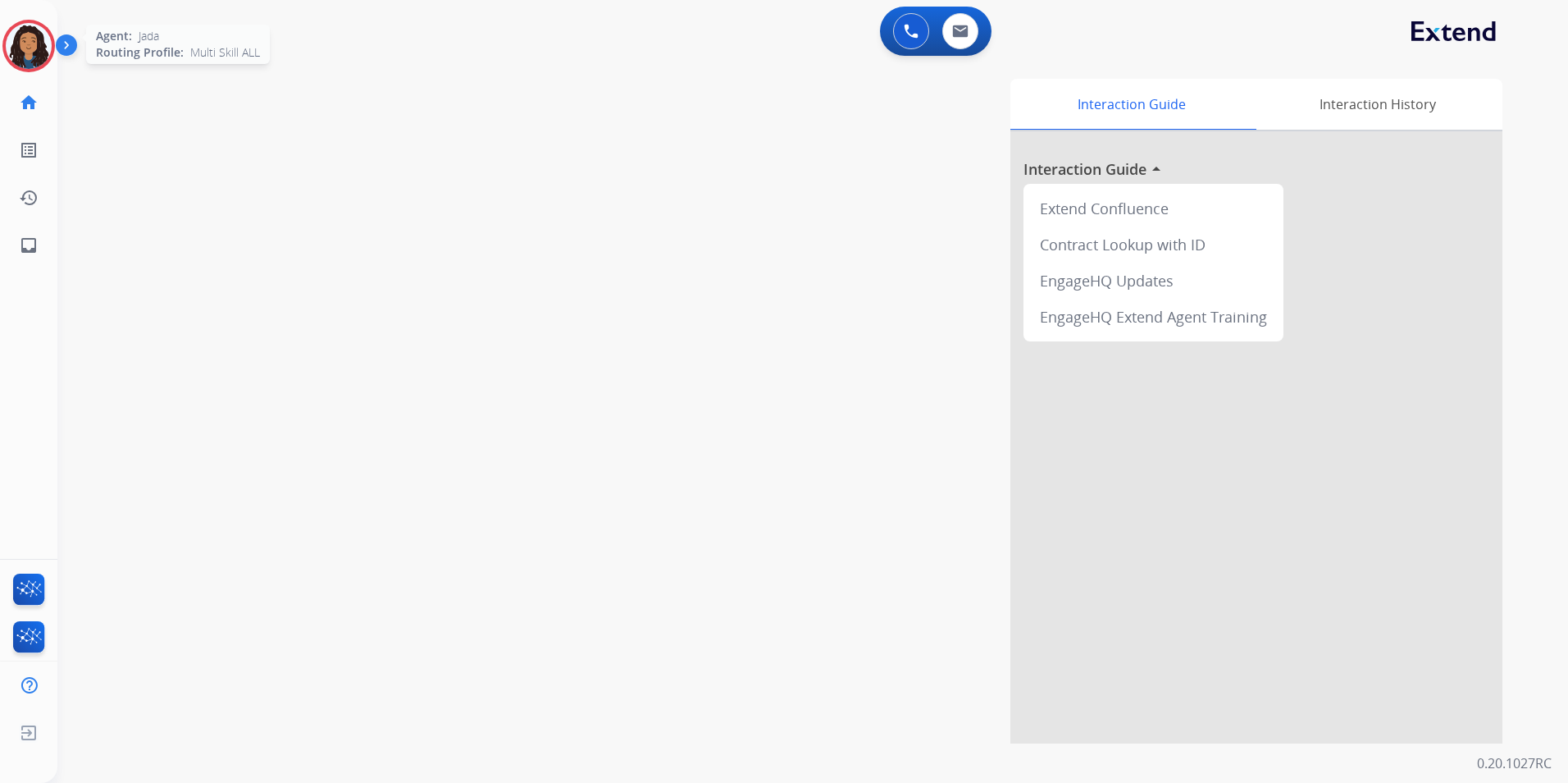
click at [32, 55] on img at bounding box center [29, 46] width 46 height 46
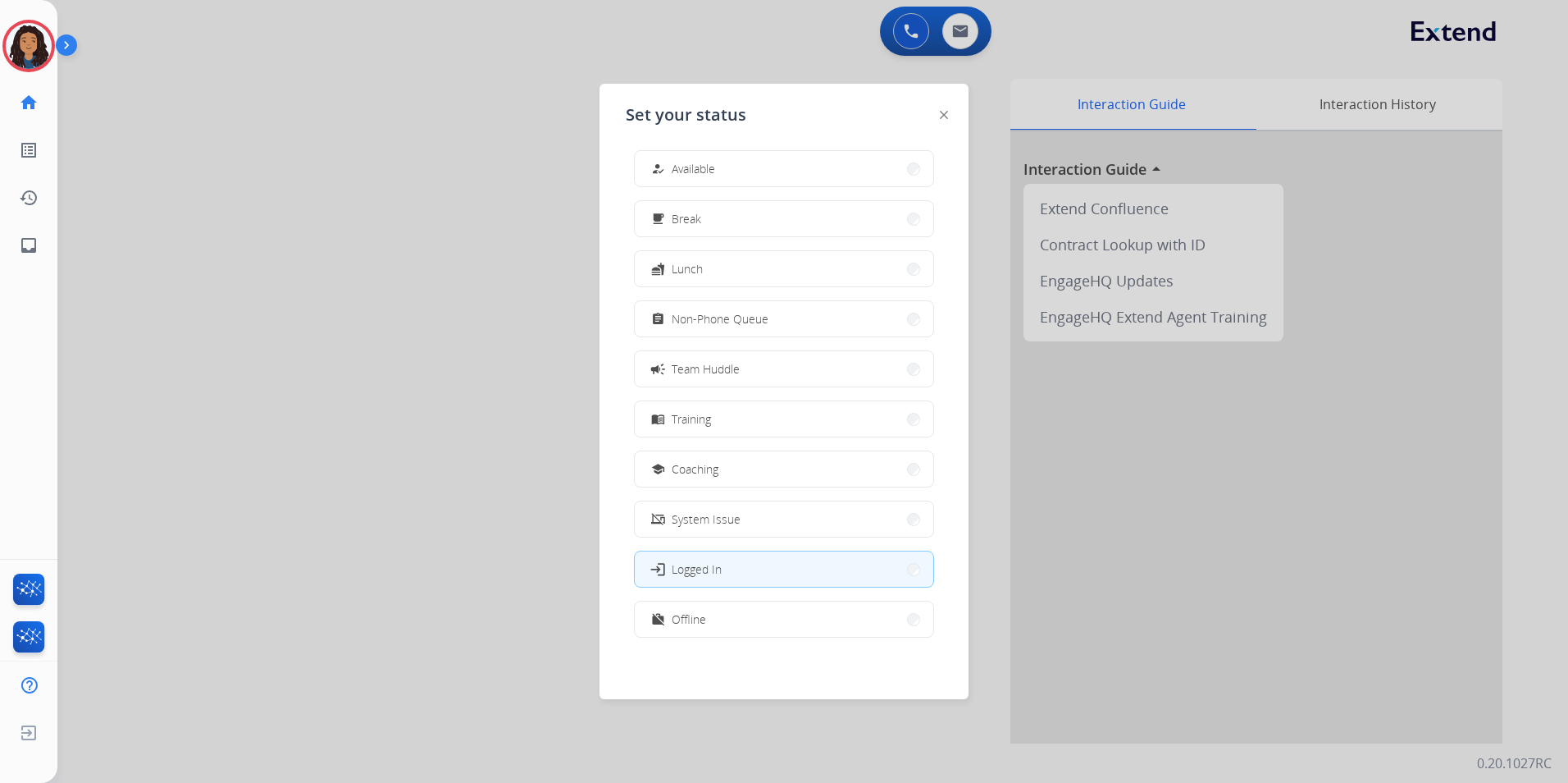
scroll to position [5, 0]
click at [731, 326] on span "Non-Phone Queue" at bounding box center [719, 318] width 97 height 17
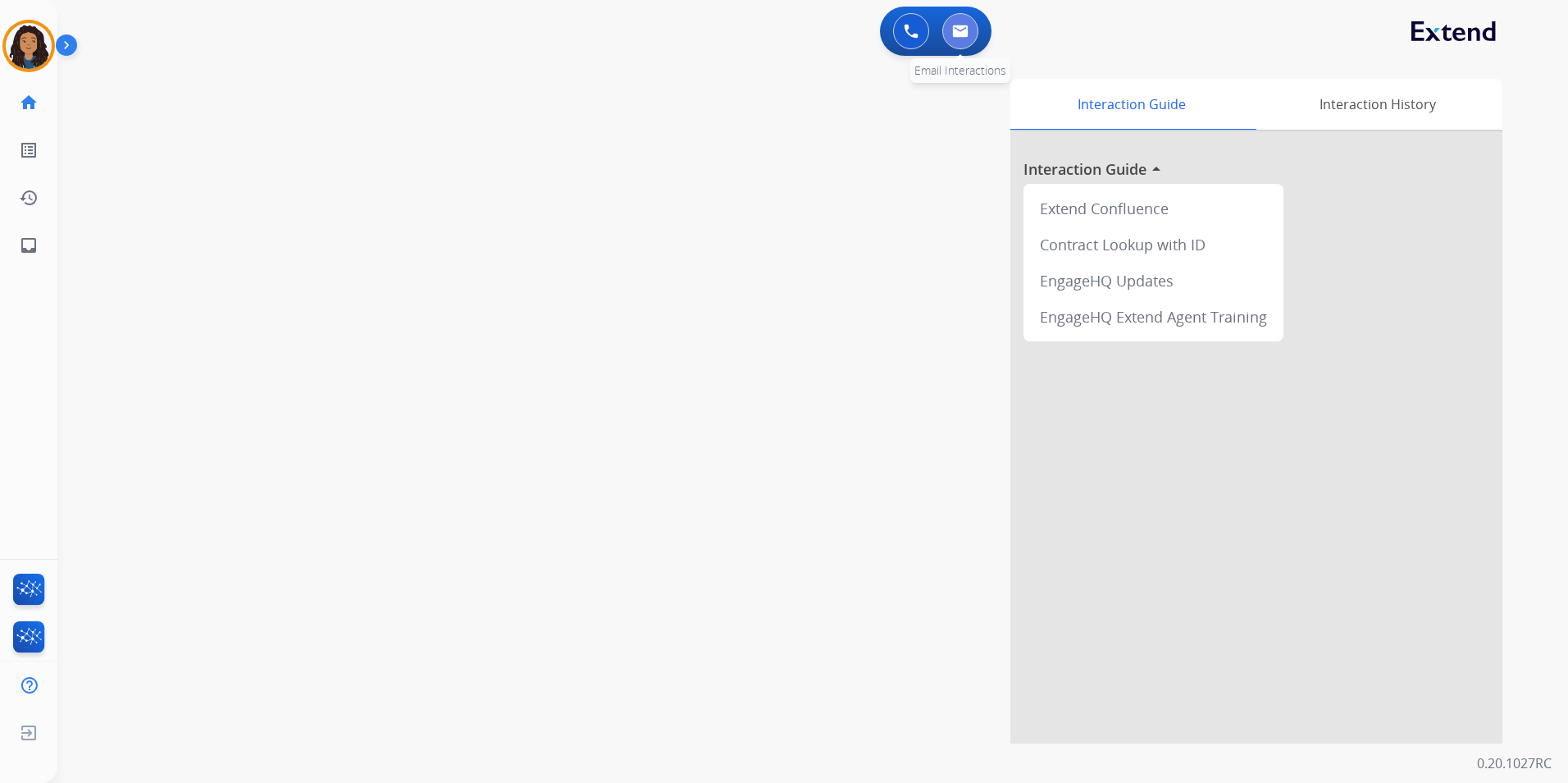
click at [958, 29] on img at bounding box center [960, 32] width 16 height 13
select select "**********"
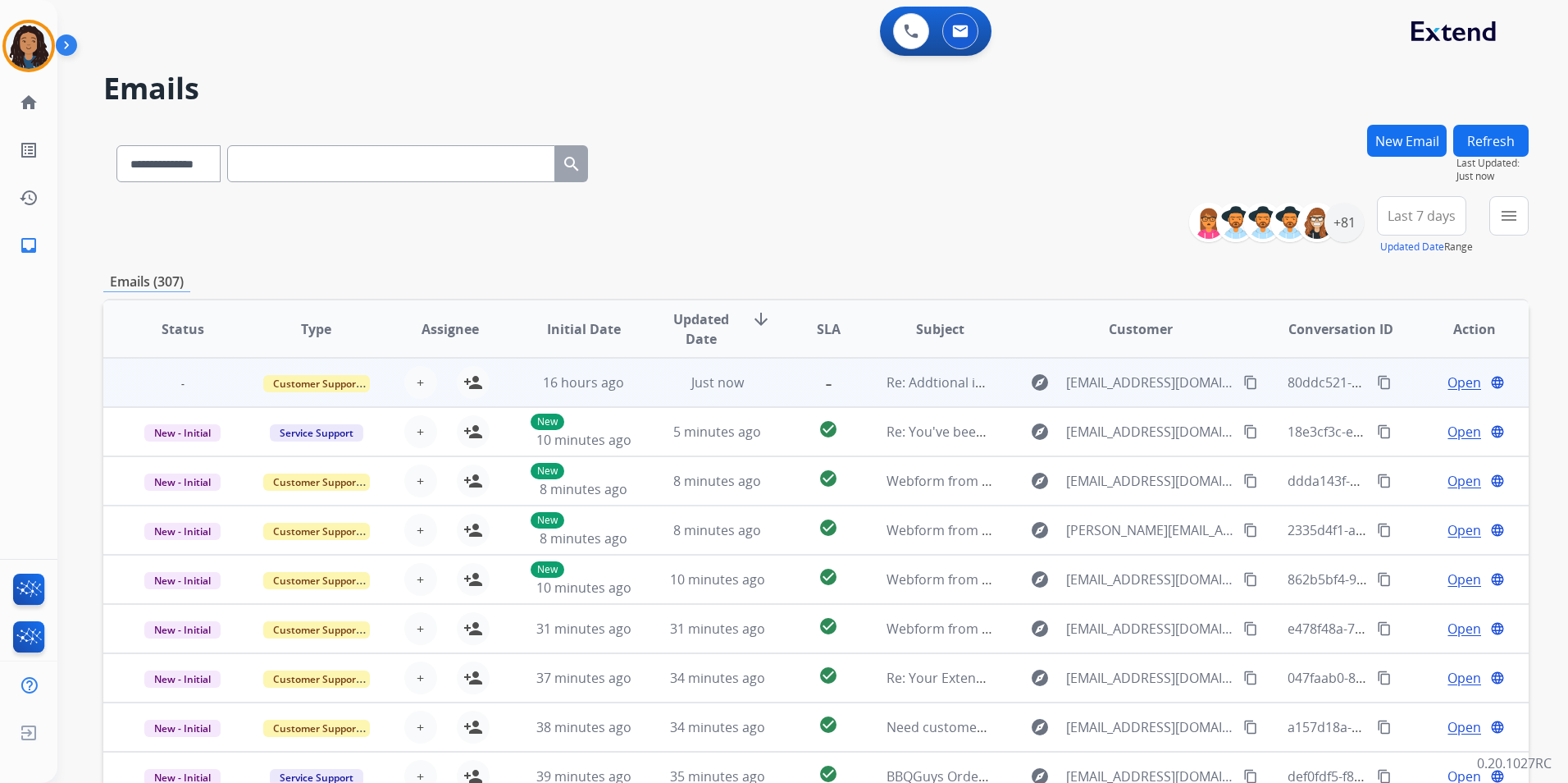
click at [1448, 385] on span "Open" at bounding box center [1464, 382] width 34 height 20
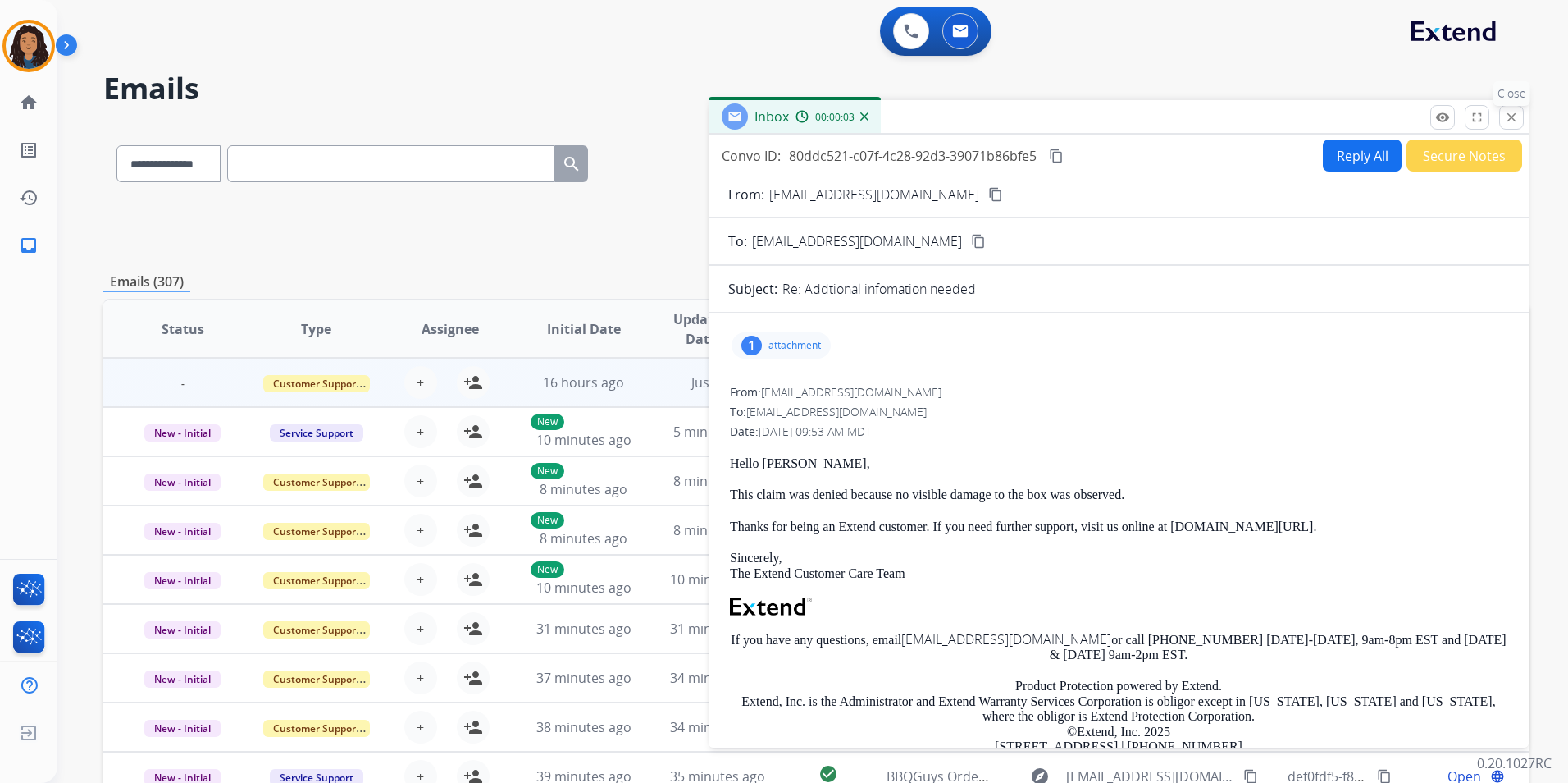
click at [1505, 110] on mat-icon "close" at bounding box center [1511, 117] width 14 height 14
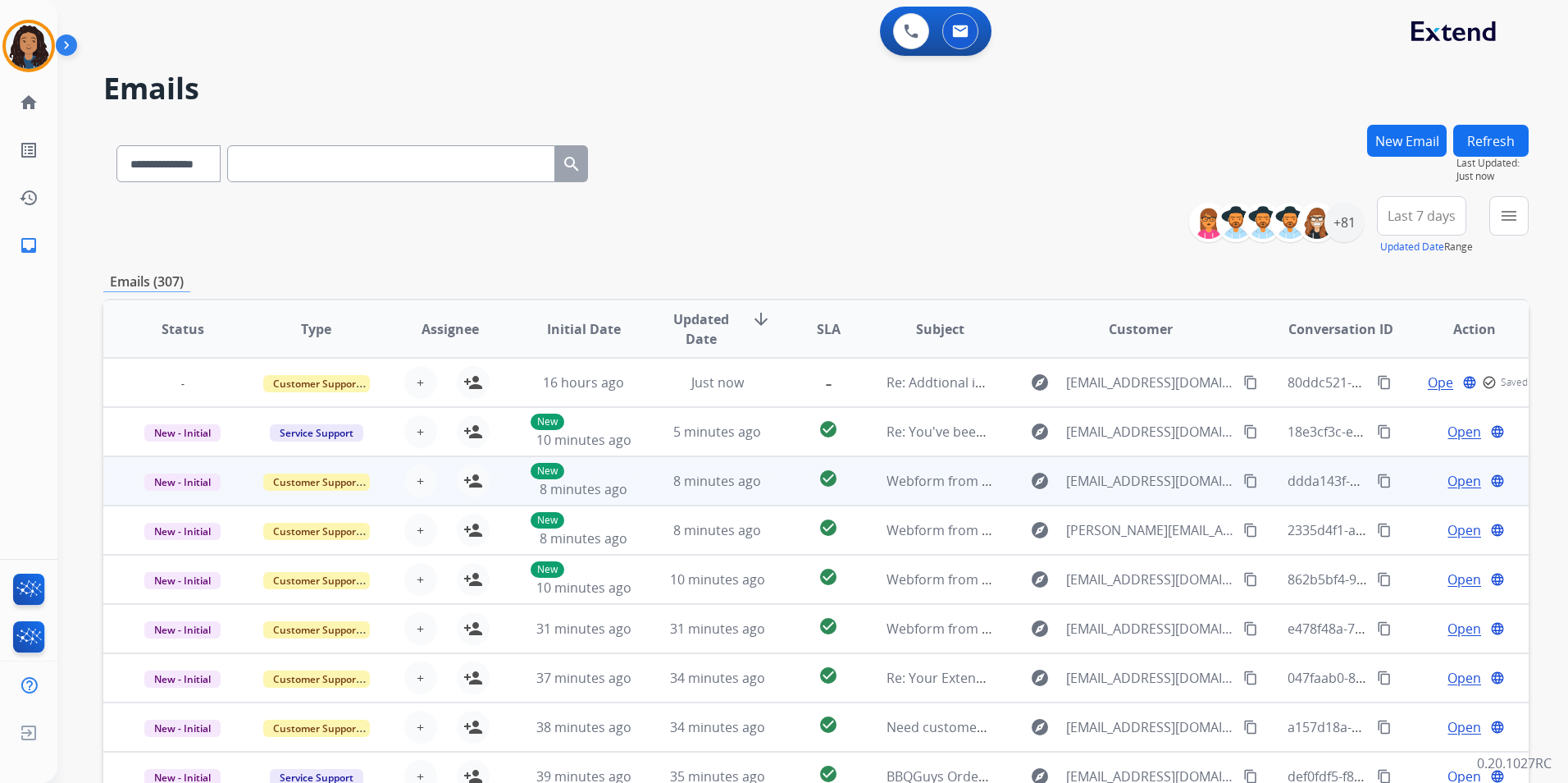
click at [1448, 479] on span "Open" at bounding box center [1464, 481] width 34 height 20
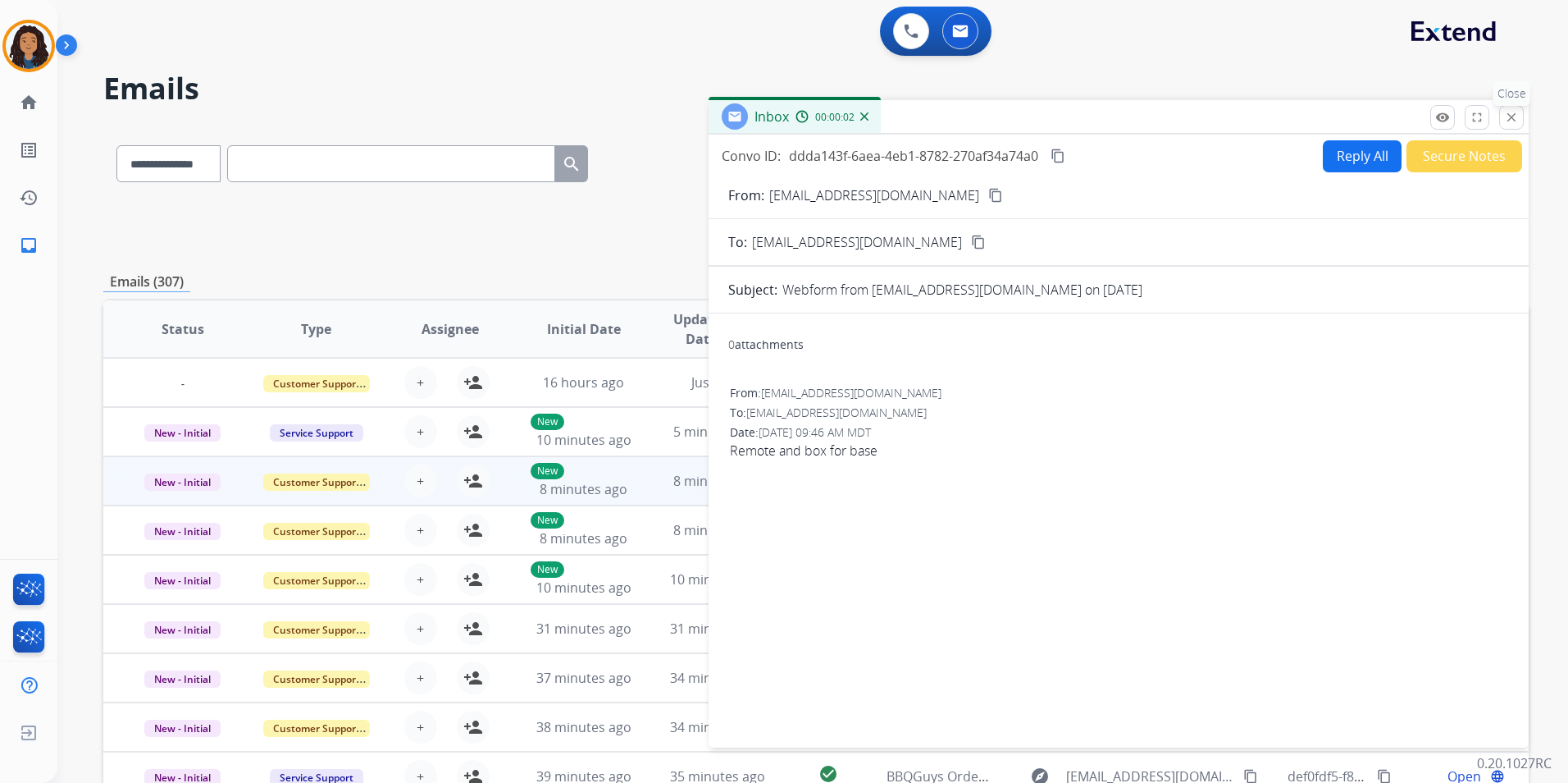
click at [1510, 122] on mat-icon "close" at bounding box center [1511, 117] width 14 height 14
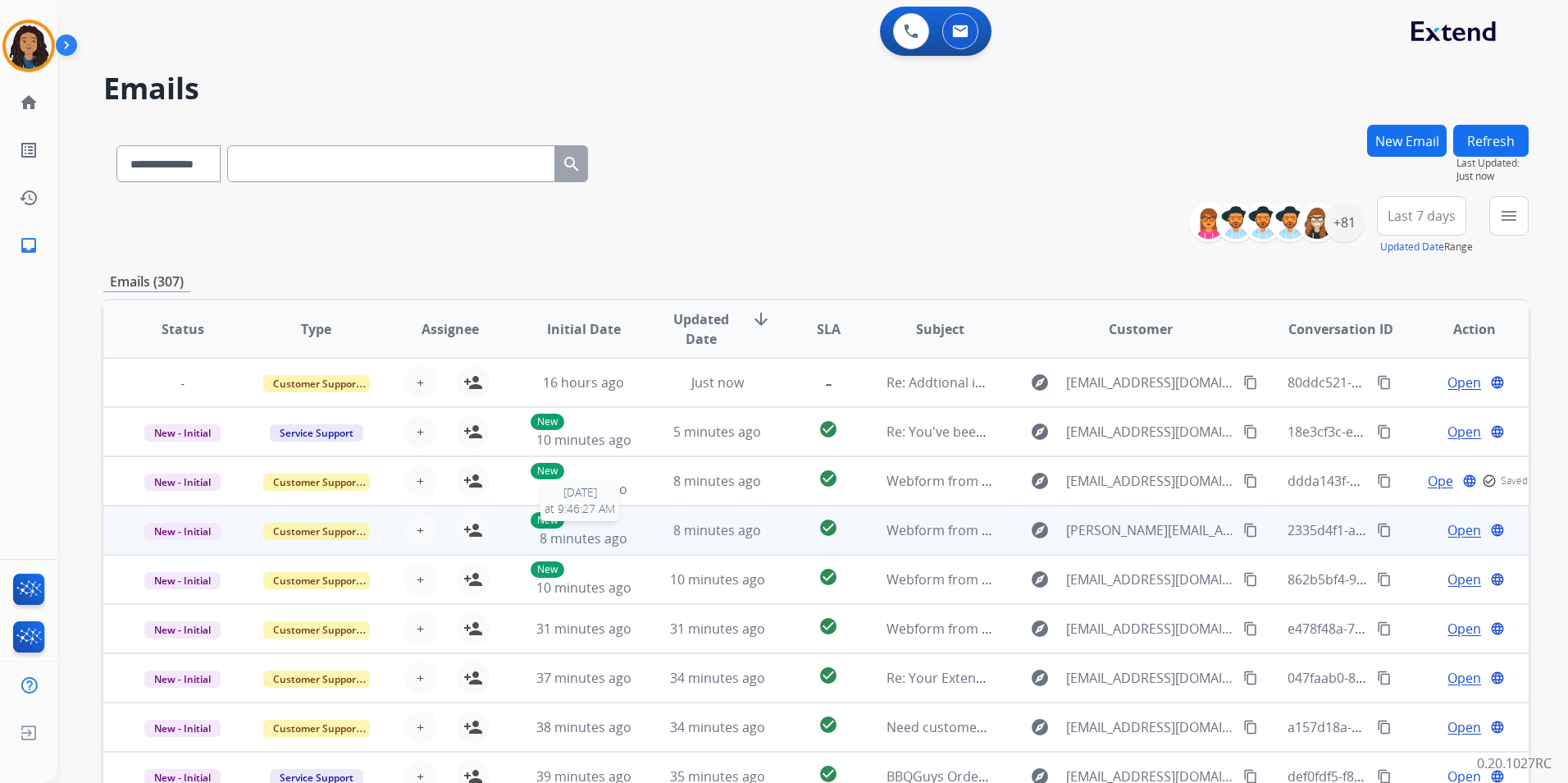
click at [628, 526] on div "New 8 minutes ago" at bounding box center [583, 531] width 106 height 36
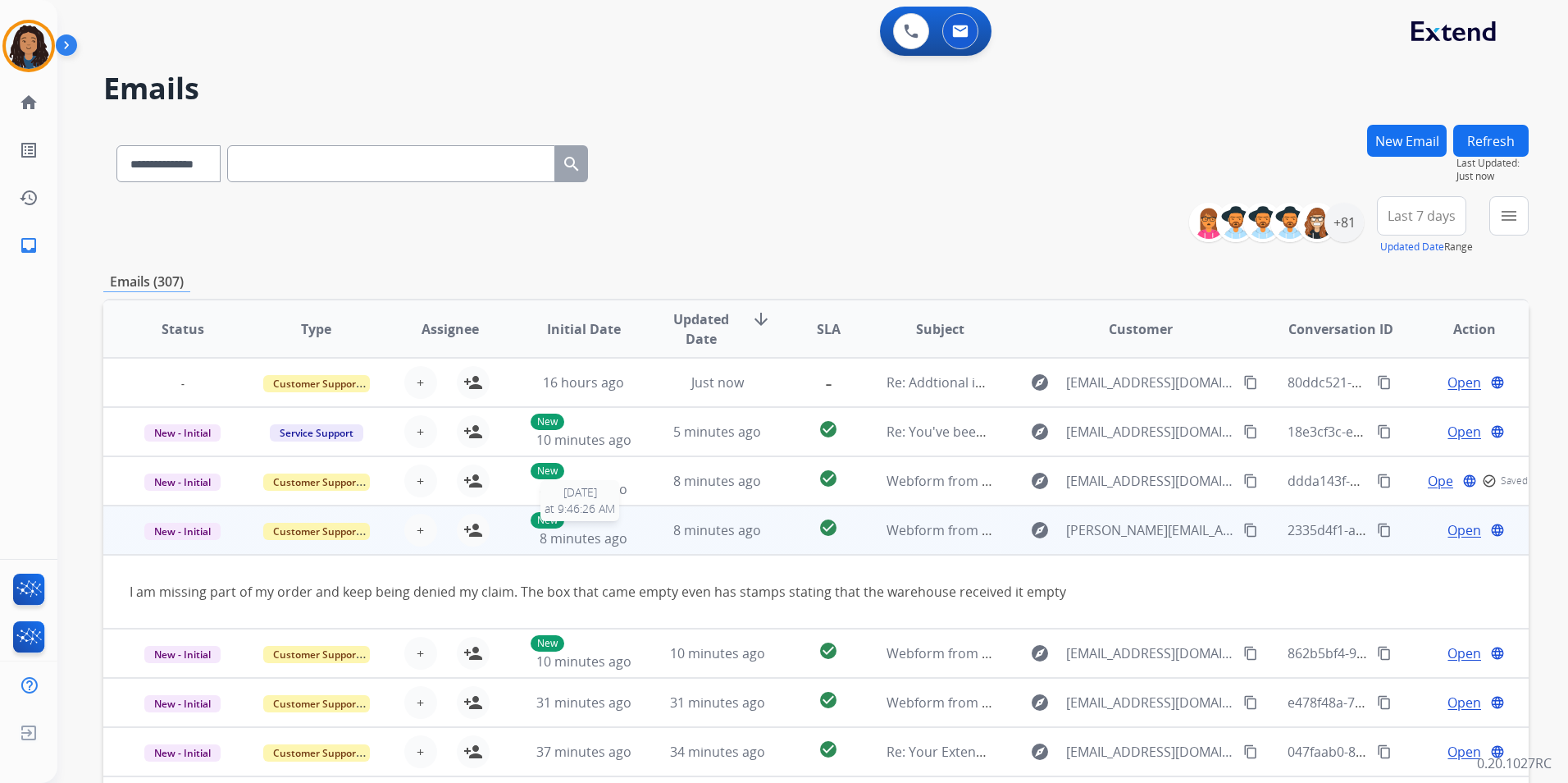
scroll to position [76, 0]
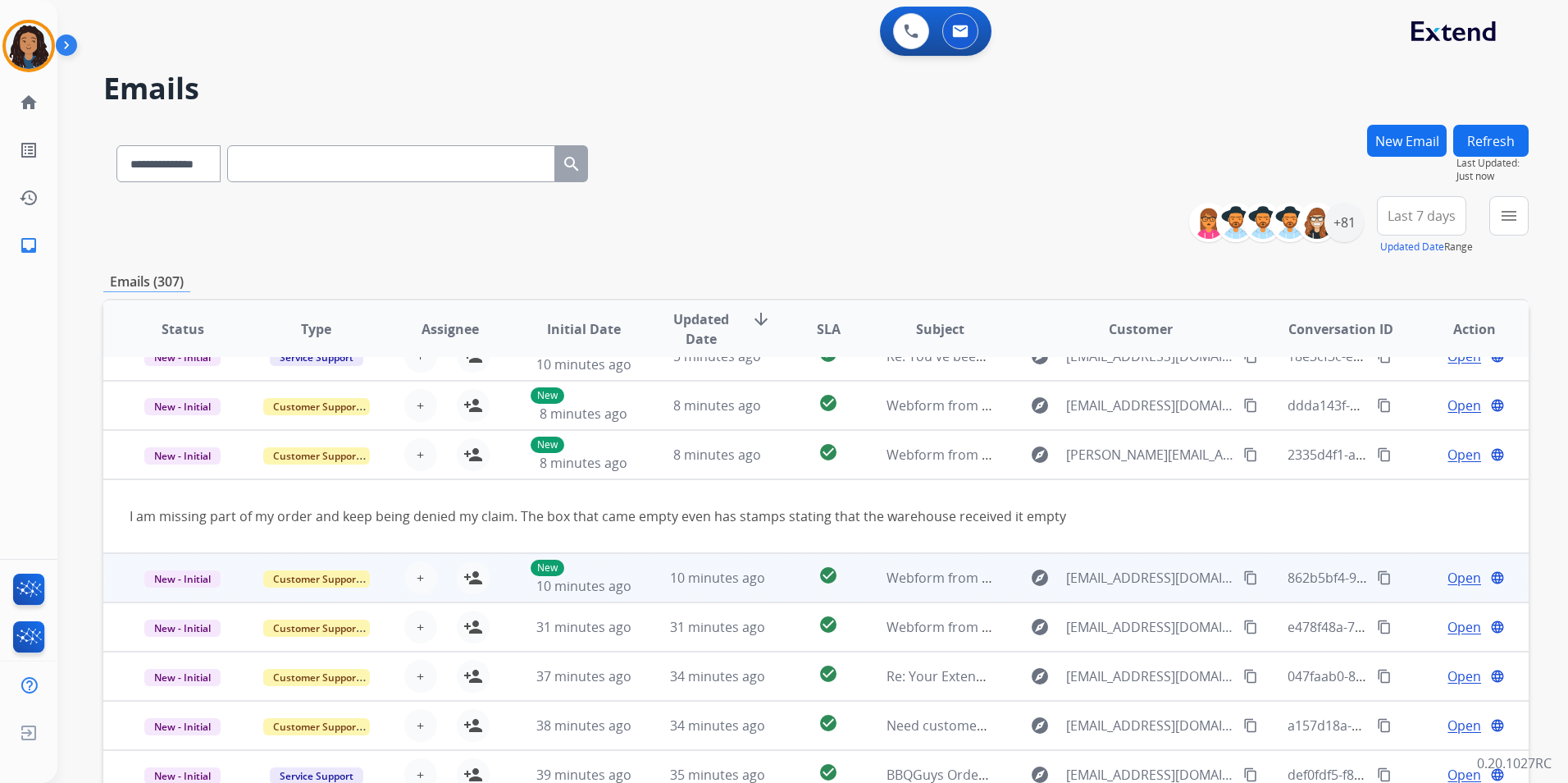
click at [644, 563] on td "10 minutes ago" at bounding box center [704, 577] width 133 height 49
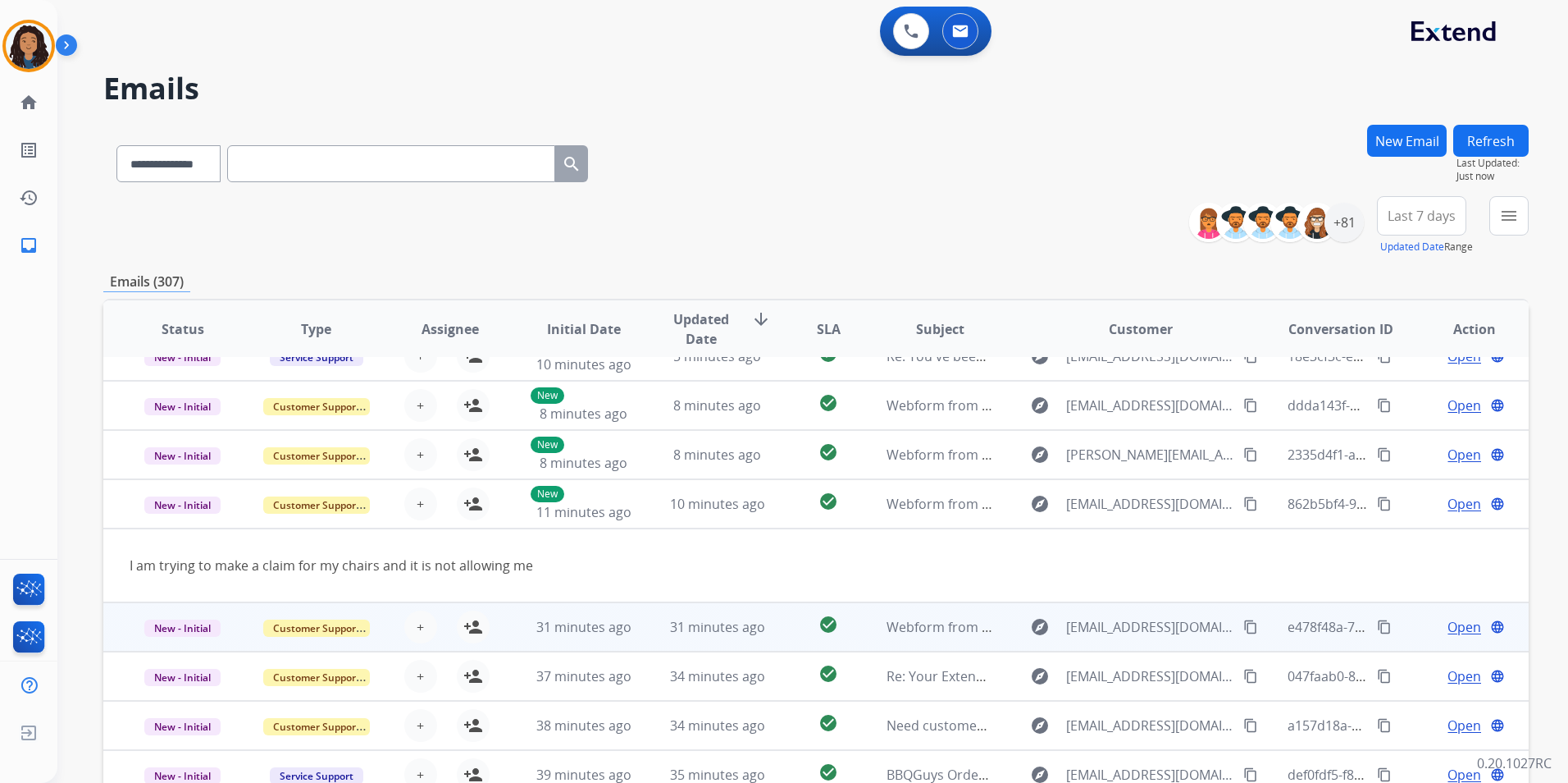
click at [645, 621] on td "31 minutes ago" at bounding box center [704, 627] width 133 height 49
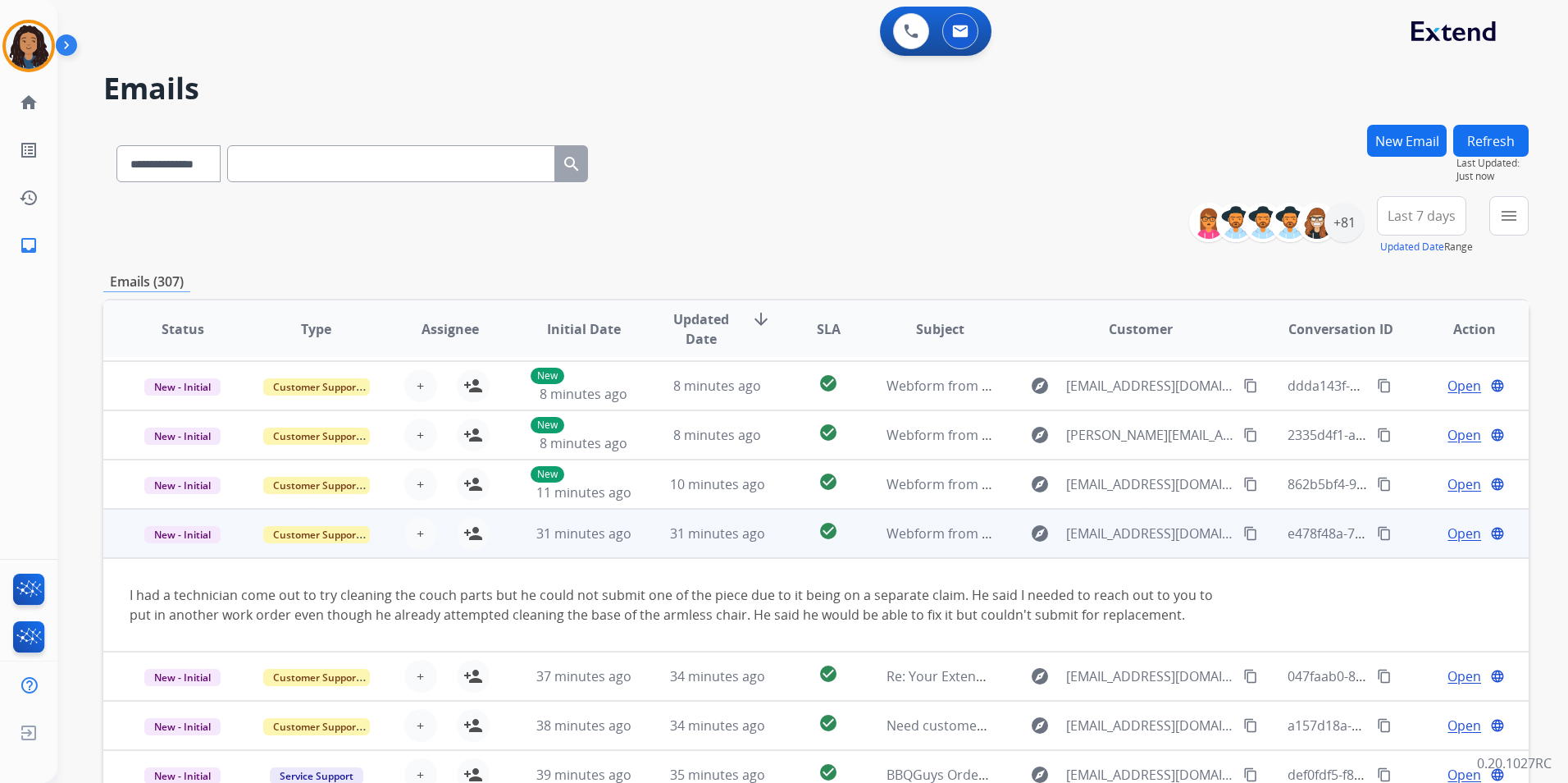
scroll to position [151, 0]
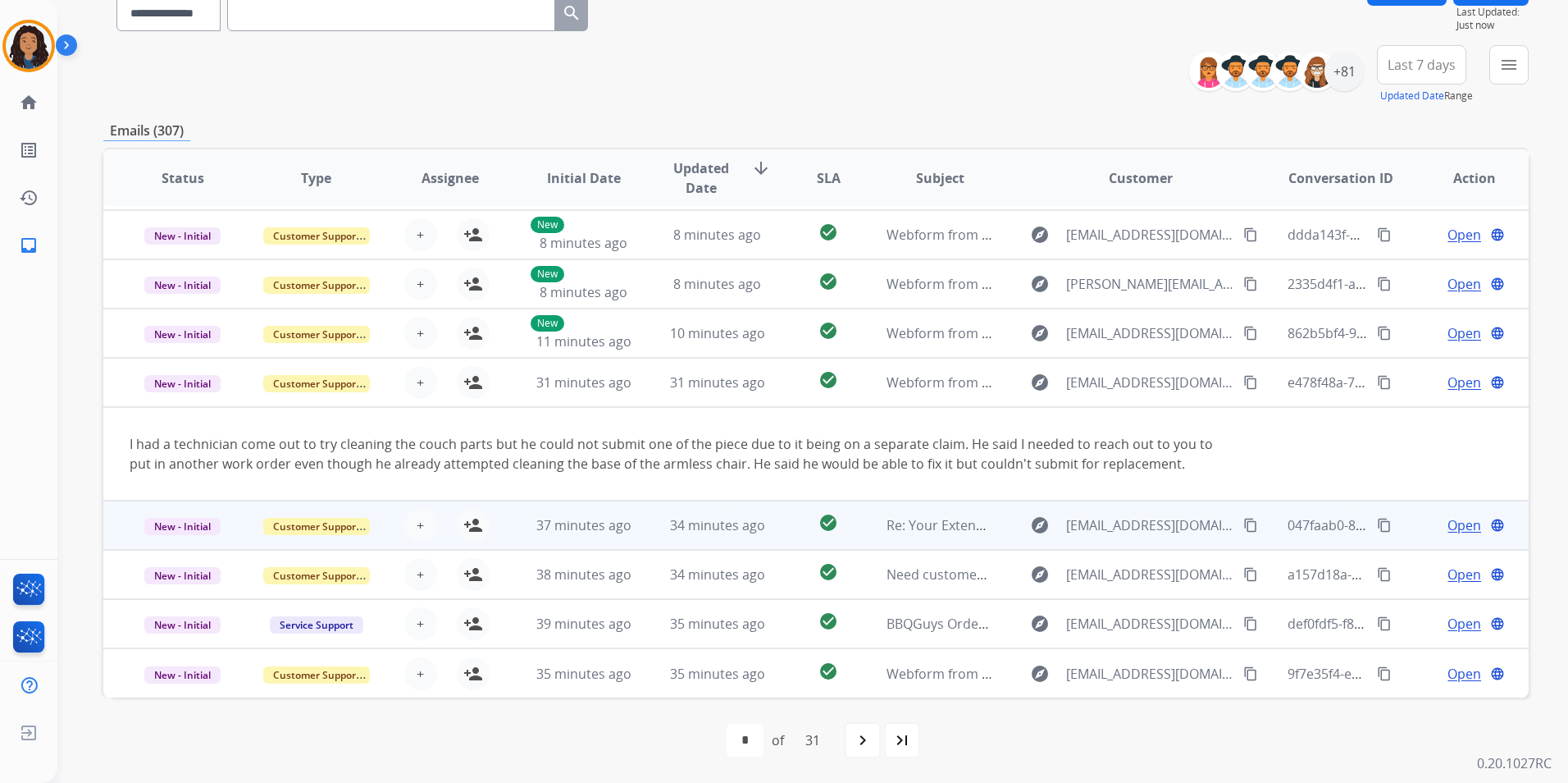
click at [644, 525] on td "34 minutes ago" at bounding box center [704, 525] width 133 height 49
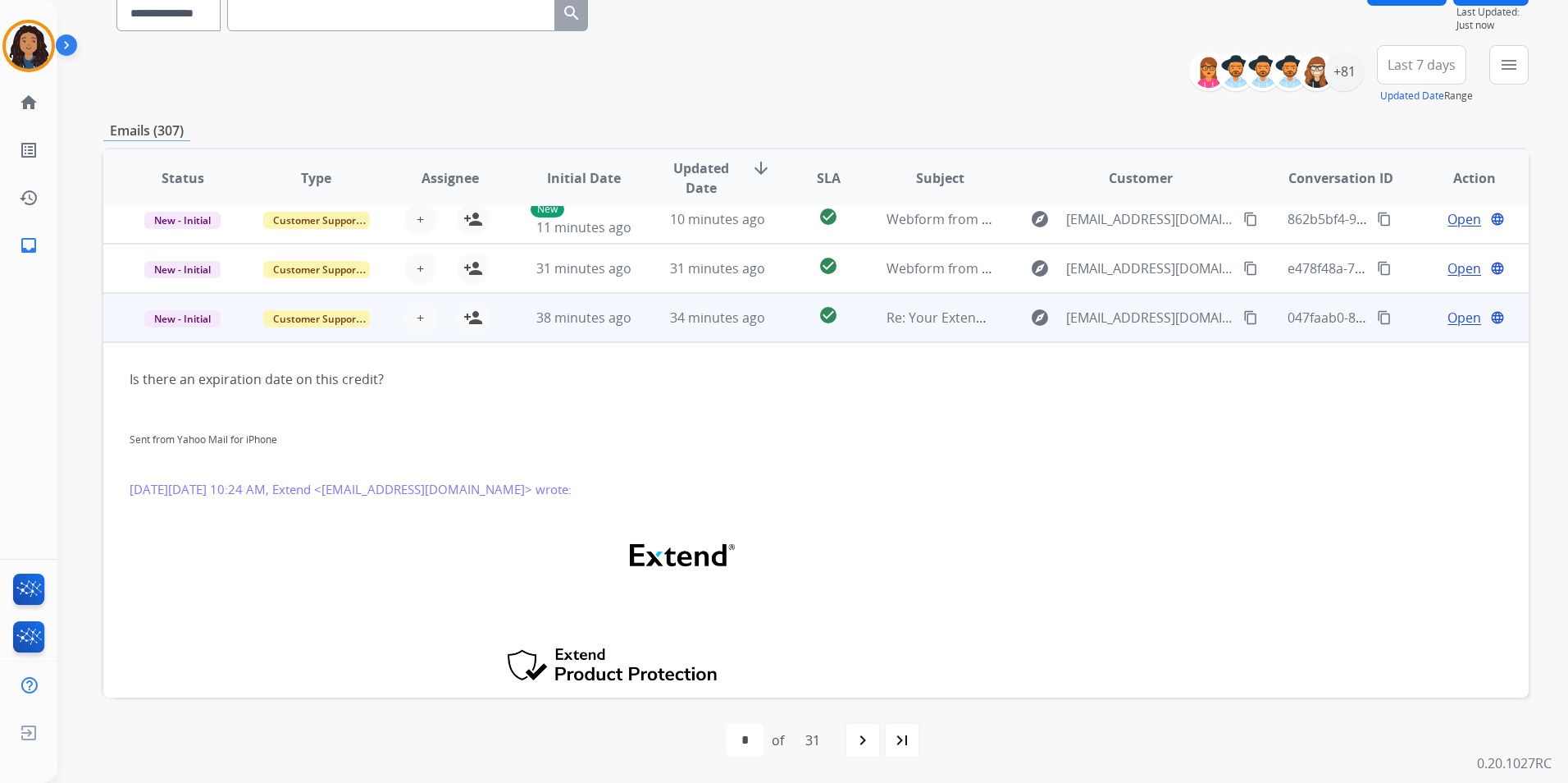
scroll to position [172, 0]
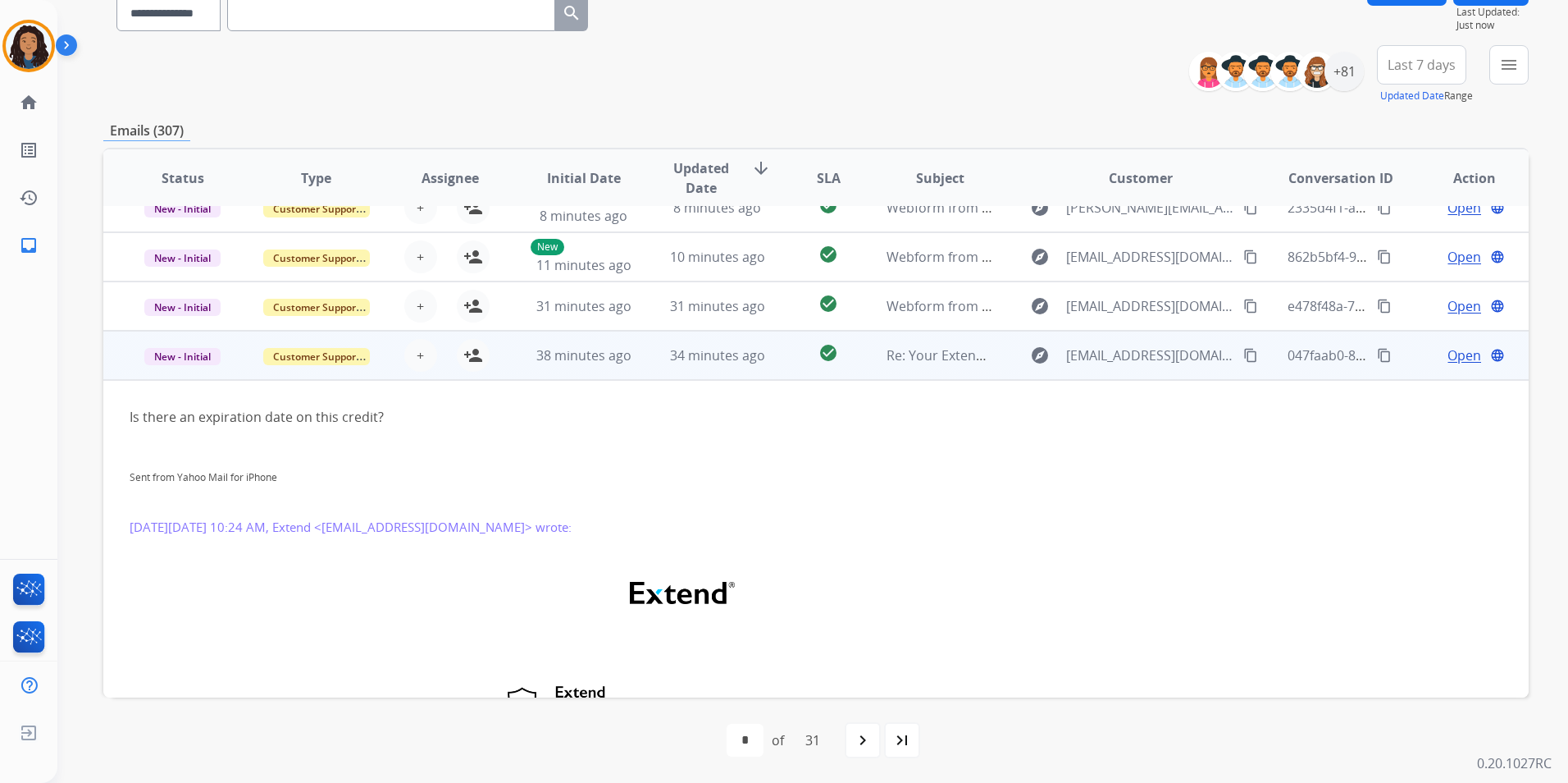
click at [1448, 350] on span "Open" at bounding box center [1464, 355] width 34 height 20
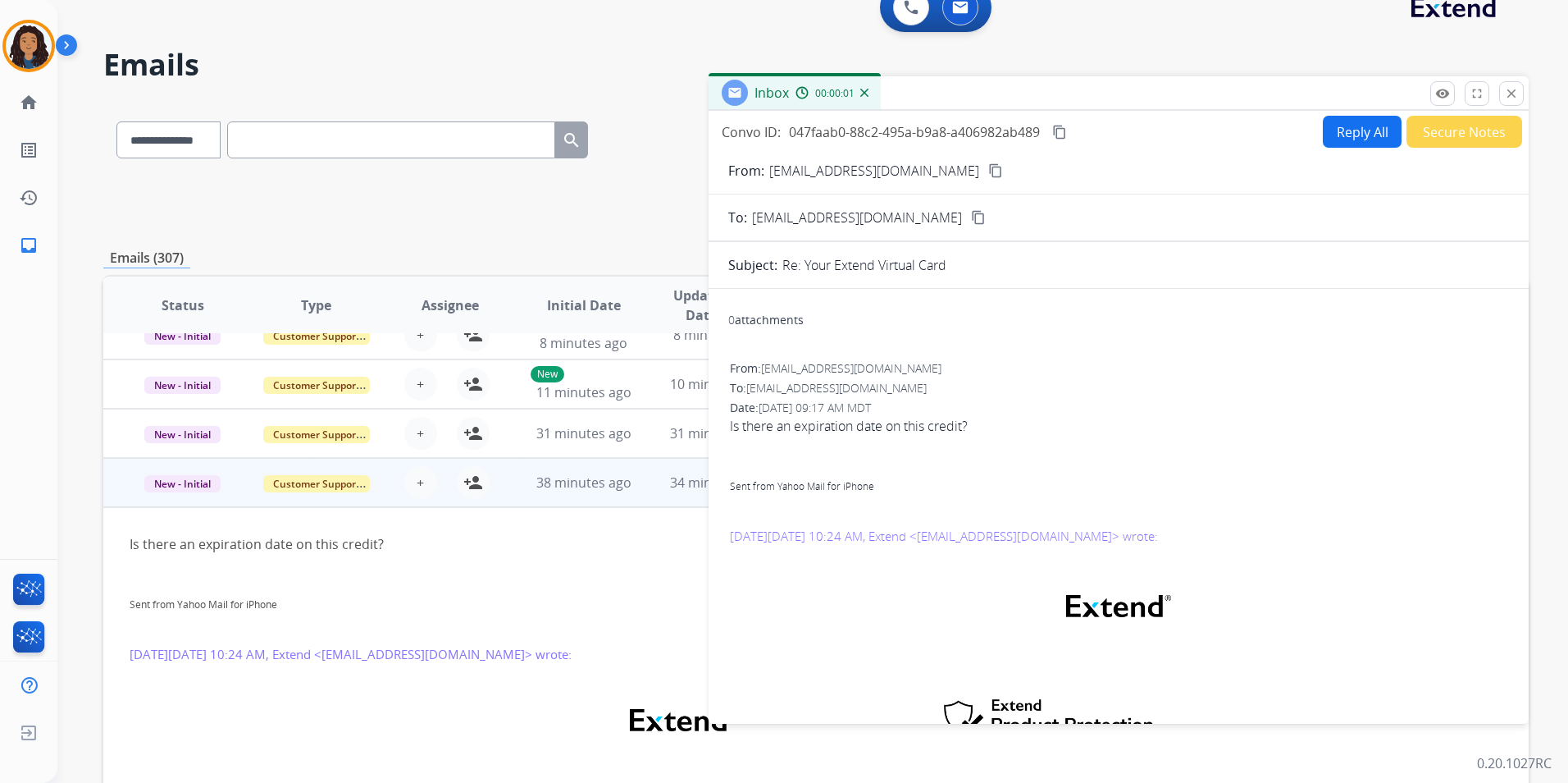
scroll to position [0, 0]
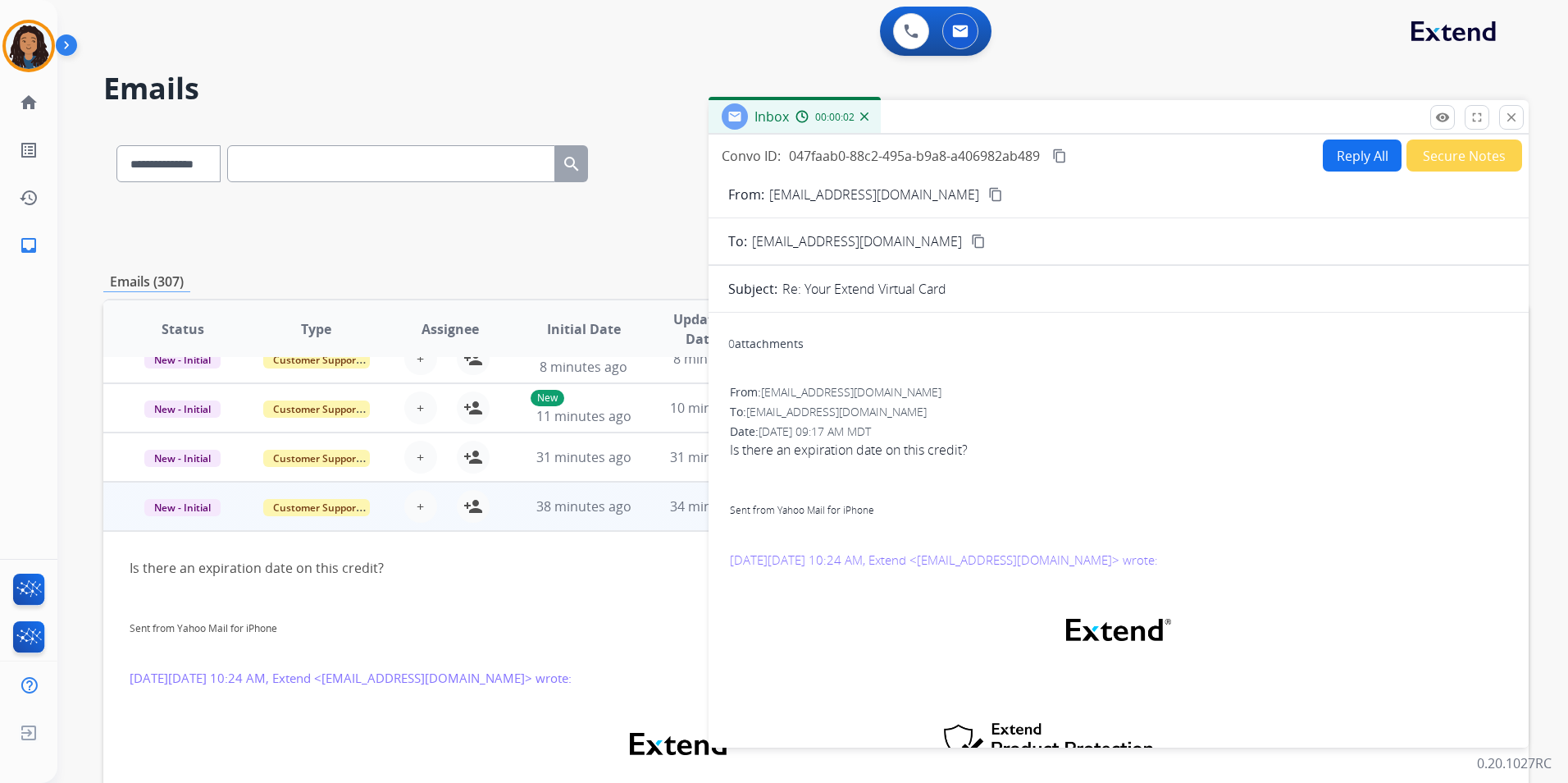
click at [1356, 158] on button "Reply All" at bounding box center [1363, 154] width 79 height 32
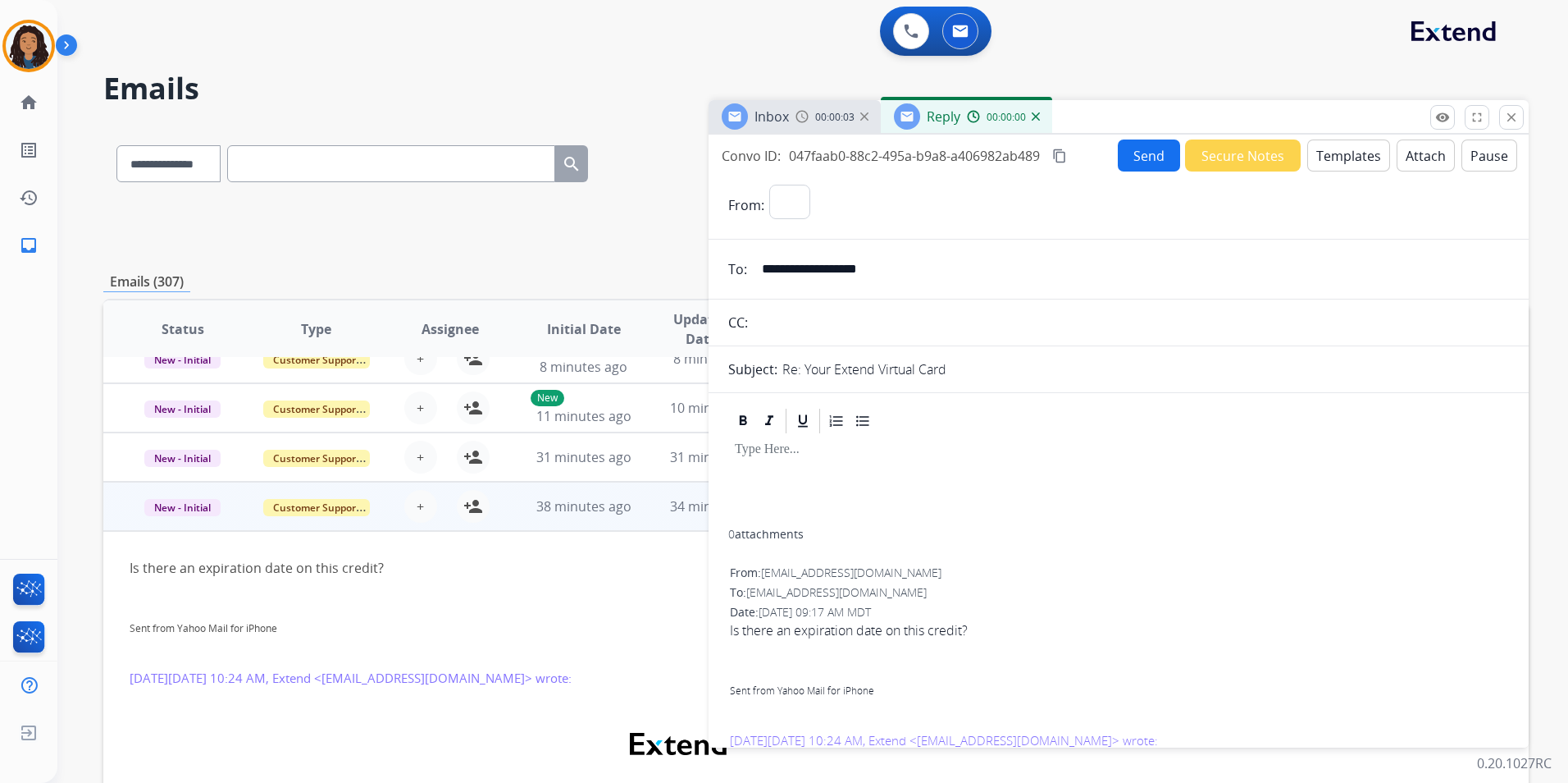
select select "**********"
click at [1324, 158] on button "Templates" at bounding box center [1348, 154] width 82 height 32
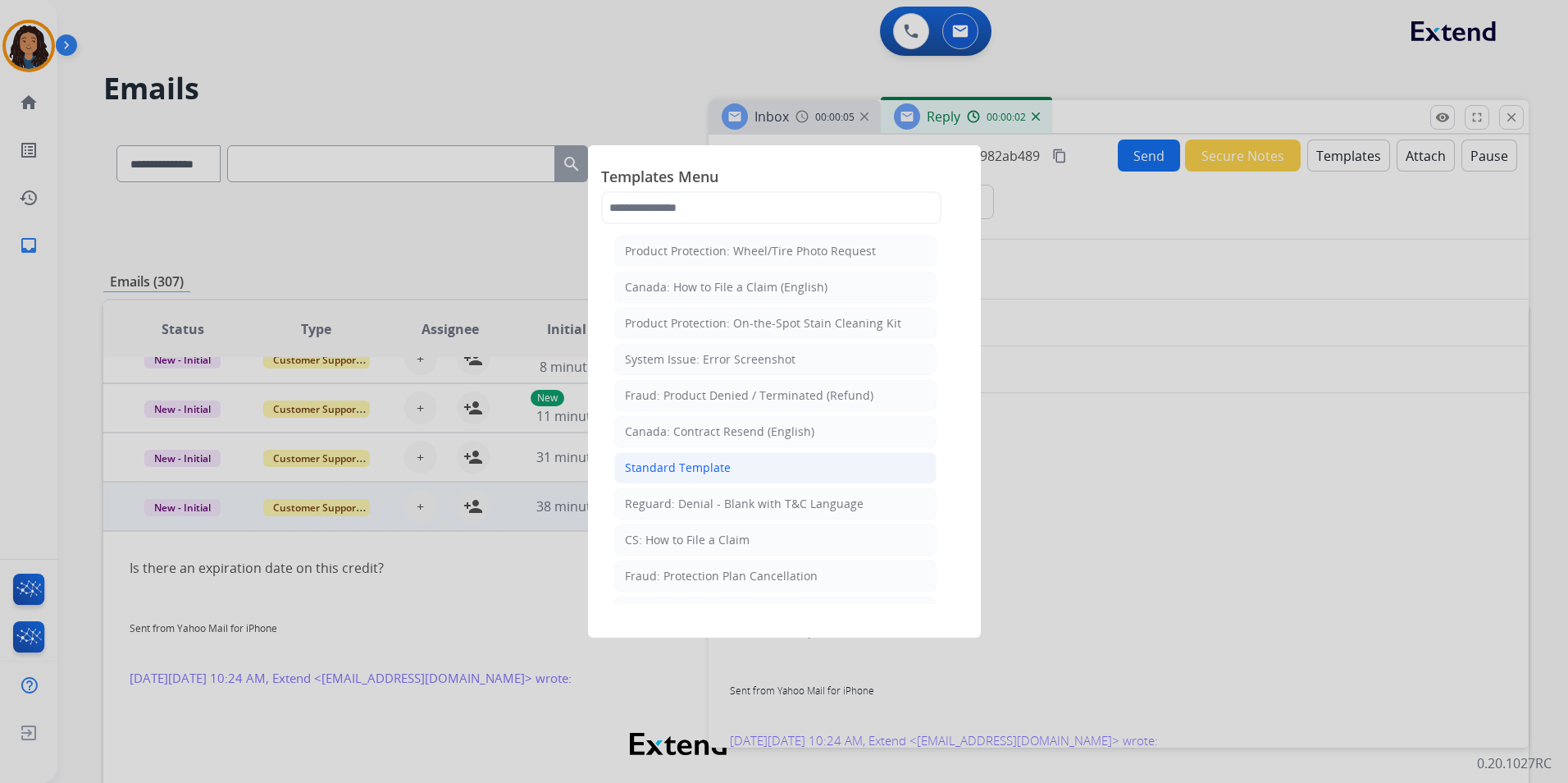
click at [789, 461] on li "Standard Template" at bounding box center [776, 467] width 322 height 32
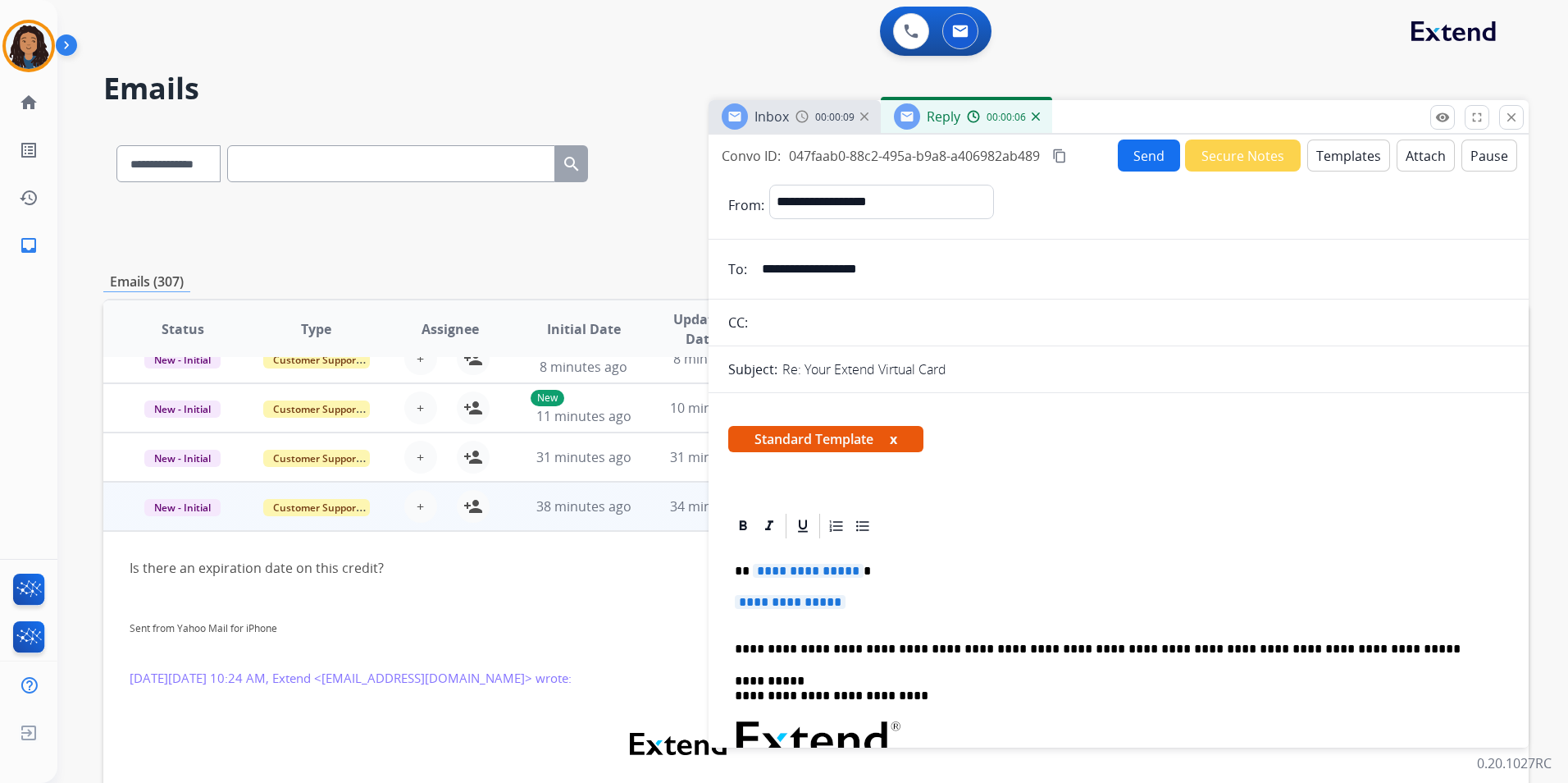
drag, startPoint x: 918, startPoint y: 281, endPoint x: 761, endPoint y: 274, distance: 157.2
click at [761, 274] on input "**********" at bounding box center [1130, 269] width 757 height 33
click at [850, 569] on span "**********" at bounding box center [807, 571] width 110 height 14
click at [802, 599] on span "**********" at bounding box center [789, 602] width 110 height 14
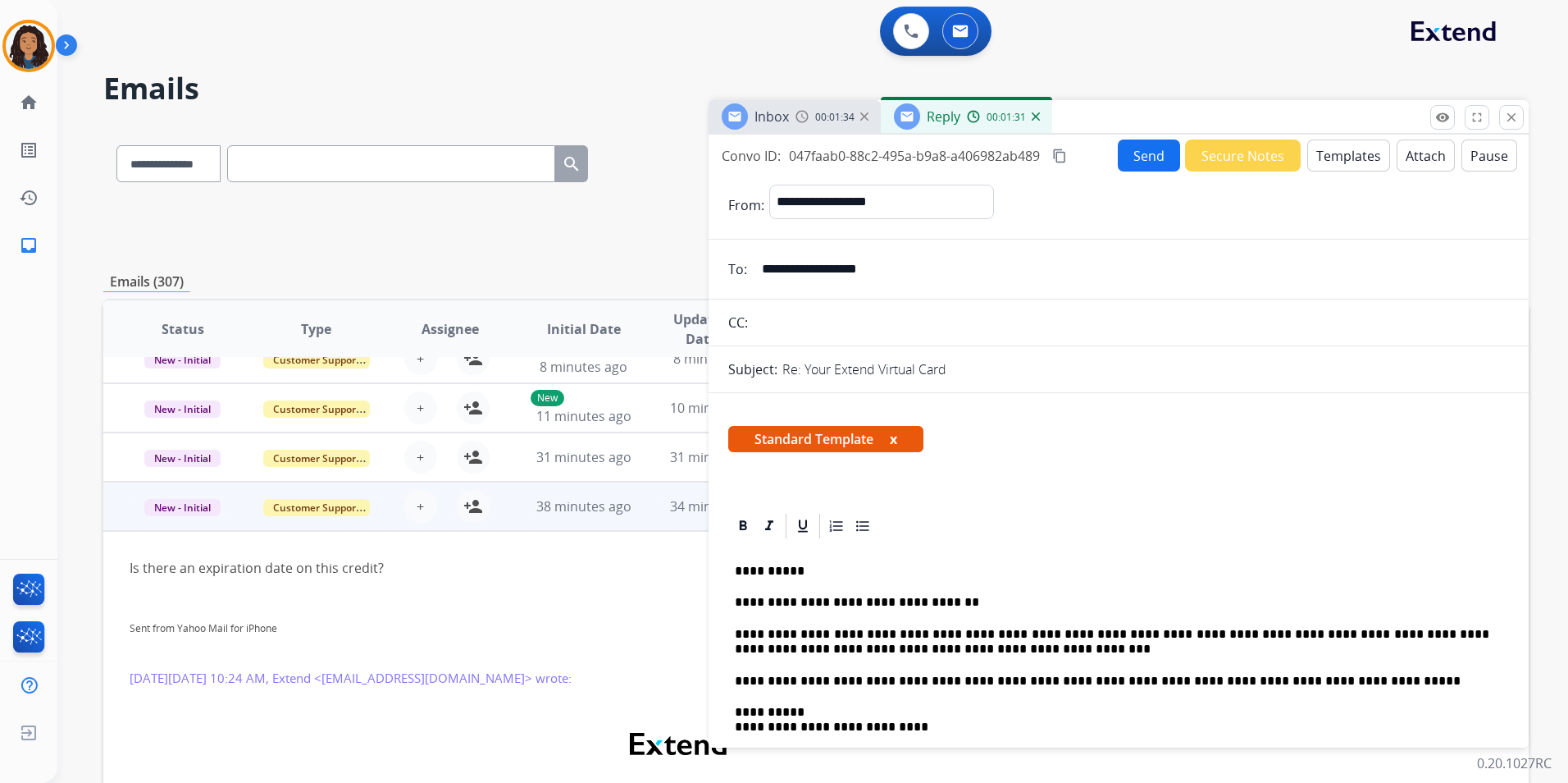
click at [1129, 151] on button "Send" at bounding box center [1149, 154] width 62 height 32
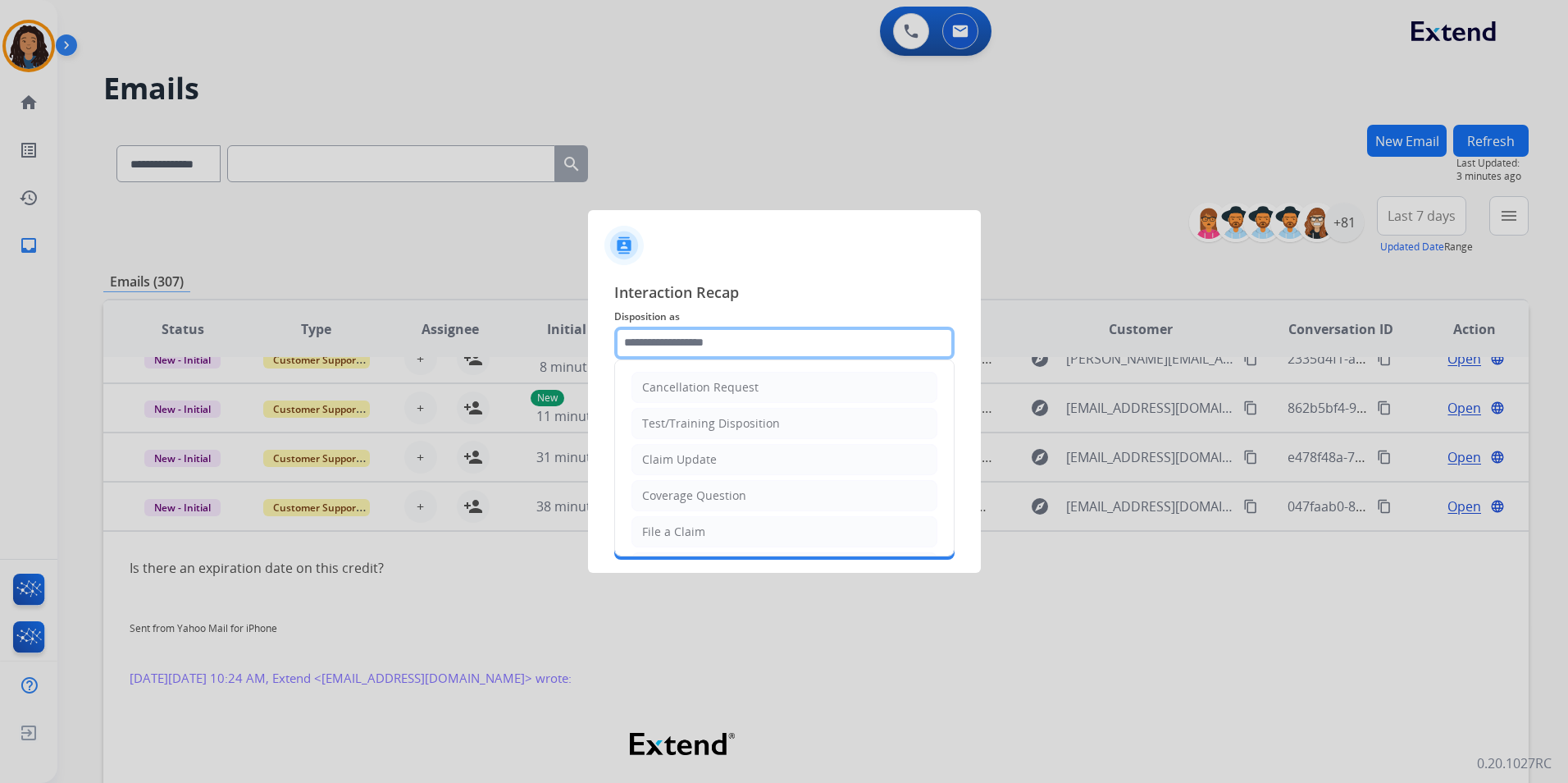
click at [745, 338] on input "text" at bounding box center [784, 343] width 340 height 33
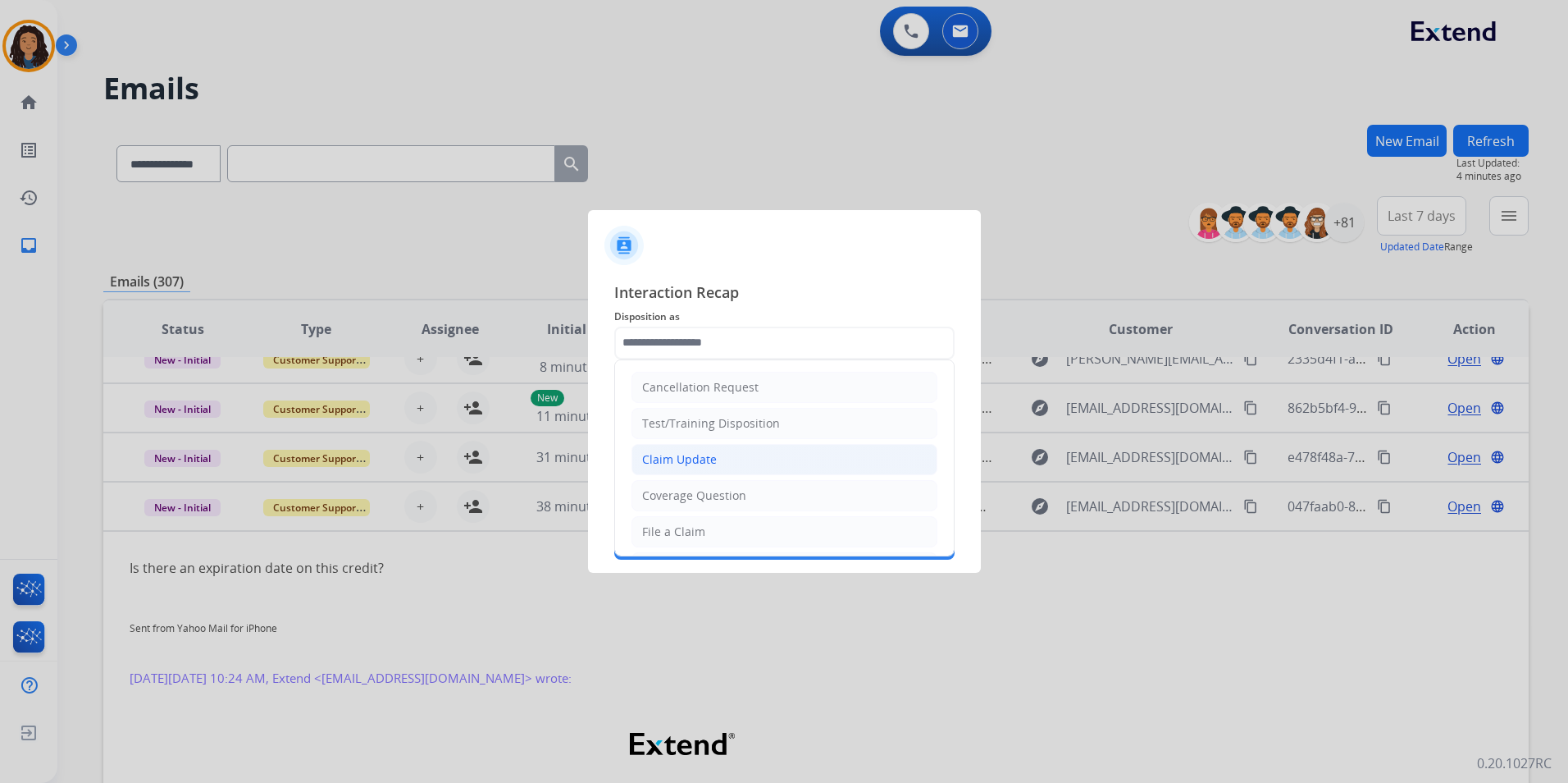
click at [719, 473] on li "Claim Update" at bounding box center [784, 460] width 306 height 32
type input "**********"
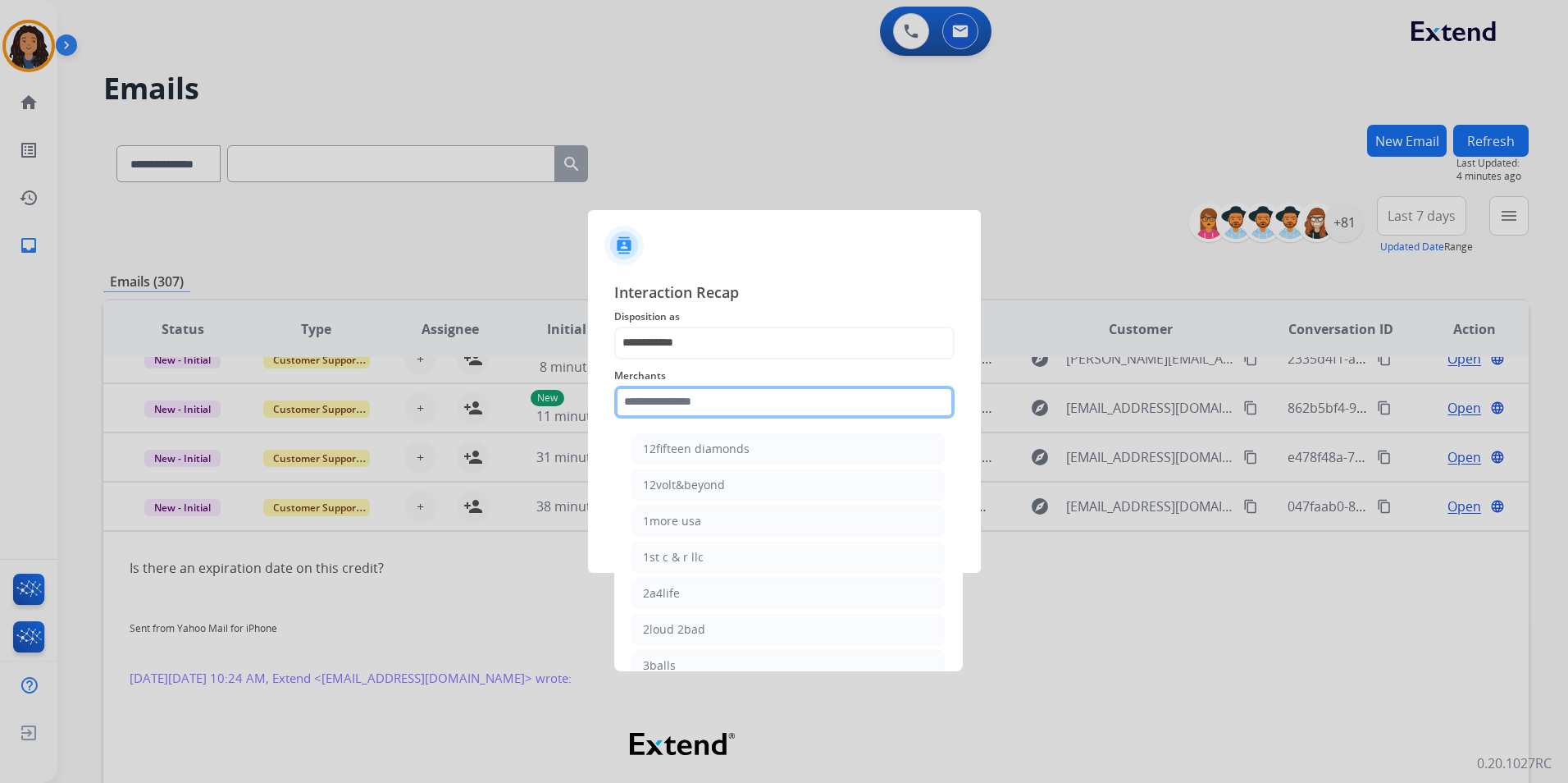
click at [699, 399] on input "text" at bounding box center [784, 402] width 340 height 33
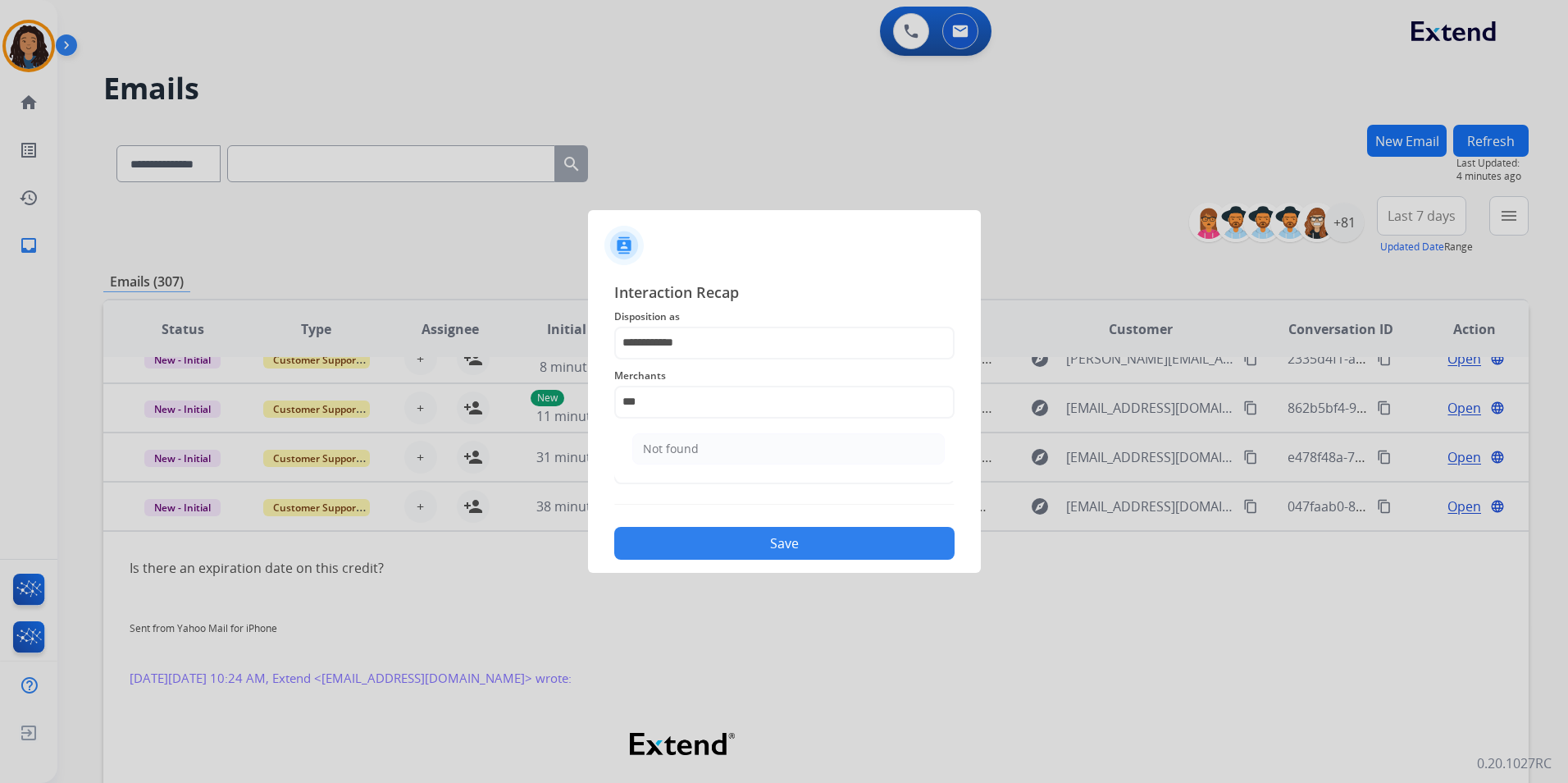
click at [684, 451] on div "Not found" at bounding box center [671, 448] width 56 height 16
type input "*********"
click at [684, 453] on input "text" at bounding box center [784, 467] width 340 height 33
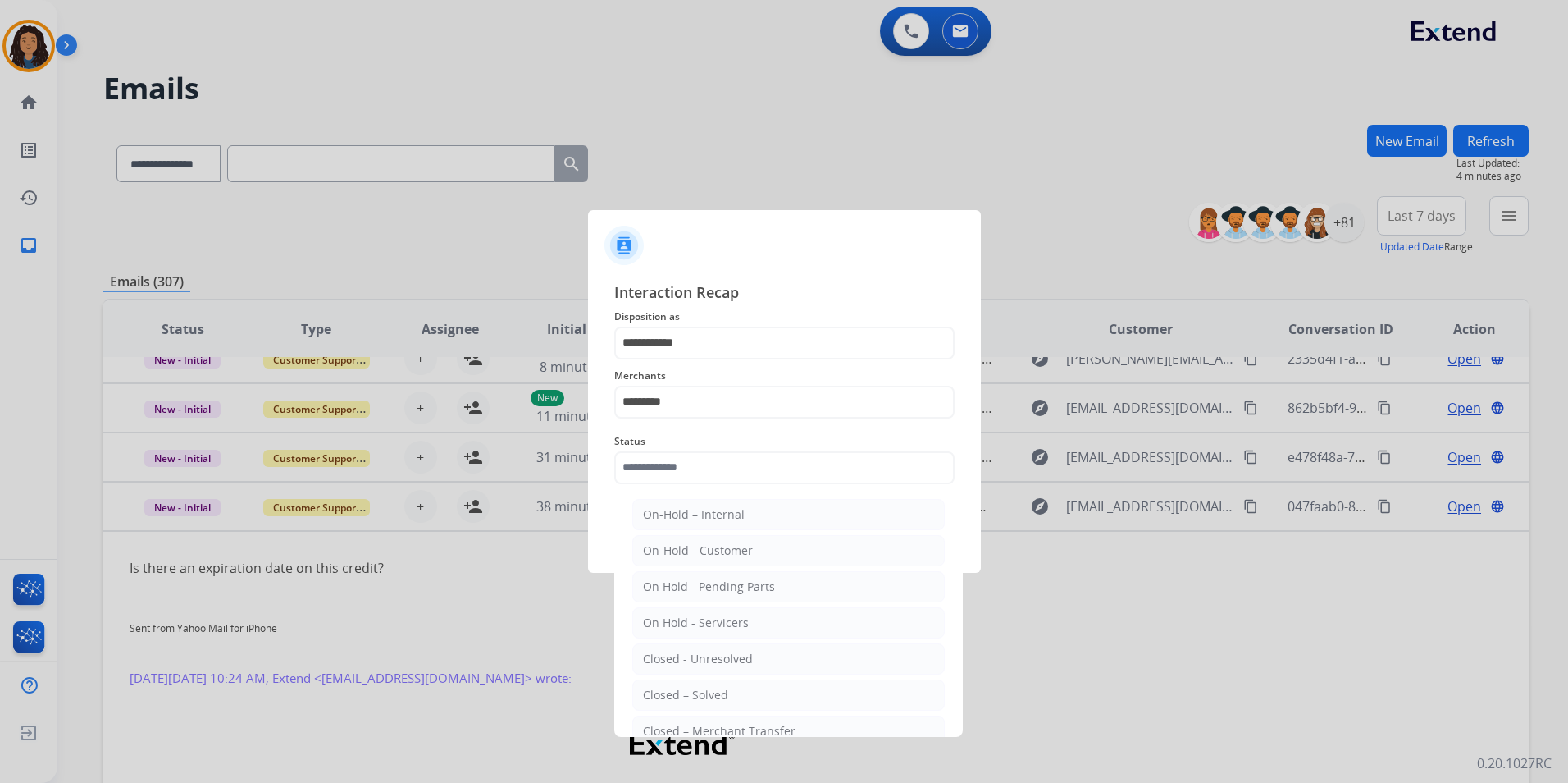
drag, startPoint x: 731, startPoint y: 694, endPoint x: 724, endPoint y: 667, distance: 27.9
click at [731, 690] on li "Closed – Solved" at bounding box center [788, 695] width 313 height 32
type input "**********"
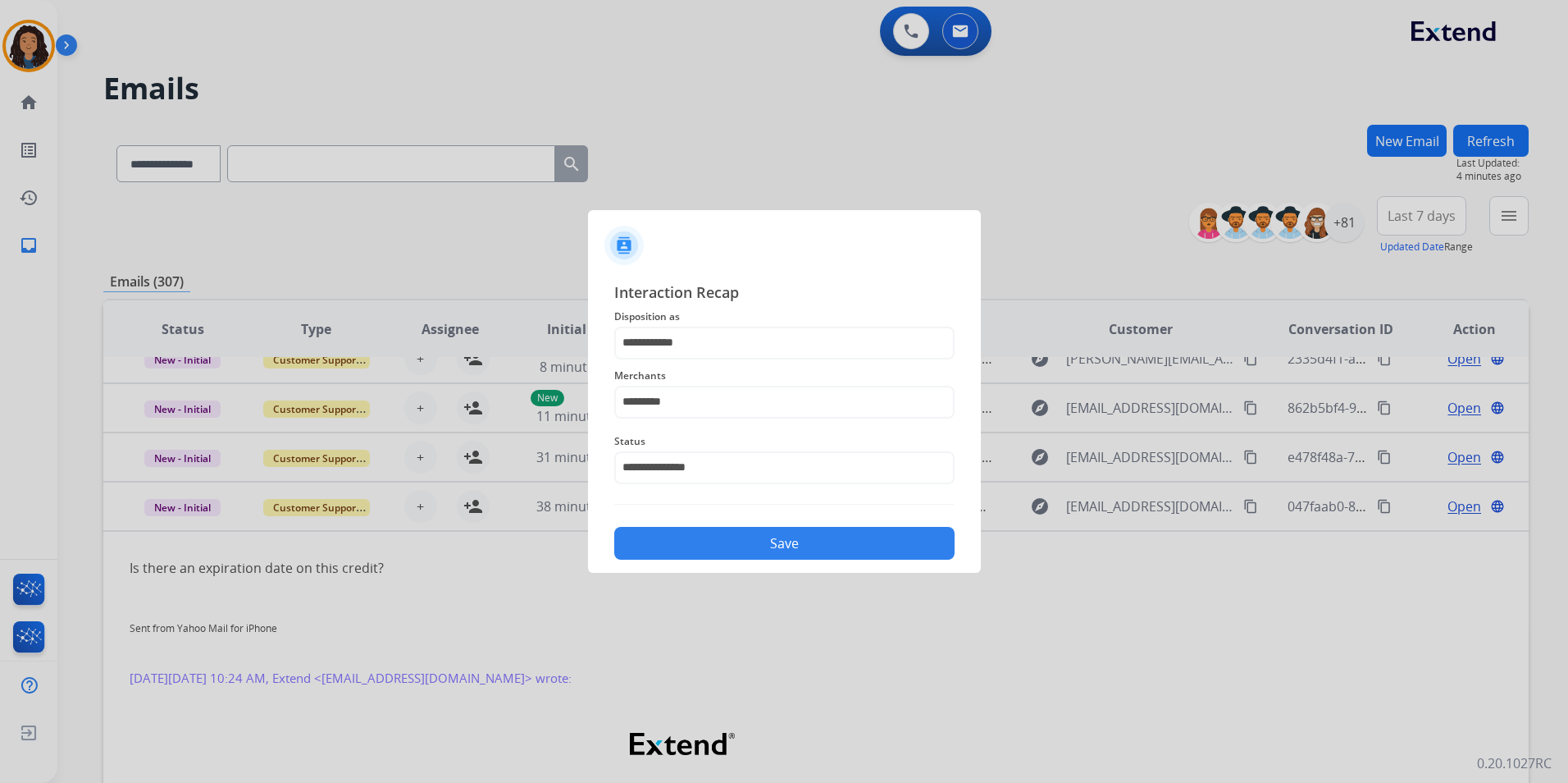
click at [734, 527] on div "Save" at bounding box center [784, 538] width 340 height 42
click at [737, 557] on button "Save" at bounding box center [784, 543] width 340 height 33
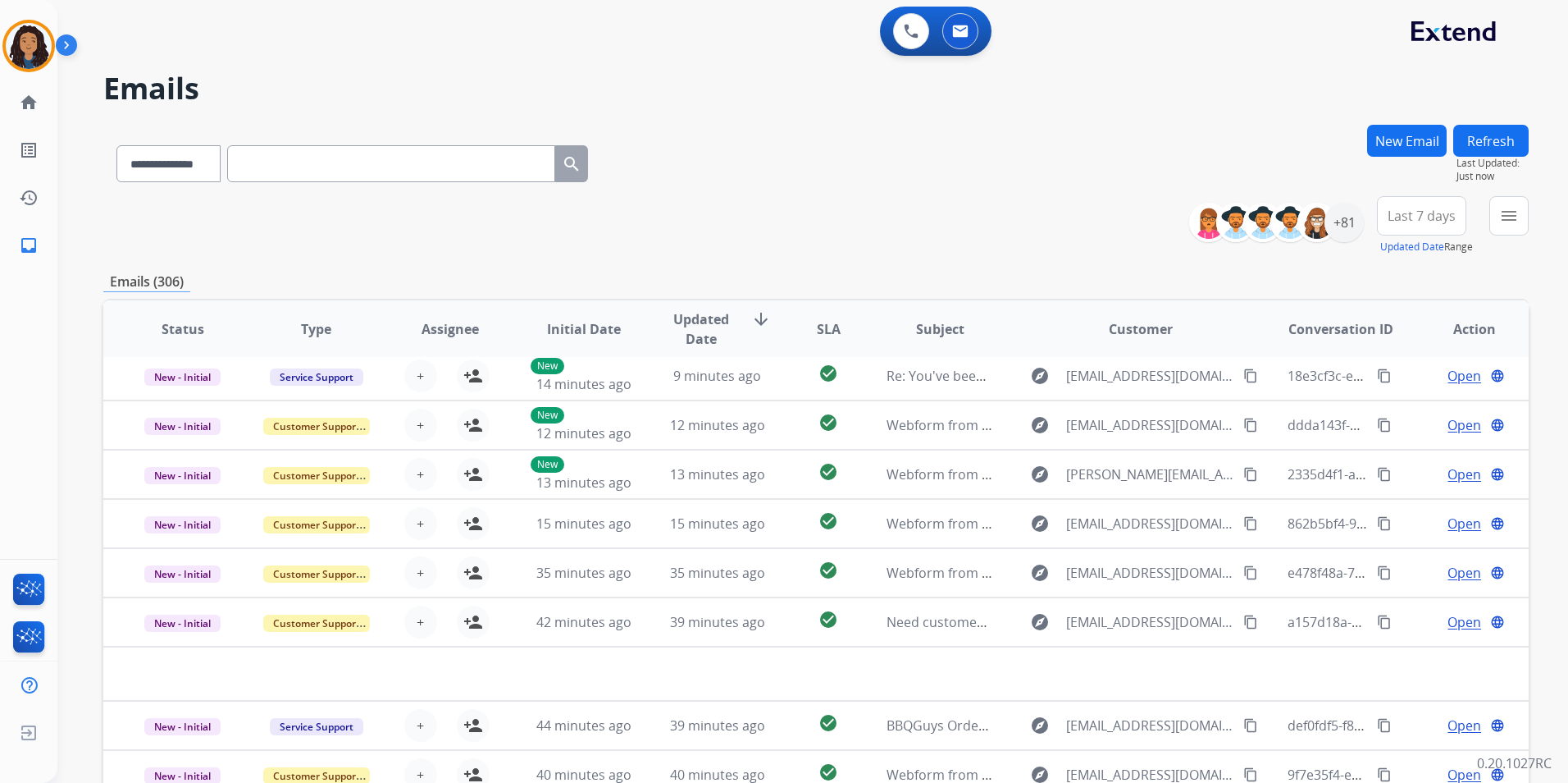
scroll to position [56, 0]
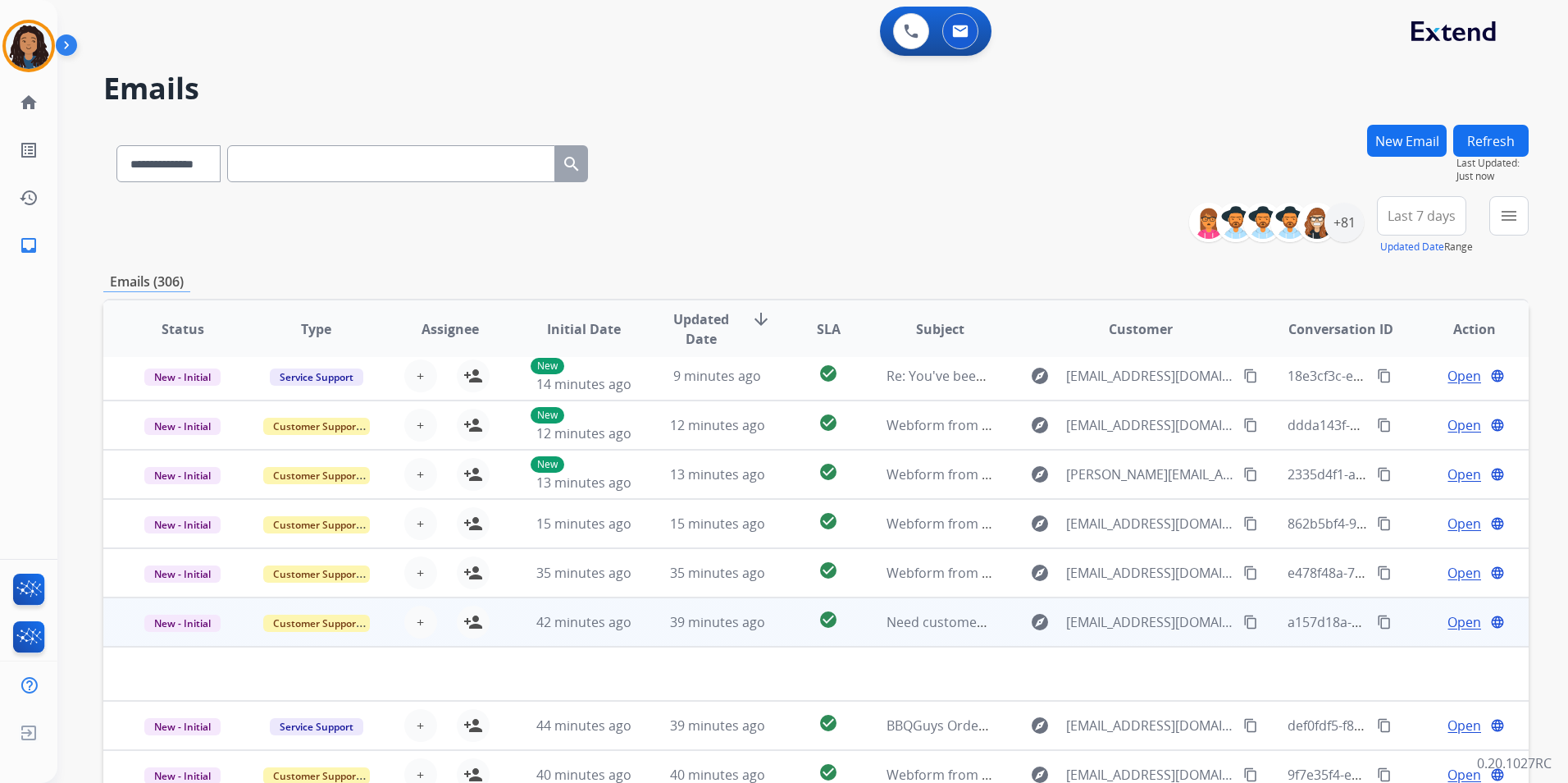
click at [1421, 617] on div "Open language" at bounding box center [1474, 622] width 106 height 20
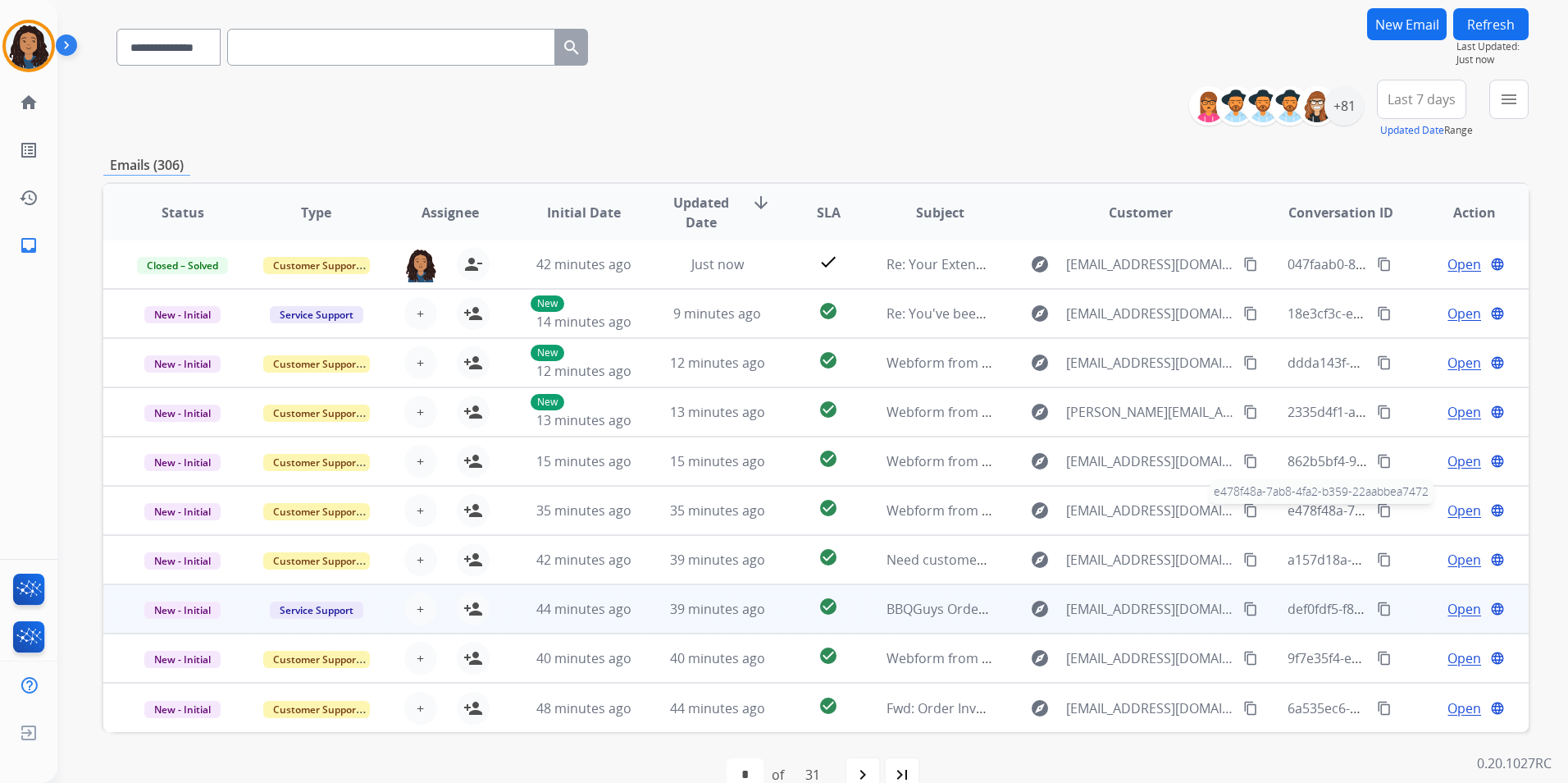
scroll to position [151, 0]
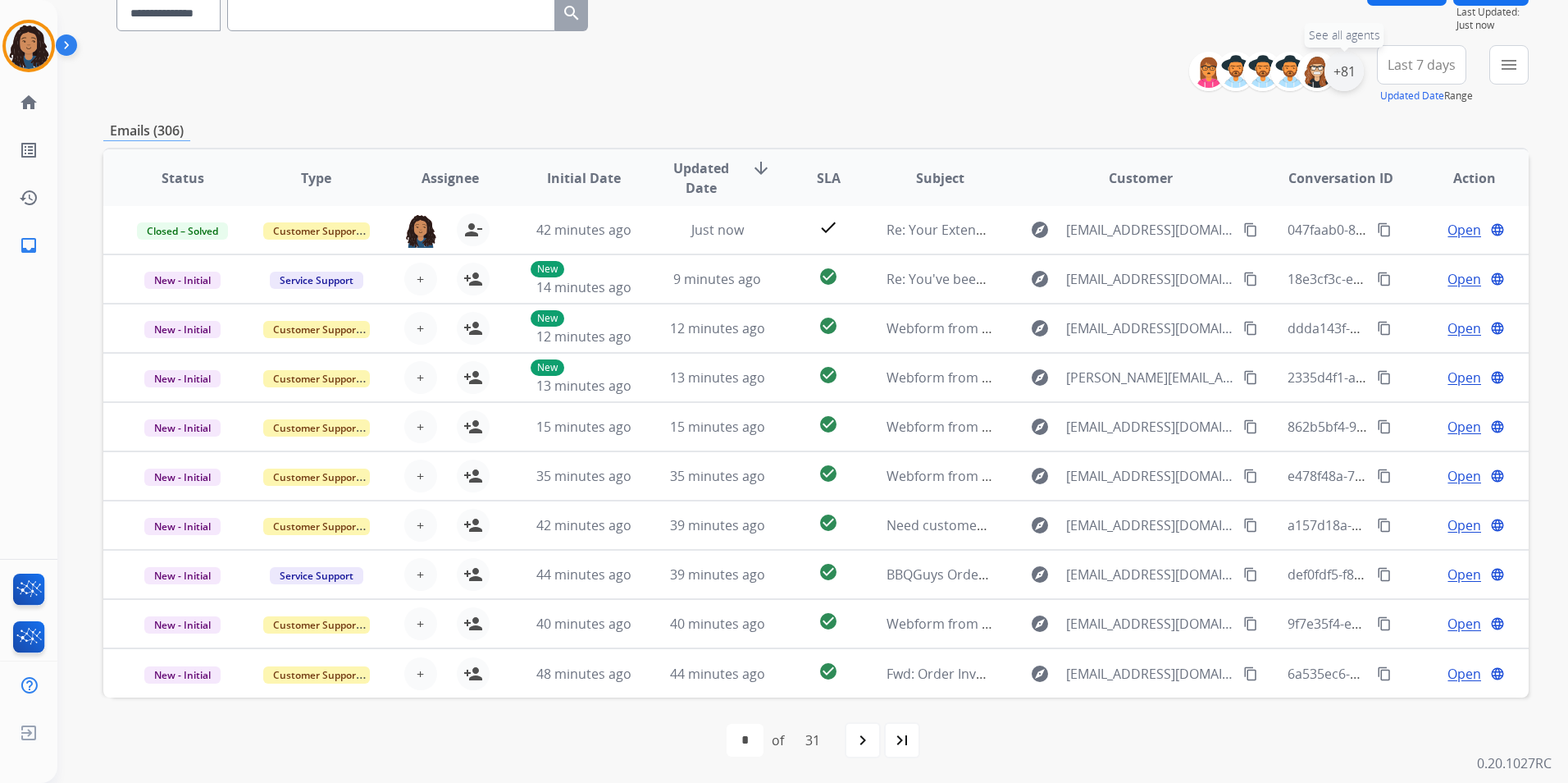
click at [1344, 63] on div "+81" at bounding box center [1344, 71] width 39 height 39
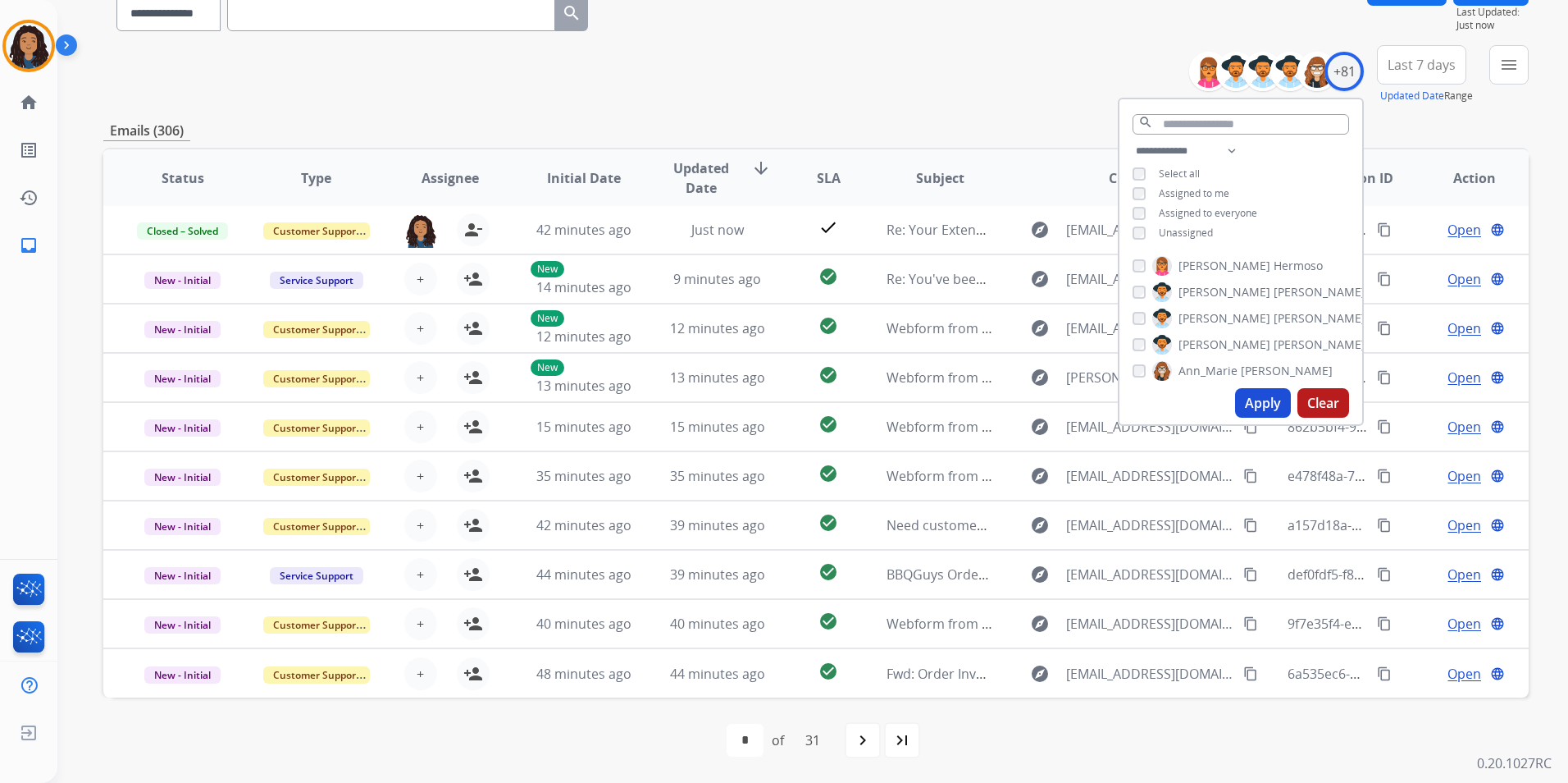
click at [1182, 229] on span "Unassigned" at bounding box center [1186, 232] width 54 height 14
click at [1259, 395] on button "Apply" at bounding box center [1263, 403] width 56 height 30
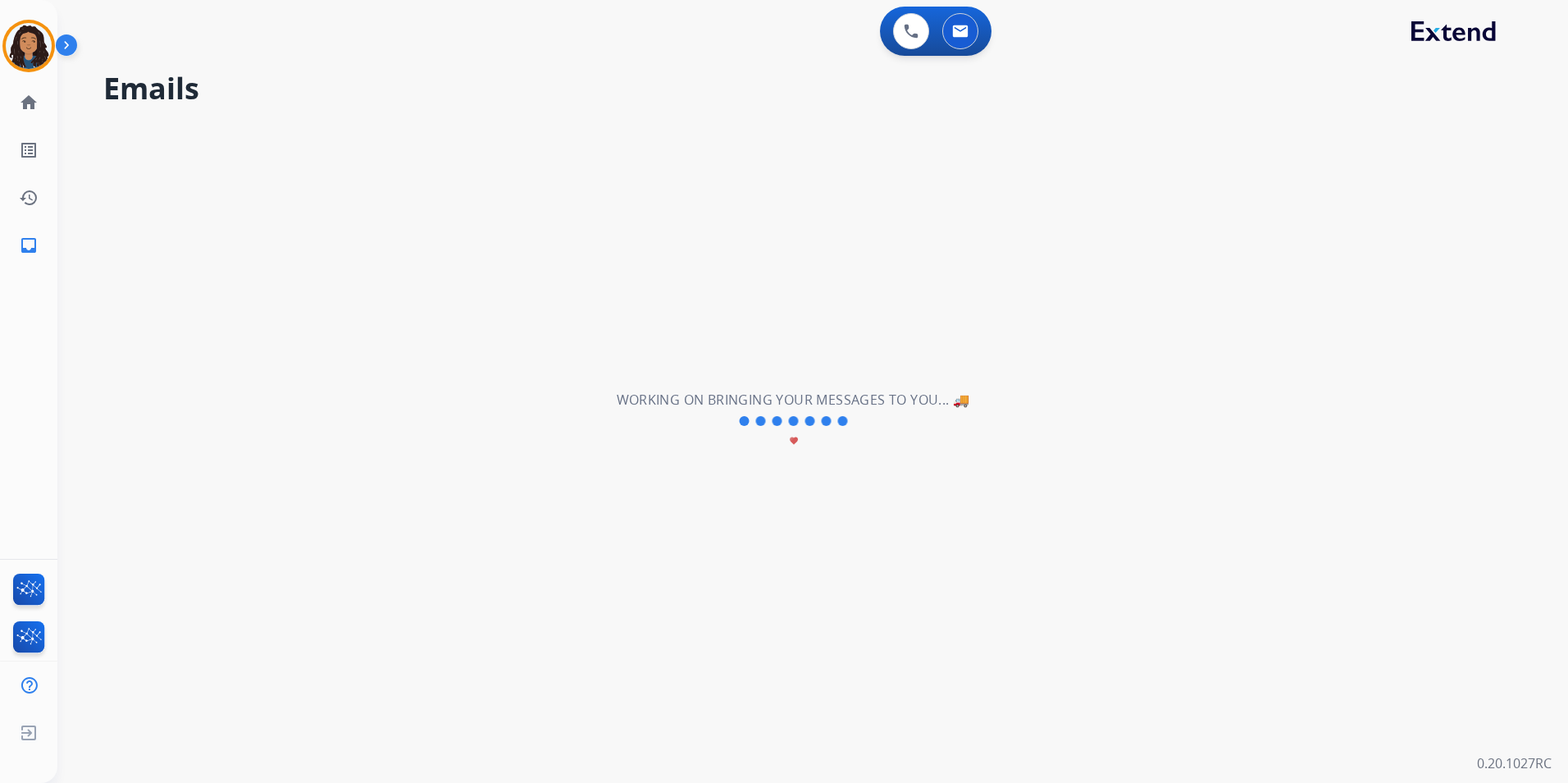
scroll to position [0, 0]
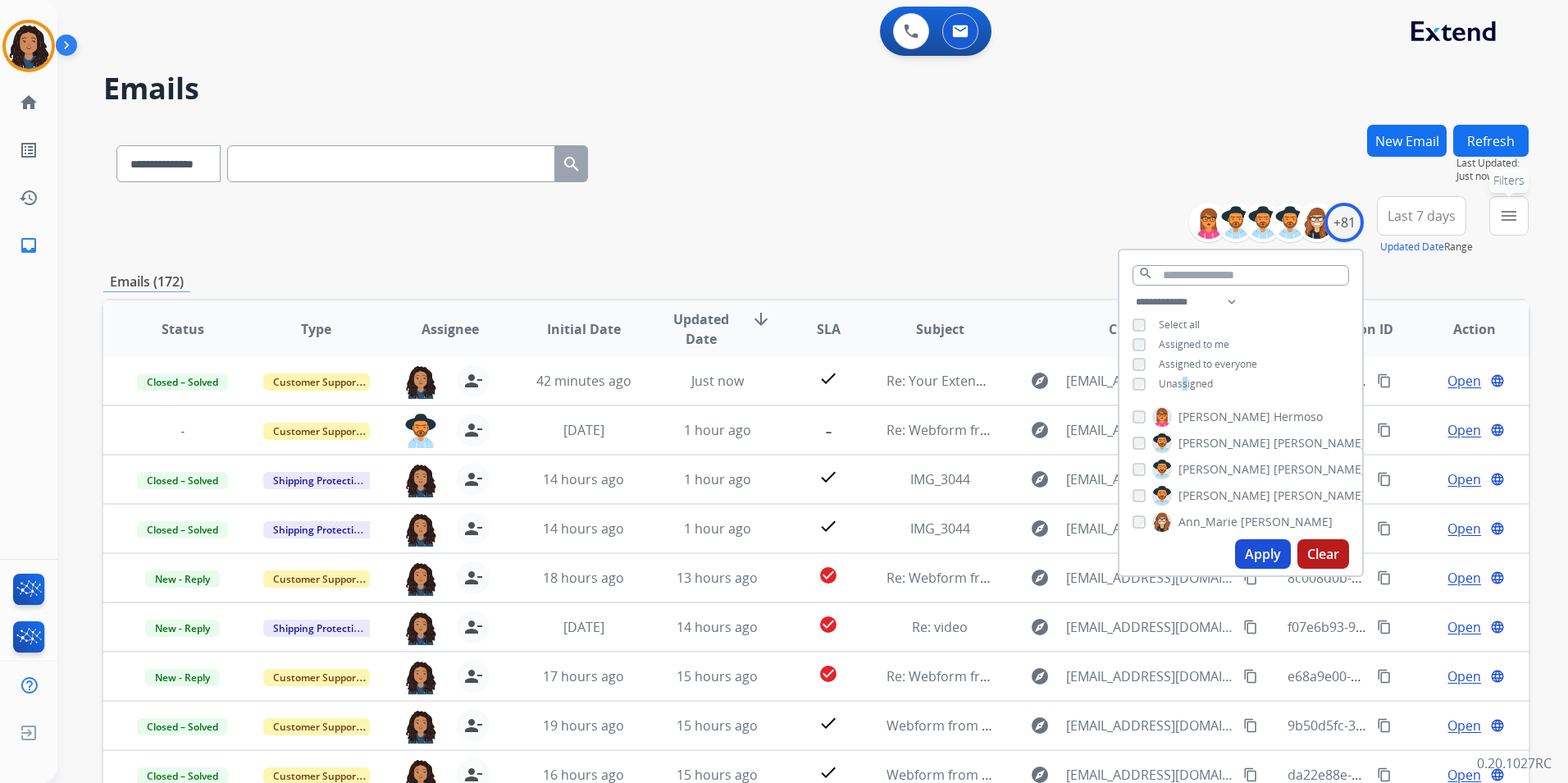
click at [1499, 218] on button "menu Filters" at bounding box center [1509, 215] width 39 height 39
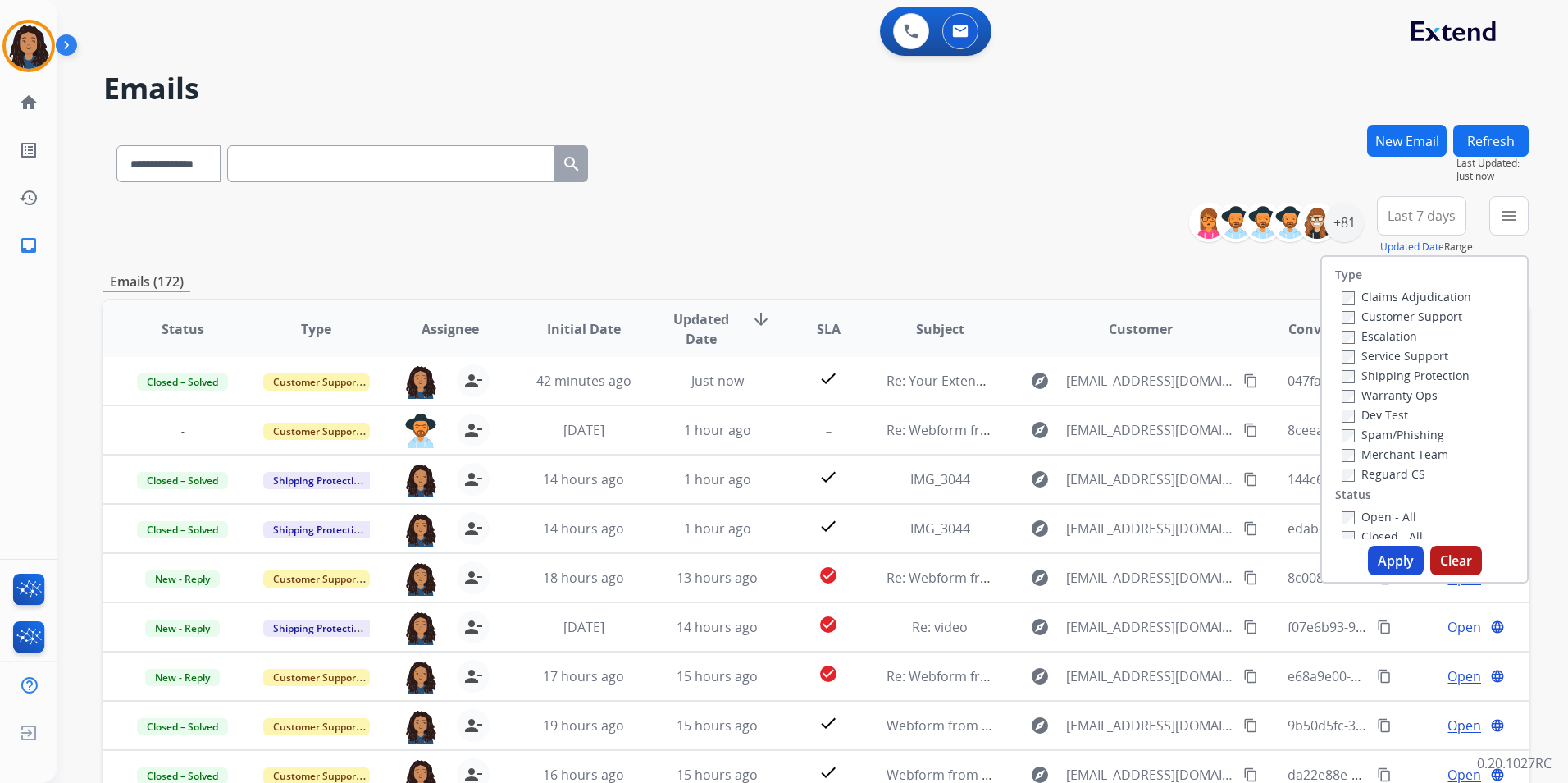
click at [1431, 318] on label "Customer Support" at bounding box center [1402, 317] width 121 height 15
click at [1431, 371] on label "Shipping Protection" at bounding box center [1405, 375] width 128 height 15
click at [1382, 477] on label "Reguard CS" at bounding box center [1383, 474] width 83 height 15
click at [1380, 513] on label "Open - All" at bounding box center [1379, 516] width 75 height 15
click at [1390, 567] on button "Apply" at bounding box center [1396, 560] width 56 height 30
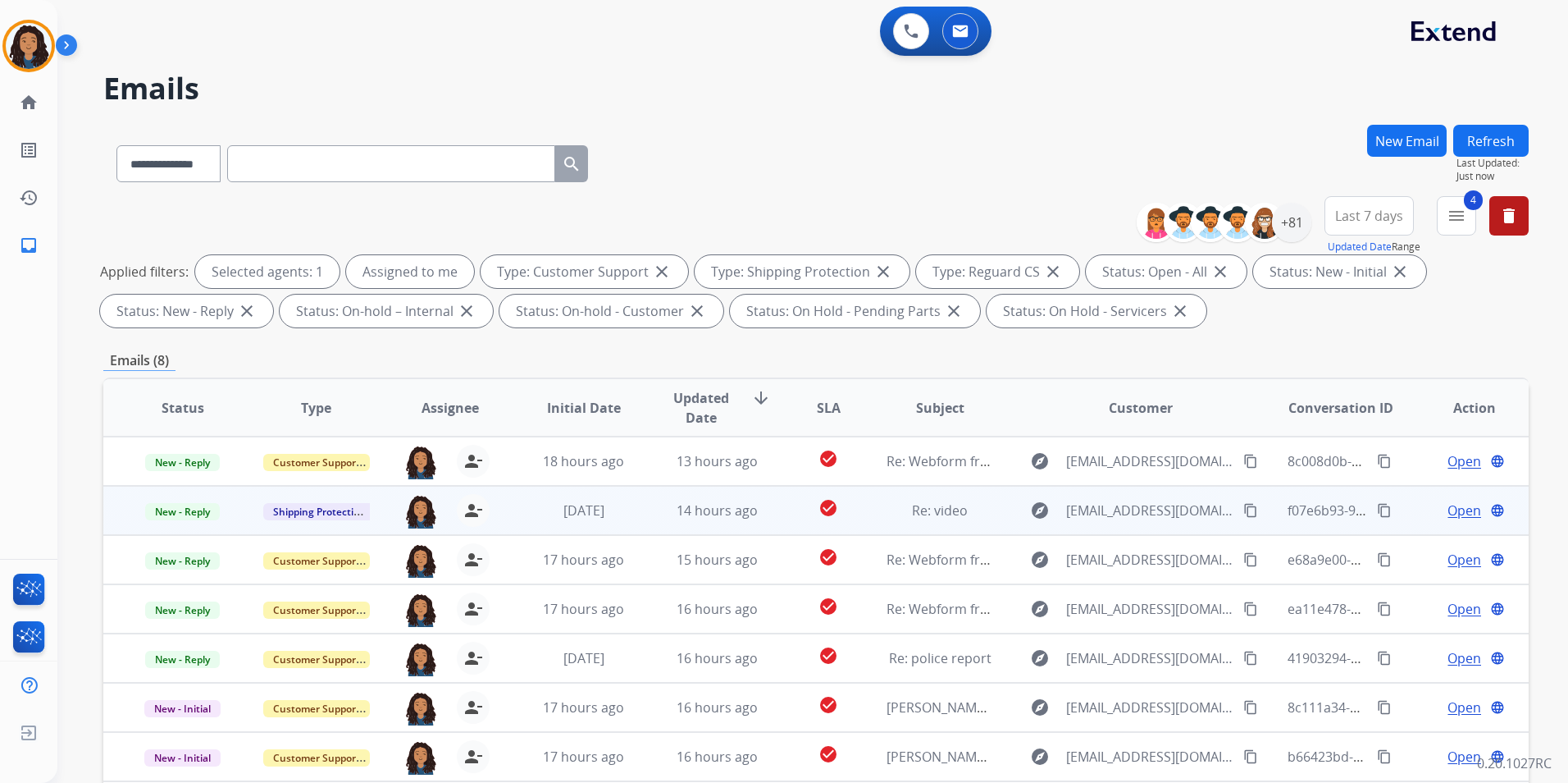
click at [1449, 507] on span "Open" at bounding box center [1464, 510] width 34 height 20
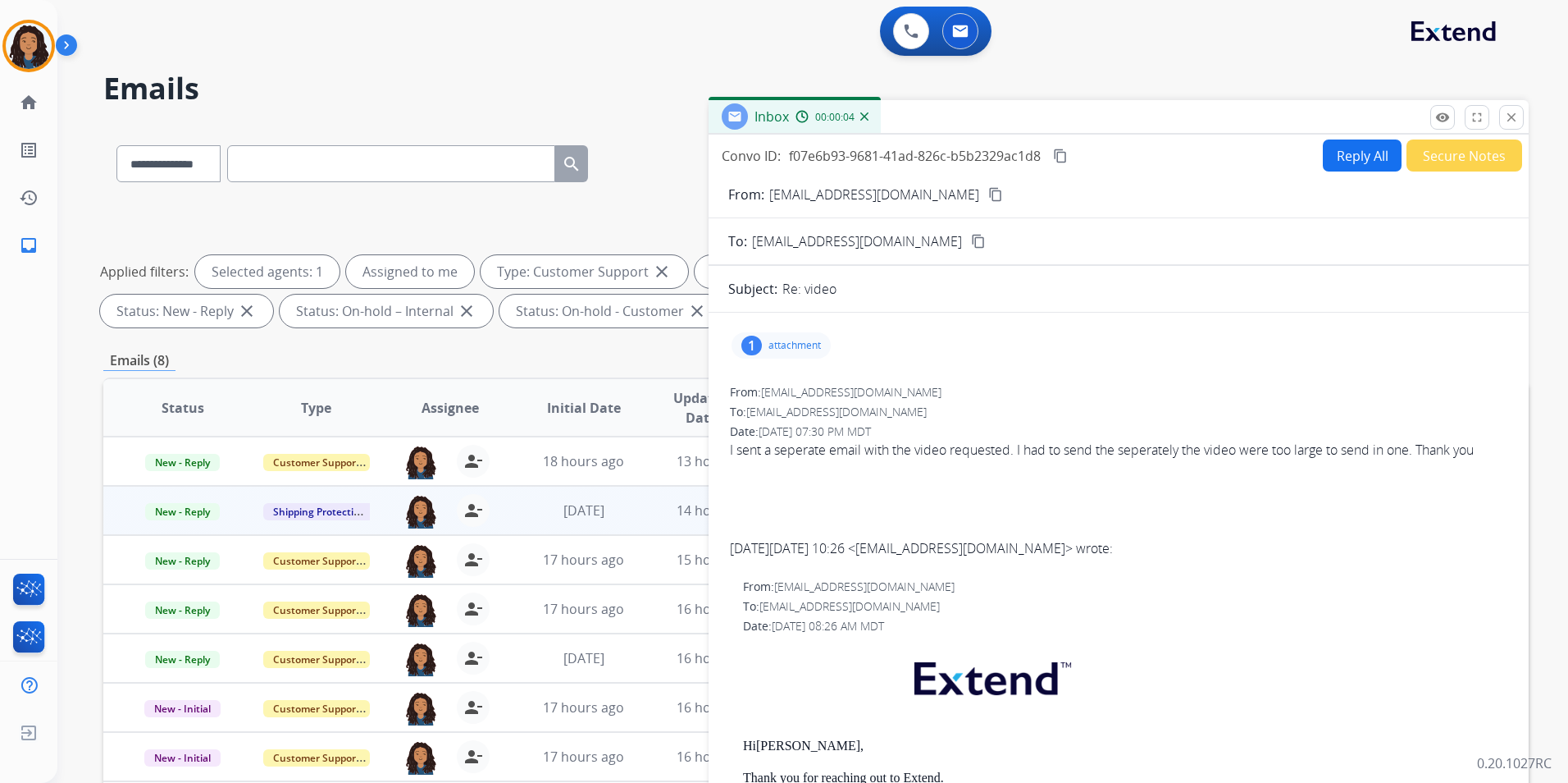
click at [1518, 116] on mat-icon "close" at bounding box center [1511, 117] width 14 height 14
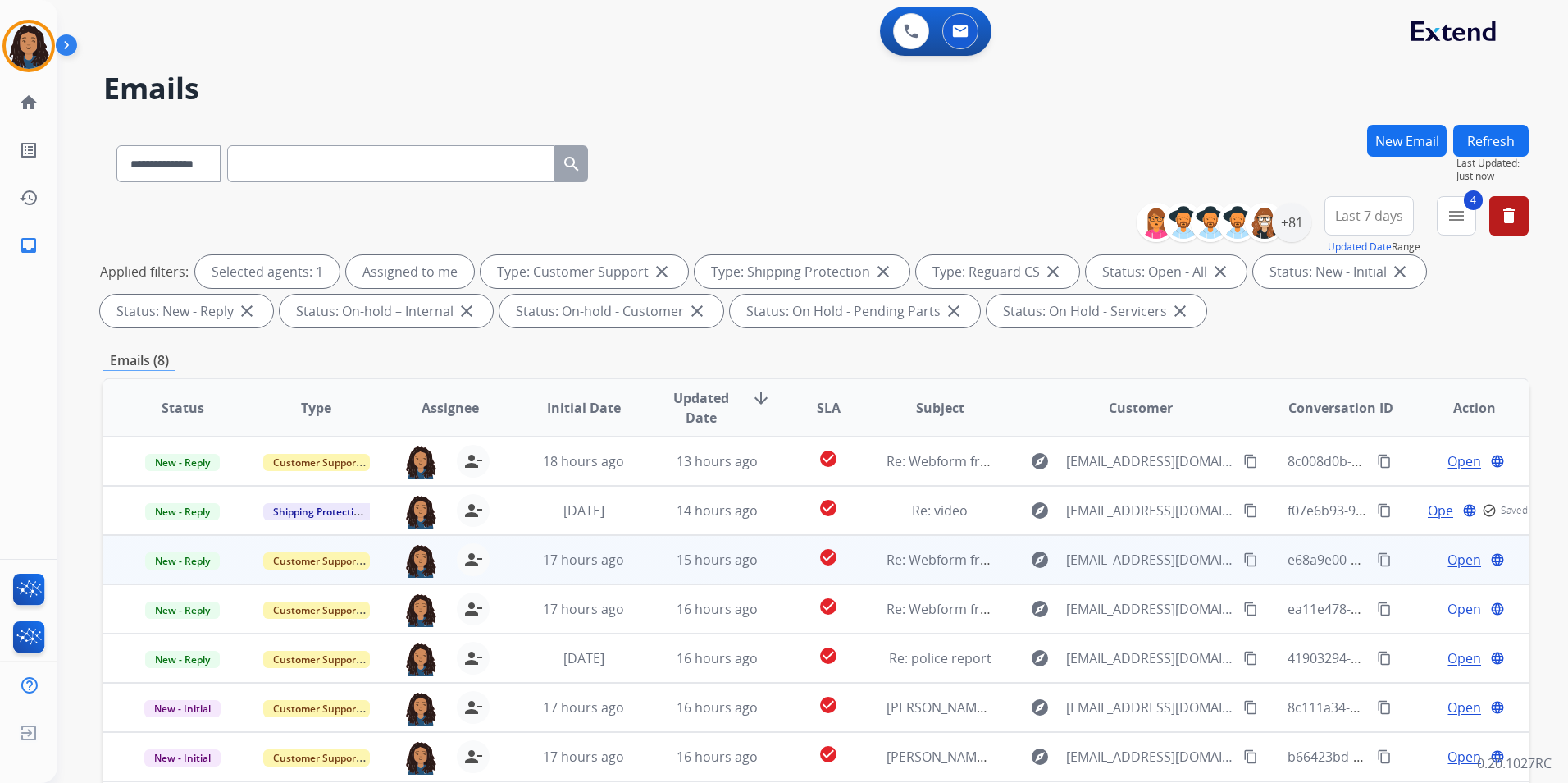
click at [1460, 559] on span "Open" at bounding box center [1464, 559] width 34 height 20
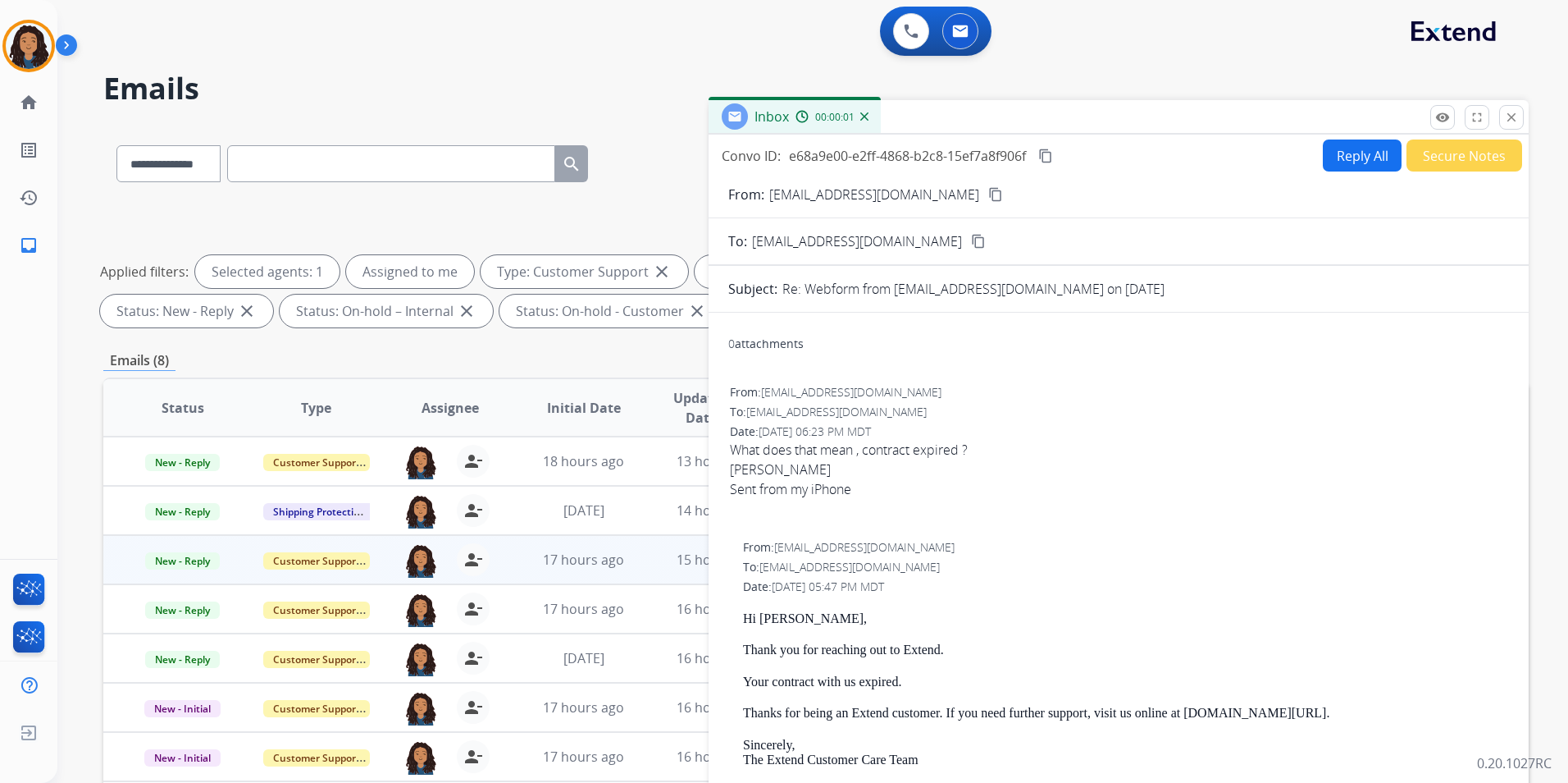
scroll to position [164, 0]
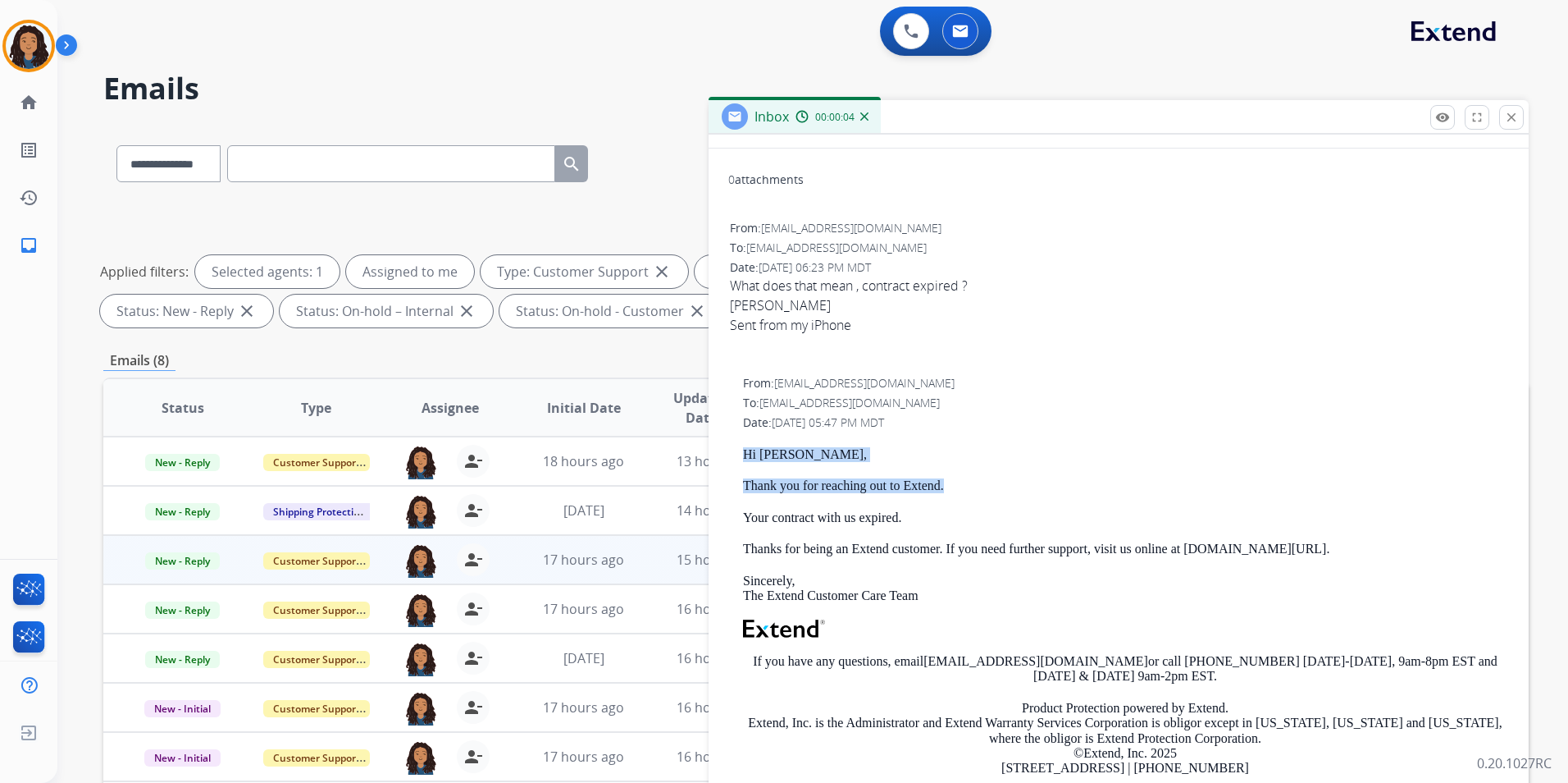
drag, startPoint x: 734, startPoint y: 448, endPoint x: 948, endPoint y: 485, distance: 217.2
click at [948, 485] on div "From: support@extend.com To: Jdionisi0406@aol.com Date: 09/11/2025 - 05:47 PM M…" at bounding box center [1118, 618] width 781 height 490
drag, startPoint x: 948, startPoint y: 485, endPoint x: 938, endPoint y: 486, distance: 10.0
copy div "Hi JOSEPH, Thank you for reaching out to Extend."
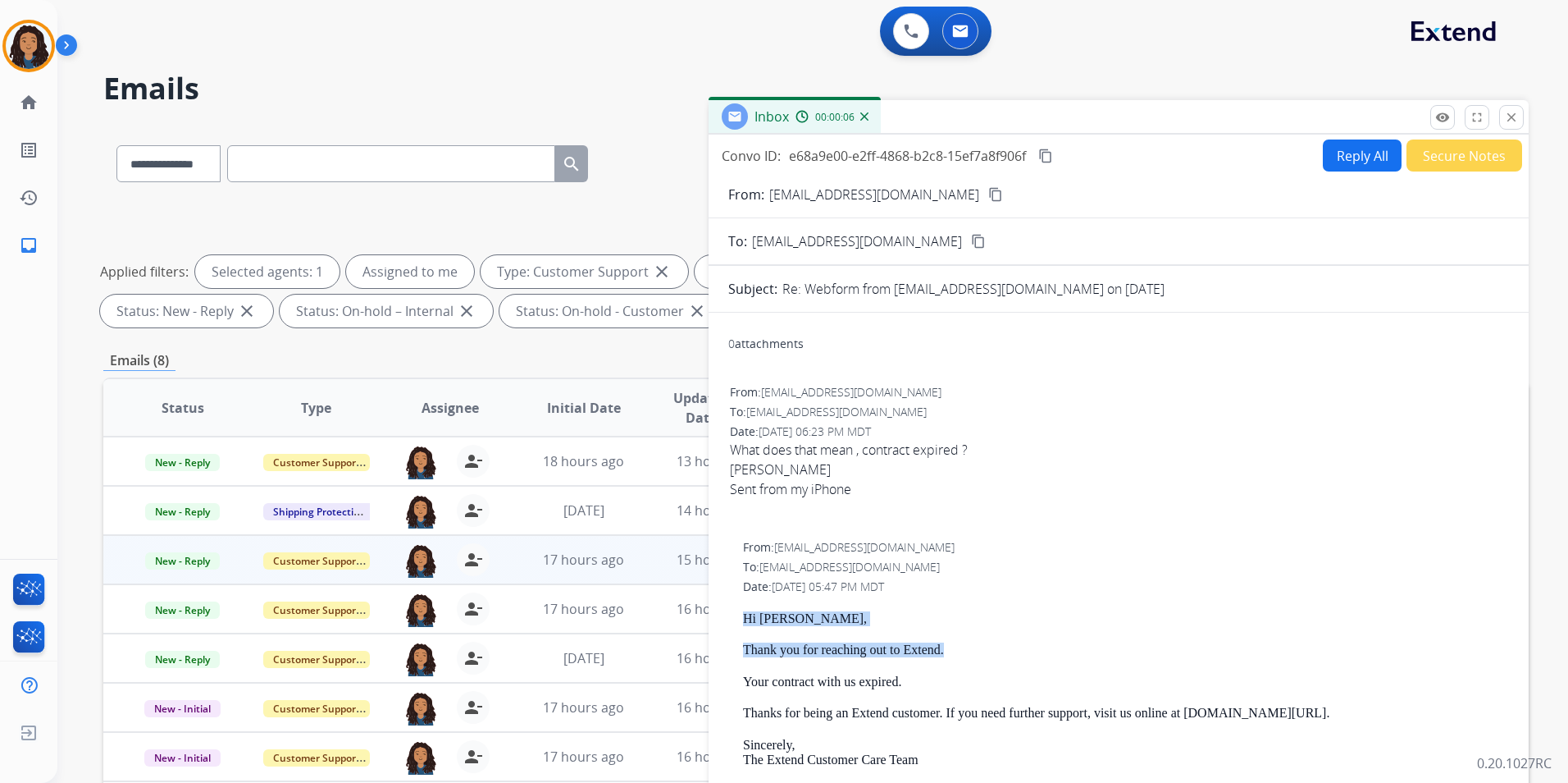
click at [1346, 156] on button "Reply All" at bounding box center [1363, 154] width 79 height 32
select select "**********"
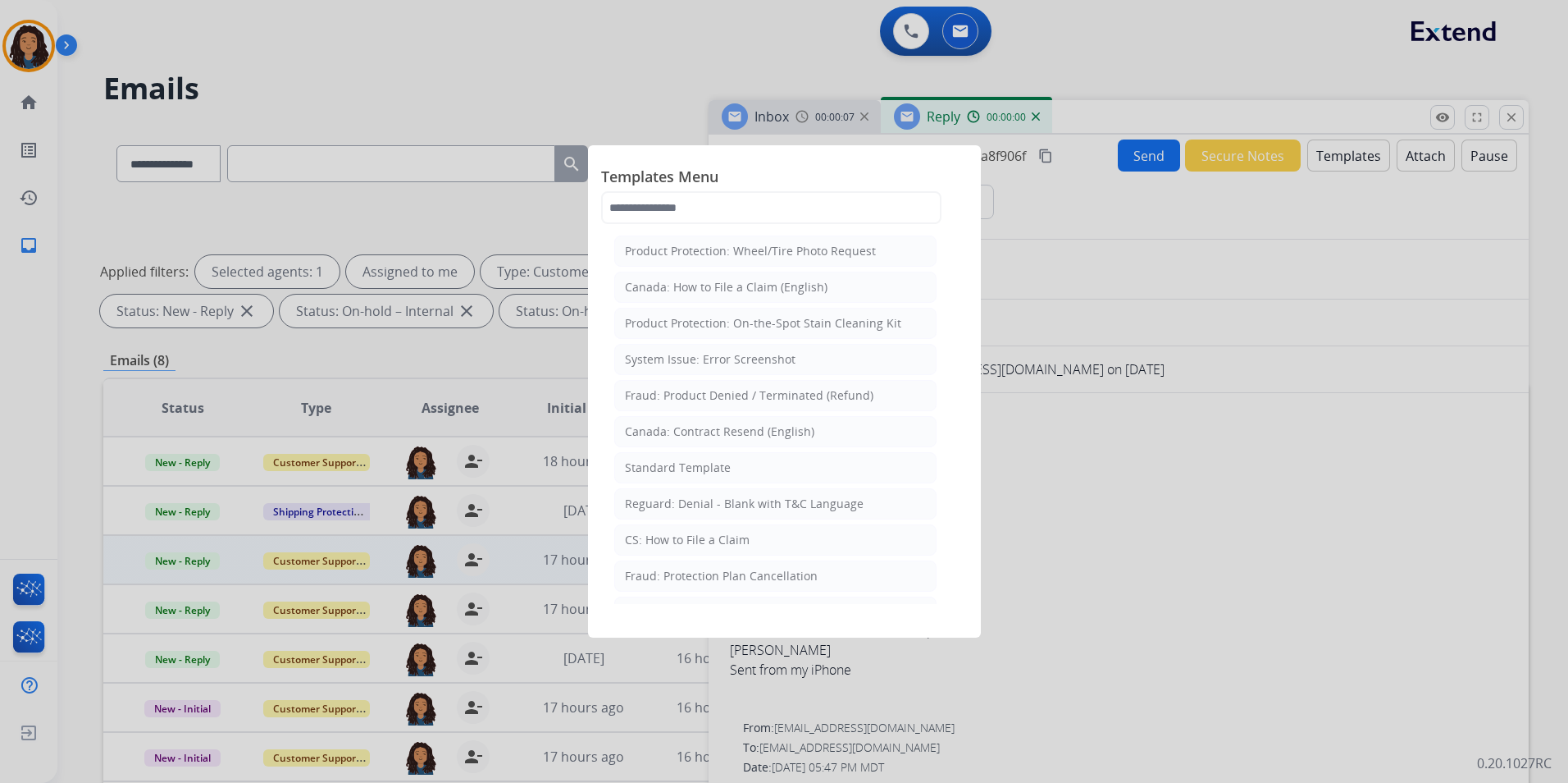
click at [765, 473] on li "Standard Template" at bounding box center [776, 467] width 322 height 32
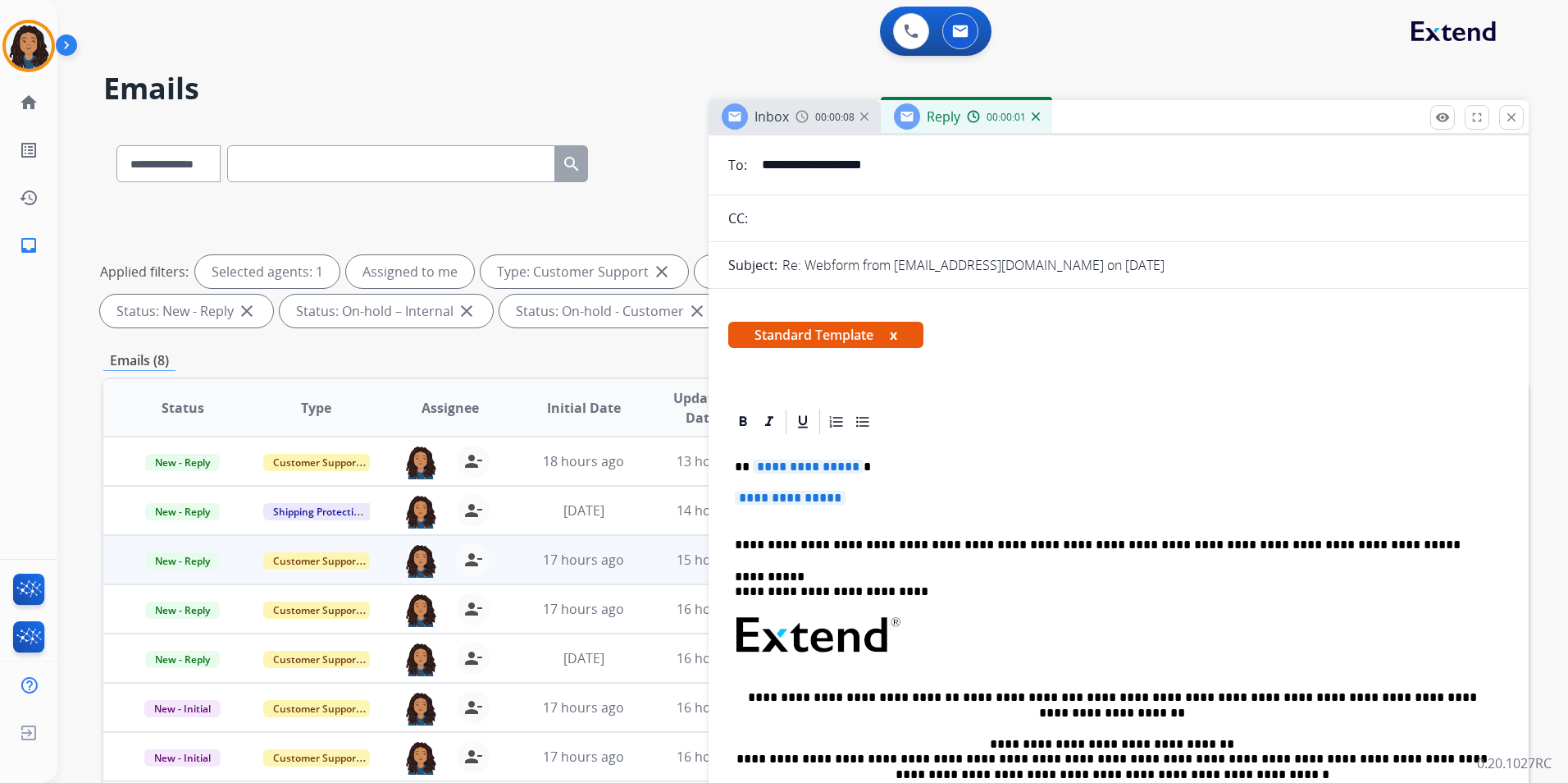
scroll to position [164, 0]
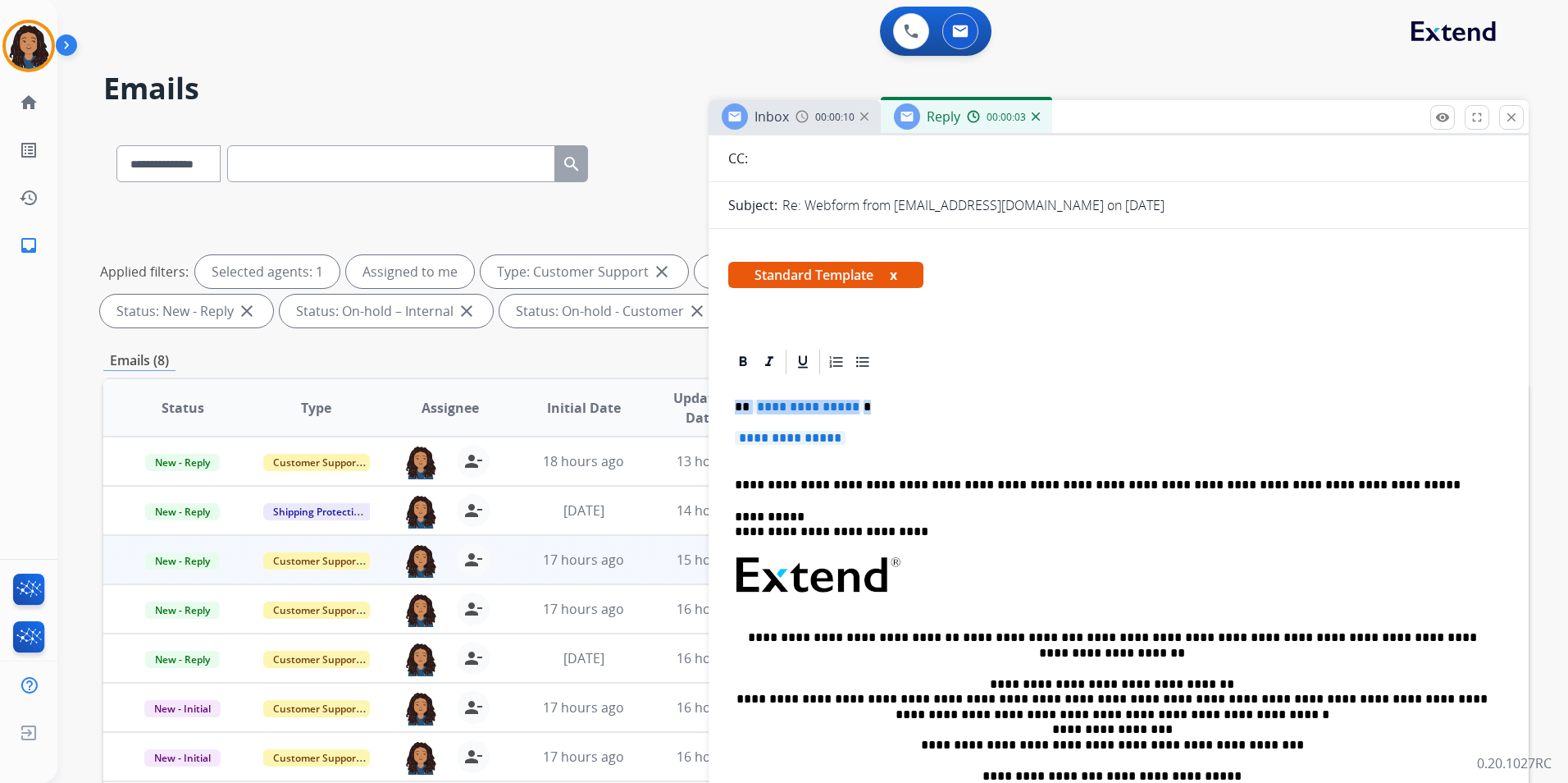
drag, startPoint x: 734, startPoint y: 410, endPoint x: 871, endPoint y: 439, distance: 140.0
click at [871, 439] on div "**********" at bounding box center [1118, 625] width 781 height 495
paste div
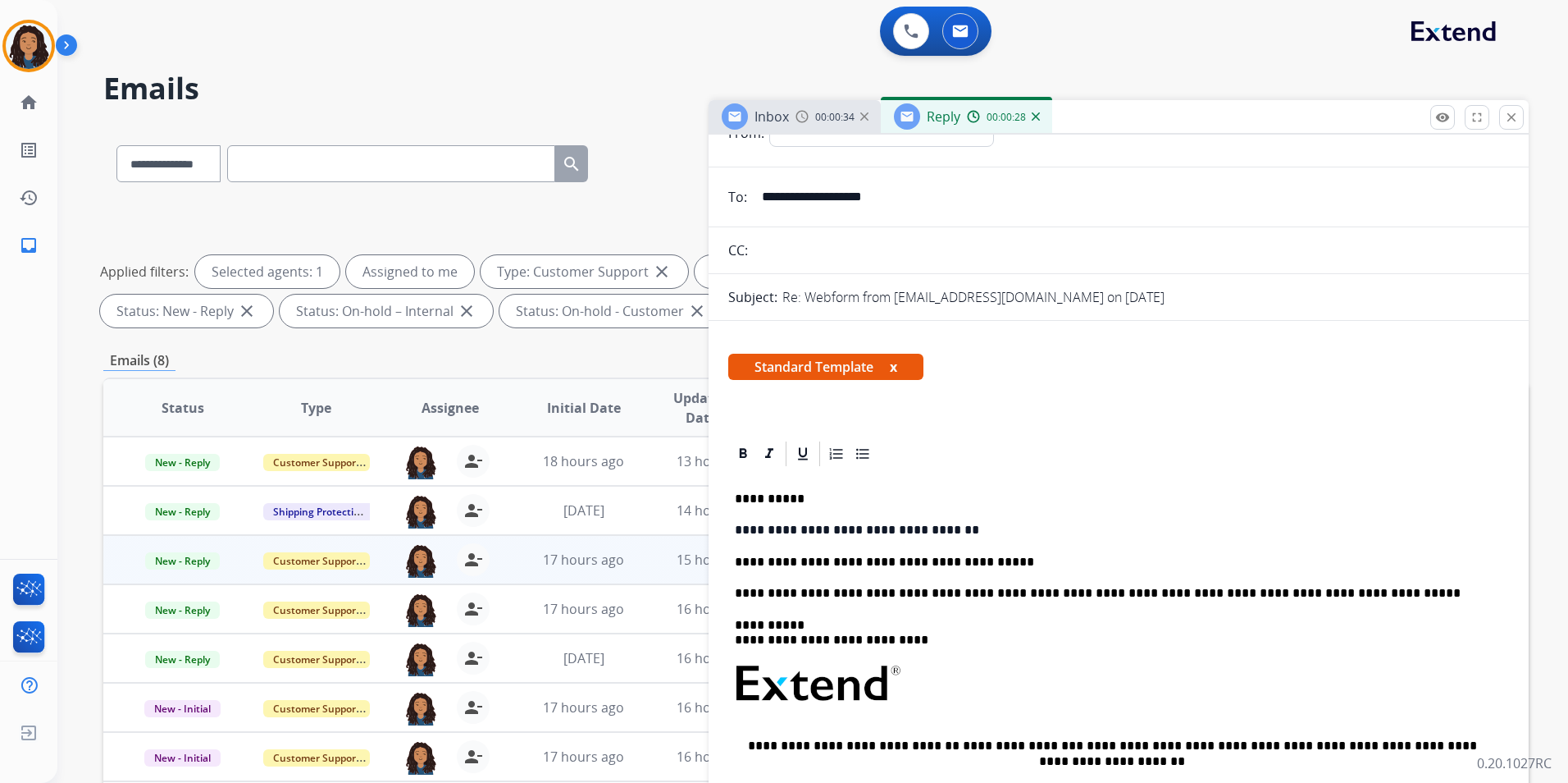
scroll to position [0, 0]
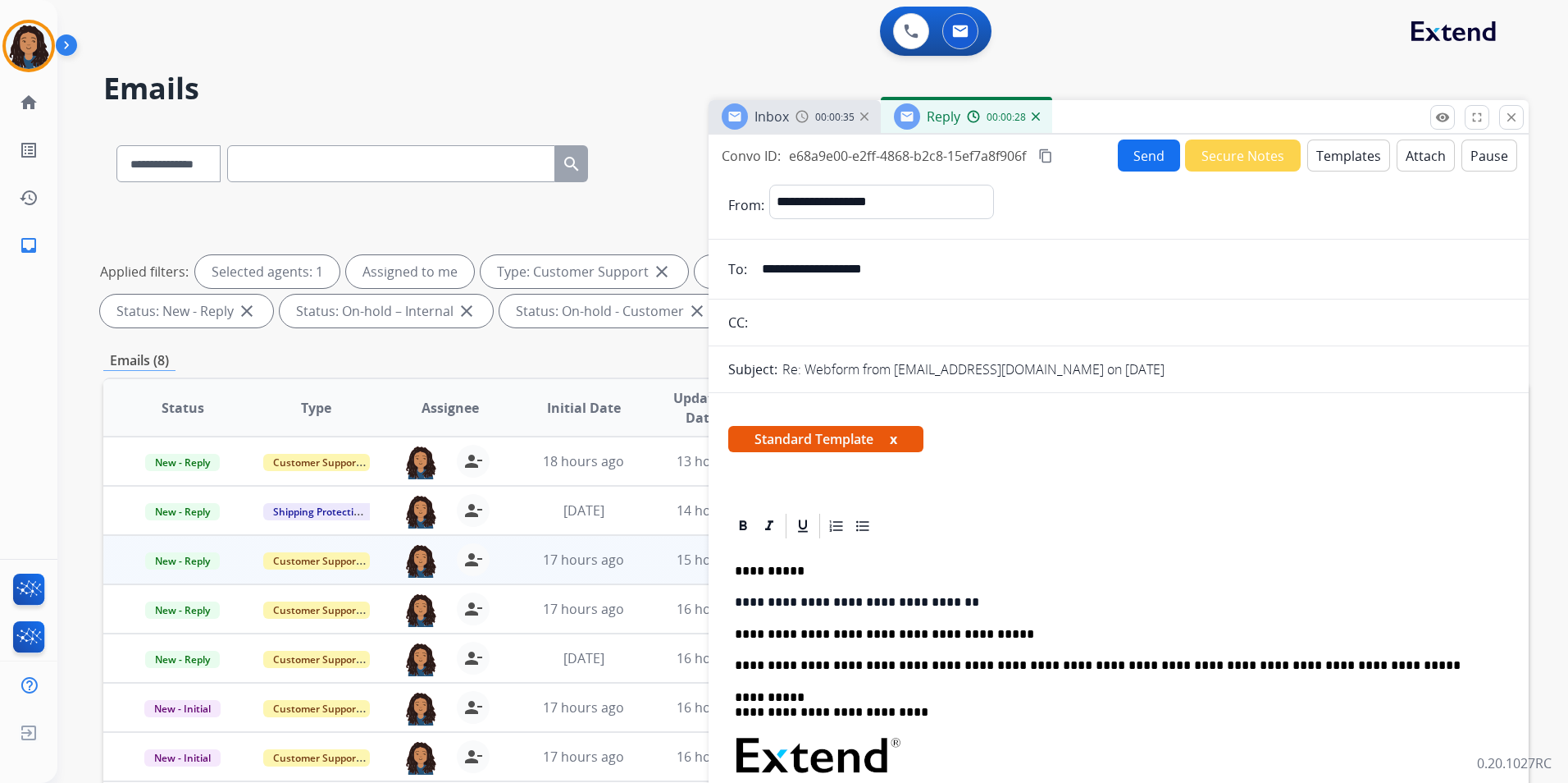
click at [1124, 154] on button "Send" at bounding box center [1149, 154] width 62 height 32
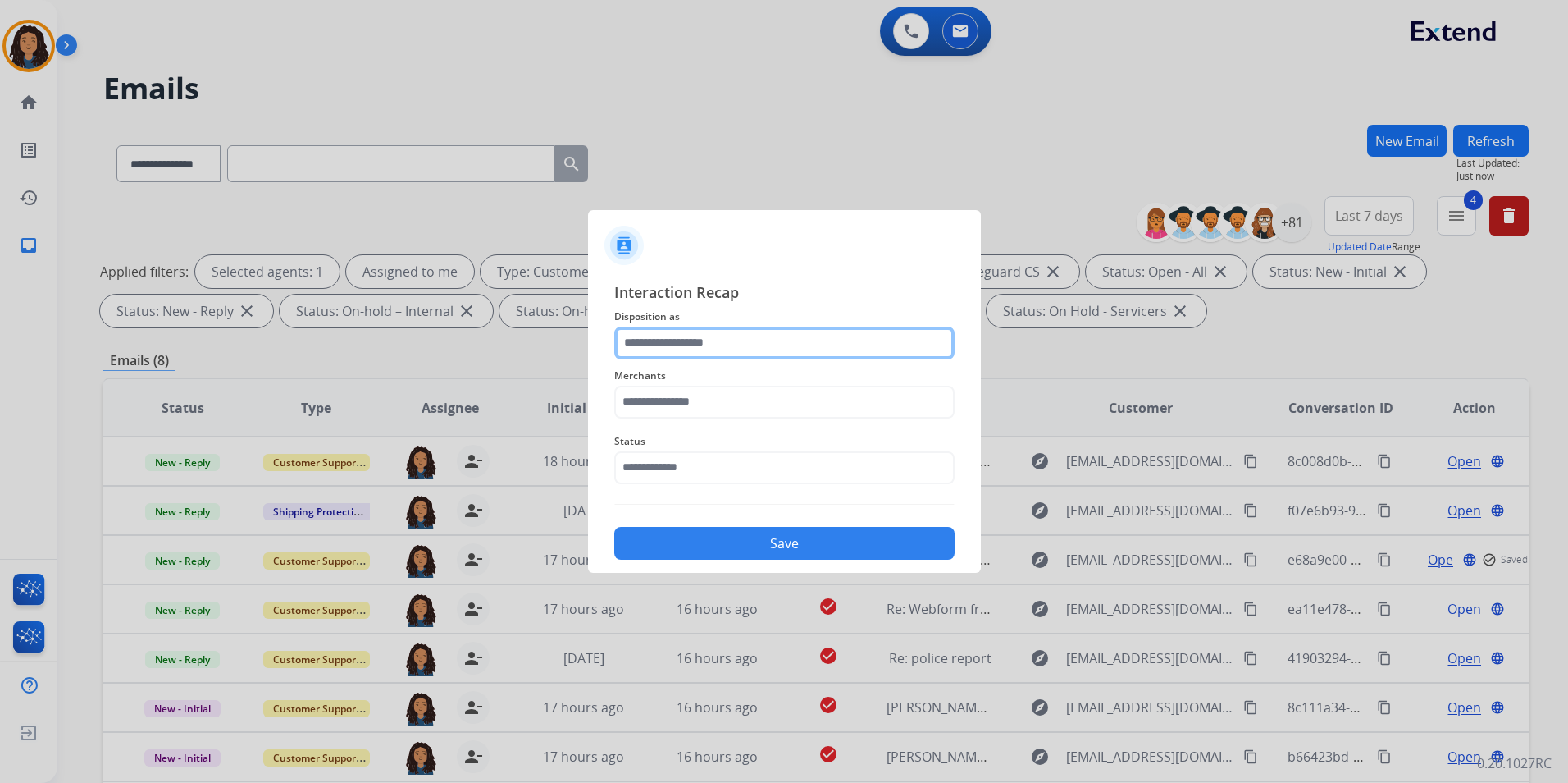
click at [757, 348] on input "text" at bounding box center [784, 343] width 340 height 33
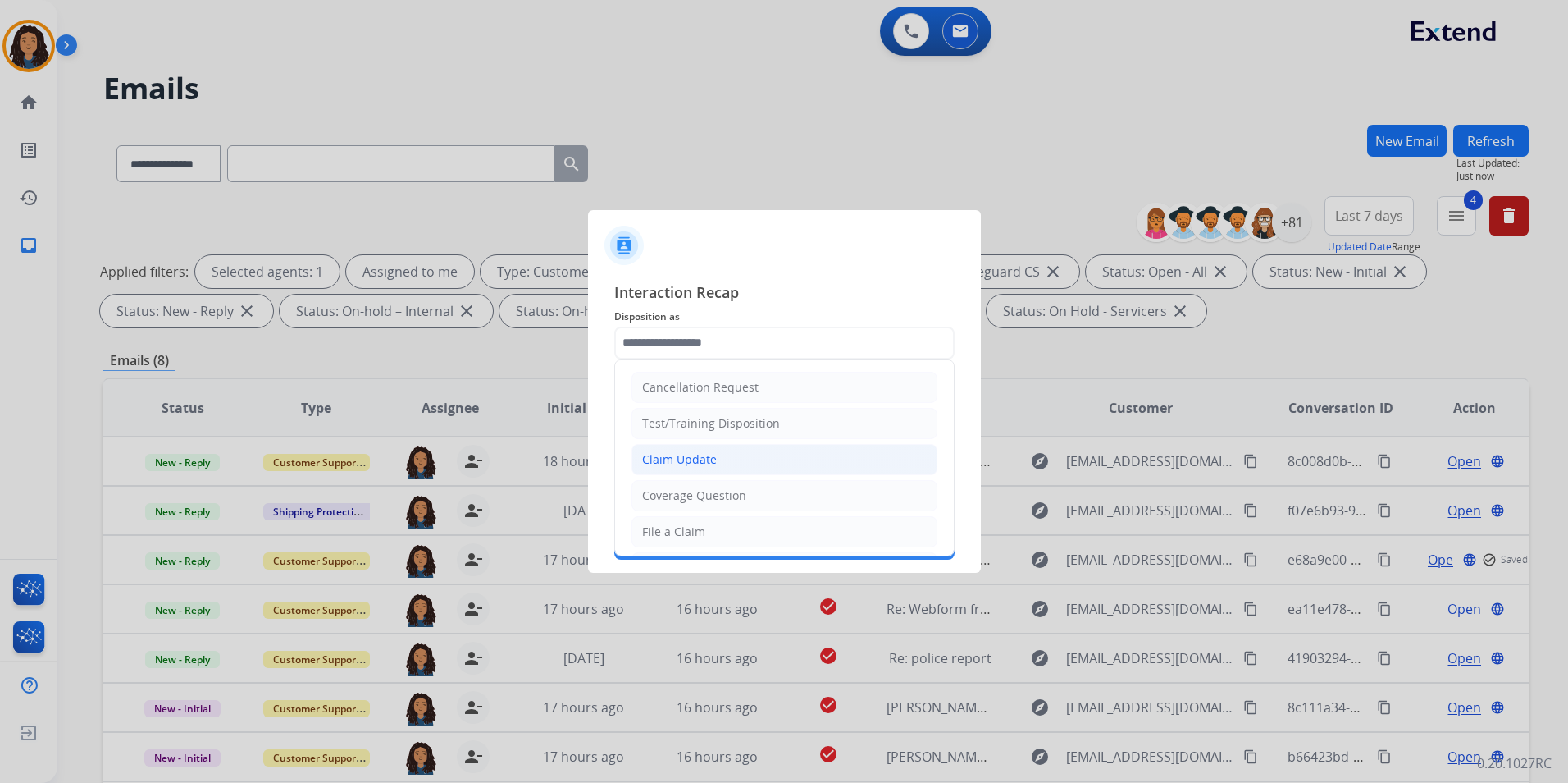
click at [745, 453] on li "Claim Update" at bounding box center [784, 460] width 306 height 32
type input "**********"
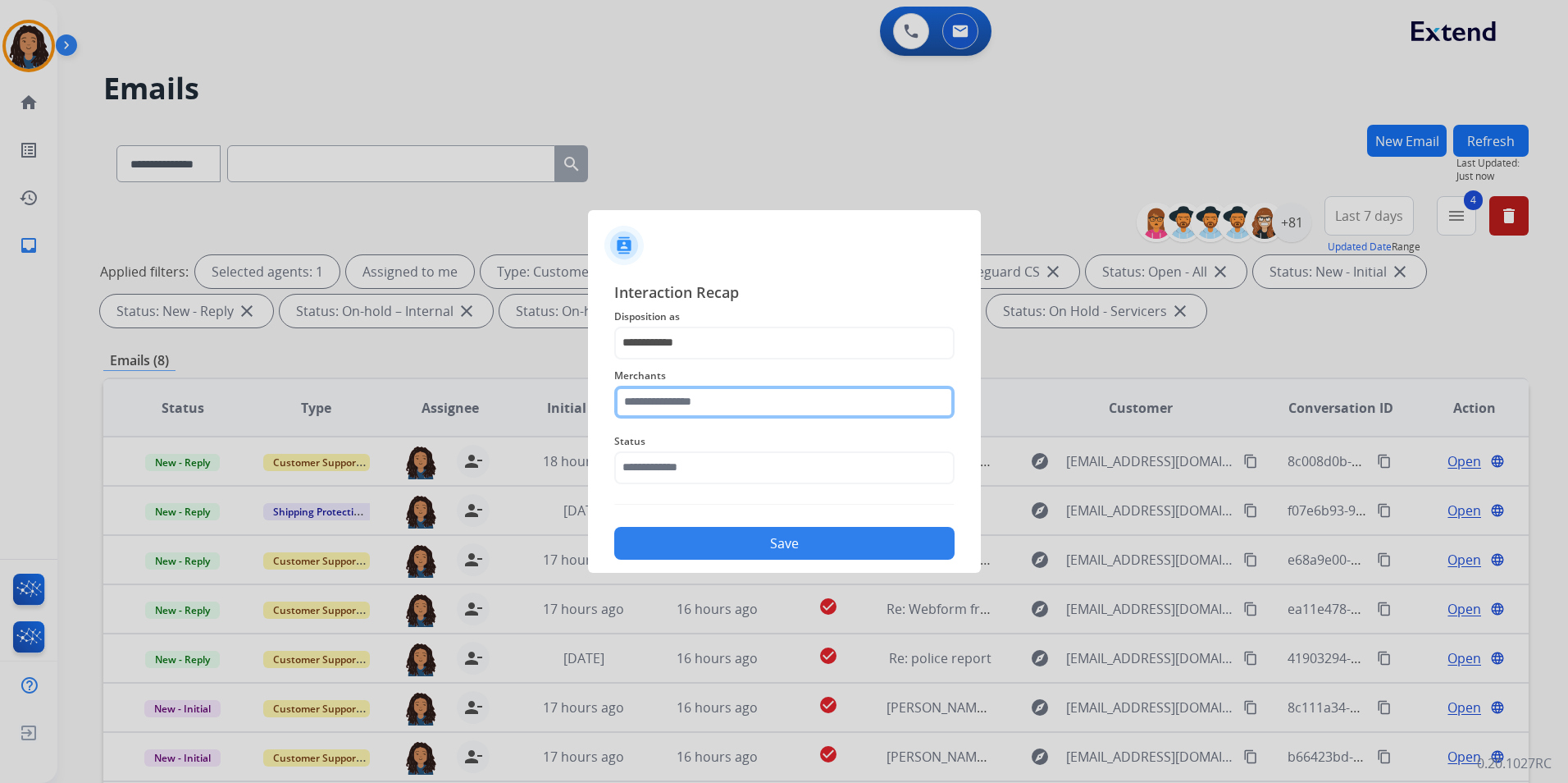
click at [728, 406] on input "text" at bounding box center [784, 402] width 340 height 33
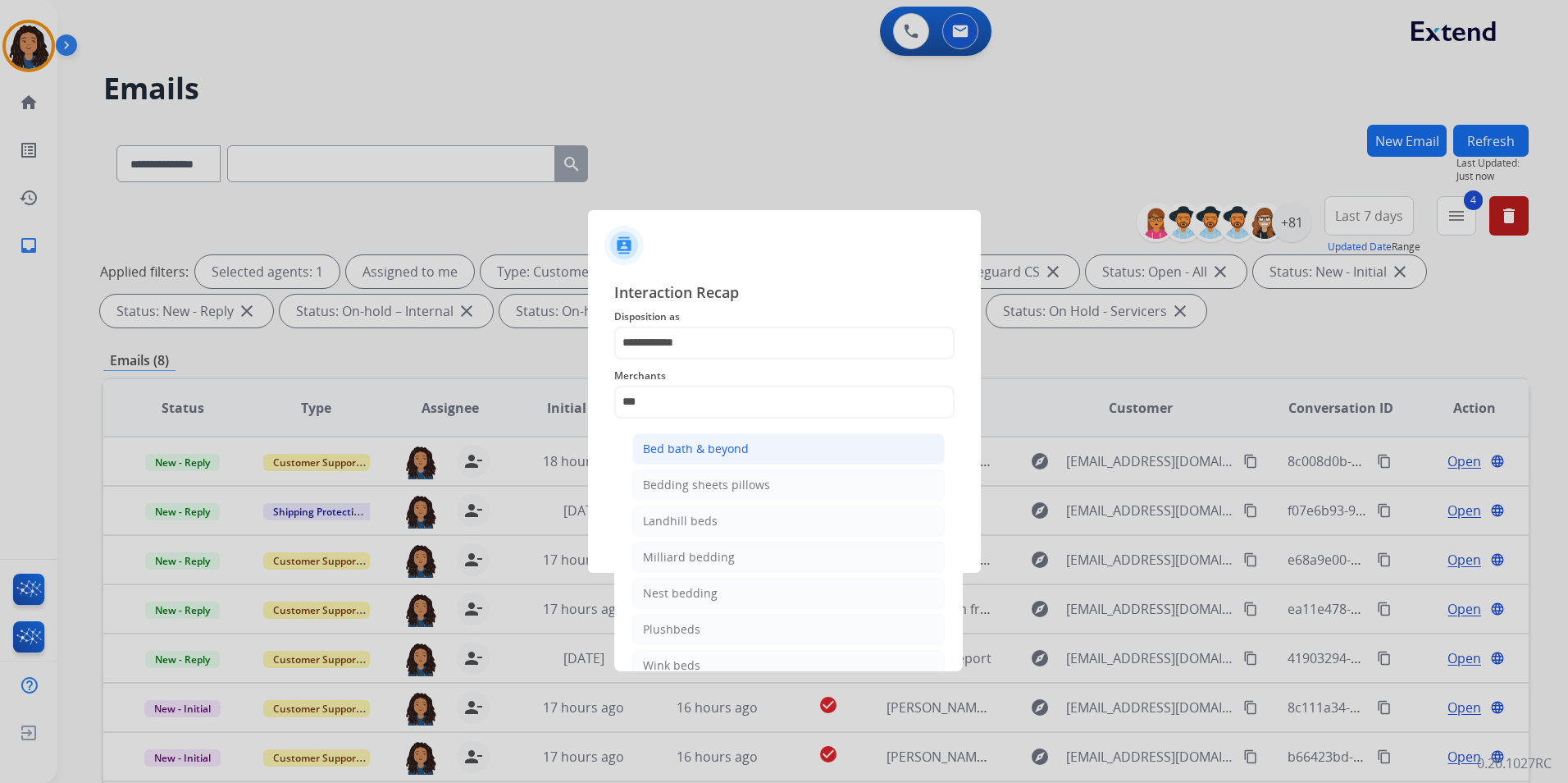
click at [763, 439] on li "Bed bath & beyond" at bounding box center [788, 449] width 313 height 32
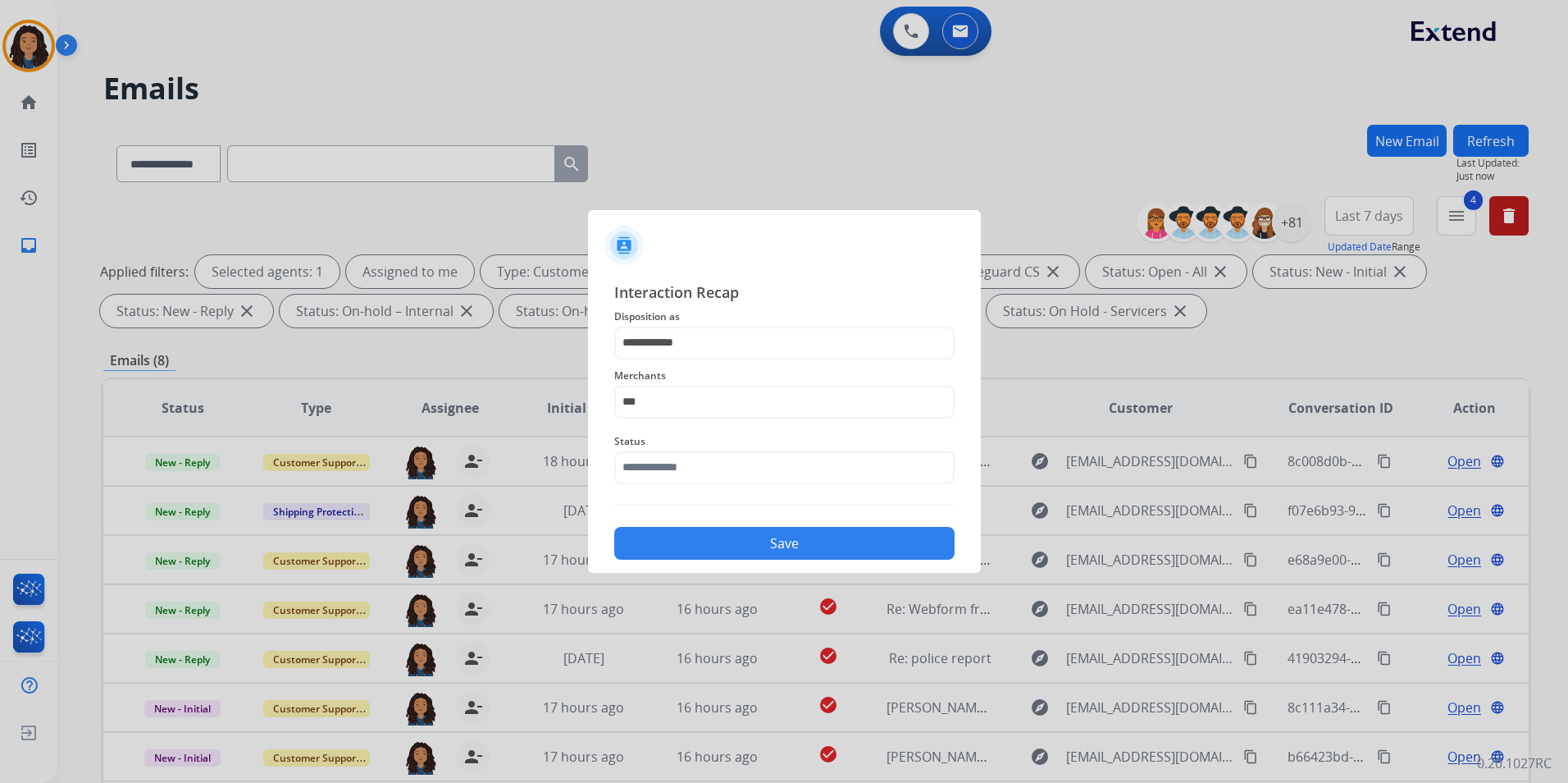
type input "**********"
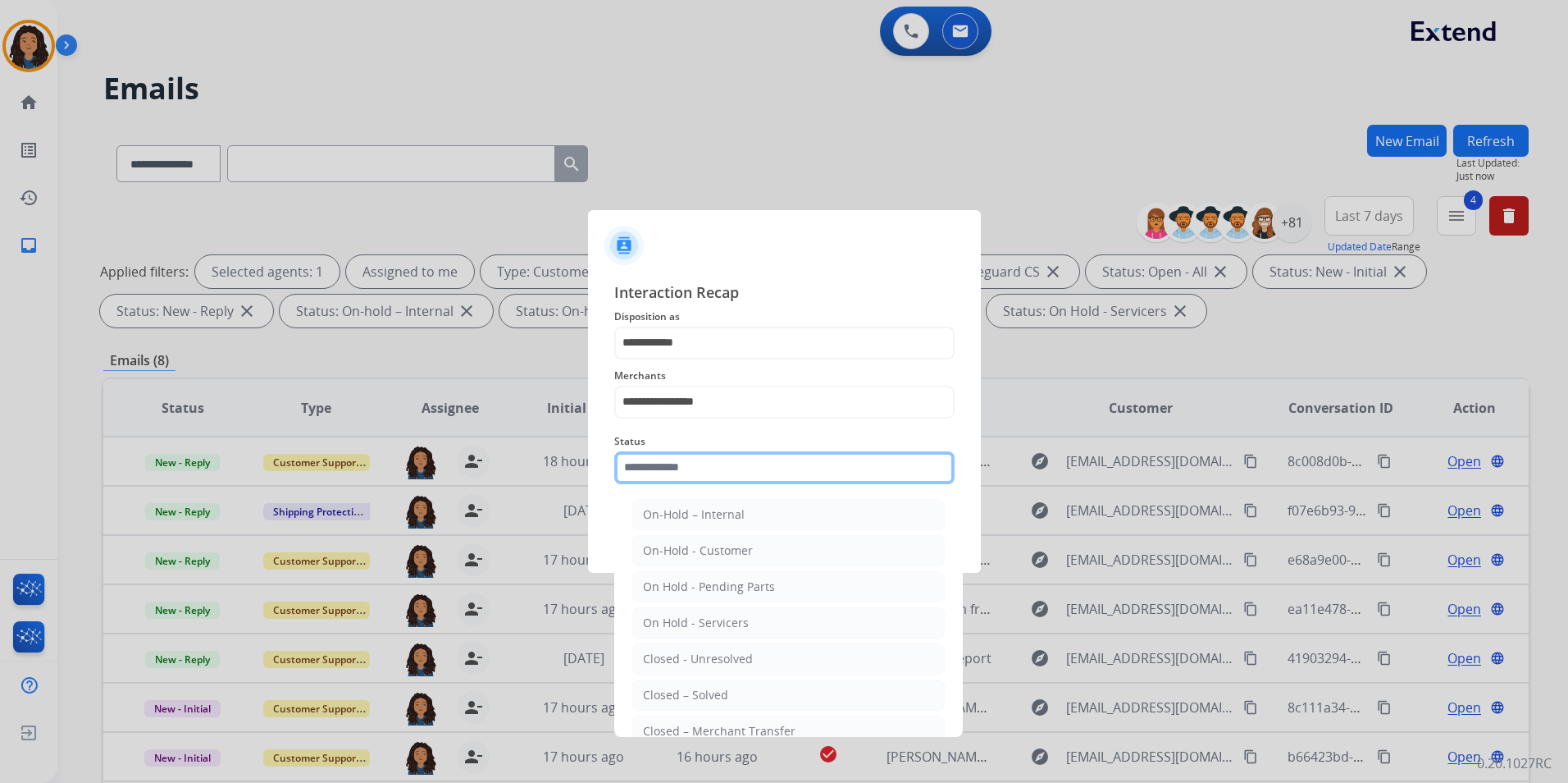
click at [767, 454] on input "text" at bounding box center [784, 467] width 340 height 33
drag, startPoint x: 726, startPoint y: 694, endPoint x: 734, endPoint y: 615, distance: 79.4
click at [727, 689] on li "Closed – Solved" at bounding box center [788, 695] width 313 height 32
type input "**********"
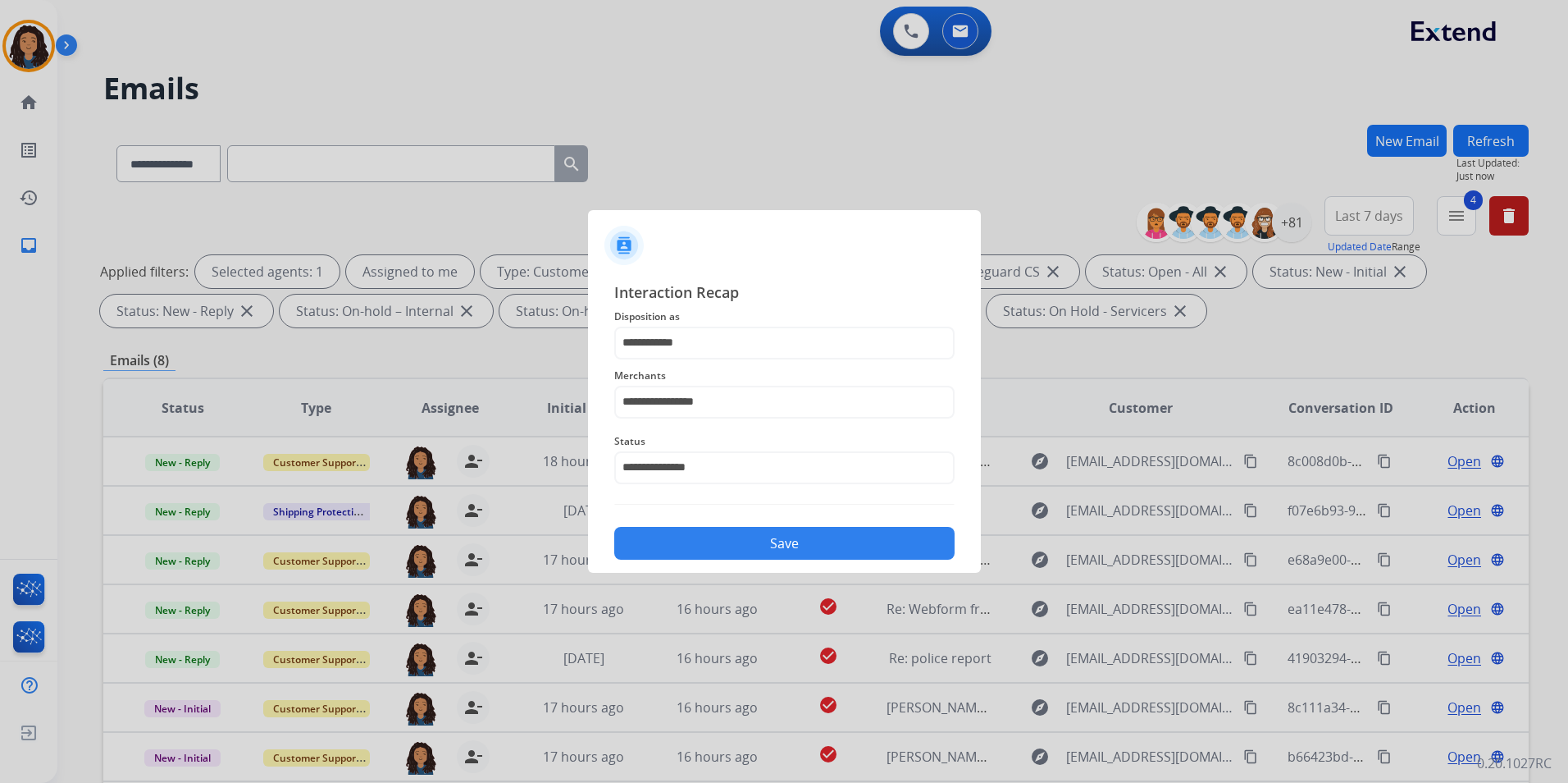
click at [768, 555] on button "Save" at bounding box center [784, 543] width 340 height 33
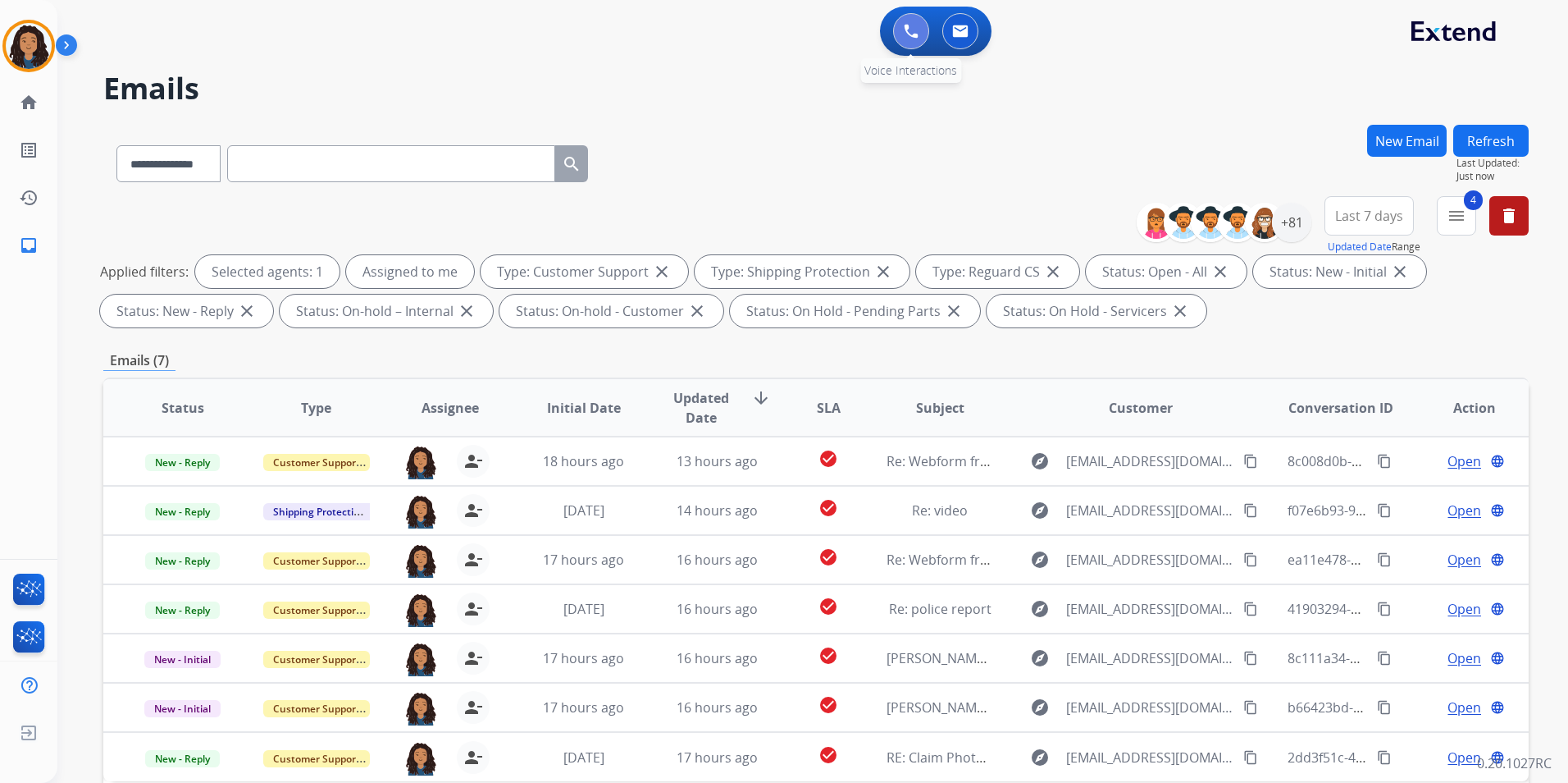
click at [917, 23] on button at bounding box center [911, 32] width 36 height 36
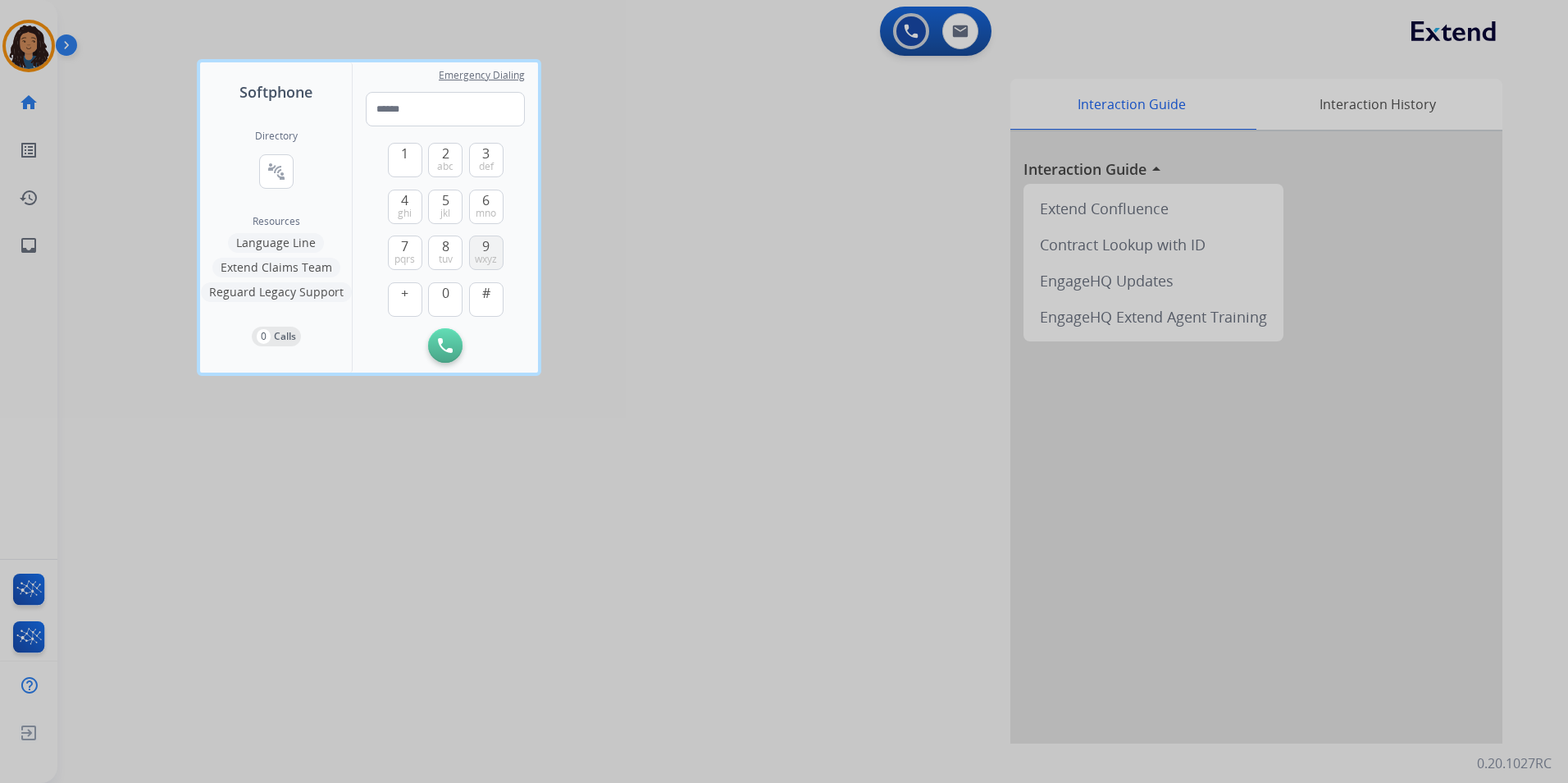
click at [486, 254] on span "wxyz" at bounding box center [485, 259] width 22 height 13
click at [409, 157] on span "1" at bounding box center [405, 154] width 8 height 20
click at [436, 159] on button "2 abc" at bounding box center [445, 160] width 35 height 35
click at [390, 202] on button "4 ghi" at bounding box center [406, 207] width 35 height 35
click at [492, 204] on button "6 mno" at bounding box center [486, 207] width 35 height 35
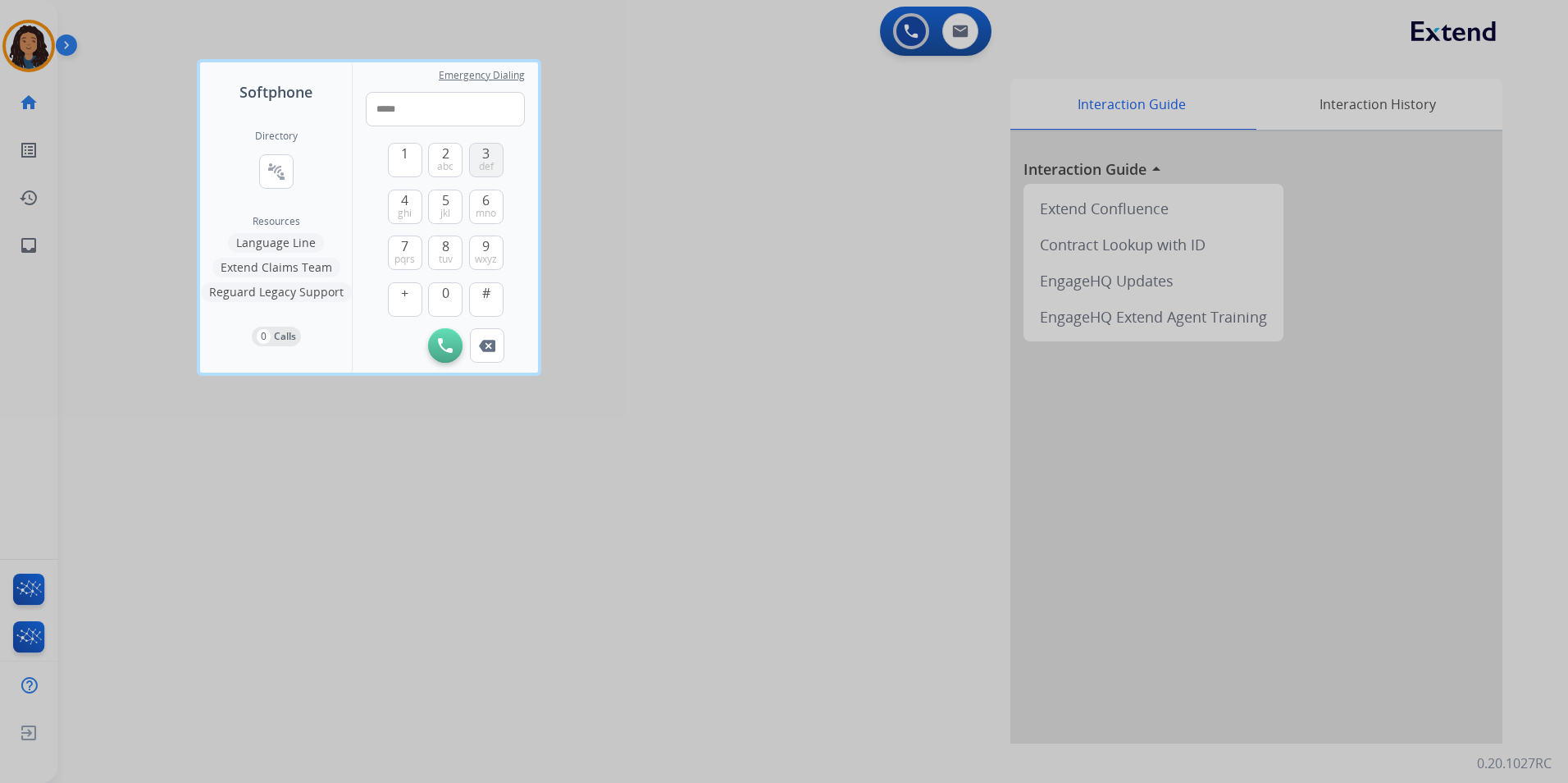
click at [490, 148] on span "3" at bounding box center [486, 154] width 8 height 20
click at [439, 205] on button "5 jkl" at bounding box center [445, 207] width 35 height 35
click at [453, 297] on button "0" at bounding box center [445, 299] width 35 height 35
click at [456, 167] on button "2 abc" at bounding box center [445, 160] width 35 height 35
click at [449, 299] on span "0" at bounding box center [446, 293] width 8 height 20
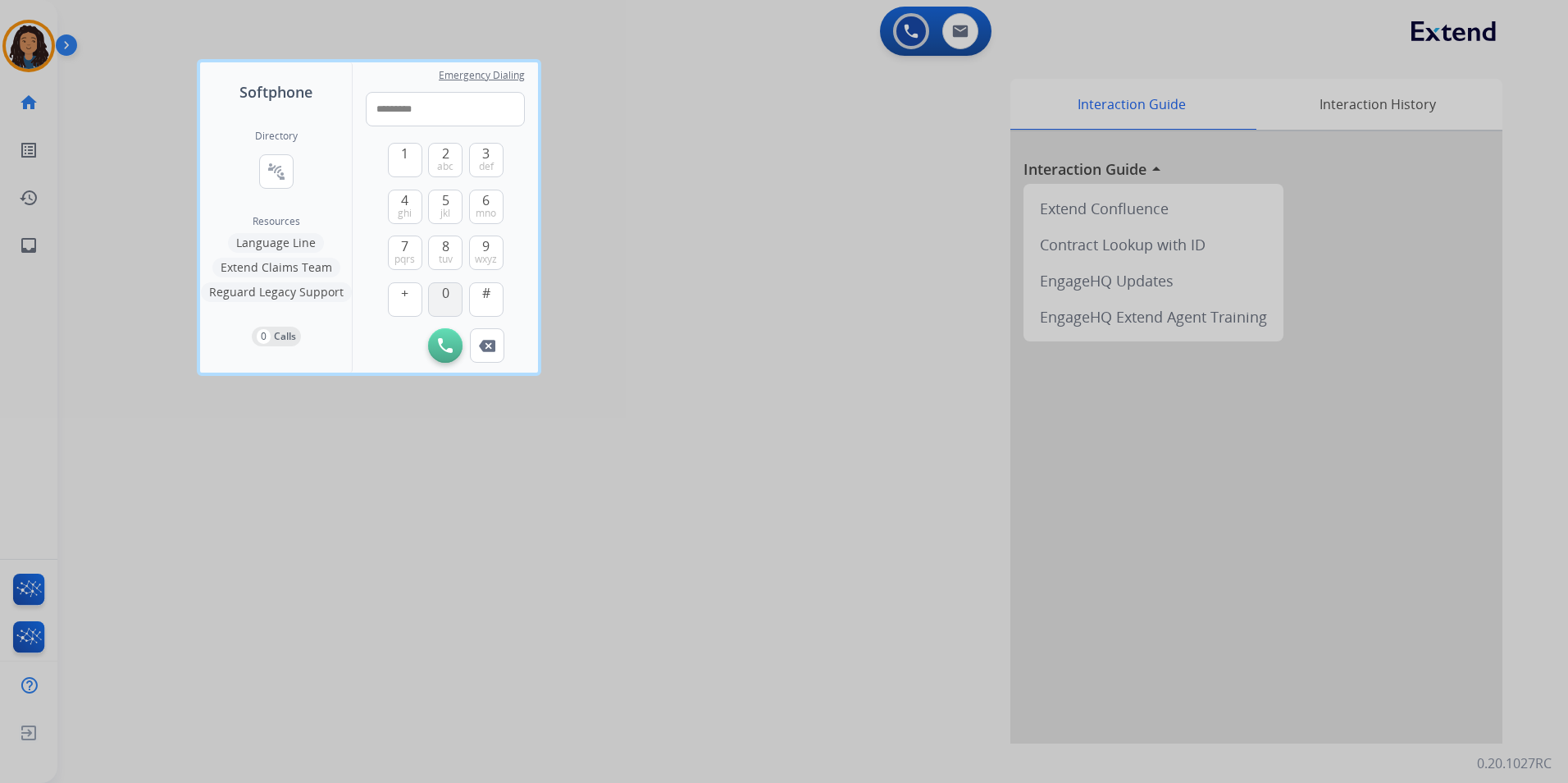
type input "**********"
click at [444, 350] on img at bounding box center [445, 344] width 14 height 14
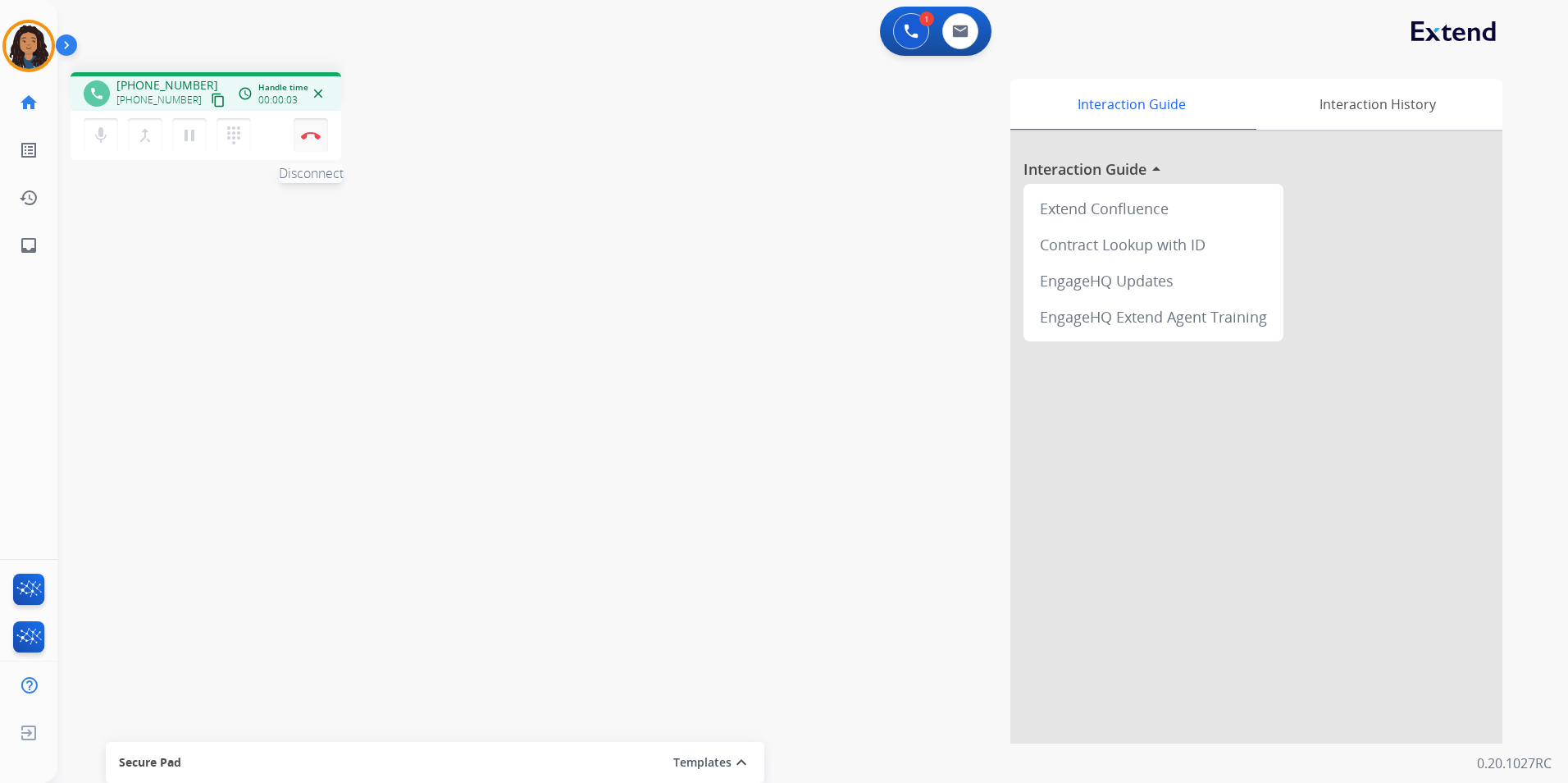
click at [320, 139] on button "Disconnect" at bounding box center [311, 135] width 35 height 35
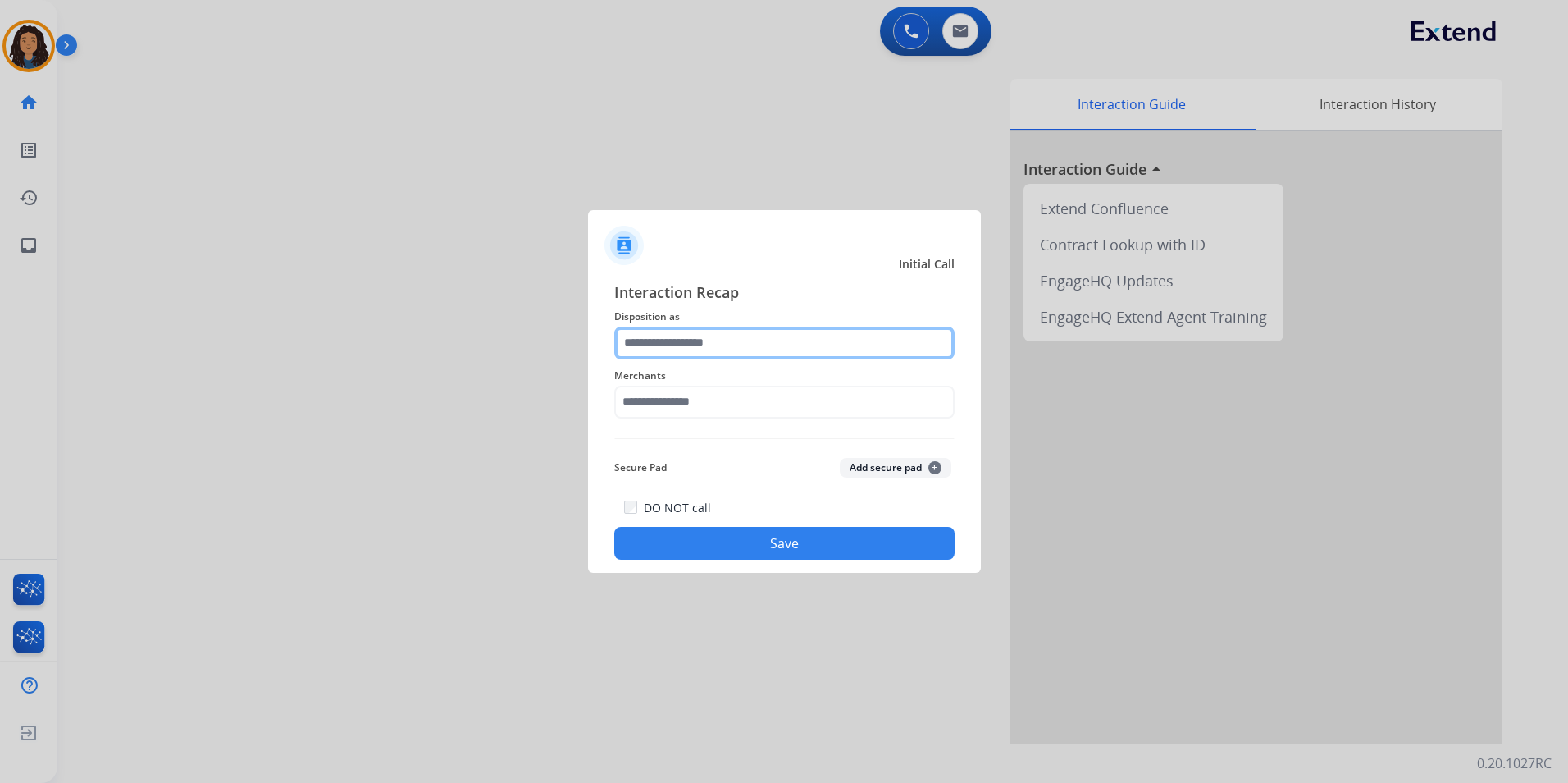
click at [751, 353] on input "text" at bounding box center [784, 343] width 340 height 33
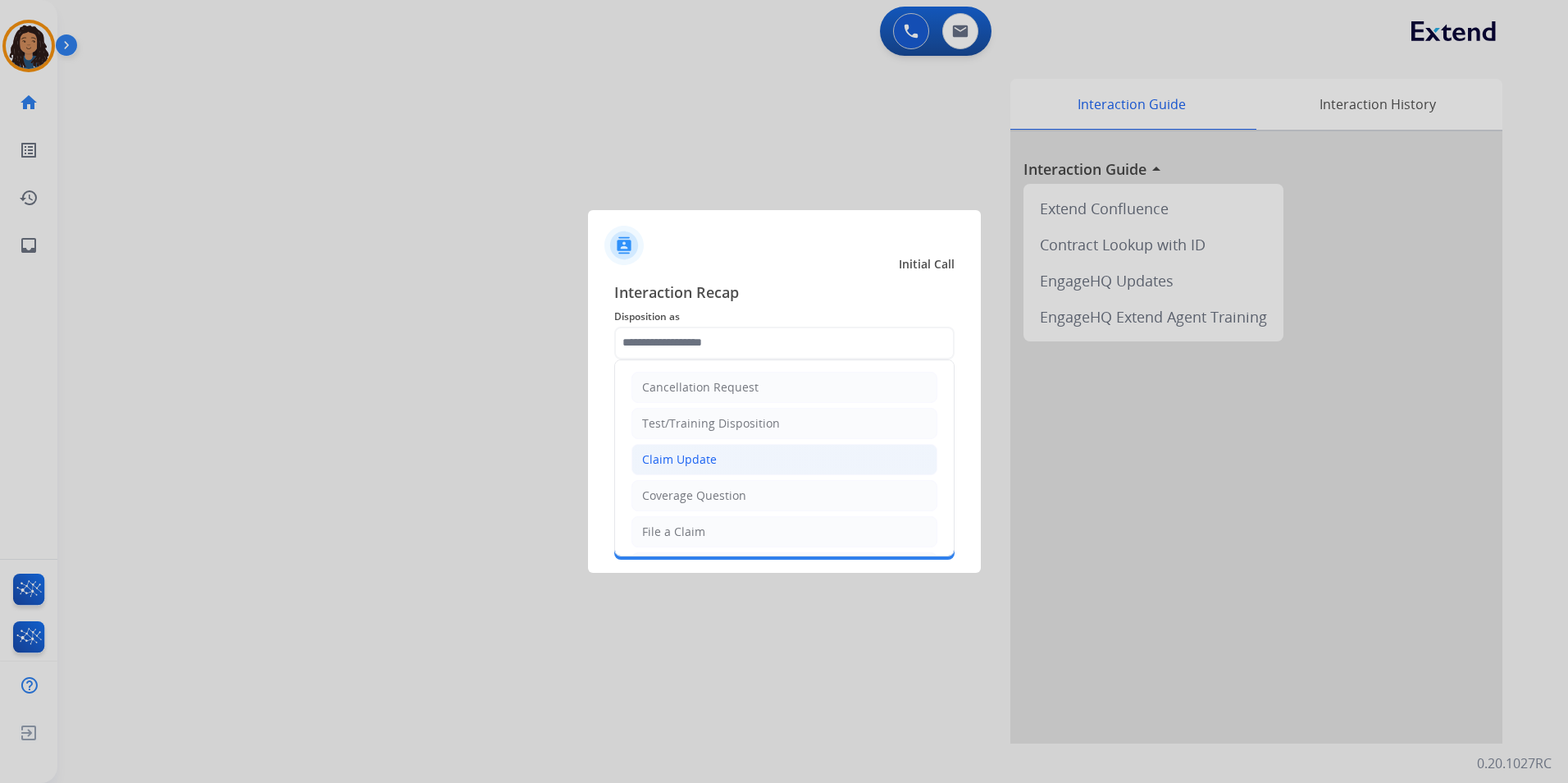
click at [727, 463] on li "Claim Update" at bounding box center [784, 460] width 306 height 32
type input "**********"
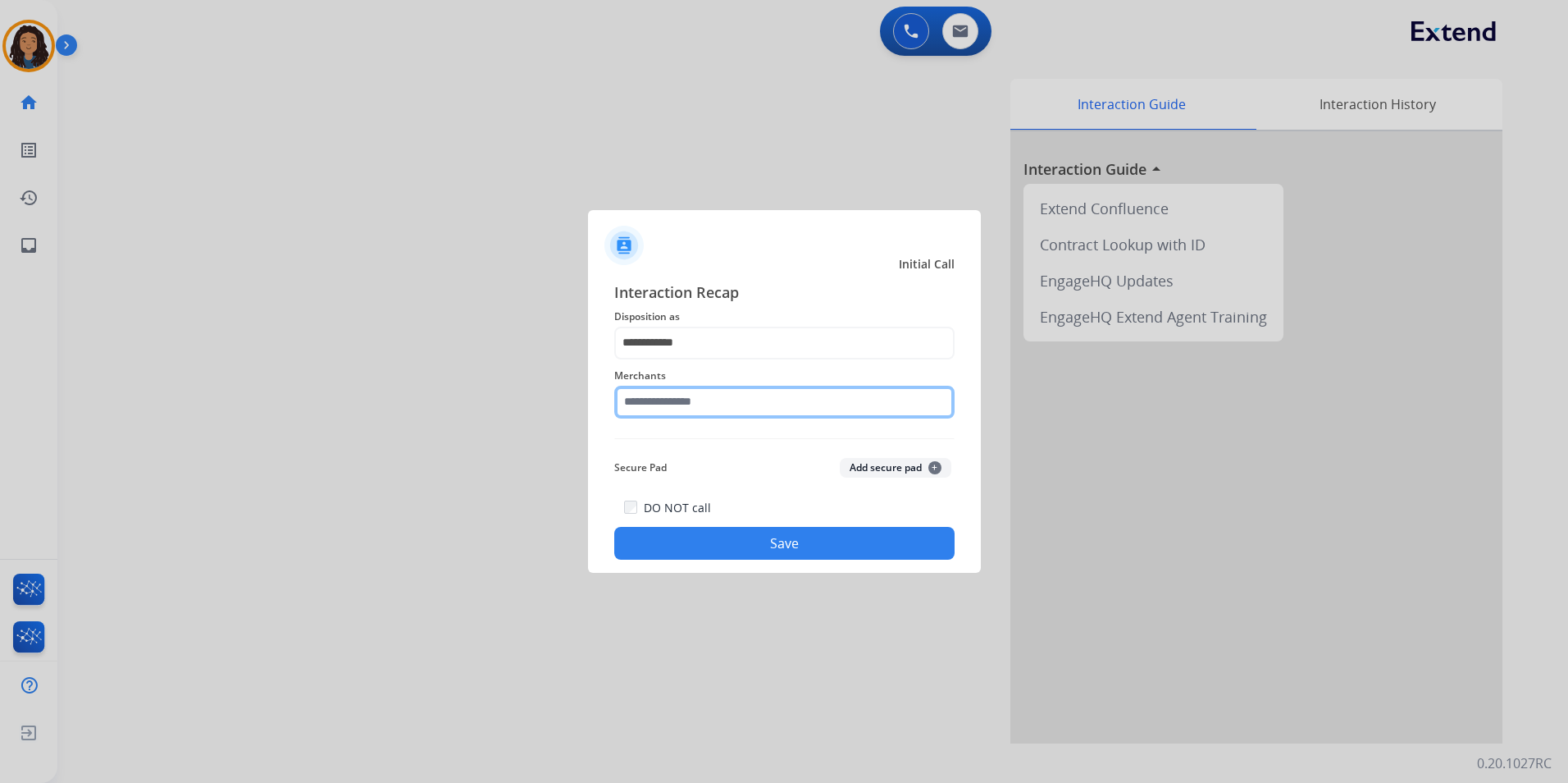
click at [698, 413] on input "text" at bounding box center [784, 402] width 340 height 33
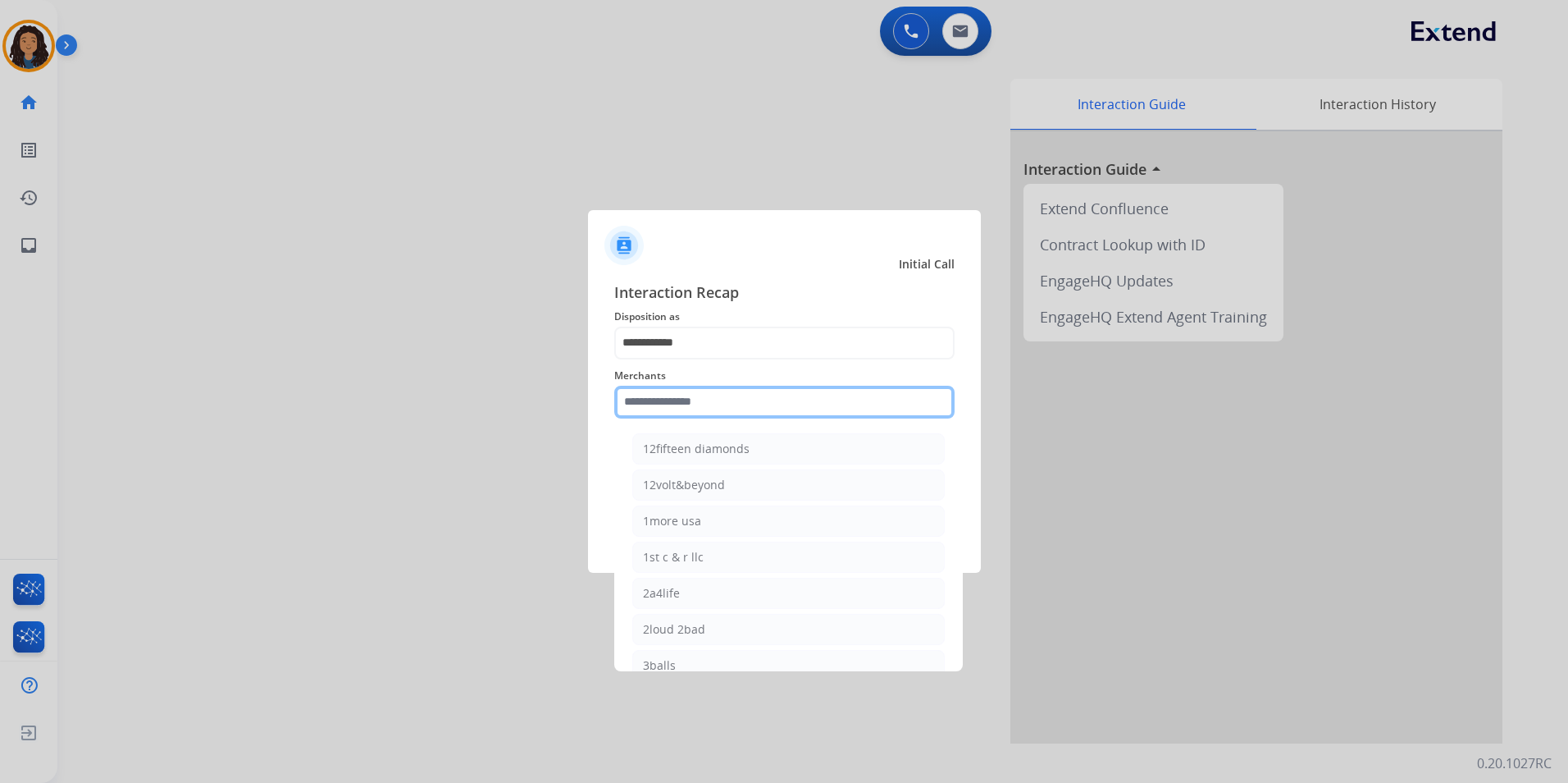
type input "*"
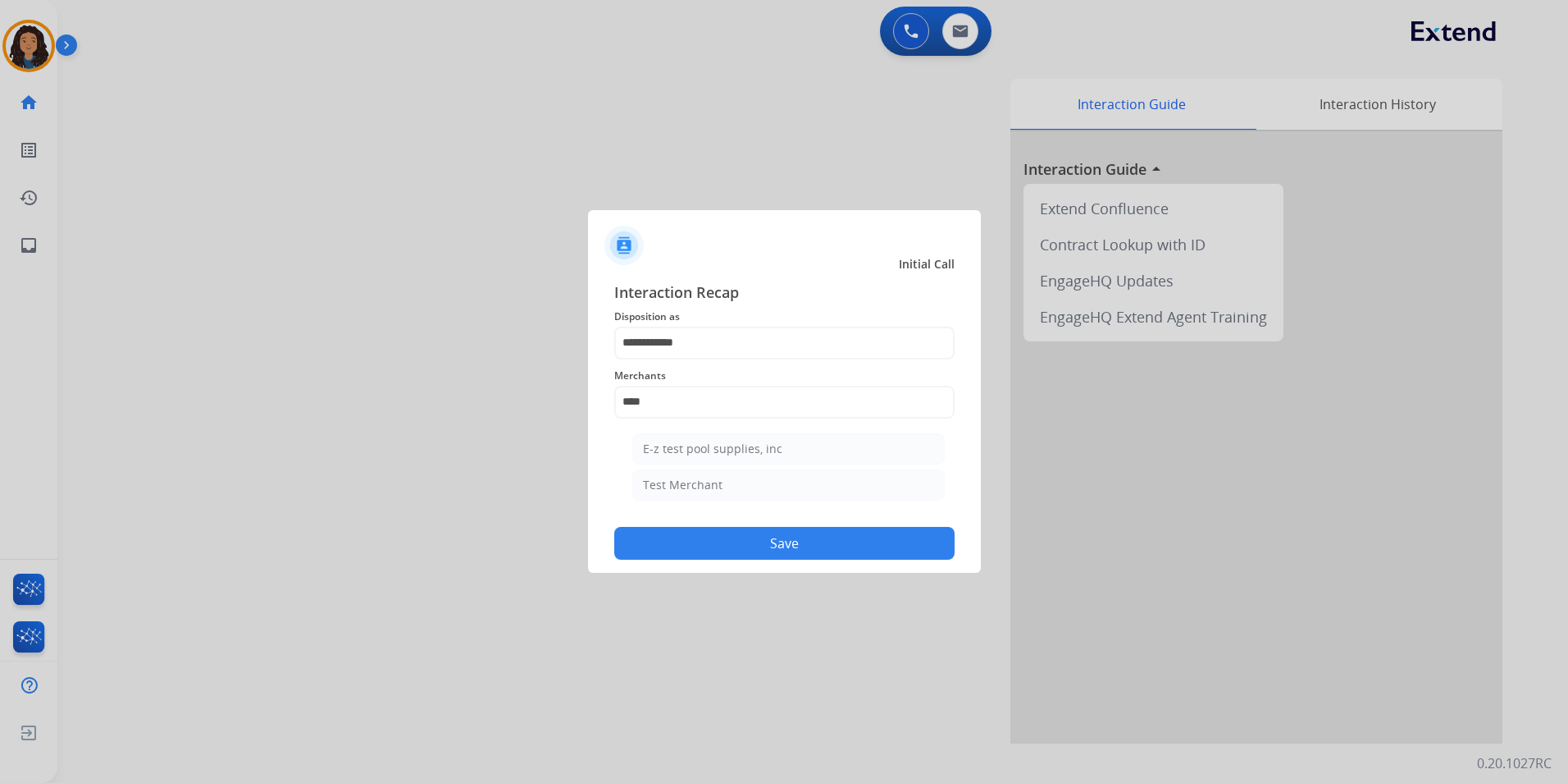
drag, startPoint x: 681, startPoint y: 486, endPoint x: 686, endPoint y: 459, distance: 27.5
click at [682, 486] on div "Test Merchant" at bounding box center [683, 485] width 80 height 16
type input "**********"
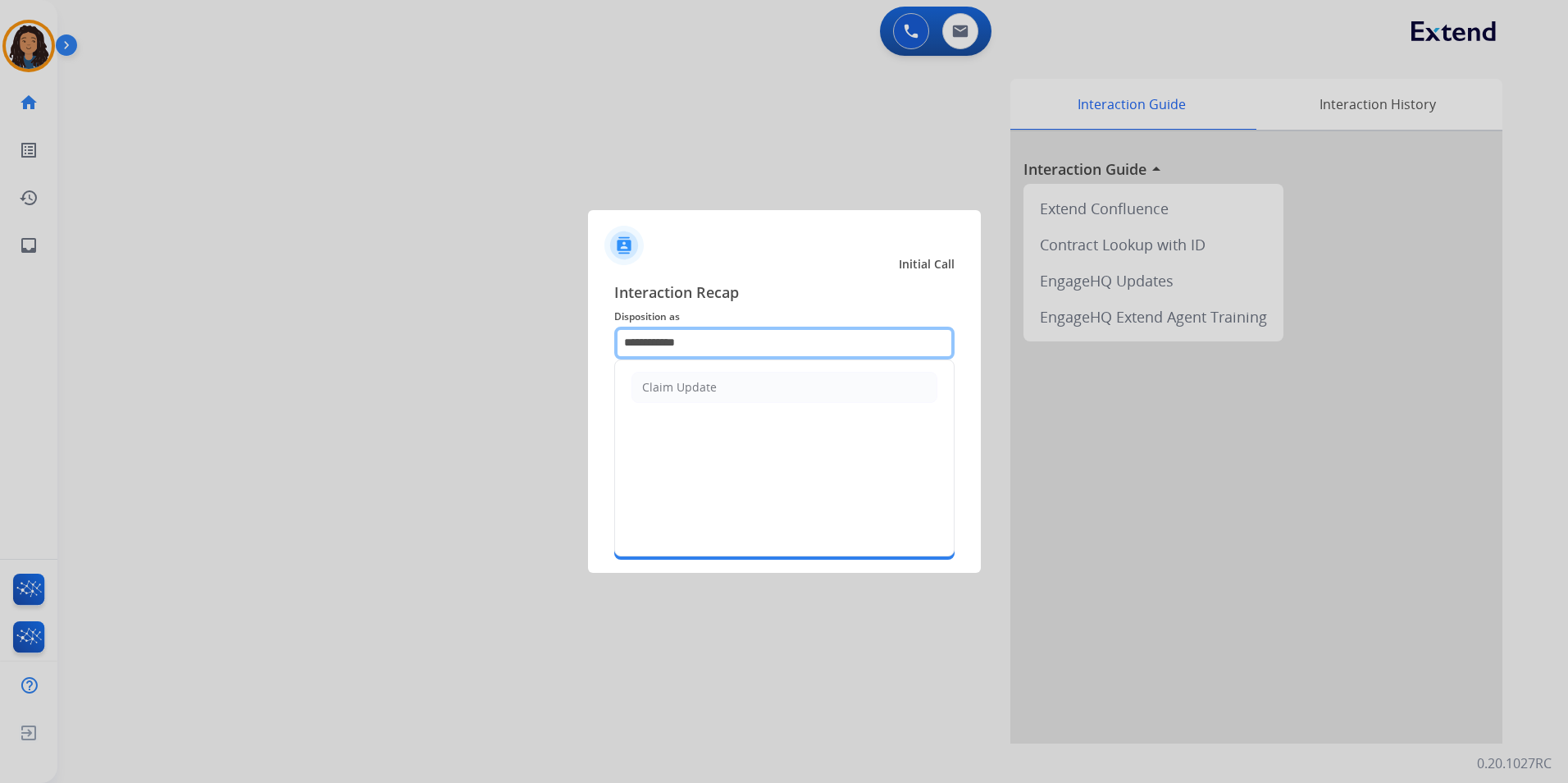
drag, startPoint x: 755, startPoint y: 326, endPoint x: 519, endPoint y: 371, distance: 240.3
click at [0, 371] on app-contact-recap-modal "**********" at bounding box center [0, 392] width 0 height 783
click at [690, 385] on div "Test/Training Disposition" at bounding box center [712, 387] width 138 height 16
type input "**********"
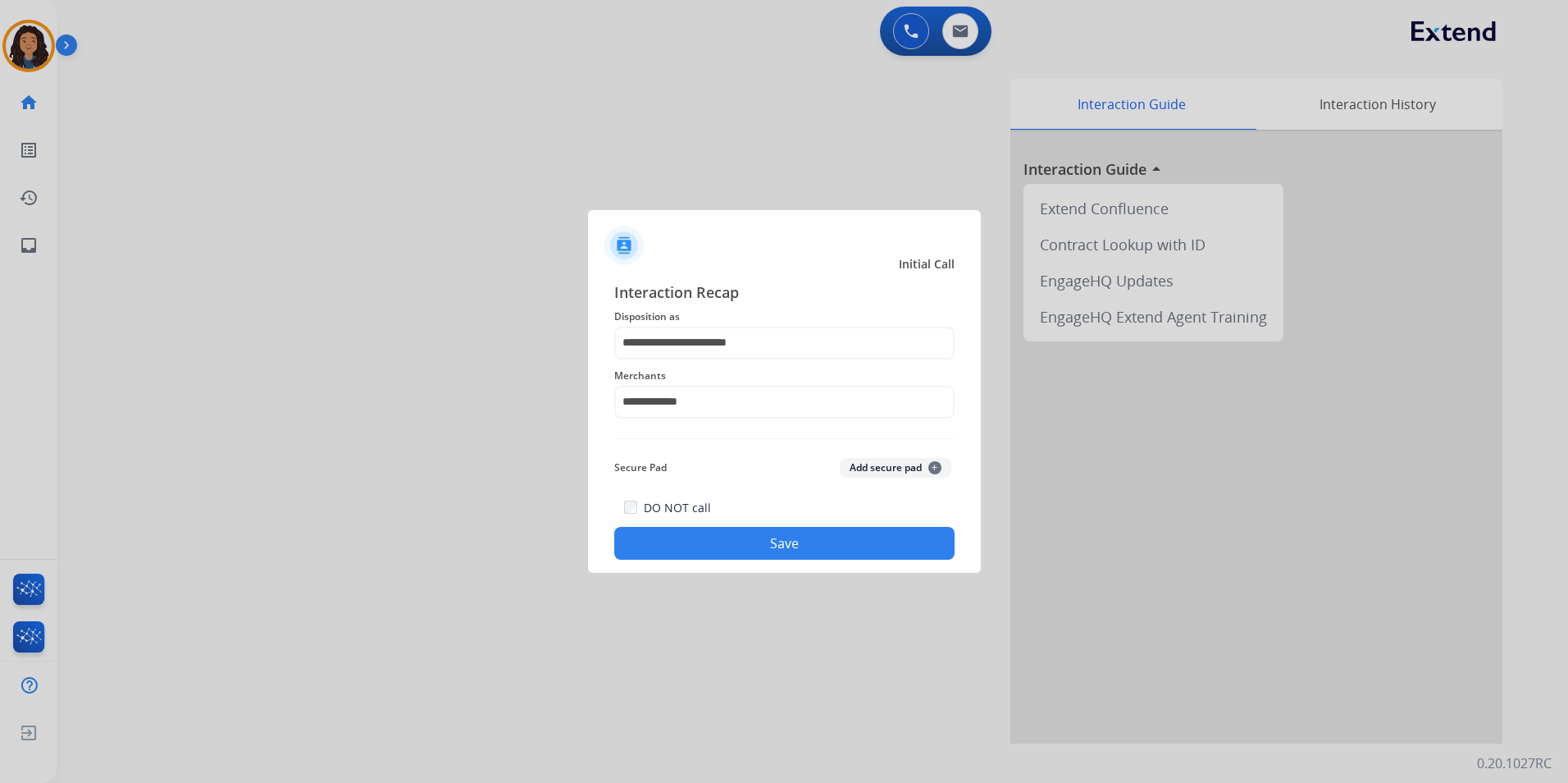
click at [659, 533] on button "Save" at bounding box center [784, 543] width 340 height 33
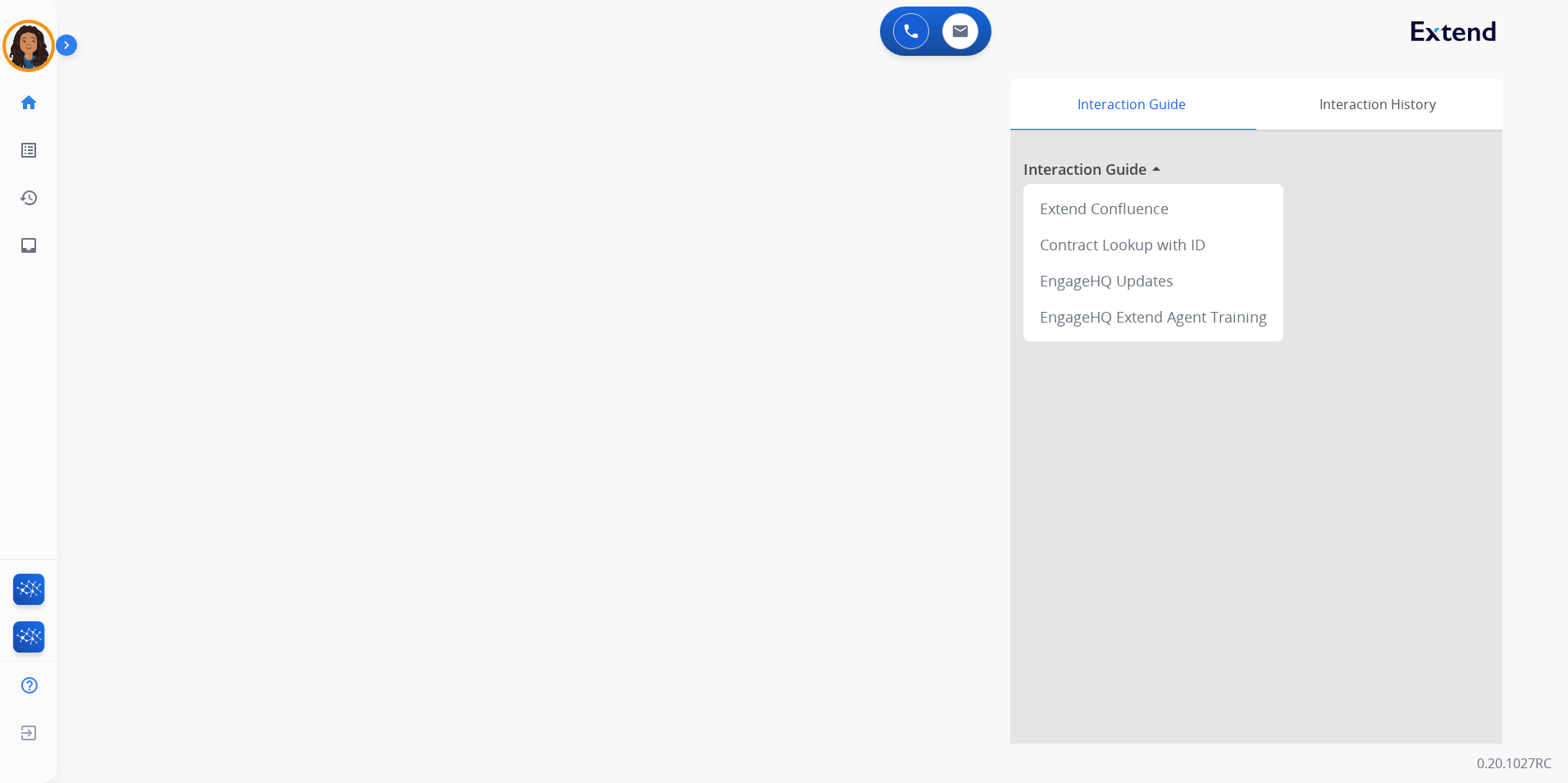
click at [207, 416] on div "swap_horiz Break voice bridge close_fullscreen Connect 3-Way Call merge_type Se…" at bounding box center [793, 401] width 1471 height 684
click at [967, 21] on button at bounding box center [961, 32] width 36 height 36
select select "**********"
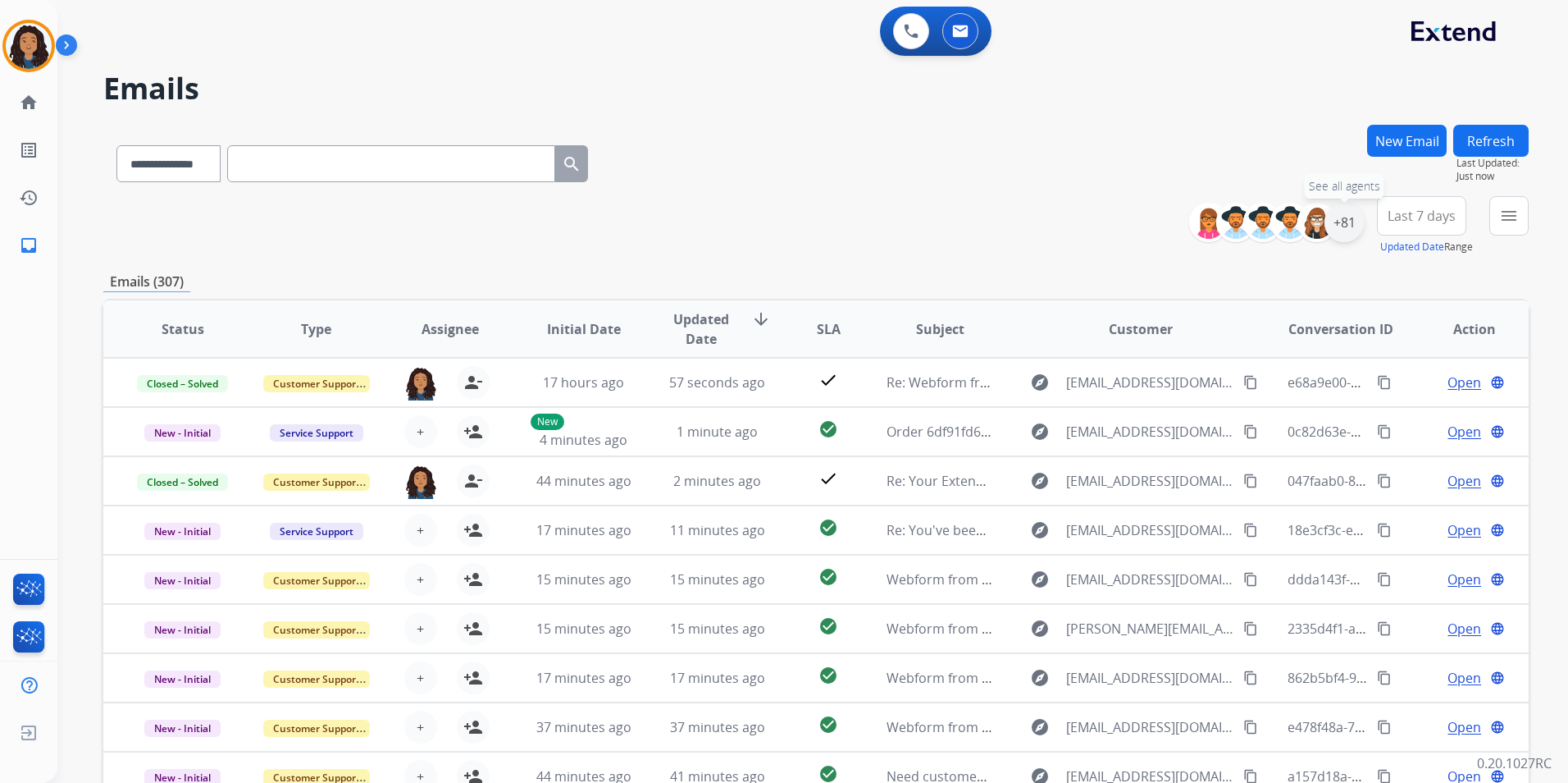
click at [1350, 225] on div "+81" at bounding box center [1344, 222] width 39 height 39
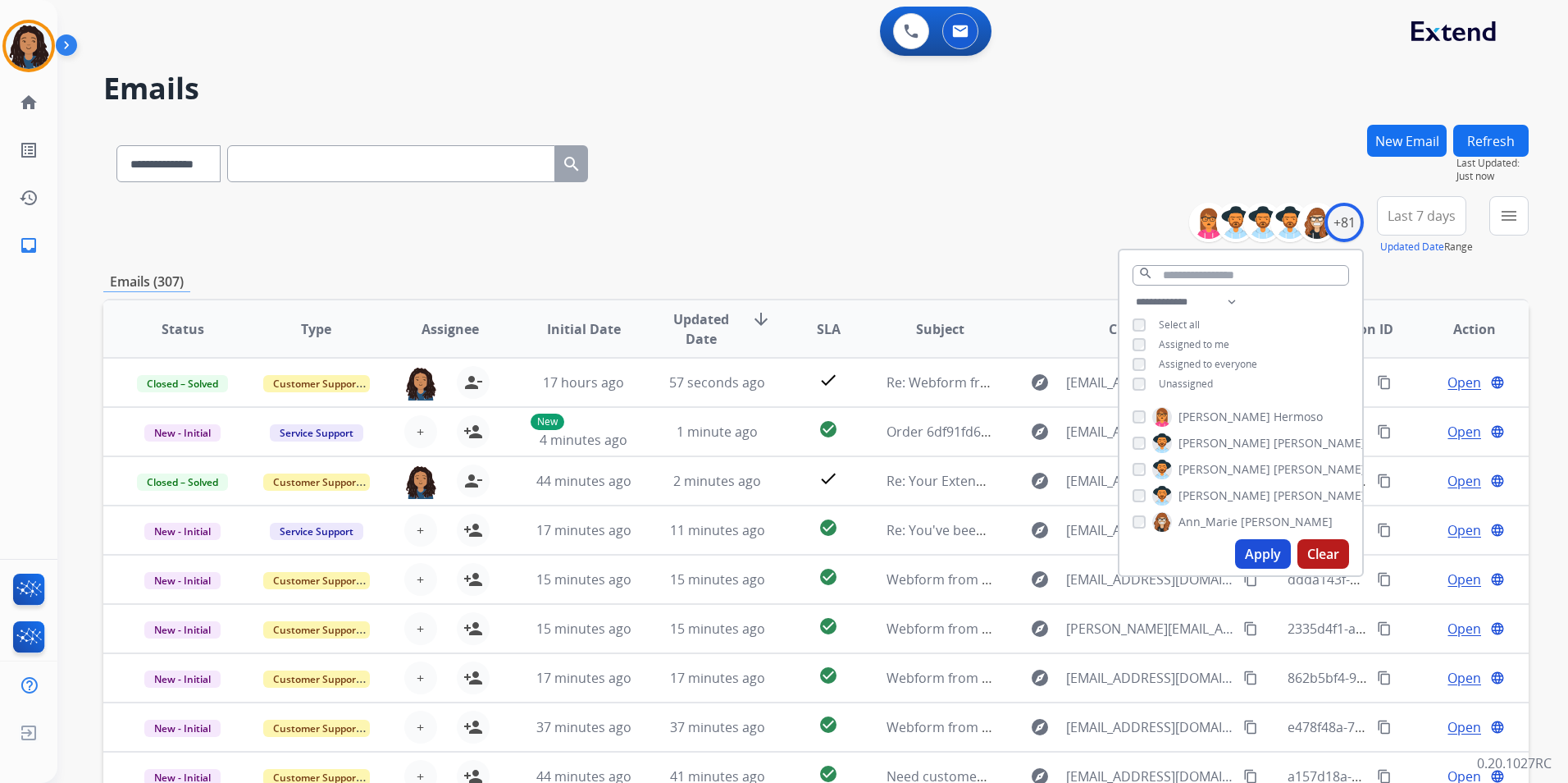
click at [1168, 387] on span "Unassigned" at bounding box center [1186, 384] width 54 height 14
click at [1257, 560] on button "Apply" at bounding box center [1263, 554] width 56 height 30
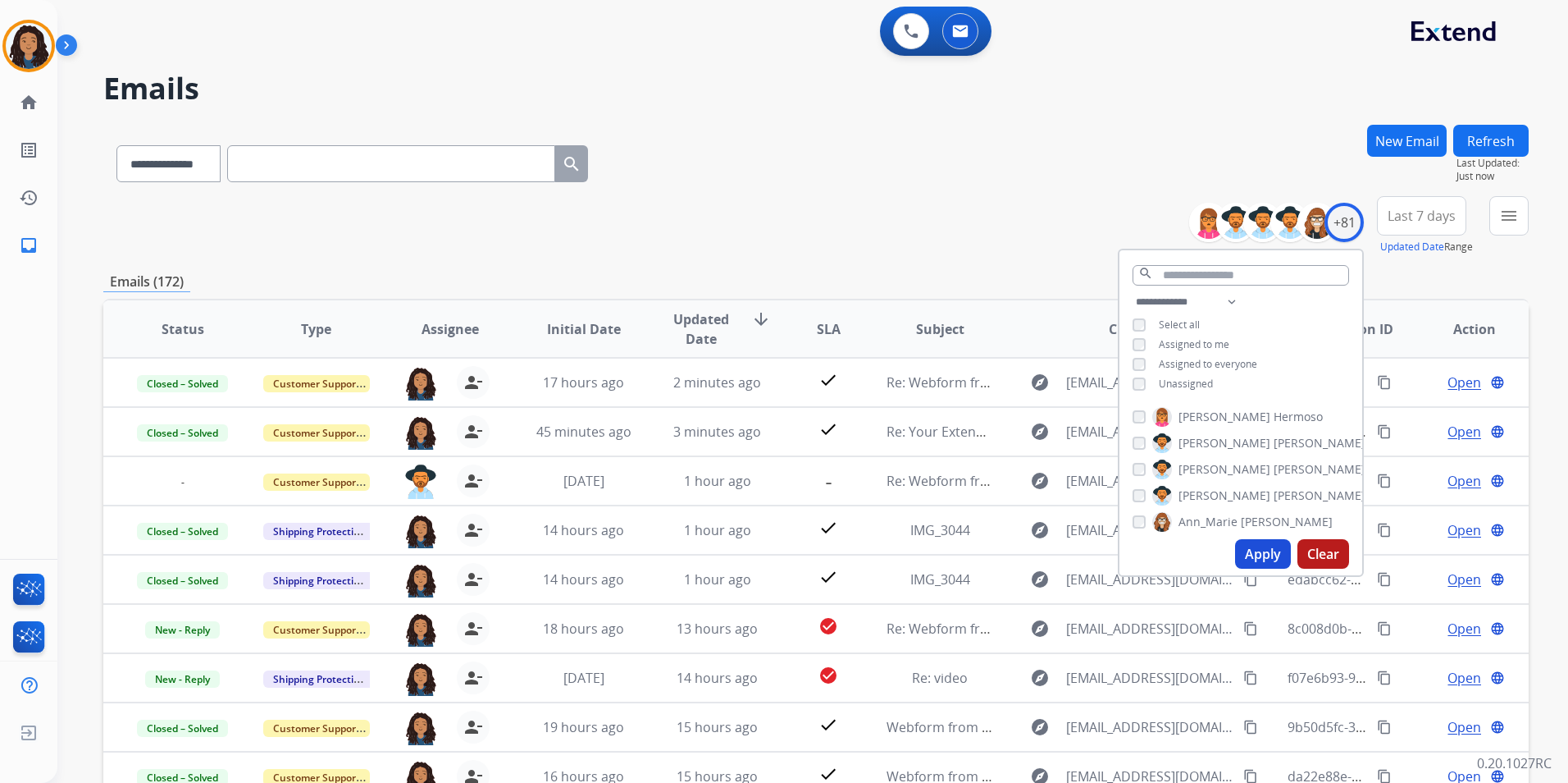
click at [1259, 547] on button "Apply" at bounding box center [1263, 554] width 56 height 30
click at [1513, 215] on mat-icon "menu" at bounding box center [1509, 216] width 20 height 20
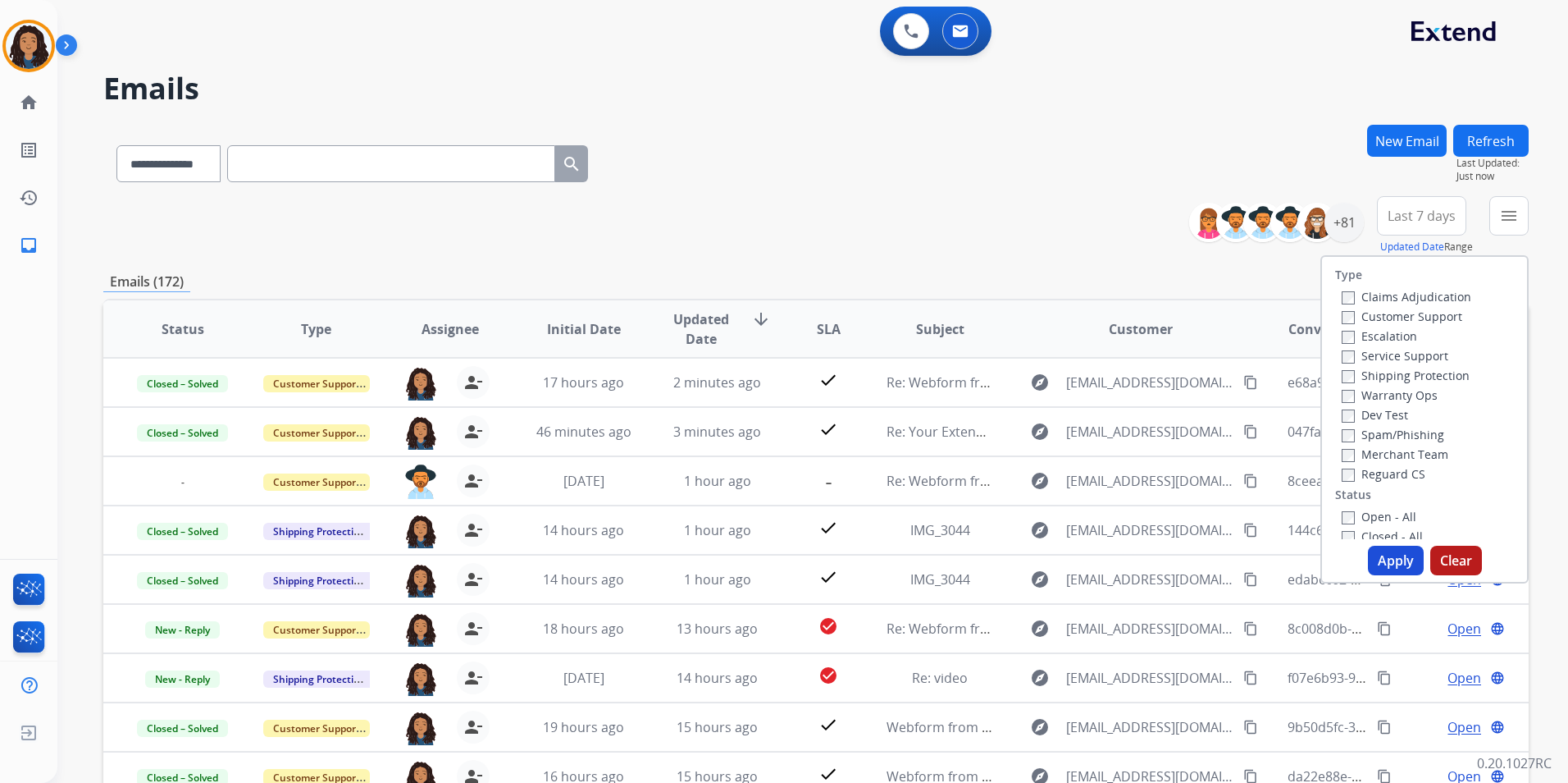
click at [1424, 313] on label "Customer Support" at bounding box center [1402, 317] width 121 height 15
click at [1440, 380] on label "Shipping Protection" at bounding box center [1405, 375] width 128 height 15
click at [1374, 467] on label "Reguard CS" at bounding box center [1383, 474] width 83 height 15
click at [1376, 518] on label "Open - All" at bounding box center [1379, 516] width 75 height 15
click at [1382, 560] on button "Apply" at bounding box center [1396, 560] width 56 height 30
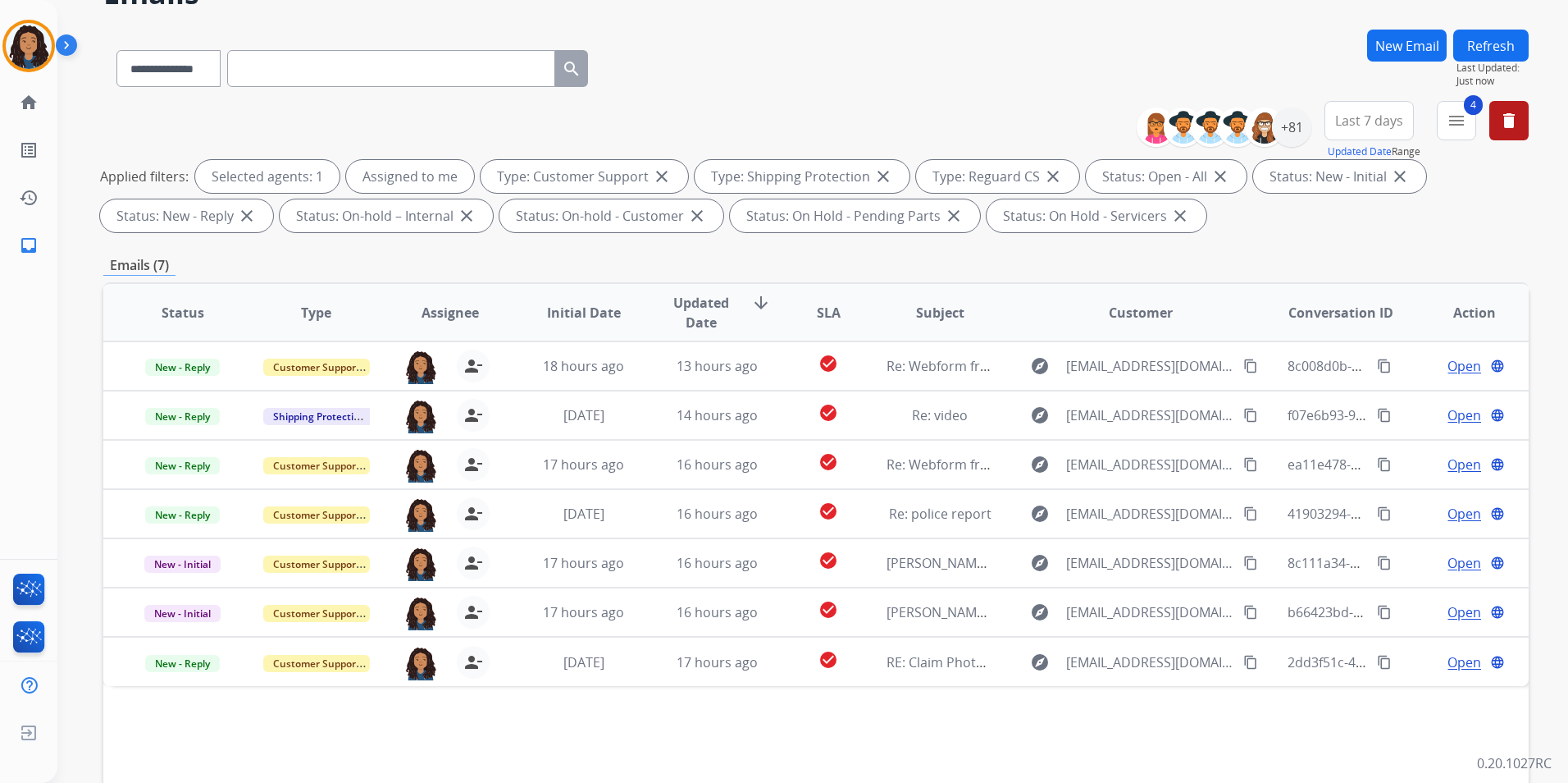
scroll to position [229, 0]
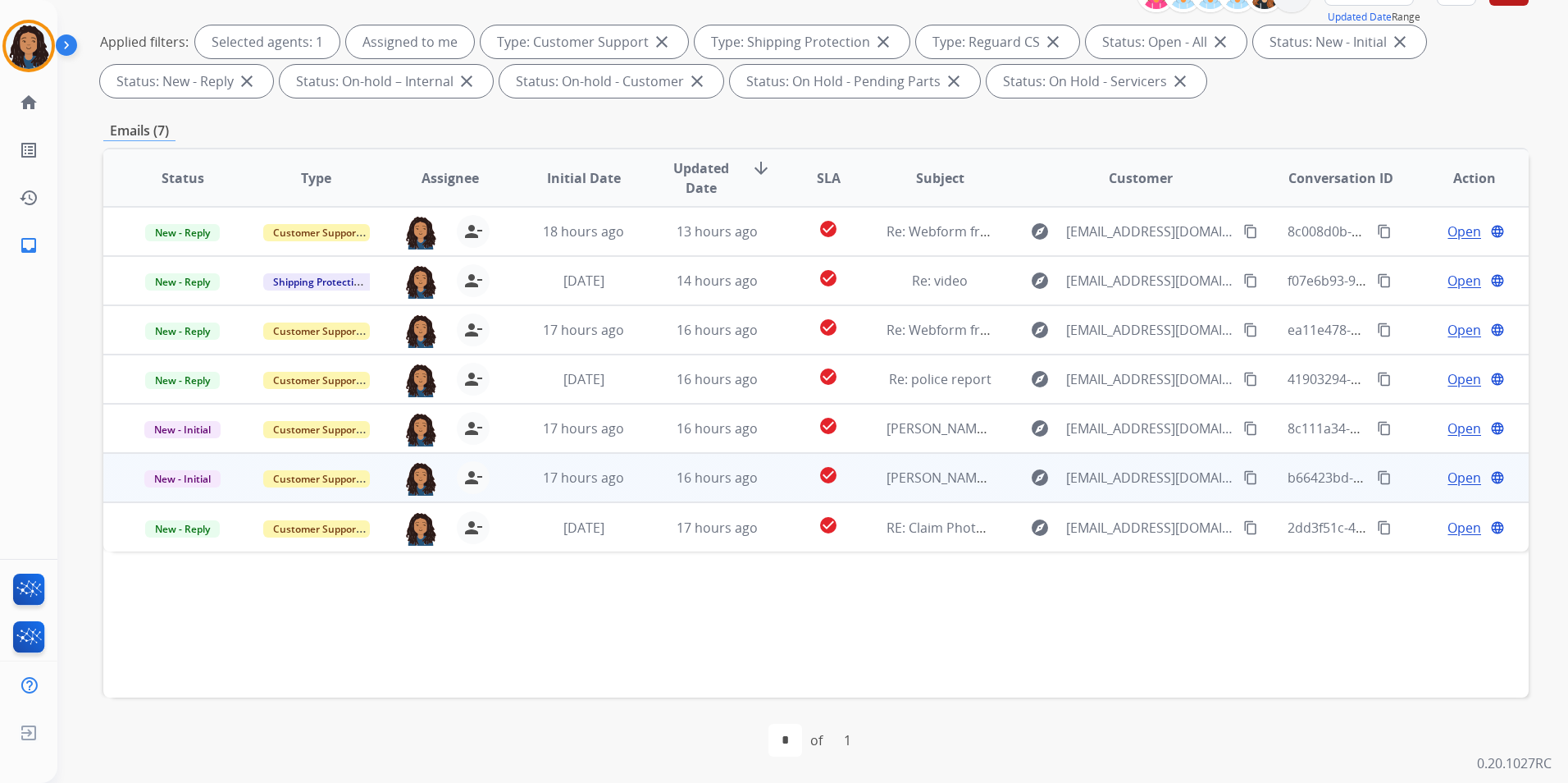
click at [1457, 476] on span "Open" at bounding box center [1464, 478] width 34 height 20
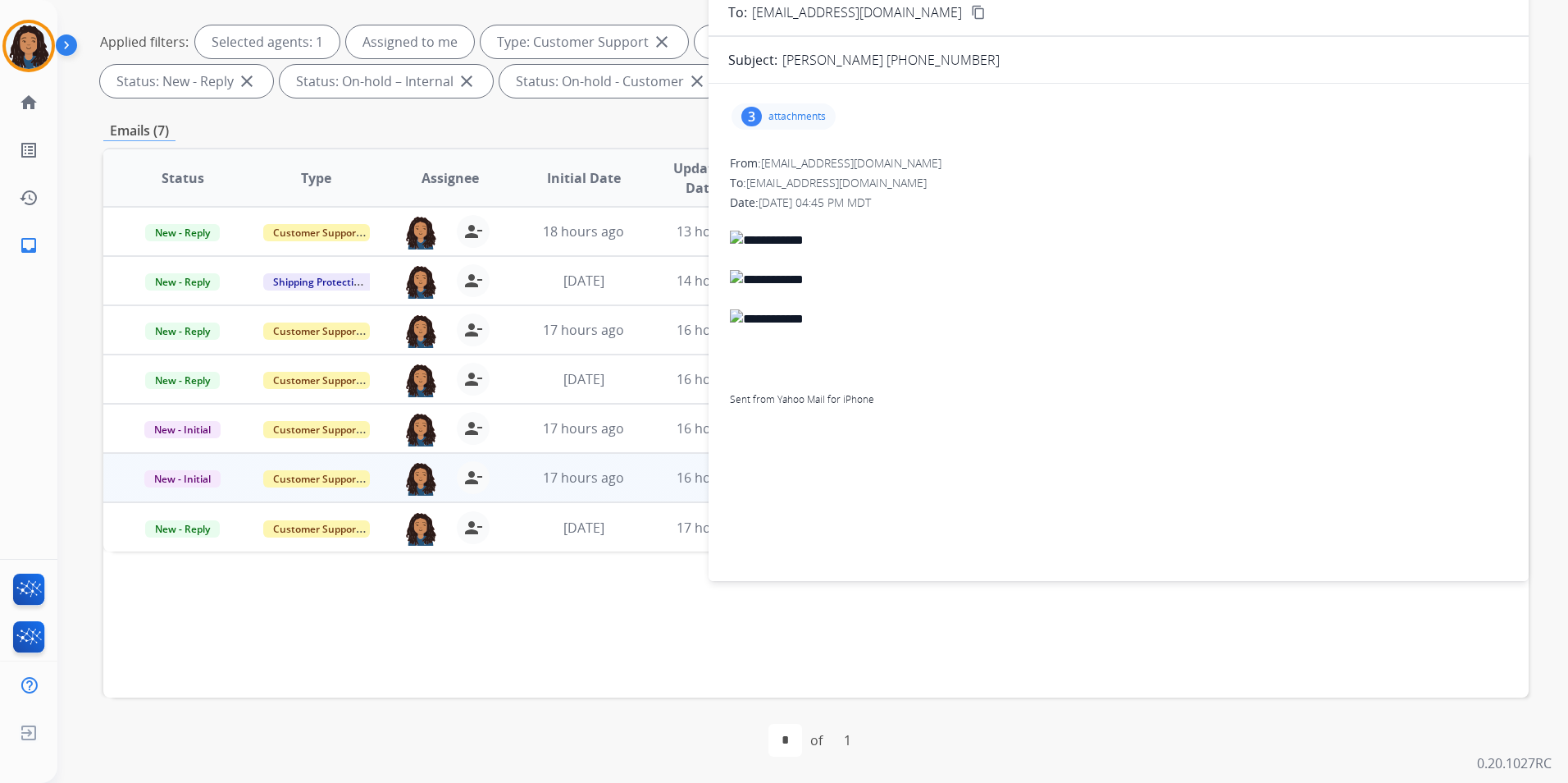
scroll to position [0, 0]
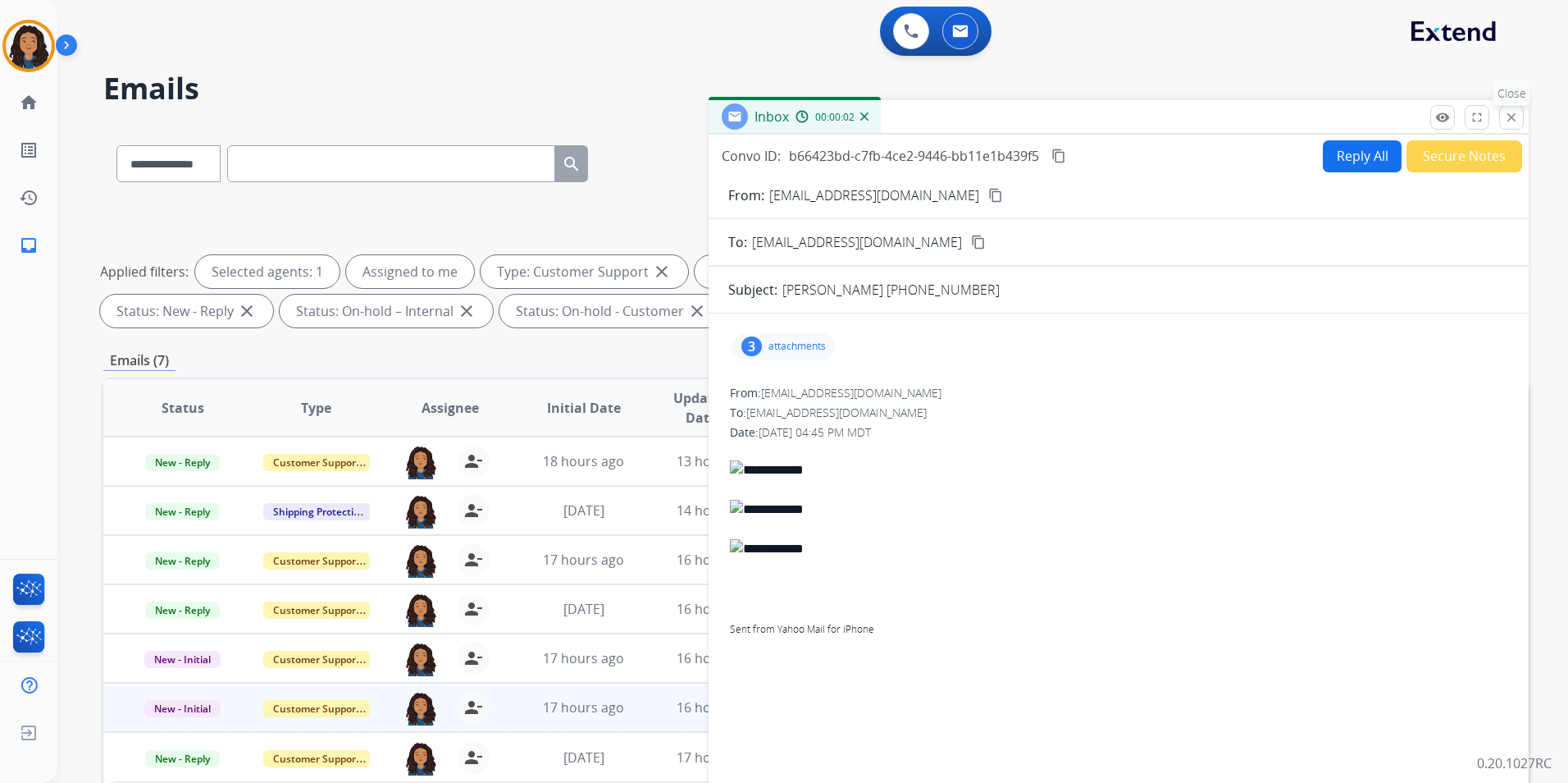
click at [1522, 120] on button "close Close" at bounding box center [1511, 117] width 25 height 25
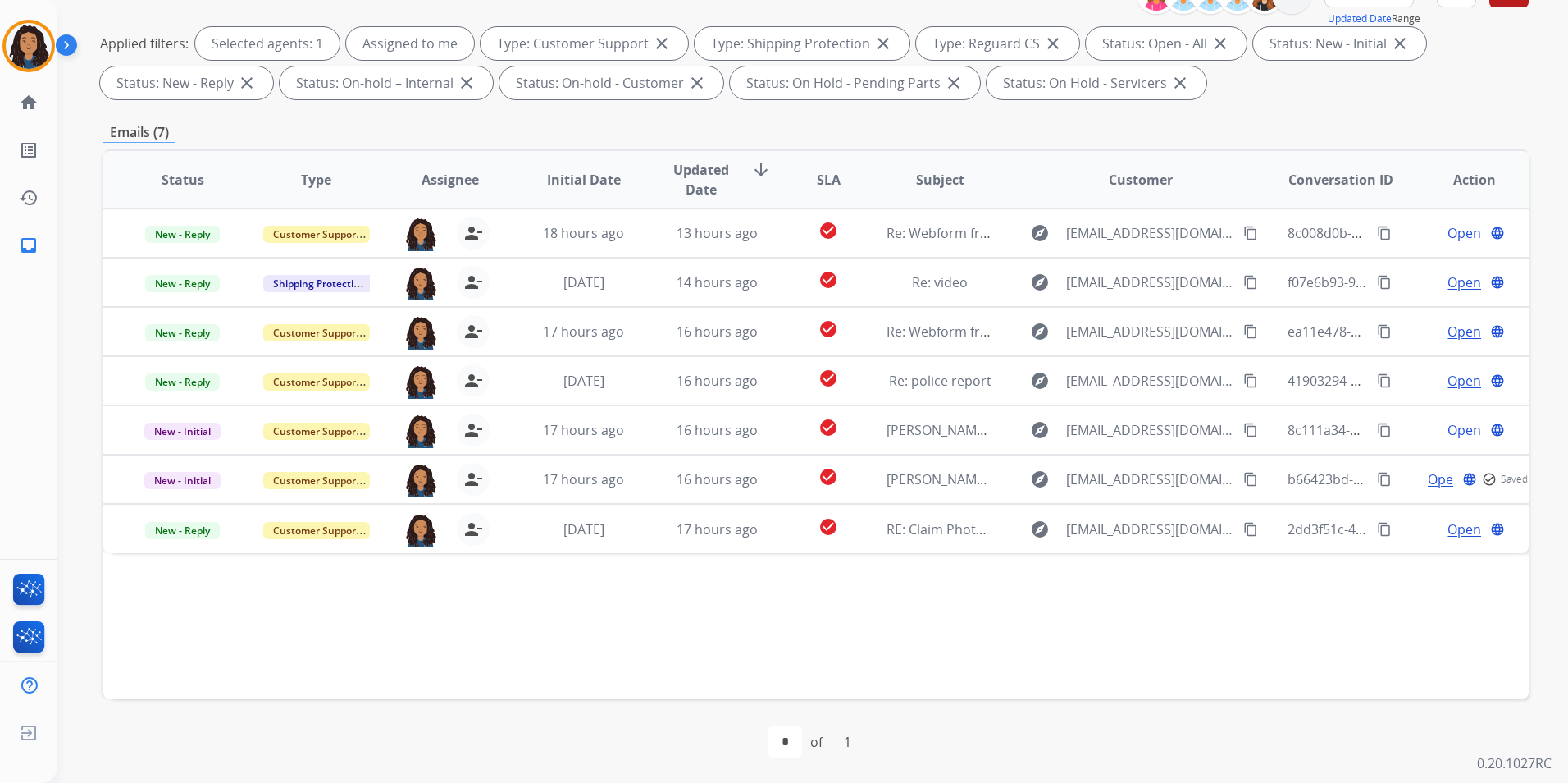
scroll to position [229, 0]
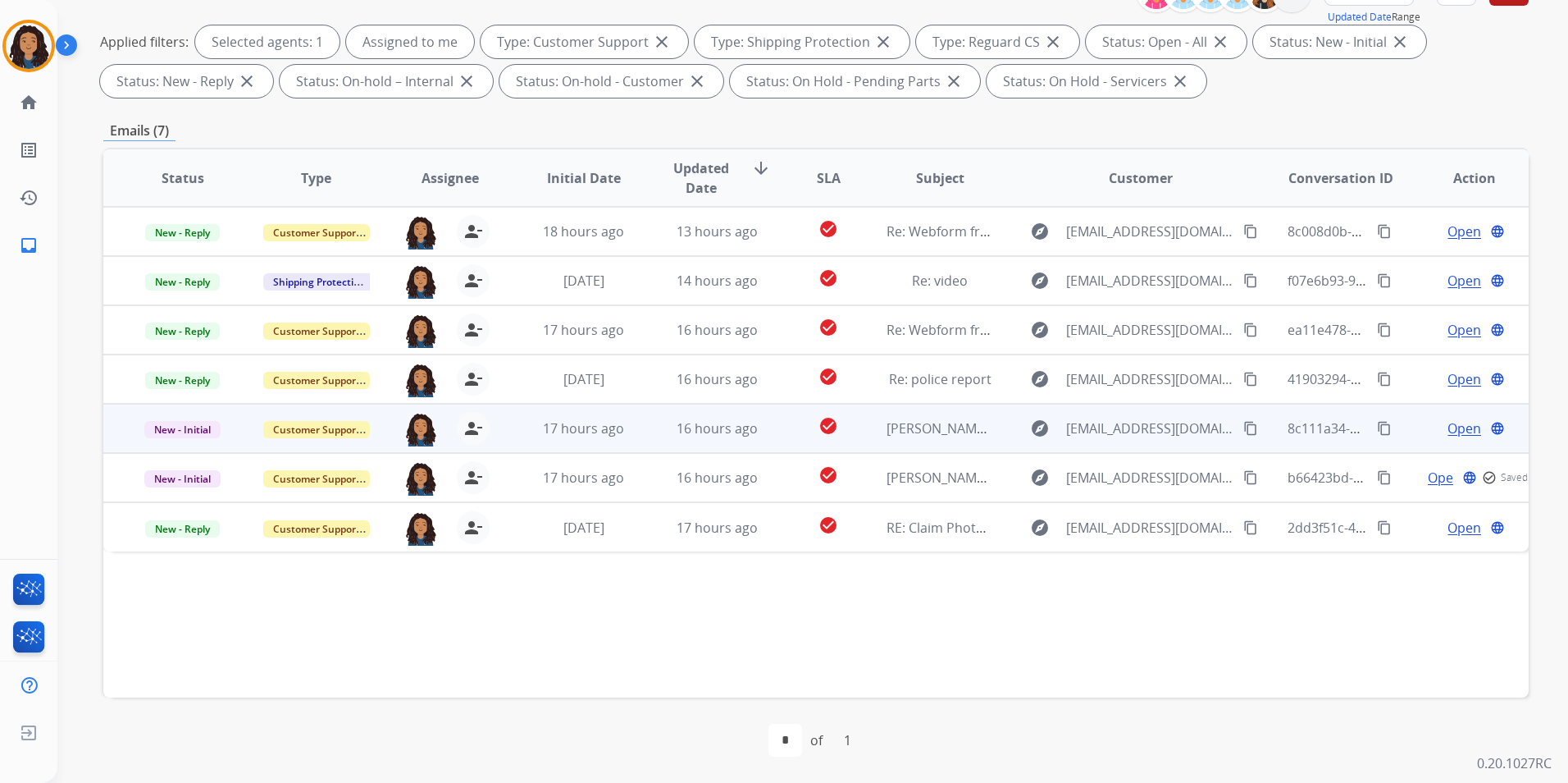
click at [1456, 426] on span "Open" at bounding box center [1464, 428] width 34 height 20
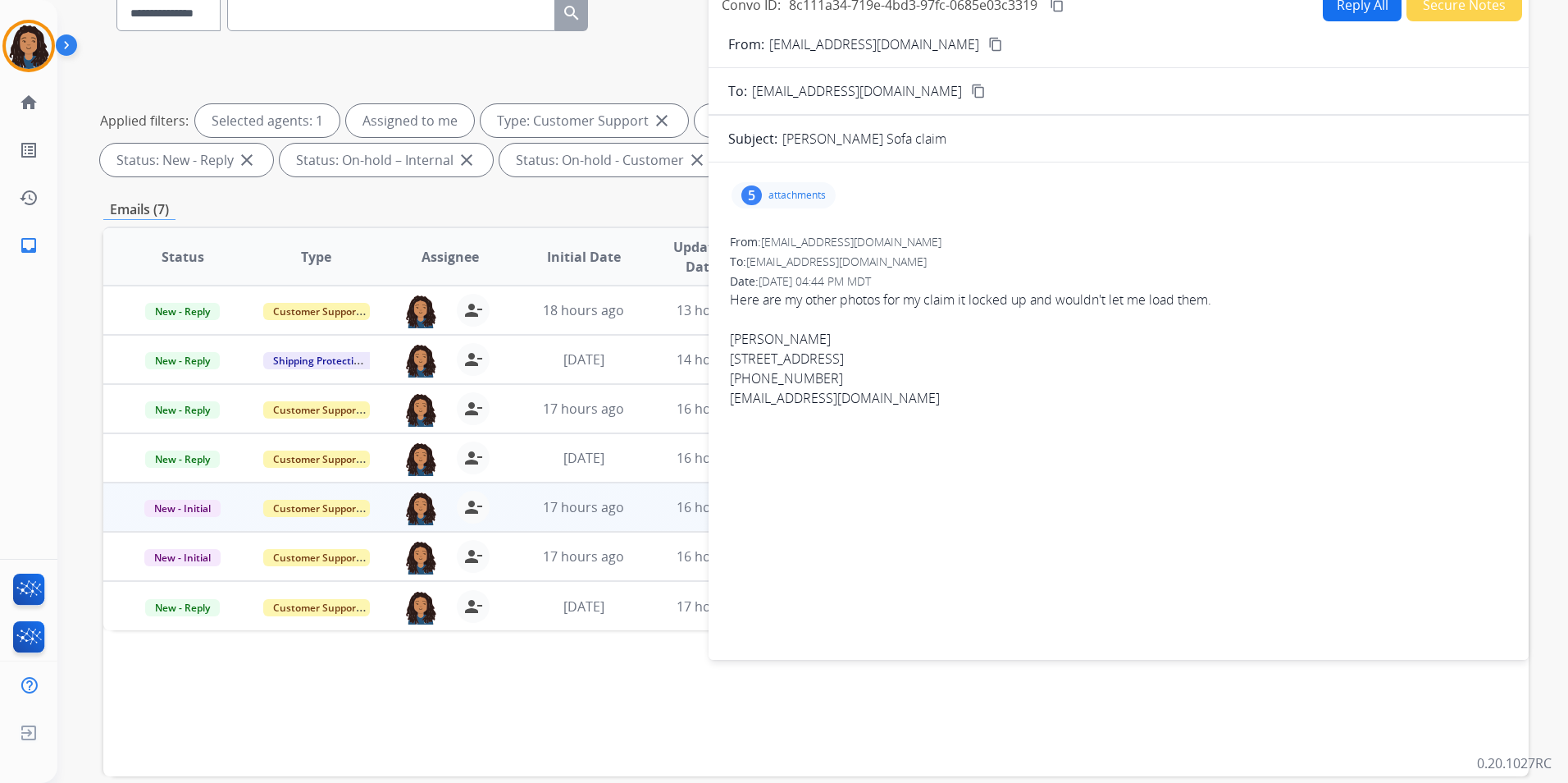
scroll to position [0, 0]
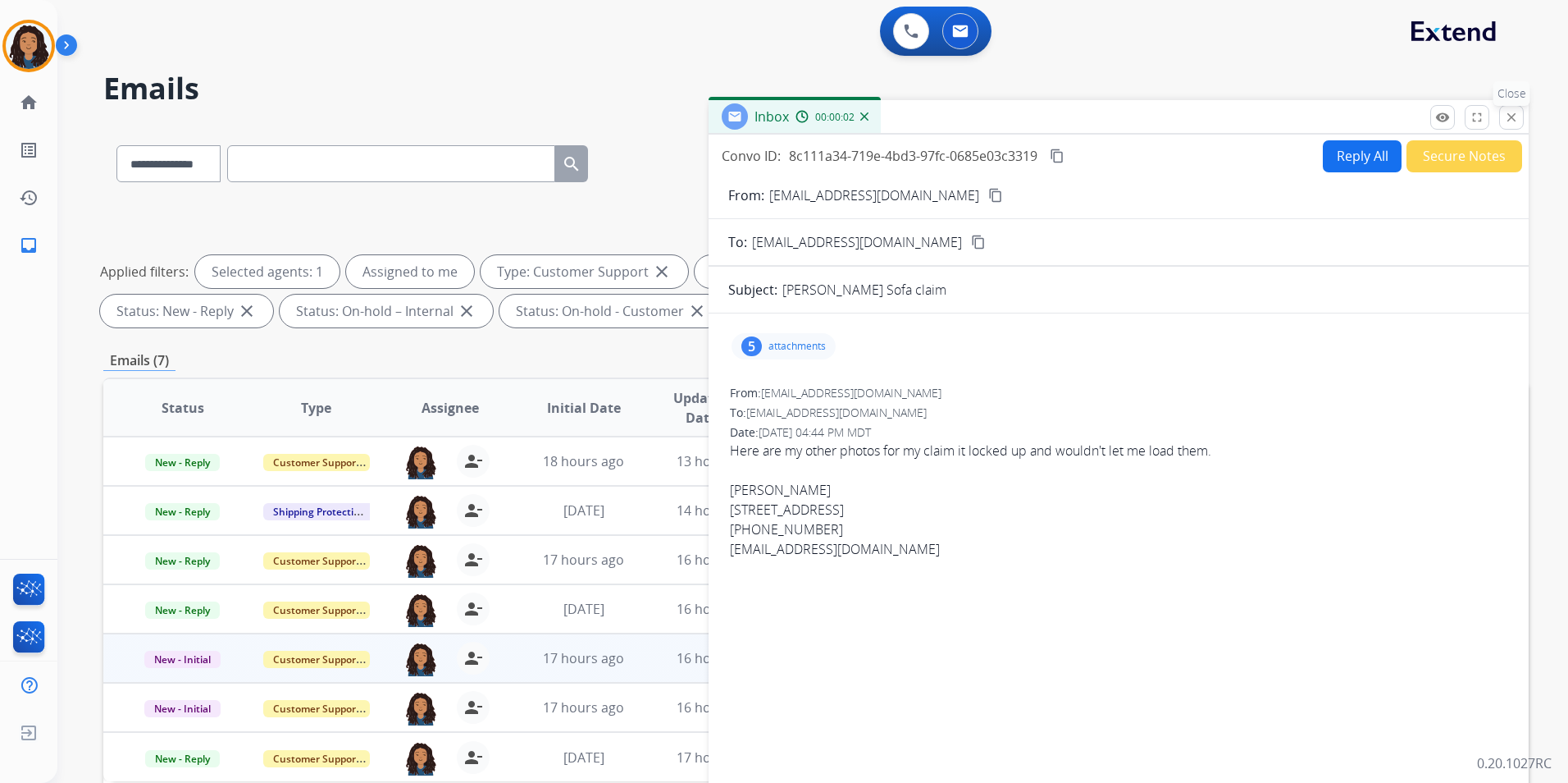
click at [1514, 130] on div "Inbox 00:00:02" at bounding box center [1118, 117] width 820 height 35
click at [1511, 120] on mat-icon "close" at bounding box center [1511, 117] width 14 height 14
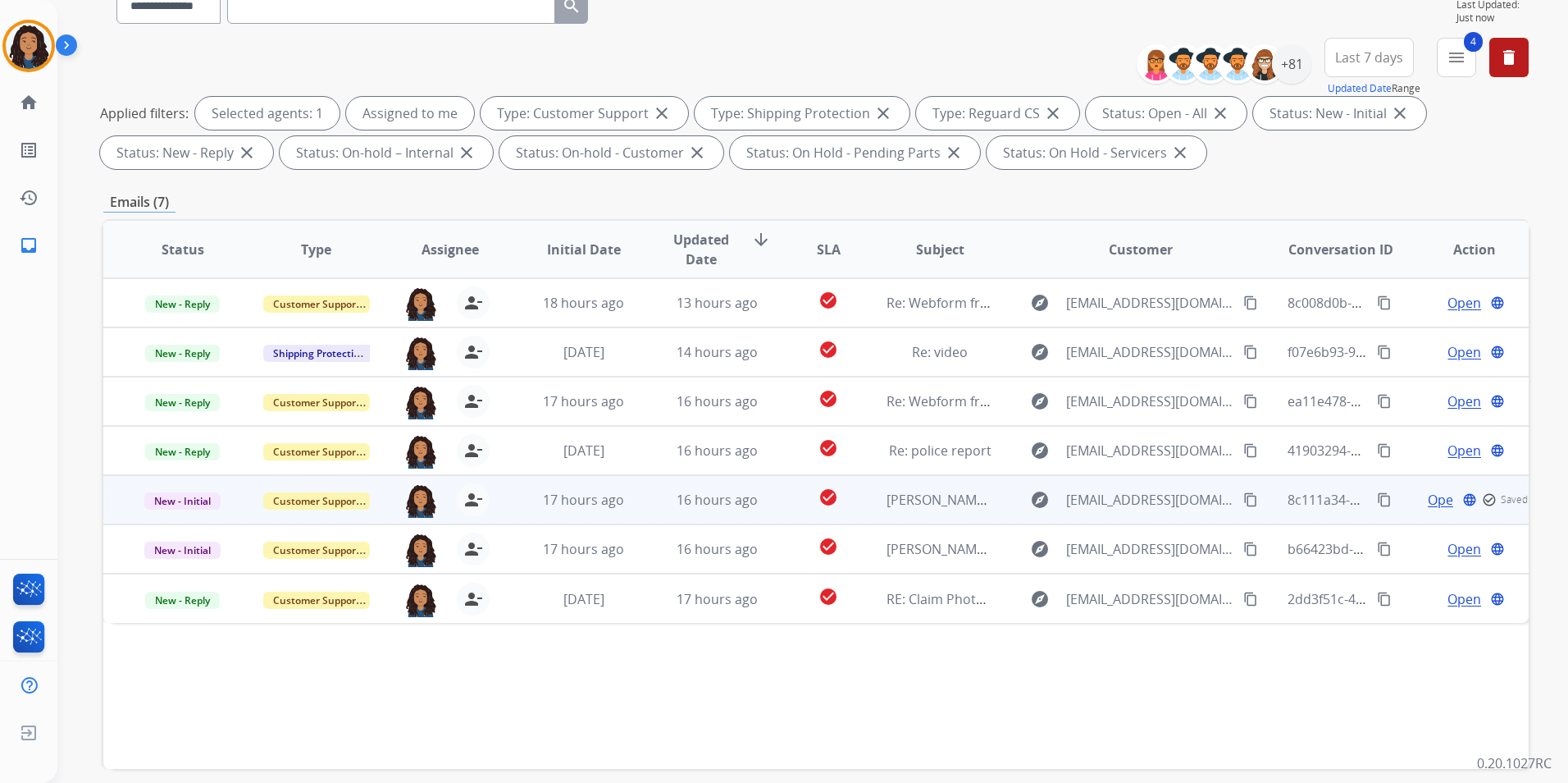
scroll to position [164, 0]
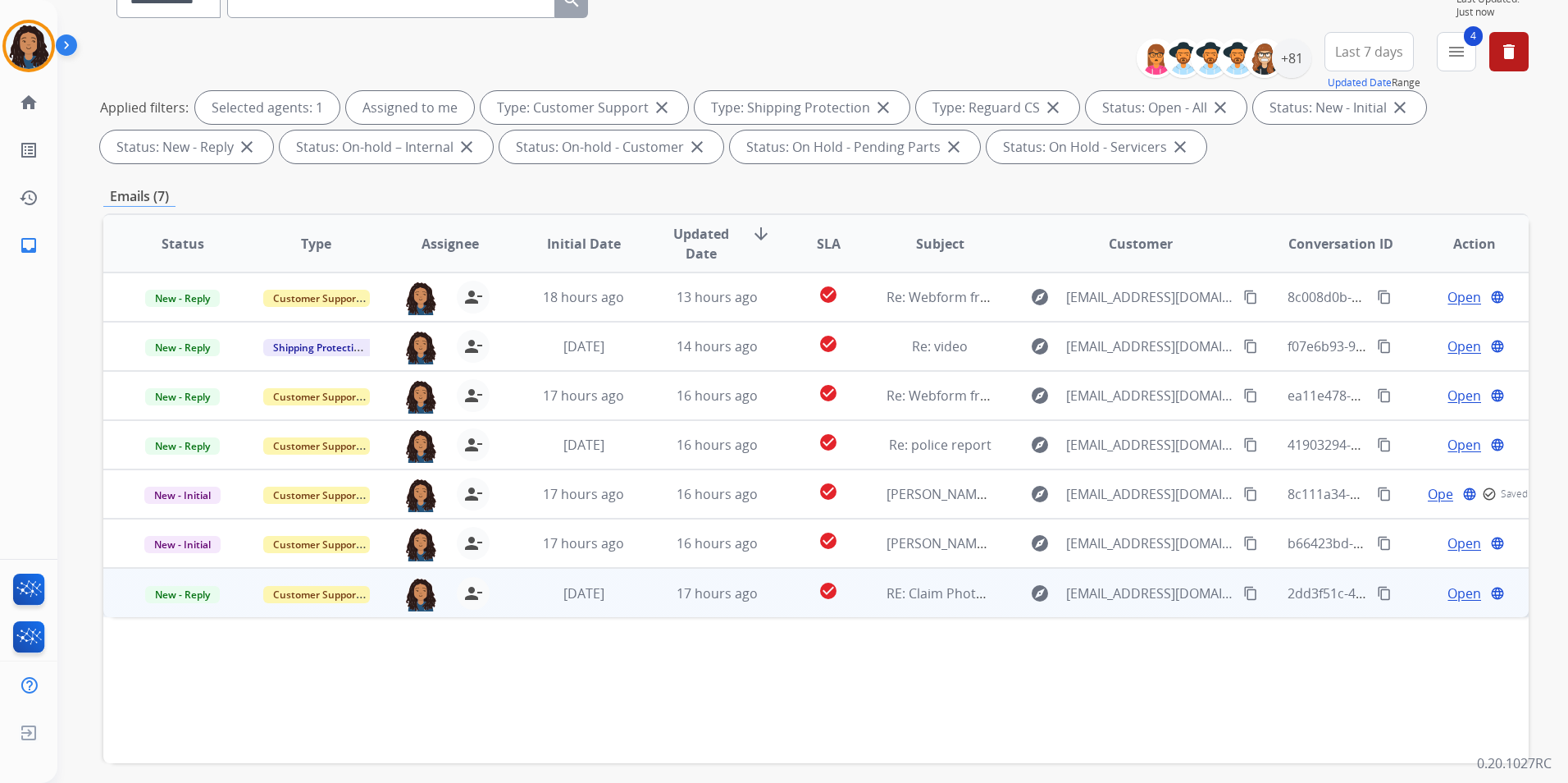
click at [1459, 594] on span "Open" at bounding box center [1464, 593] width 34 height 20
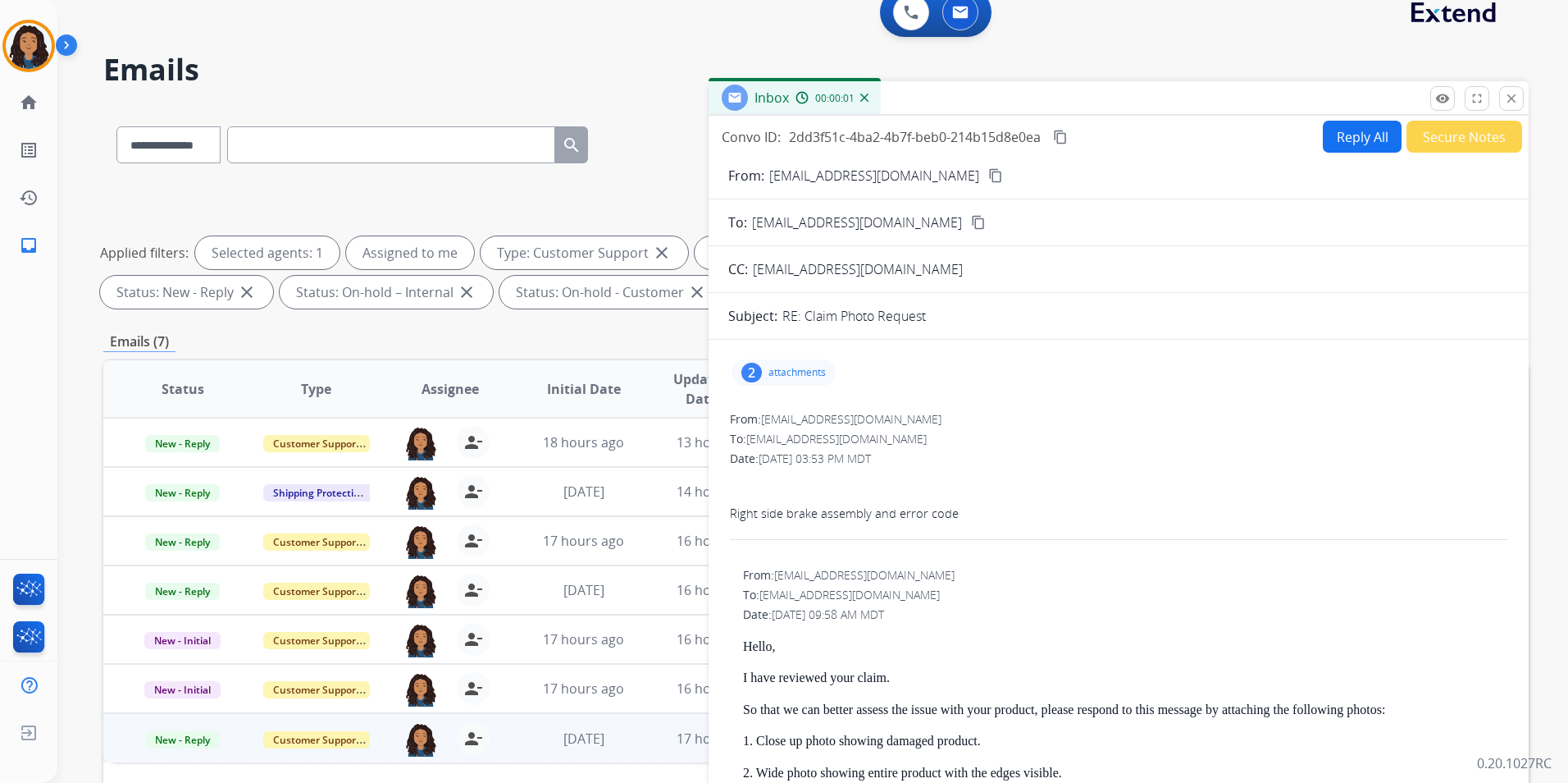
scroll to position [0, 0]
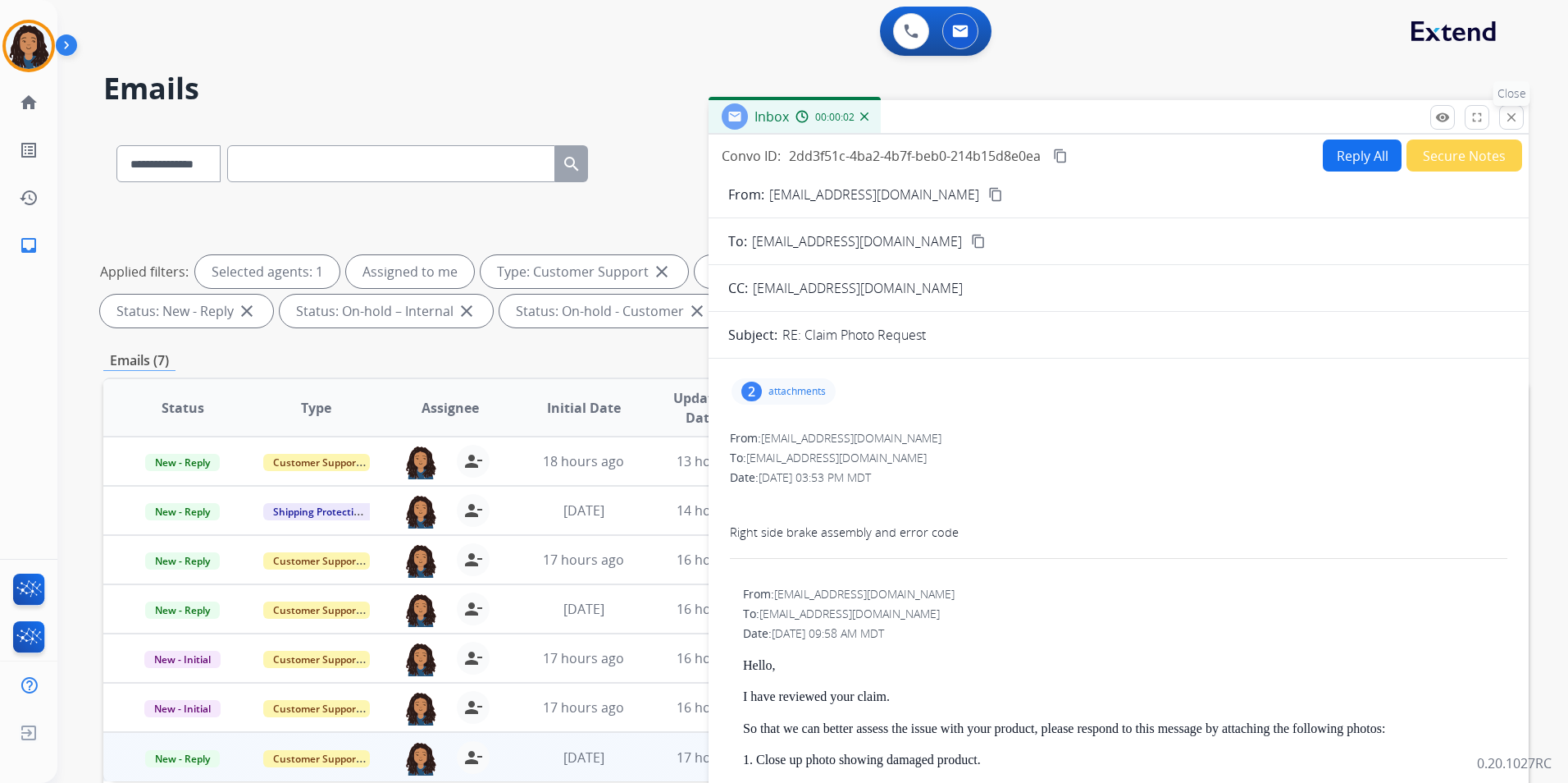
click at [1503, 118] on button "close Close" at bounding box center [1511, 117] width 25 height 25
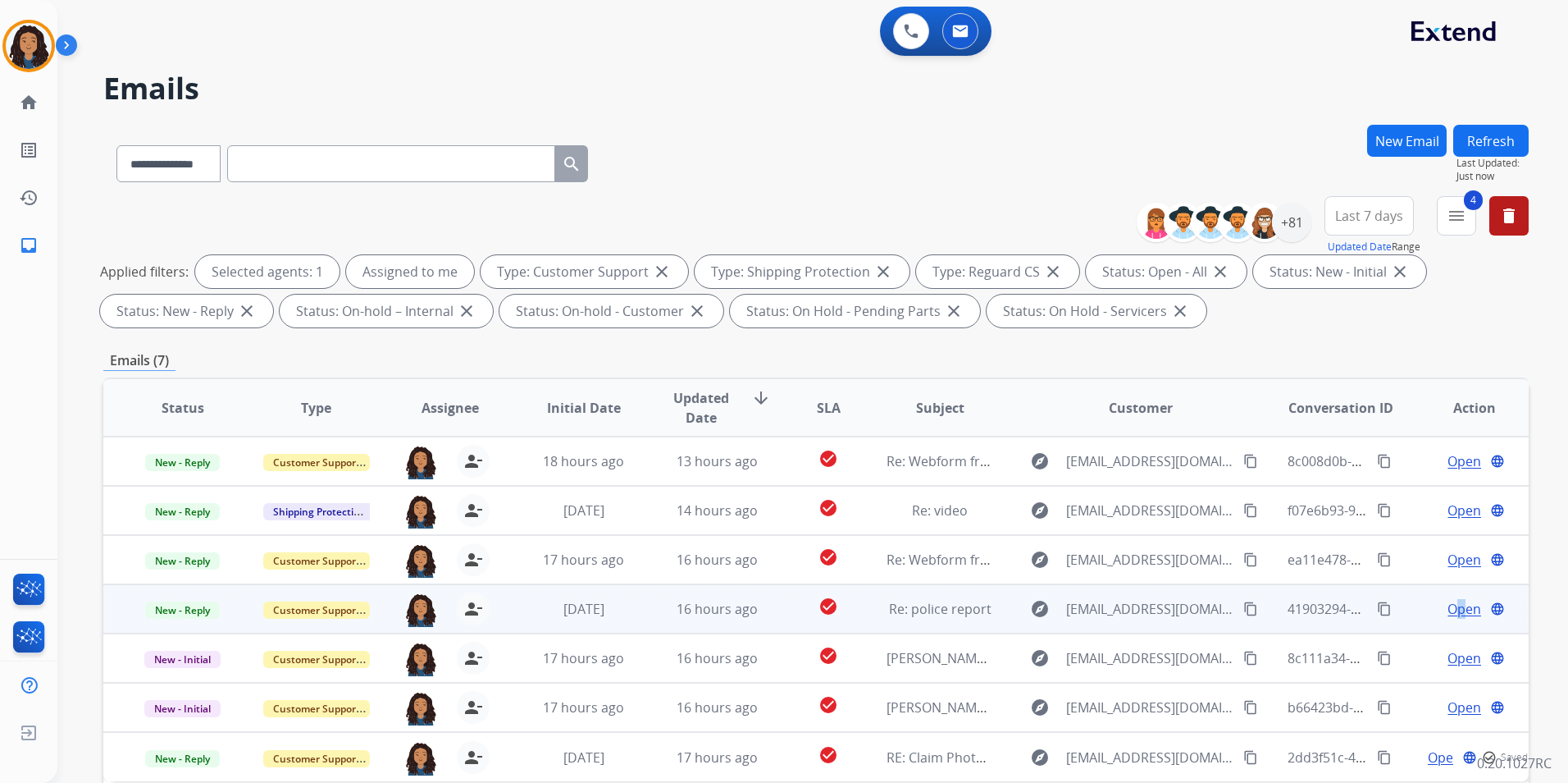
click at [1450, 608] on span "Open" at bounding box center [1464, 608] width 34 height 20
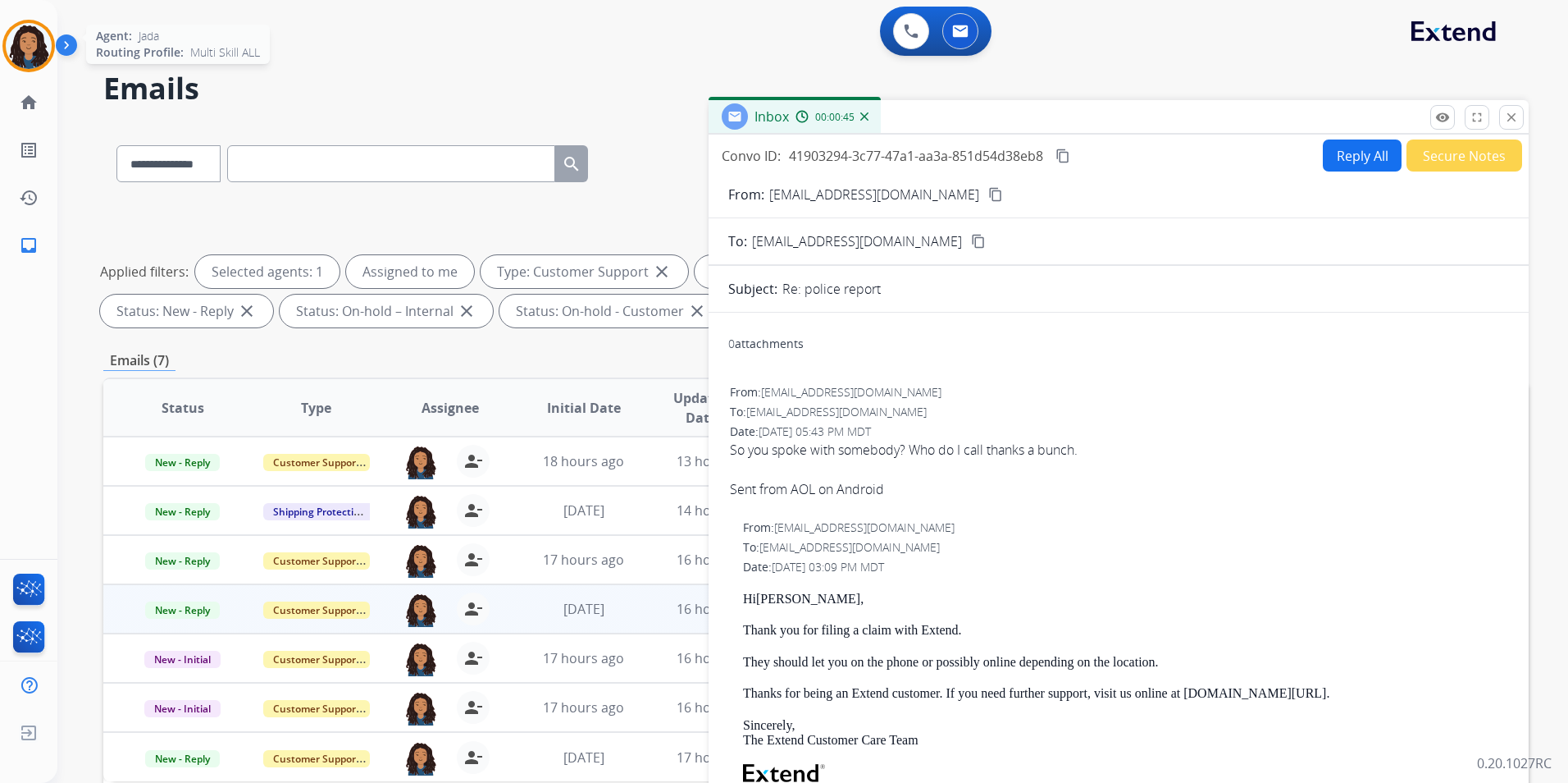
click at [29, 41] on img at bounding box center [29, 46] width 46 height 46
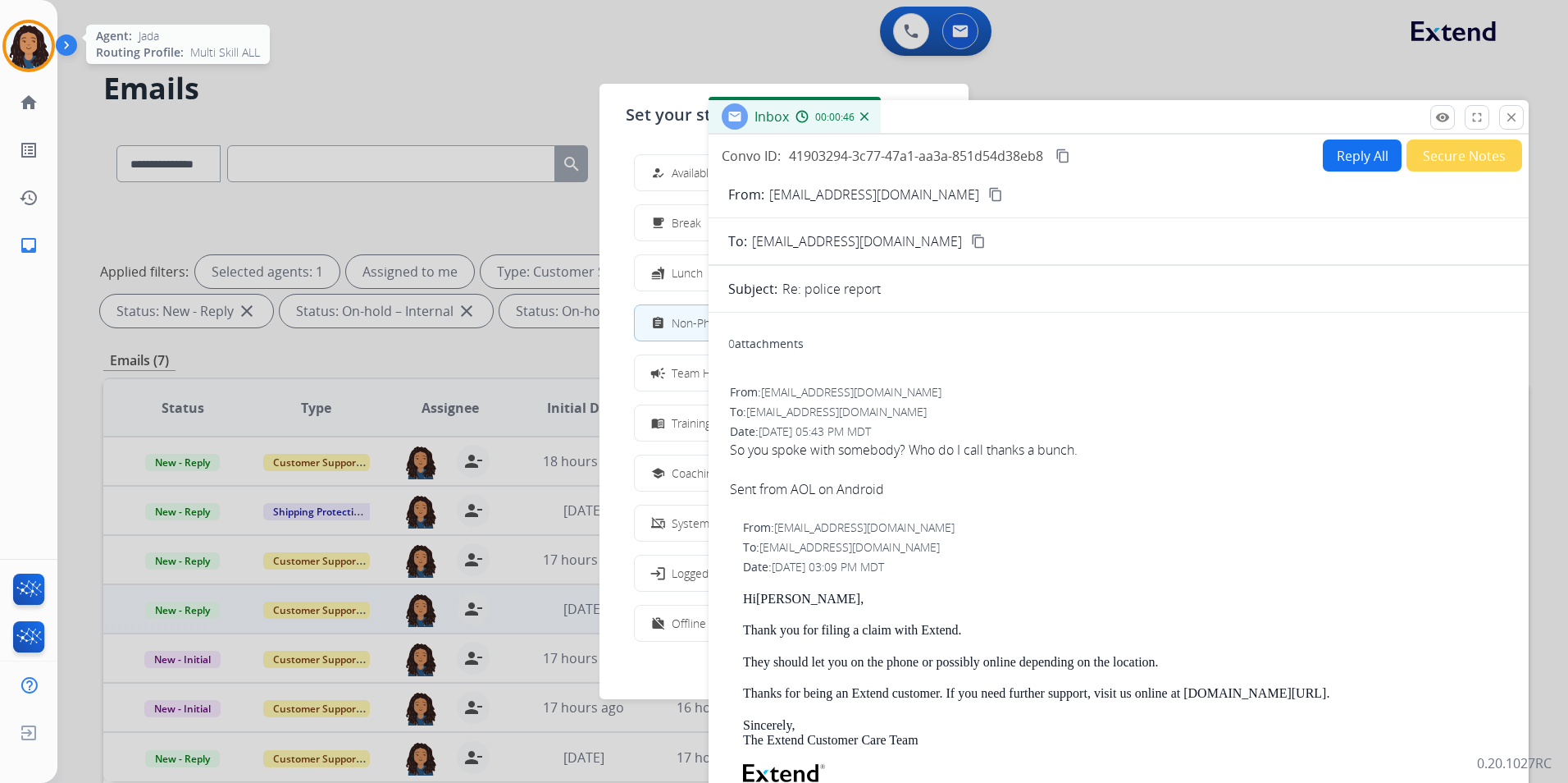
click at [29, 41] on img at bounding box center [29, 46] width 46 height 46
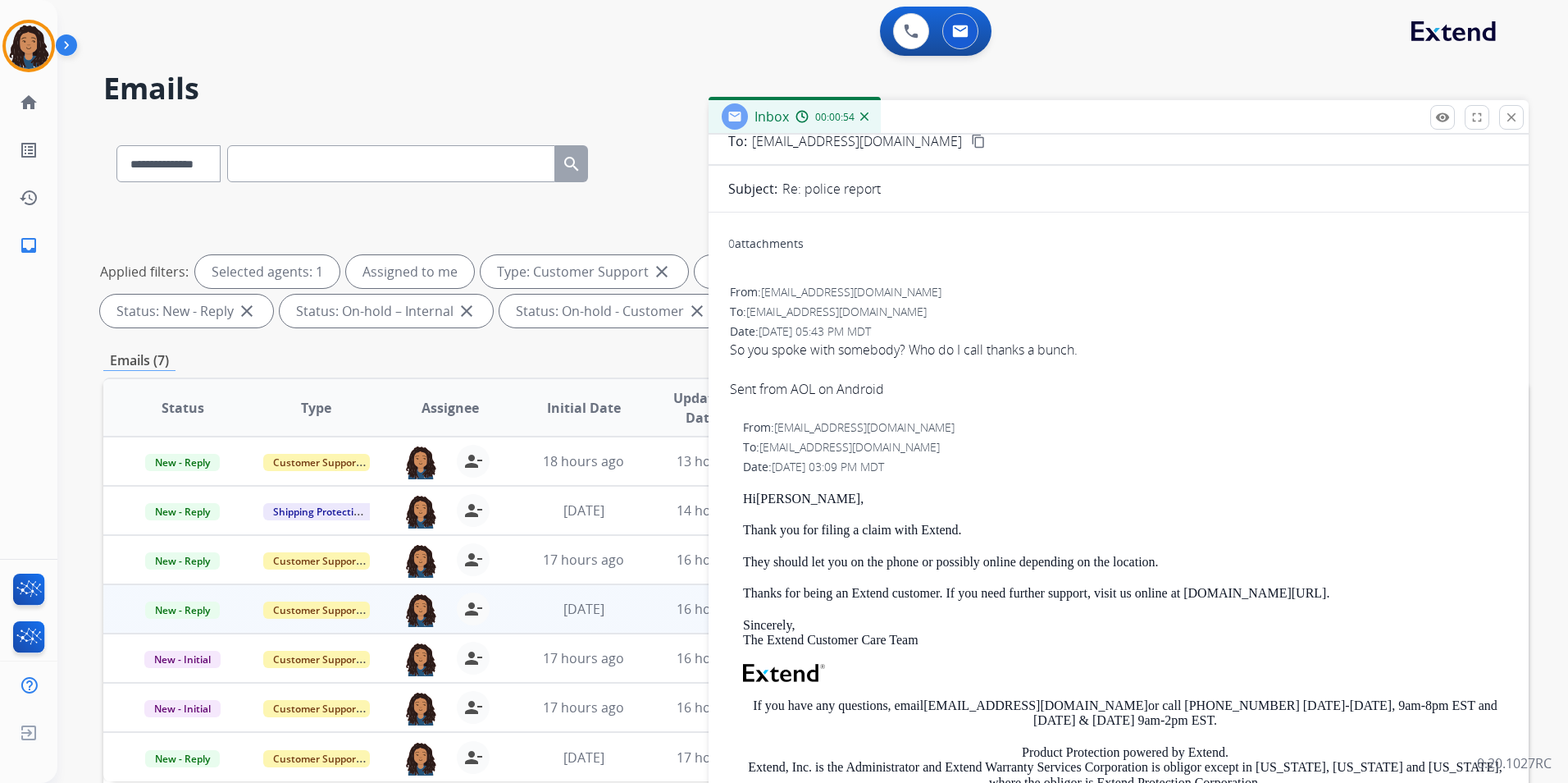
scroll to position [83, 0]
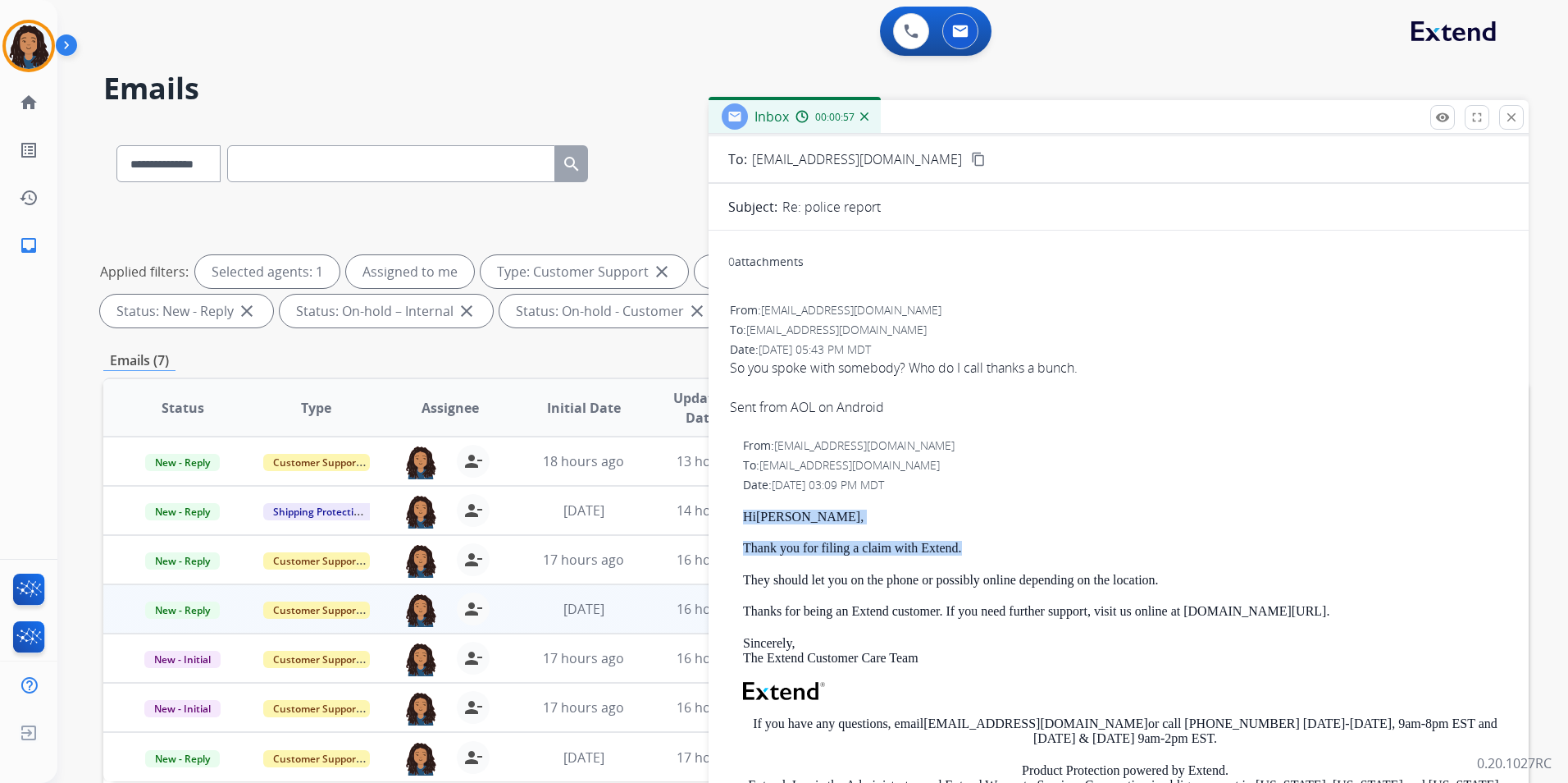
drag, startPoint x: 739, startPoint y: 516, endPoint x: 1071, endPoint y: 547, distance: 333.4
click at [1071, 547] on div "From: support@extend.com To: pikus38@aol.com Date: 09/11/2025 - 03:09 PM MDT Hi…" at bounding box center [1118, 680] width 781 height 490
drag, startPoint x: 1071, startPoint y: 547, endPoint x: 950, endPoint y: 554, distance: 121.2
copy div "Hi Cindy , Thank you for filing a claim with Extend."
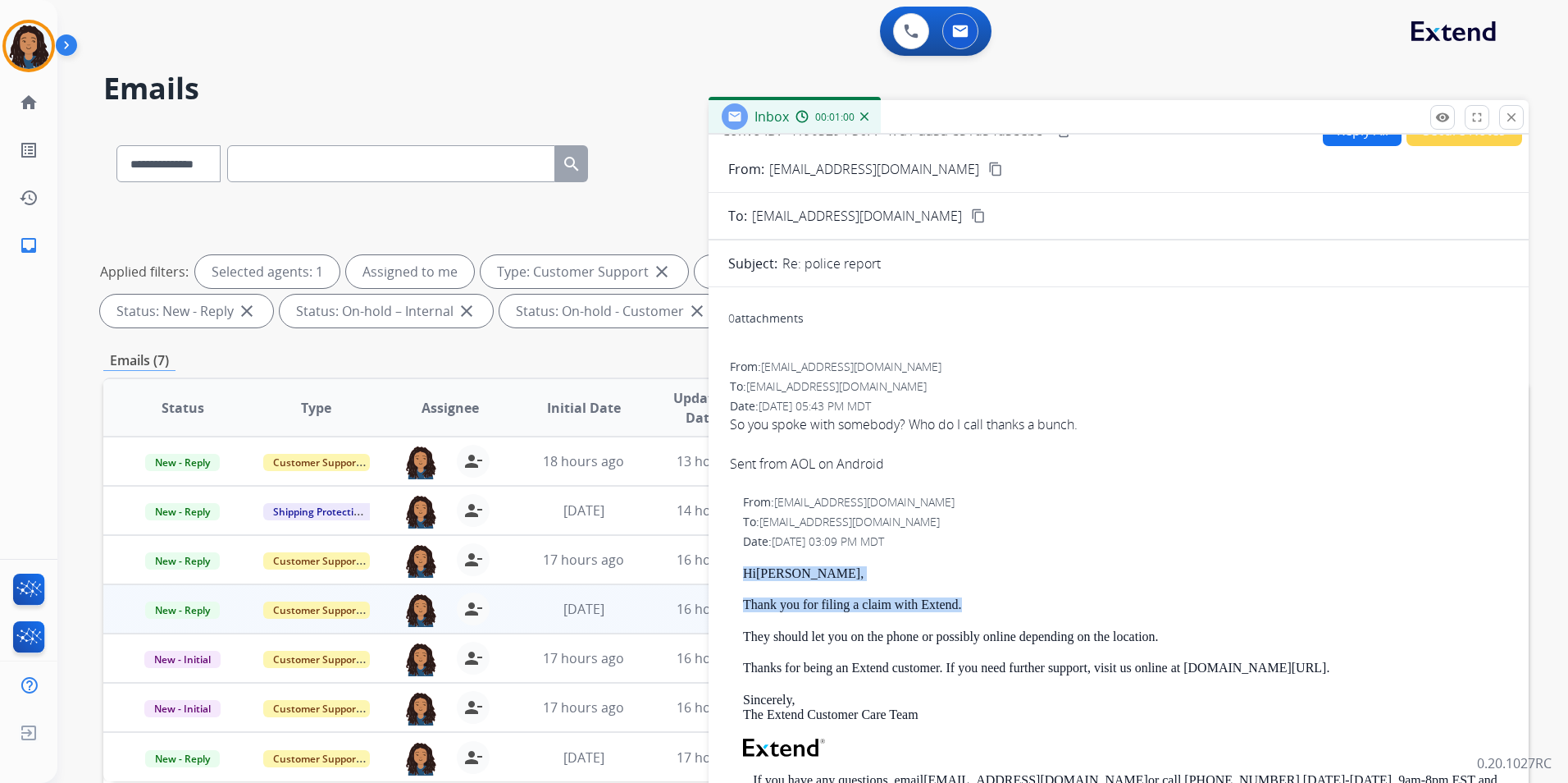
scroll to position [0, 0]
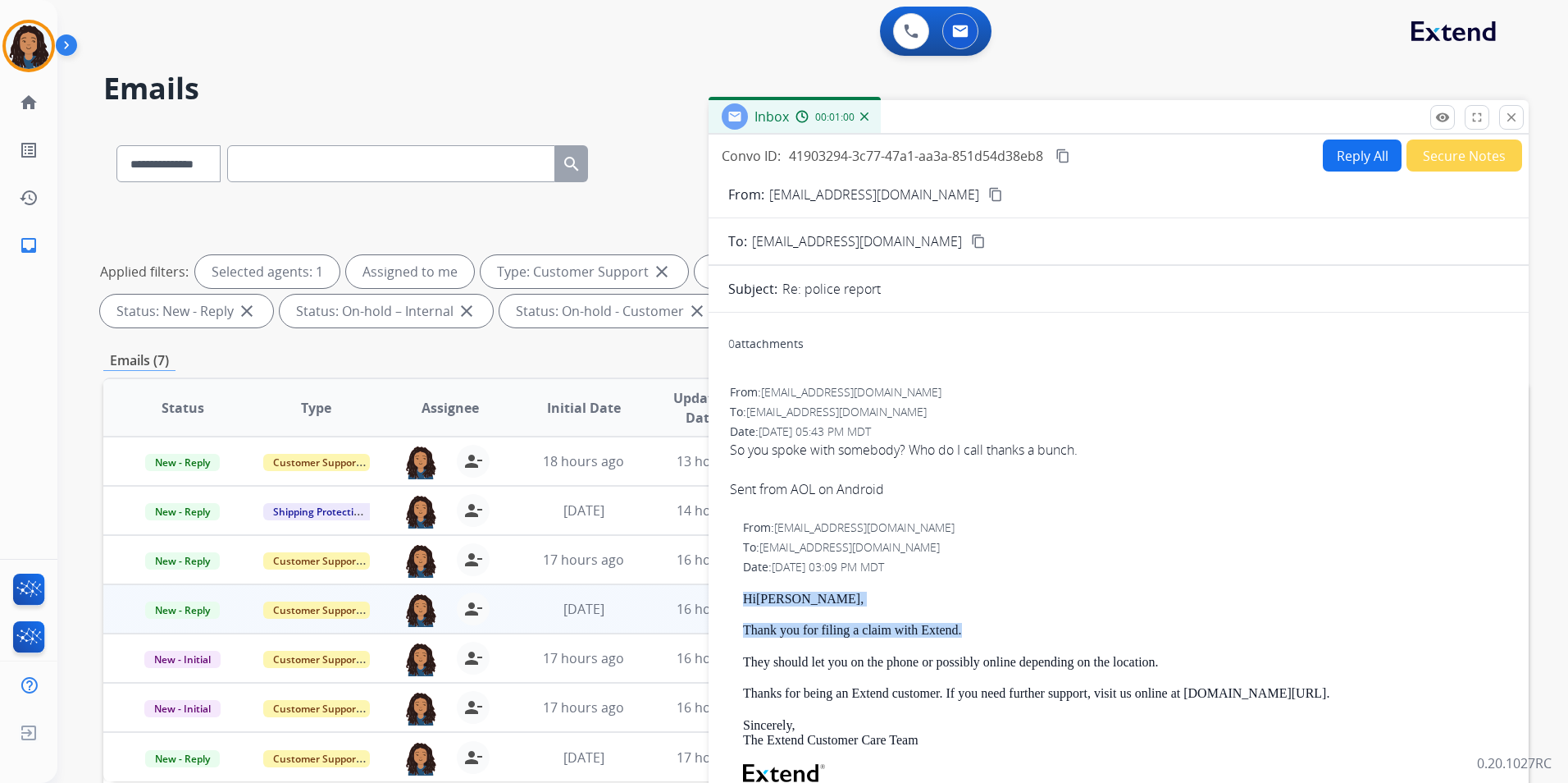
click at [1349, 163] on button "Reply All" at bounding box center [1363, 154] width 79 height 32
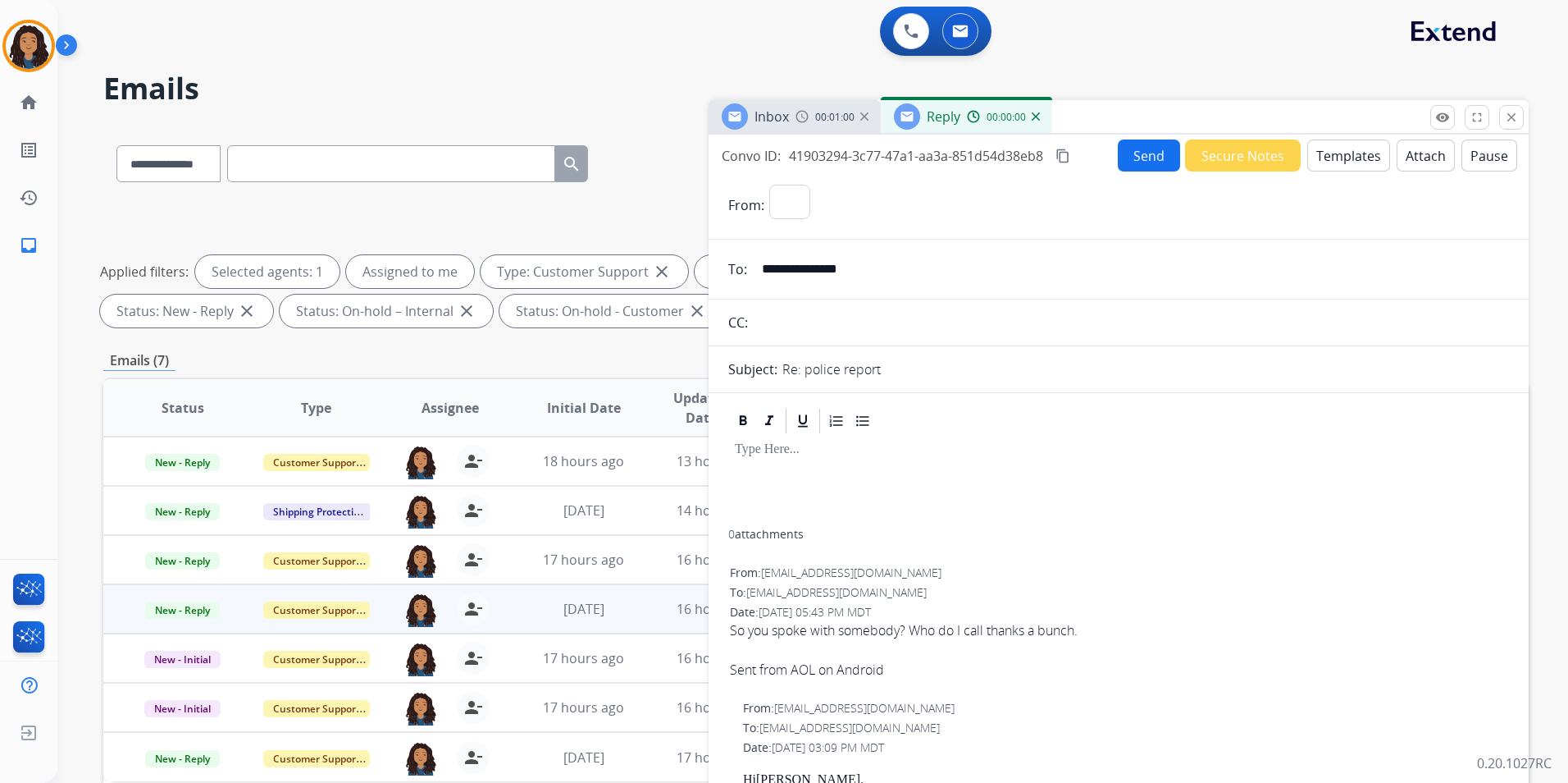
click at [1349, 163] on button "Templates" at bounding box center [1348, 154] width 82 height 32
select select "**********"
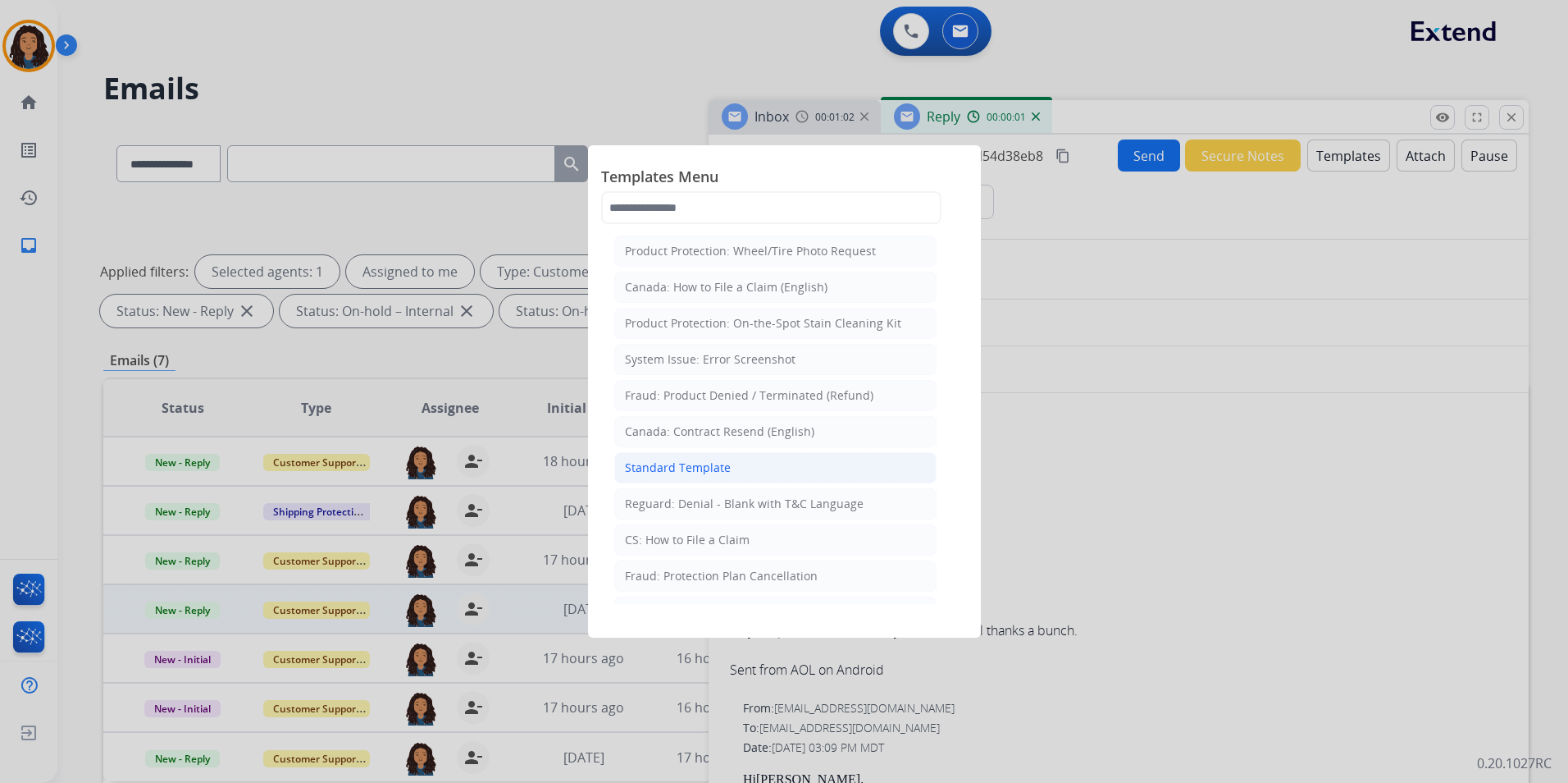
click at [786, 460] on li "Standard Template" at bounding box center [776, 467] width 322 height 32
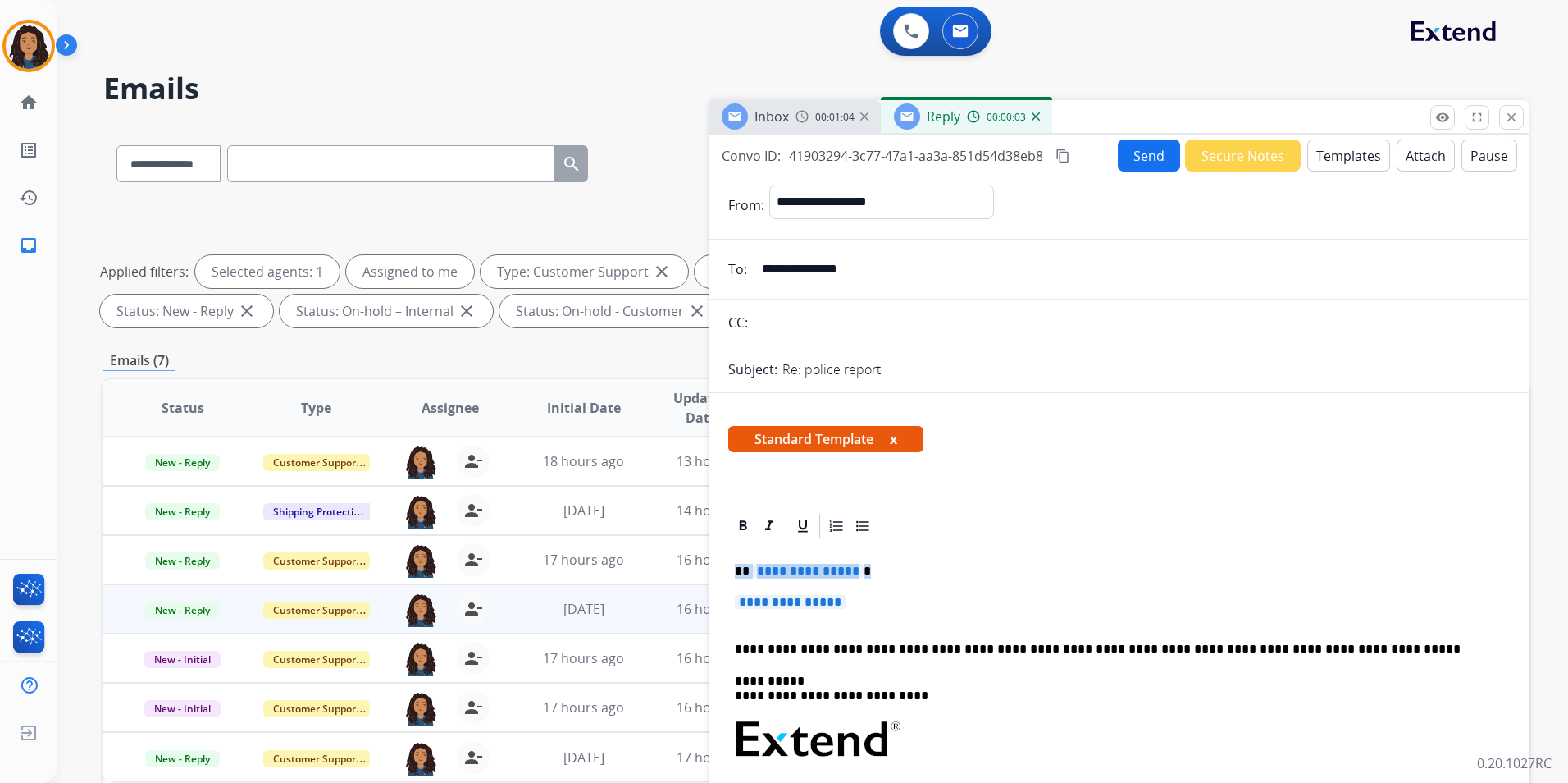
drag, startPoint x: 734, startPoint y: 565, endPoint x: 887, endPoint y: 608, distance: 158.9
click at [887, 608] on div "**********" at bounding box center [1118, 789] width 781 height 495
paste div
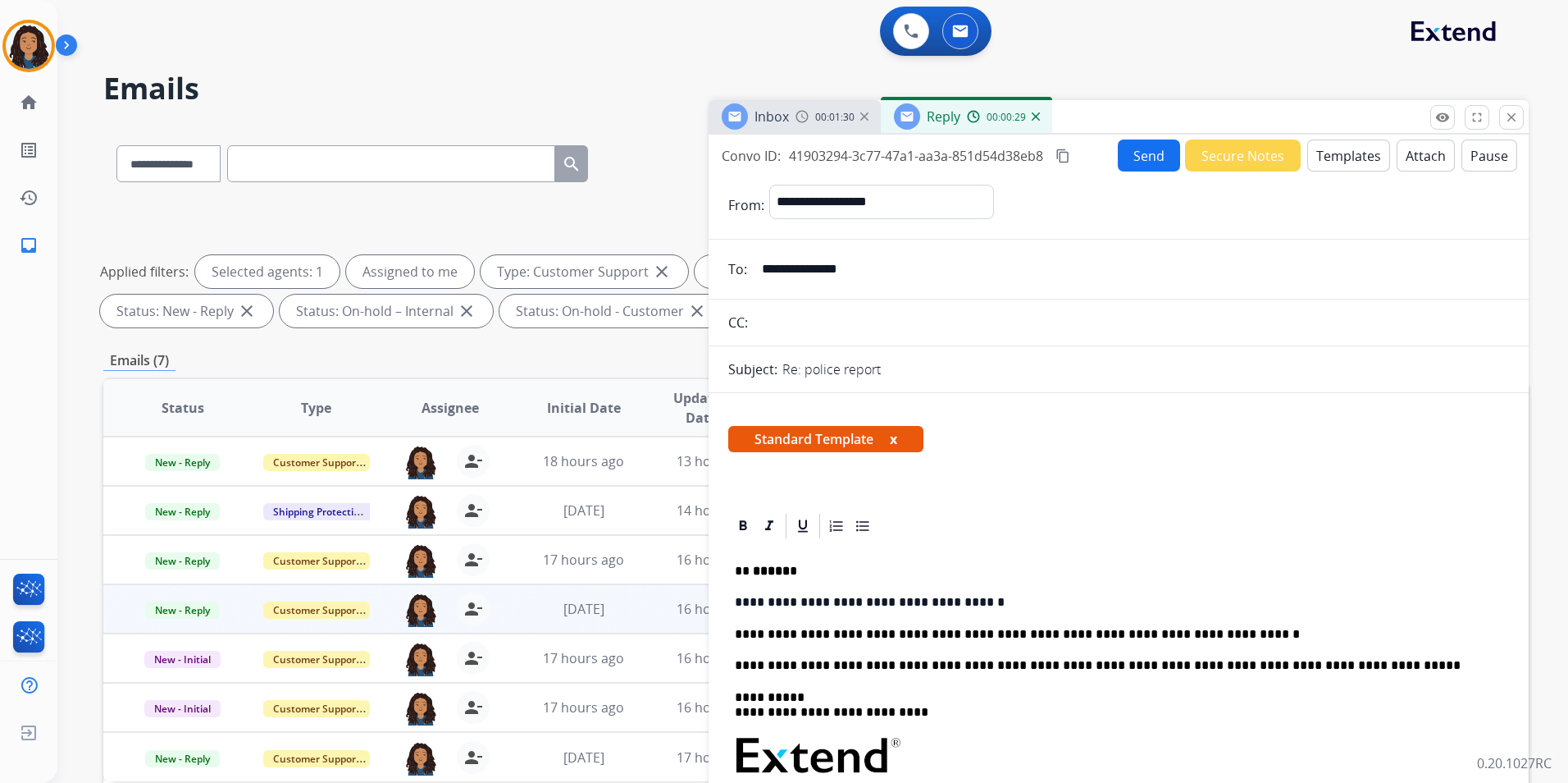
click at [1135, 169] on button "Send" at bounding box center [1149, 154] width 62 height 32
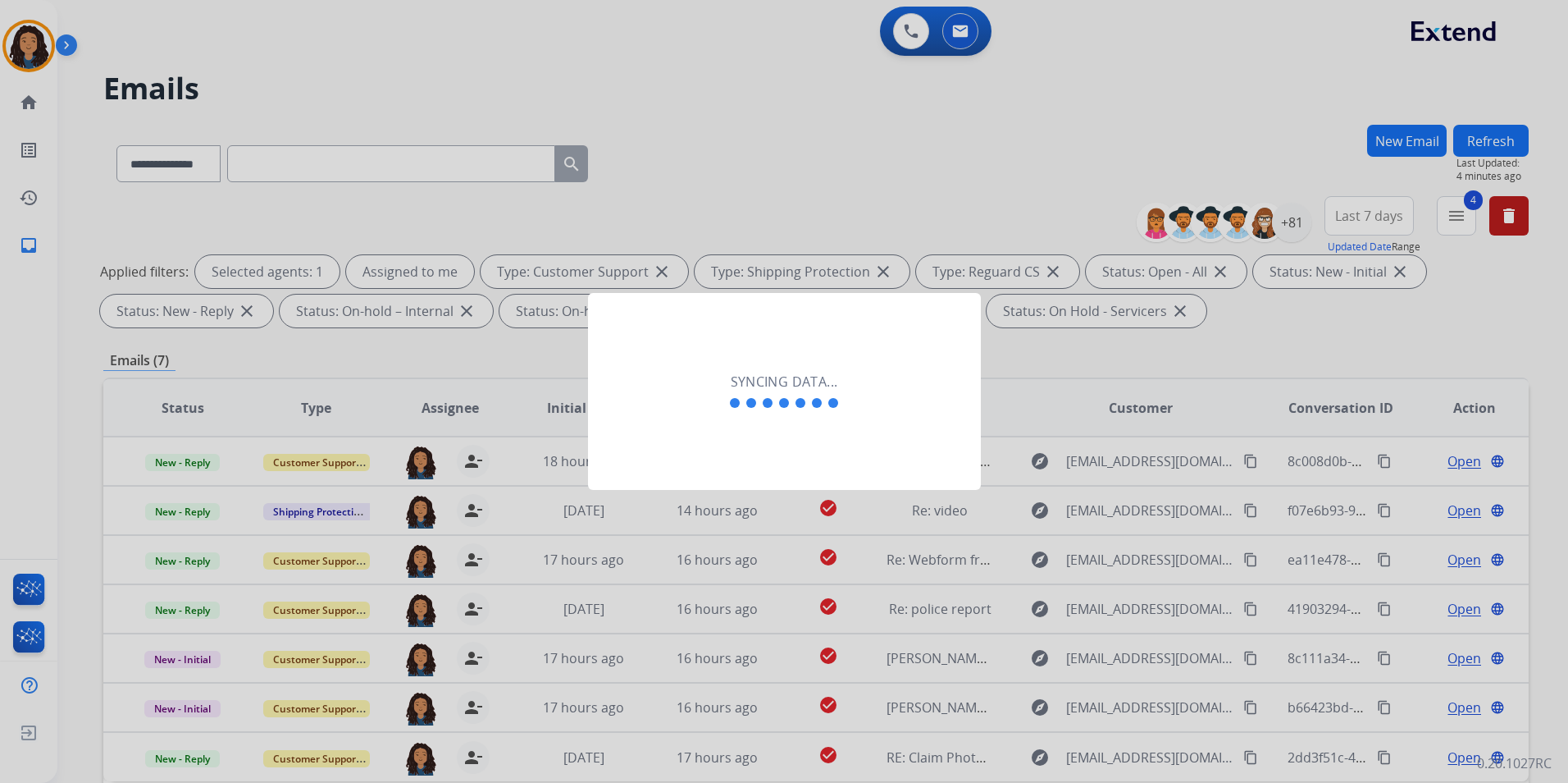
drag, startPoint x: 399, startPoint y: 621, endPoint x: 325, endPoint y: 445, distance: 190.9
click at [348, 510] on div at bounding box center [784, 392] width 1568 height 783
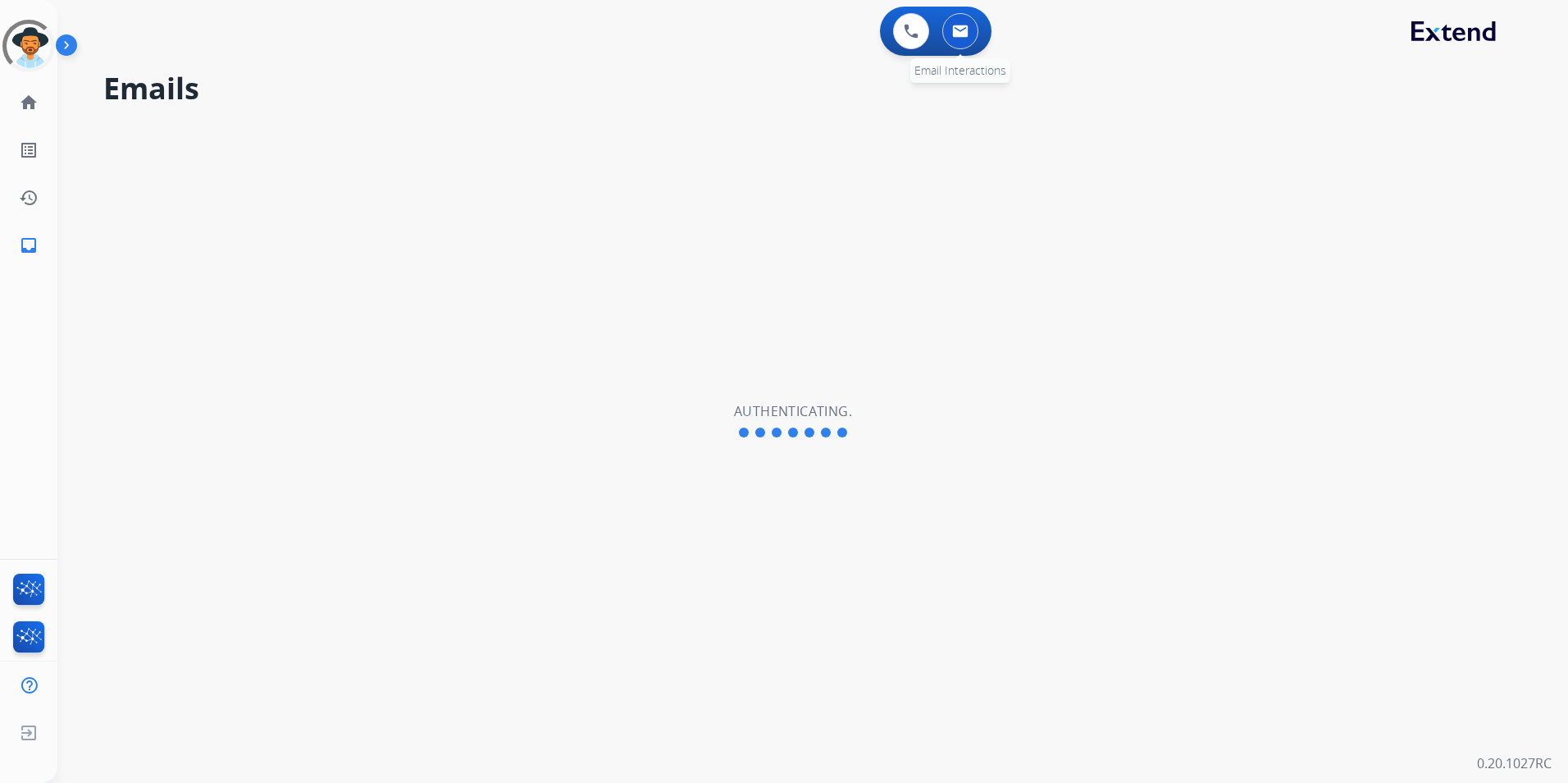
select select "**********"
click at [976, 36] on button at bounding box center [961, 32] width 36 height 36
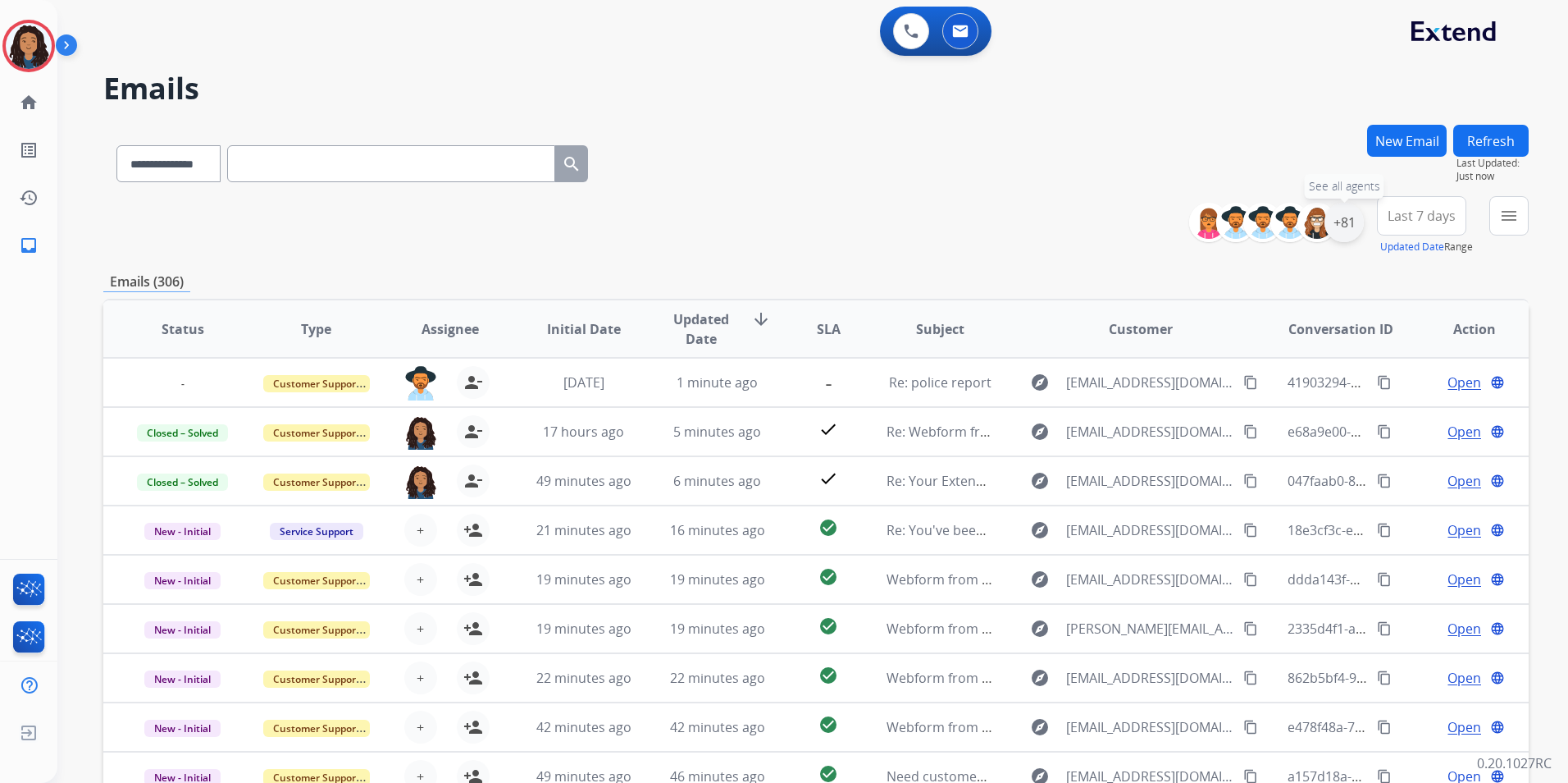
click at [1341, 226] on div "+81" at bounding box center [1344, 222] width 39 height 39
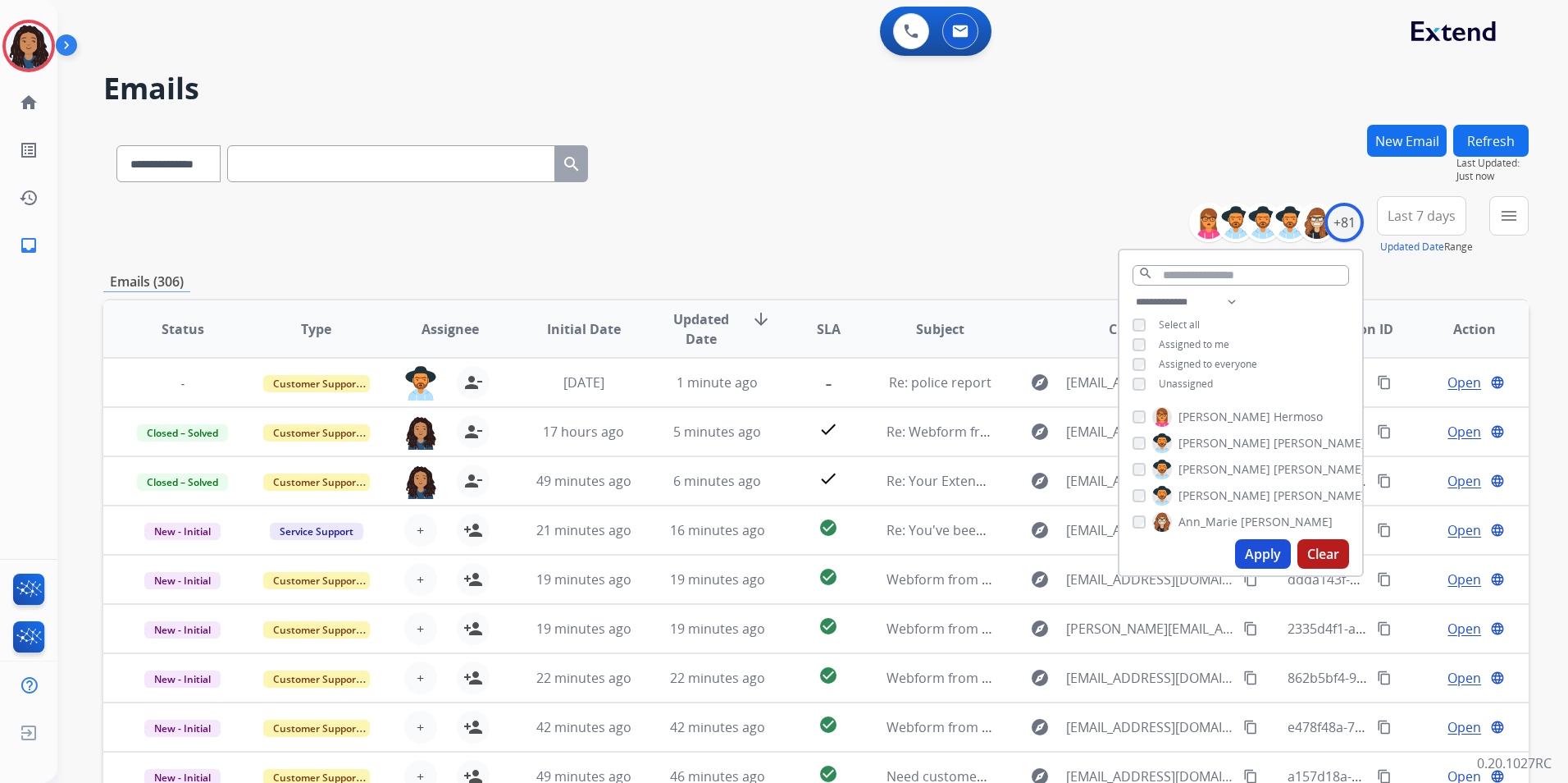
click at [1174, 385] on span "Unassigned" at bounding box center [1186, 384] width 54 height 14
click at [1265, 556] on button "Apply" at bounding box center [1263, 554] width 56 height 30
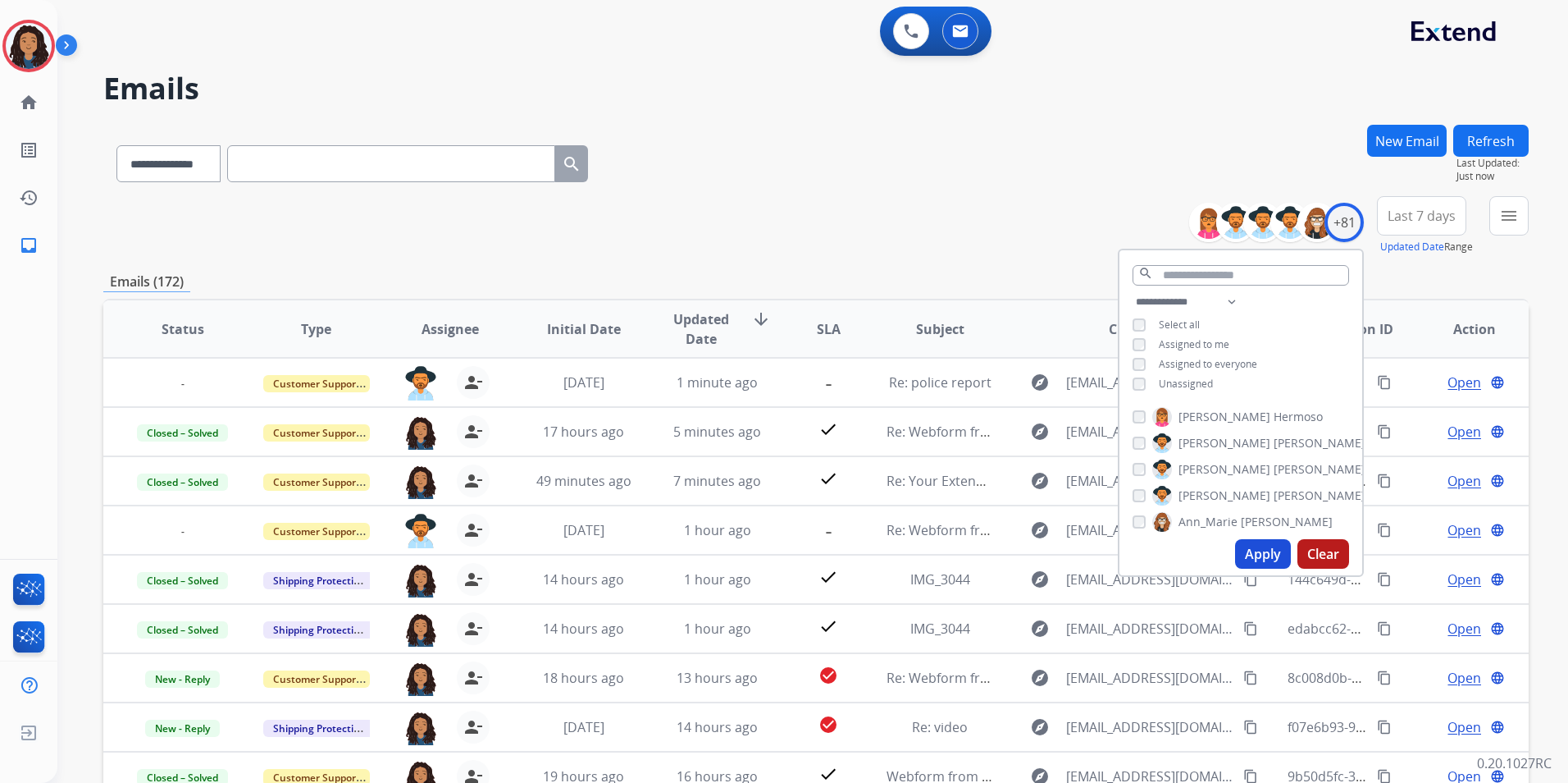
click at [1490, 231] on div "menu Type Claims Adjudication Customer Support Escalation Service Support Shipp…" at bounding box center [1509, 225] width 39 height 59
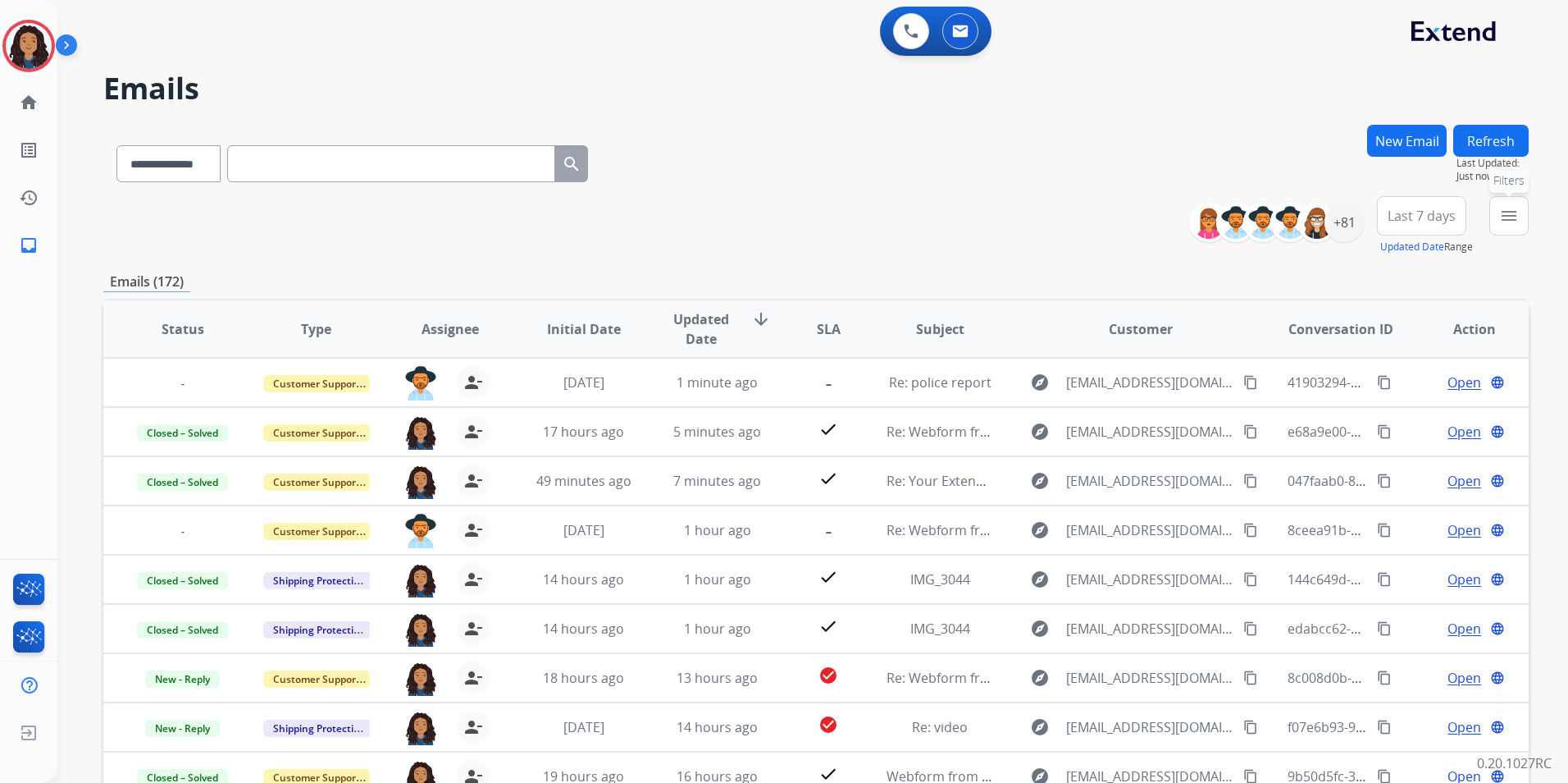
click at [1506, 223] on mat-icon "menu" at bounding box center [1509, 216] width 20 height 20
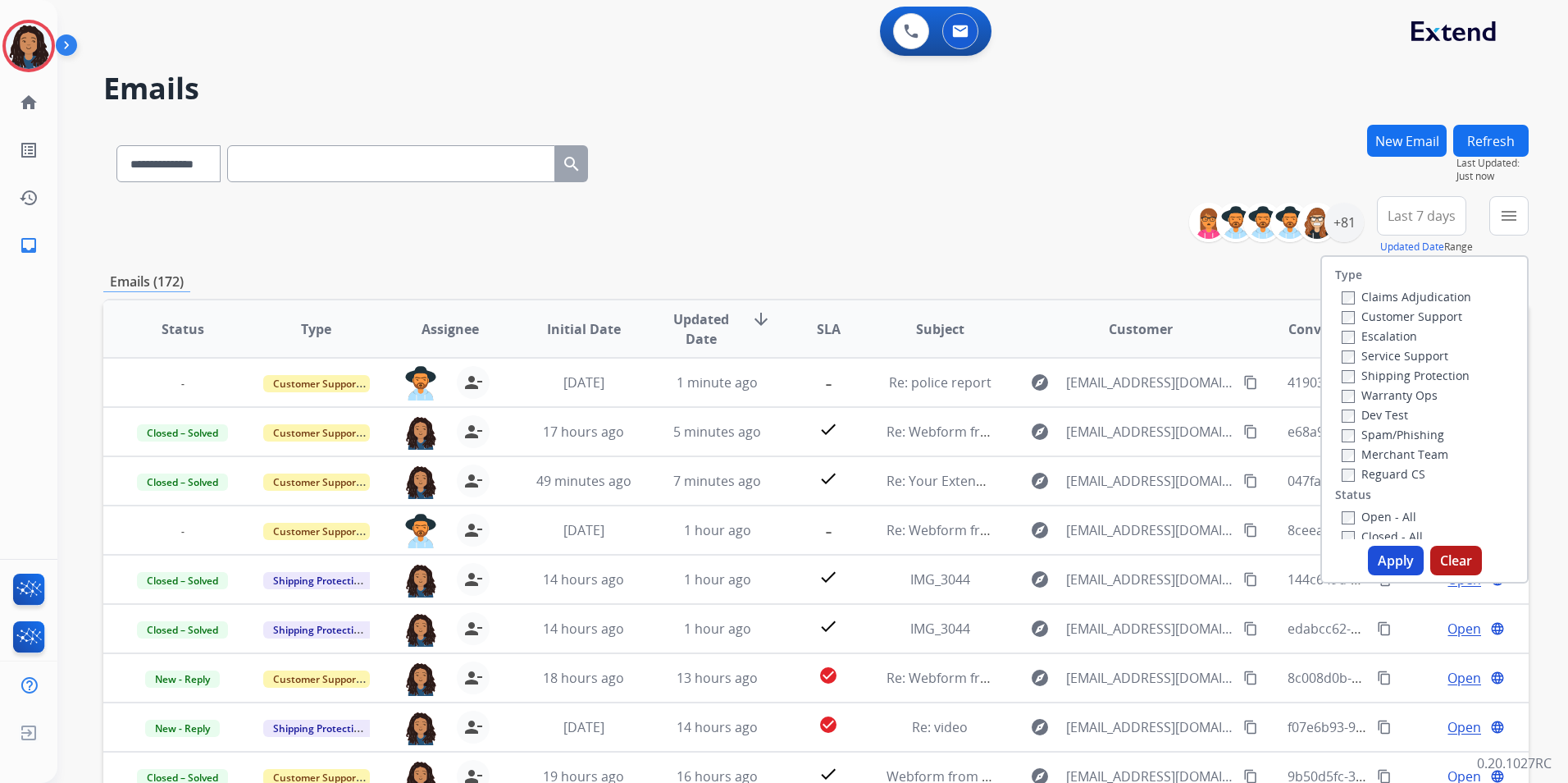
click at [1428, 315] on label "Customer Support" at bounding box center [1402, 317] width 121 height 15
drag, startPoint x: 1430, startPoint y: 370, endPoint x: 1430, endPoint y: 459, distance: 89.0
click at [1430, 371] on label "Shipping Protection" at bounding box center [1405, 375] width 128 height 15
click at [1380, 453] on label "Merchant Team" at bounding box center [1394, 454] width 106 height 15
click at [1371, 510] on label "Open - All" at bounding box center [1379, 516] width 75 height 15
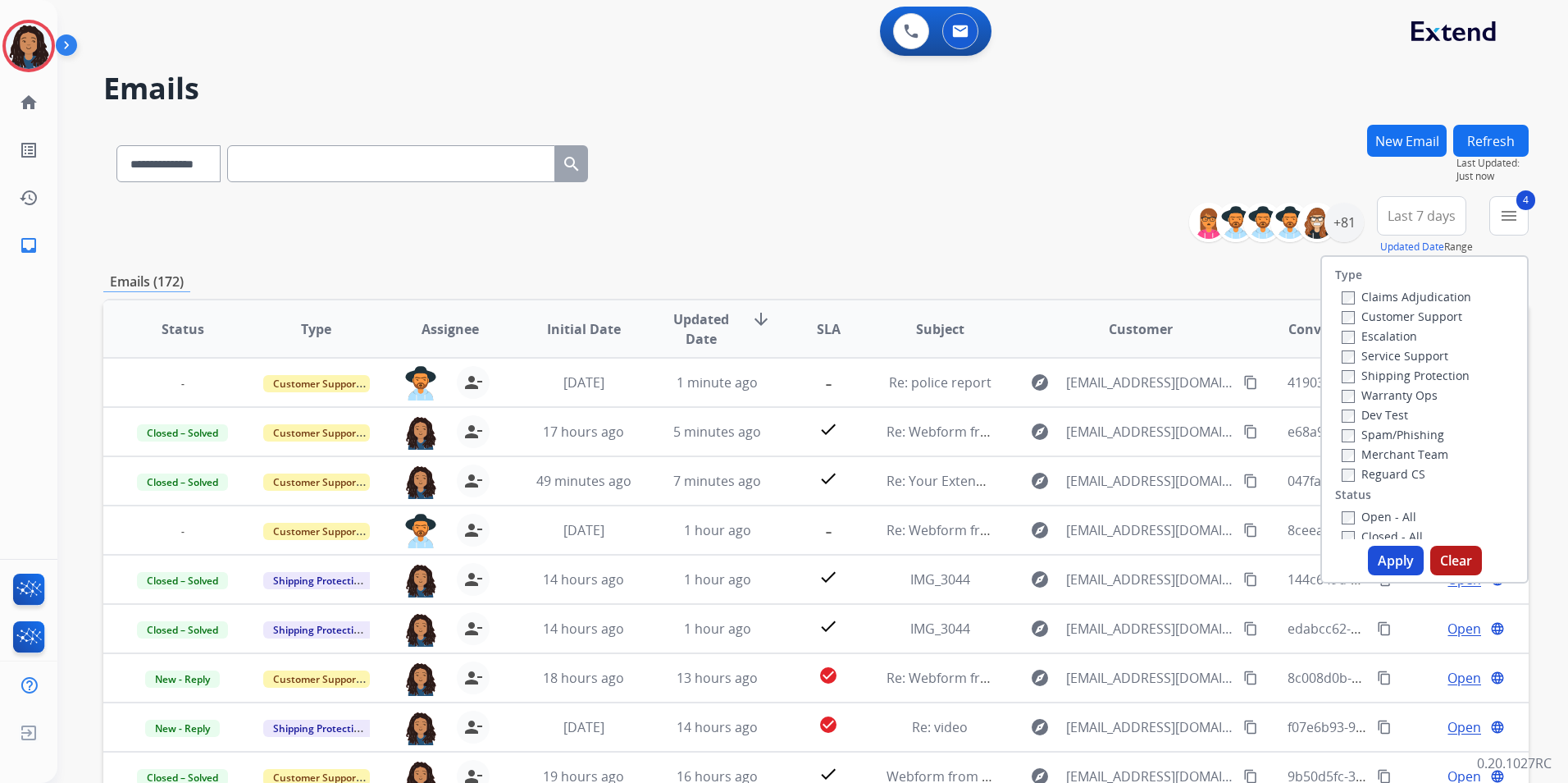
drag, startPoint x: 1377, startPoint y: 559, endPoint x: 1356, endPoint y: 530, distance: 35.8
click at [1376, 560] on button "Apply" at bounding box center [1396, 560] width 56 height 30
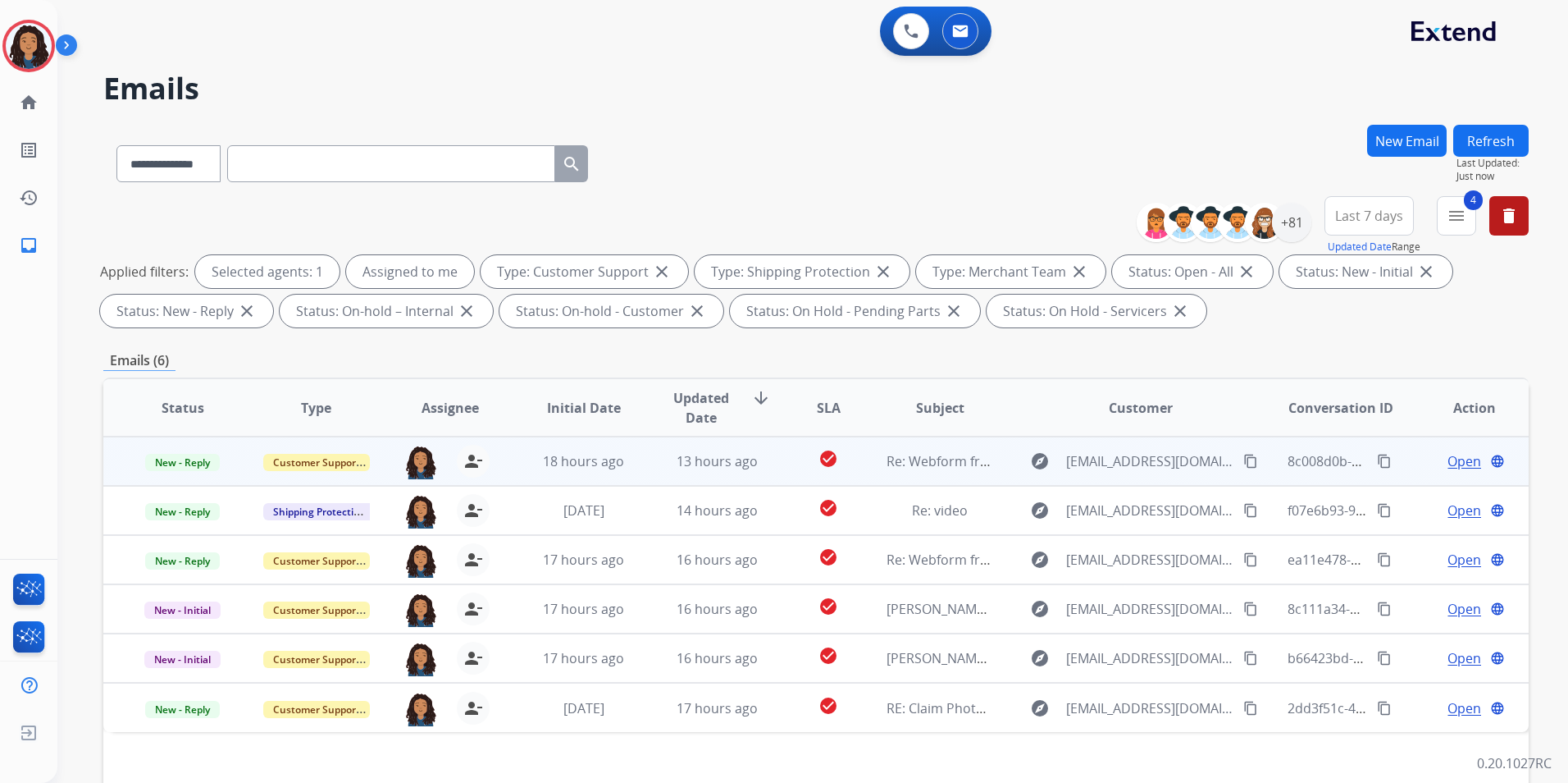
click at [1455, 457] on span "Open" at bounding box center [1464, 461] width 34 height 20
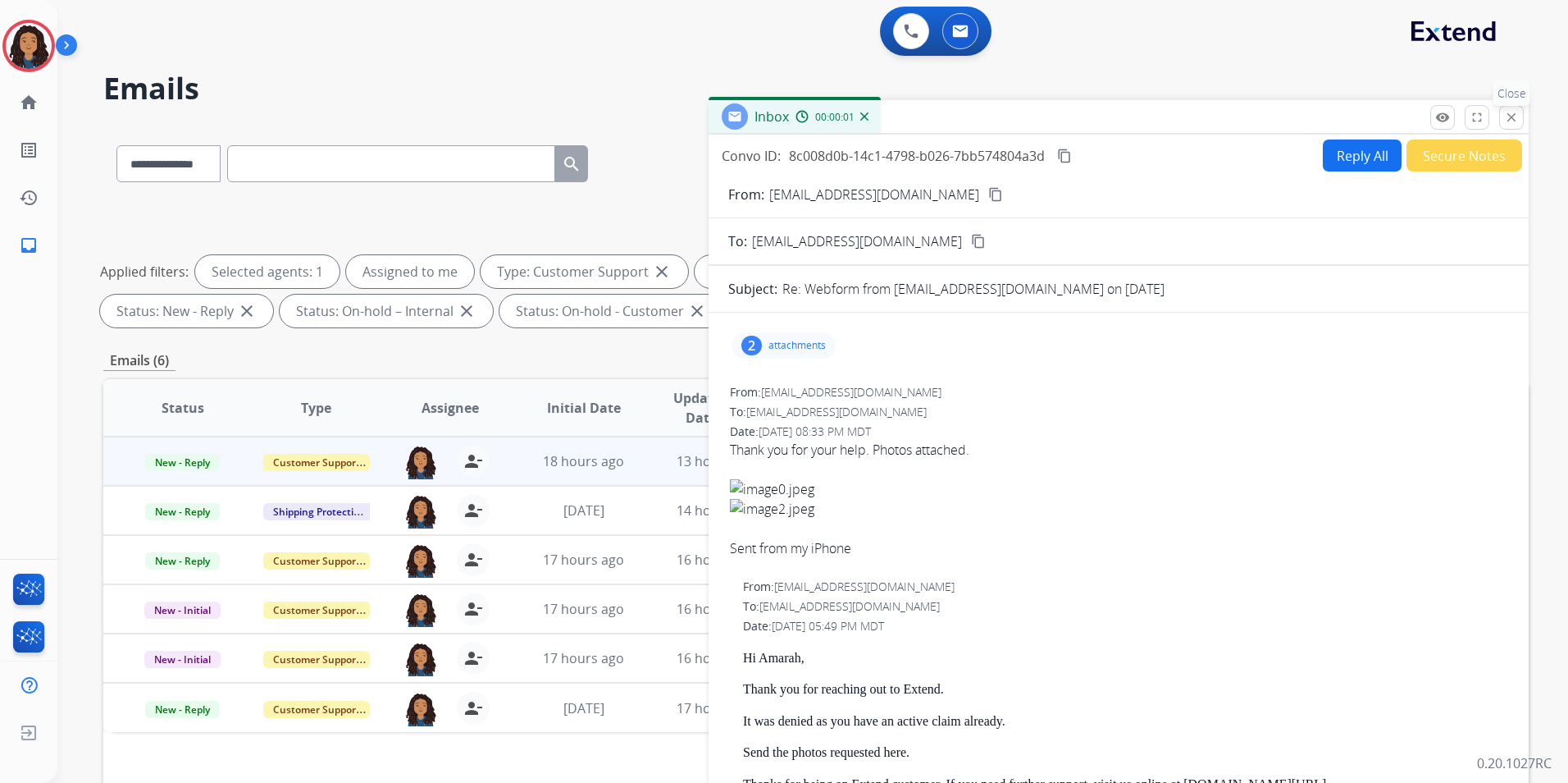
click at [1509, 122] on mat-icon "close" at bounding box center [1511, 117] width 14 height 14
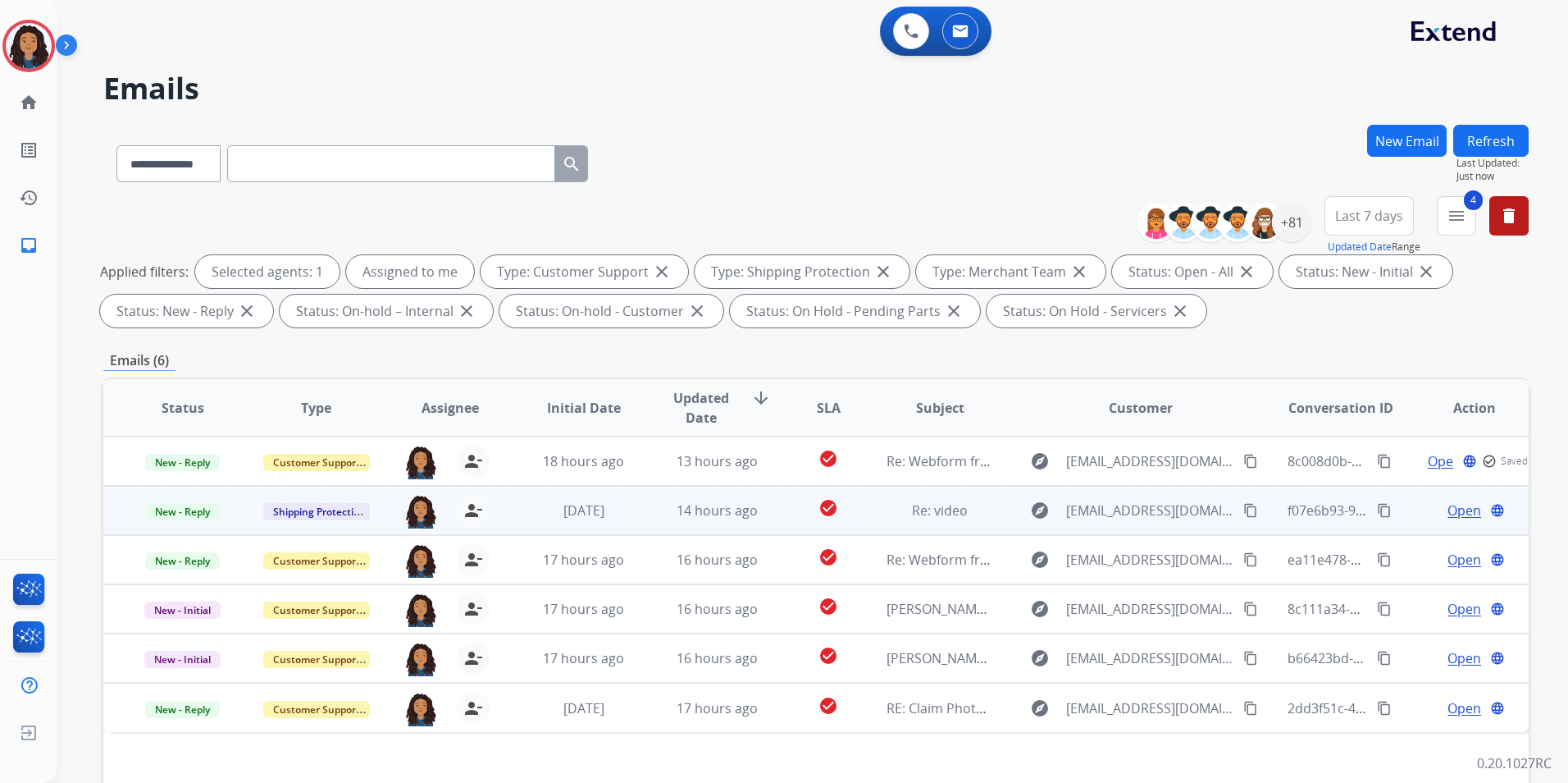
click at [1448, 511] on span "Open" at bounding box center [1464, 510] width 34 height 20
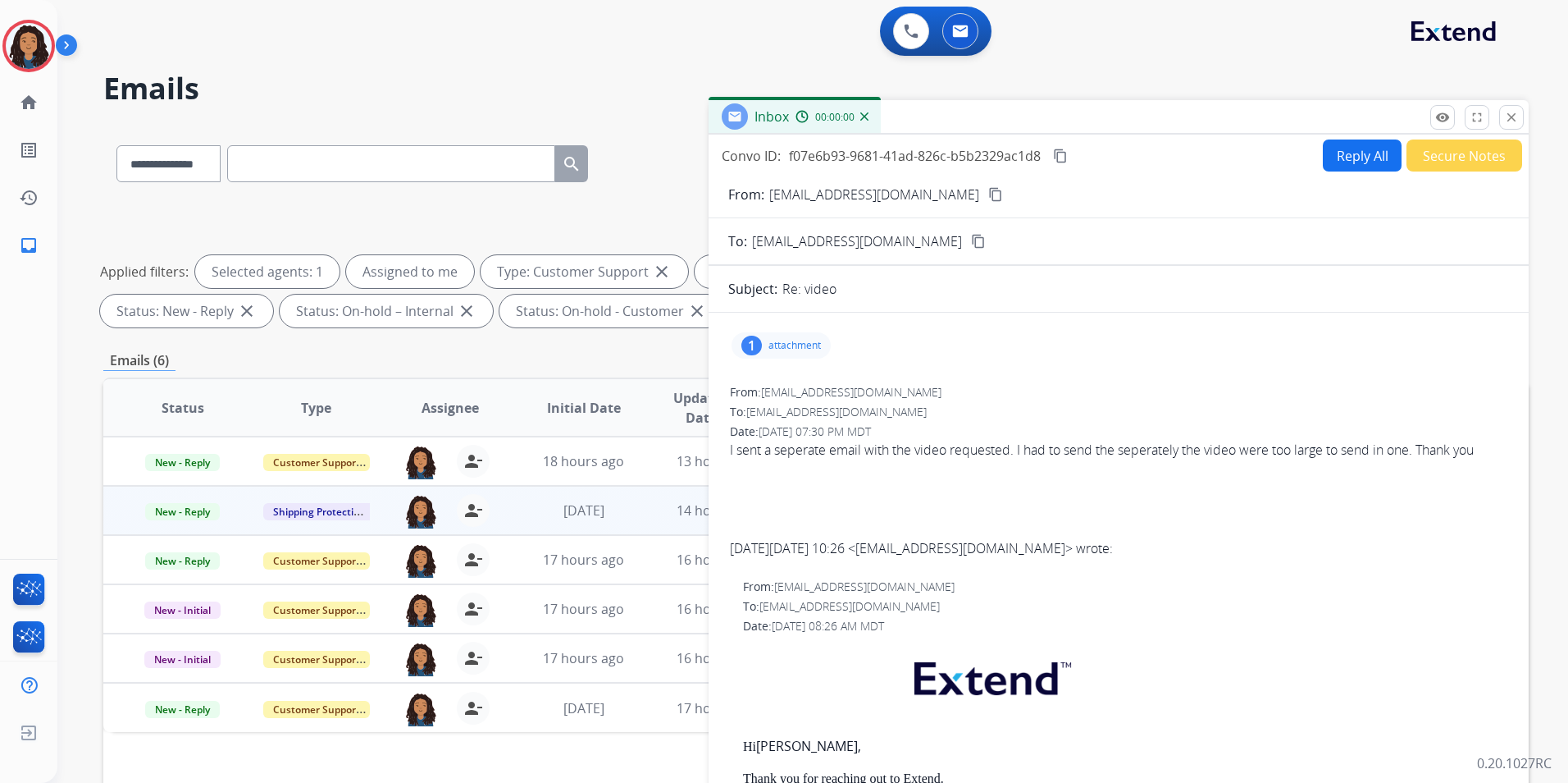
click at [1514, 122] on mat-icon "close" at bounding box center [1511, 117] width 14 height 14
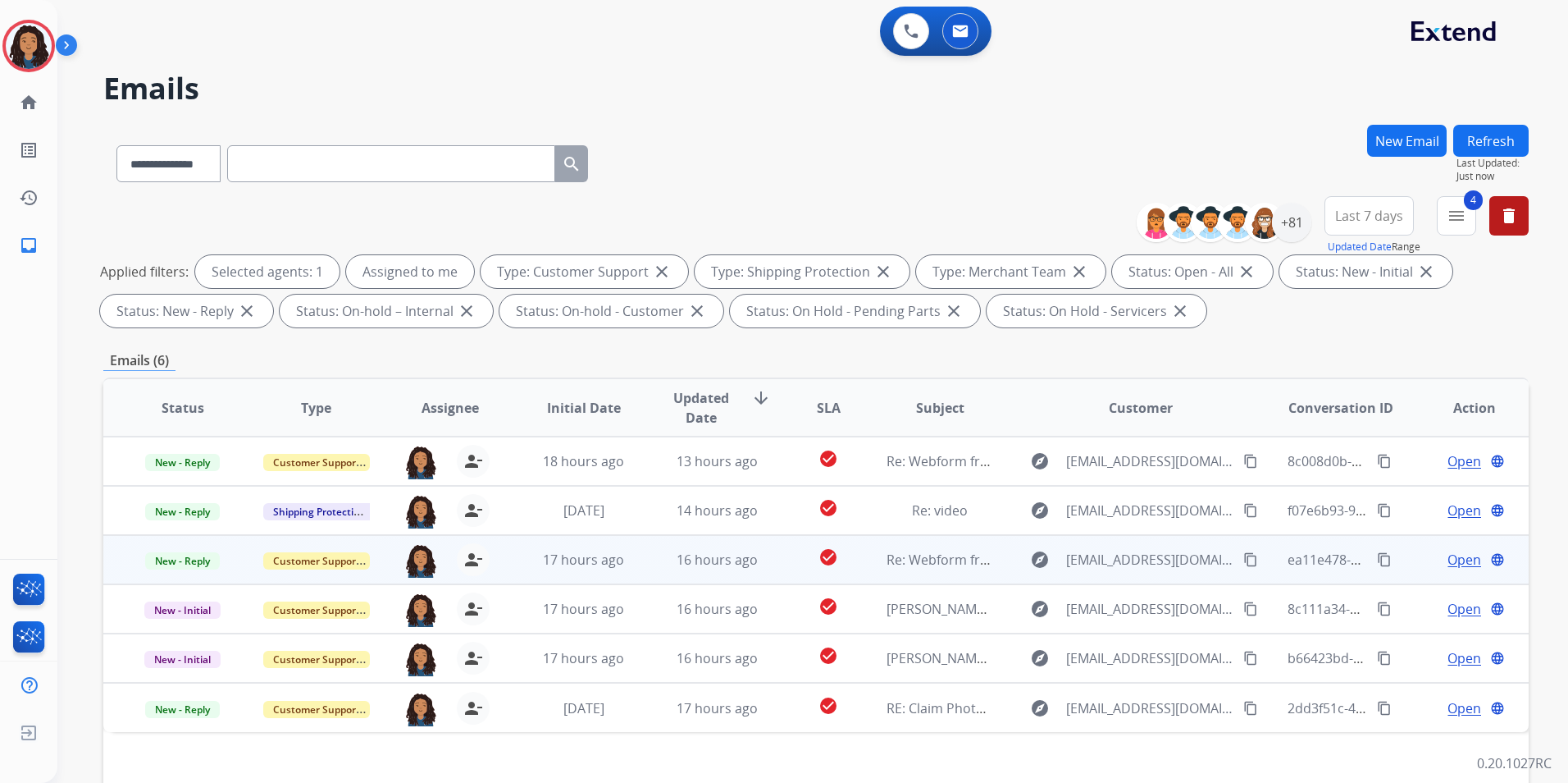
click at [1448, 557] on span "Open" at bounding box center [1464, 559] width 34 height 20
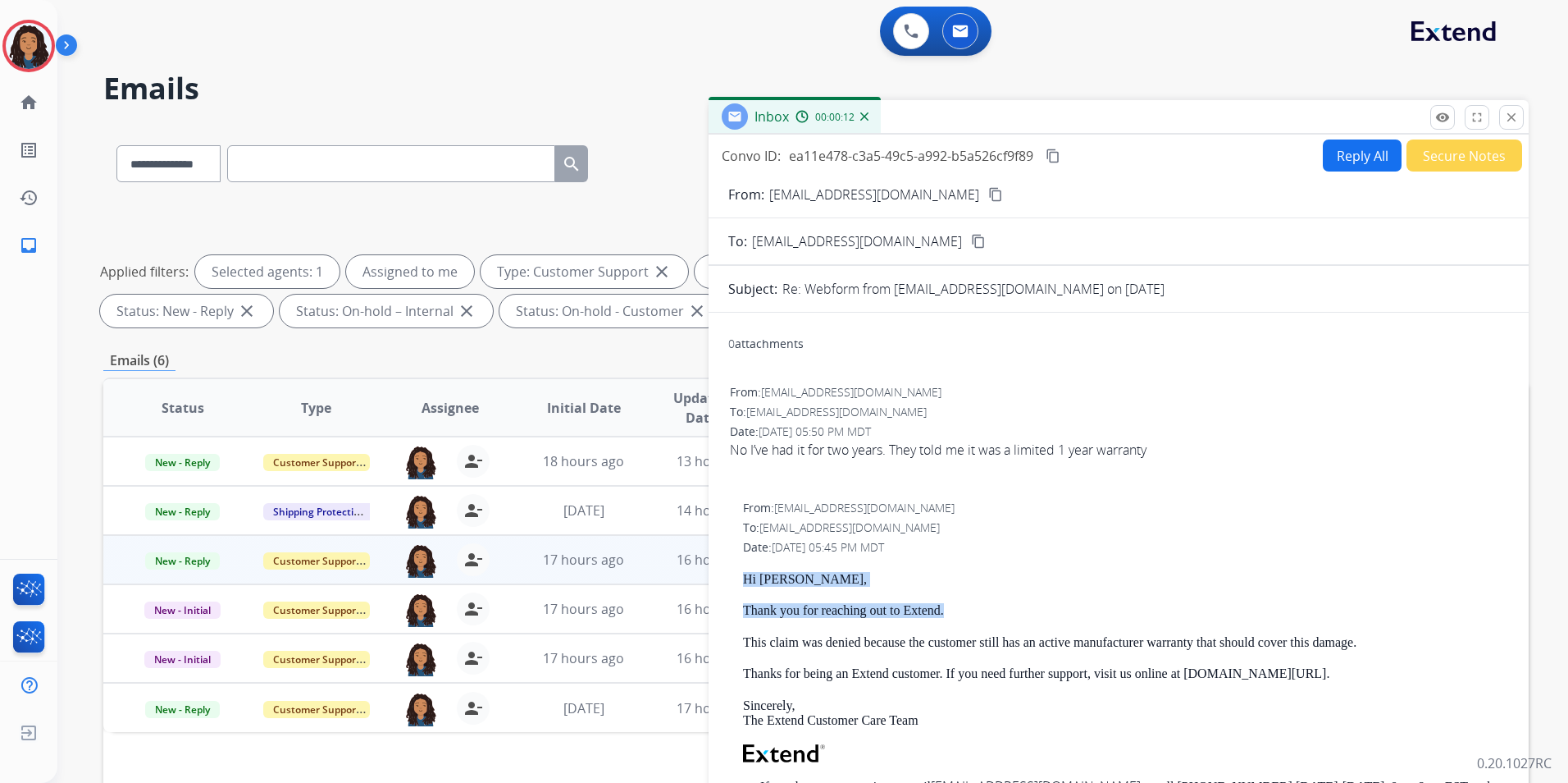
drag, startPoint x: 735, startPoint y: 575, endPoint x: 949, endPoint y: 605, distance: 216.1
click at [949, 605] on div "From: [EMAIL_ADDRESS][DOMAIN_NAME] To: [EMAIL_ADDRESS][DOMAIN_NAME] Date: [DATE…" at bounding box center [1118, 745] width 781 height 493
drag, startPoint x: 949, startPoint y: 605, endPoint x: 932, endPoint y: 609, distance: 17.5
copy div "Hi [PERSON_NAME], Thank you for reaching out to Extend."
click at [898, 194] on div "From: [EMAIL_ADDRESS][DOMAIN_NAME] content_copy" at bounding box center [1118, 194] width 820 height 20
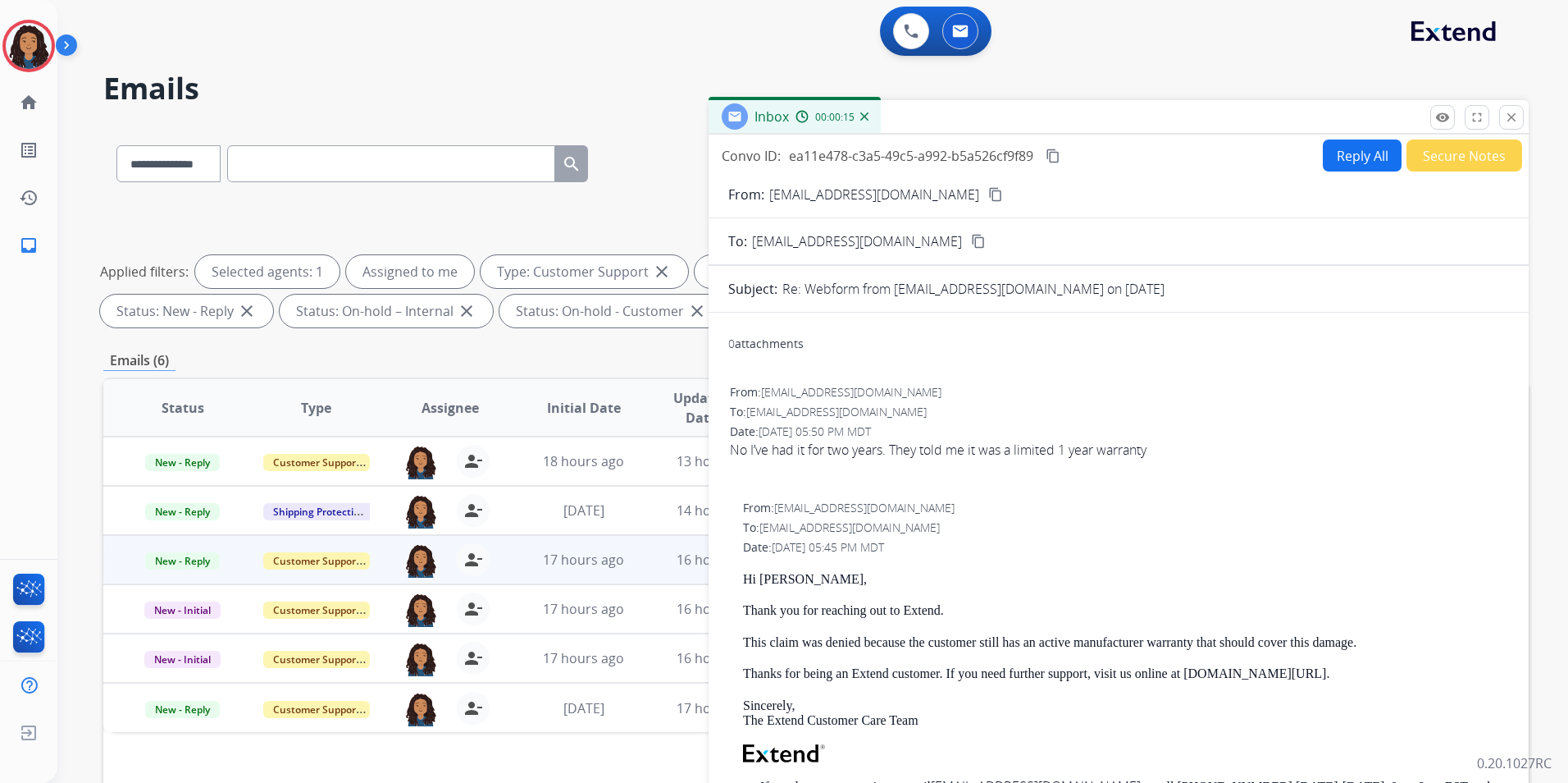
click at [989, 190] on mat-icon "content_copy" at bounding box center [995, 194] width 14 height 14
drag, startPoint x: 740, startPoint y: 572, endPoint x: 951, endPoint y: 605, distance: 213.6
click at [951, 605] on div "From: [EMAIL_ADDRESS][DOMAIN_NAME] To: [EMAIL_ADDRESS][DOMAIN_NAME] Date: [DATE…" at bounding box center [1118, 745] width 781 height 493
drag, startPoint x: 951, startPoint y: 605, endPoint x: 923, endPoint y: 613, distance: 29.1
copy div "Hi [PERSON_NAME], Thank you for reaching out to Extend."
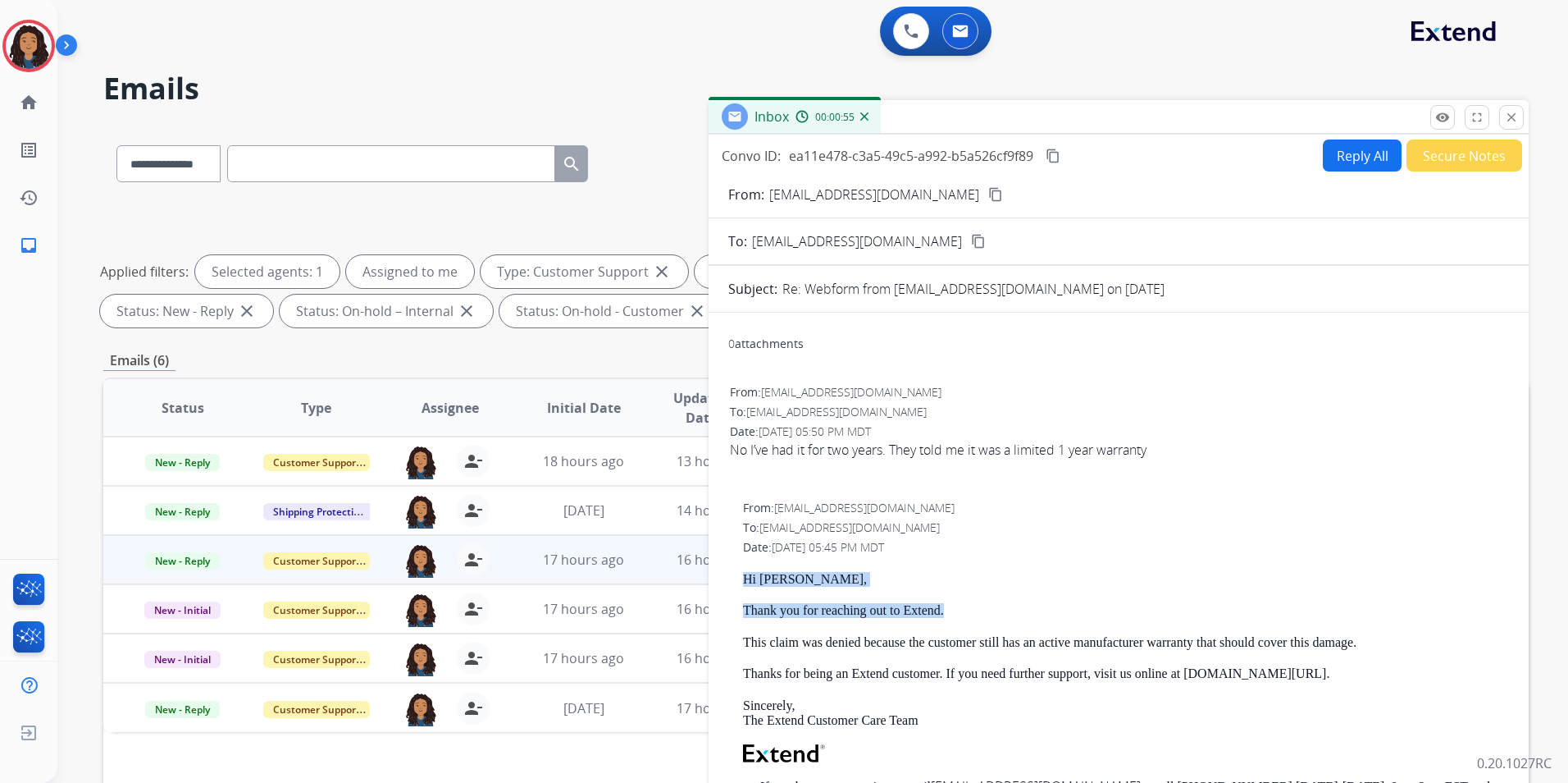
click at [1366, 161] on button "Reply All" at bounding box center [1363, 154] width 79 height 32
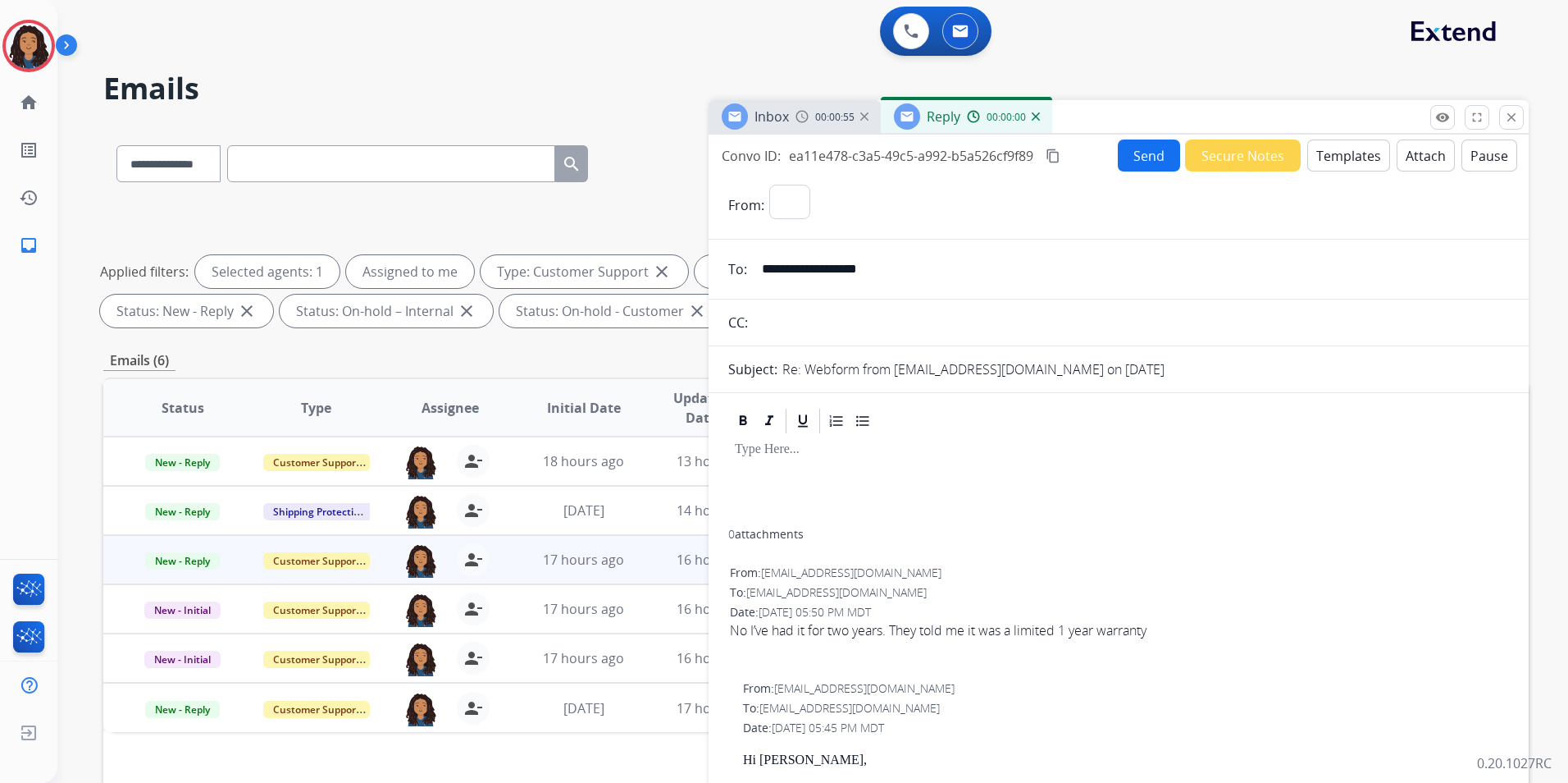
click at [1366, 161] on button "Templates" at bounding box center [1348, 154] width 82 height 32
select select "**********"
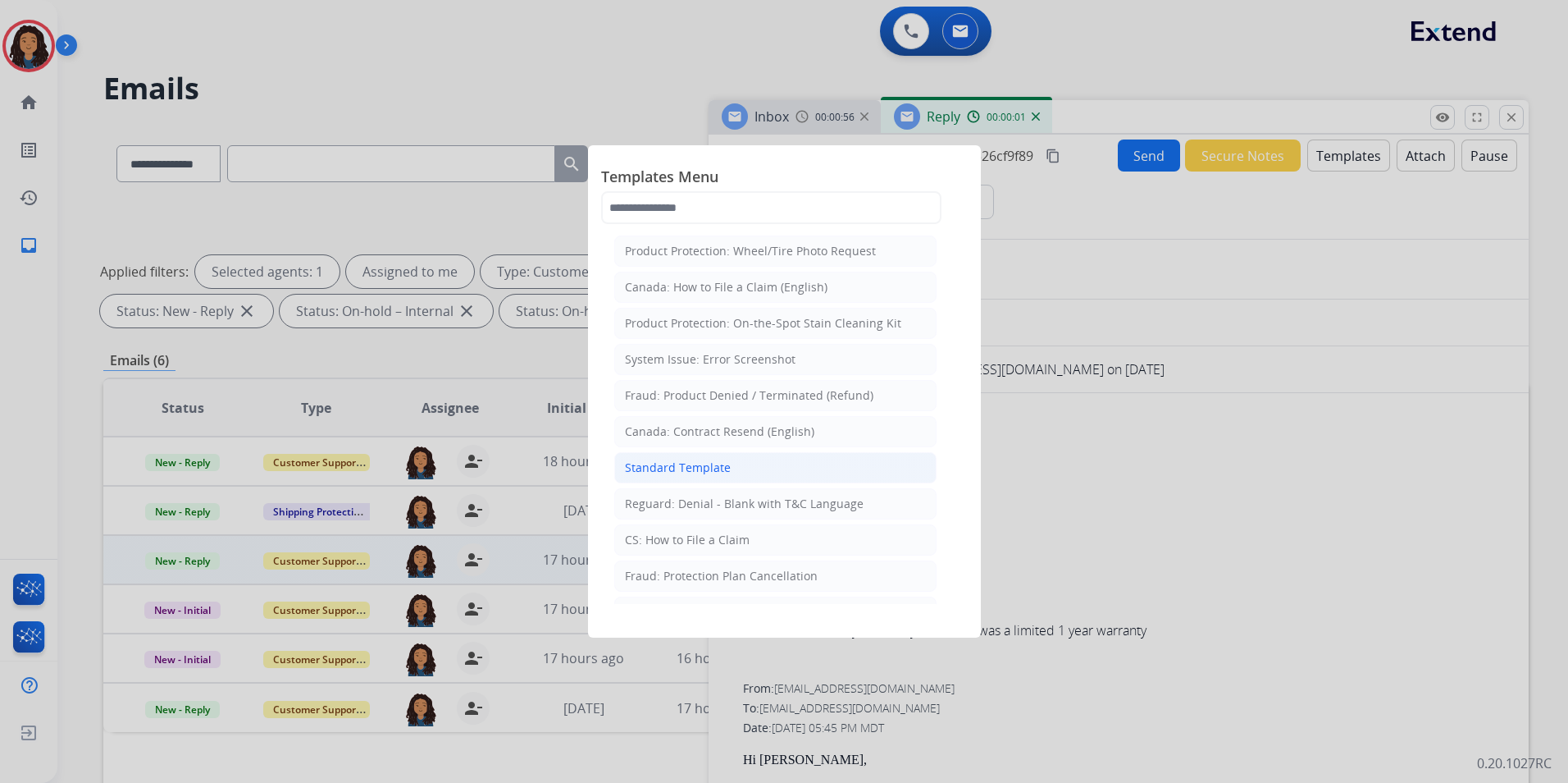
click at [781, 464] on li "Standard Template" at bounding box center [776, 467] width 322 height 32
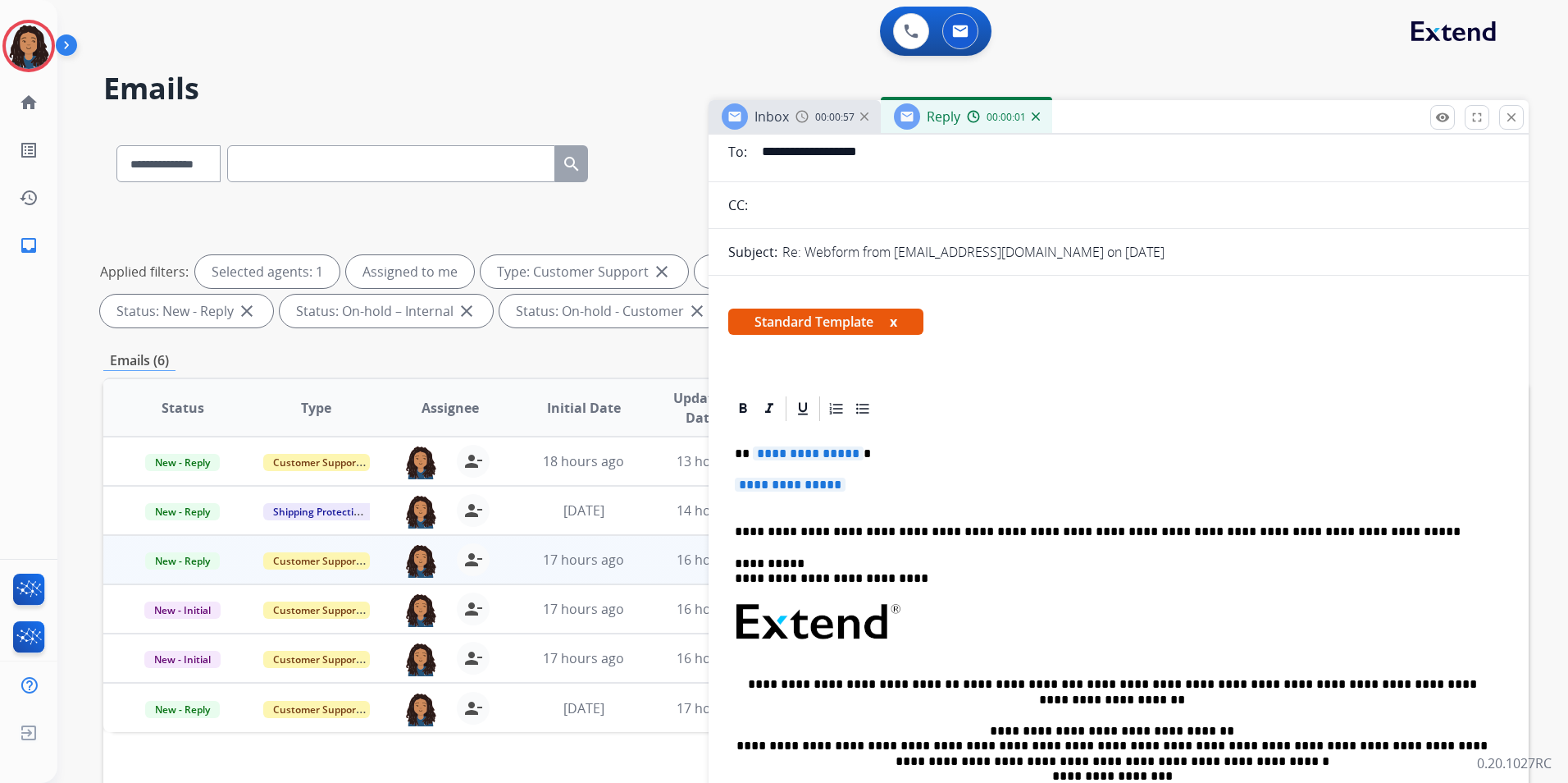
scroll to position [164, 0]
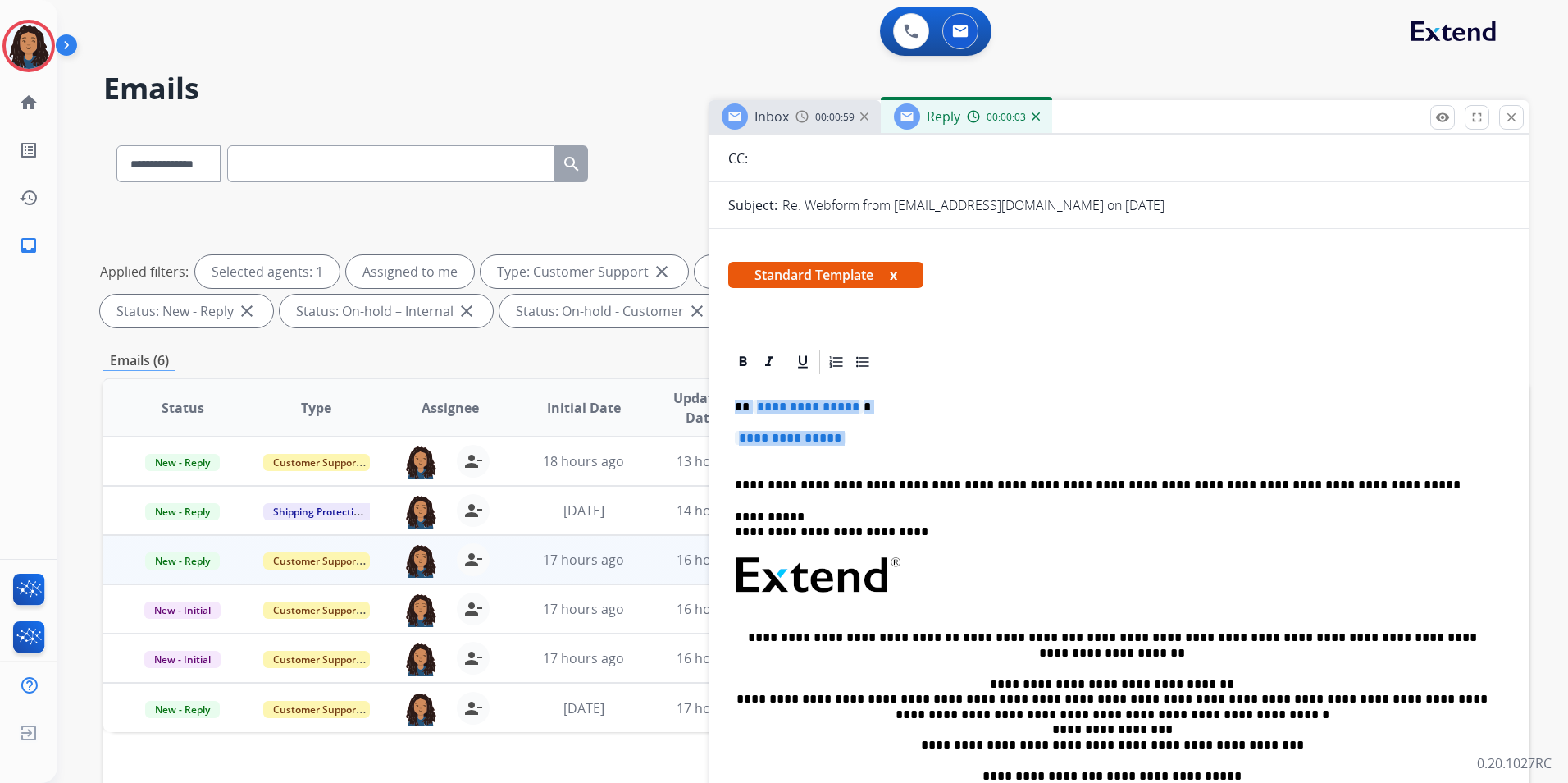
drag, startPoint x: 729, startPoint y: 400, endPoint x: 872, endPoint y: 455, distance: 153.2
click at [872, 455] on div "**********" at bounding box center [1118, 625] width 781 height 495
paste div
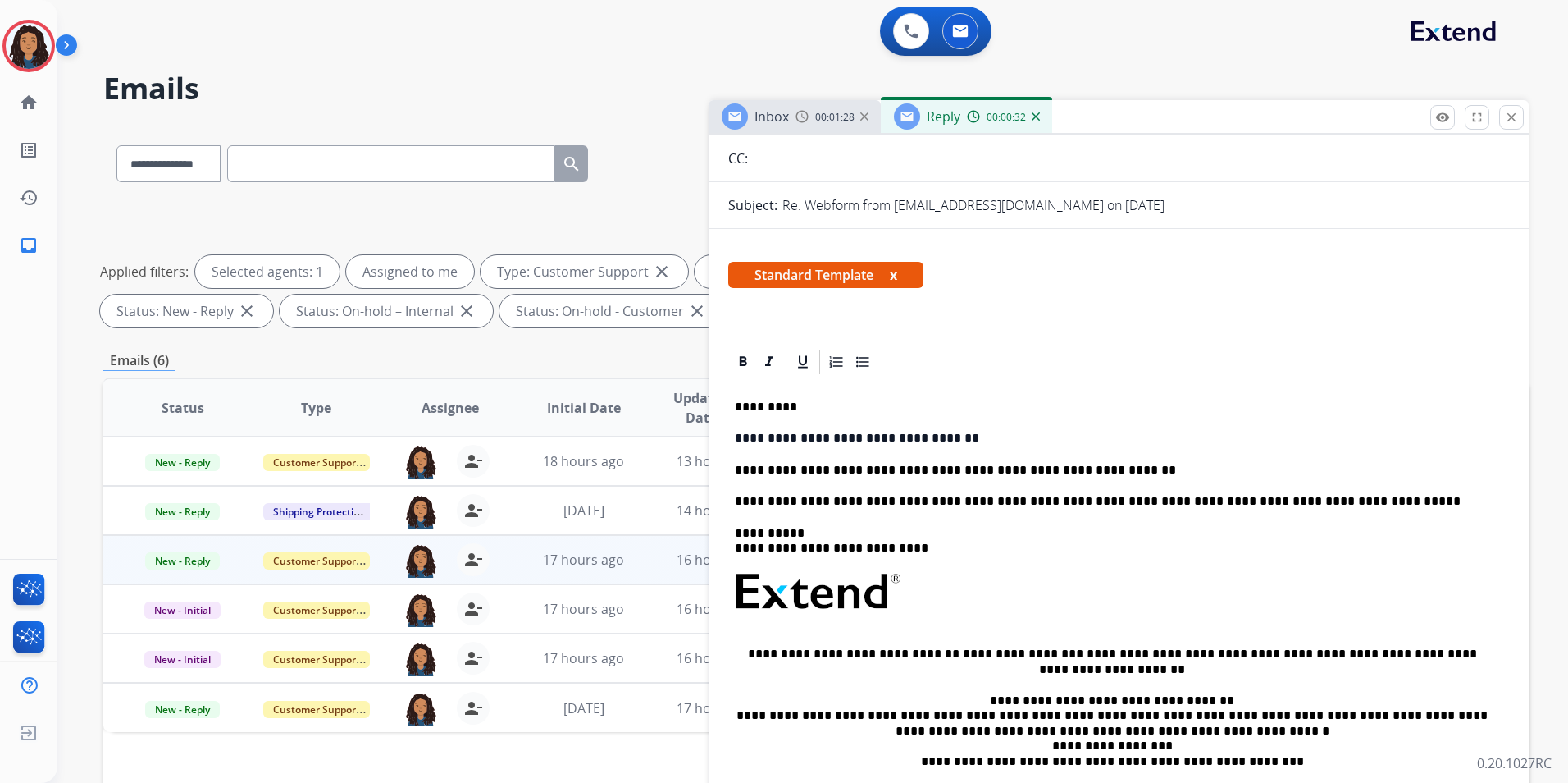
scroll to position [0, 0]
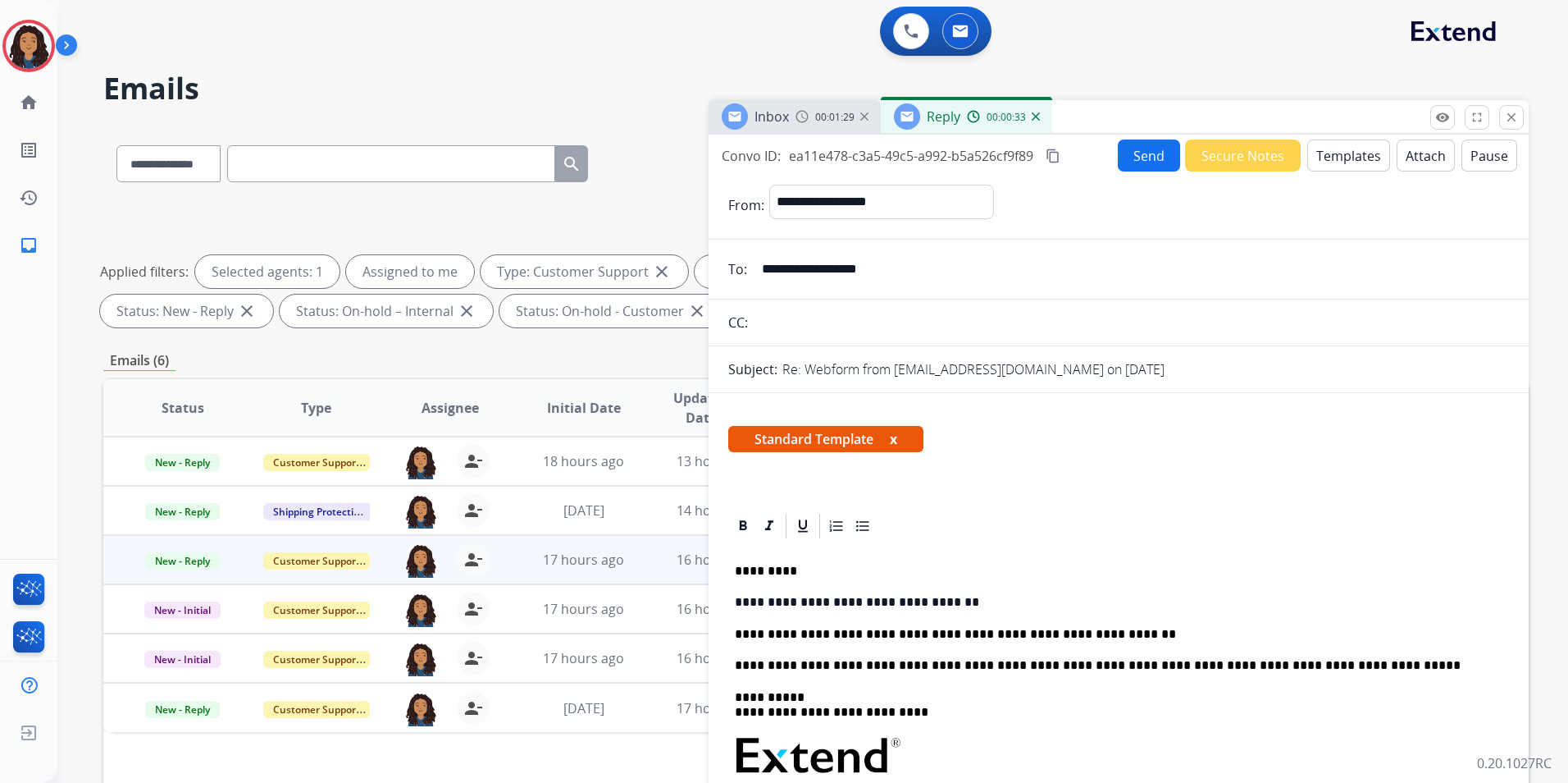
click at [1144, 161] on button "Send" at bounding box center [1149, 154] width 62 height 32
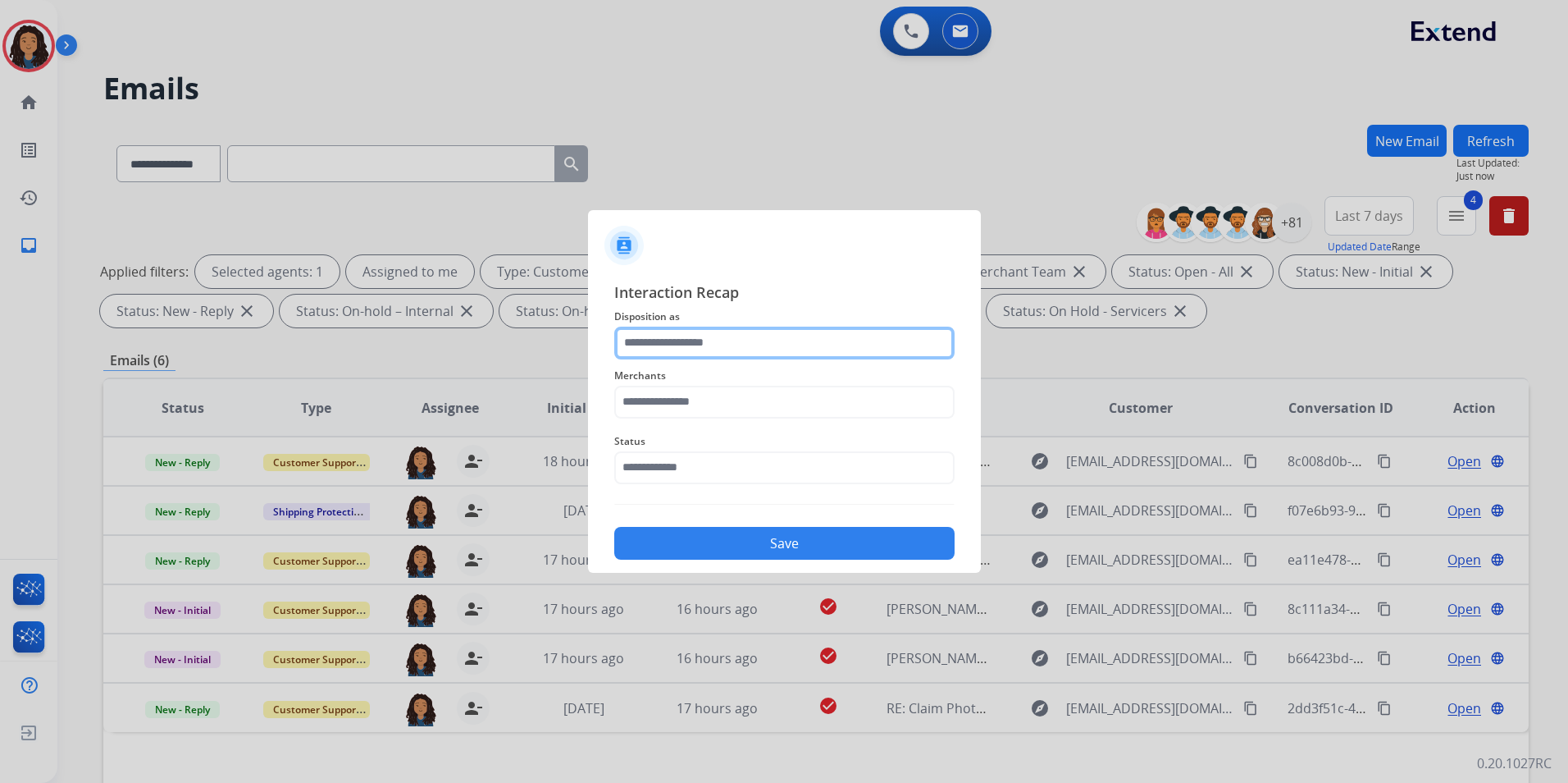
click at [716, 354] on input "text" at bounding box center [784, 343] width 340 height 33
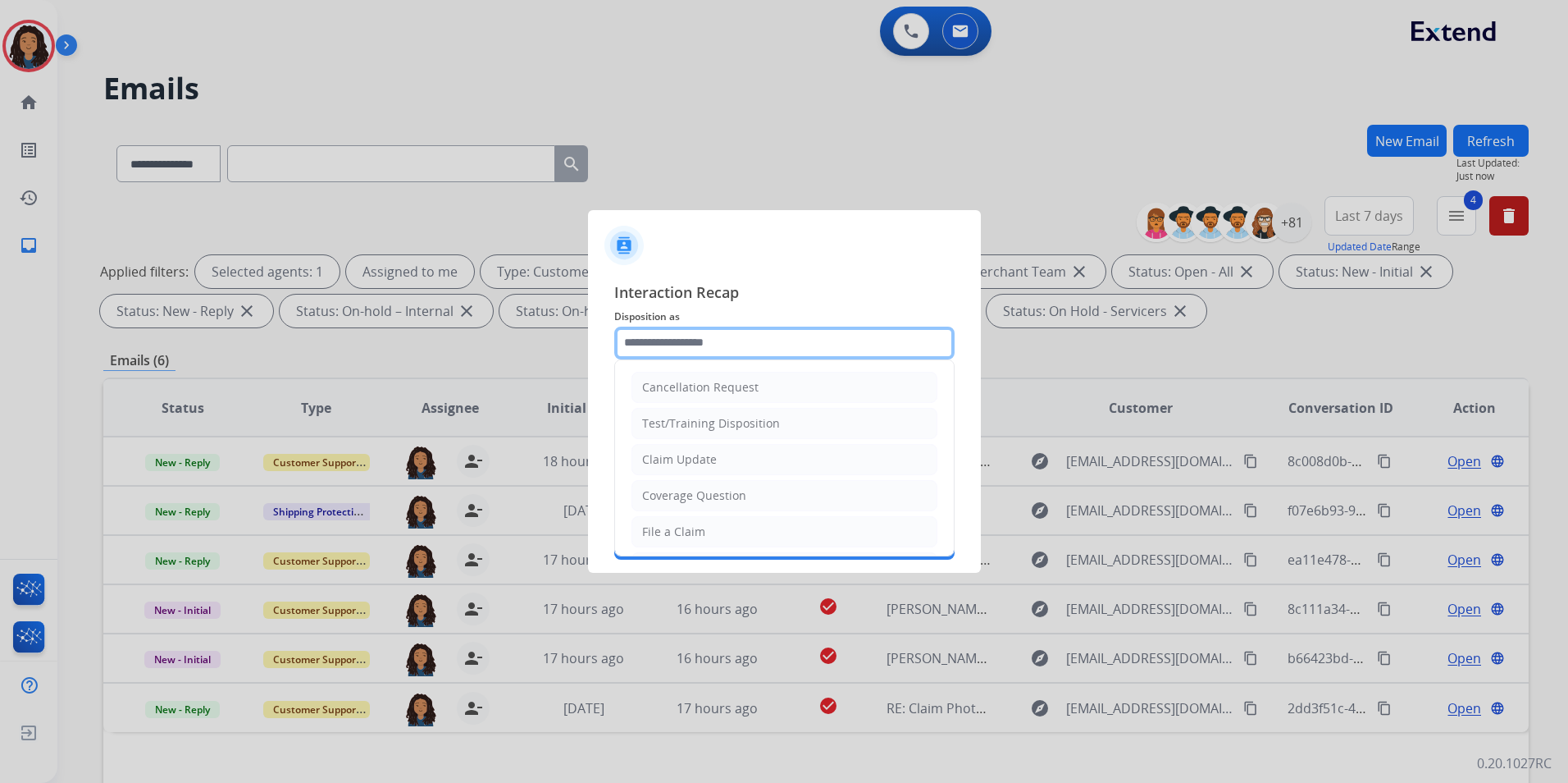
type input "**********"
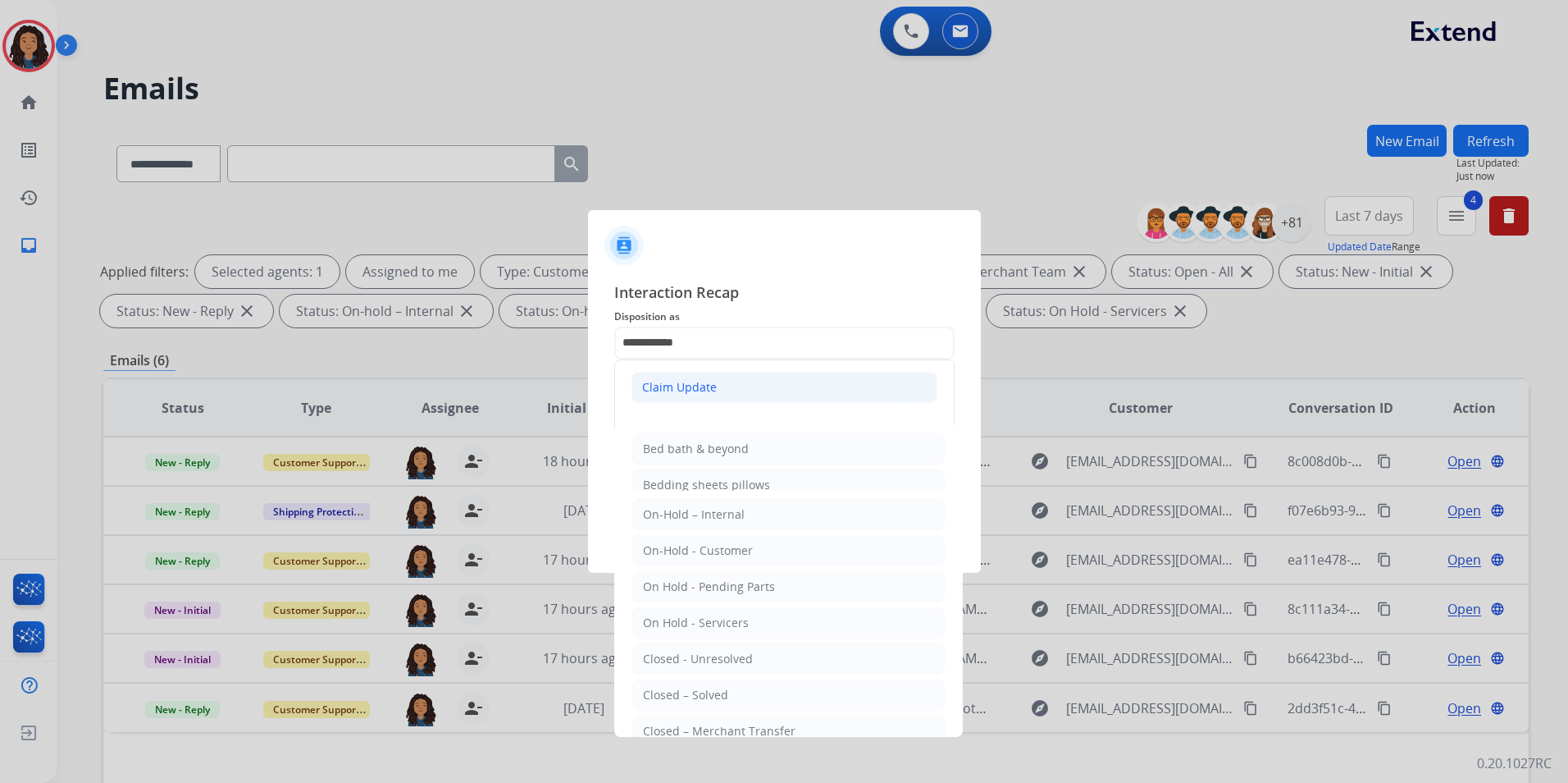
click at [683, 380] on div "Claim Update" at bounding box center [680, 387] width 75 height 16
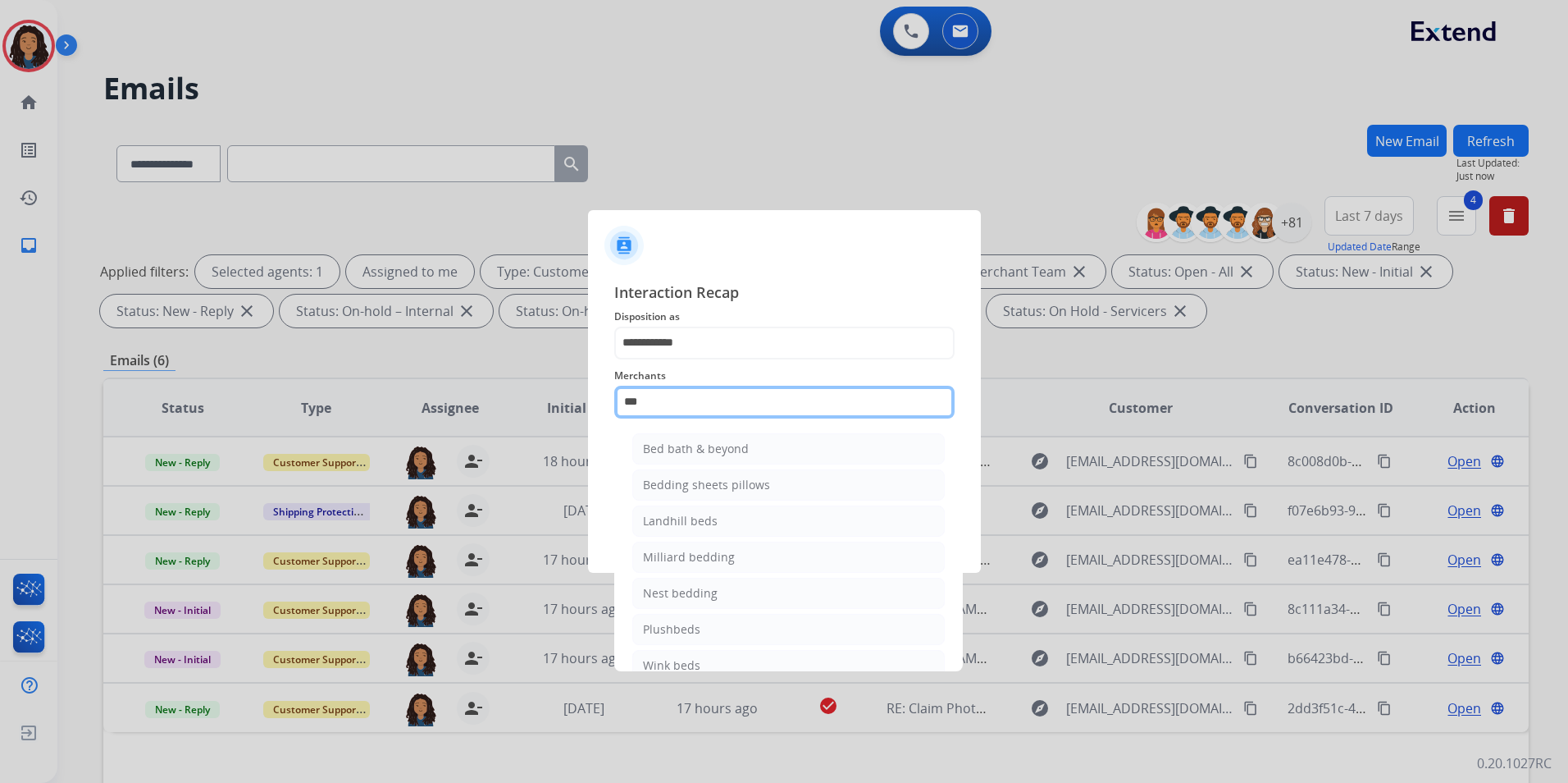
drag, startPoint x: 656, startPoint y: 400, endPoint x: 553, endPoint y: 398, distance: 103.0
click at [0, 398] on app-contact-recap-modal "**********" at bounding box center [0, 392] width 0 height 783
click at [729, 490] on li "Ashley furniture" at bounding box center [788, 485] width 313 height 32
type input "**********"
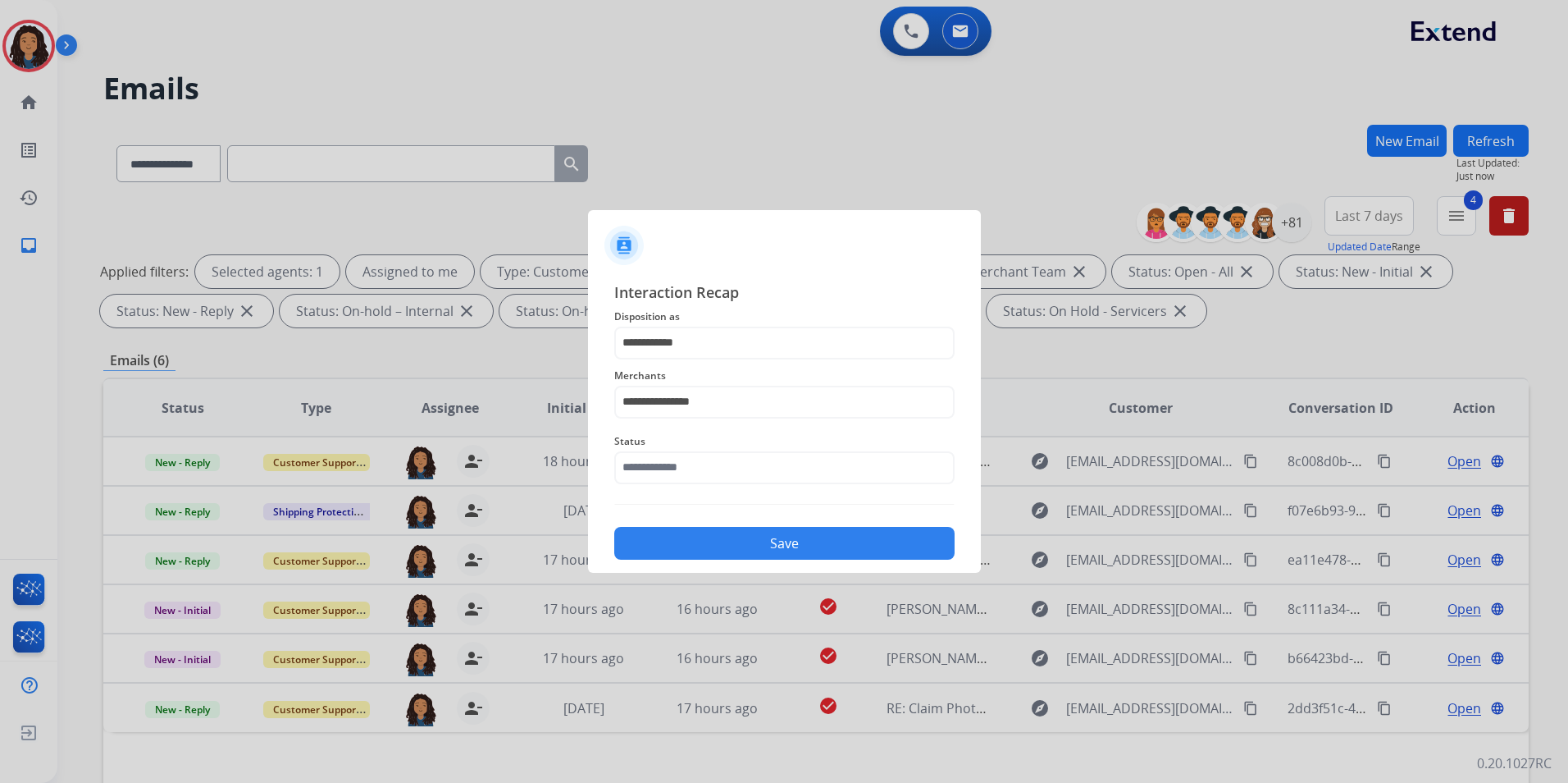
click at [729, 490] on div "Status" at bounding box center [784, 458] width 340 height 65
click at [728, 474] on input "text" at bounding box center [784, 467] width 340 height 33
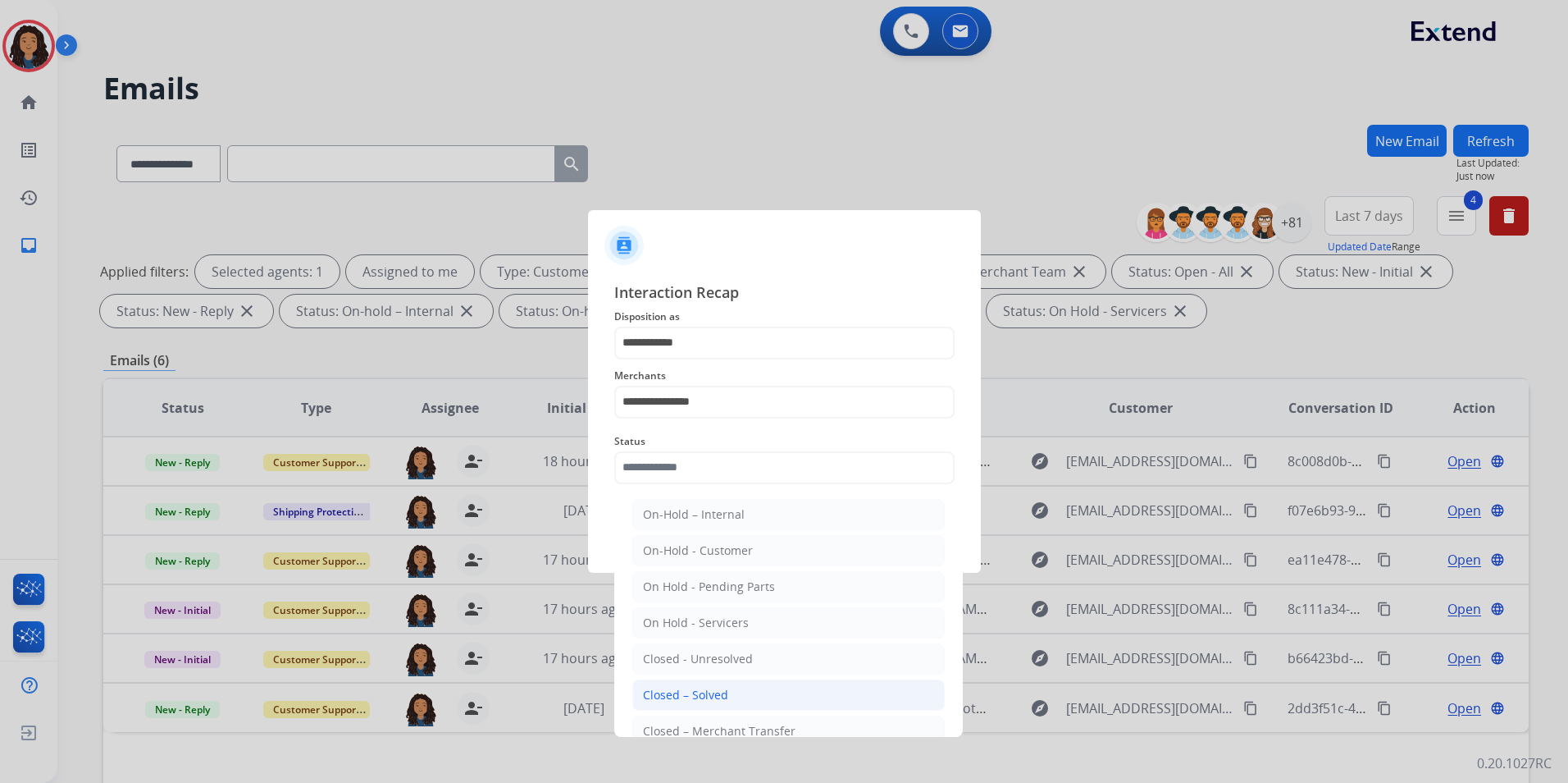
click at [730, 688] on li "Closed – Solved" at bounding box center [788, 695] width 313 height 32
type input "**********"
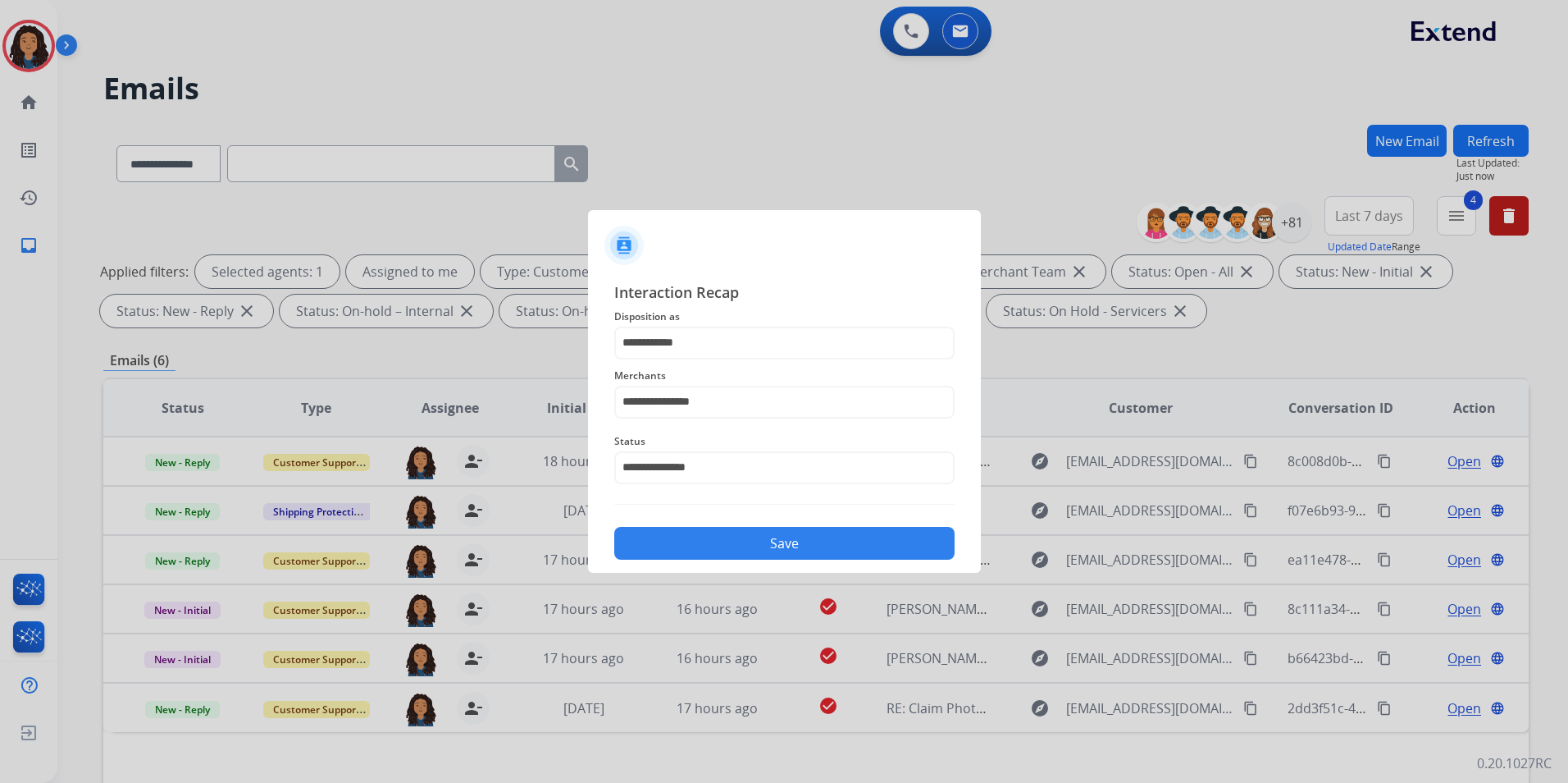
click at [755, 545] on button "Save" at bounding box center [784, 543] width 340 height 33
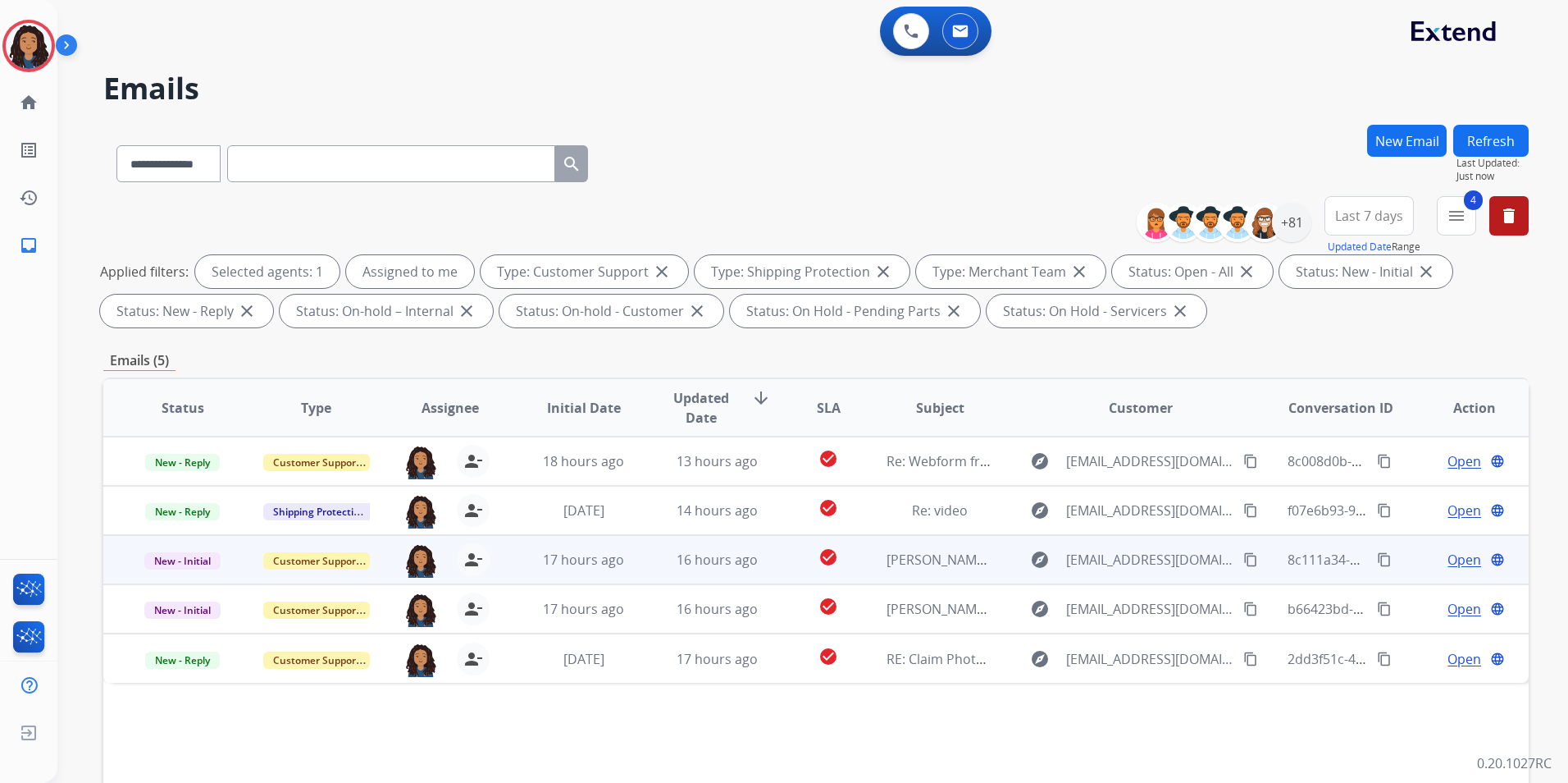
click at [1448, 559] on span "Open" at bounding box center [1464, 559] width 34 height 20
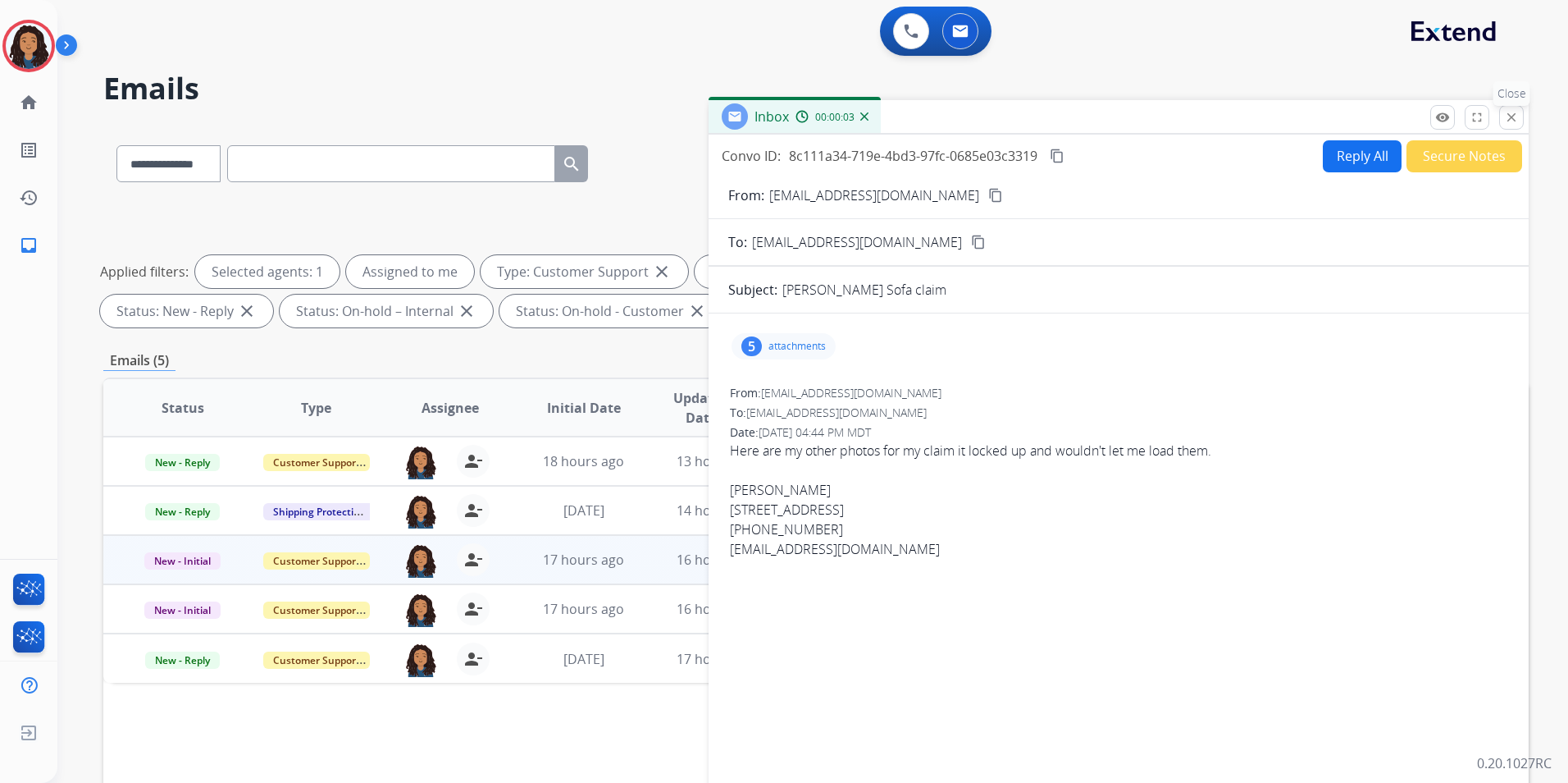
click at [1501, 118] on button "close Close" at bounding box center [1511, 117] width 25 height 25
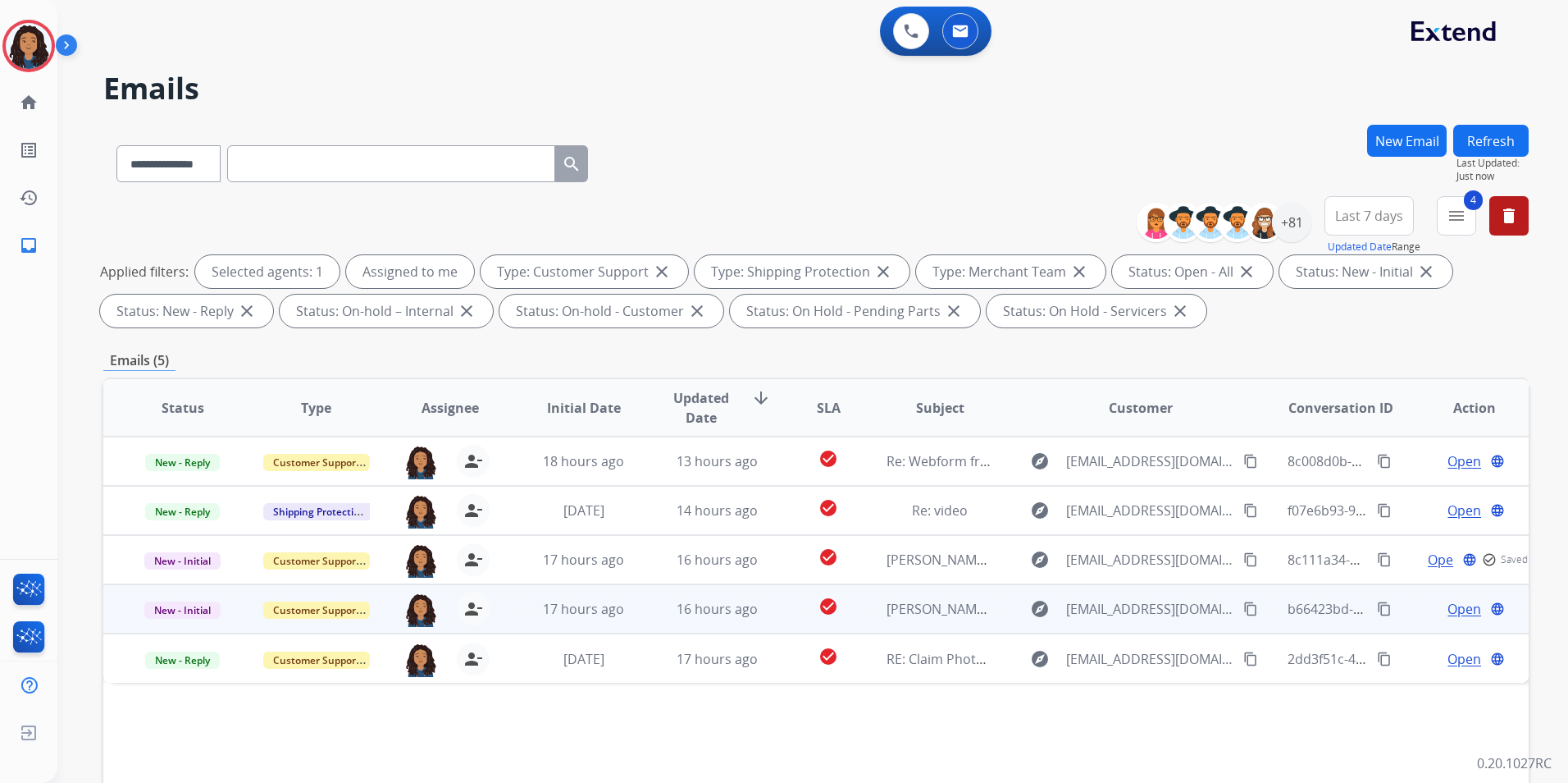
click at [1457, 613] on span "Open" at bounding box center [1464, 608] width 34 height 20
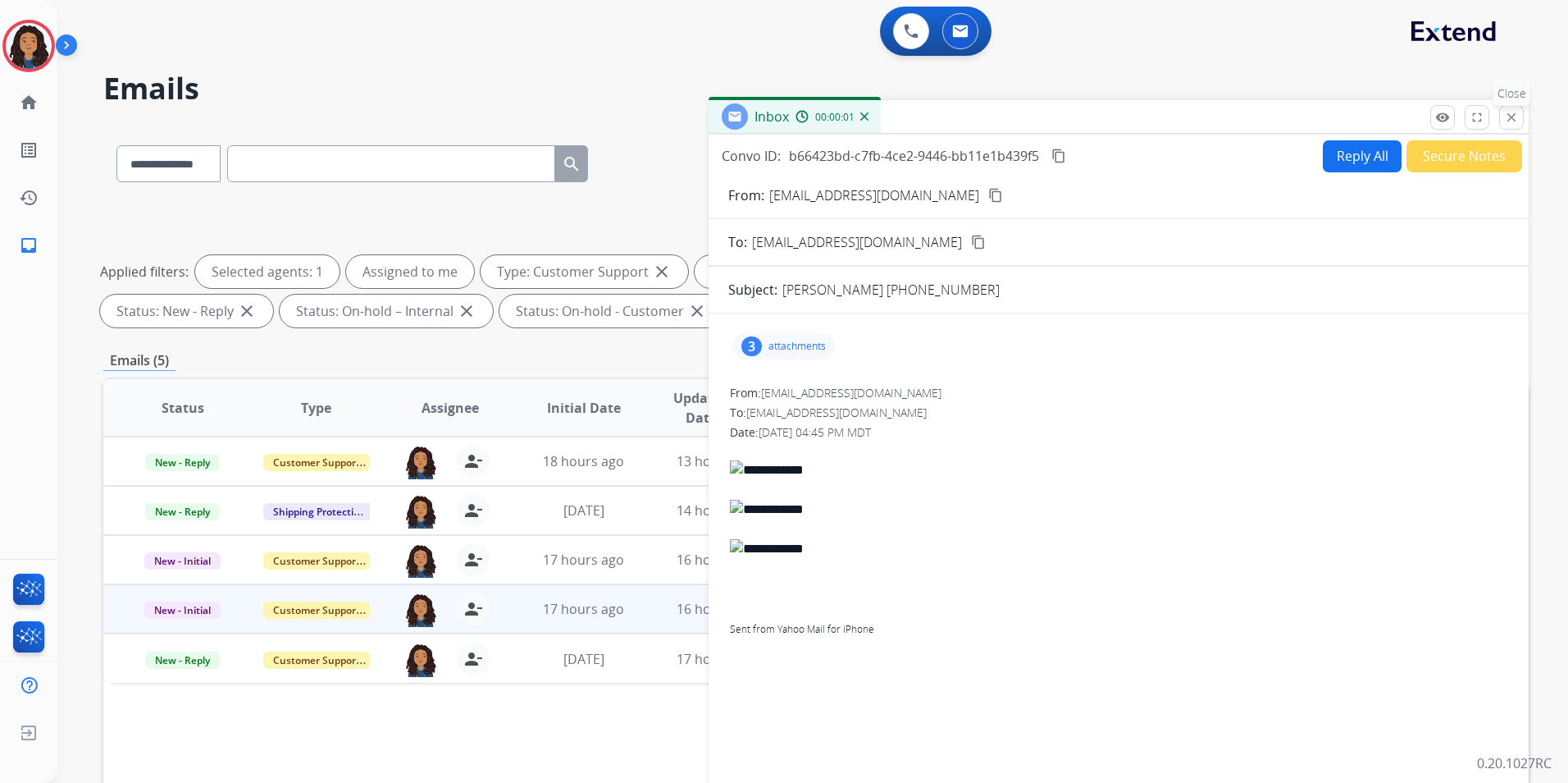
click at [1516, 112] on mat-icon "close" at bounding box center [1511, 117] width 14 height 14
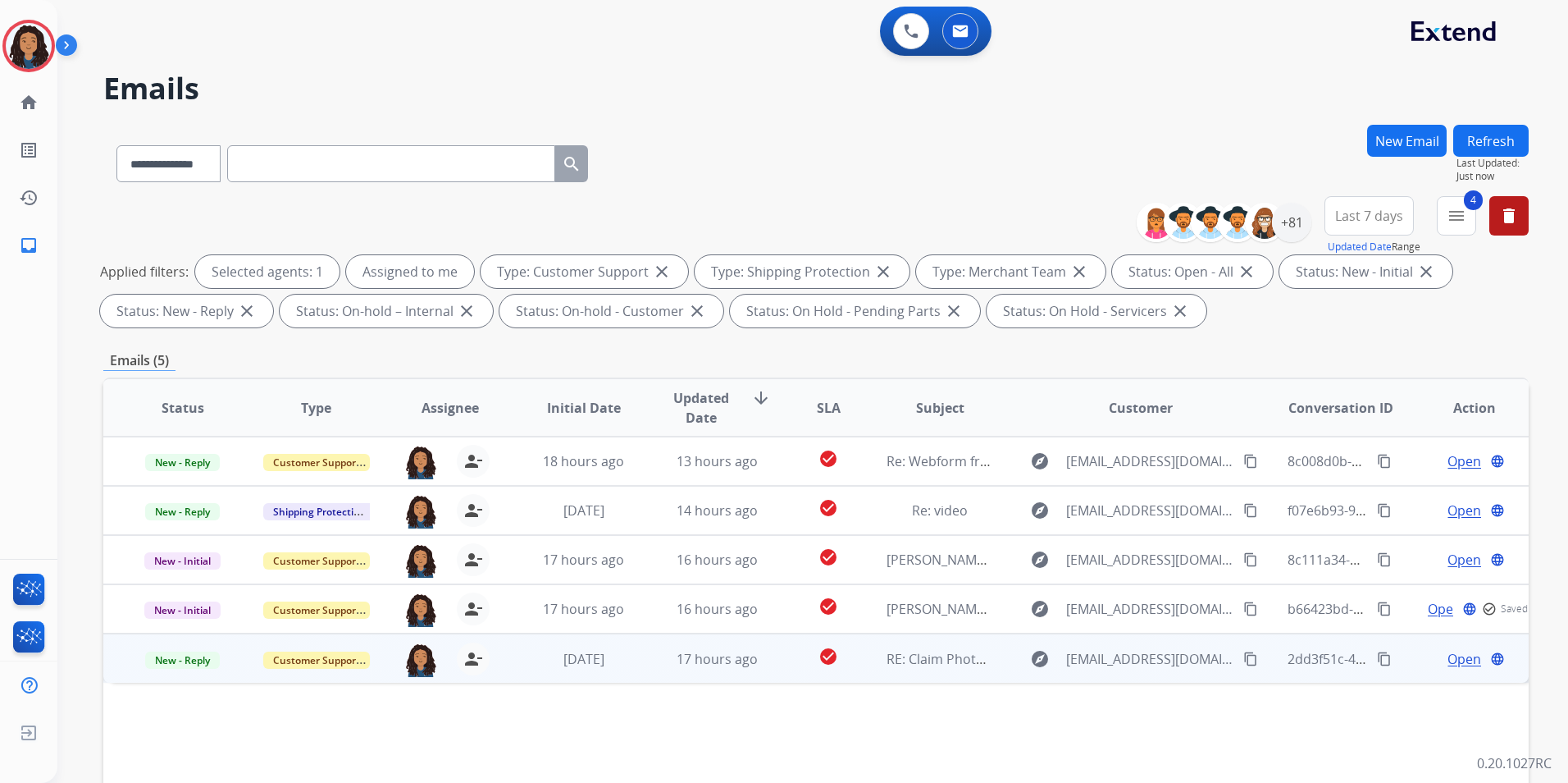
click at [1453, 653] on span "Open" at bounding box center [1464, 659] width 34 height 20
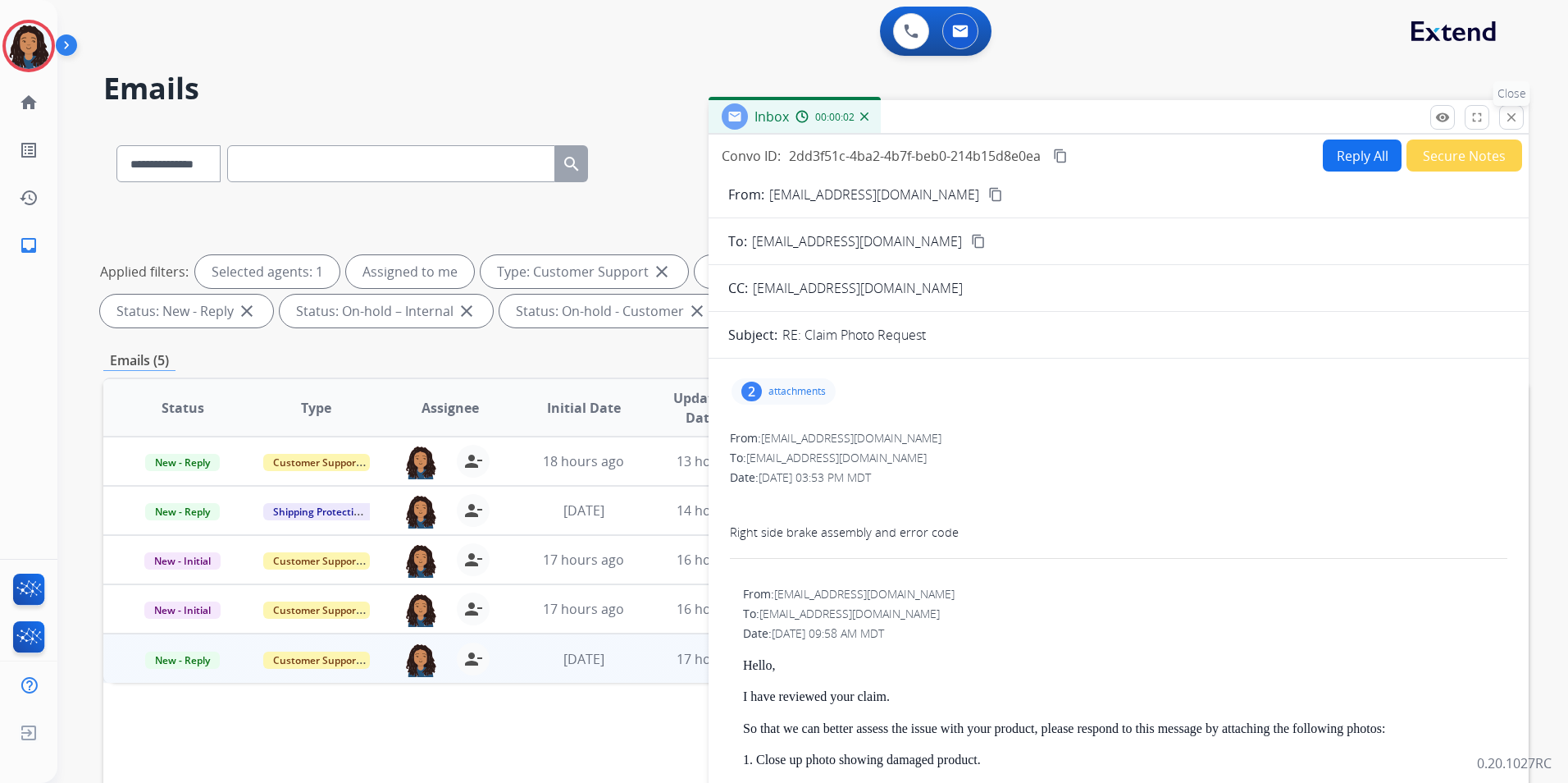
click at [1510, 111] on mat-icon "close" at bounding box center [1511, 117] width 14 height 14
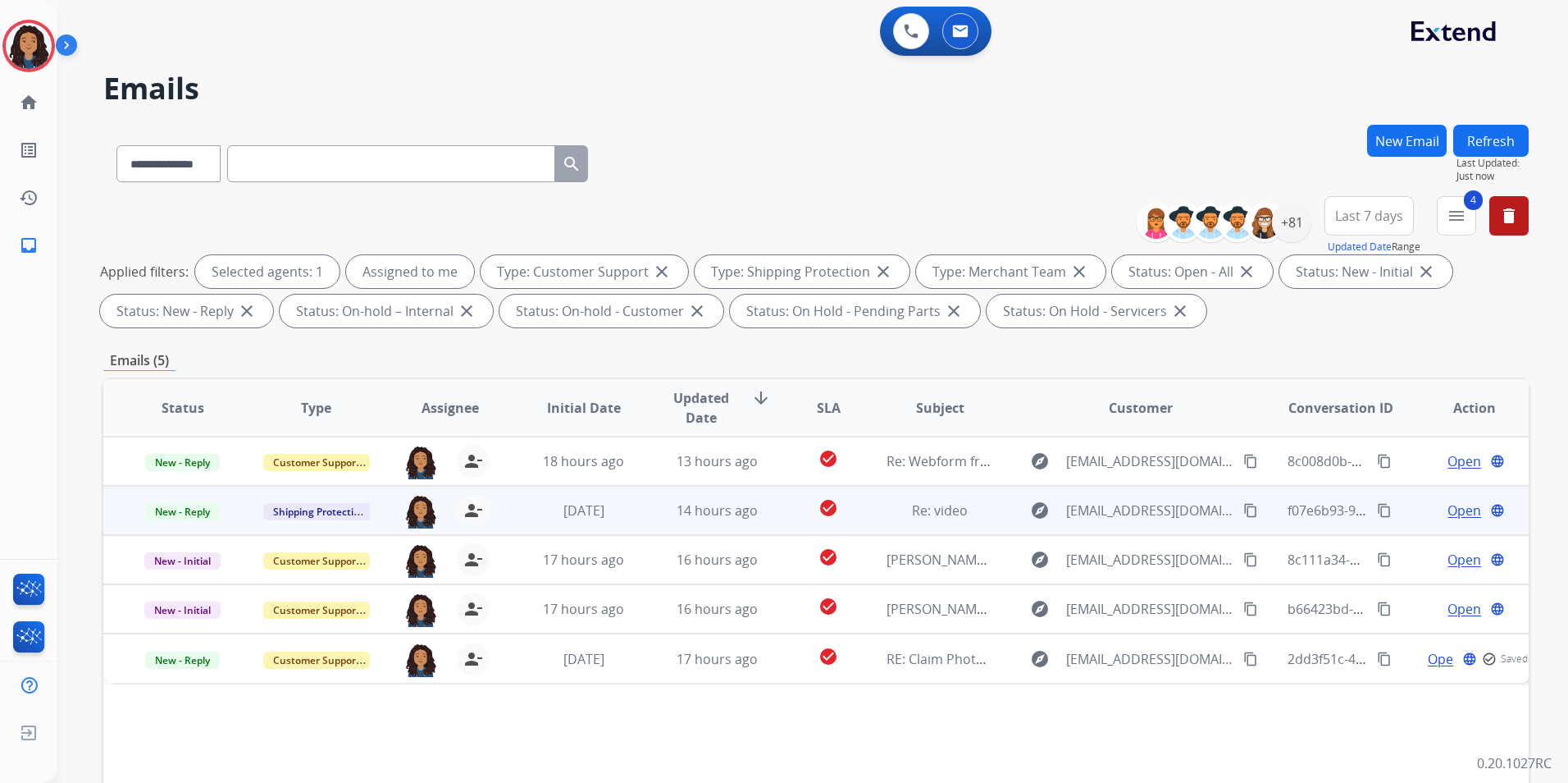
click at [1459, 510] on span "Open" at bounding box center [1464, 510] width 34 height 20
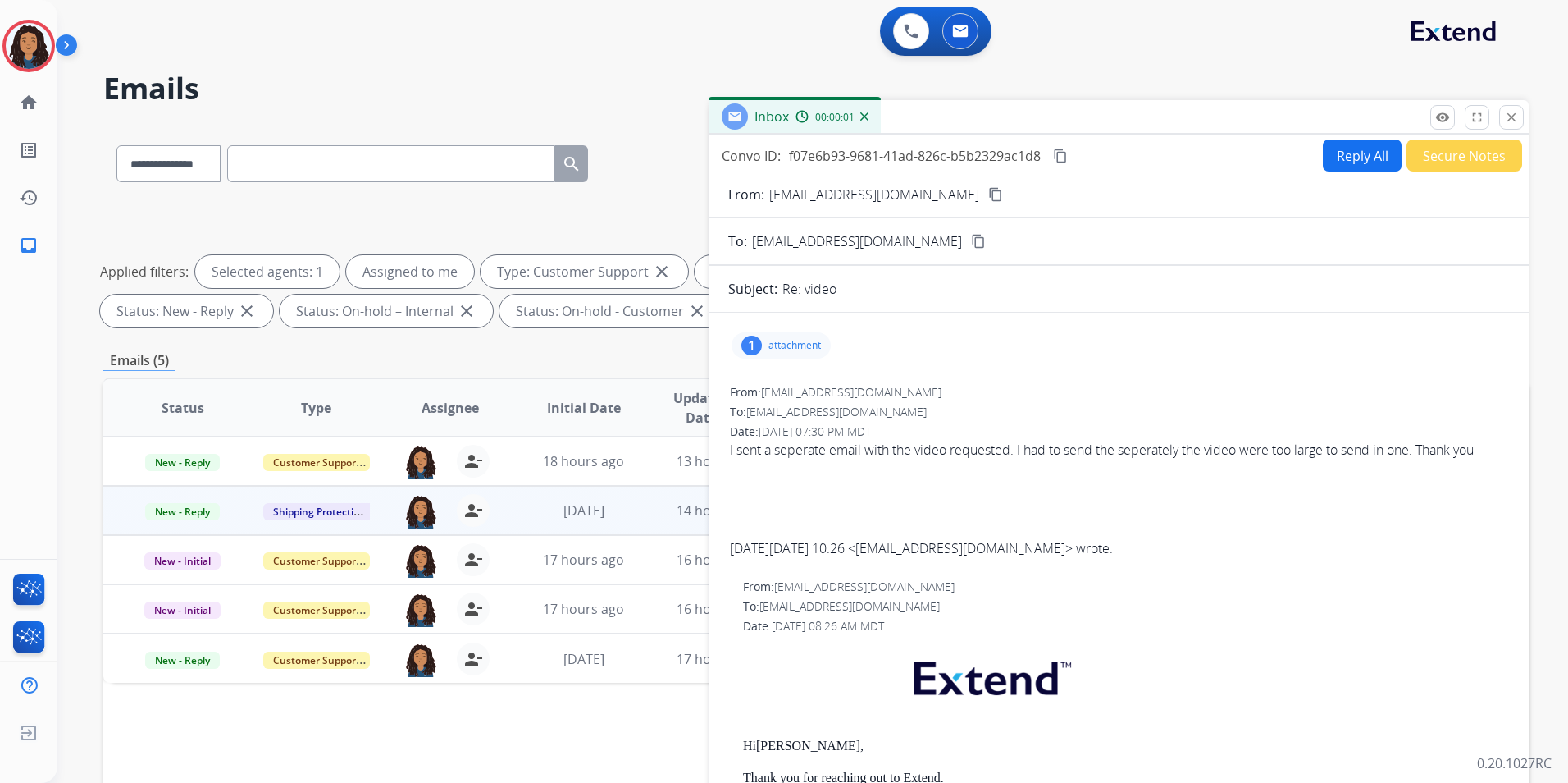
click at [1509, 120] on mat-icon "close" at bounding box center [1511, 117] width 14 height 14
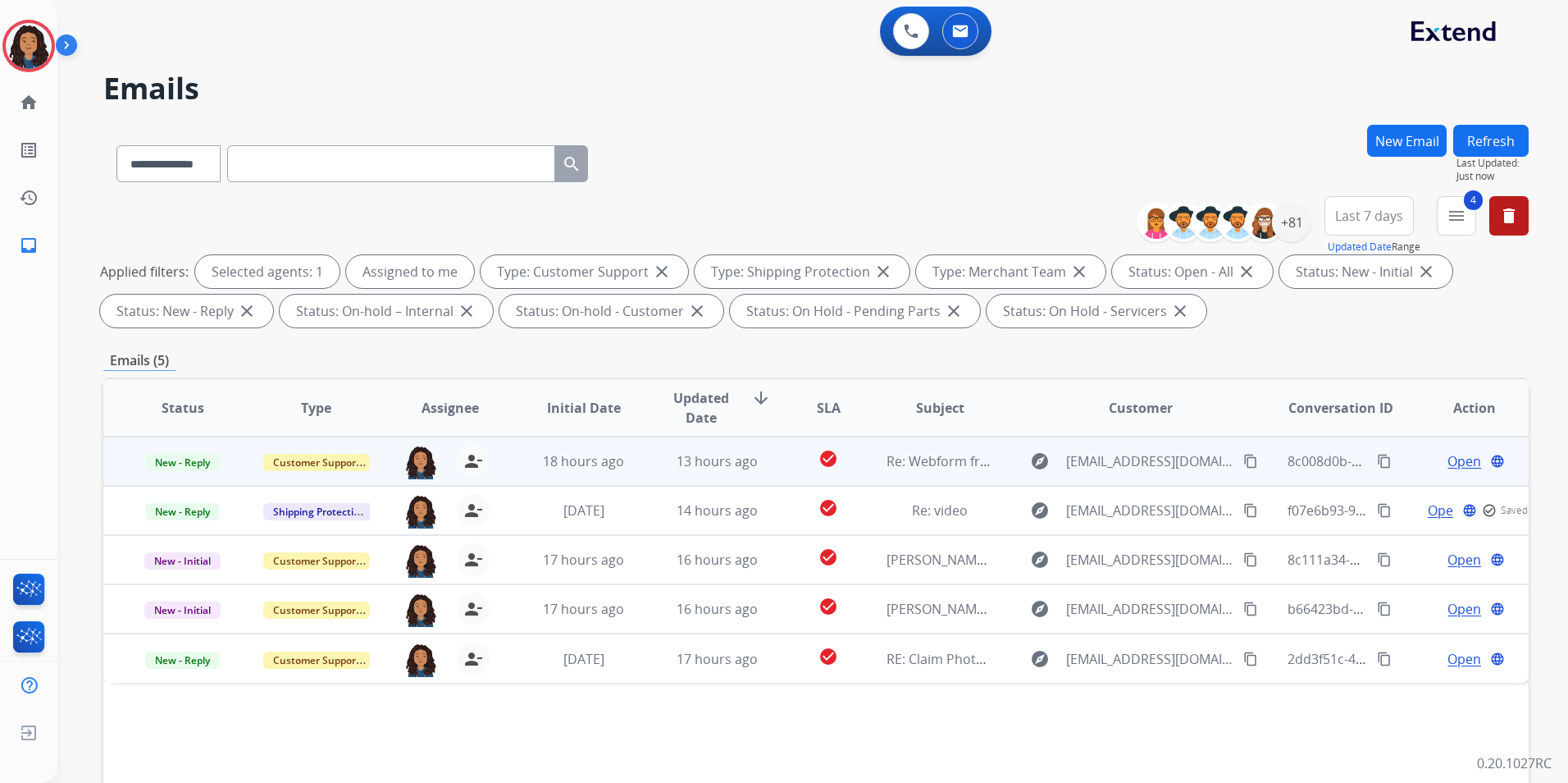
click at [1464, 457] on span "Open" at bounding box center [1464, 461] width 34 height 20
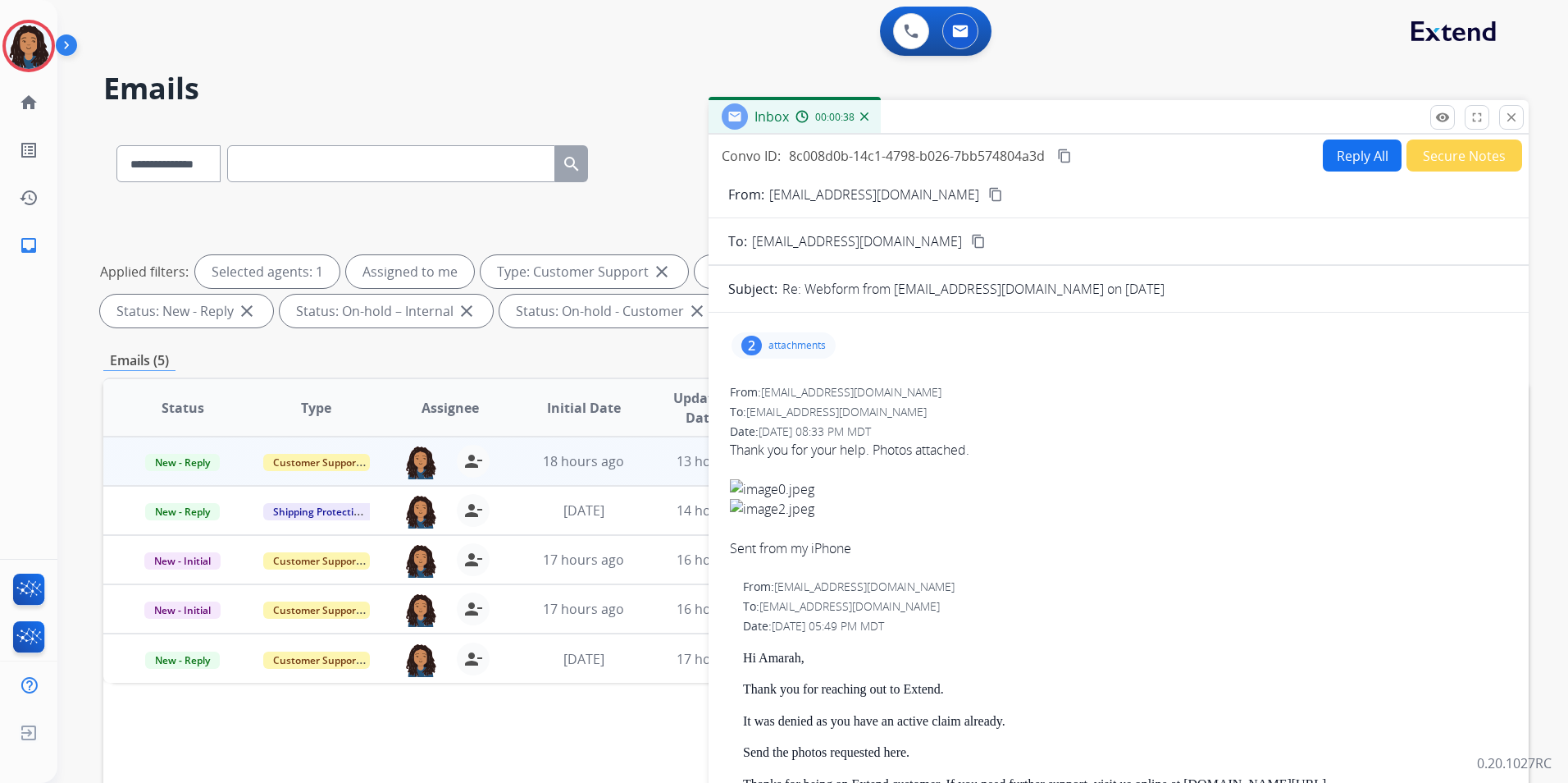
drag, startPoint x: 1514, startPoint y: 124, endPoint x: 919, endPoint y: 51, distance: 599.5
click at [1514, 124] on mat-icon "close" at bounding box center [1511, 117] width 14 height 14
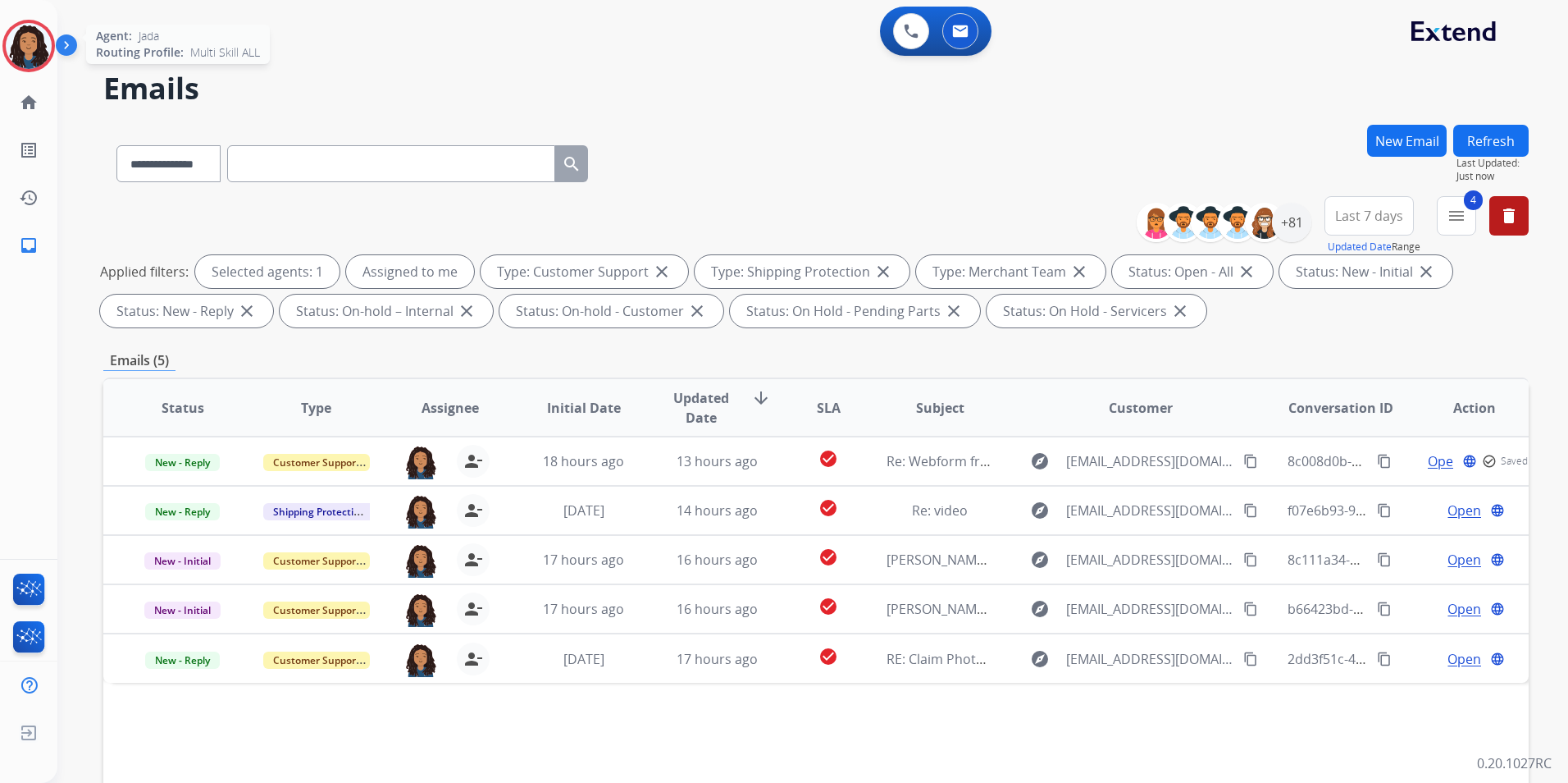
click at [19, 45] on img at bounding box center [29, 46] width 46 height 46
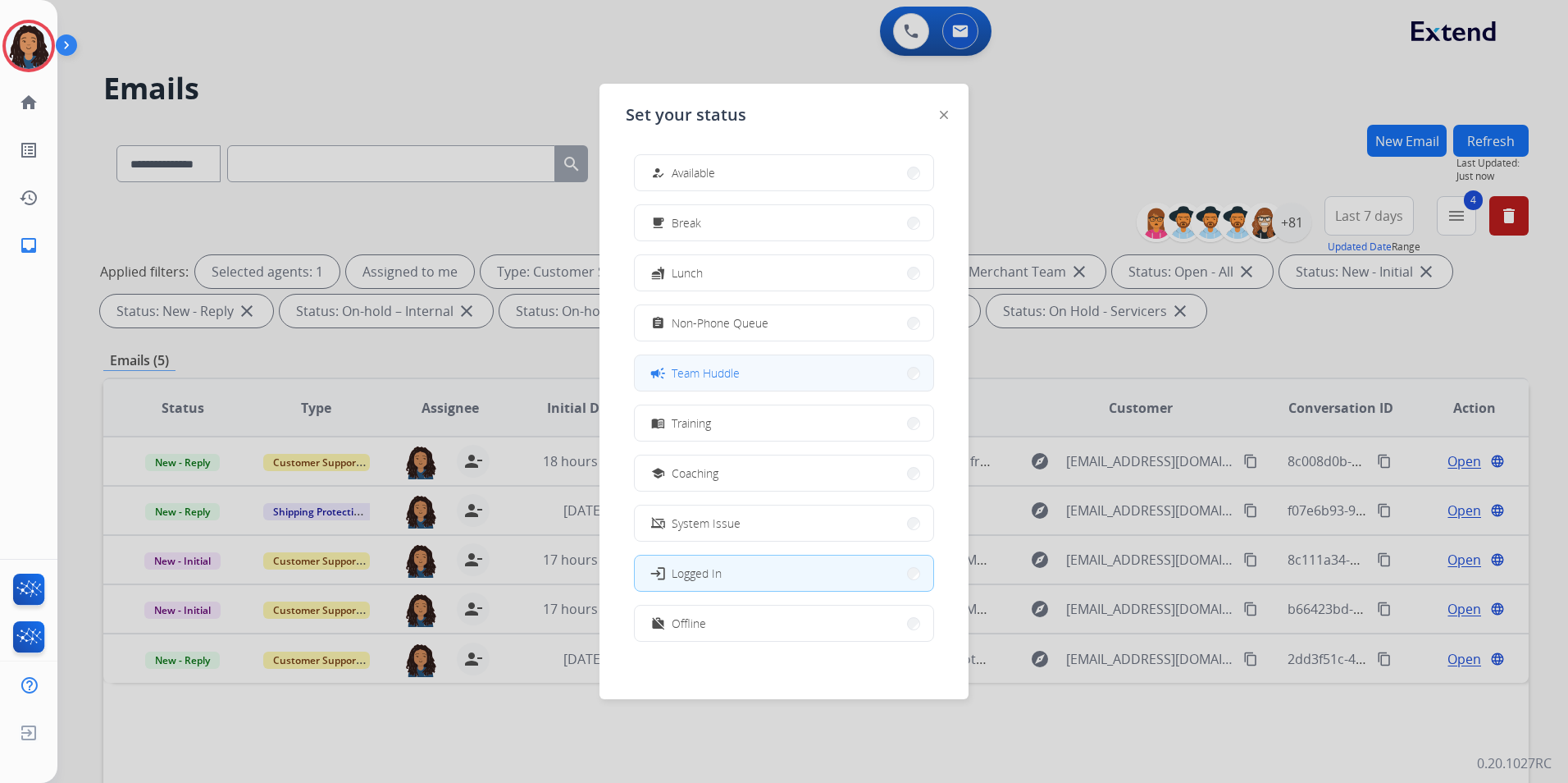
click at [723, 375] on span "Team Huddle" at bounding box center [705, 373] width 68 height 17
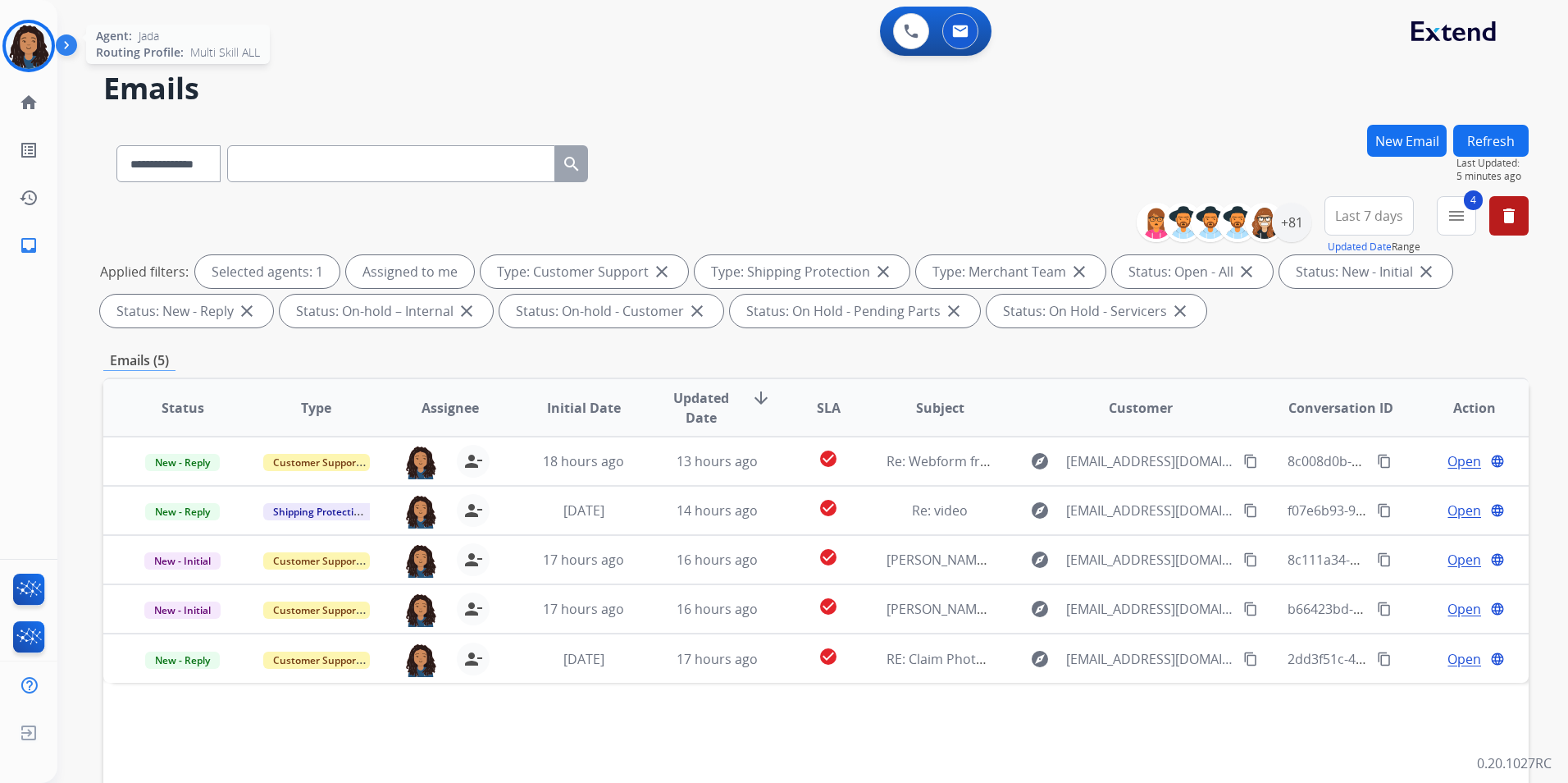
click at [19, 43] on img at bounding box center [29, 46] width 46 height 46
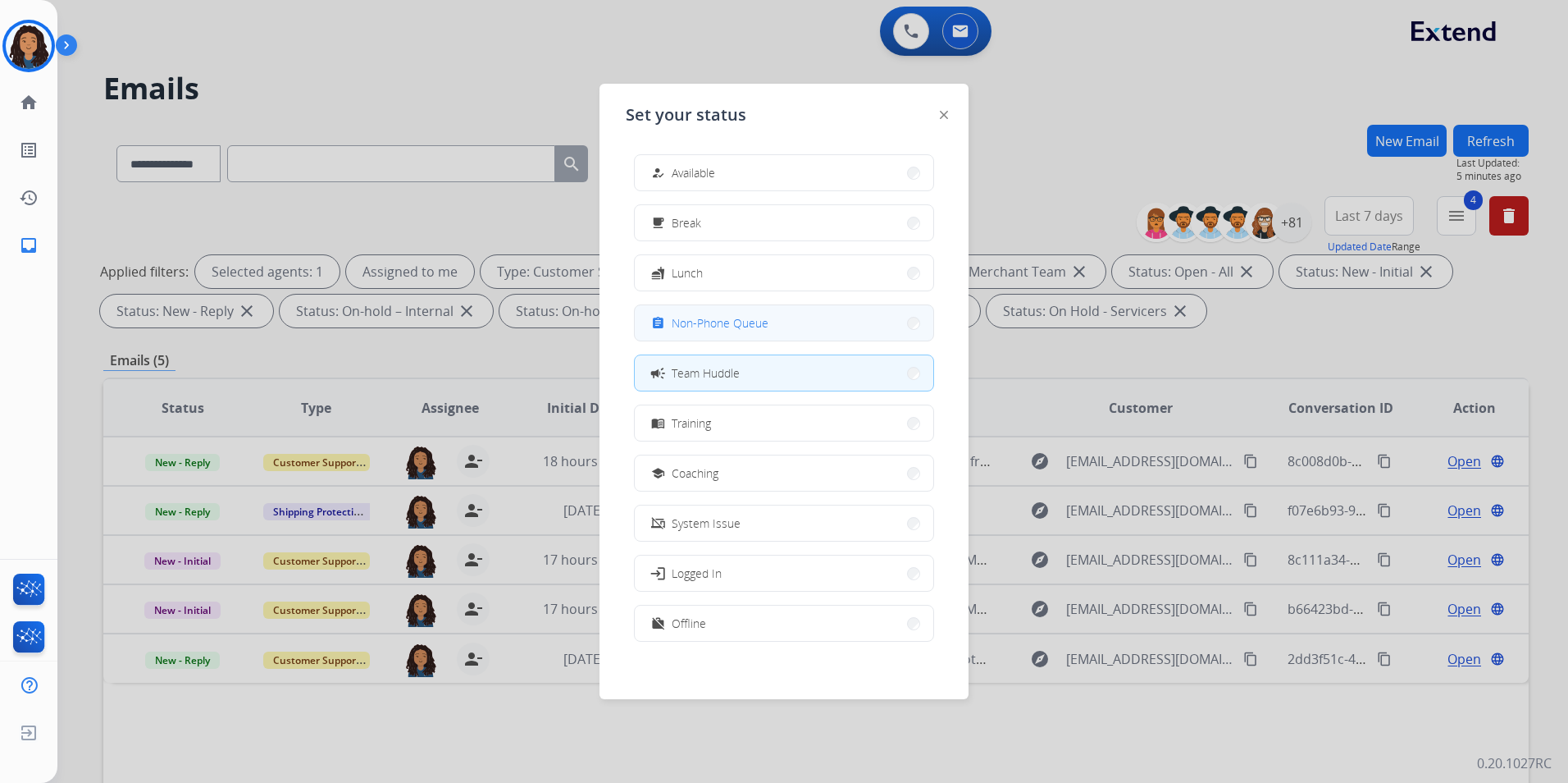
click at [819, 321] on button "assignment Non-Phone Queue" at bounding box center [784, 322] width 298 height 36
